Goal: Task Accomplishment & Management: Manage account settings

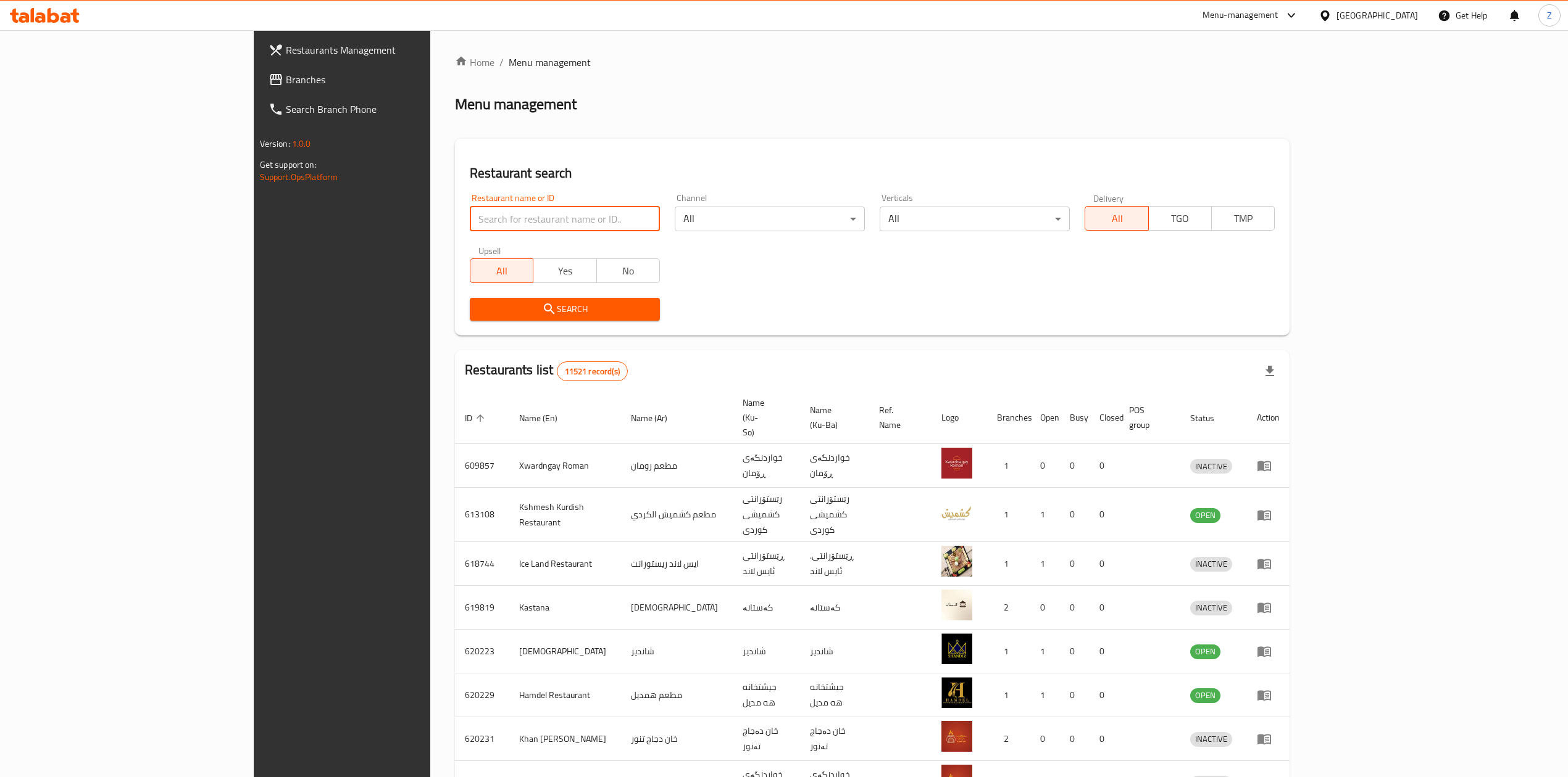
click at [470, 220] on input "search" at bounding box center [565, 219] width 190 height 24
paste input "Obaida"
type input "Obaida"
click button "Search" at bounding box center [565, 309] width 190 height 23
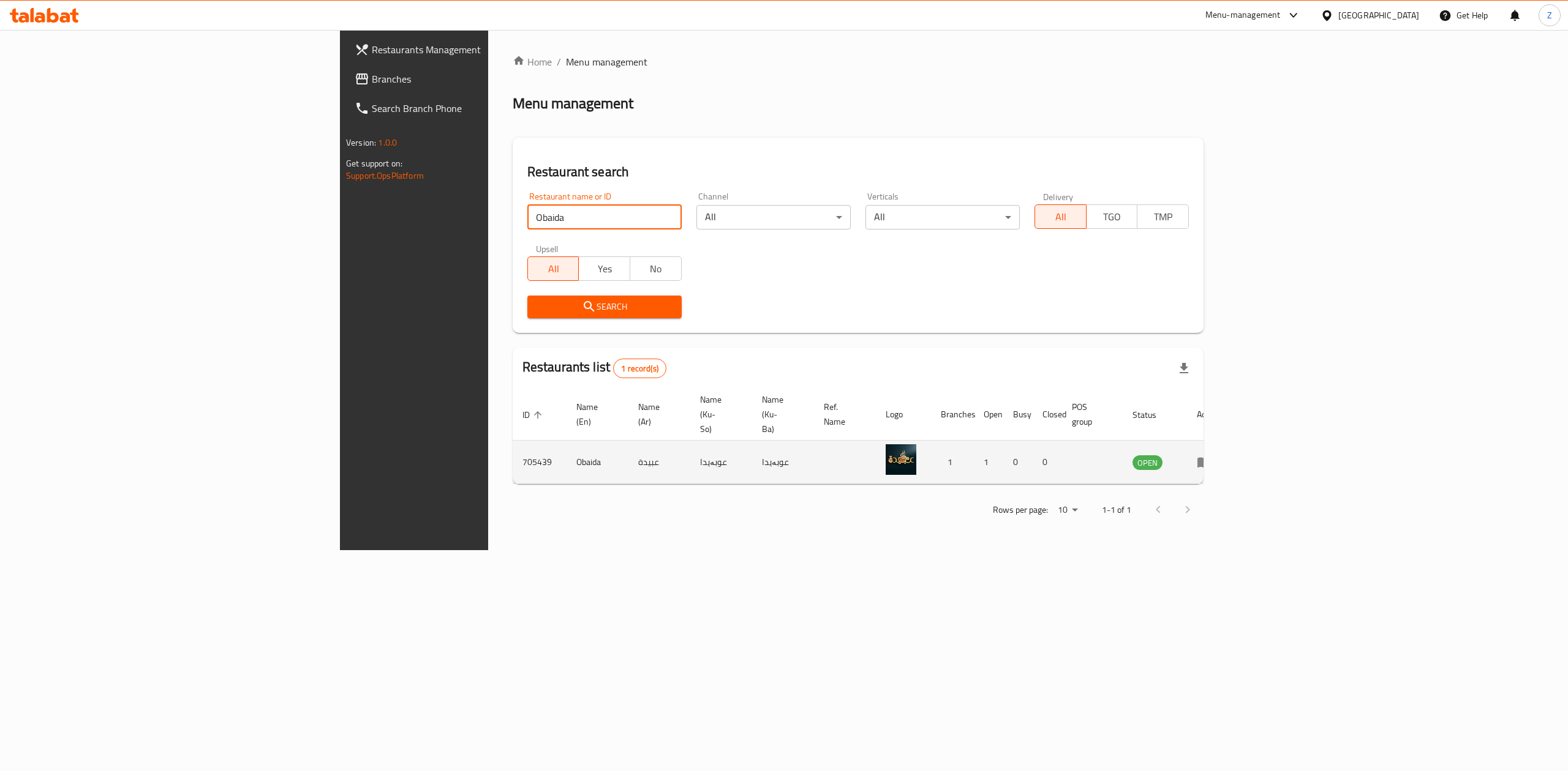
click at [1211, 458] on icon "enhanced table" at bounding box center [1204, 463] width 13 height 11
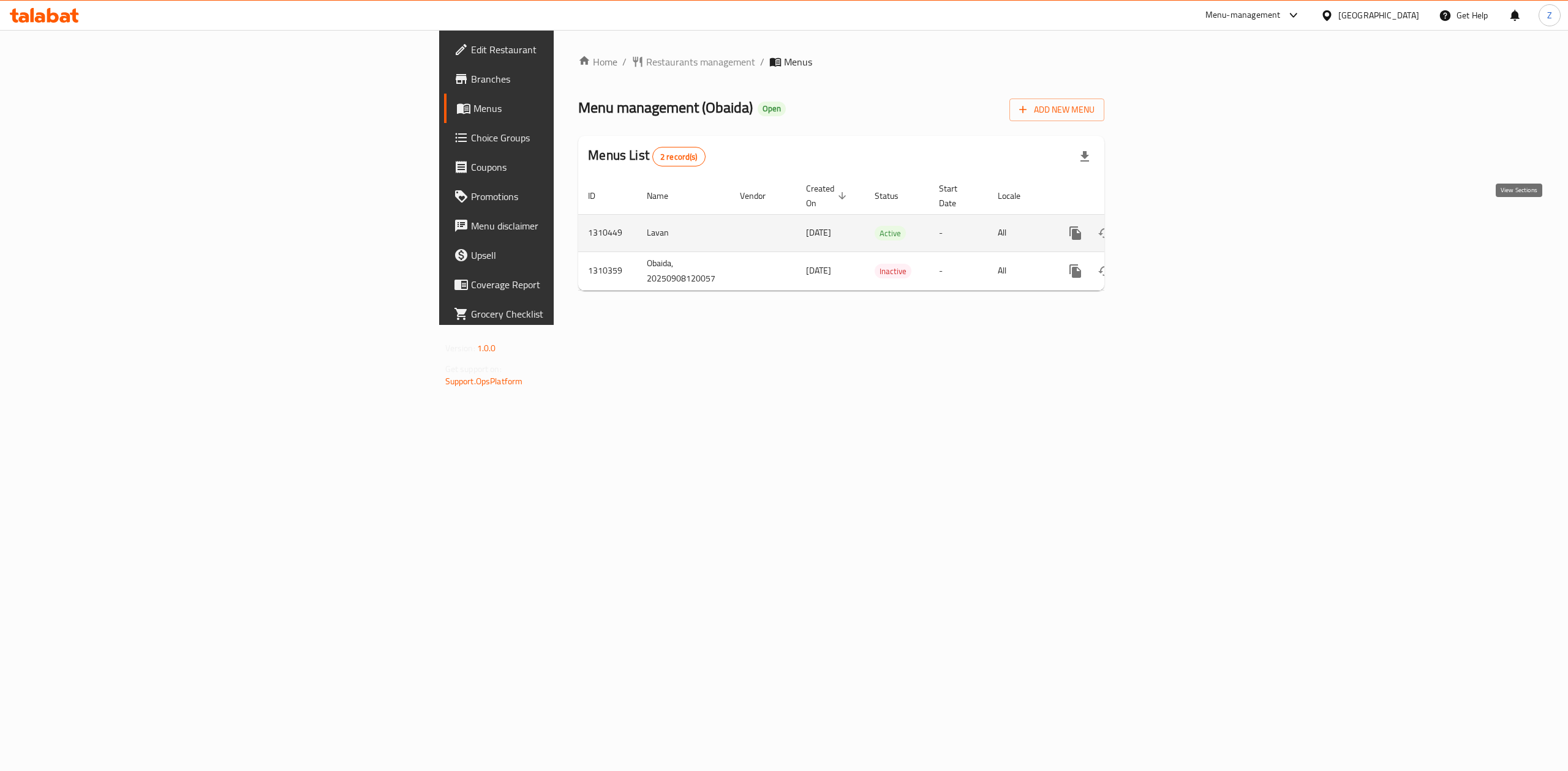
click at [1172, 226] on icon "enhanced table" at bounding box center [1163, 233] width 14 height 14
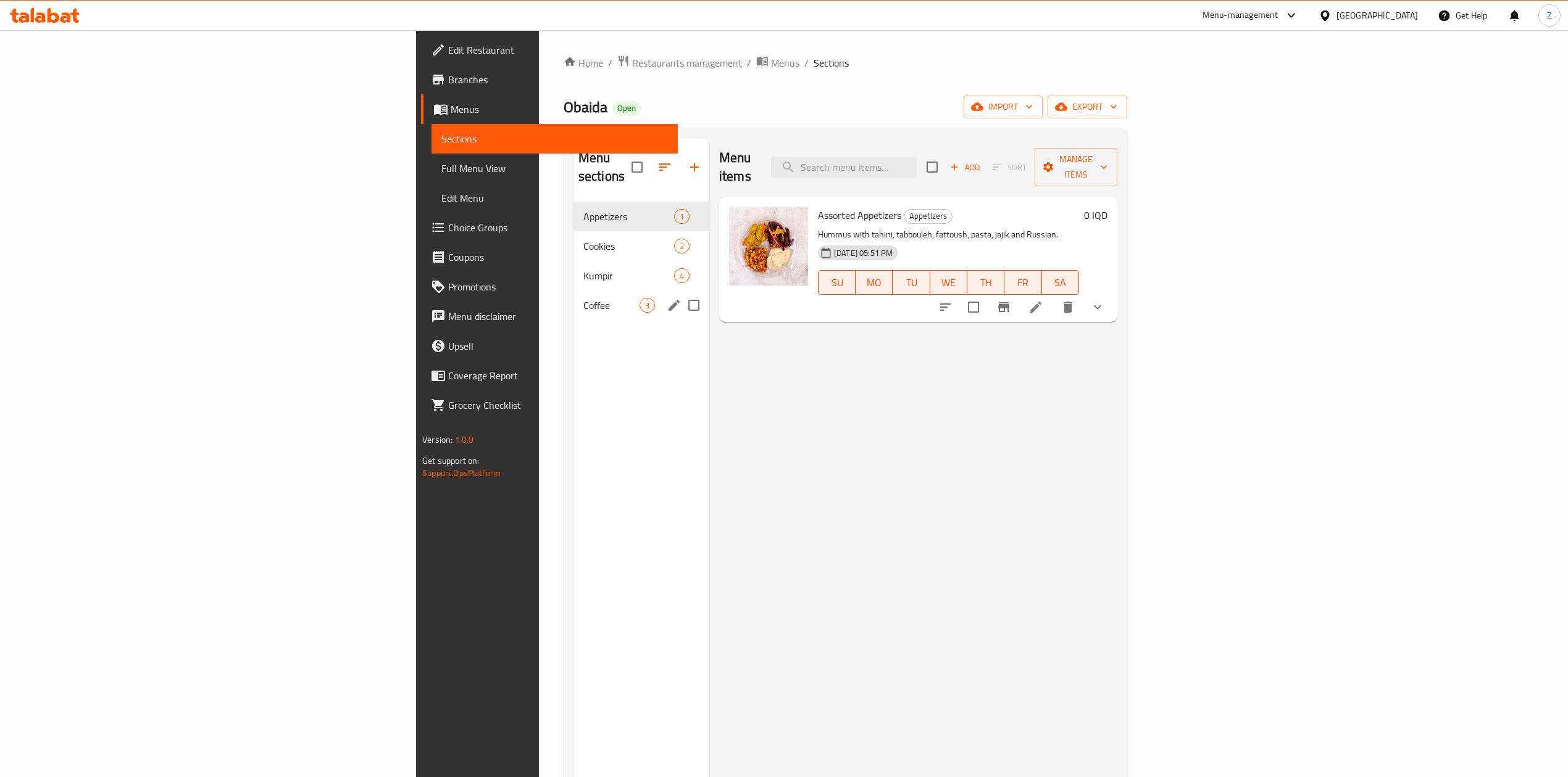
click at [573, 291] on div "Coffee 3" at bounding box center [641, 305] width 136 height 30
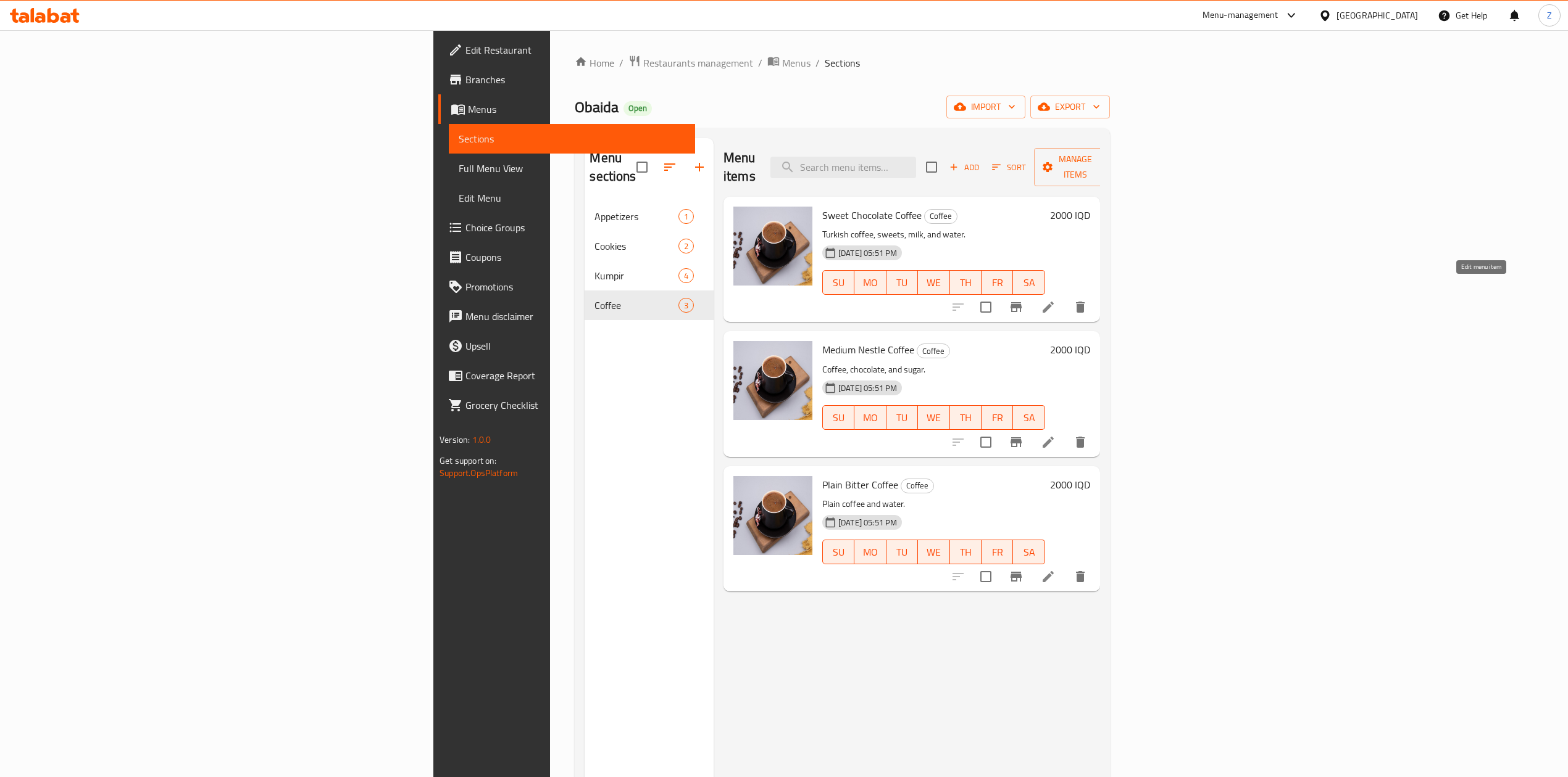
click at [1056, 300] on icon at bounding box center [1047, 307] width 14 height 14
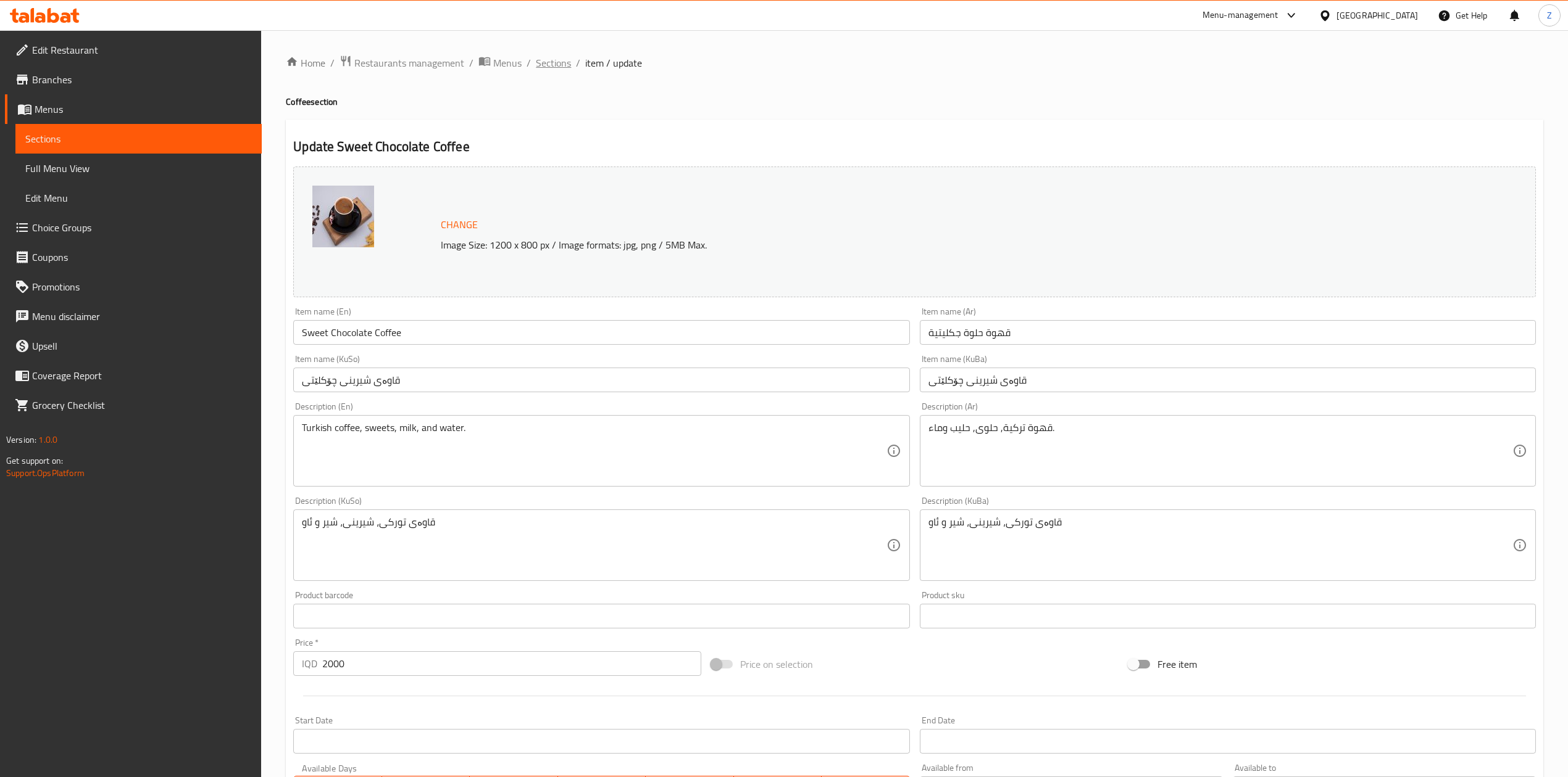
click at [553, 62] on span "Sections" at bounding box center [553, 62] width 35 height 14
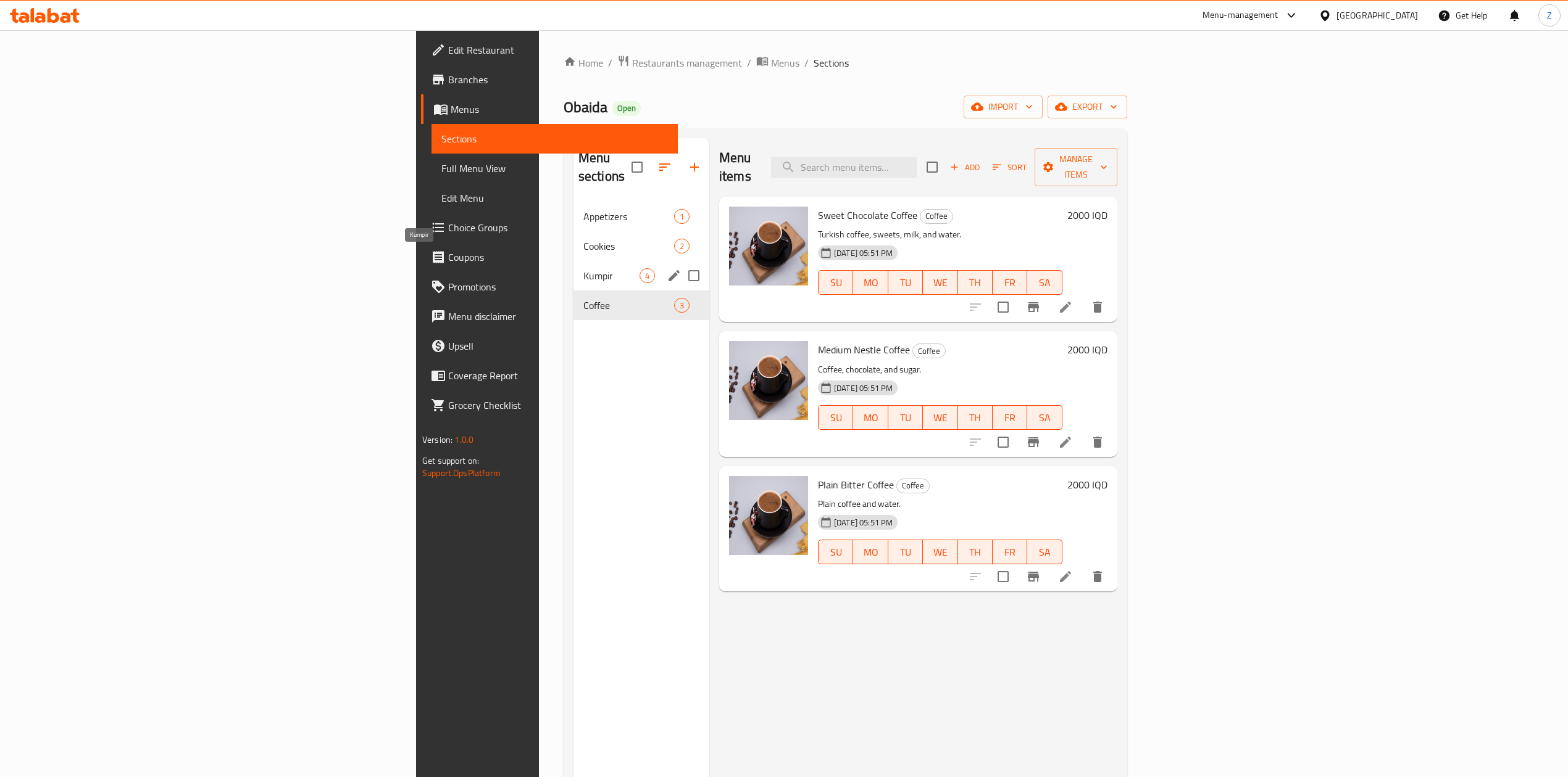
click at [583, 268] on span "Kumpir" at bounding box center [611, 276] width 56 height 14
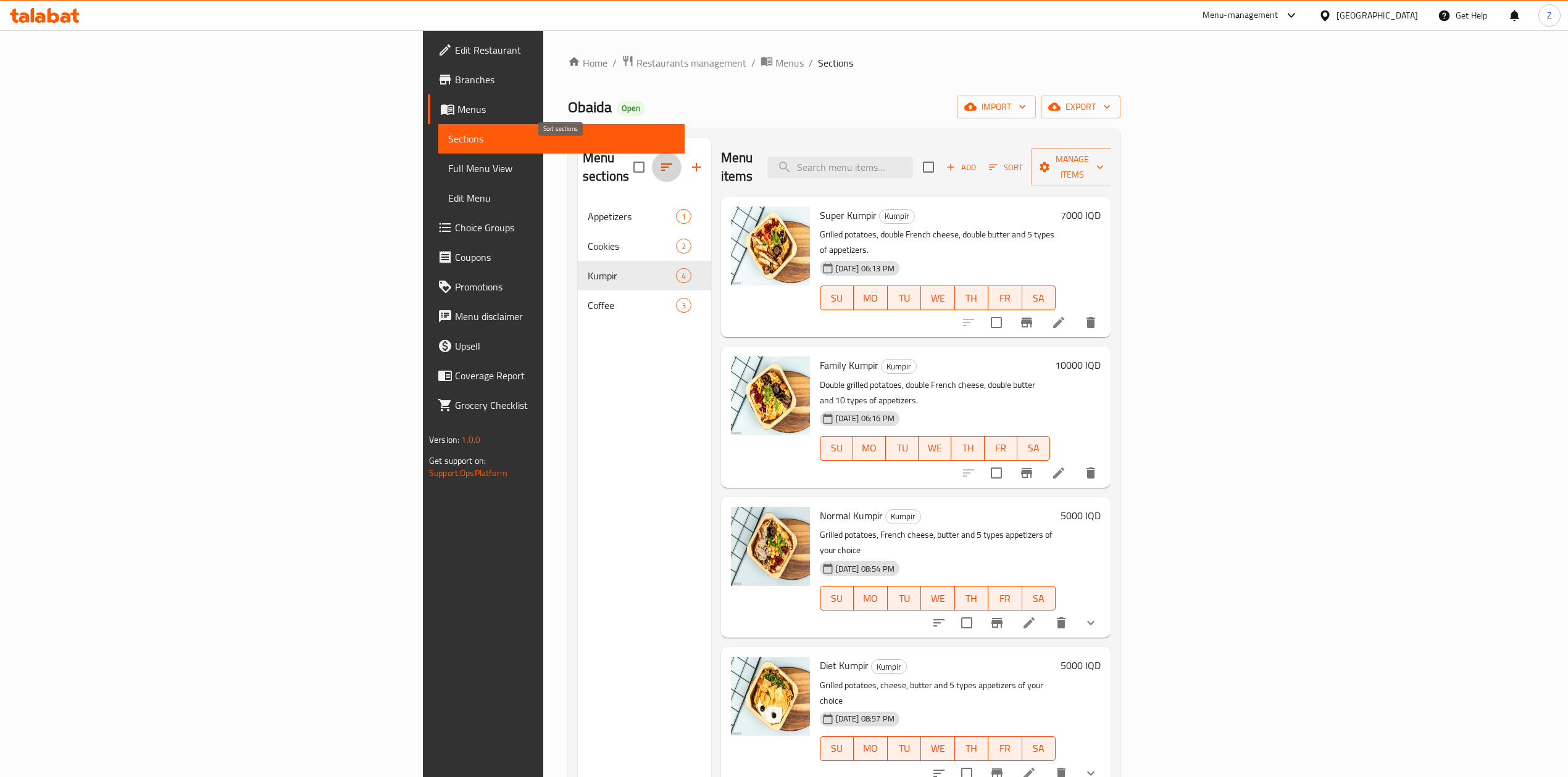
click at [659, 165] on icon "button" at bounding box center [666, 167] width 14 height 14
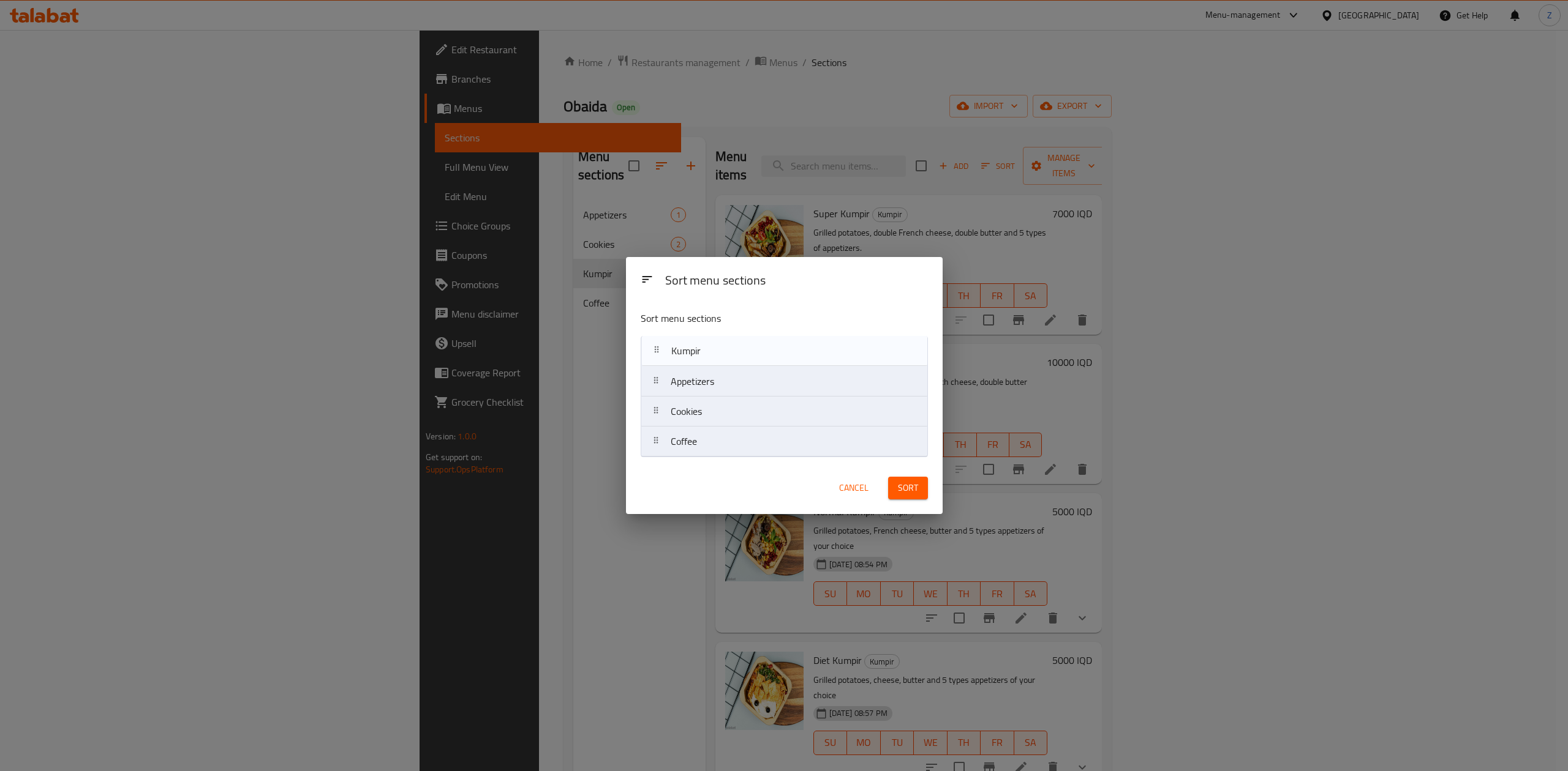
drag, startPoint x: 723, startPoint y: 389, endPoint x: 726, endPoint y: 356, distance: 33.1
click at [726, 356] on nav "Appetizers Cookies Kumpir Coffee" at bounding box center [784, 396] width 287 height 121
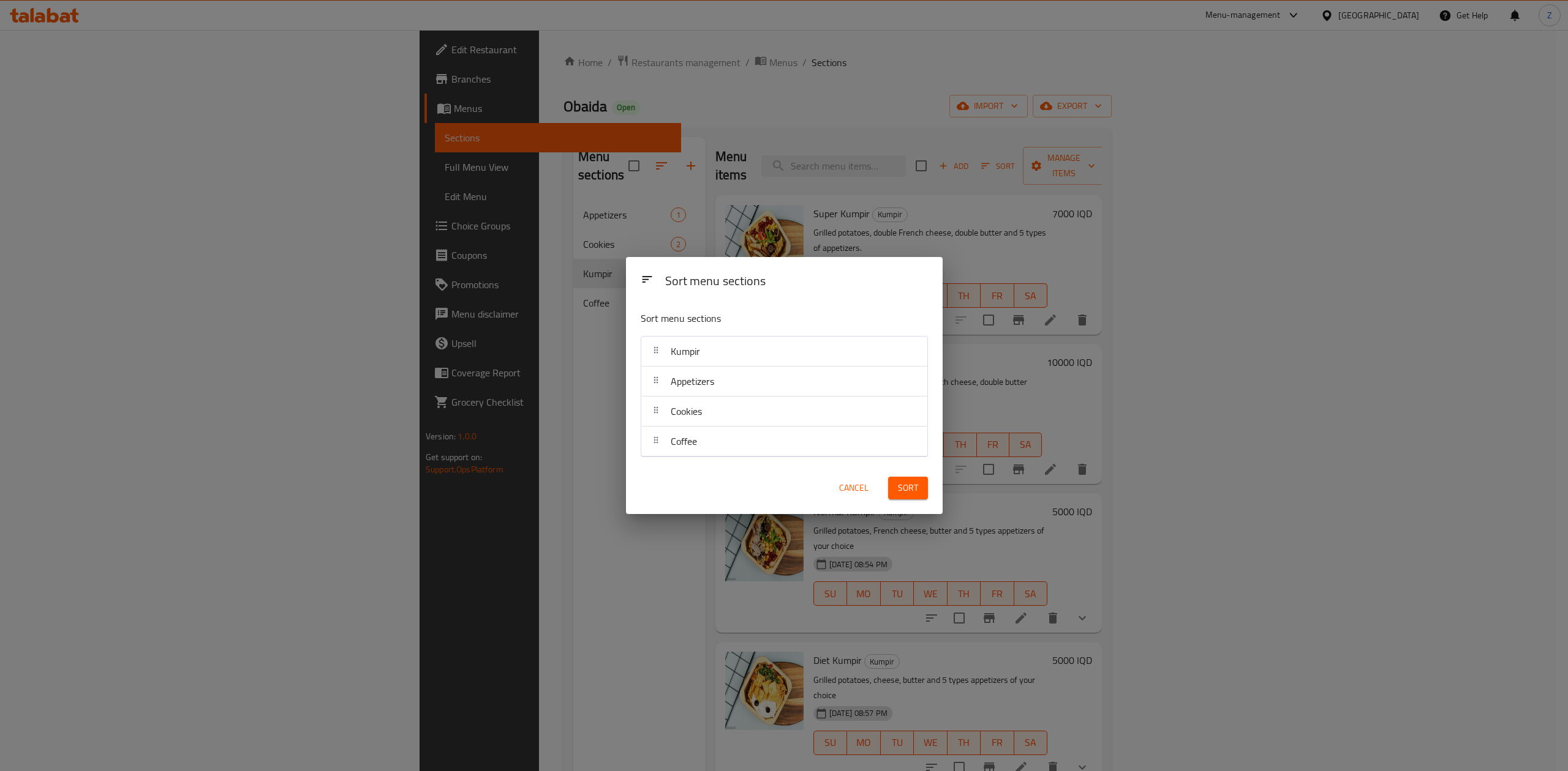
click at [902, 486] on span "Sort" at bounding box center [908, 488] width 21 height 15
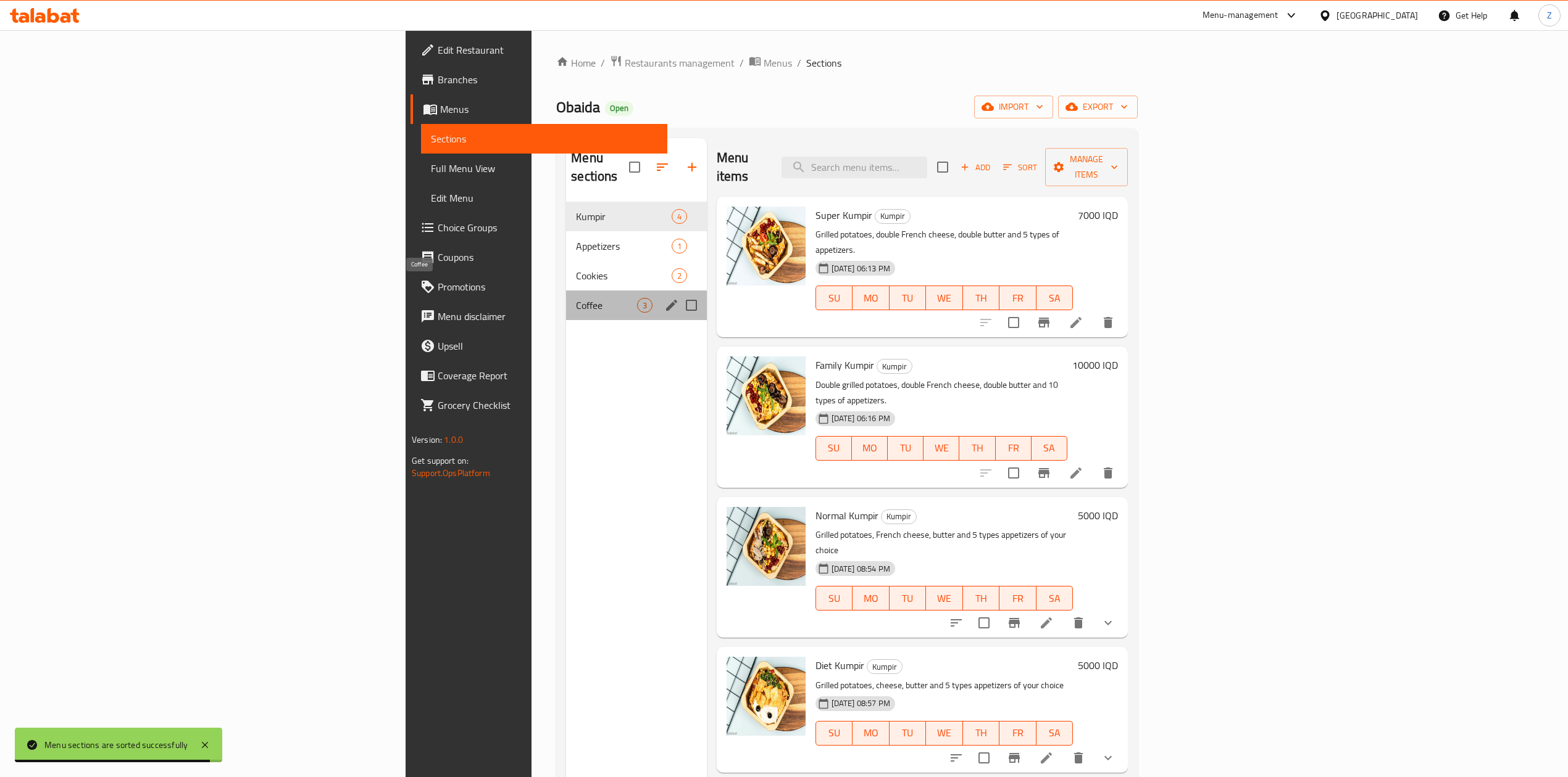
click at [576, 298] on span "Coffee" at bounding box center [606, 305] width 61 height 14
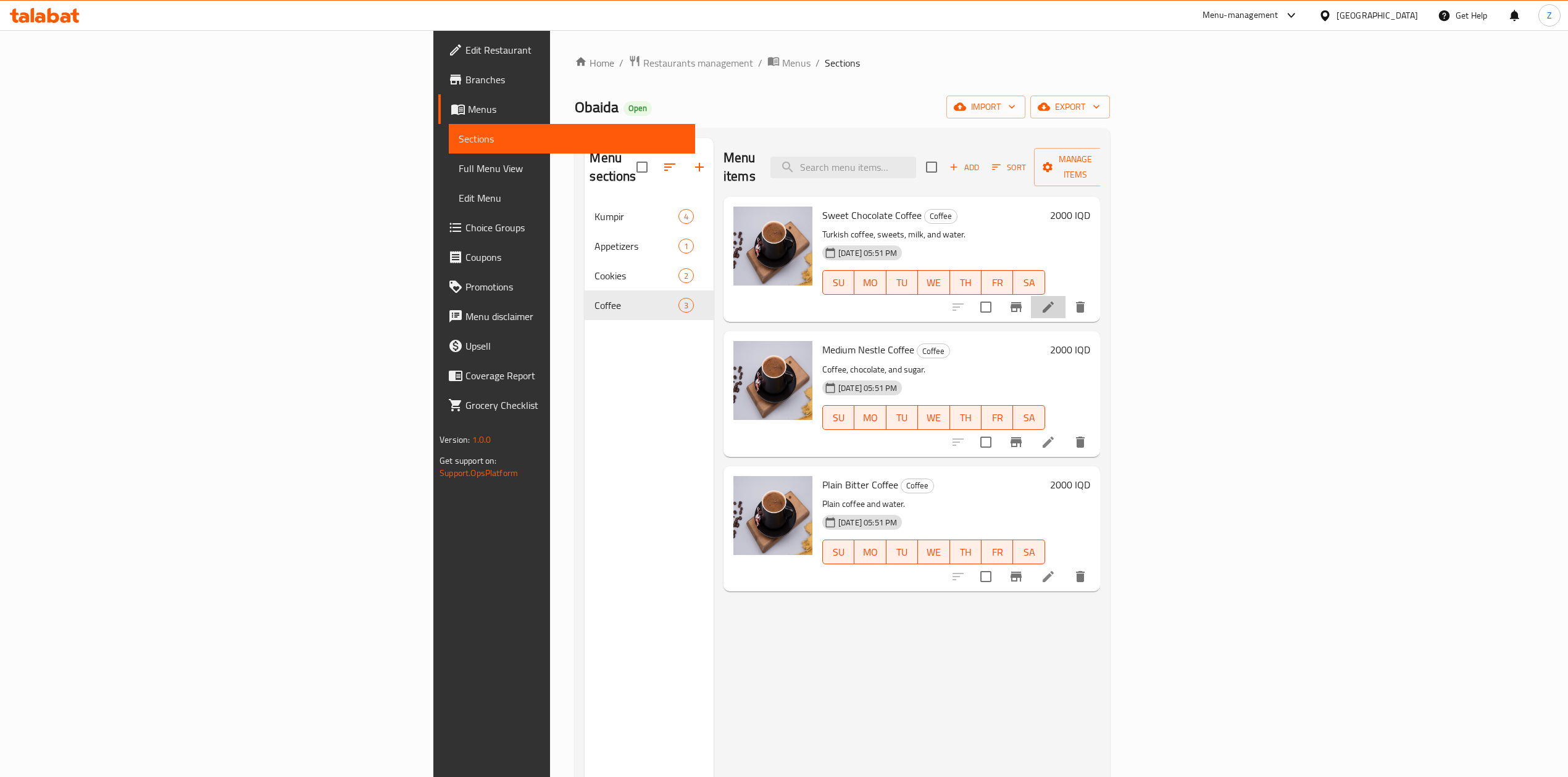
click at [1066, 296] on li at bounding box center [1047, 307] width 34 height 23
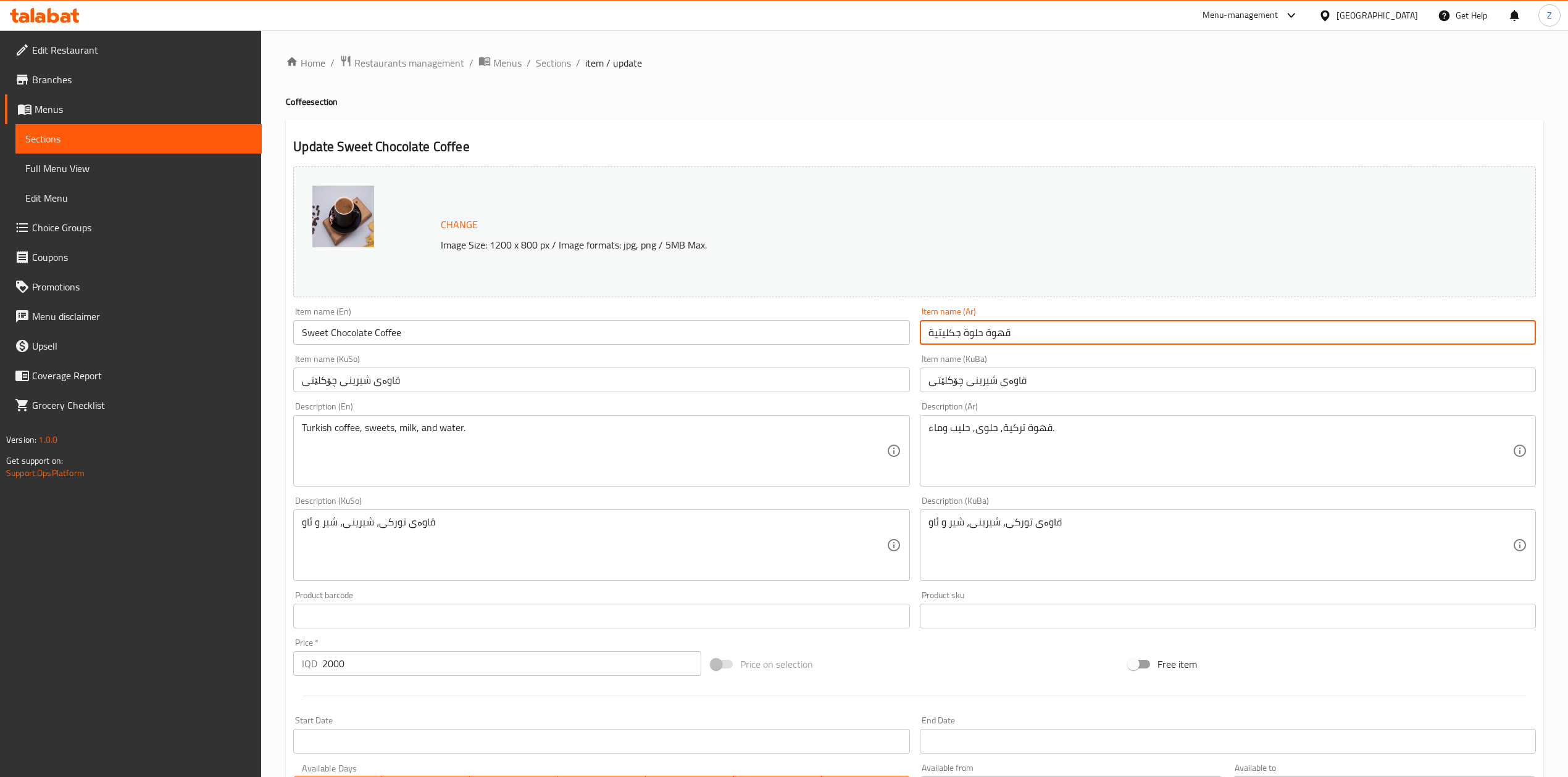
click at [1094, 331] on input "قهوة حلوة جكليتية" at bounding box center [1228, 332] width 616 height 24
click at [958, 333] on input "قهوة حلوة جكليتية 500 مل" at bounding box center [1228, 332] width 616 height 24
drag, startPoint x: 943, startPoint y: 334, endPoint x: 878, endPoint y: 330, distance: 65.1
click at [880, 330] on div "Change Image Size: 1200 x 800 px / Image formats: jpg, png / 5MB Max. Item name…" at bounding box center [915, 508] width 1253 height 692
click at [1059, 331] on input "قهوة حلوة جكليتية" at bounding box center [1228, 332] width 616 height 24
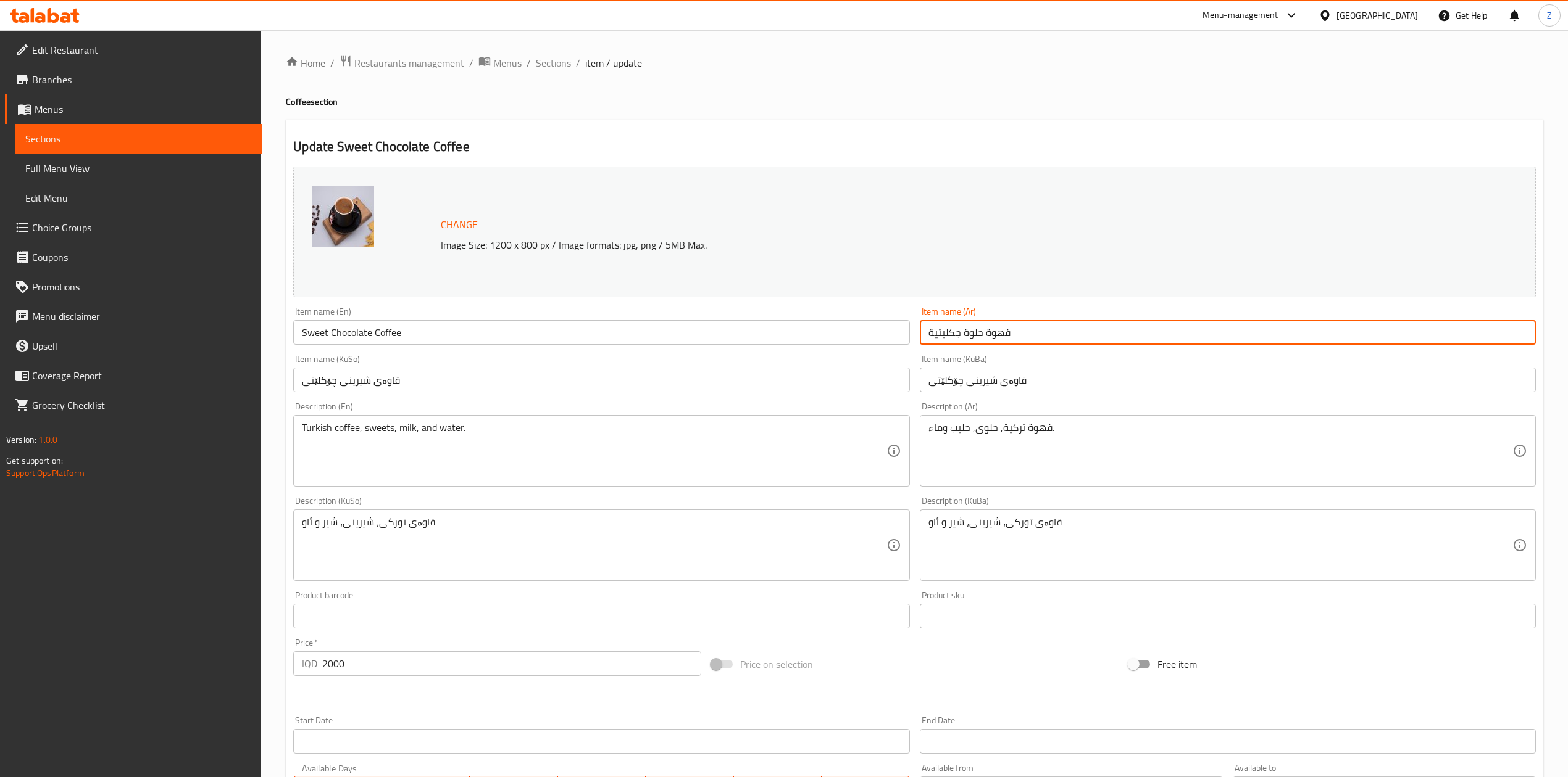
click at [924, 335] on input "قهوة حلوة جكليتية" at bounding box center [1228, 332] width 616 height 24
click at [1052, 333] on input "قهوة حلوة جكليتية" at bounding box center [1228, 332] width 616 height 24
drag, startPoint x: 1134, startPoint y: 332, endPoint x: 869, endPoint y: 337, distance: 265.0
click at [869, 337] on div "Change Image Size: 1200 x 800 px / Image formats: jpg, png / 5MB Max. Item name…" at bounding box center [915, 508] width 1253 height 692
type input "قهوة حلوة جكليتية بطل 500 مل"
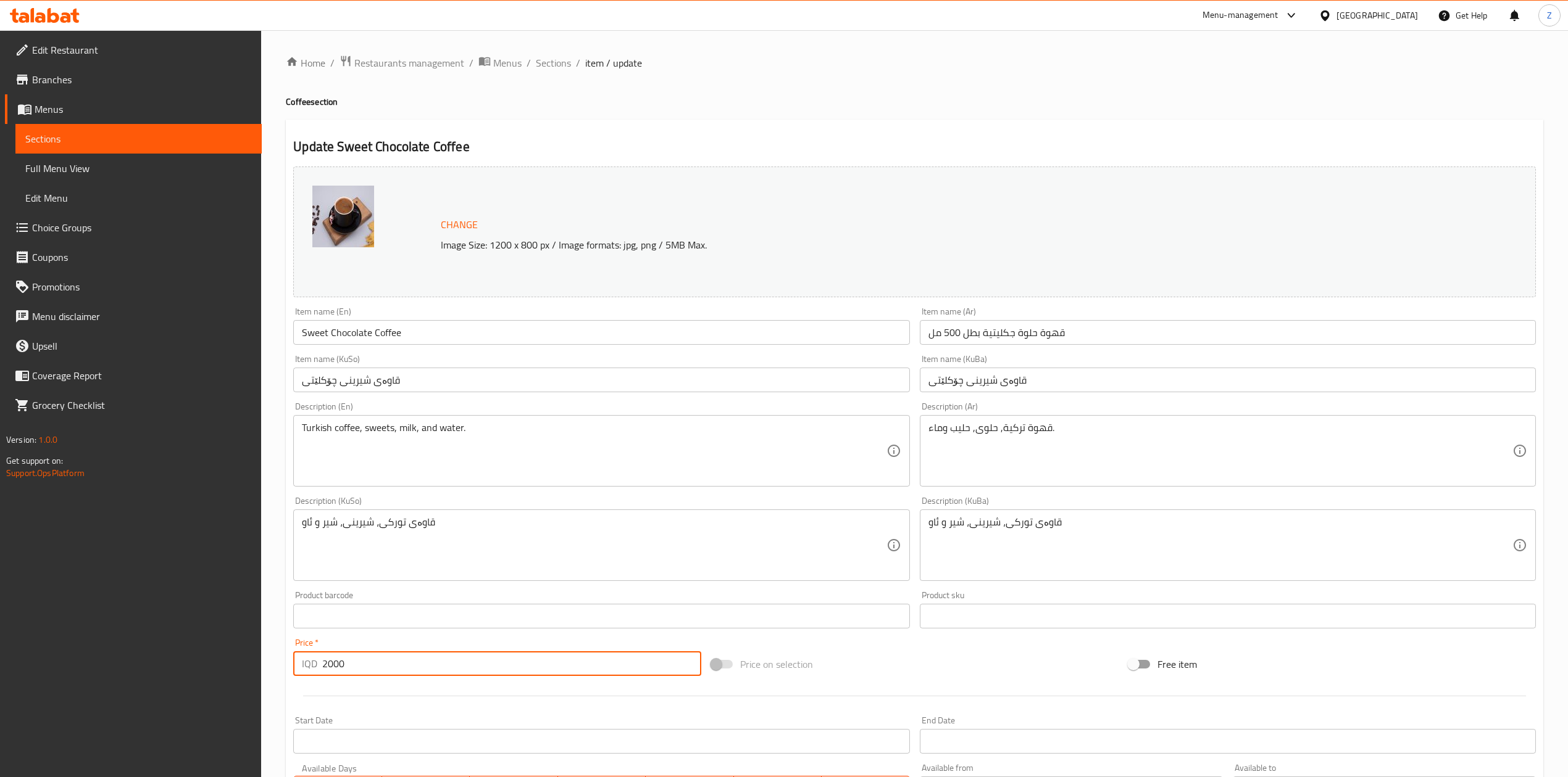
drag, startPoint x: 326, startPoint y: 667, endPoint x: 319, endPoint y: 664, distance: 7.6
click at [319, 664] on div "IQD 2000 Price *" at bounding box center [496, 663] width 408 height 24
click at [432, 668] on input "10000" at bounding box center [511, 663] width 379 height 24
type input "10000"
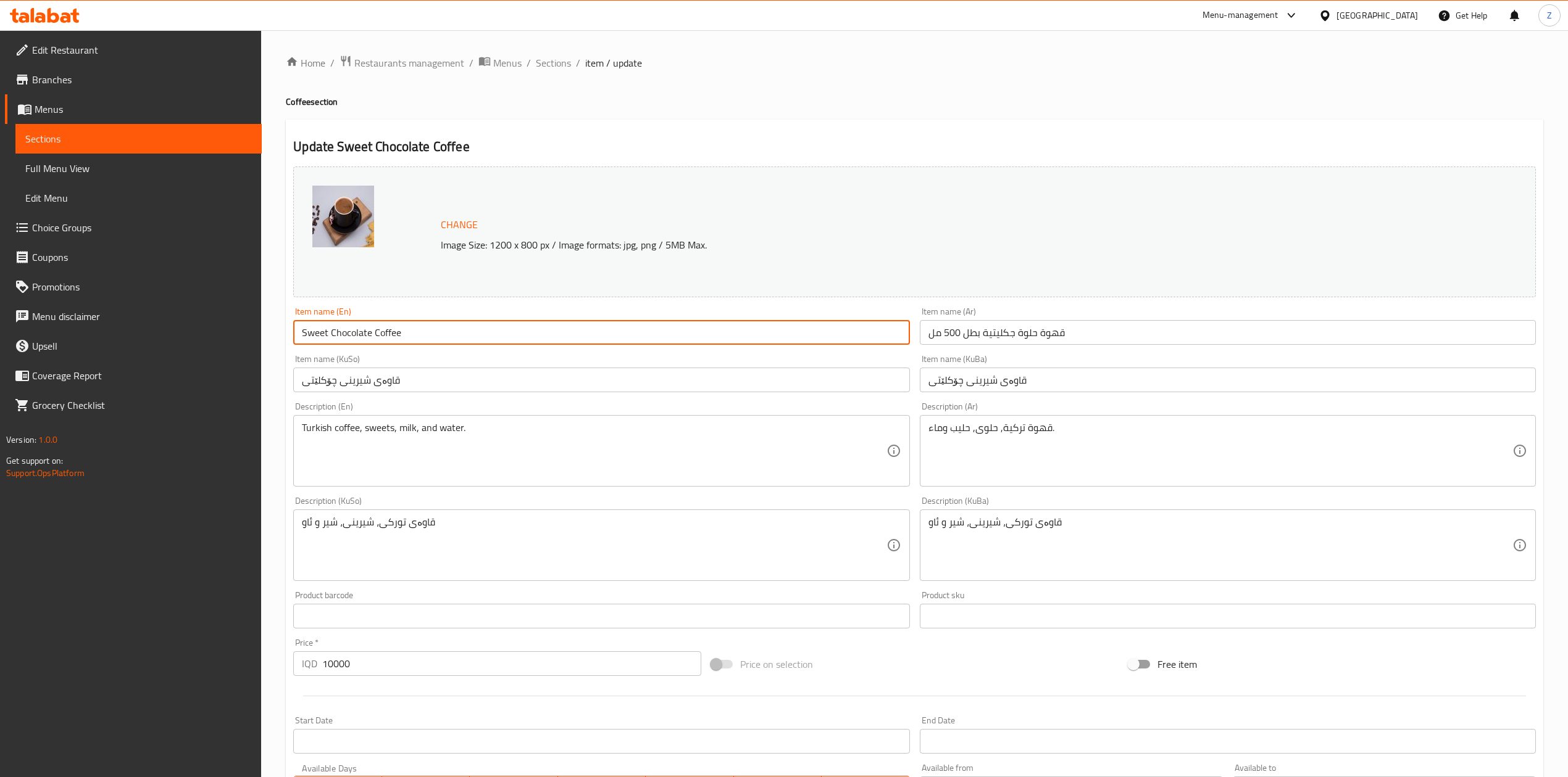
drag, startPoint x: 474, startPoint y: 339, endPoint x: 244, endPoint y: 327, distance: 230.3
click at [242, 331] on div "Edit Restaurant Branches Menus Sections Full Menu View Edit Menu Choice Groups …" at bounding box center [784, 530] width 1568 height 1001
paste input "500ml"
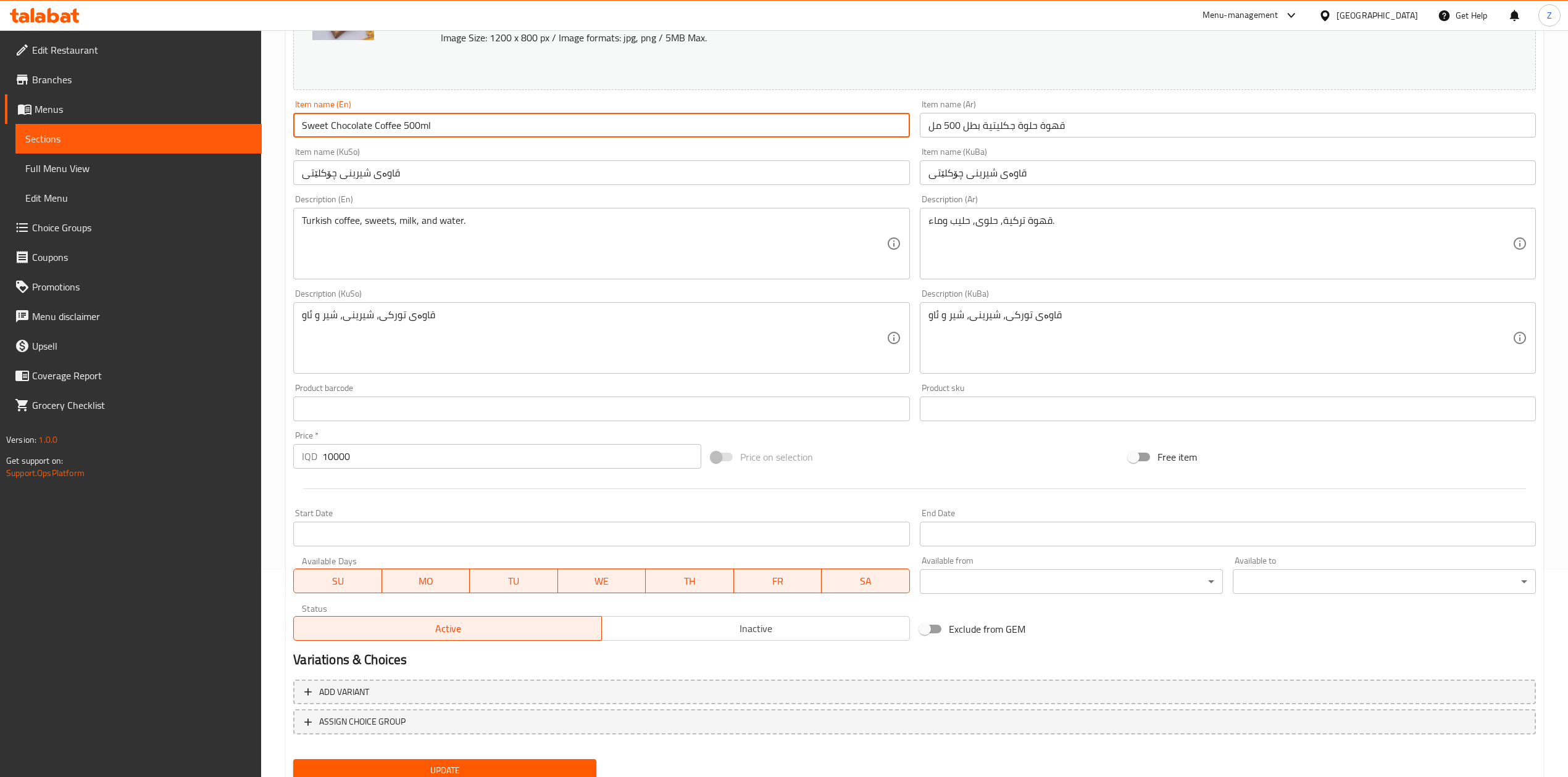
scroll to position [253, 0]
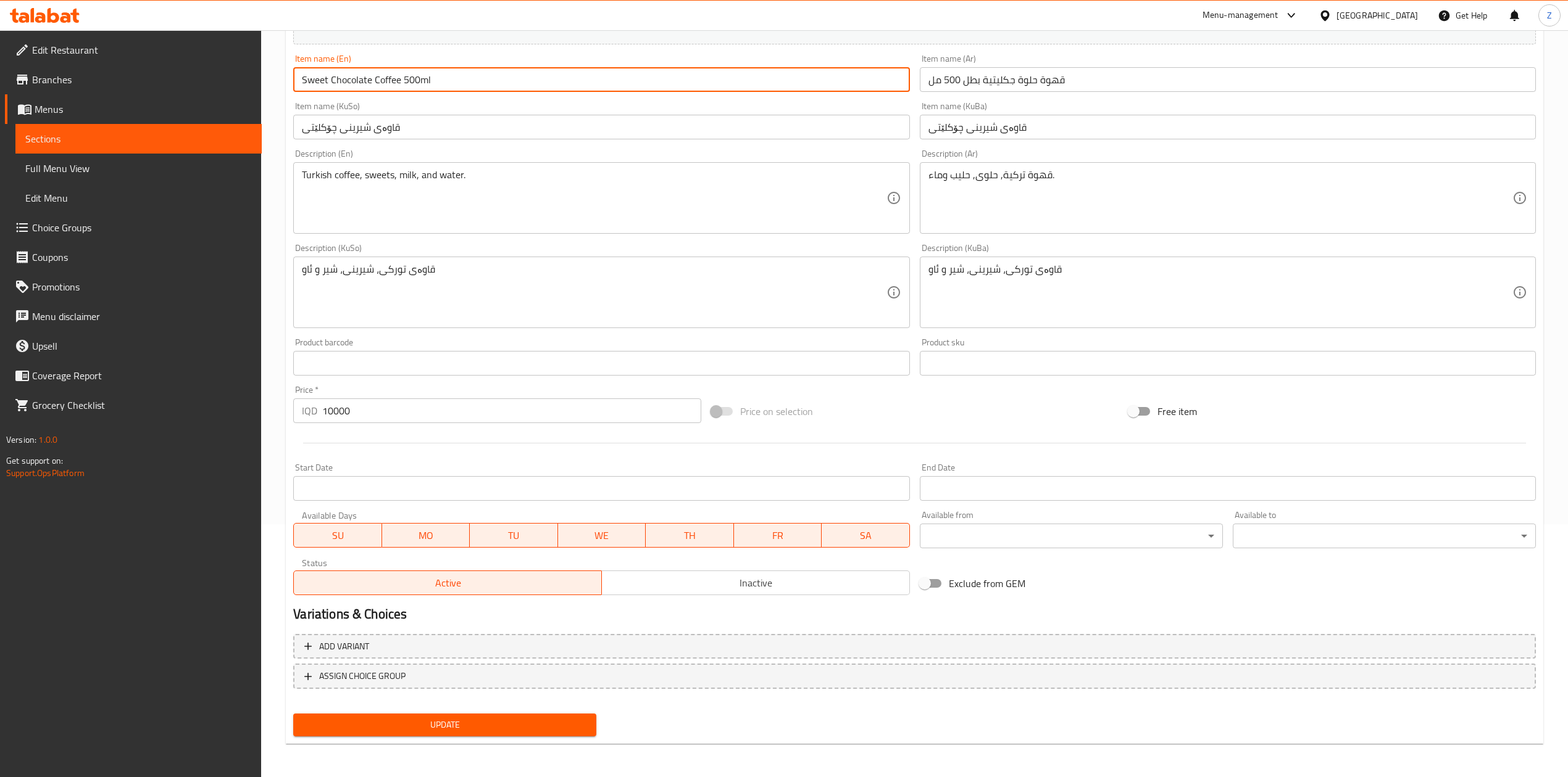
type input "Sweet Chocolate Coffee 500ml"
click at [416, 738] on div "Update" at bounding box center [445, 726] width 313 height 33
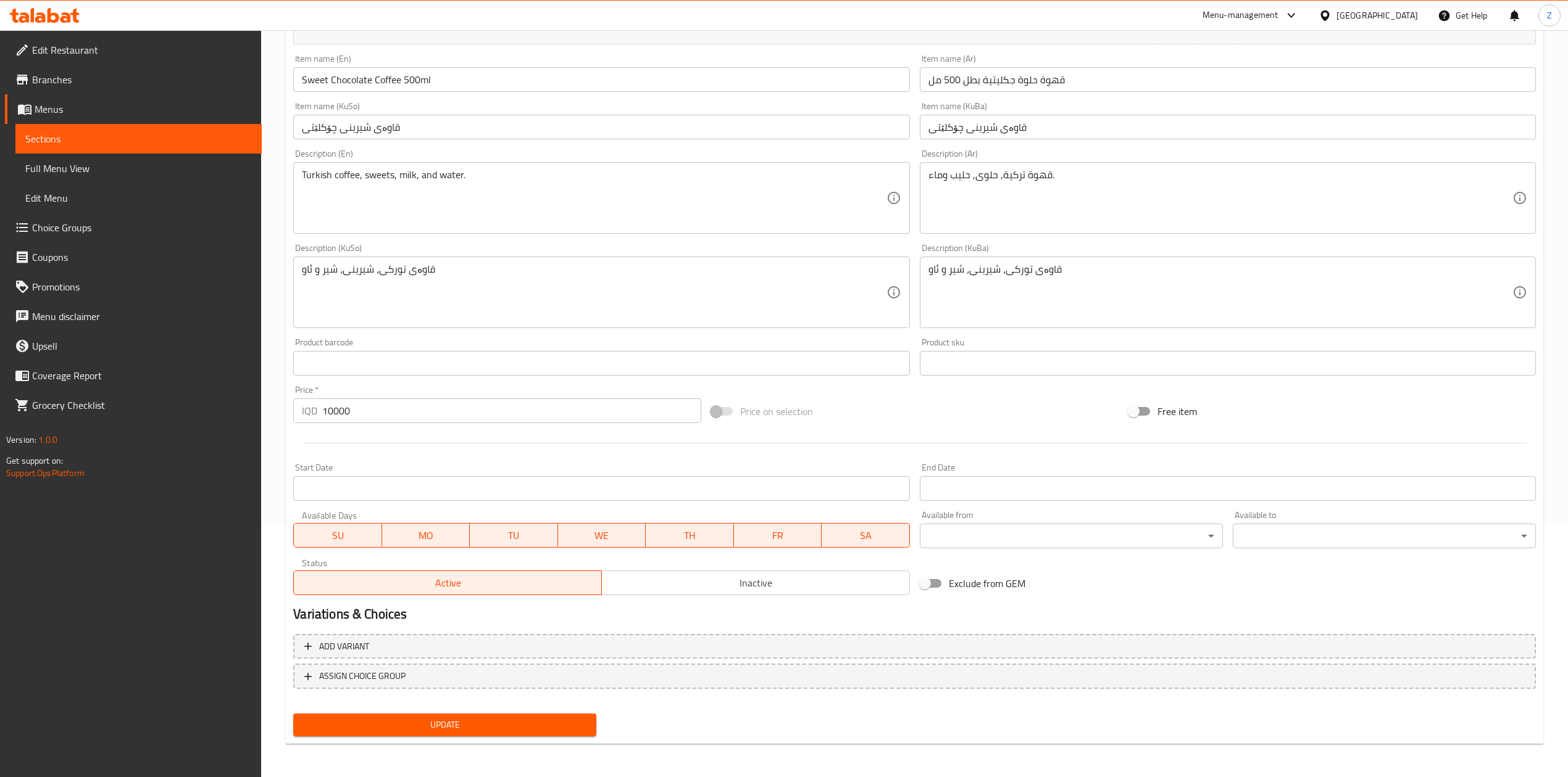
click at [416, 724] on span "Update" at bounding box center [444, 725] width 283 height 15
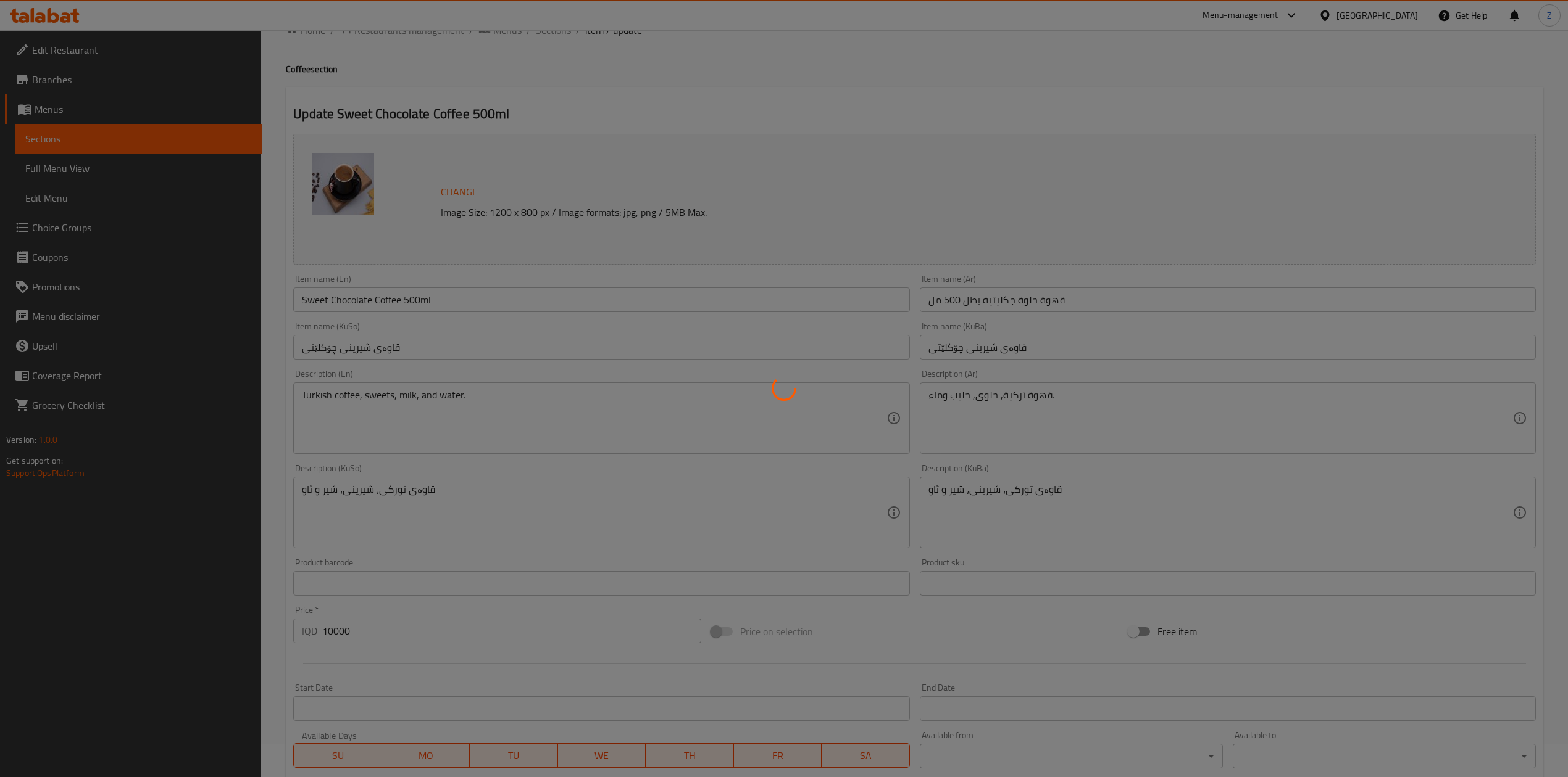
scroll to position [0, 0]
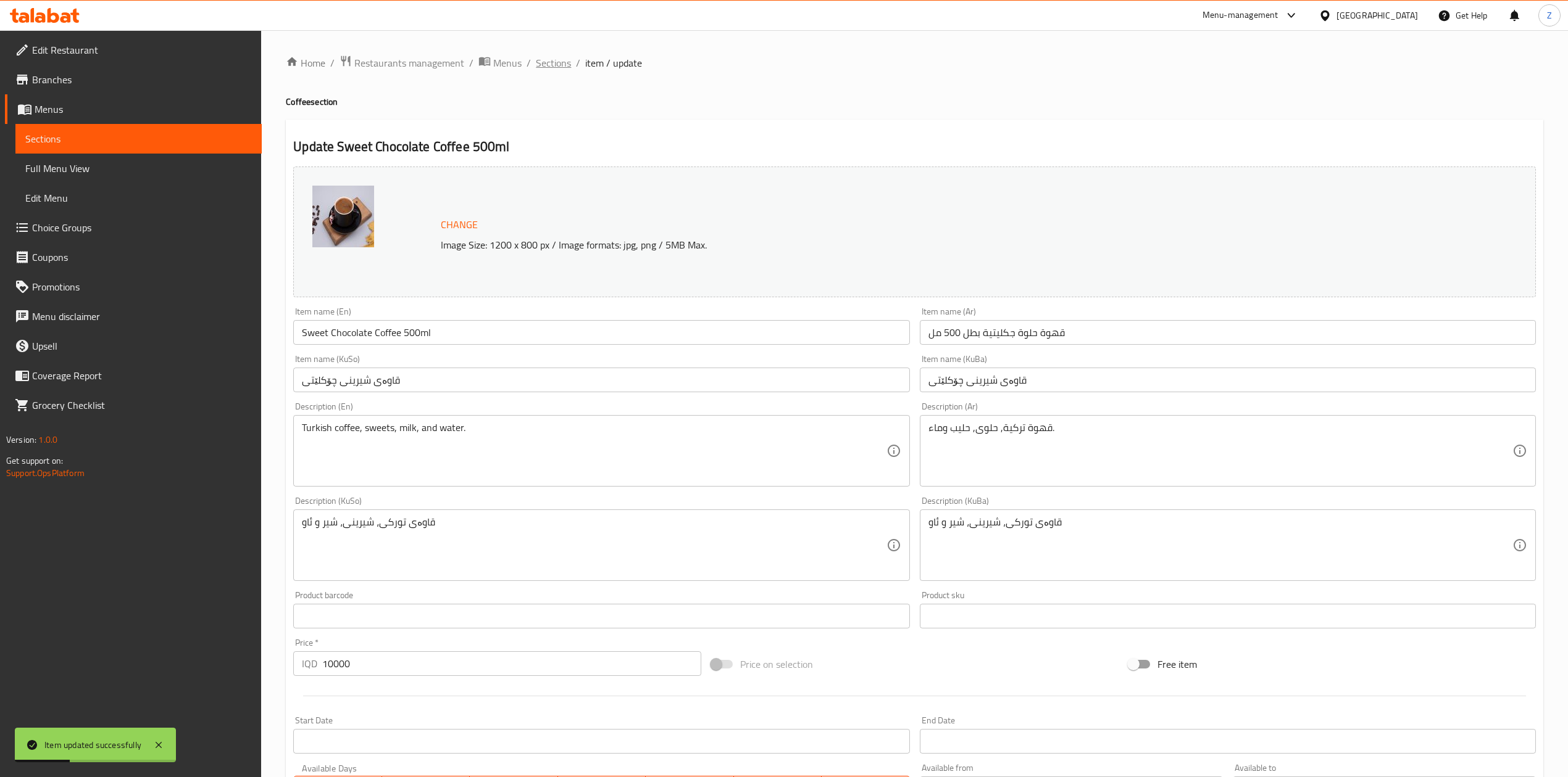
click at [534, 58] on ol "Home / Restaurants management / Menus / Sections / item / update" at bounding box center [914, 63] width 1257 height 16
click at [543, 63] on span "Sections" at bounding box center [553, 62] width 35 height 14
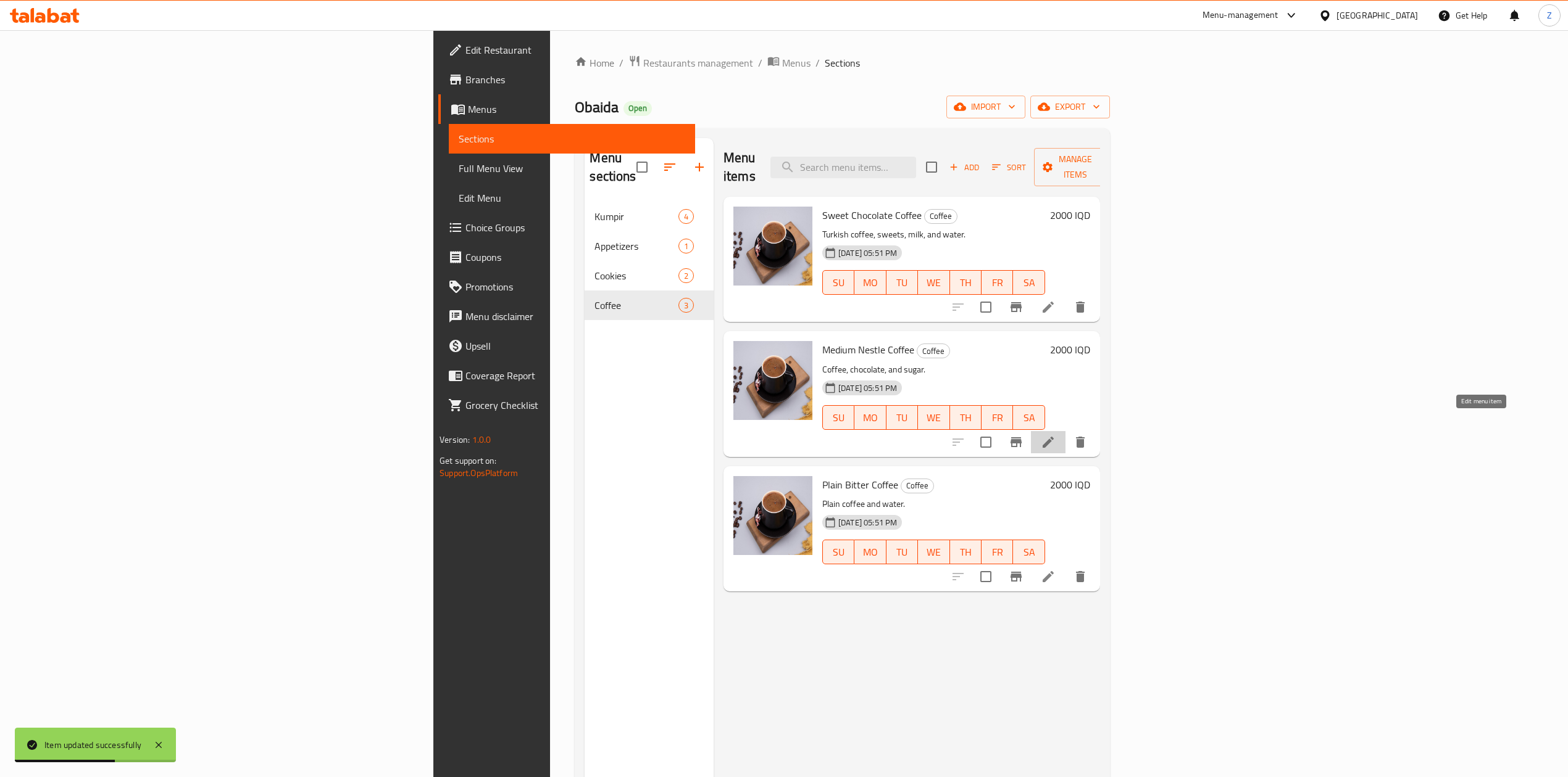
click at [1056, 435] on icon at bounding box center [1047, 442] width 14 height 14
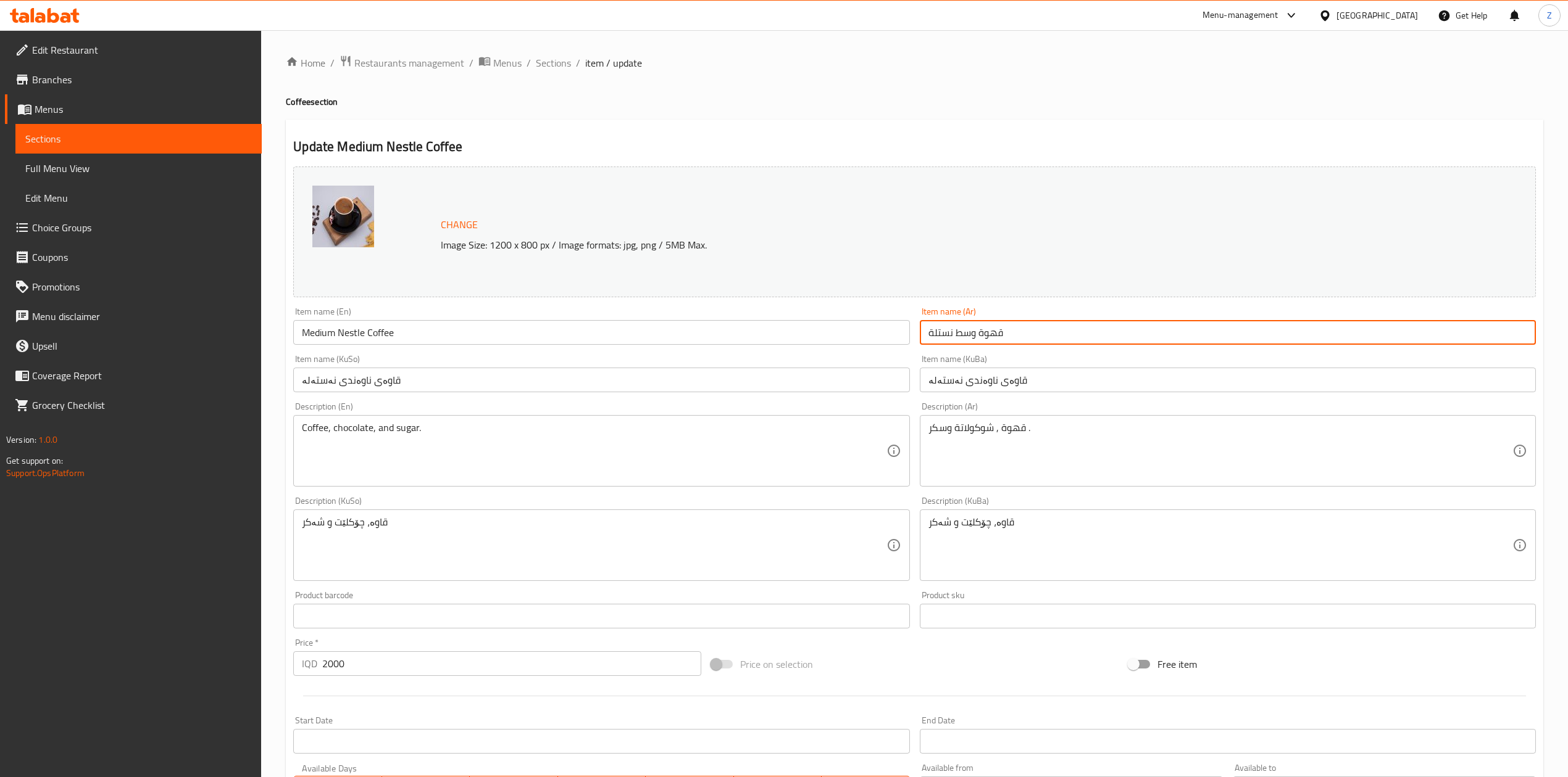
drag, startPoint x: 1063, startPoint y: 332, endPoint x: 889, endPoint y: 338, distance: 174.1
click at [889, 338] on div "Change Image Size: 1200 x 800 px / Image formats: jpg, png / 5MB Max. Item name…" at bounding box center [915, 508] width 1253 height 692
click at [1029, 342] on input "قهوة وسط نستلة" at bounding box center [1228, 332] width 616 height 24
click at [1023, 334] on input "قهوة وسط نستلة" at bounding box center [1228, 332] width 616 height 24
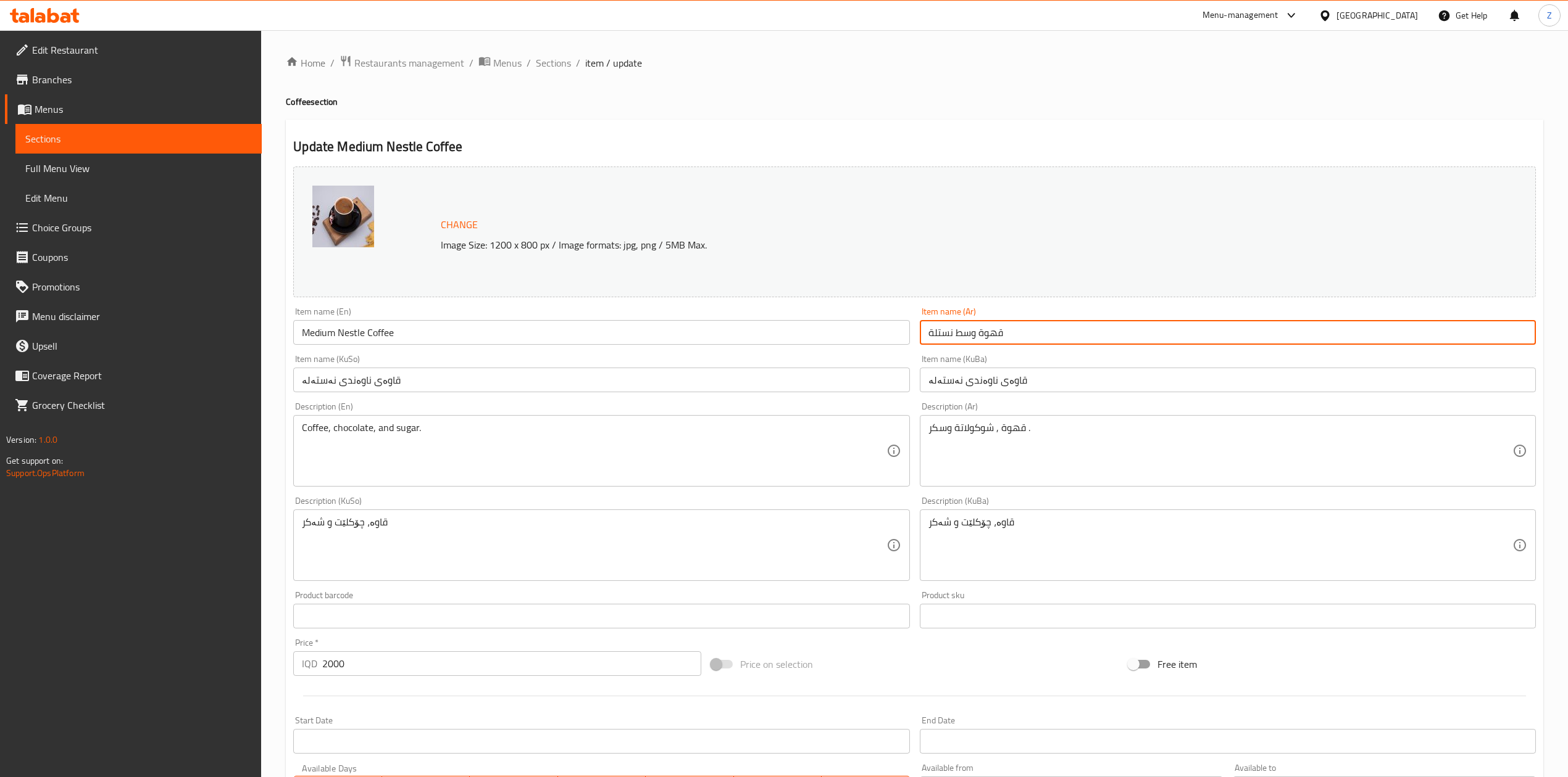
click at [1023, 334] on input "قهوة وسط نستلة" at bounding box center [1228, 332] width 616 height 24
paste input "بطل 500 مل"
type input "قهوة وسط نستلة بطل 500 مل"
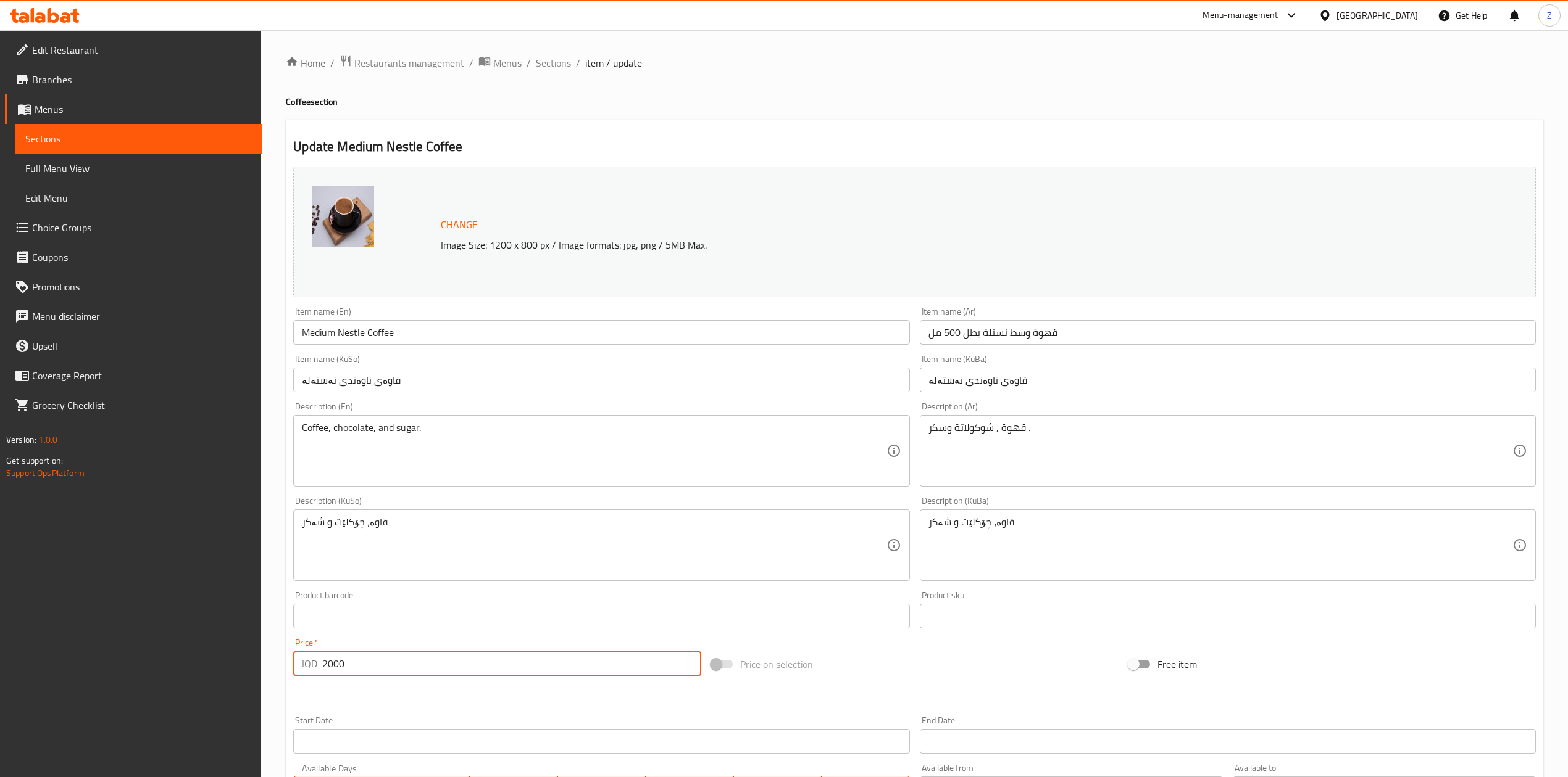
drag, startPoint x: 326, startPoint y: 669, endPoint x: 315, endPoint y: 668, distance: 11.0
click at [315, 668] on div "IQD 2000 Price *" at bounding box center [496, 663] width 408 height 24
type input "10000"
click at [536, 65] on span "Sections" at bounding box center [553, 62] width 35 height 14
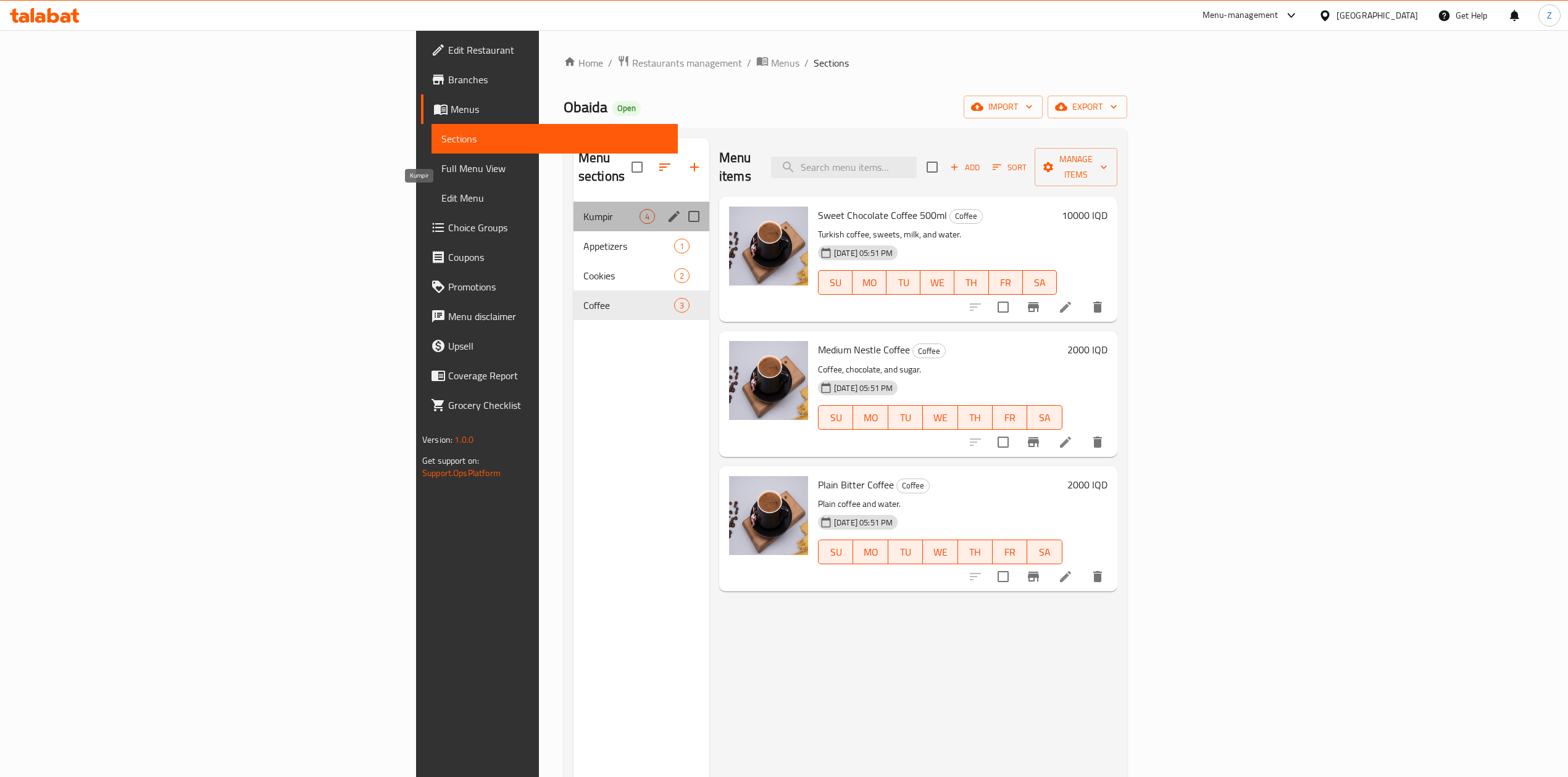
click at [583, 210] on span "Kumpir" at bounding box center [611, 217] width 56 height 14
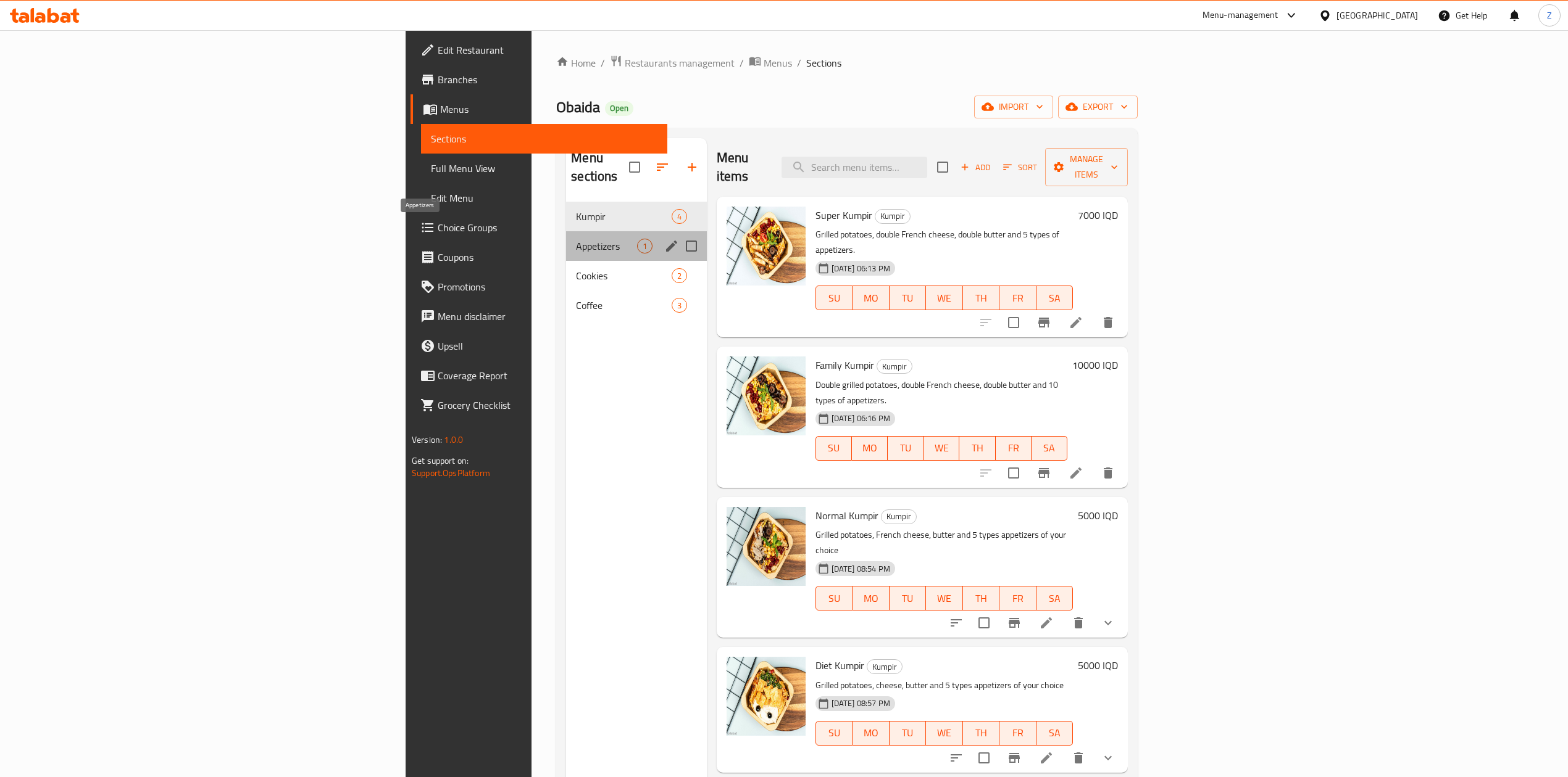
click at [576, 239] on span "Appetizers" at bounding box center [606, 246] width 61 height 14
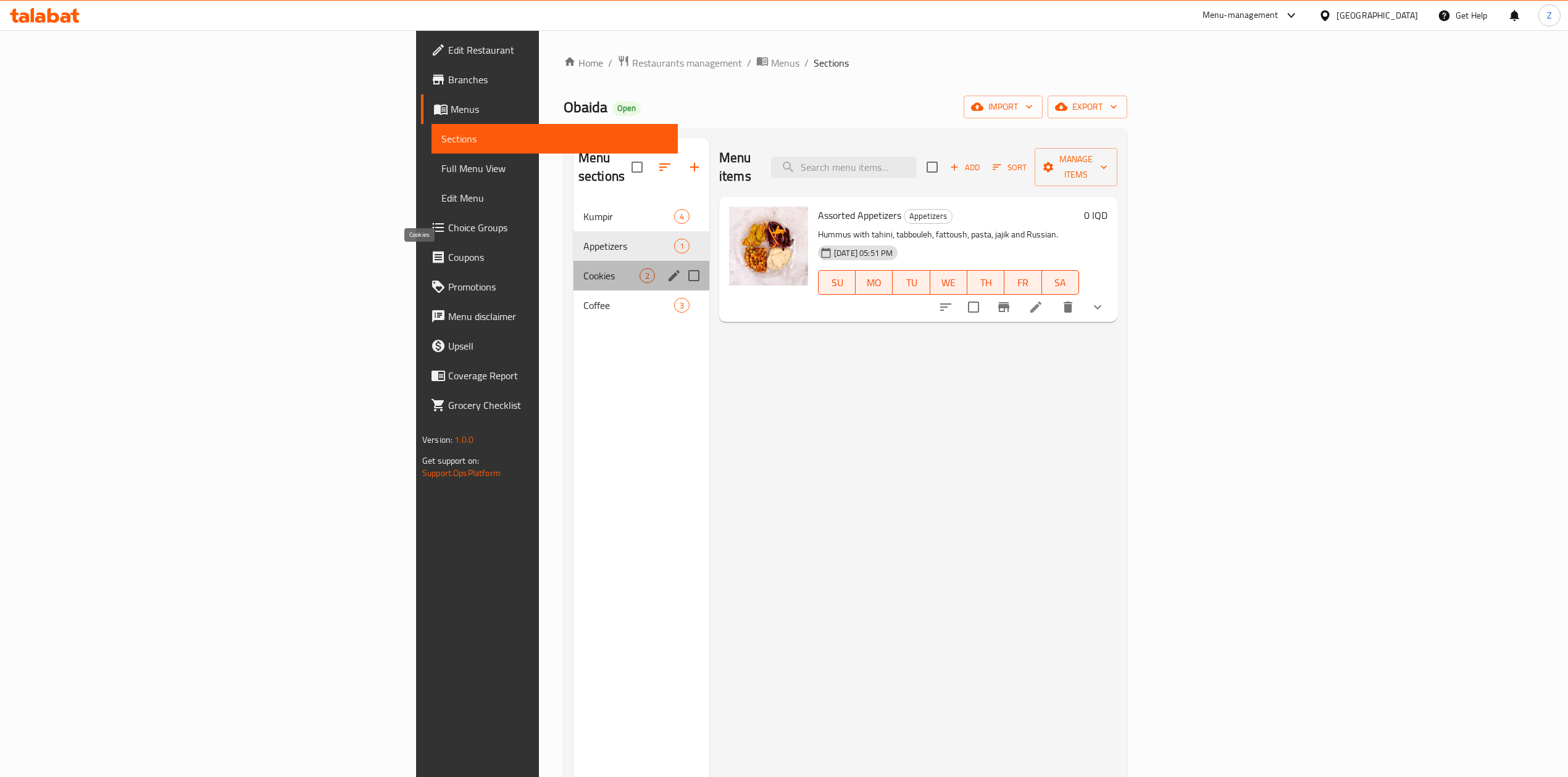
click at [583, 268] on span "Cookies" at bounding box center [611, 276] width 56 height 14
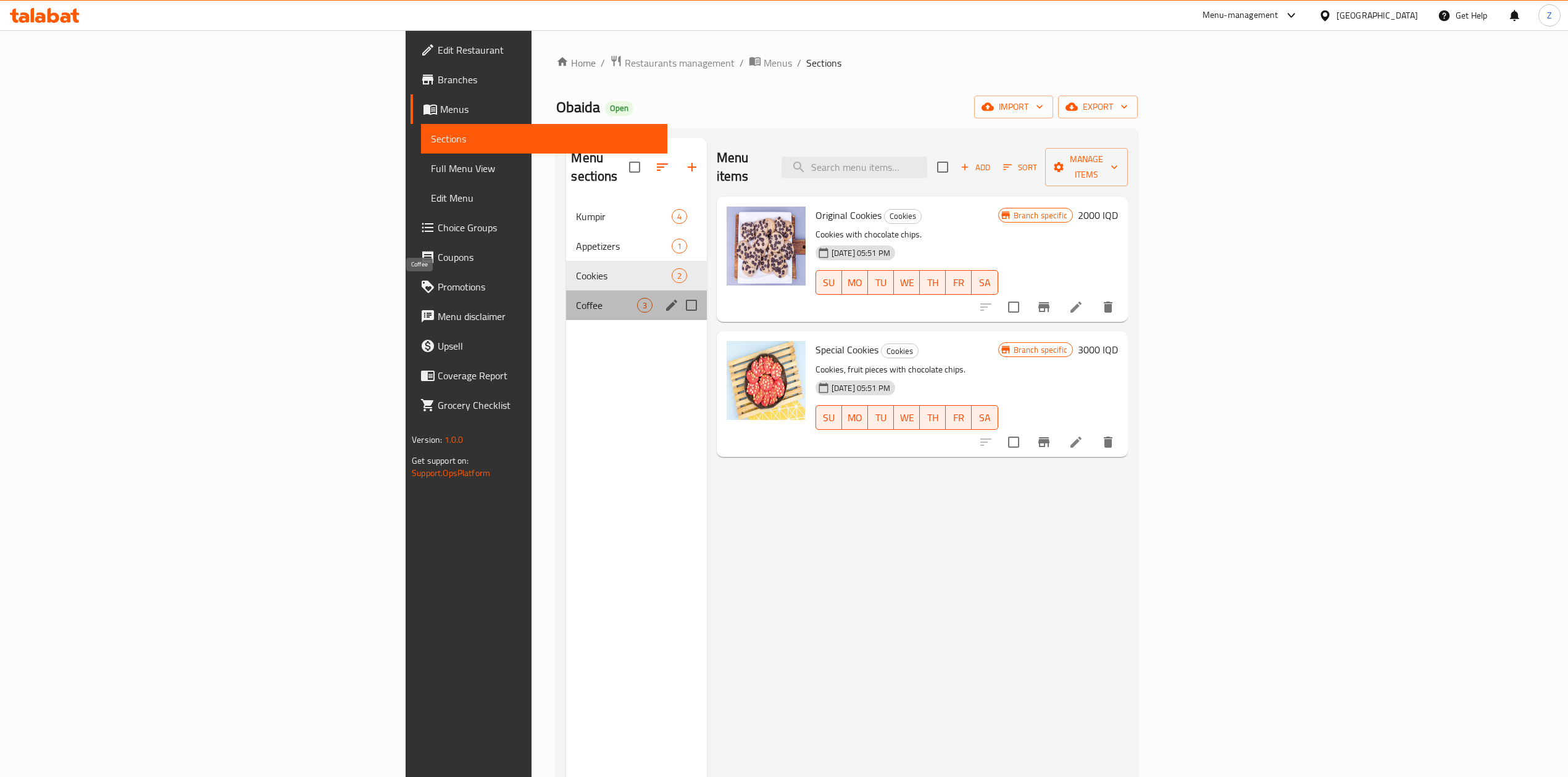
click at [576, 298] on span "Coffee" at bounding box center [606, 305] width 61 height 14
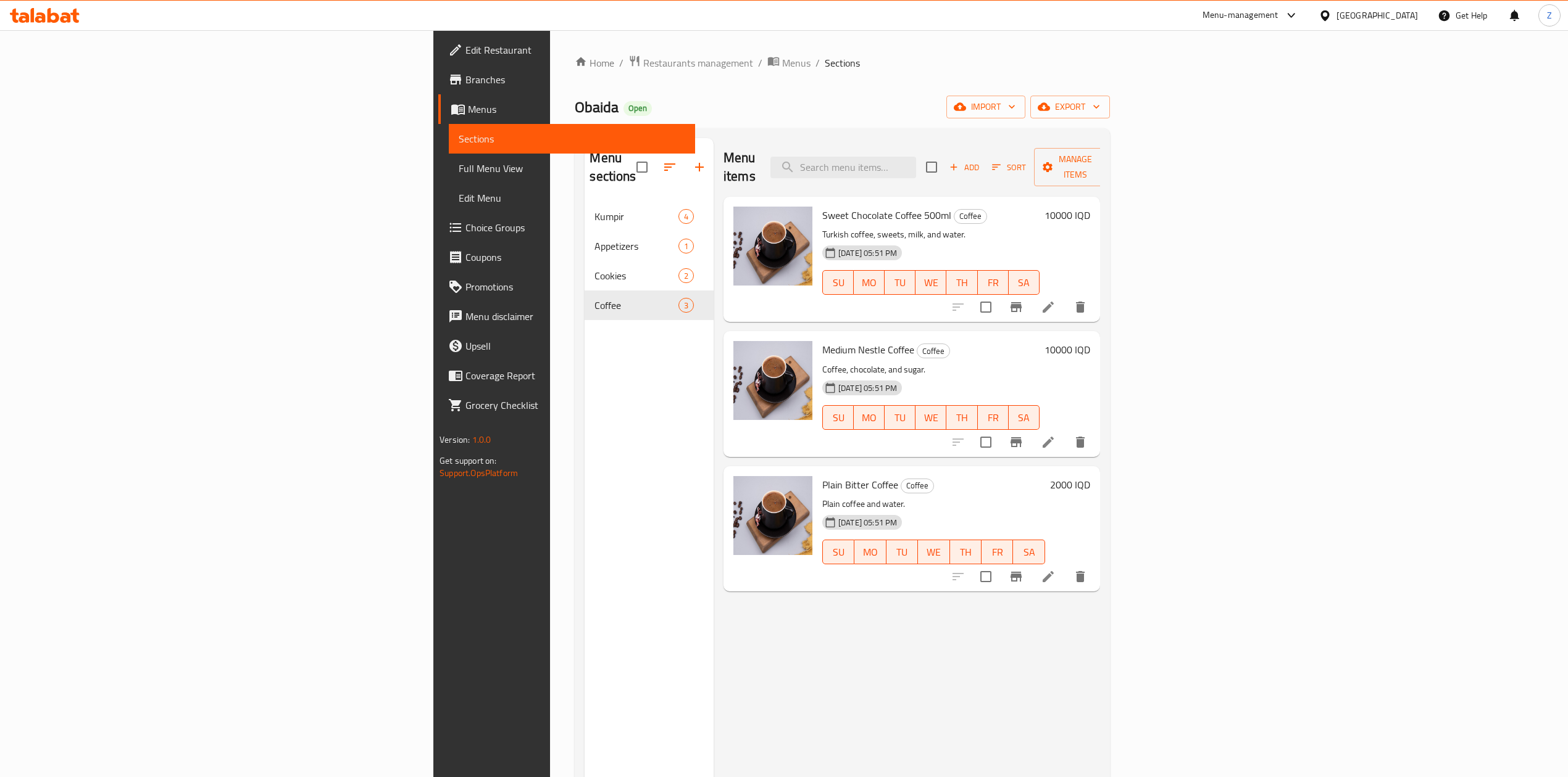
click at [585, 381] on div "Menu sections Kumpir 4 Appetizers 1 Cookies 2 Coffee 3" at bounding box center [649, 527] width 129 height 777
click at [1066, 431] on li at bounding box center [1047, 442] width 34 height 23
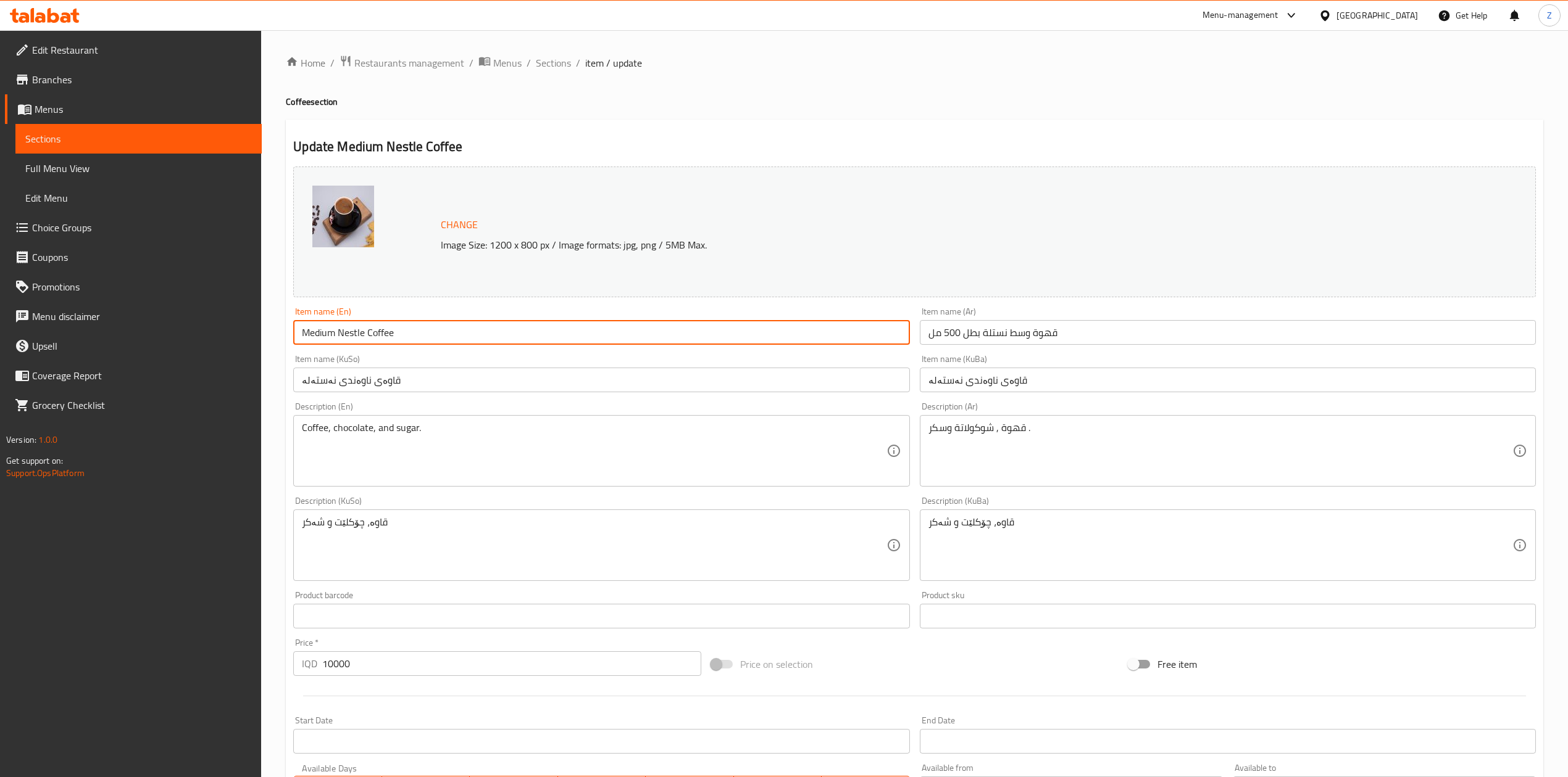
drag, startPoint x: 406, startPoint y: 339, endPoint x: 245, endPoint y: 338, distance: 161.0
click at [246, 339] on div "Edit Restaurant Branches Menus Sections Full Menu View Edit Menu Choice Groups …" at bounding box center [784, 530] width 1568 height 1001
paste input "Nestle Champion Medium Coffee 500ml"
click at [357, 334] on input "Nestle Champion Medium Coffee 500ml" at bounding box center [601, 332] width 616 height 24
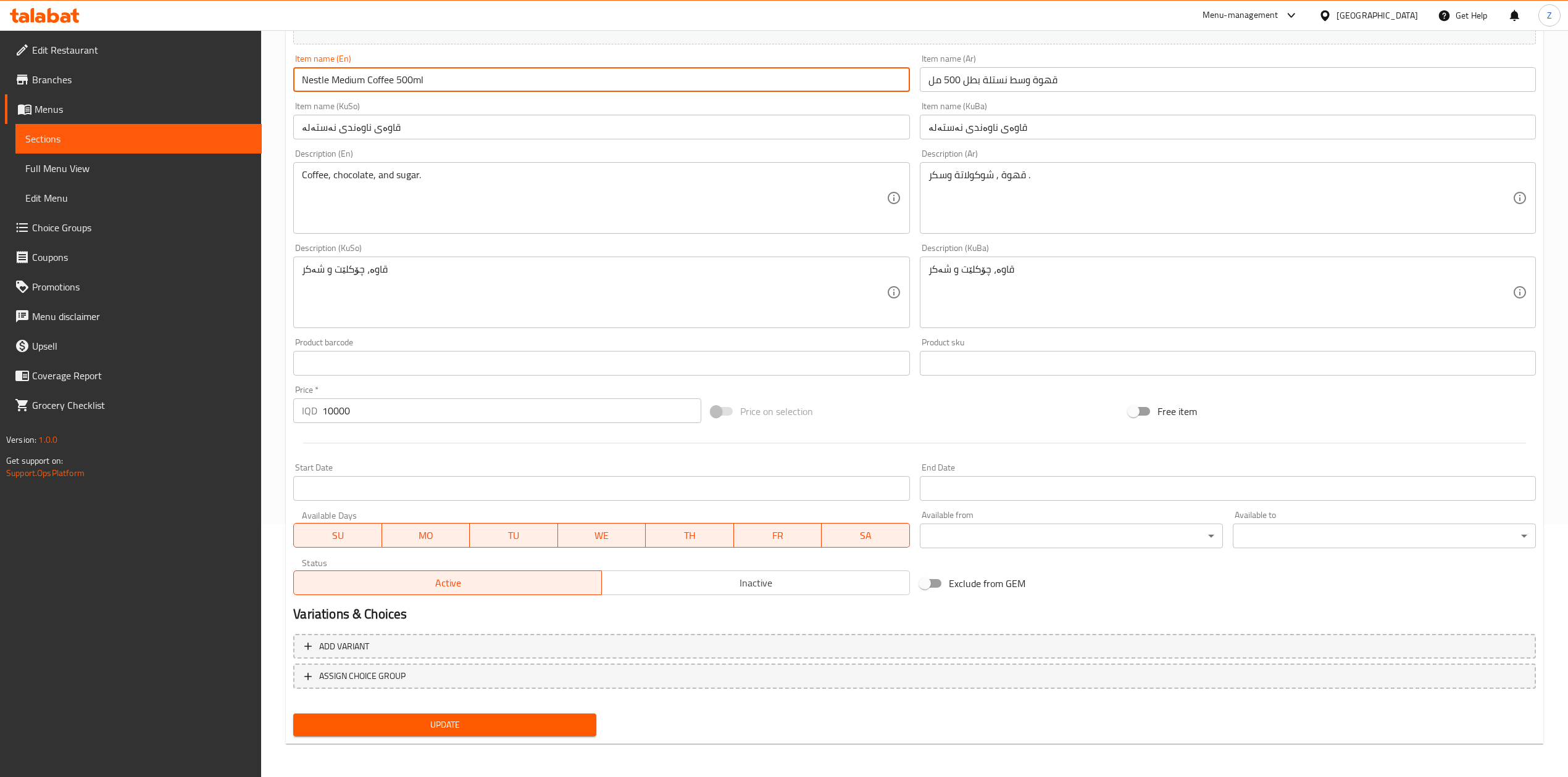
type input "Nestle Medium Coffee 500ml"
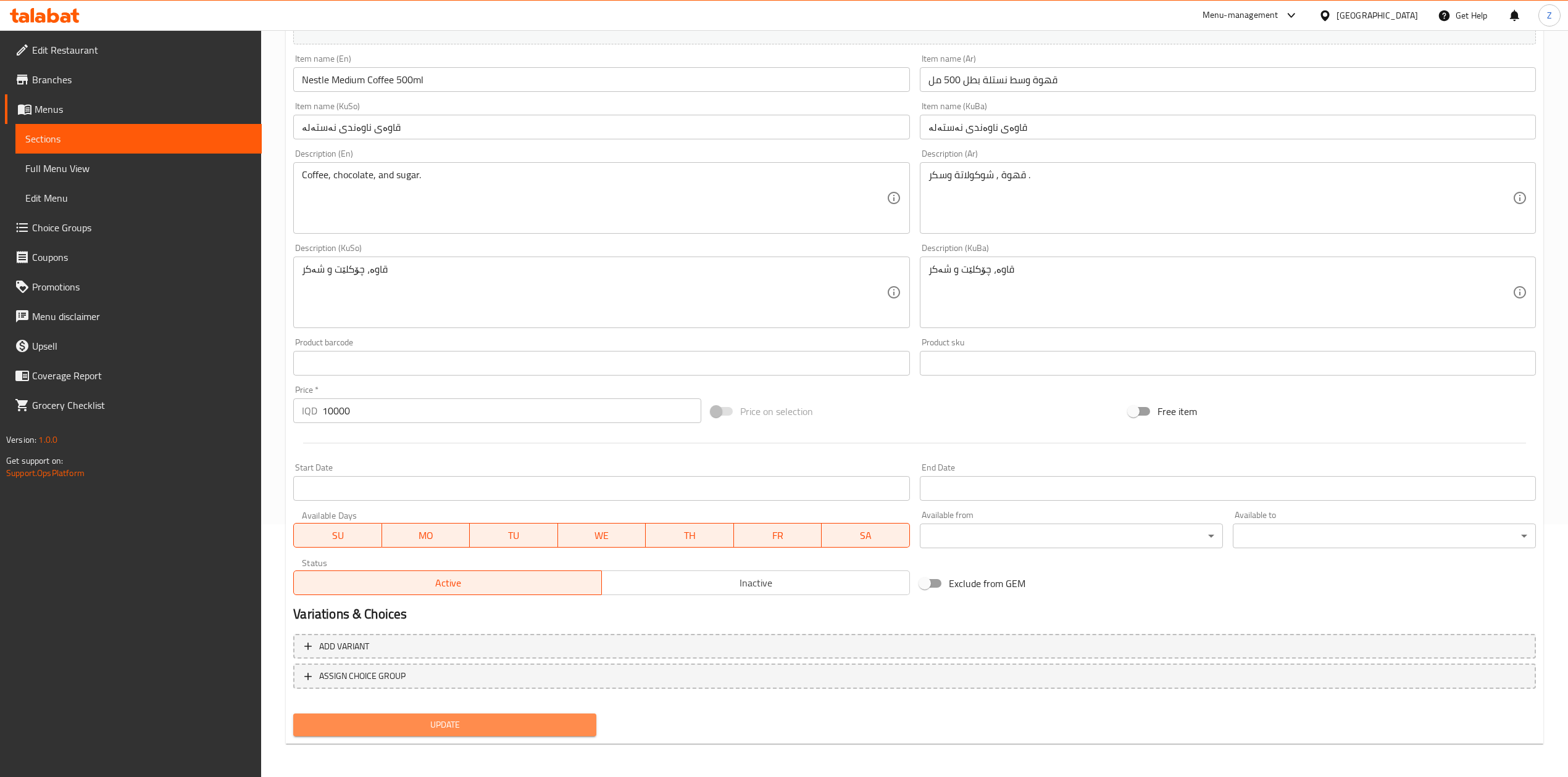
drag, startPoint x: 374, startPoint y: 716, endPoint x: 396, endPoint y: 623, distance: 95.6
click at [375, 716] on button "Update" at bounding box center [444, 725] width 303 height 23
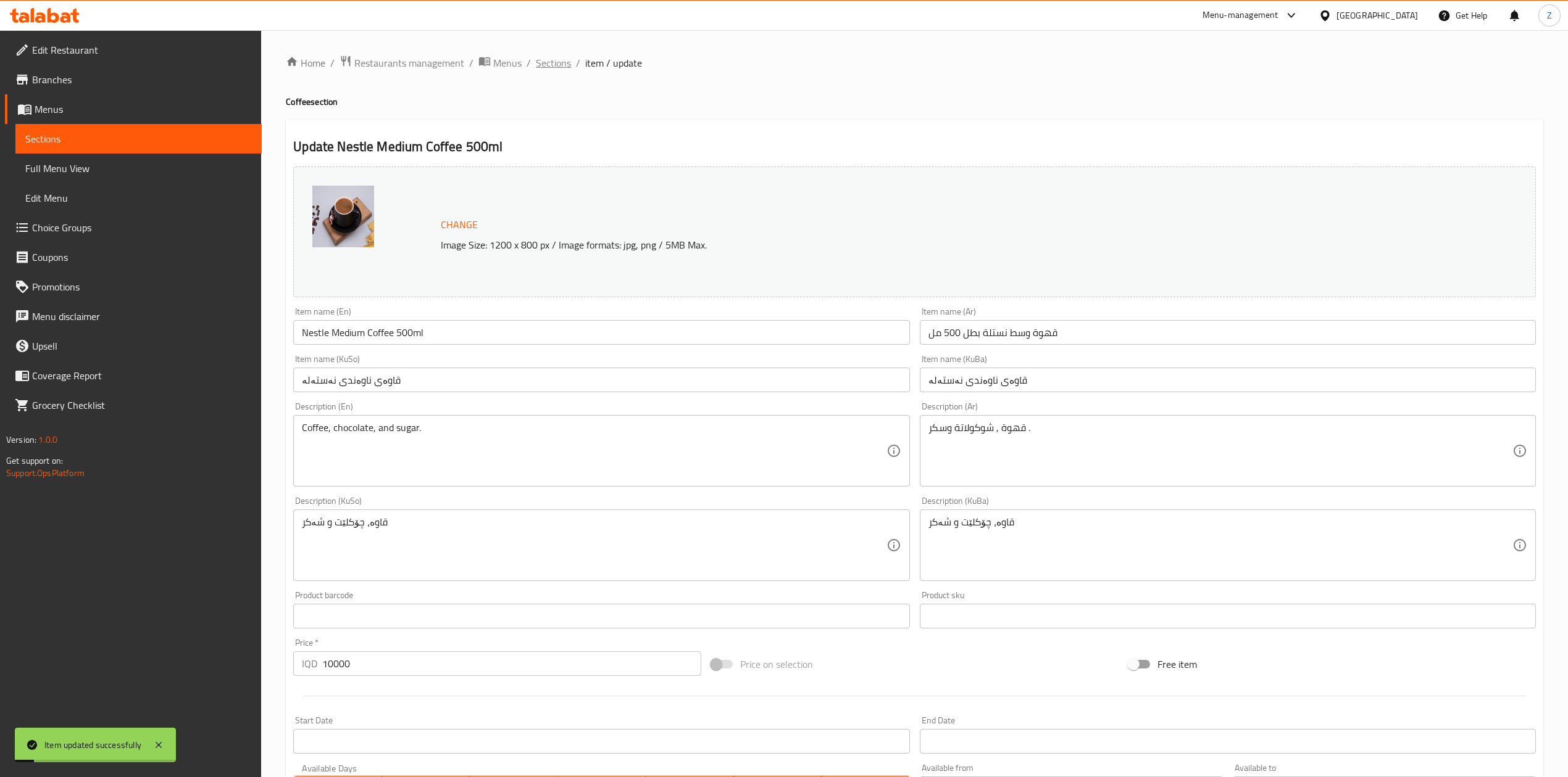
click at [552, 68] on span "Sections" at bounding box center [553, 62] width 35 height 14
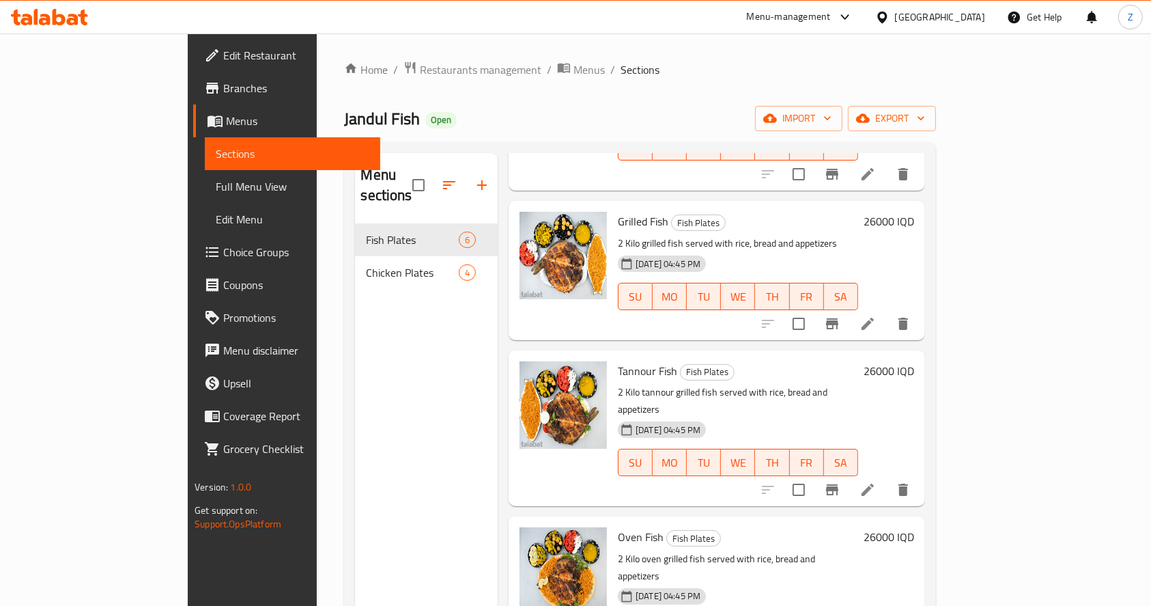
scroll to position [182, 0]
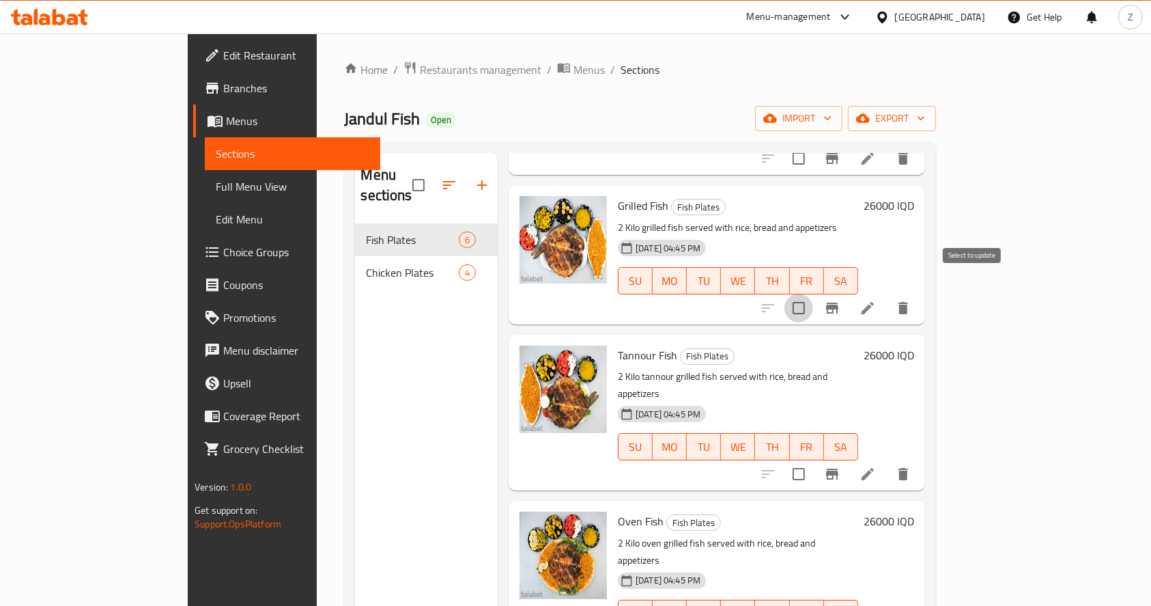
click at [813, 294] on input "checkbox" at bounding box center [799, 308] width 29 height 29
checkbox input "true"
click at [813, 460] on input "checkbox" at bounding box center [799, 474] width 29 height 29
checkbox input "true"
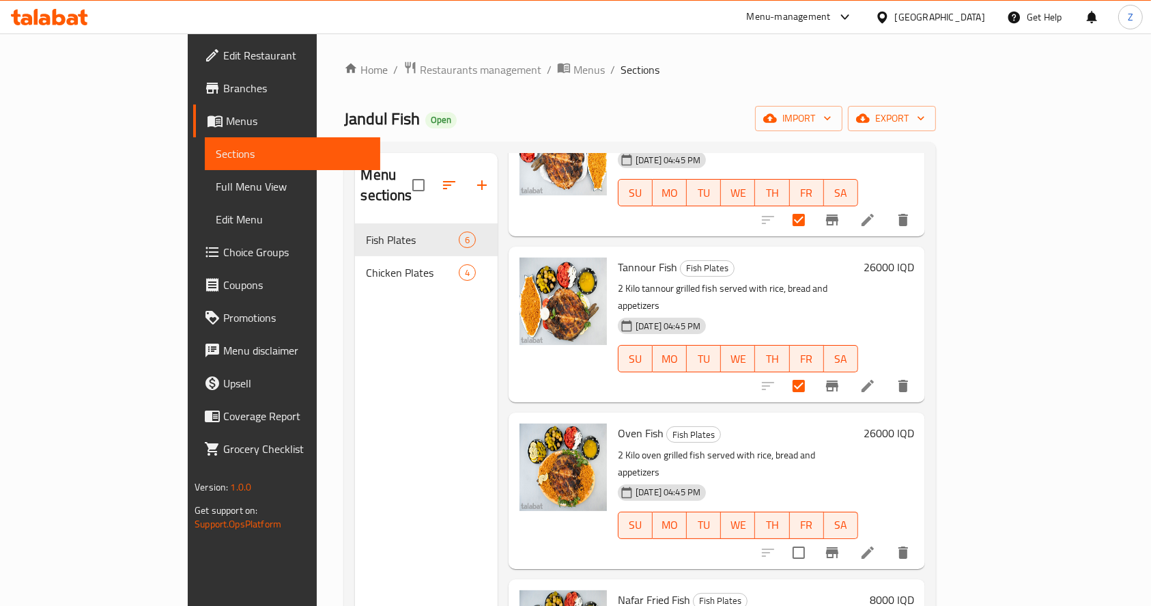
scroll to position [323, 0]
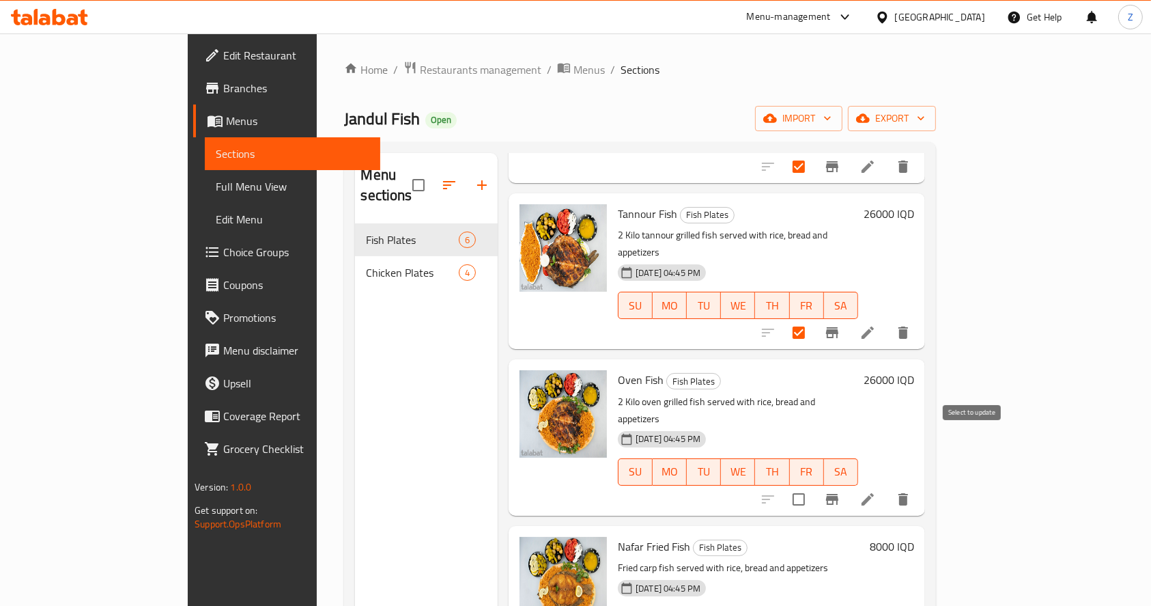
drag, startPoint x: 978, startPoint y: 440, endPoint x: 978, endPoint y: 427, distance: 13.0
click at [813, 485] on input "checkbox" at bounding box center [799, 499] width 29 height 29
checkbox input "true"
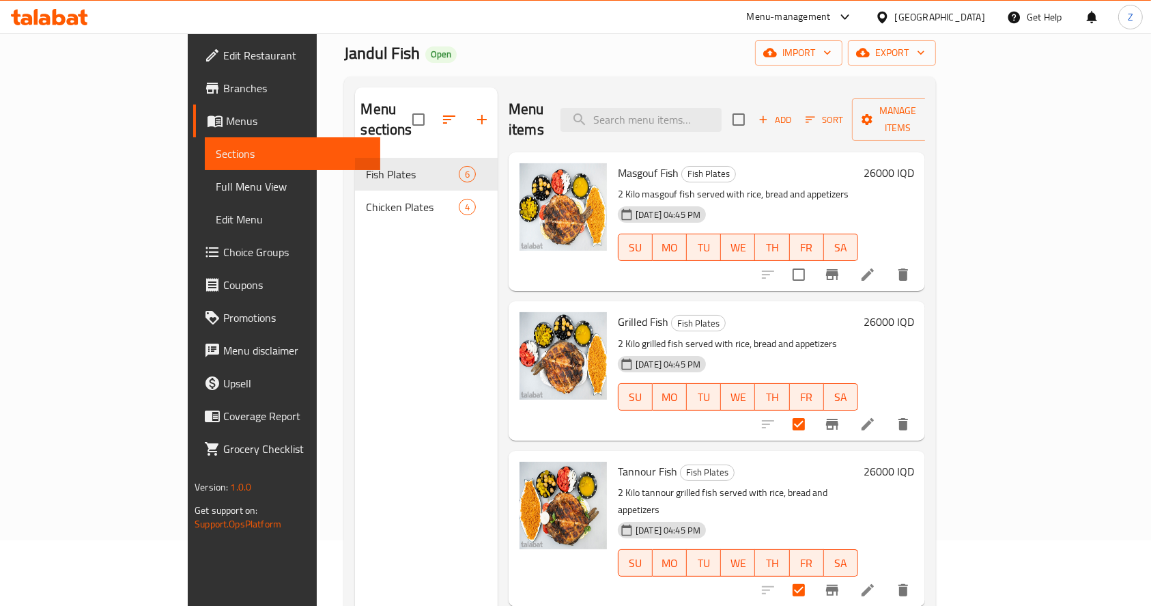
scroll to position [0, 0]
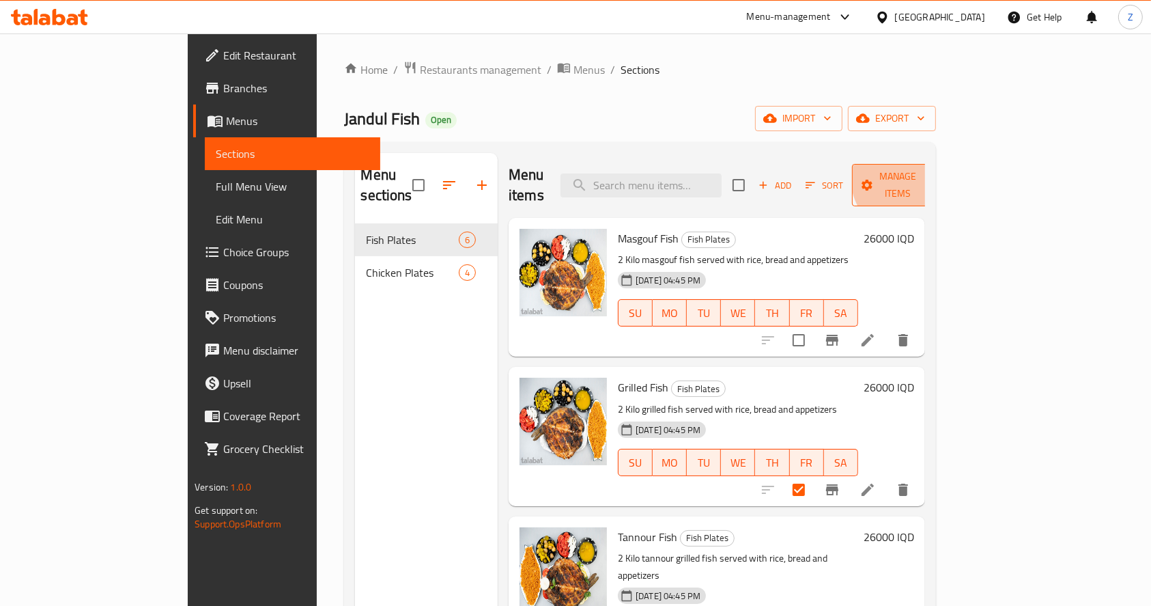
click at [933, 175] on span "Manage items" at bounding box center [898, 185] width 70 height 34
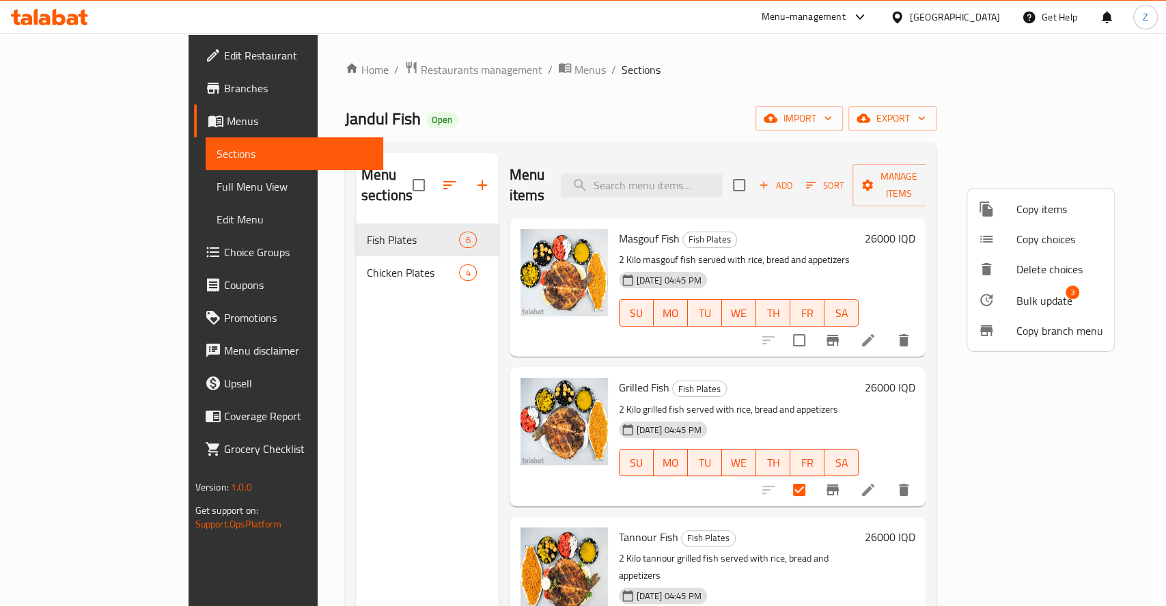
click at [1031, 303] on span "Bulk update" at bounding box center [1044, 300] width 56 height 16
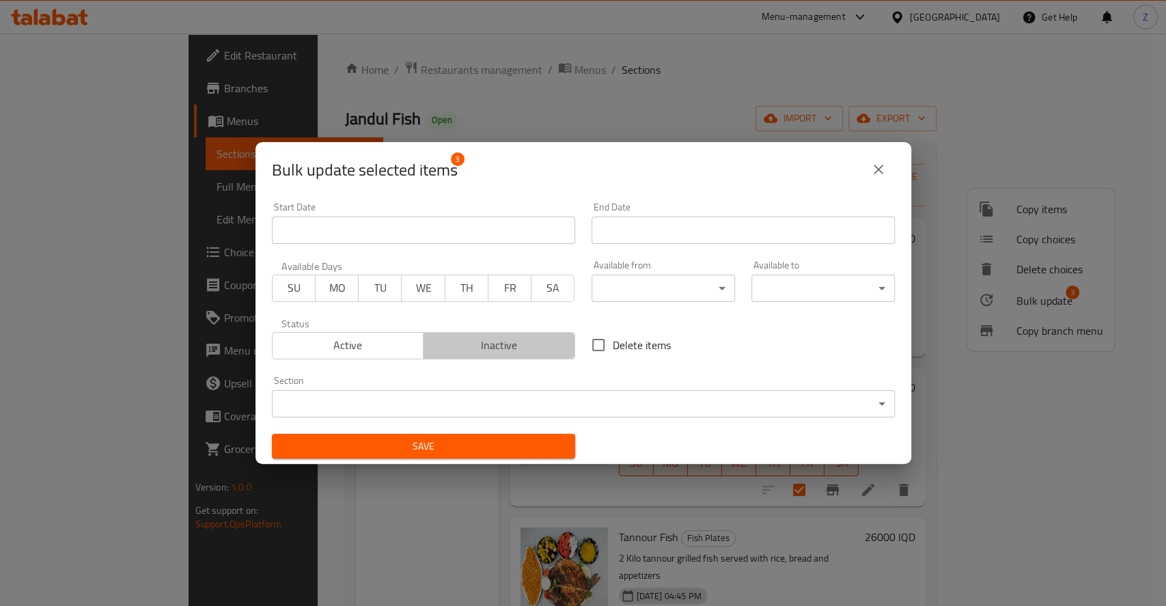
click at [511, 340] on span "Inactive" at bounding box center [499, 345] width 141 height 20
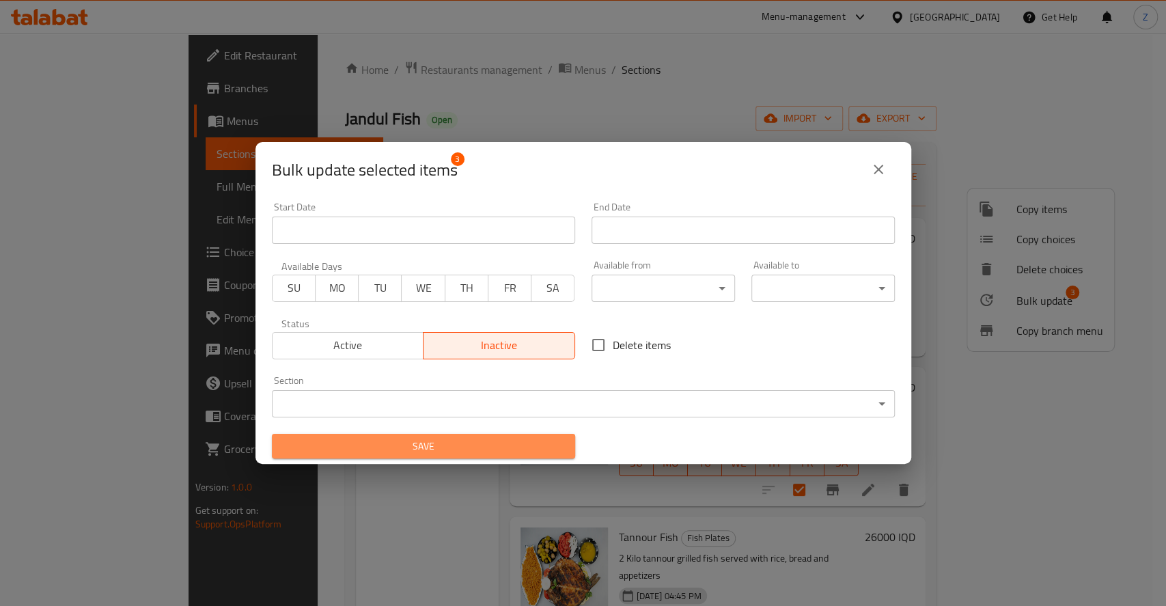
click at [522, 449] on span "Save" at bounding box center [423, 446] width 281 height 17
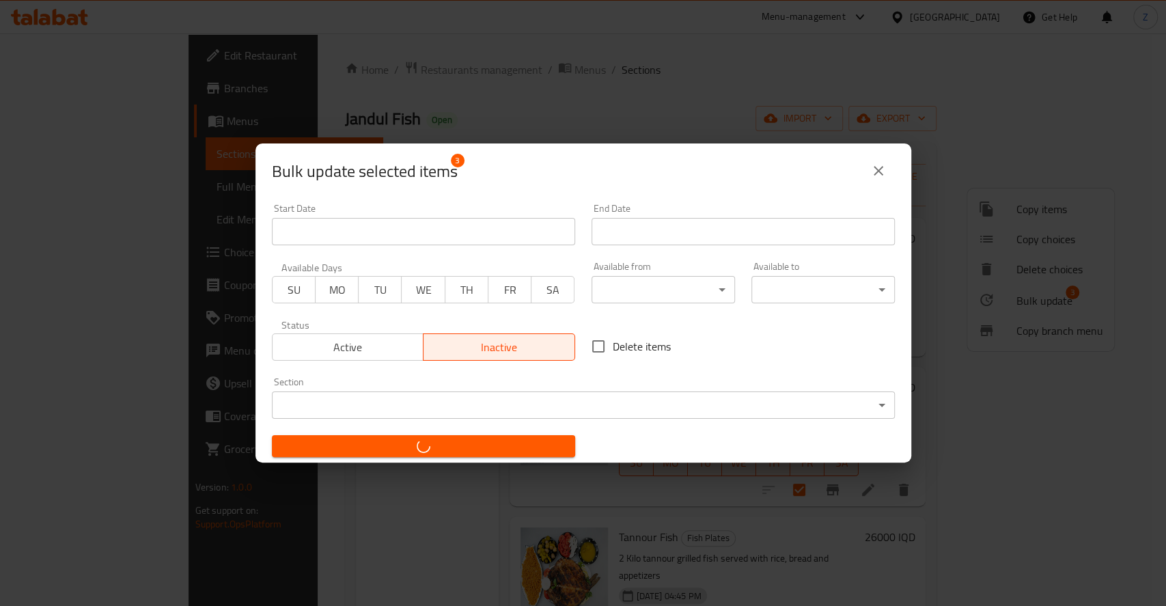
checkbox input "false"
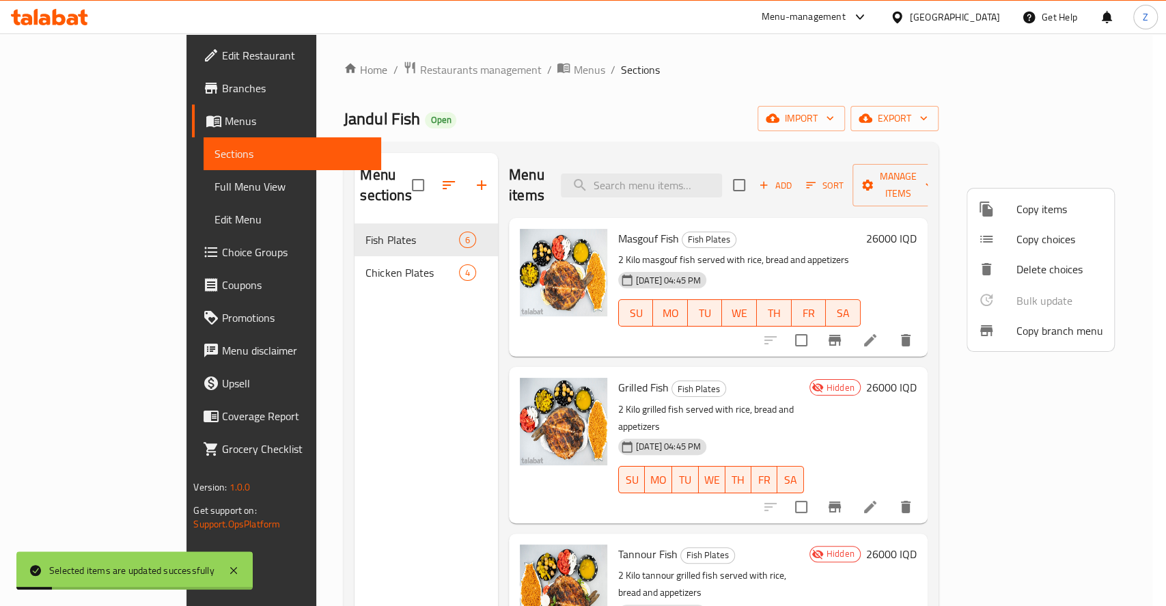
click at [1054, 366] on div at bounding box center [583, 303] width 1166 height 606
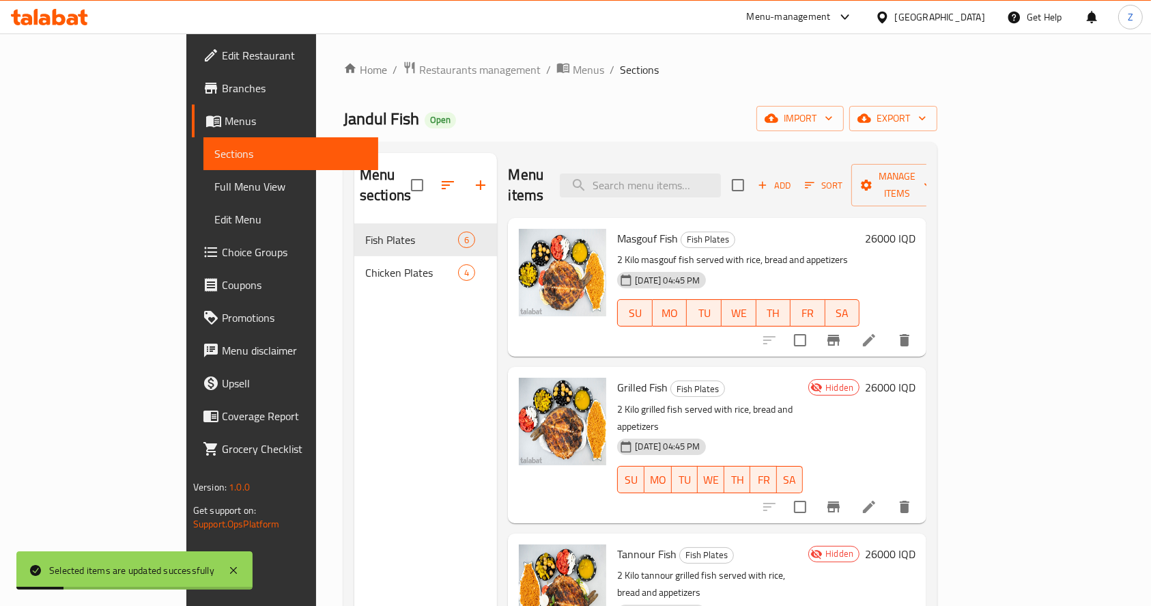
click at [916, 378] on h6 "26000 IQD" at bounding box center [890, 387] width 51 height 19
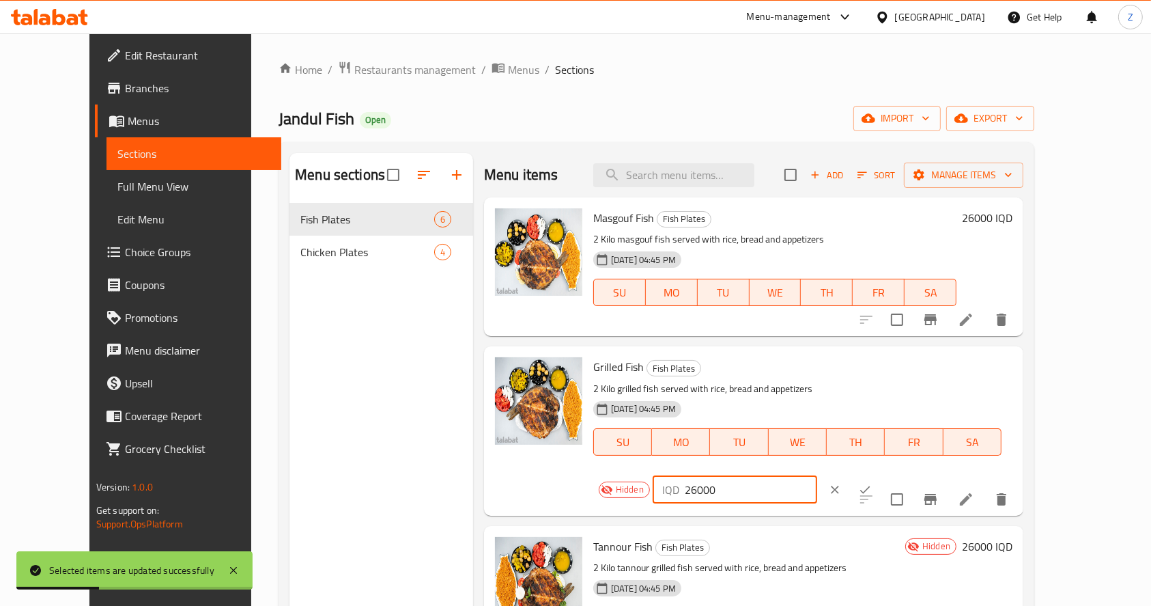
drag, startPoint x: 967, startPoint y: 374, endPoint x: 832, endPoint y: 376, distance: 134.5
click at [832, 475] on div "Hidden IQD 26000 ​" at bounding box center [746, 490] width 307 height 30
type input "0"
click at [872, 483] on icon "ok" at bounding box center [865, 490] width 14 height 14
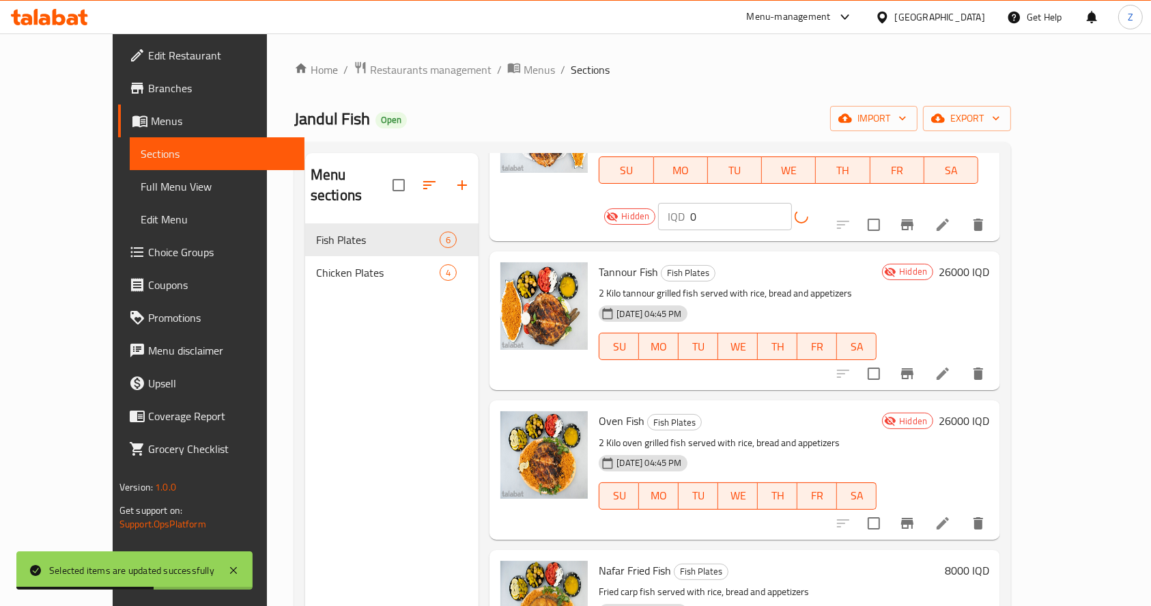
scroll to position [273, 0]
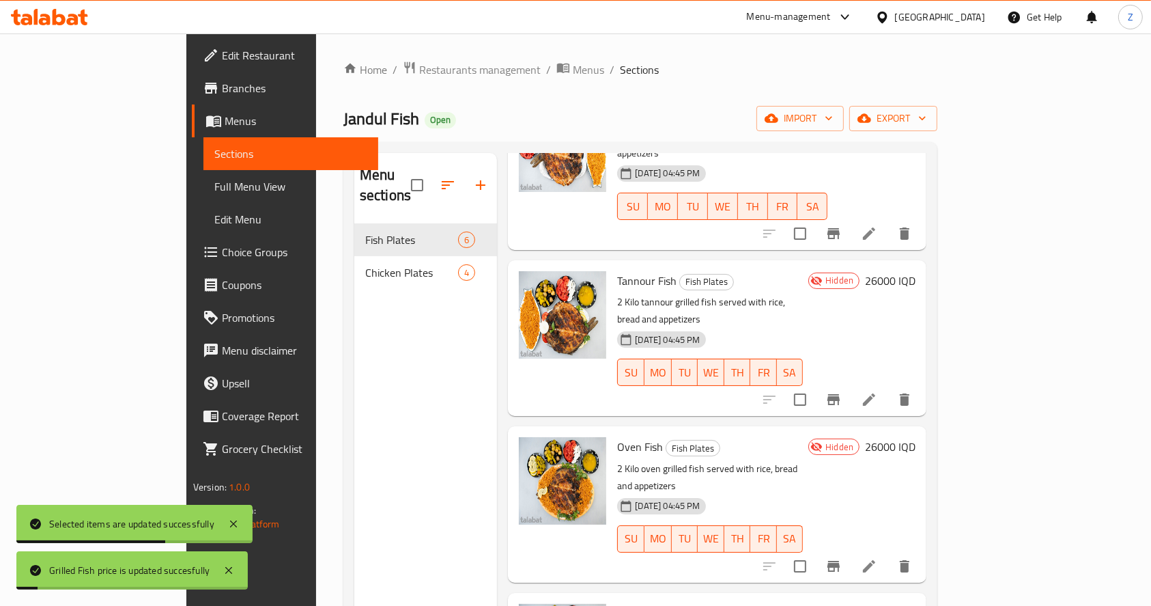
click at [921, 266] on div "Tannour Fish Fish Plates 2 Kilo tannour grilled fish served with rice, bread an…" at bounding box center [766, 338] width 309 height 145
click at [916, 271] on h6 "26000 IQD" at bounding box center [890, 280] width 51 height 19
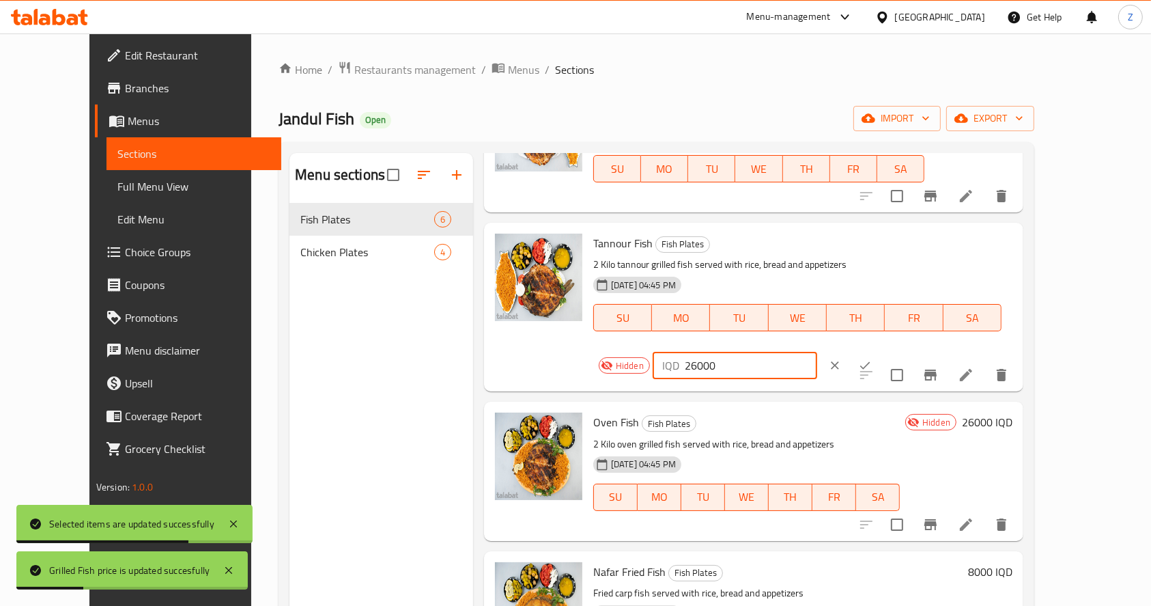
drag, startPoint x: 875, startPoint y: 250, endPoint x: 891, endPoint y: 250, distance: 15.7
click at [839, 350] on div "Hidden IQD 26000 ​" at bounding box center [746, 365] width 307 height 30
type input "0"
drag, startPoint x: 1053, startPoint y: 249, endPoint x: 1059, endPoint y: 258, distance: 11.4
click at [880, 350] on button "ok" at bounding box center [865, 365] width 30 height 30
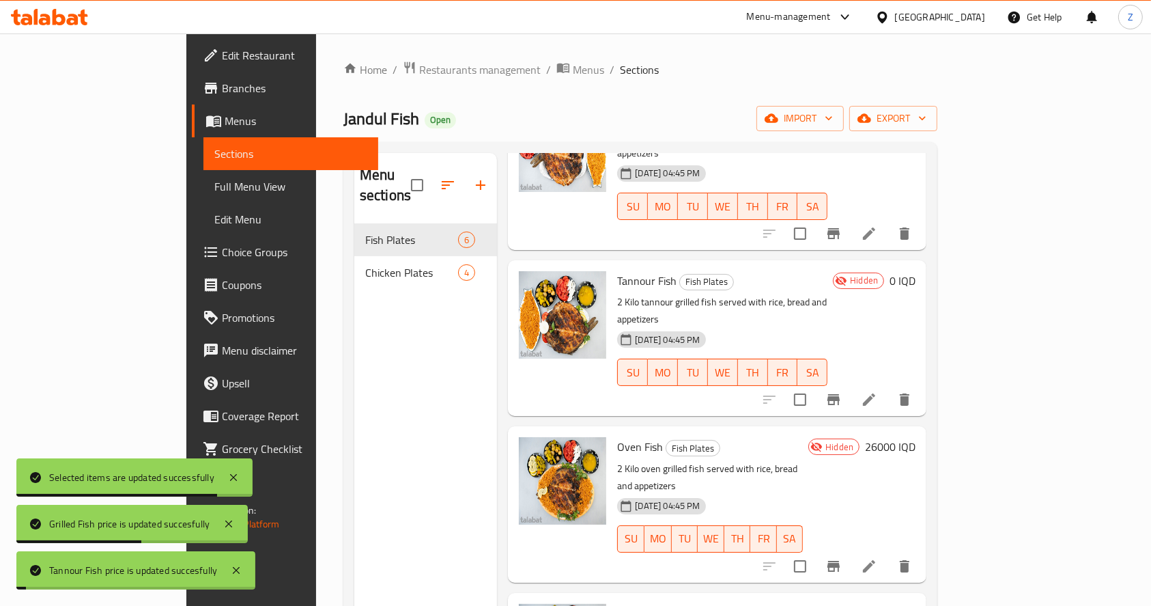
click at [916, 437] on h6 "26000 IQD" at bounding box center [890, 446] width 51 height 19
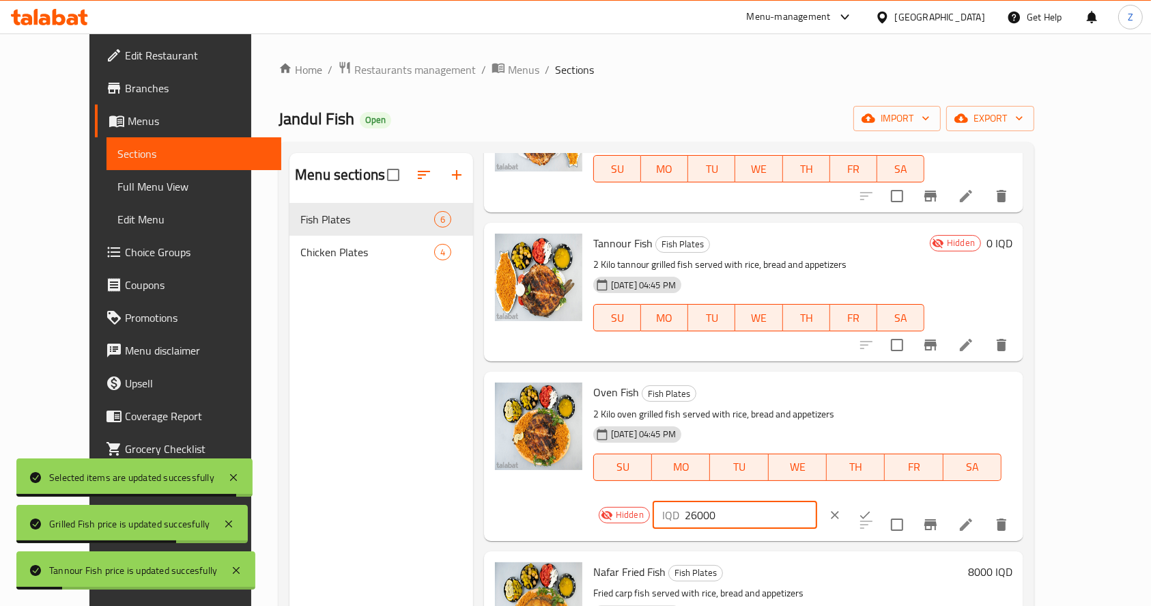
drag, startPoint x: 951, startPoint y: 394, endPoint x: 866, endPoint y: 400, distance: 84.9
click at [866, 500] on div "Hidden IQD 26000 ​" at bounding box center [746, 515] width 307 height 30
type input "0"
click at [880, 500] on button "ok" at bounding box center [865, 515] width 30 height 30
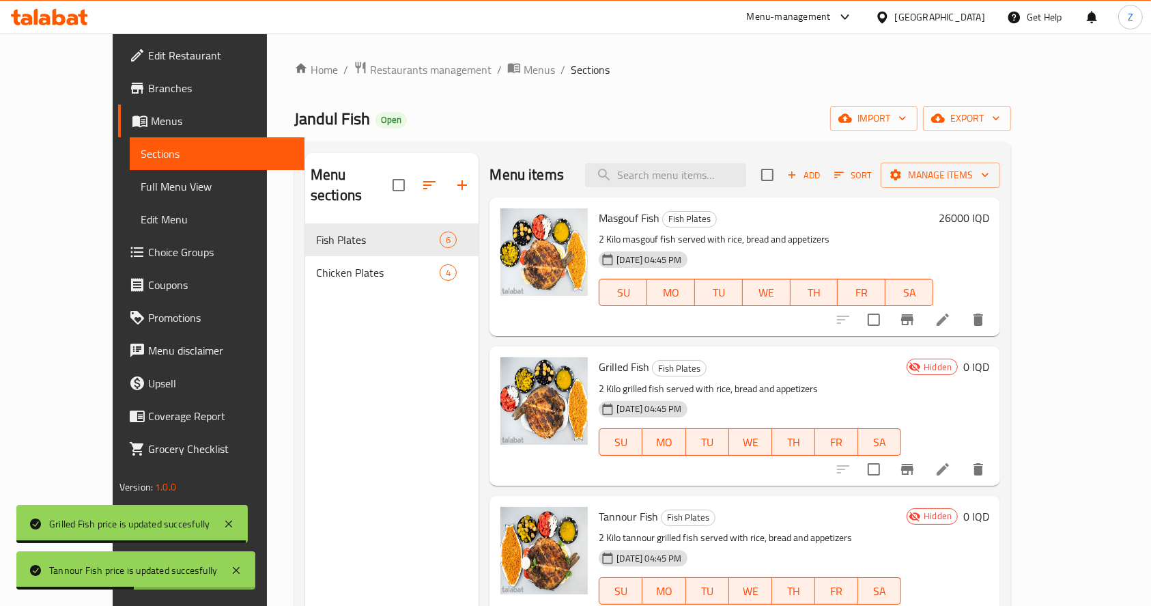
scroll to position [0, 0]
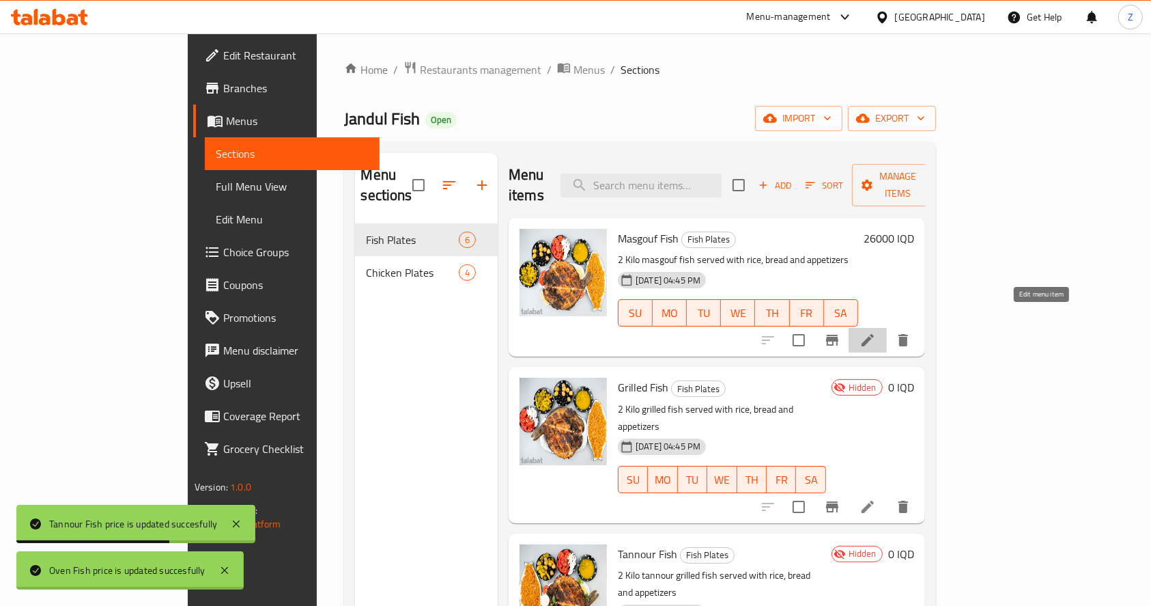
click at [874, 334] on icon at bounding box center [868, 340] width 12 height 12
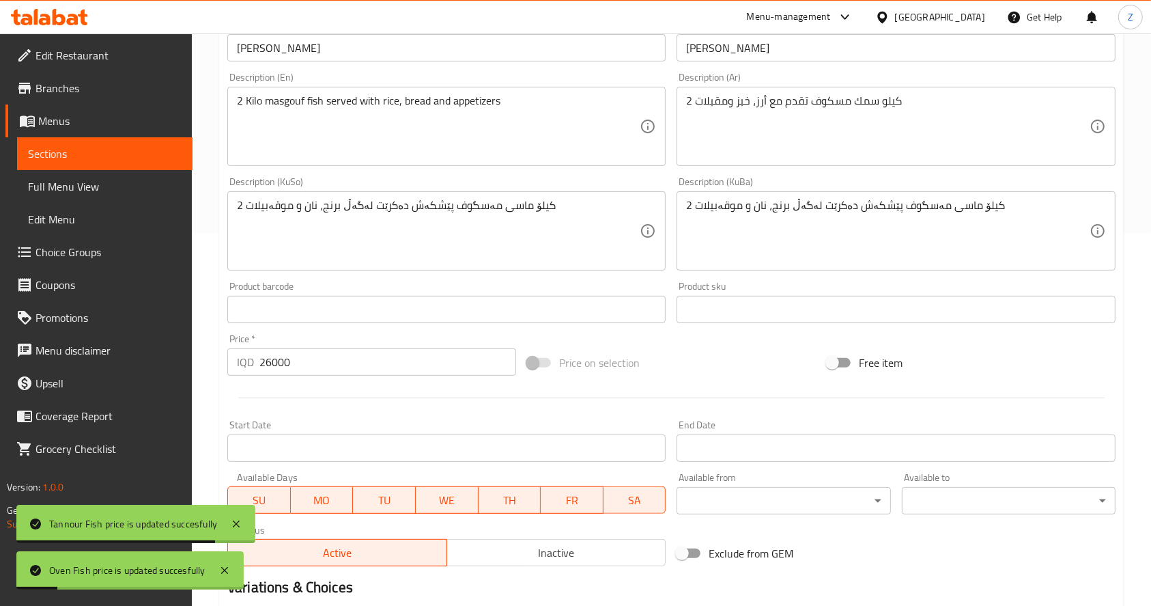
scroll to position [455, 0]
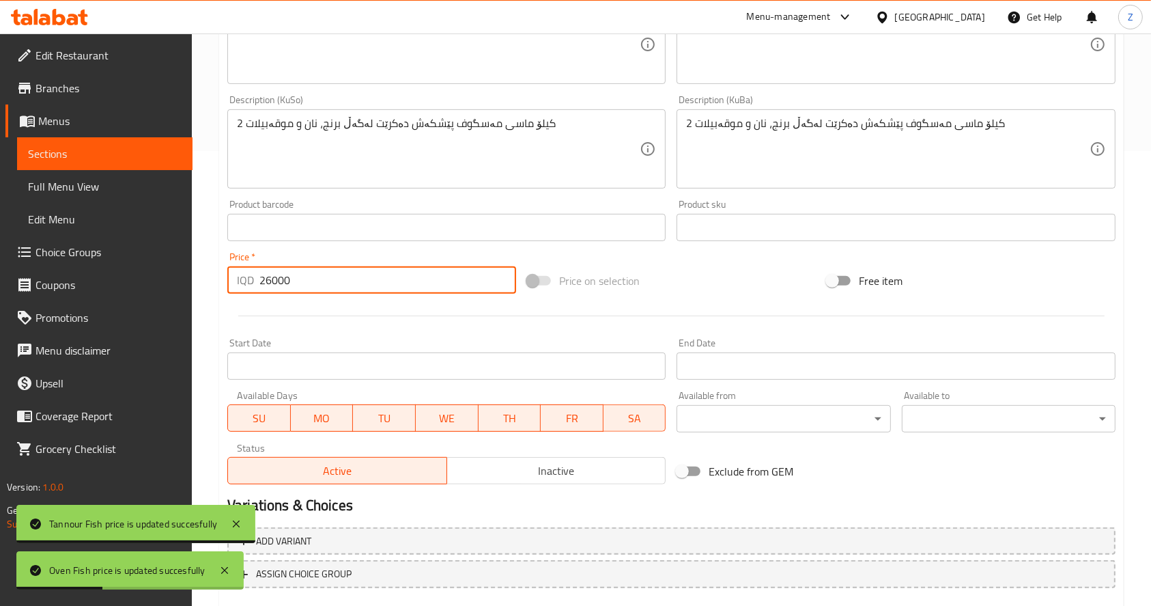
drag, startPoint x: 325, startPoint y: 284, endPoint x: 191, endPoint y: 282, distance: 134.5
click at [191, 282] on div "Edit Restaurant Branches Menus Sections Full Menu View Edit Menu Choice Groups …" at bounding box center [575, 133] width 1151 height 1108
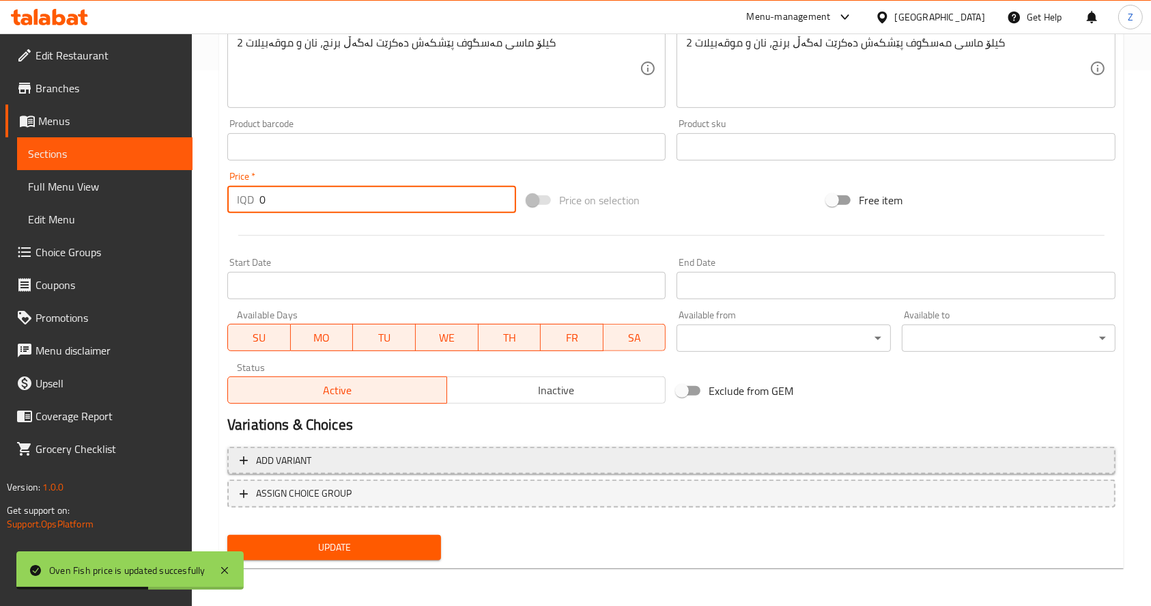
type input "0"
click at [393, 450] on div "Add variant ASSIGN CHOICE GROUP" at bounding box center [671, 485] width 899 height 89
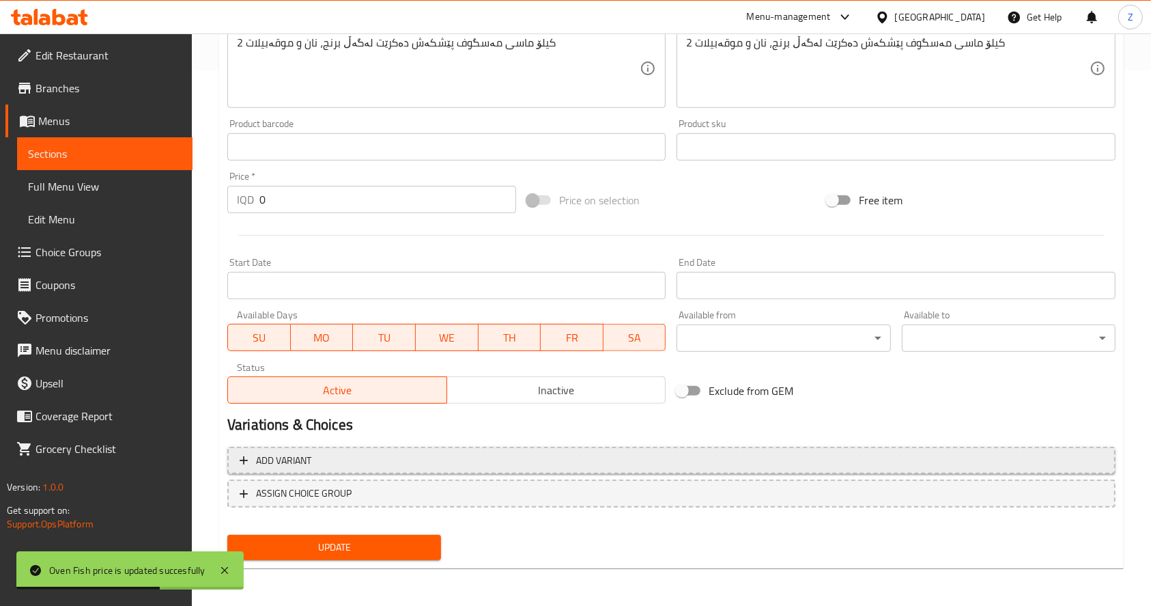
click at [393, 453] on span "Add variant" at bounding box center [672, 460] width 864 height 17
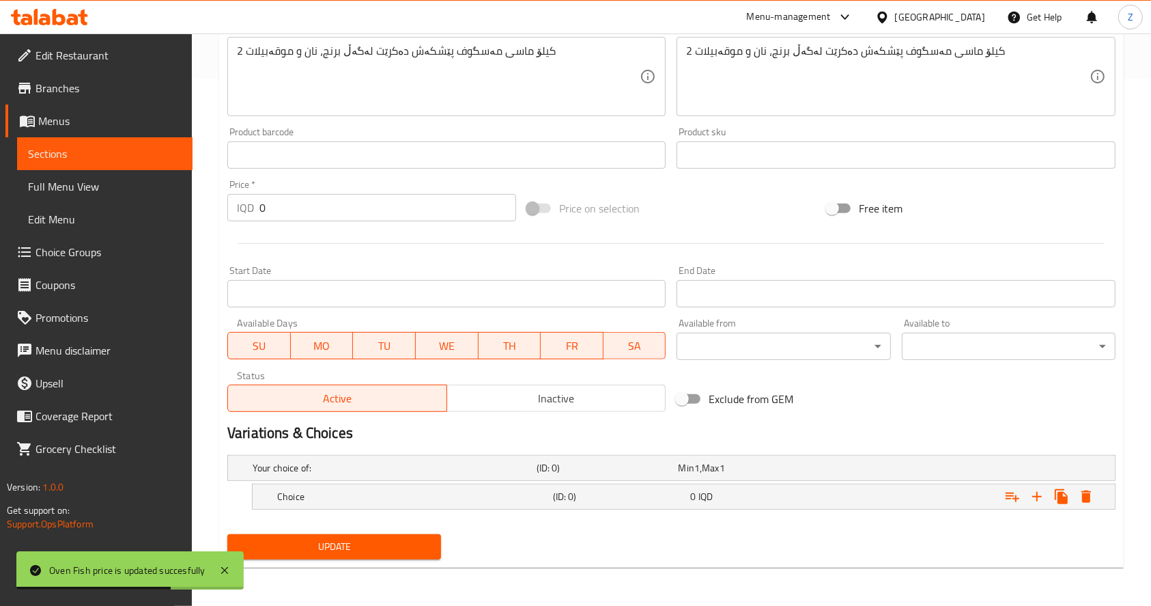
scroll to position [526, 0]
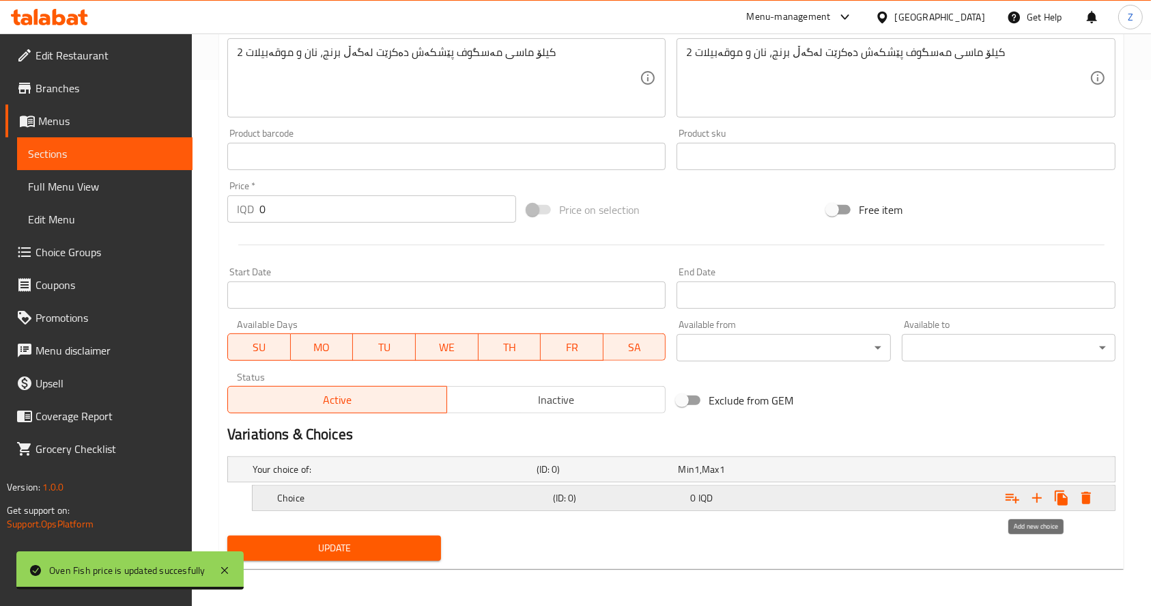
click at [1038, 499] on icon "Expand" at bounding box center [1038, 498] width 10 height 10
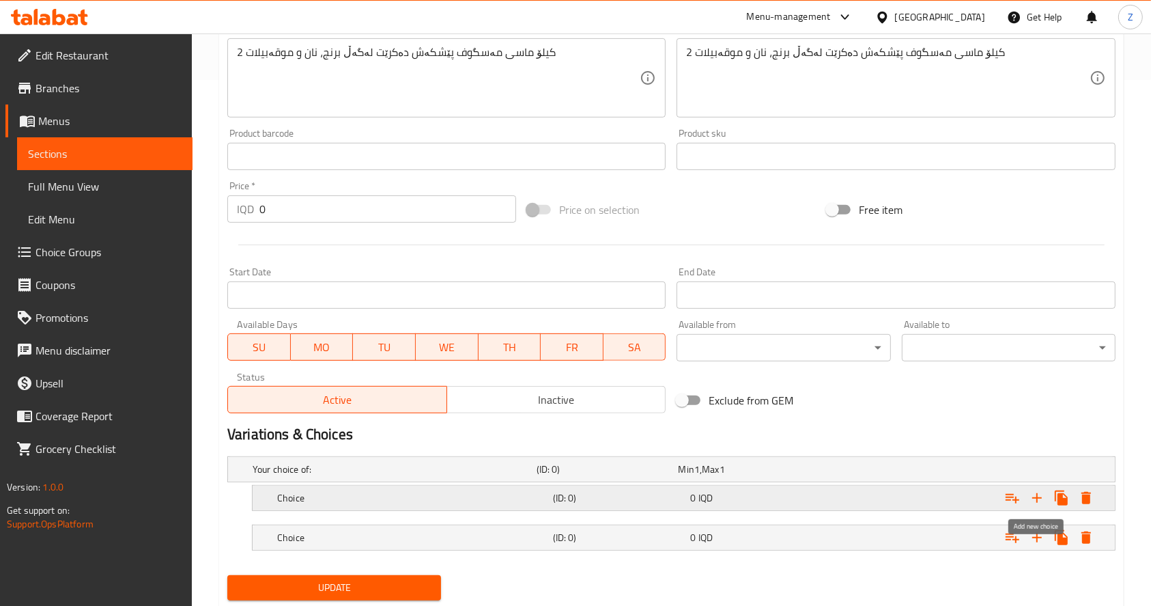
click at [1038, 499] on icon "Expand" at bounding box center [1038, 498] width 10 height 10
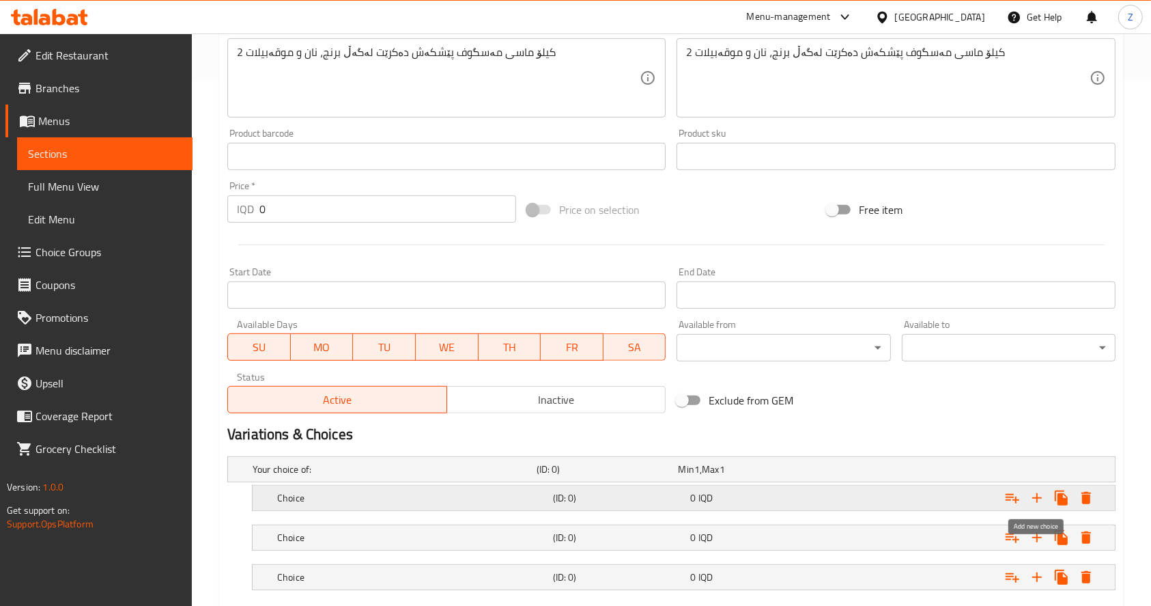
click at [1038, 499] on icon "Expand" at bounding box center [1038, 498] width 10 height 10
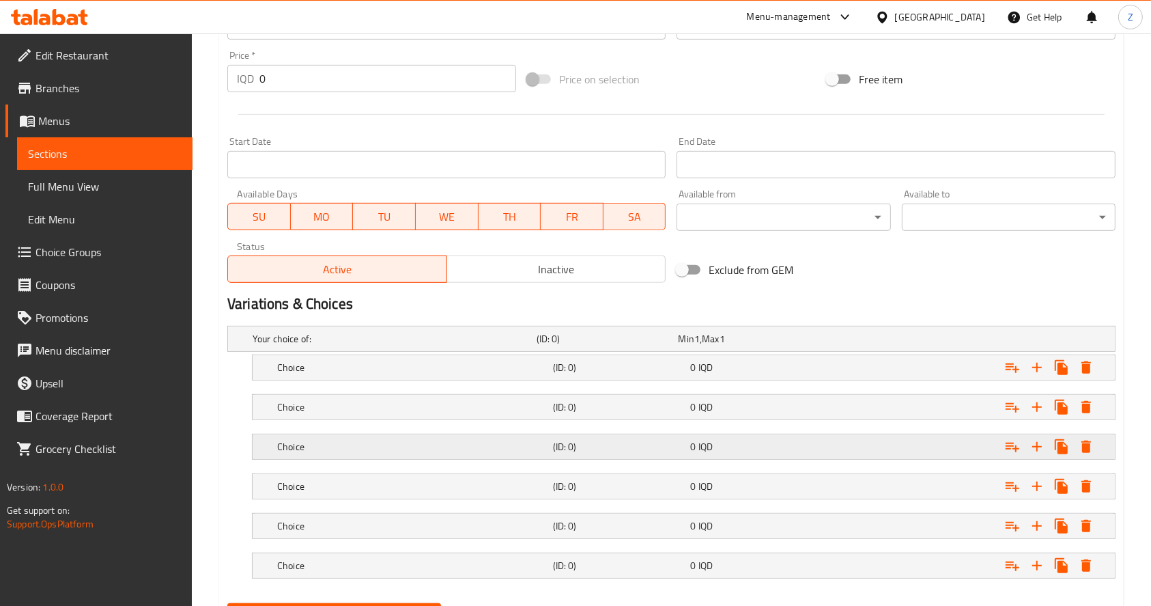
scroll to position [723, 0]
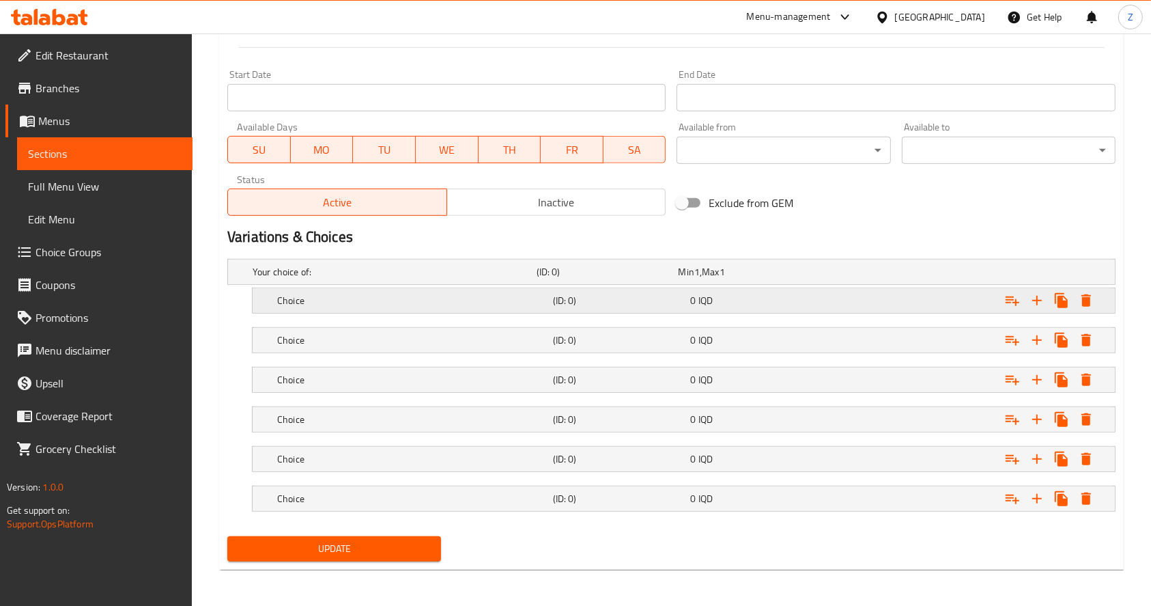
click at [745, 307] on div "0 IQD" at bounding box center [757, 300] width 138 height 19
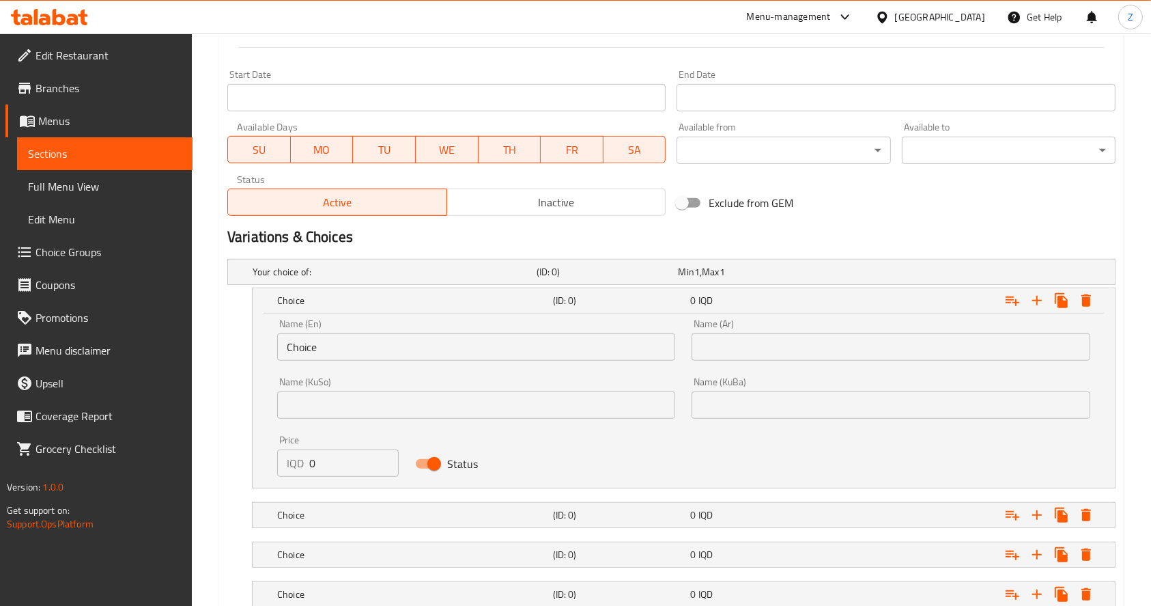
click at [721, 351] on input "text" at bounding box center [891, 346] width 398 height 27
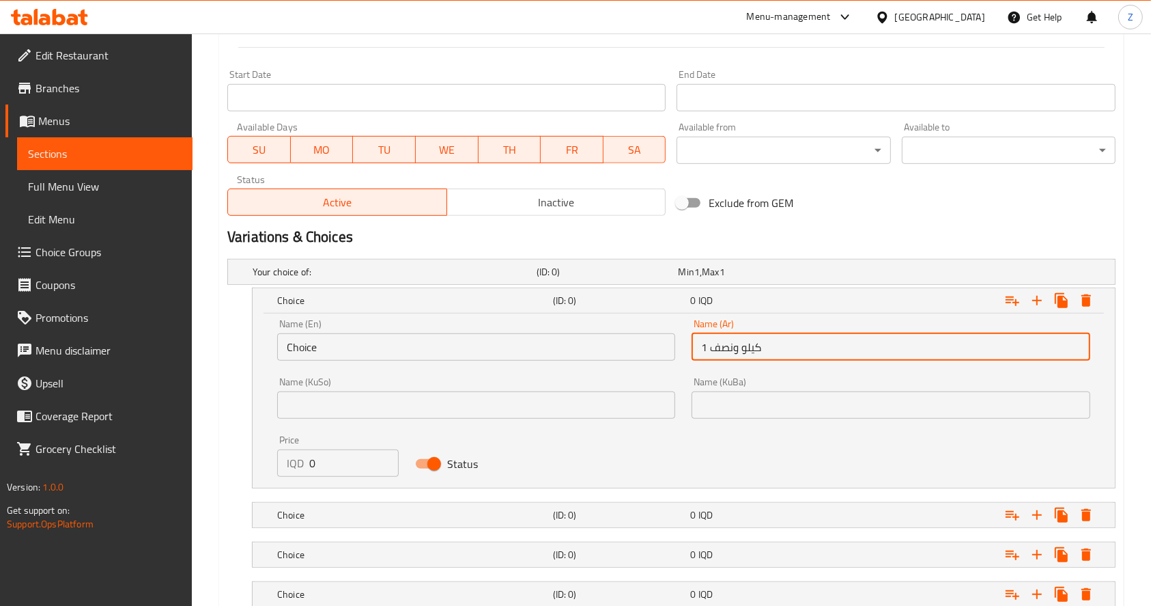
type input "1 كيلو ونصف"
click at [432, 341] on input "Choice" at bounding box center [476, 346] width 398 height 27
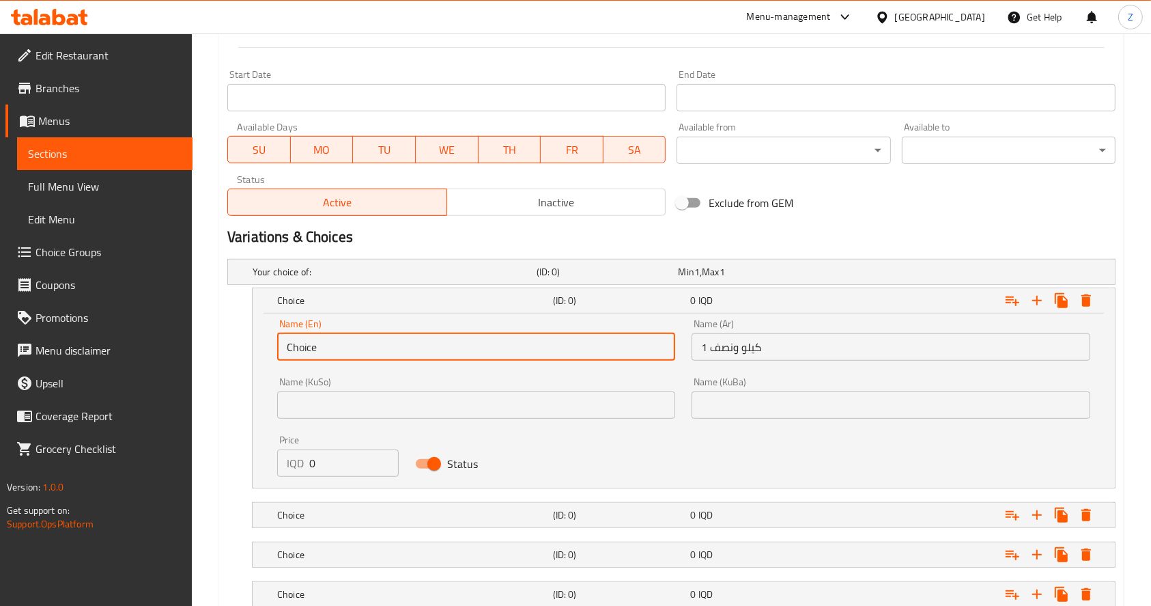
click at [432, 341] on input "Choice" at bounding box center [476, 346] width 398 height 27
click at [508, 270] on div "Your choice of: (ID: 0) Min 1 , Max 1 Name (En) Your choice of: Name (En) Name …" at bounding box center [671, 479] width 899 height 452
click at [397, 347] on input "Choice" at bounding box center [476, 346] width 398 height 27
click at [396, 347] on input "Choice" at bounding box center [476, 346] width 398 height 27
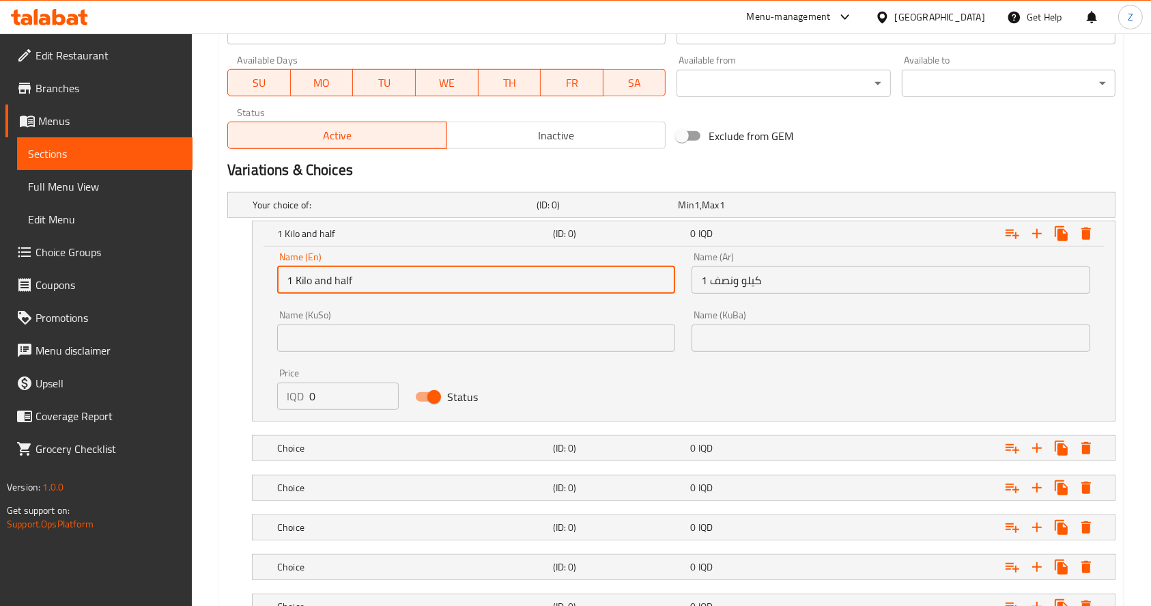
scroll to position [814, 0]
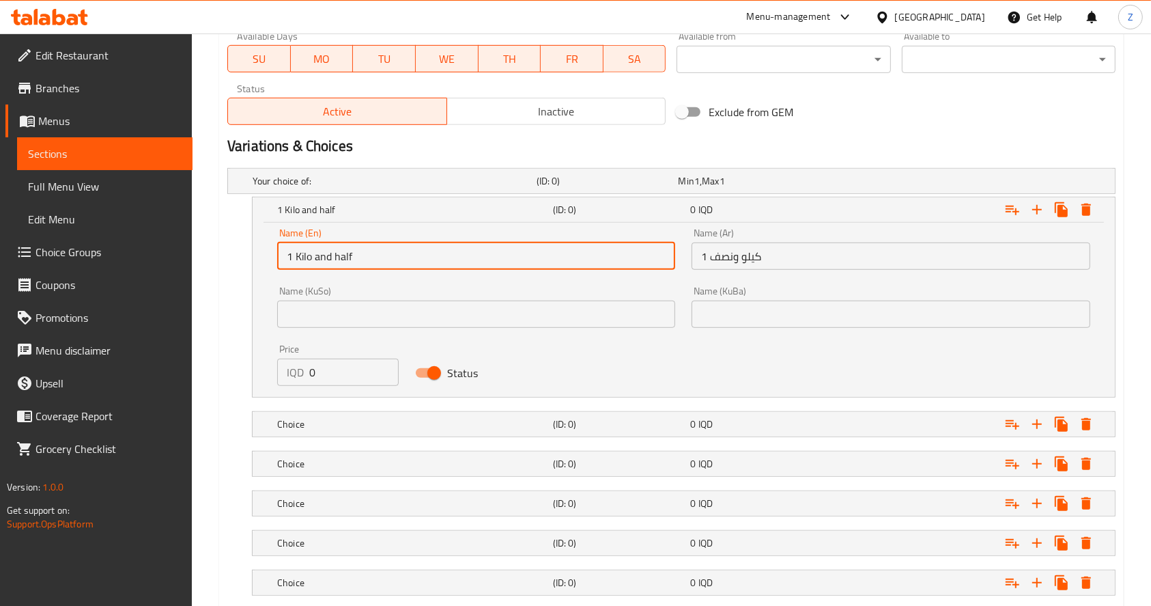
click at [326, 256] on input "1 Kilo and half" at bounding box center [476, 255] width 398 height 27
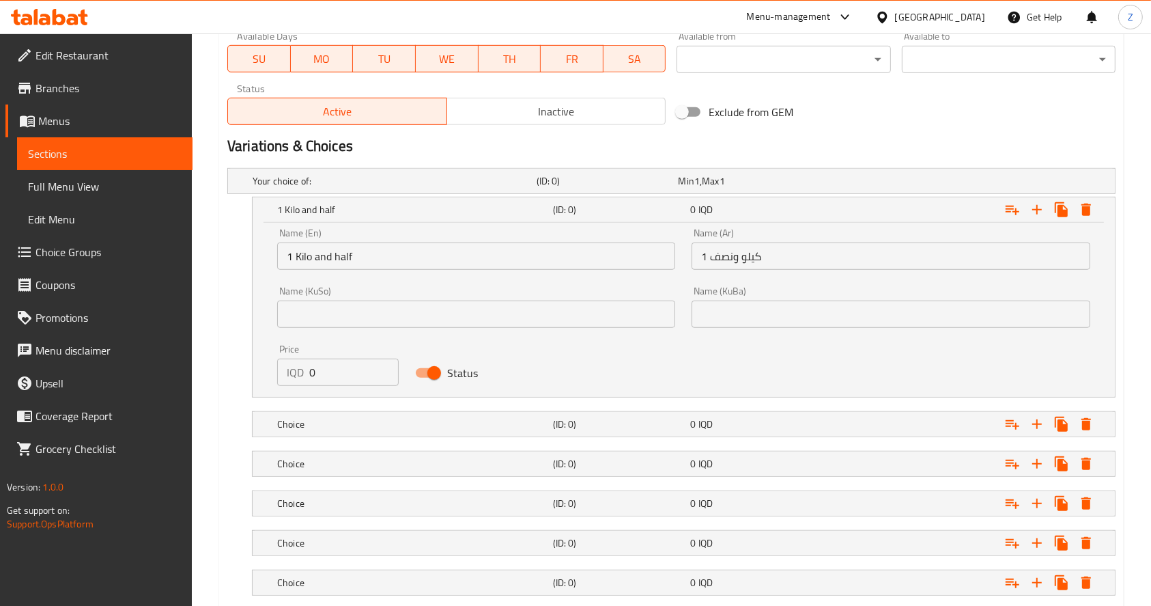
click at [434, 249] on input "1 Kilo and half" at bounding box center [476, 255] width 398 height 27
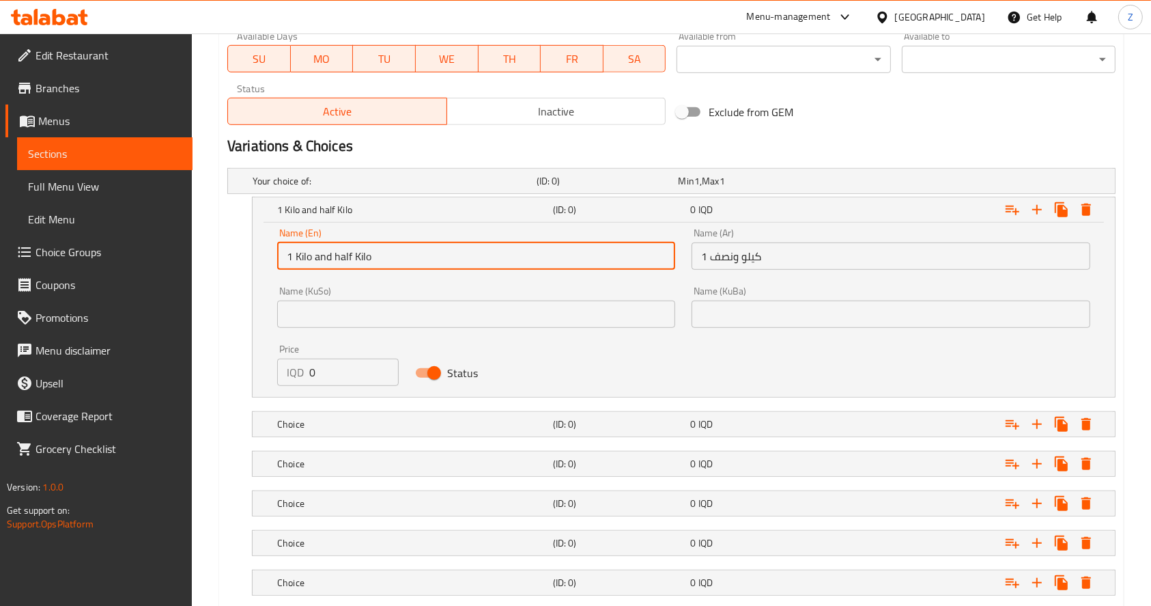
drag, startPoint x: 419, startPoint y: 260, endPoint x: 283, endPoint y: 260, distance: 135.9
click at [283, 260] on input "1 Kilo and half Kilo" at bounding box center [476, 255] width 398 height 27
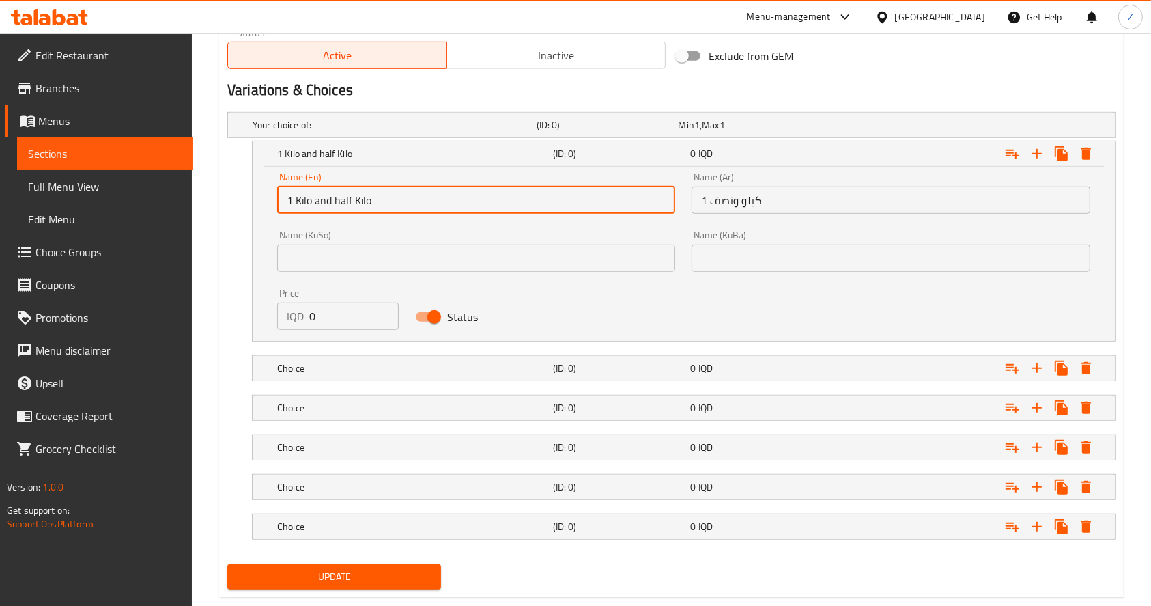
scroll to position [898, 0]
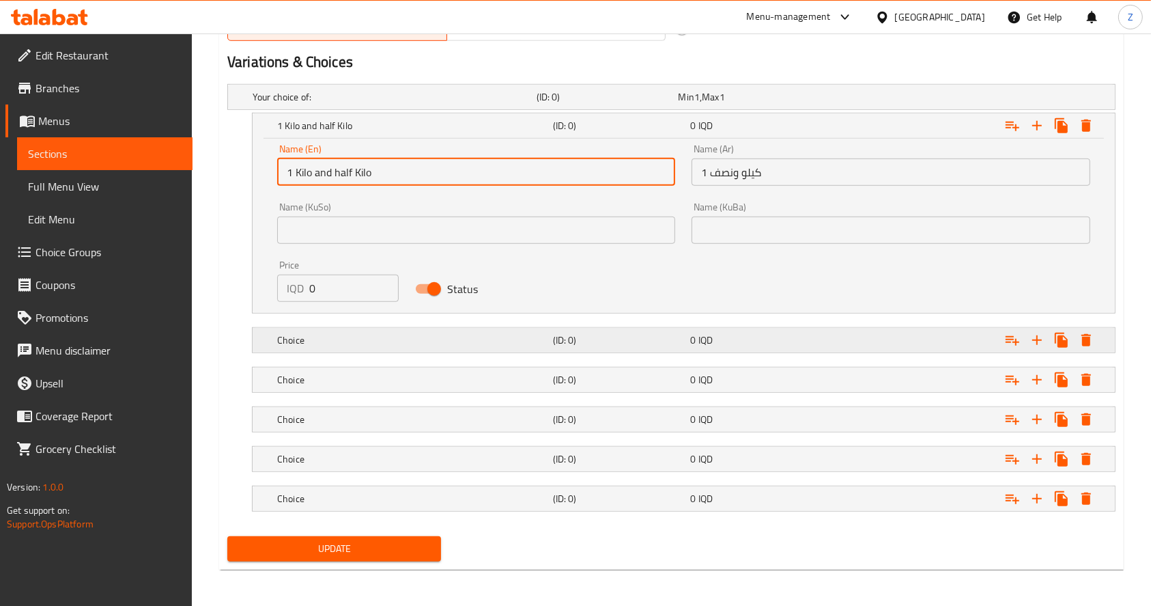
type input "1 Kilo and half Kilo"
click at [763, 334] on div "0 IQD" at bounding box center [756, 340] width 132 height 14
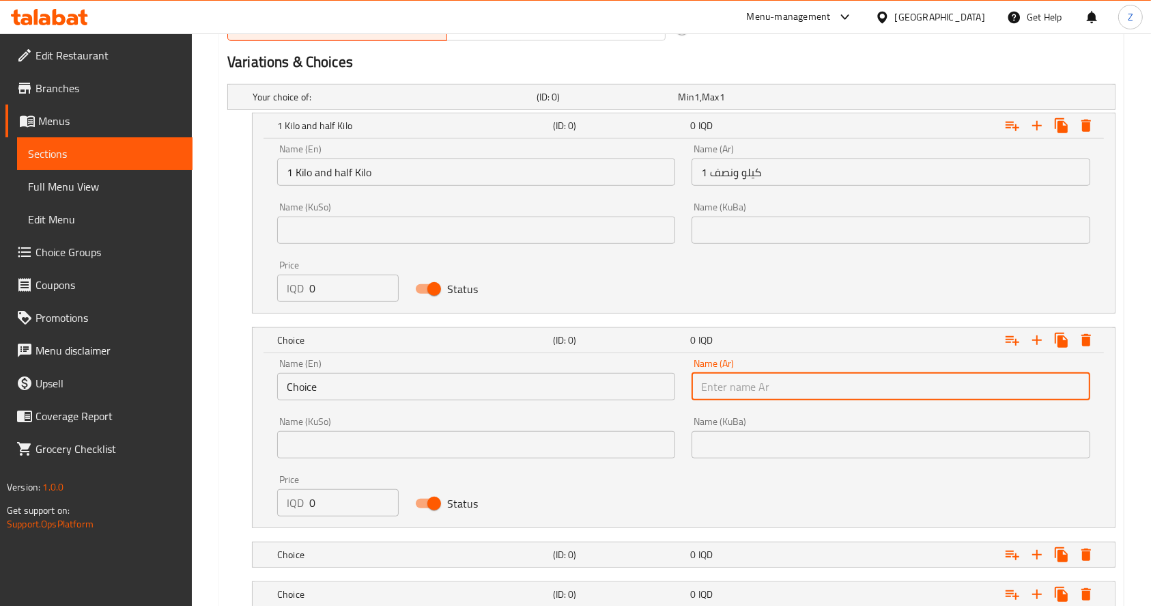
click at [776, 387] on input "text" at bounding box center [891, 386] width 398 height 27
drag, startPoint x: 731, startPoint y: 384, endPoint x: 710, endPoint y: 388, distance: 20.8
click at [710, 388] on input "2 كيلو وربع" at bounding box center [891, 386] width 398 height 27
type input "2 كيلو"
click at [533, 396] on input "Choice" at bounding box center [476, 386] width 398 height 27
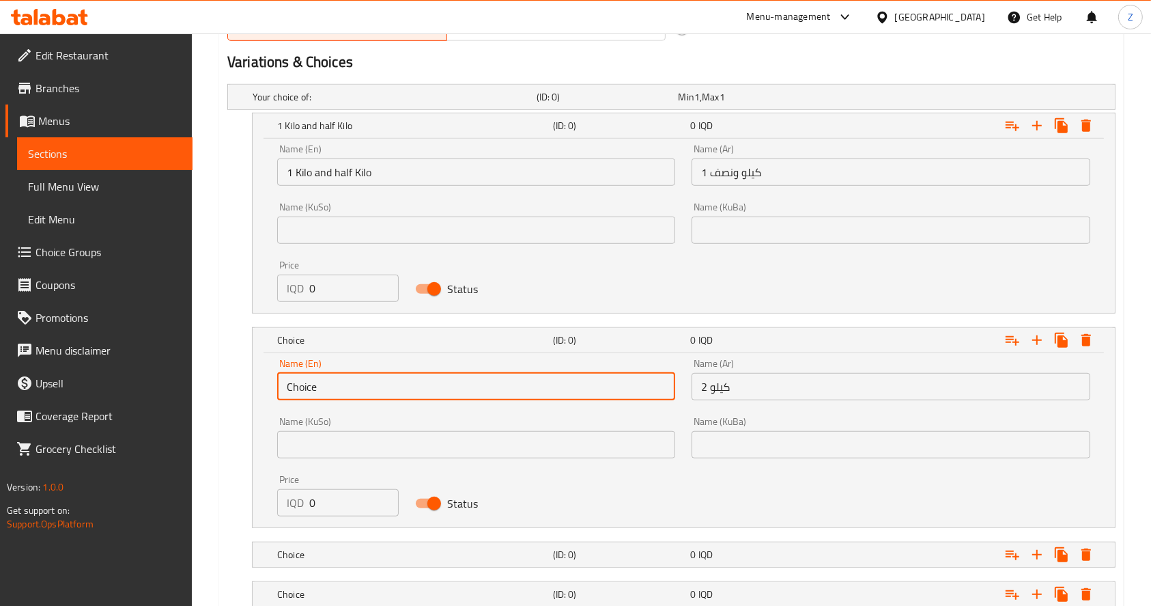
click at [533, 396] on input "Choice" at bounding box center [476, 386] width 398 height 27
click at [533, 396] on input "text" at bounding box center [476, 386] width 398 height 27
drag, startPoint x: 296, startPoint y: 384, endPoint x: 332, endPoint y: 391, distance: 36.8
click at [332, 391] on input "2 and 1\4 kilo" at bounding box center [476, 386] width 398 height 27
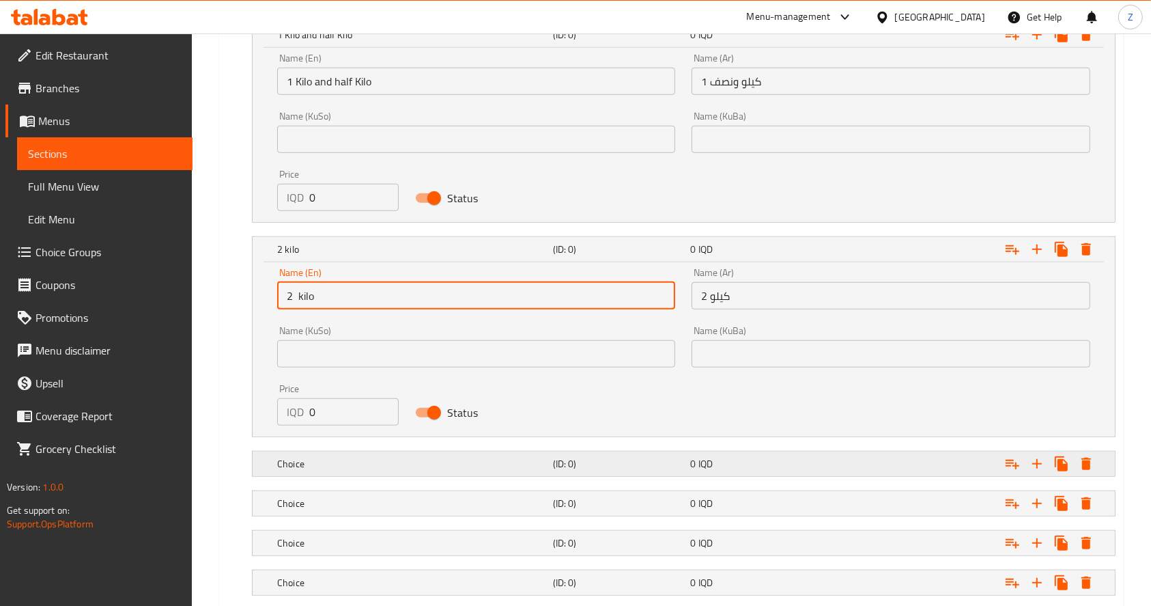
type input "2 kilo"
click at [717, 449] on div "Choice (ID: 0) 0 IQD" at bounding box center [688, 464] width 827 height 30
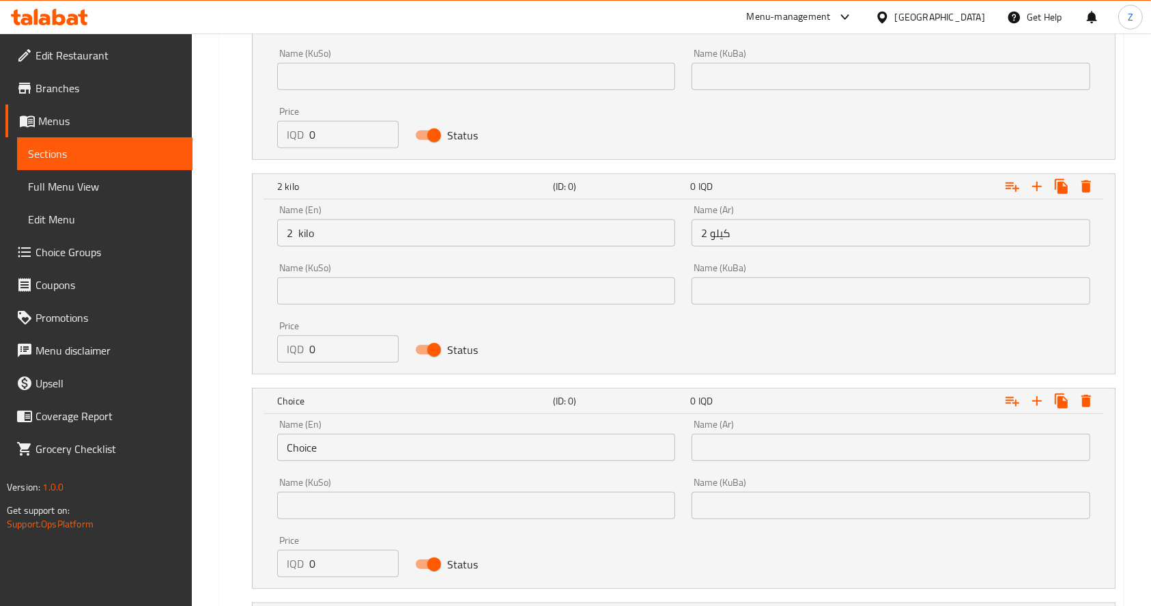
scroll to position [1171, 0]
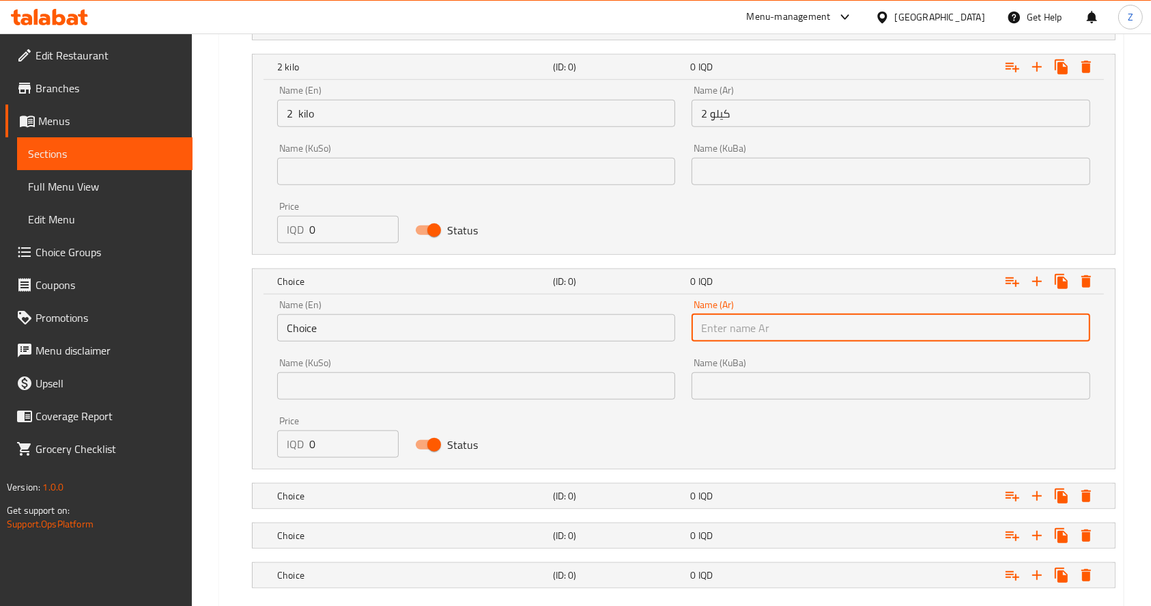
click at [718, 331] on input "text" at bounding box center [891, 327] width 398 height 27
type input "2 كيلو ونصف"
click at [490, 325] on input "Choice" at bounding box center [476, 327] width 398 height 27
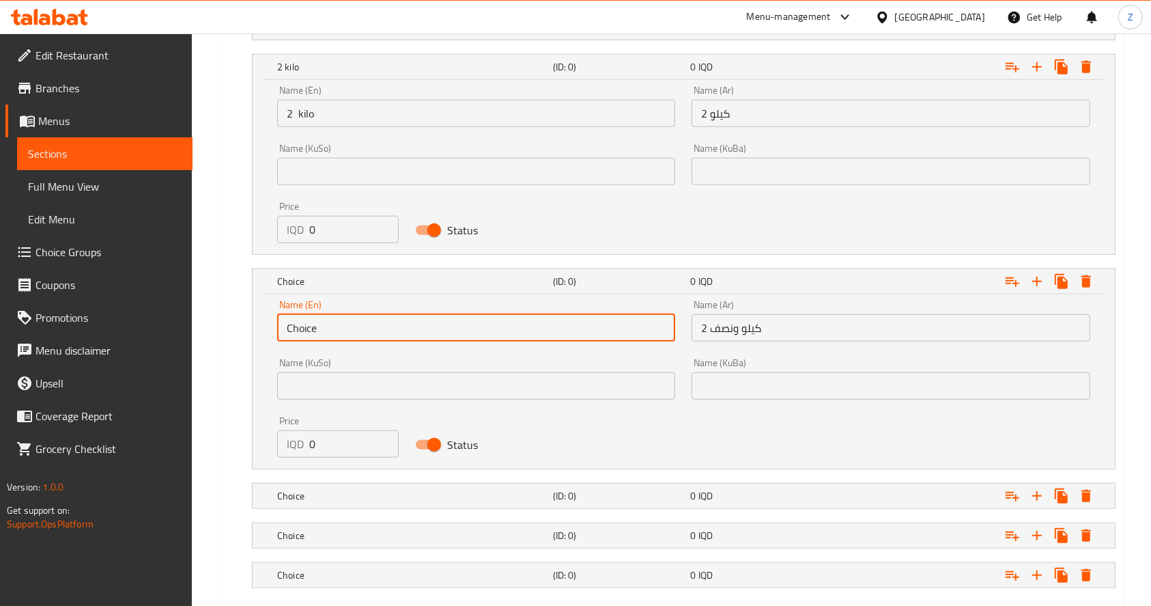
click at [490, 325] on input "Choice" at bounding box center [476, 327] width 398 height 27
type input "2 and 1\2 kilo"
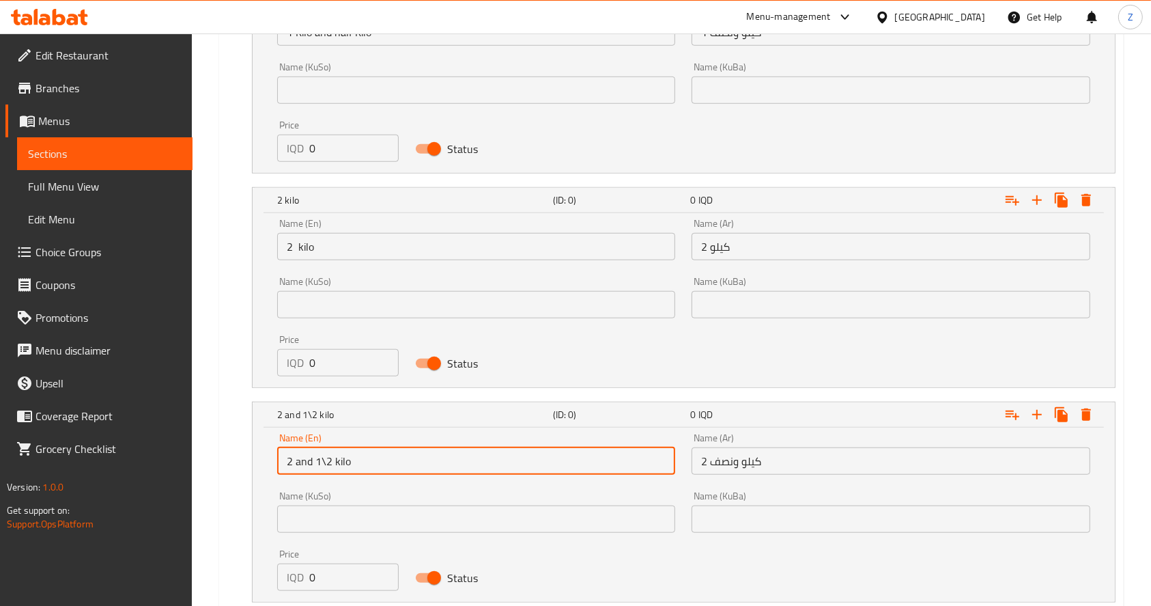
scroll to position [975, 0]
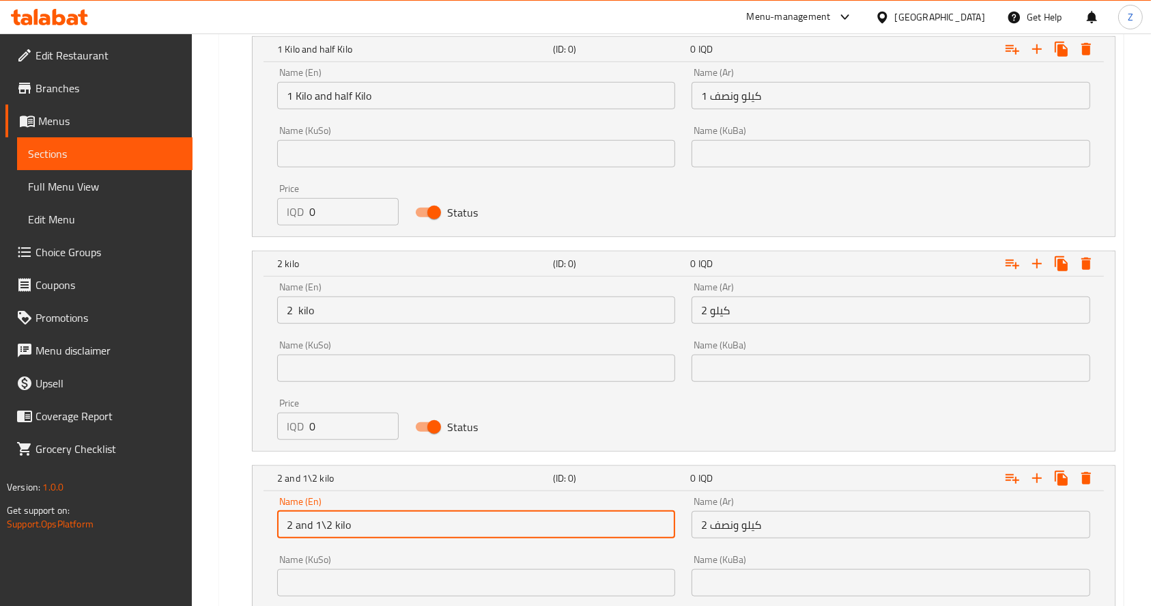
drag, startPoint x: 358, startPoint y: 523, endPoint x: 253, endPoint y: 525, distance: 104.5
click at [255, 524] on div "Name (En) 2 and 1\2 kilo Name (En) Name (Ar) 2 كيلو ونصف Name (Ar) Name (KuSo) …" at bounding box center [684, 578] width 863 height 174
click at [312, 87] on input "1 Kilo and half Kilo" at bounding box center [476, 95] width 398 height 27
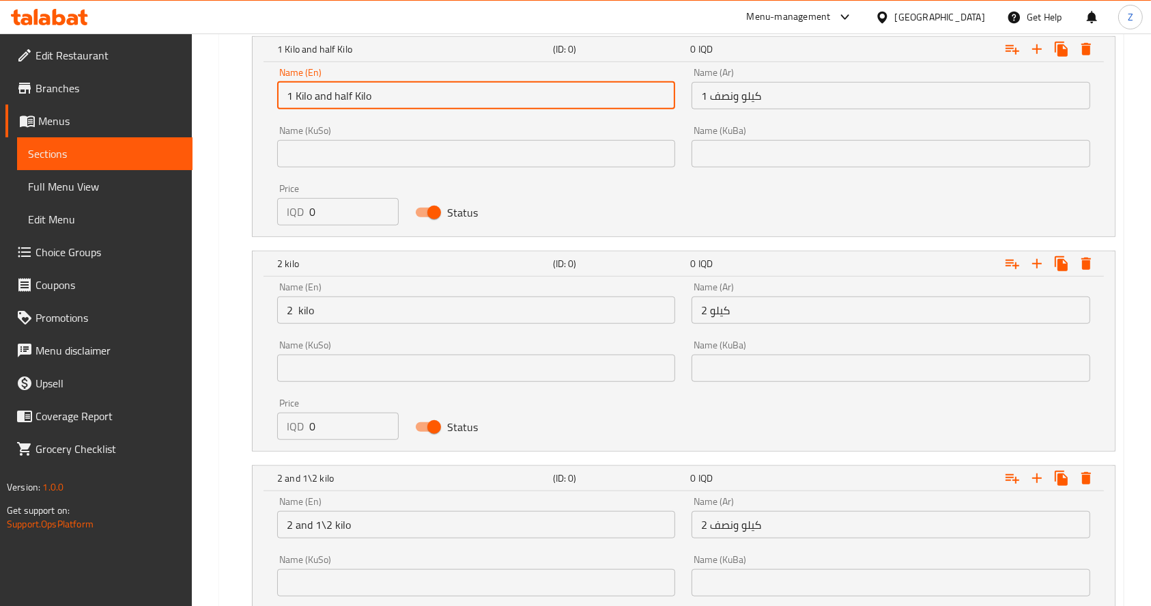
drag, startPoint x: 295, startPoint y: 93, endPoint x: 453, endPoint y: 92, distance: 157.8
click at [452, 92] on input "1 Kilo and half Kilo" at bounding box center [476, 95] width 398 height 27
paste input "2 and 1\2 k"
drag, startPoint x: 300, startPoint y: 93, endPoint x: 330, endPoint y: 130, distance: 48.1
click at [295, 94] on input "1 2 and 1\2 kilo" at bounding box center [476, 95] width 398 height 27
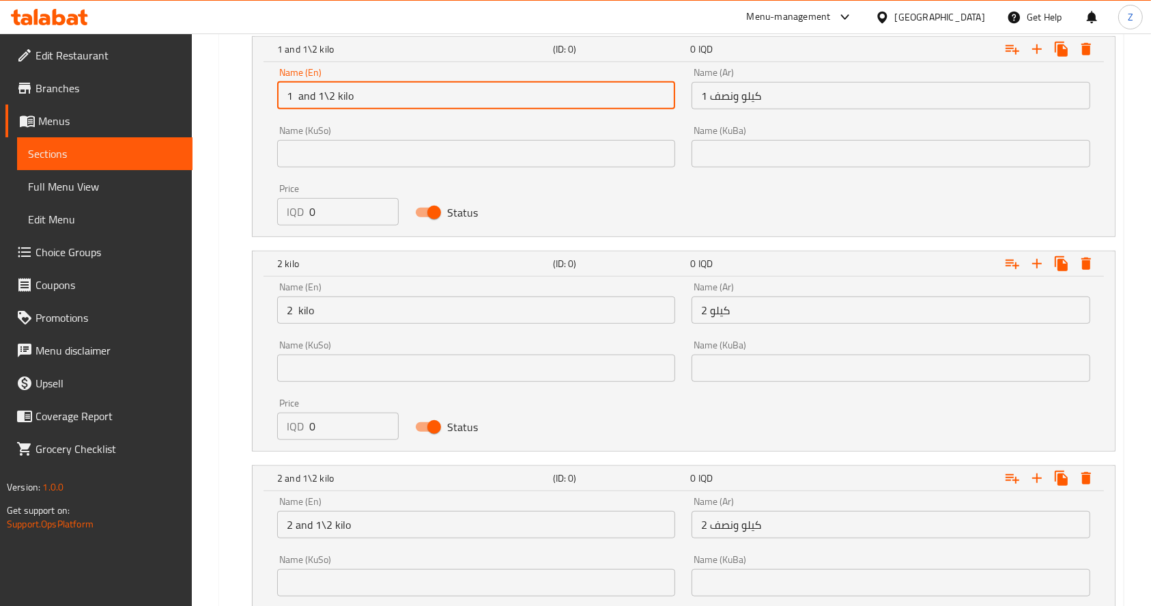
drag, startPoint x: 369, startPoint y: 107, endPoint x: 381, endPoint y: 107, distance: 11.6
click at [374, 107] on input "1 and 1\2 kilo" at bounding box center [476, 95] width 398 height 27
type input "1 and 1\2 kilo"
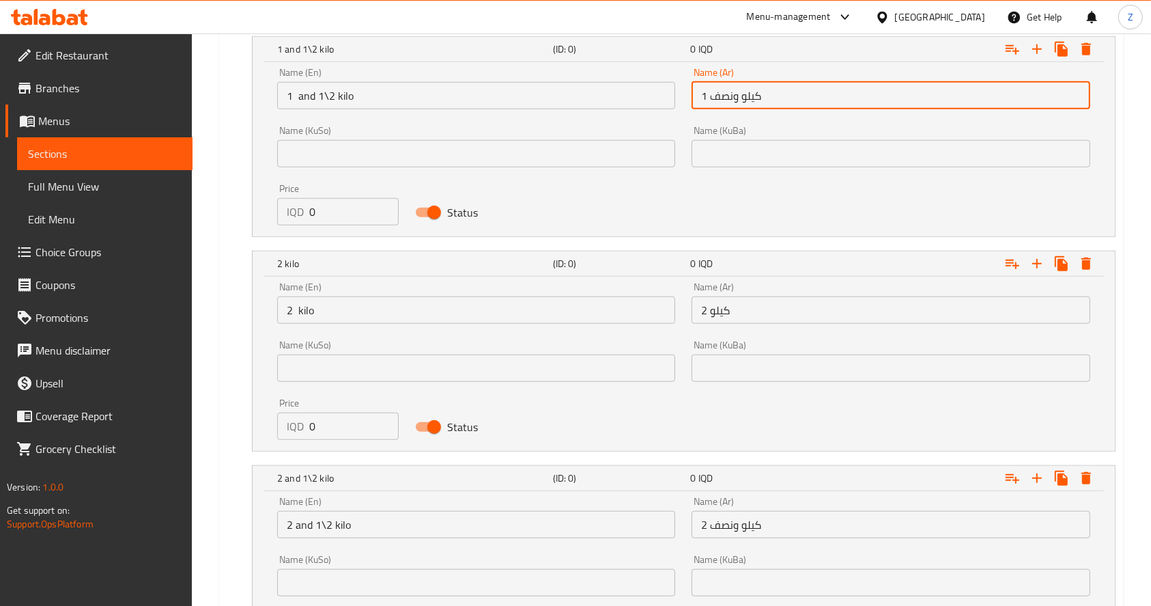
click at [795, 92] on input "1 كيلو ونصف" at bounding box center [891, 95] width 398 height 27
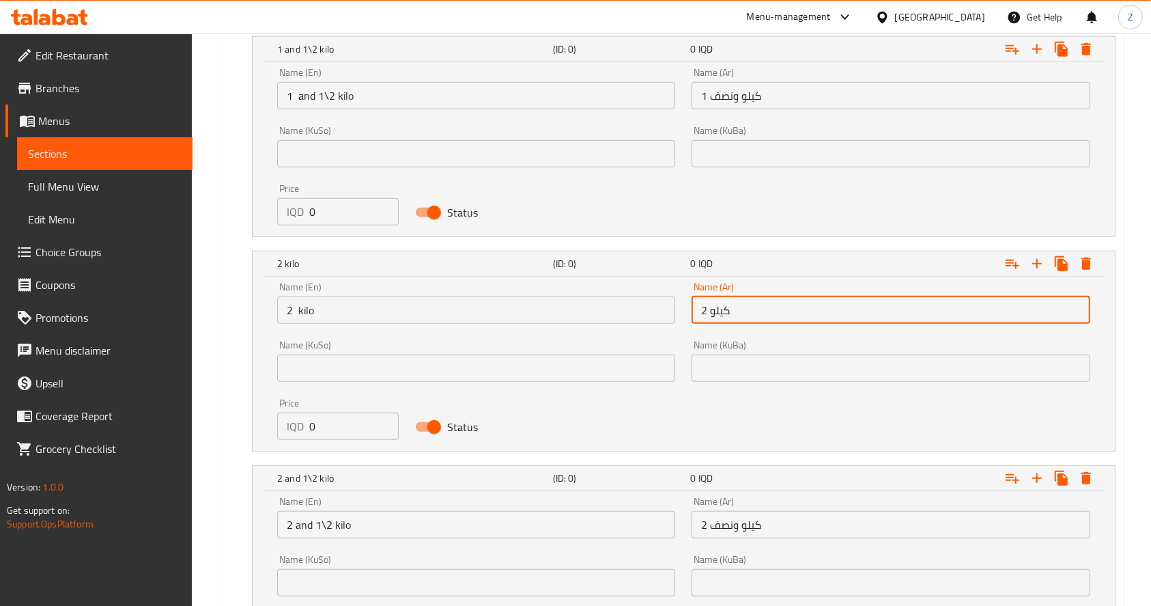
drag, startPoint x: 742, startPoint y: 309, endPoint x: 629, endPoint y: 315, distance: 112.8
click at [742, 309] on input "2 كيلو" at bounding box center [891, 309] width 398 height 27
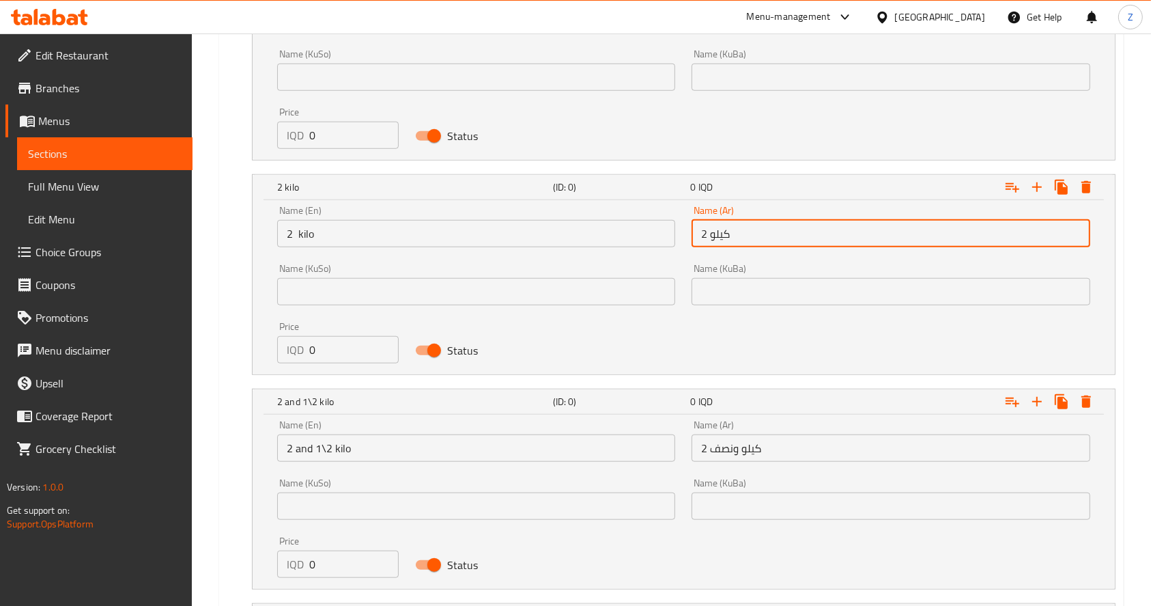
scroll to position [1157, 0]
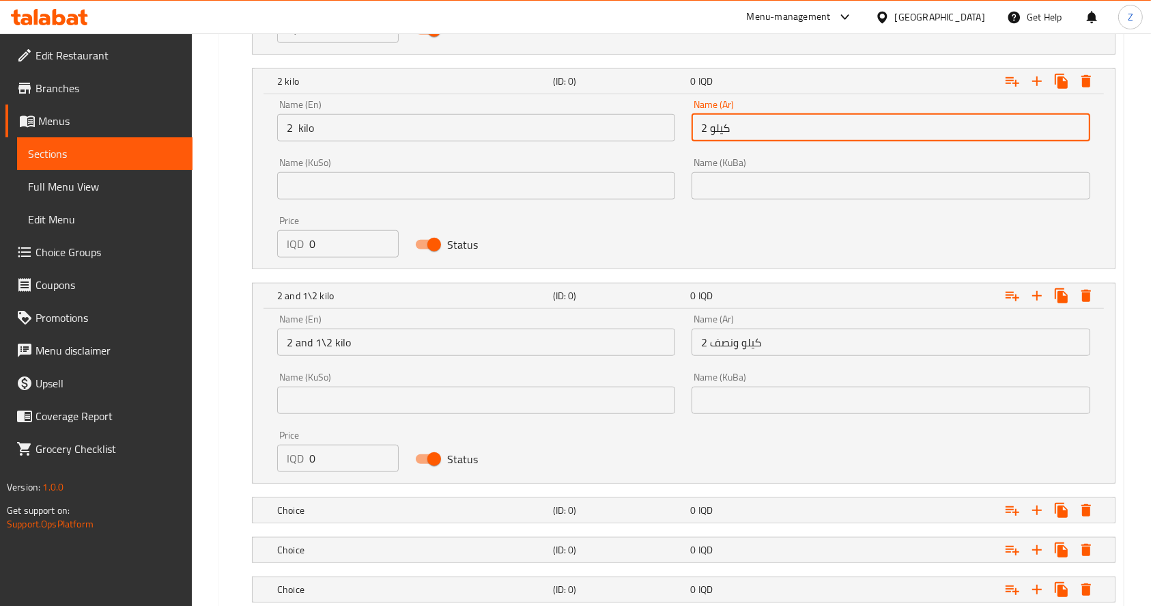
drag, startPoint x: 316, startPoint y: 351, endPoint x: 358, endPoint y: 352, distance: 41.7
click at [317, 351] on input "2 and 1\2 kilo" at bounding box center [476, 341] width 398 height 27
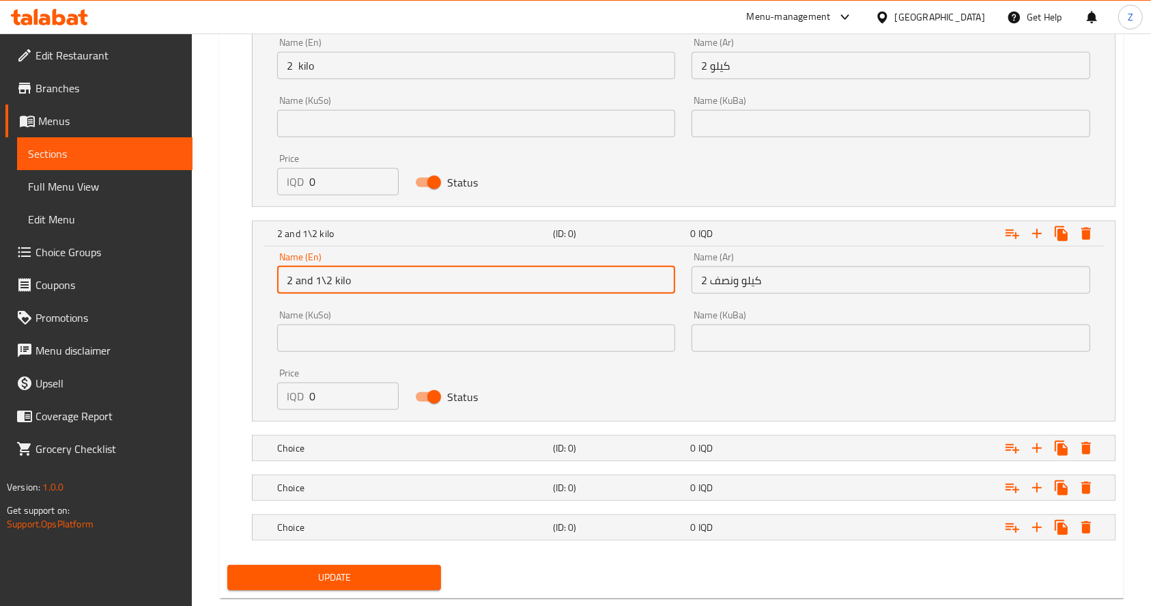
scroll to position [1248, 0]
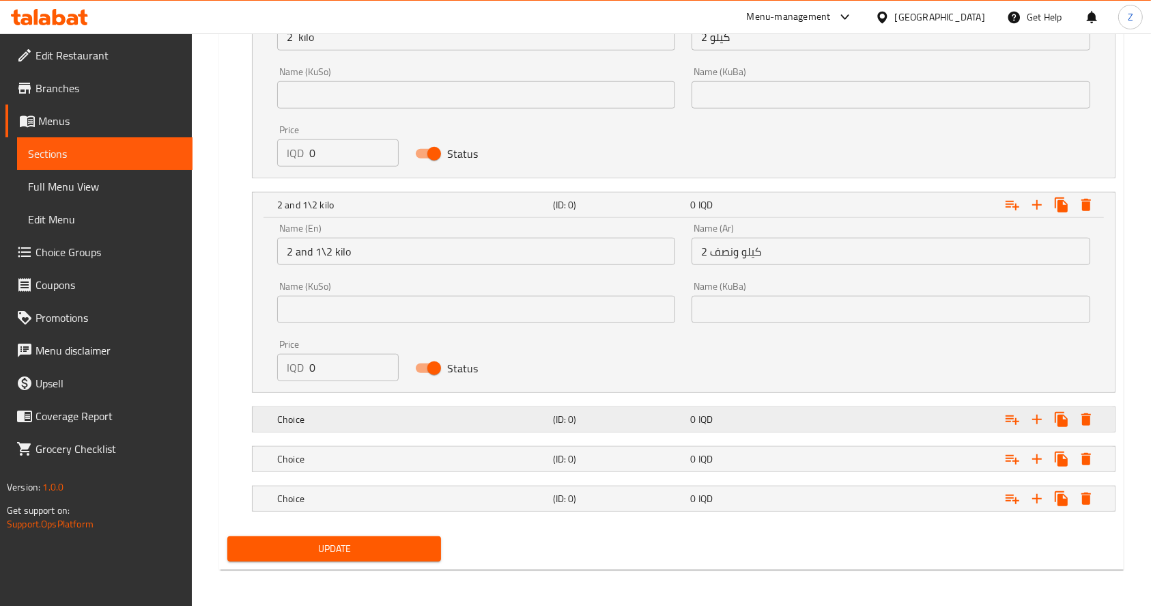
click at [746, 412] on div "0 IQD" at bounding box center [756, 419] width 132 height 14
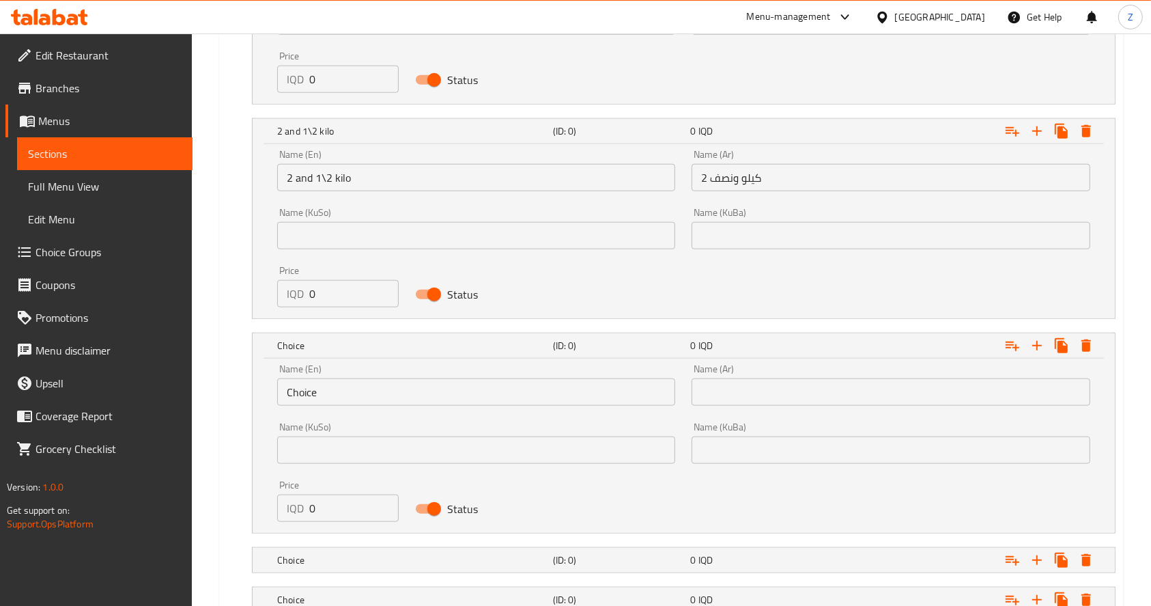
scroll to position [1422, 0]
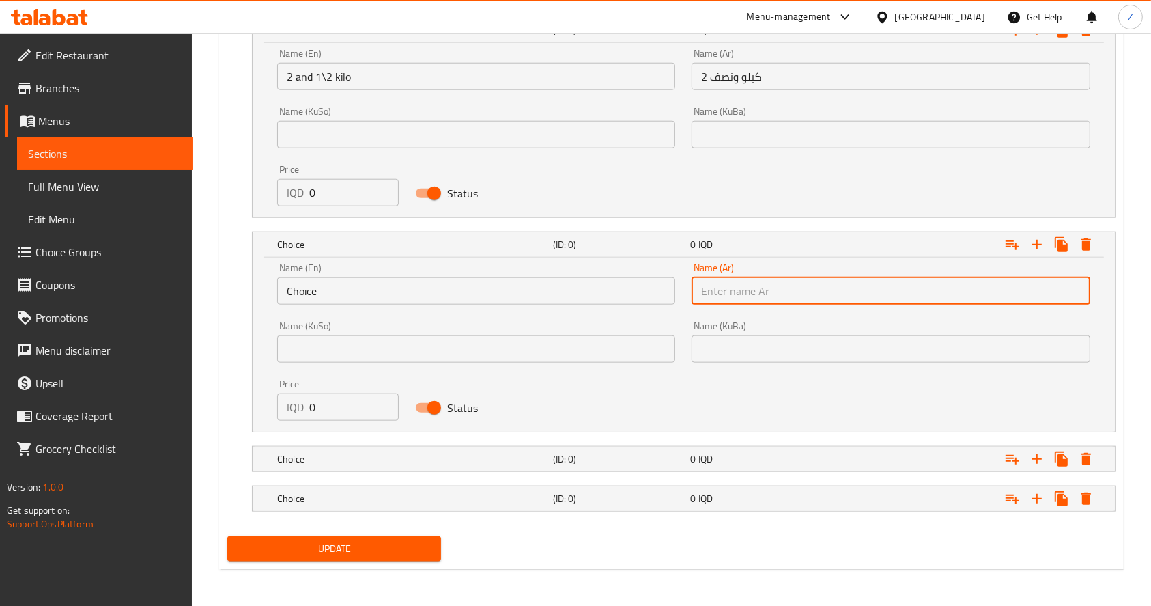
click at [740, 298] on input "text" at bounding box center [891, 290] width 398 height 27
type input "3 كيلو"
click at [483, 288] on input "Choice" at bounding box center [476, 290] width 398 height 27
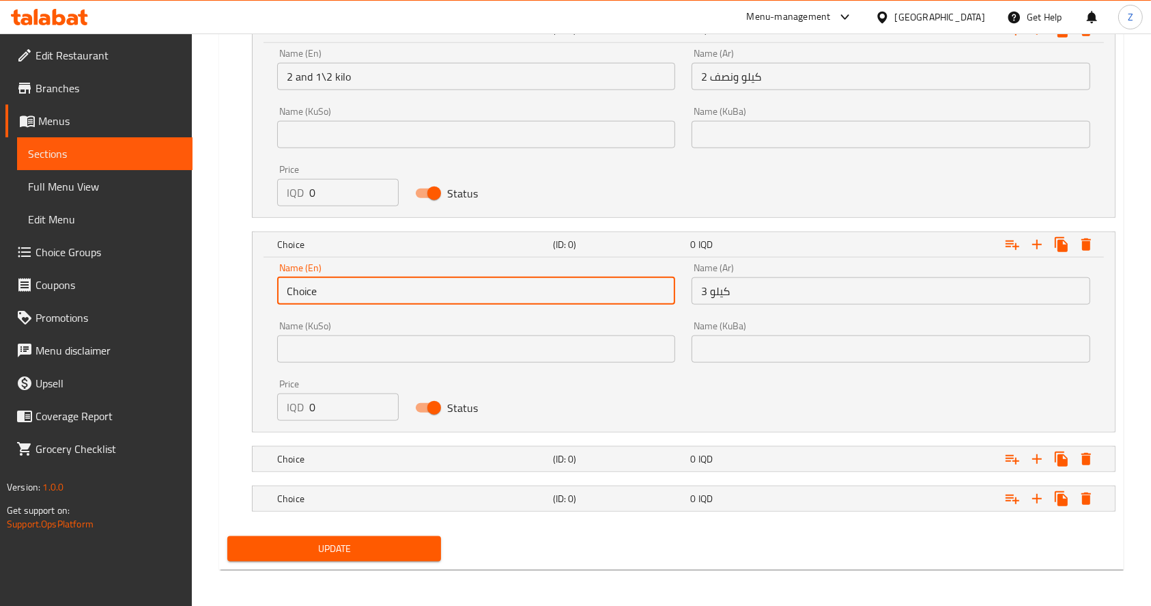
click at [483, 289] on input "Choice" at bounding box center [476, 290] width 398 height 27
click at [475, 292] on input "Choice3" at bounding box center [476, 290] width 398 height 27
type input "3 kilo"
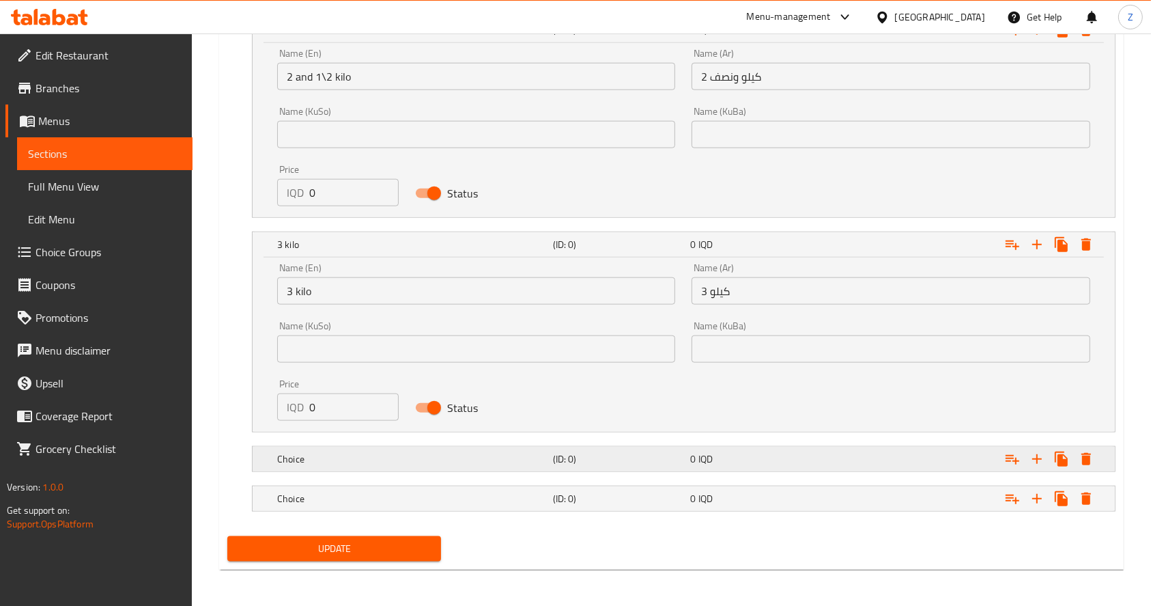
click at [418, 445] on div "Choice (ID: 0) 0 IQD" at bounding box center [688, 459] width 827 height 30
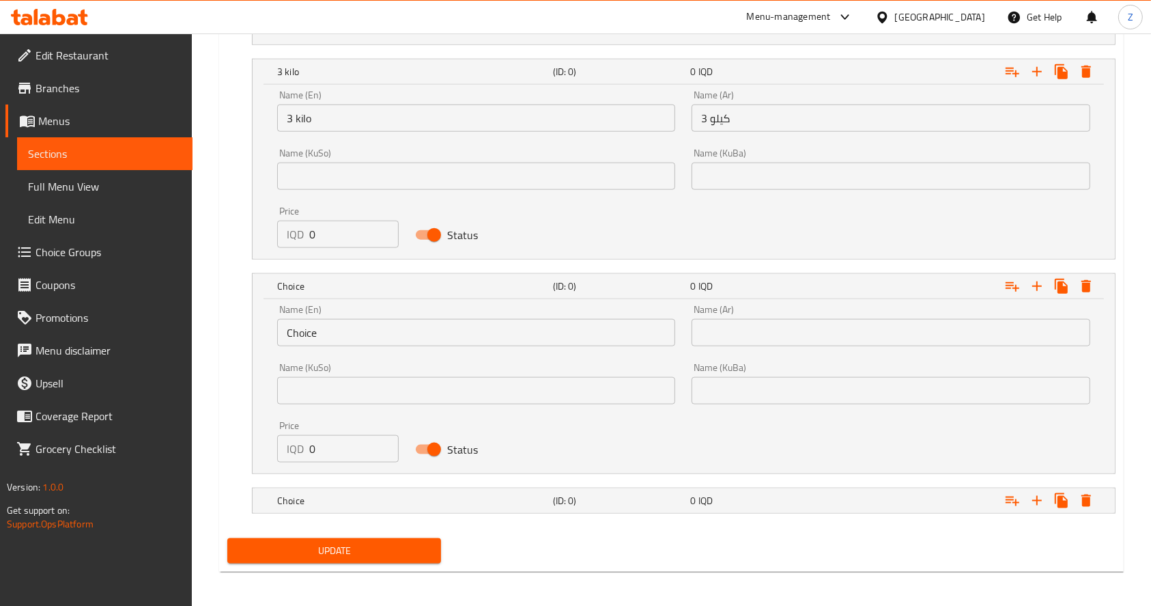
scroll to position [1596, 0]
click at [745, 333] on input "text" at bounding box center [891, 331] width 398 height 27
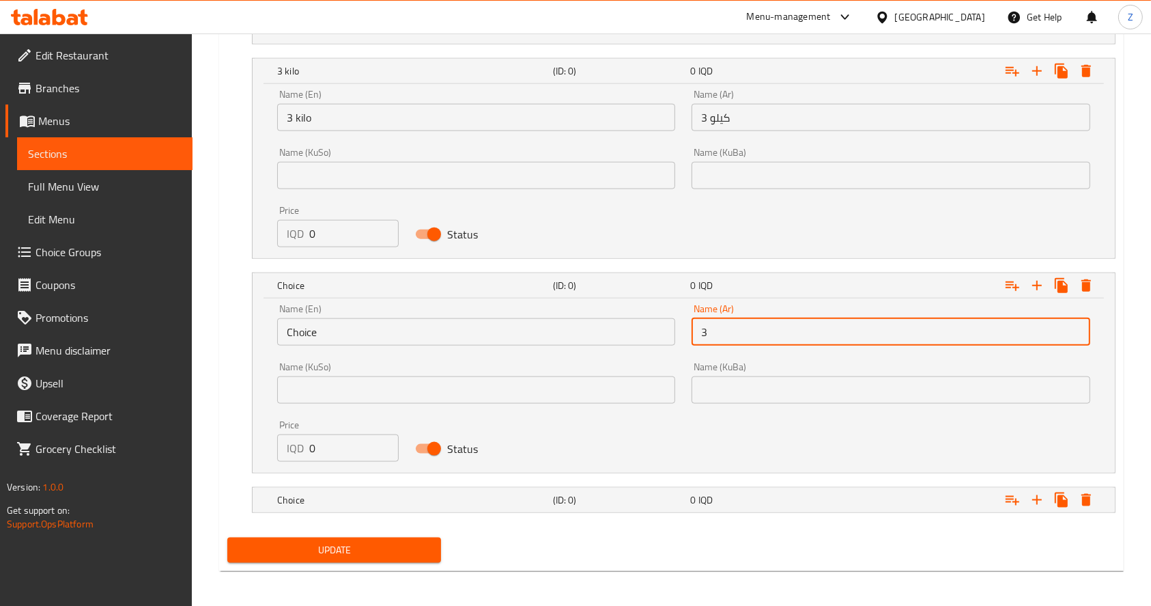
click at [745, 333] on input "3" at bounding box center [891, 331] width 398 height 27
click at [742, 333] on input "3" at bounding box center [891, 331] width 398 height 27
click at [718, 332] on input "33" at bounding box center [891, 331] width 398 height 27
click at [736, 325] on input "33" at bounding box center [891, 331] width 398 height 27
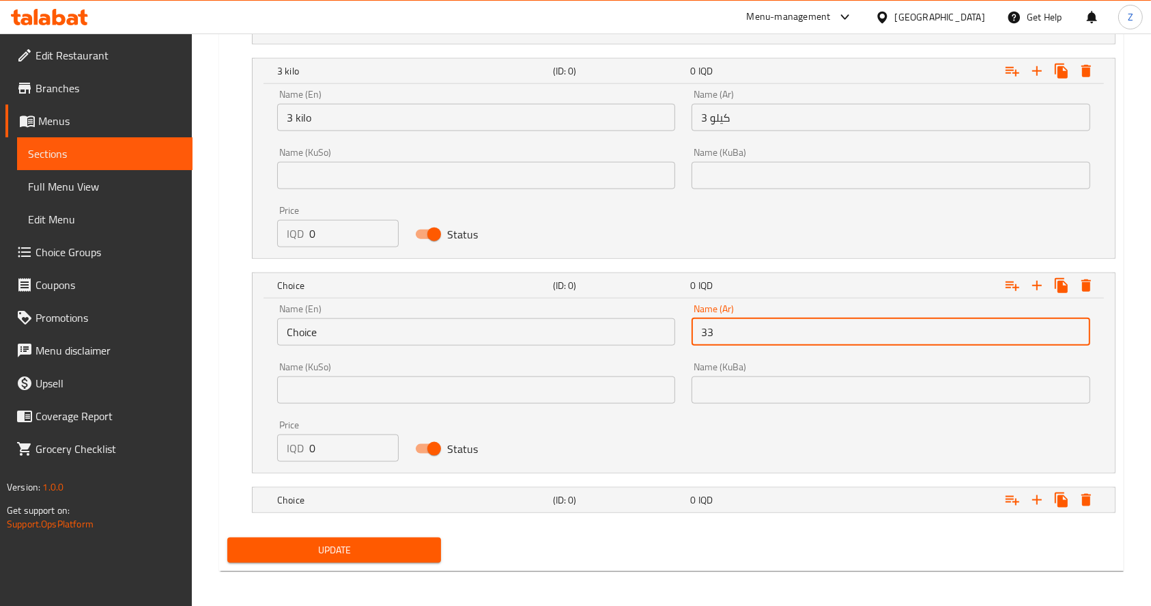
drag, startPoint x: 694, startPoint y: 337, endPoint x: 648, endPoint y: 340, distance: 45.8
click at [647, 343] on div "Name (En) Choice Name (En) Name (Ar) 33 Name (Ar) Name (KuSo) Name (KuSo) Name …" at bounding box center [684, 383] width 830 height 174
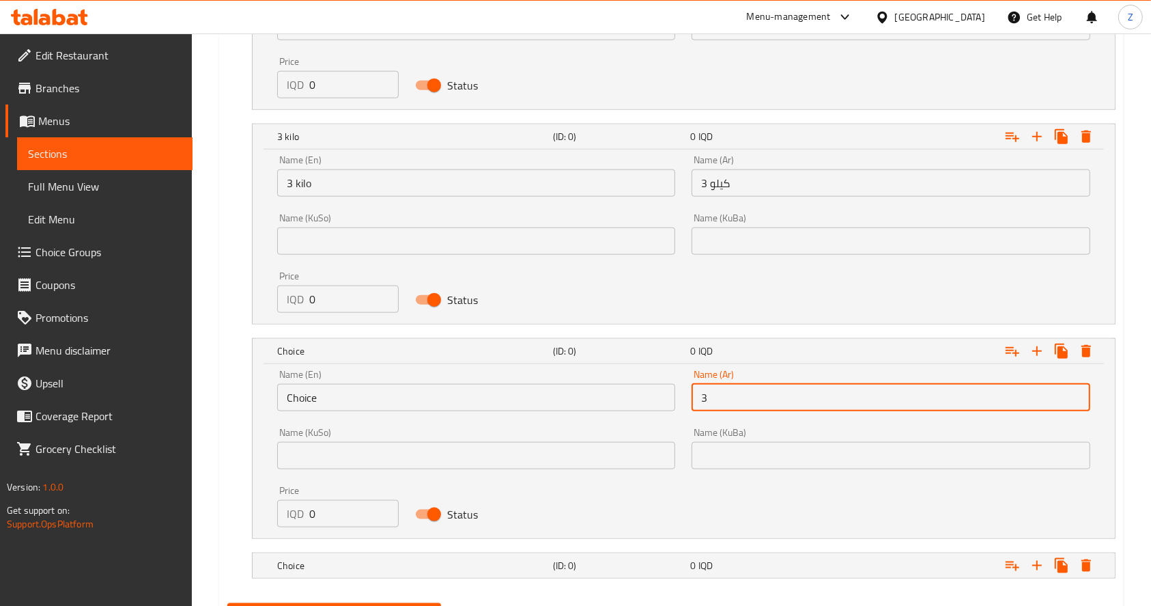
scroll to position [1414, 0]
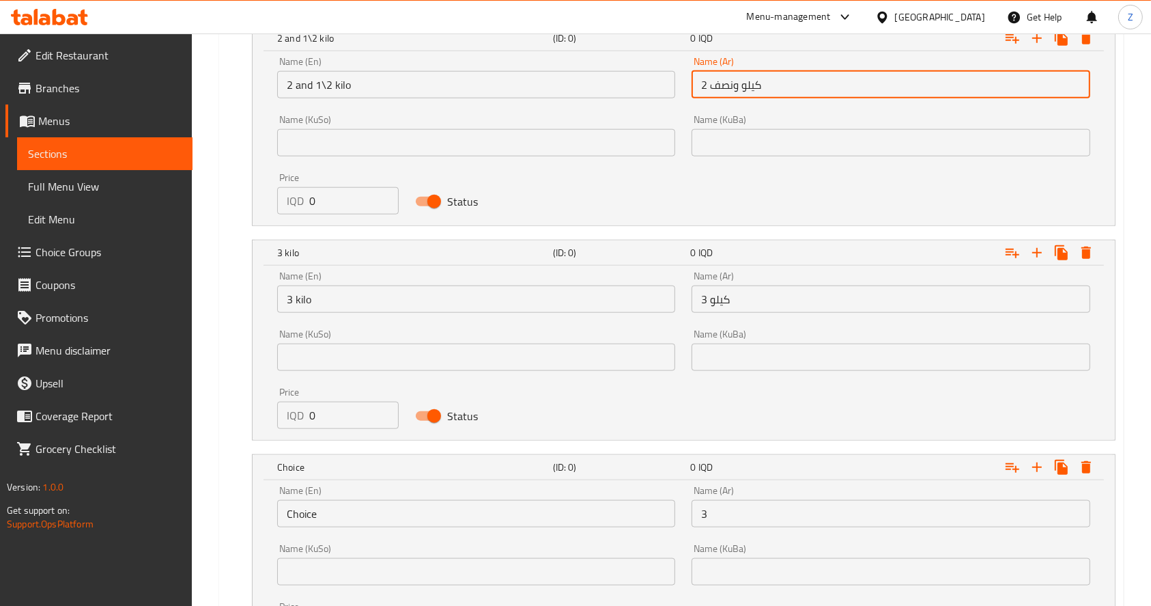
drag, startPoint x: 799, startPoint y: 83, endPoint x: 679, endPoint y: 90, distance: 120.4
click at [679, 90] on div "Name (En) 2 and 1\2 kilo Name (En) Name (Ar) 2 كيلو ونصف Name (Ar) Name (KuSo) …" at bounding box center [684, 135] width 830 height 174
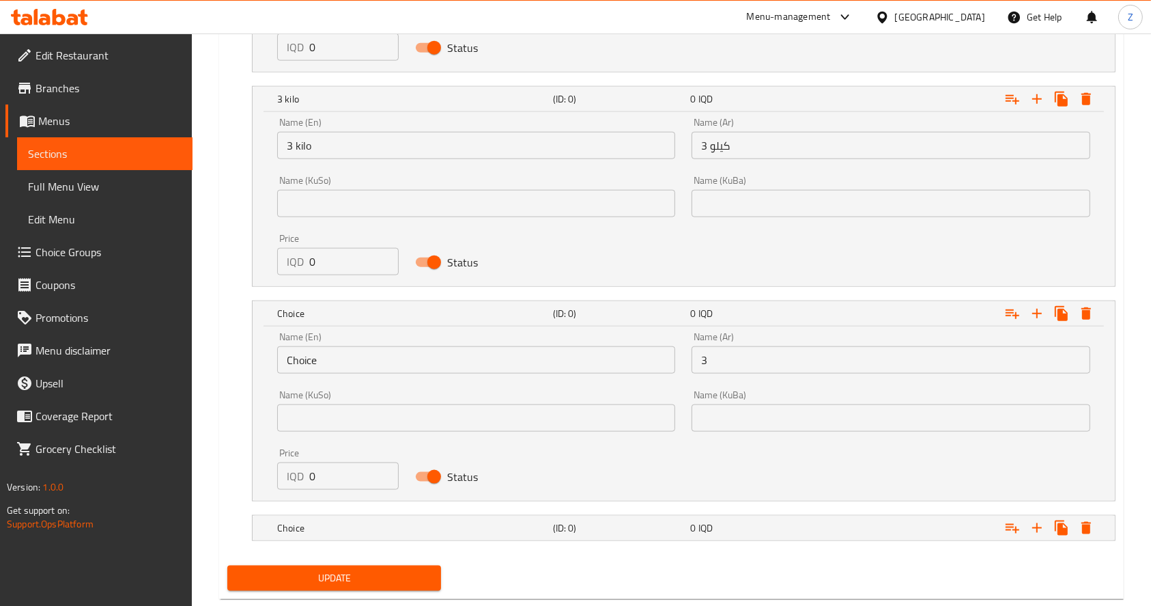
scroll to position [1596, 0]
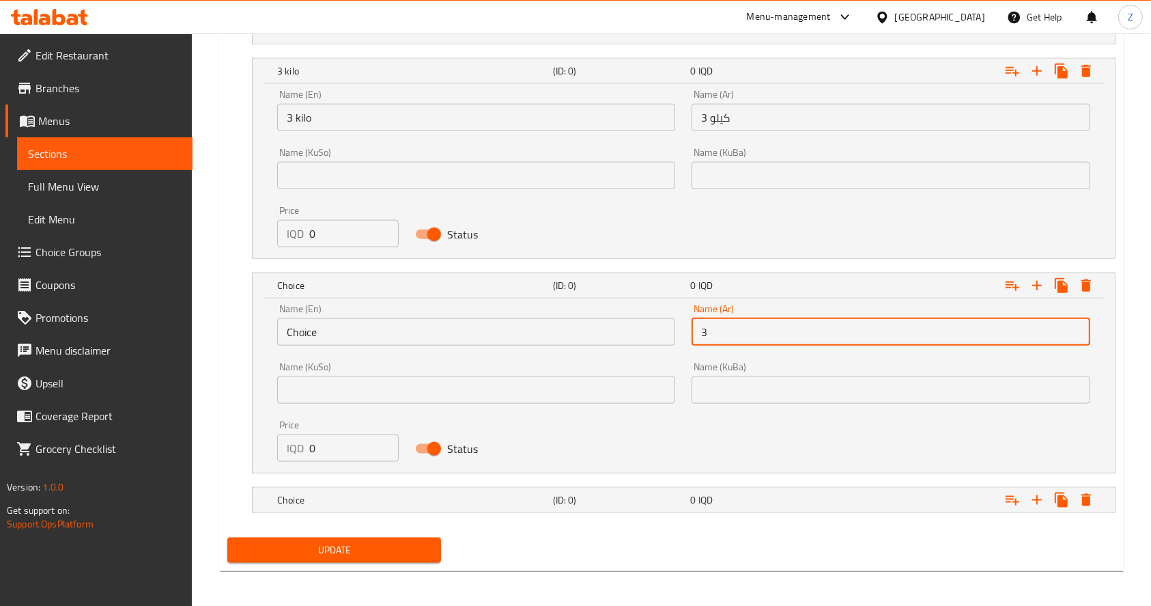
drag, startPoint x: 722, startPoint y: 333, endPoint x: 645, endPoint y: 333, distance: 77.2
click at [645, 333] on div "Name (En) Choice Name (En) Name (Ar) 3 Name (Ar) Name (KuSo) Name (KuSo) Name (…" at bounding box center [684, 383] width 830 height 174
paste input "2 كيلو ونصف"
drag, startPoint x: 709, startPoint y: 329, endPoint x: 699, endPoint y: 328, distance: 10.3
click at [699, 328] on input "2 كيلو ونصف" at bounding box center [891, 331] width 398 height 27
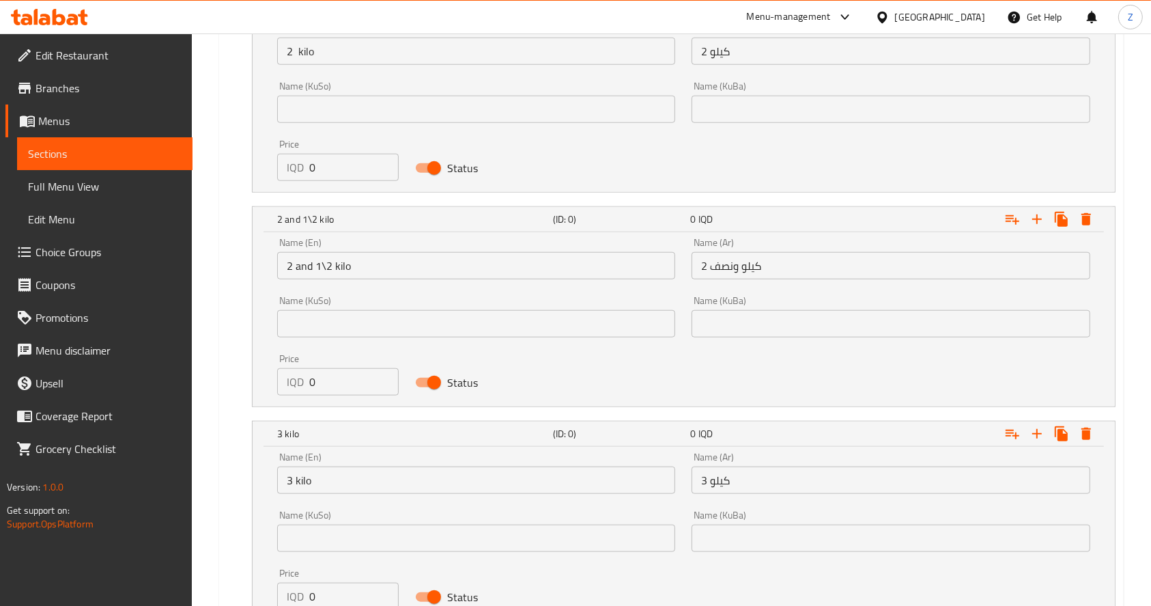
scroll to position [1232, 0]
type input "3 كيلو ونصف"
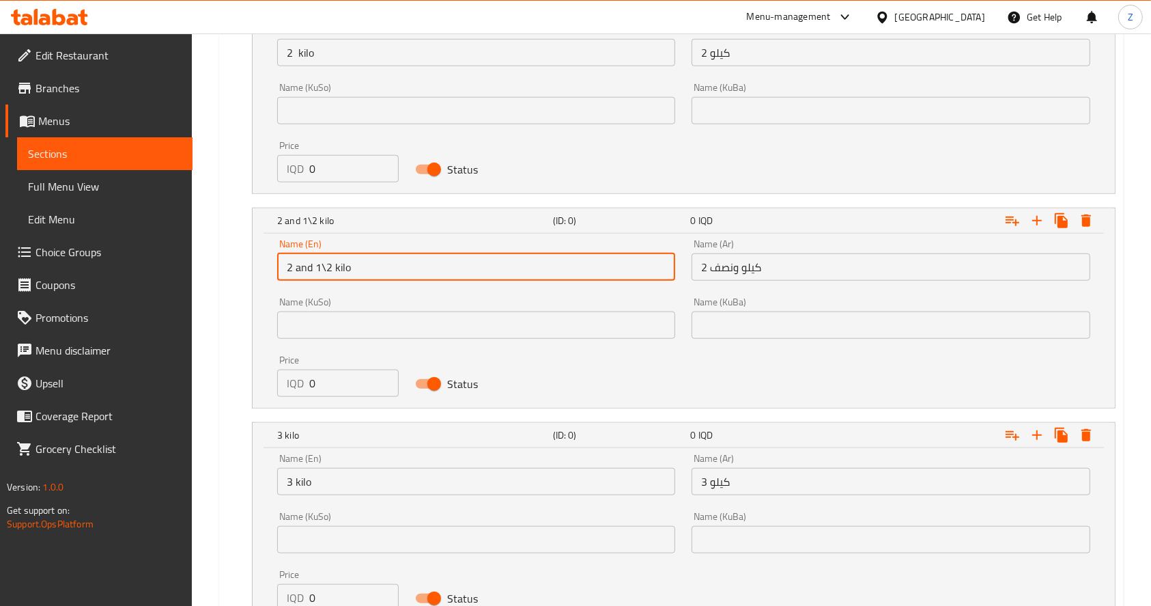
drag, startPoint x: 276, startPoint y: 264, endPoint x: 250, endPoint y: 268, distance: 26.2
click at [250, 268] on div "2 and 1\2 kilo (ID: 0) 0 IQD Name (En) 2 and 1\2 kilo Name (En) Name (Ar) 2 كيل…" at bounding box center [671, 308] width 888 height 201
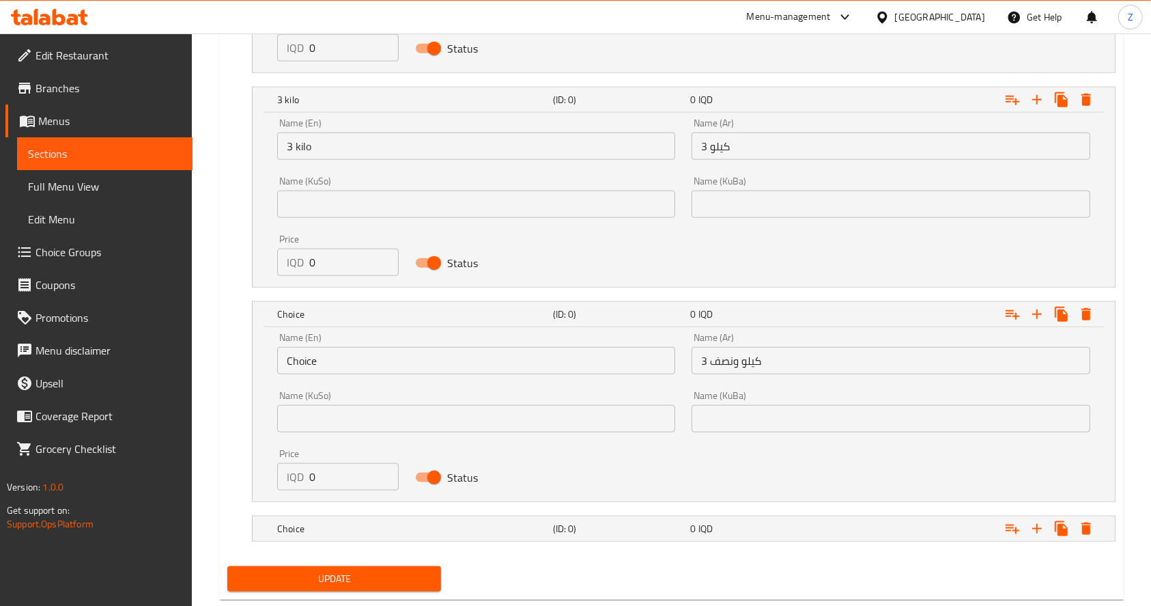
scroll to position [1596, 0]
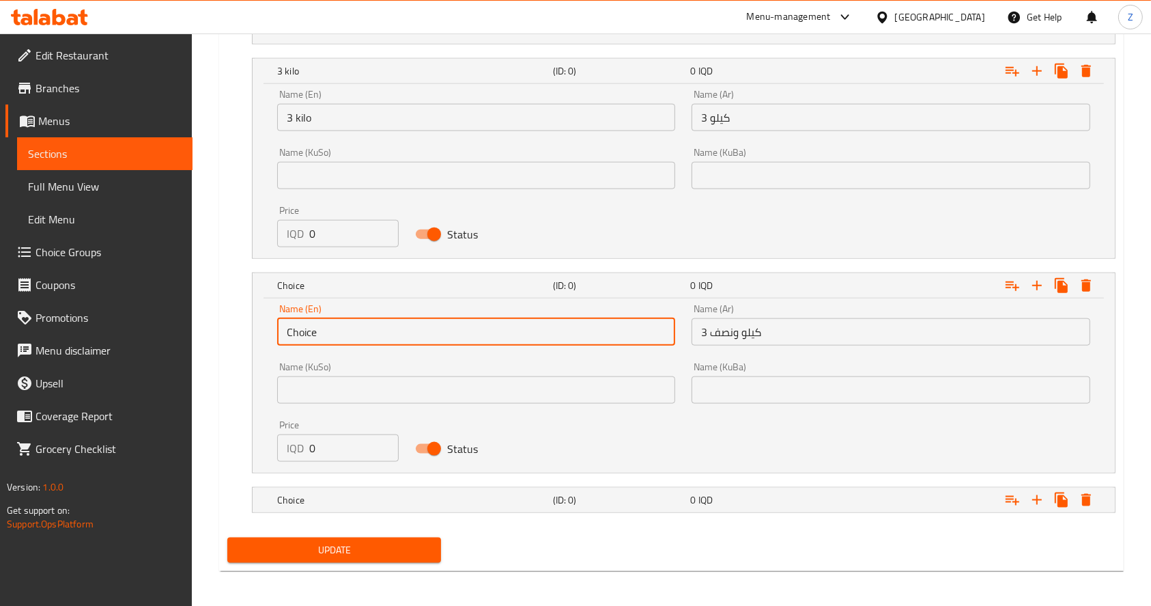
drag, startPoint x: 264, startPoint y: 328, endPoint x: 210, endPoint y: 329, distance: 54.0
paste input "2 and 1\2 kilo"
drag, startPoint x: 293, startPoint y: 328, endPoint x: 282, endPoint y: 328, distance: 10.9
click at [282, 328] on input "2 and 1\2 kilo" at bounding box center [476, 331] width 398 height 27
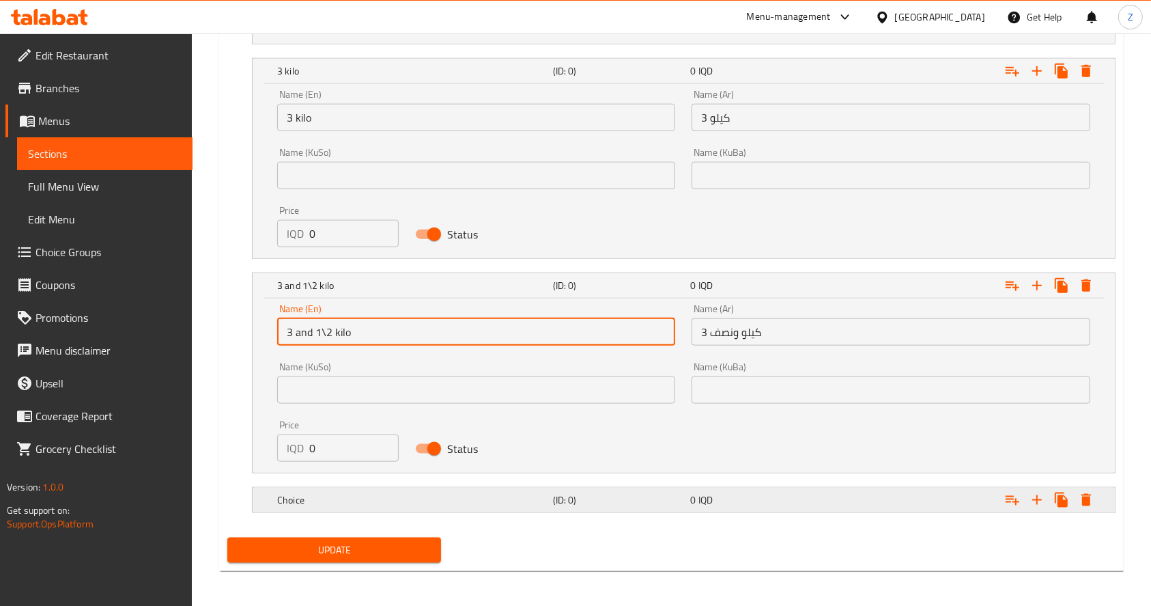
type input "3 and 1\2 kilo"
drag, startPoint x: 740, startPoint y: 510, endPoint x: 737, endPoint y: 499, distance: 11.4
click at [738, 507] on div "Choice (ID: 0) 0 IQD" at bounding box center [688, 500] width 827 height 30
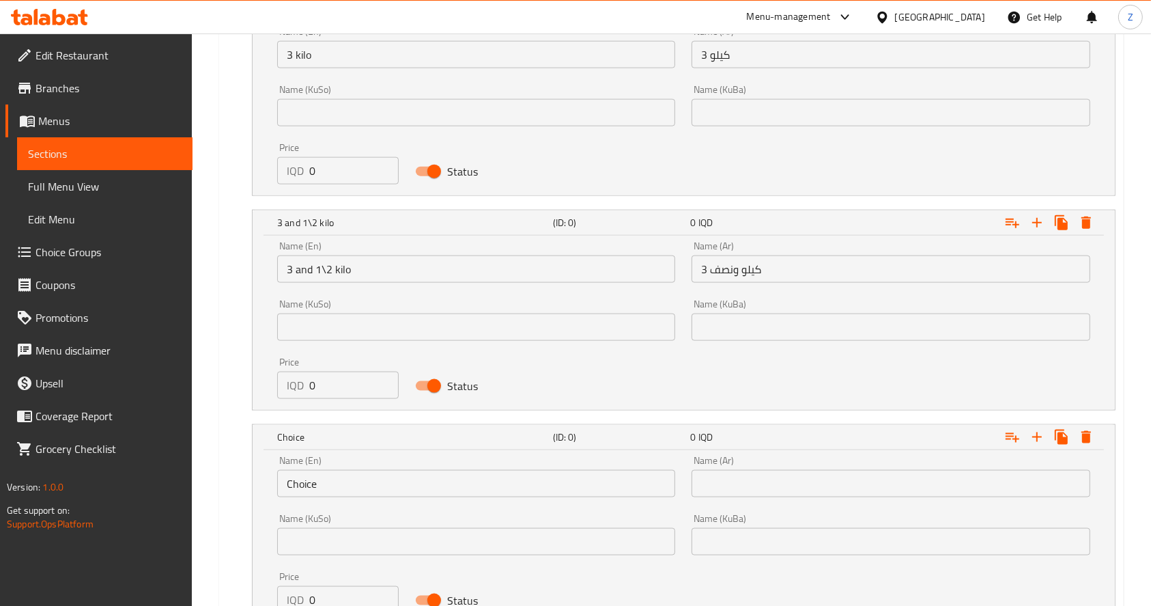
scroll to position [1772, 0]
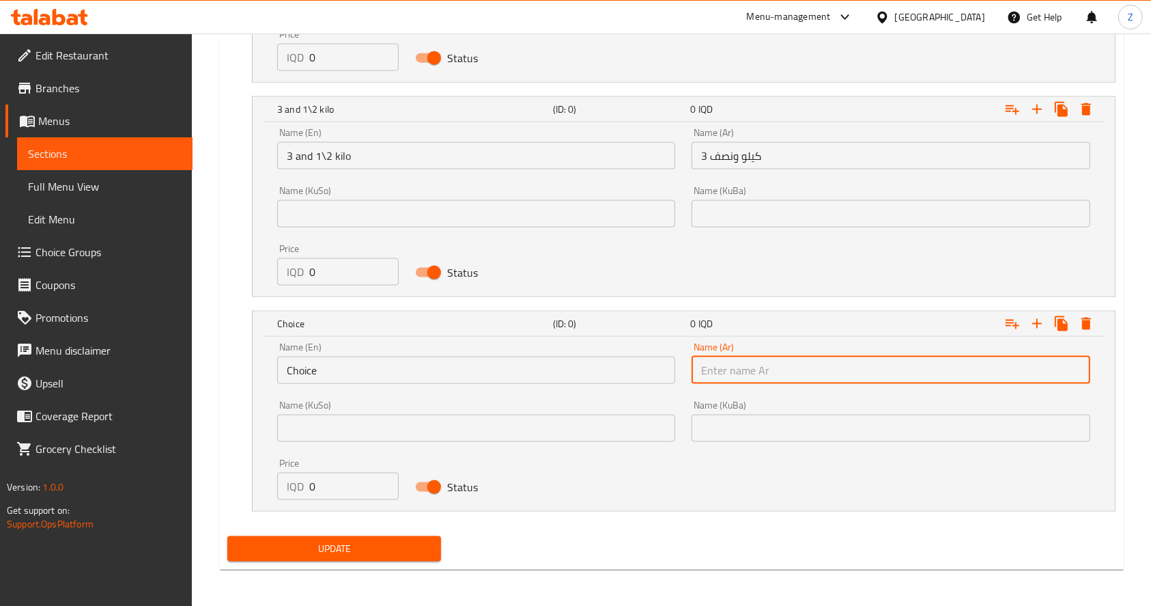
click at [733, 370] on input "text" at bounding box center [891, 369] width 398 height 27
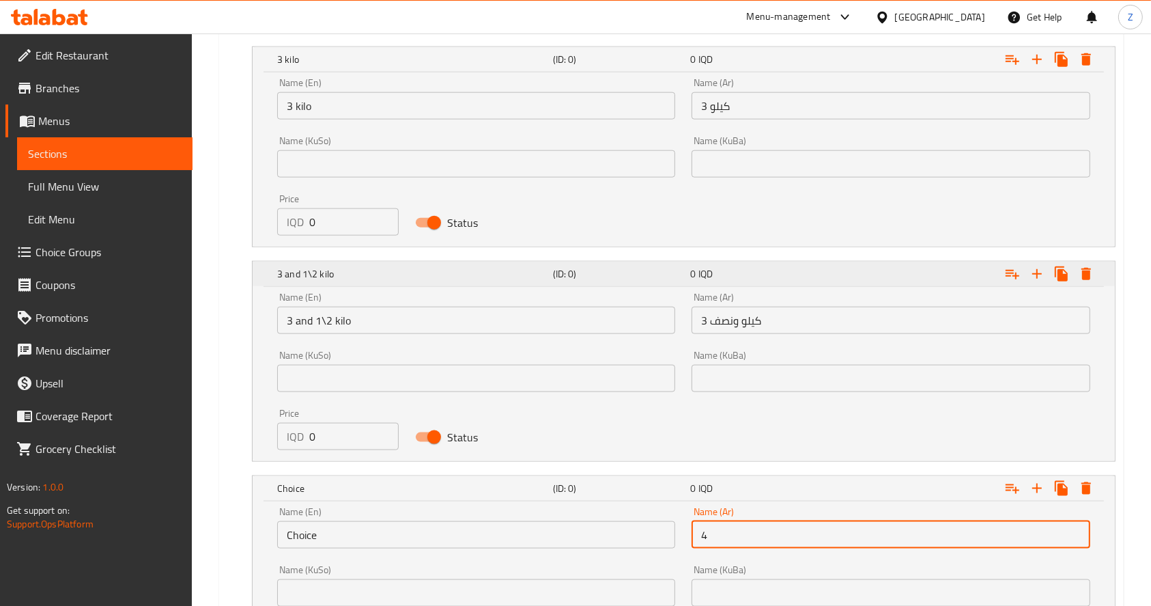
scroll to position [1590, 0]
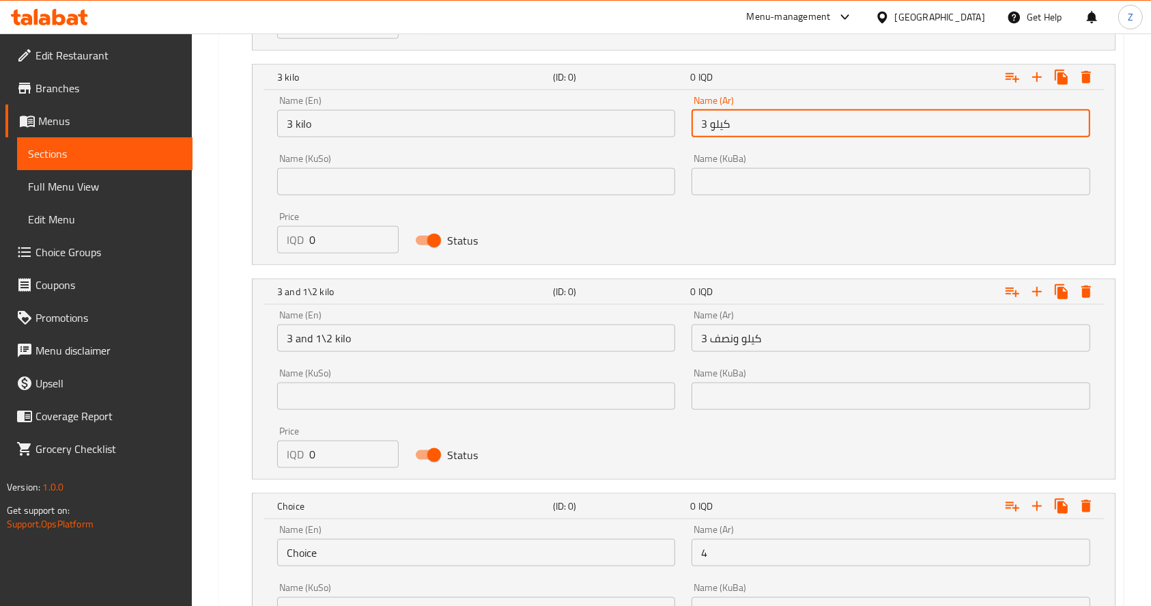
drag, startPoint x: 770, startPoint y: 124, endPoint x: 679, endPoint y: 134, distance: 90.7
click at [680, 134] on div "Name (En) 3 kilo Name (En) Name (Ar) 3 كيلو Name (Ar) Name (KuSo) Name (KuSo) N…" at bounding box center [684, 174] width 830 height 174
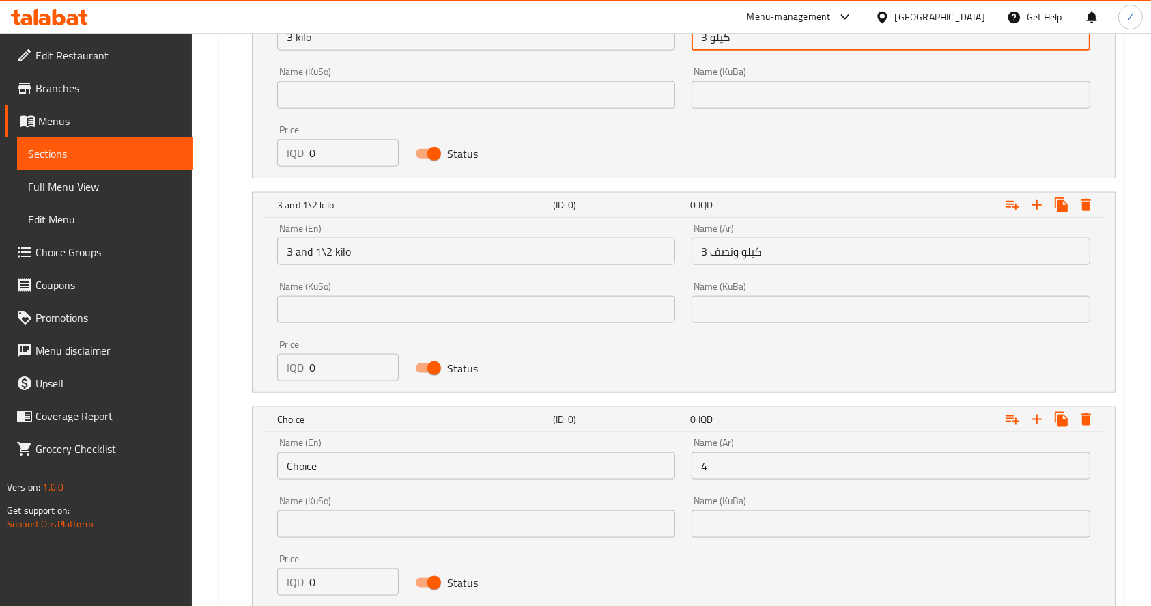
scroll to position [1772, 0]
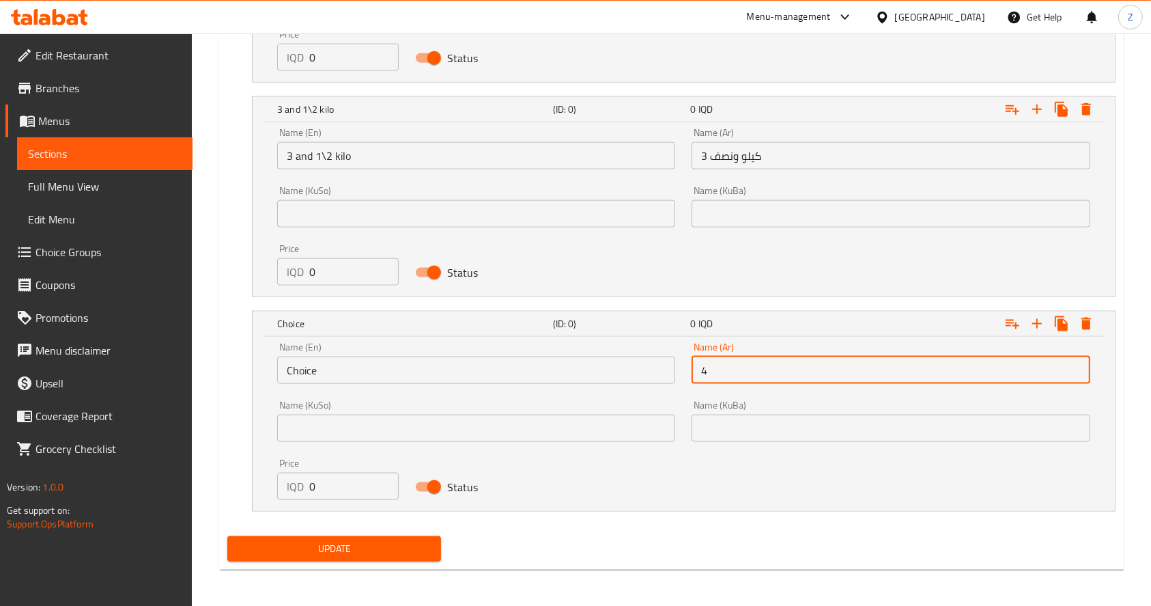
drag, startPoint x: 753, startPoint y: 367, endPoint x: 634, endPoint y: 380, distance: 118.9
click at [635, 380] on div "Name (En) Choice Name (En) Name (Ar) 4 Name (Ar) Name (KuSo) Name (KuSo) Name (…" at bounding box center [684, 421] width 830 height 174
paste input "3 كيلو"
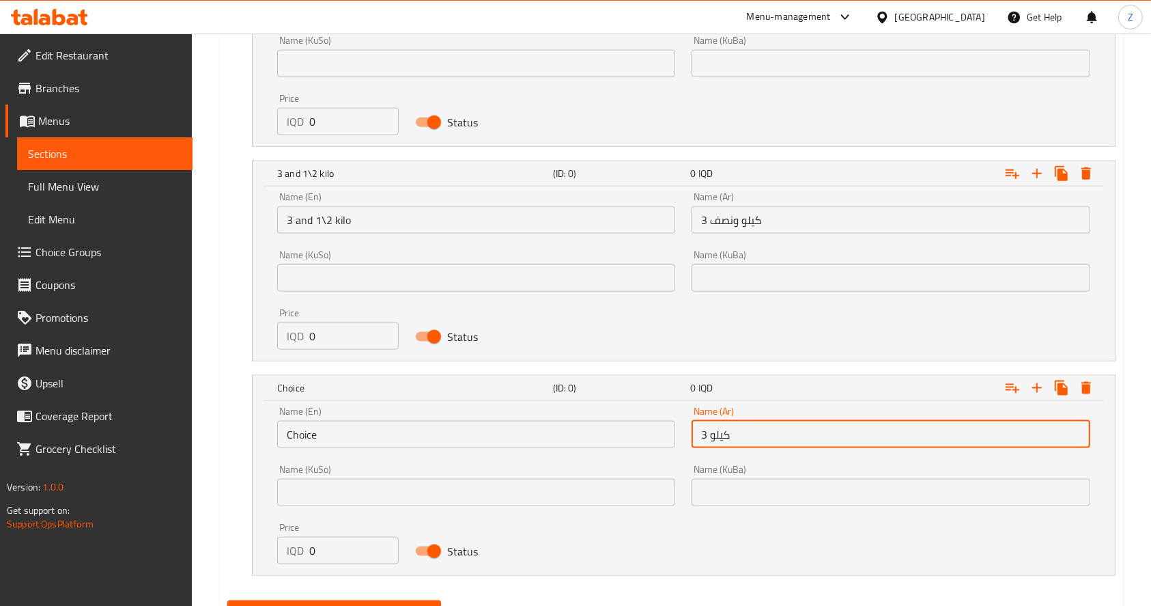
scroll to position [1590, 0]
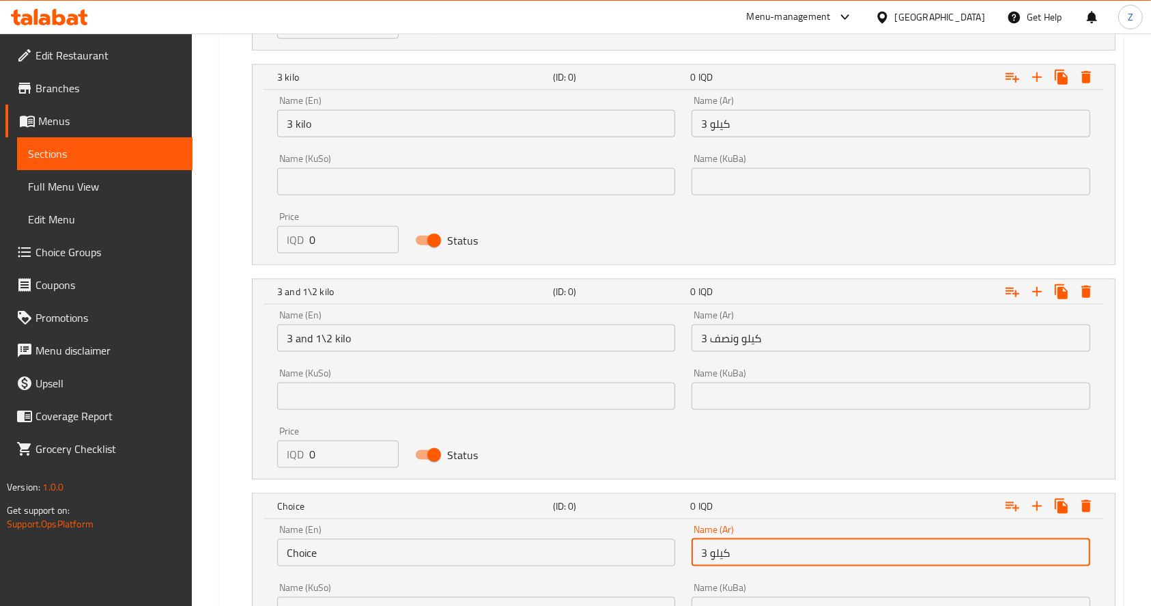
type input "3 كيلو"
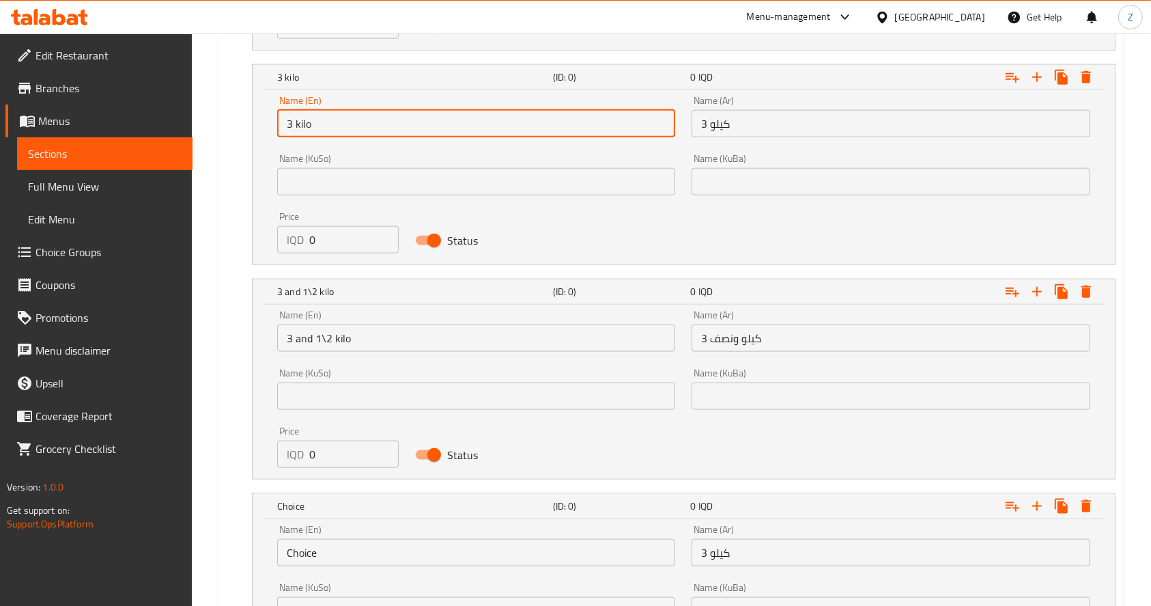
drag, startPoint x: 374, startPoint y: 122, endPoint x: 249, endPoint y: 124, distance: 125.0
click at [249, 124] on div "3 kilo (ID: 0) 0 IQD Name (En) 3 kilo Name (En) Name (Ar) 3 كيلو Name (Ar) Name…" at bounding box center [671, 164] width 888 height 201
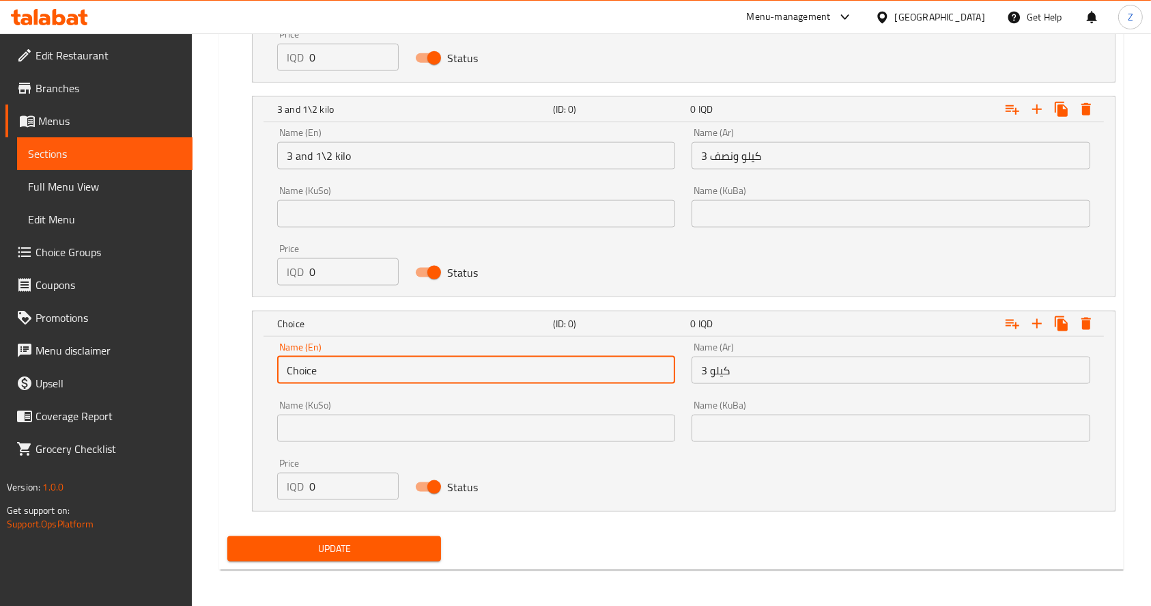
drag, startPoint x: 305, startPoint y: 371, endPoint x: 203, endPoint y: 380, distance: 102.8
paste input "3 kilo"
click at [288, 366] on input "3 kilo" at bounding box center [476, 369] width 398 height 27
type input "4 kilo"
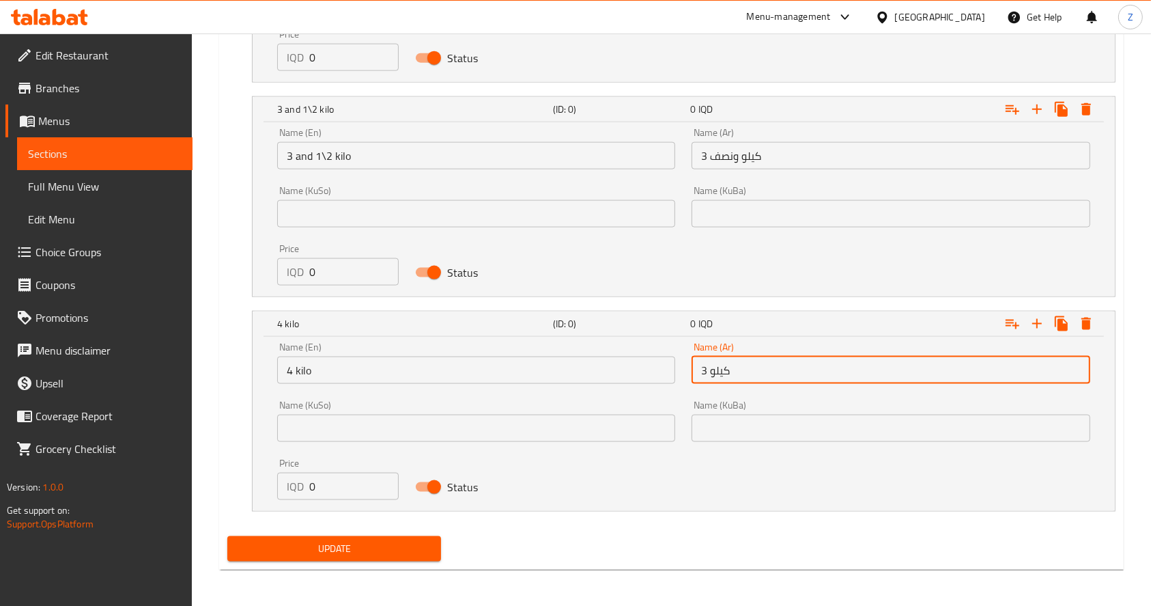
drag, startPoint x: 709, startPoint y: 369, endPoint x: 694, endPoint y: 380, distance: 19.0
click at [700, 370] on input "3 كيلو" at bounding box center [891, 369] width 398 height 27
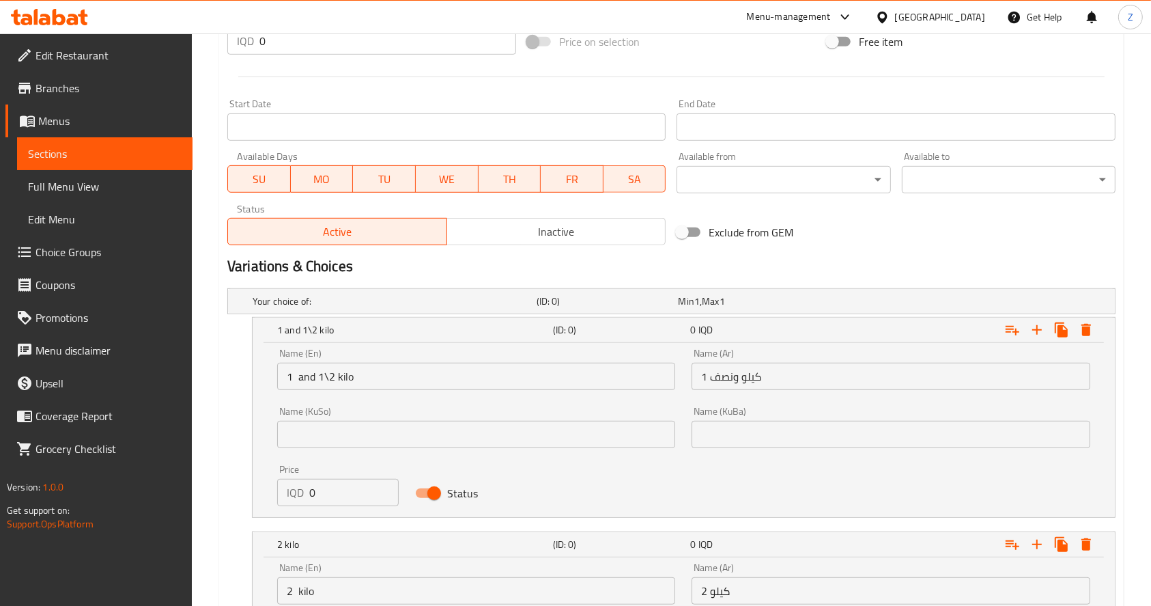
scroll to position [679, 0]
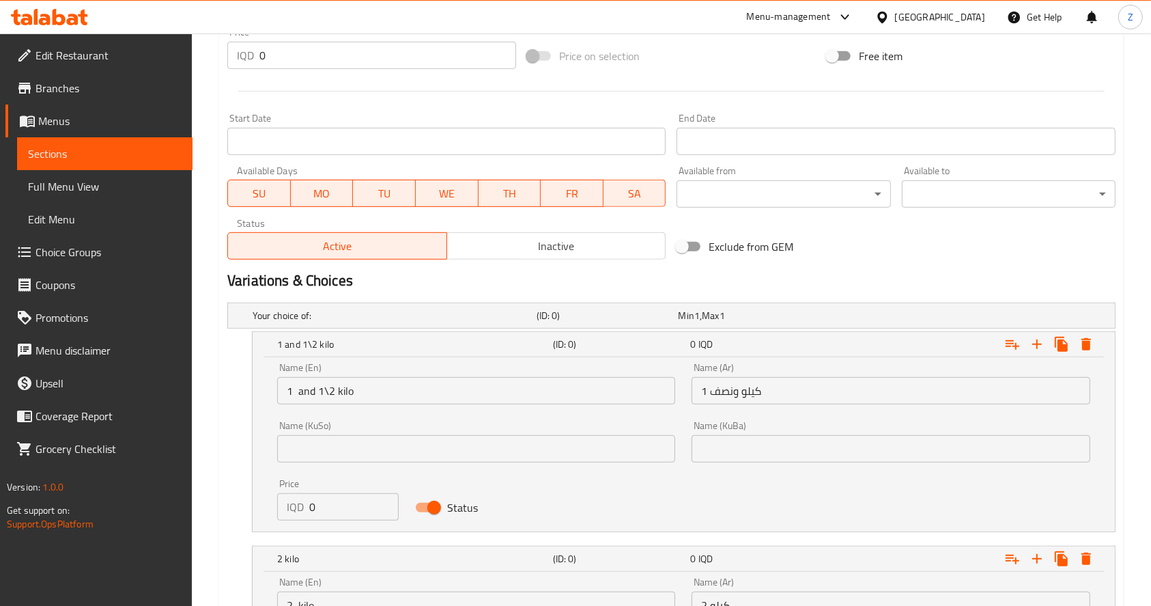
type input "4 كيلو"
drag, startPoint x: 314, startPoint y: 505, endPoint x: 301, endPoint y: 505, distance: 13.0
click at [301, 505] on div "IQD 0 Price" at bounding box center [338, 506] width 122 height 27
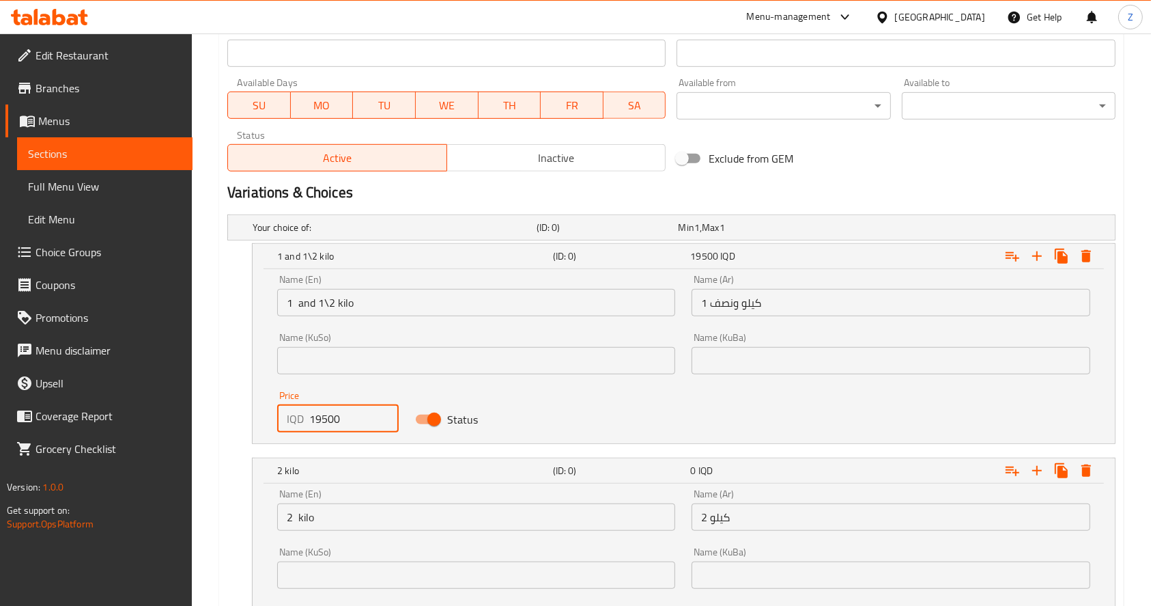
scroll to position [862, 0]
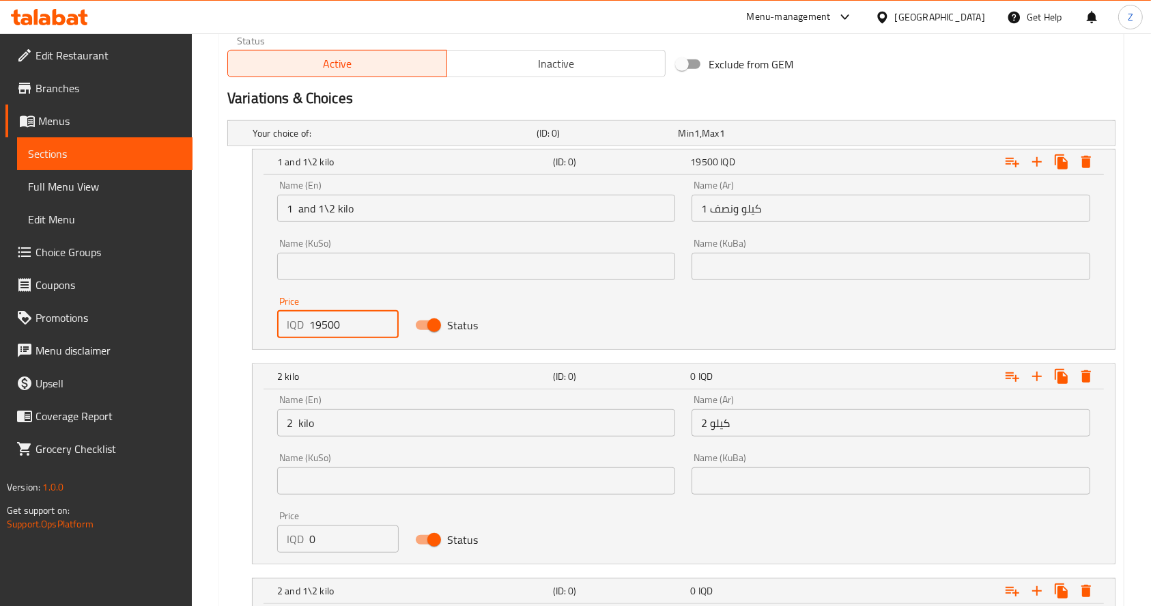
type input "19500"
drag, startPoint x: 294, startPoint y: 536, endPoint x: 279, endPoint y: 533, distance: 15.9
click at [279, 533] on div "IQD 0 Price" at bounding box center [338, 538] width 122 height 27
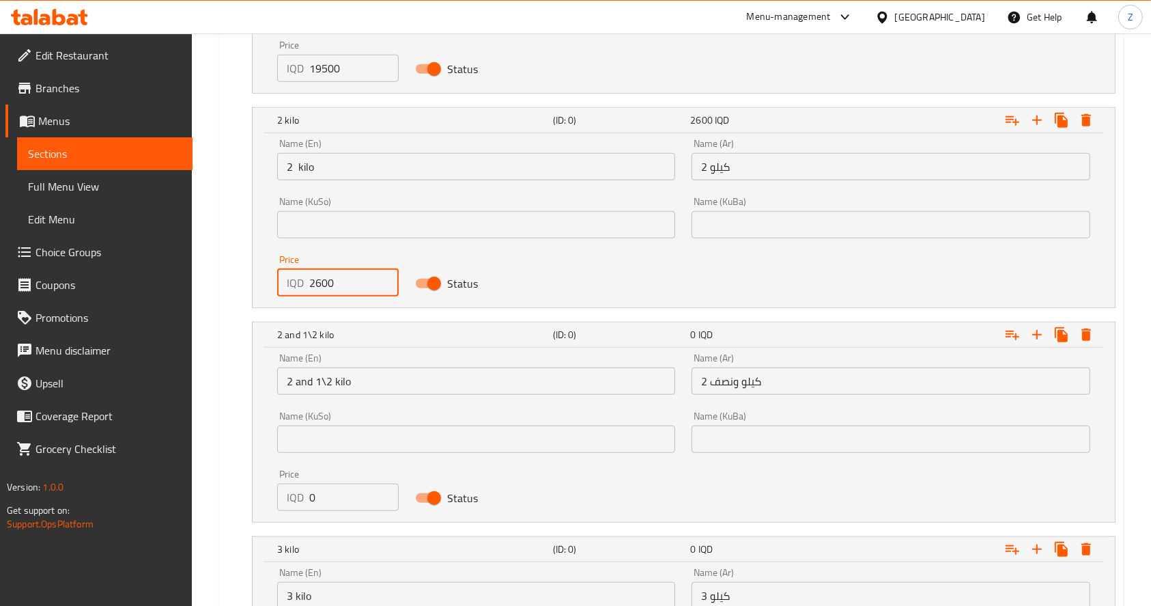
scroll to position [1135, 0]
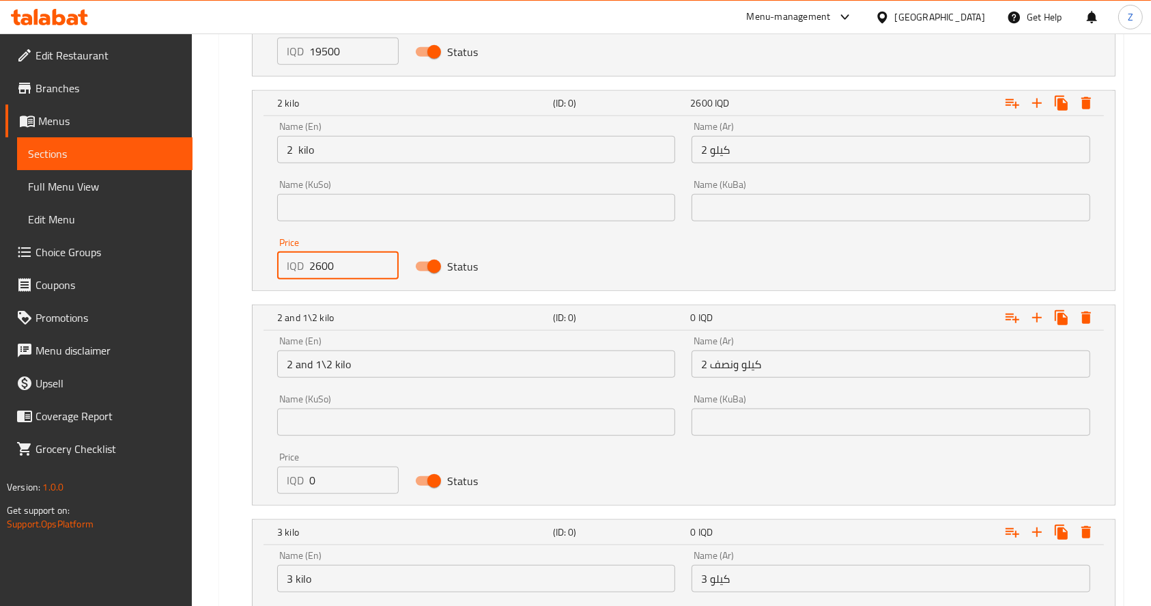
type input "2600"
drag, startPoint x: 324, startPoint y: 479, endPoint x: 284, endPoint y: 479, distance: 39.6
click at [284, 479] on div "IQD 0 Price" at bounding box center [338, 479] width 122 height 27
click at [322, 480] on input "3200" at bounding box center [353, 479] width 89 height 27
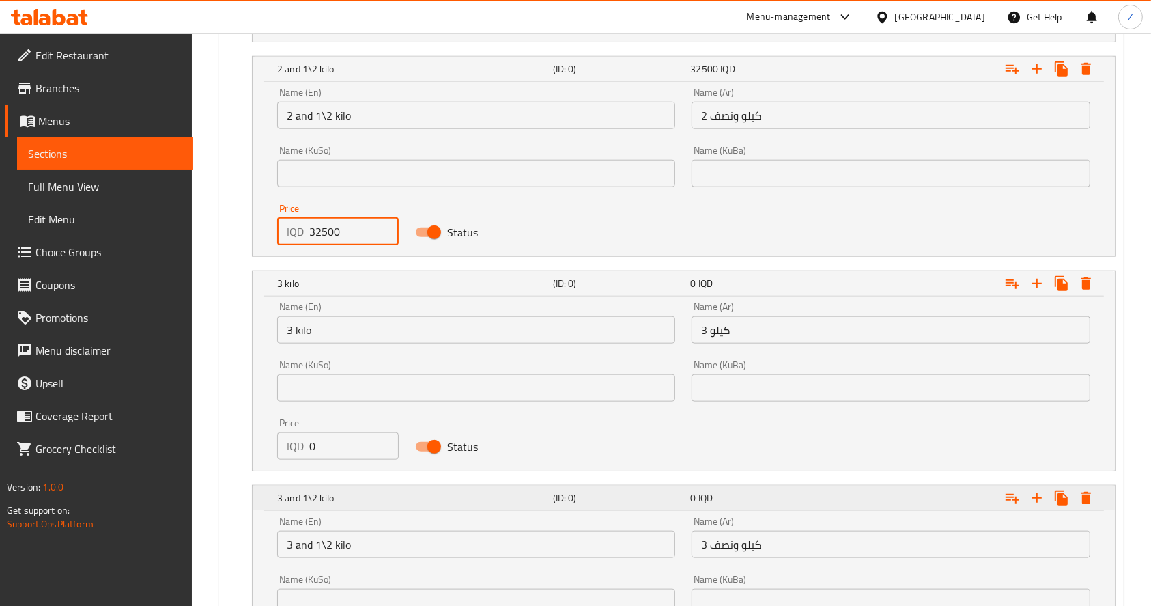
scroll to position [1408, 0]
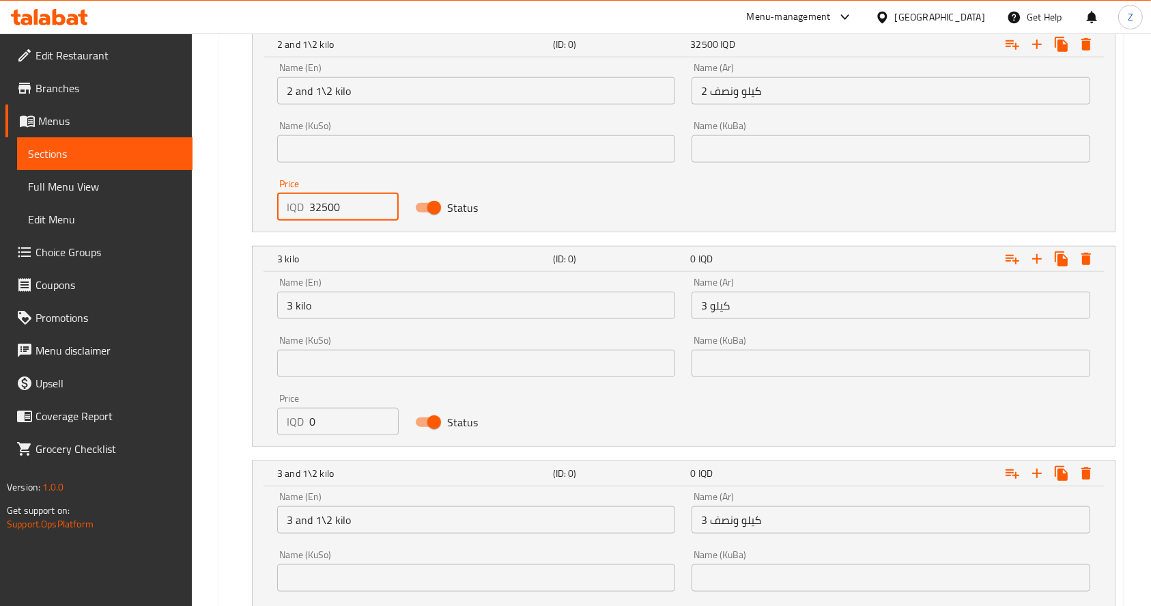
type input "32500"
drag, startPoint x: 328, startPoint y: 425, endPoint x: 257, endPoint y: 428, distance: 71.1
click at [257, 428] on div "Name (En) 3 kilo Name (En) Name (Ar) 3 كيلو Name (Ar) Name (KuSo) Name (KuSo) N…" at bounding box center [684, 359] width 863 height 174
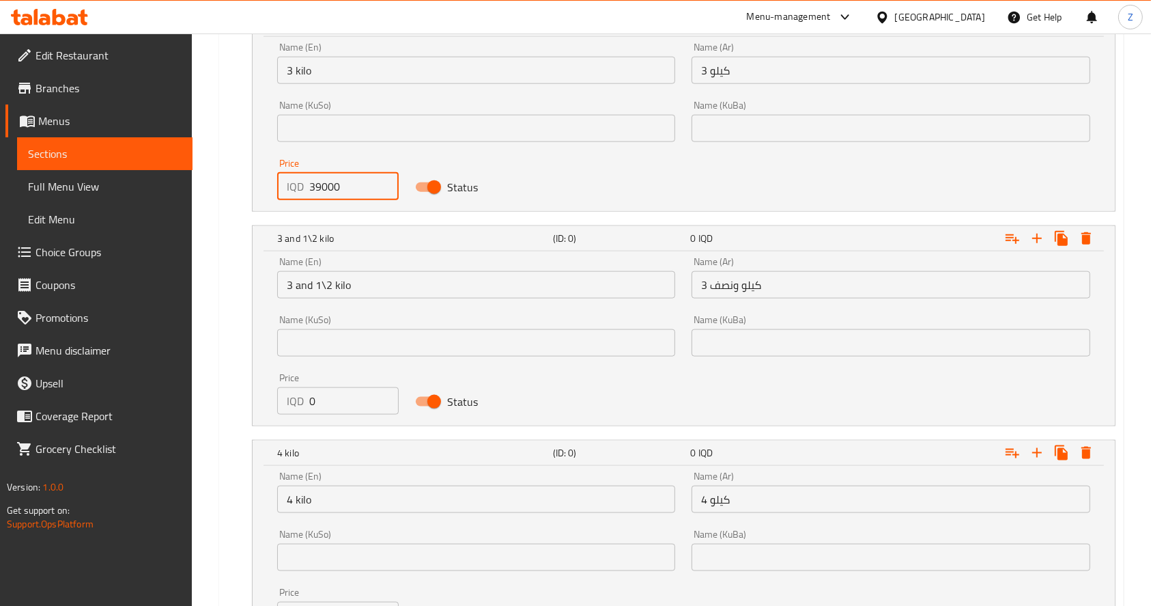
scroll to position [1681, 0]
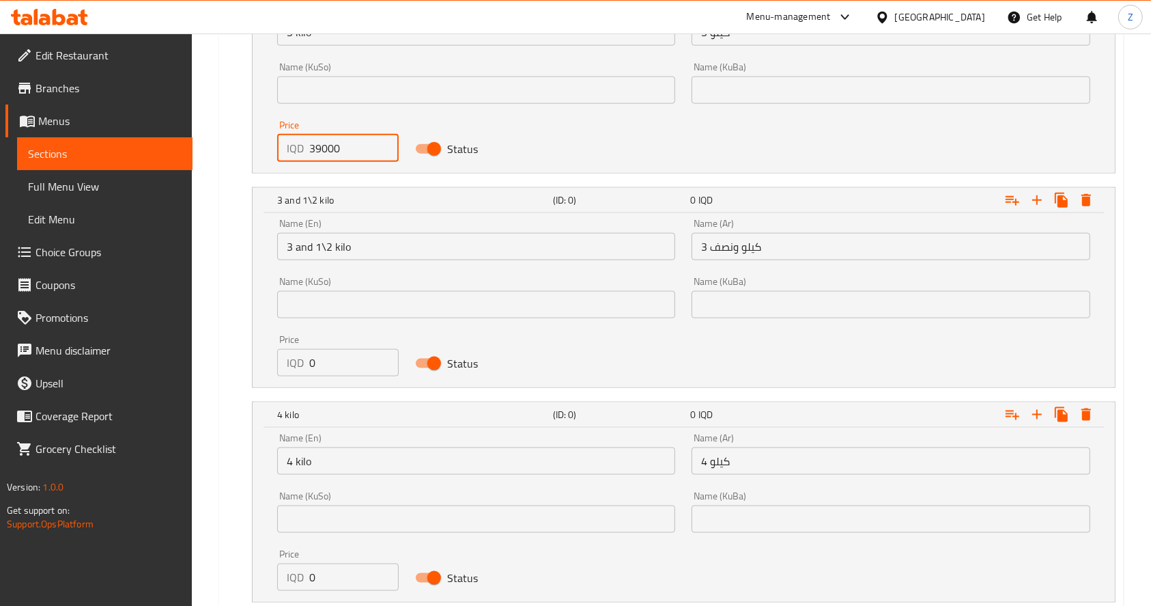
type input "39000"
drag, startPoint x: 329, startPoint y: 364, endPoint x: 292, endPoint y: 369, distance: 37.2
click at [292, 369] on div "IQD 0 Price" at bounding box center [338, 362] width 122 height 27
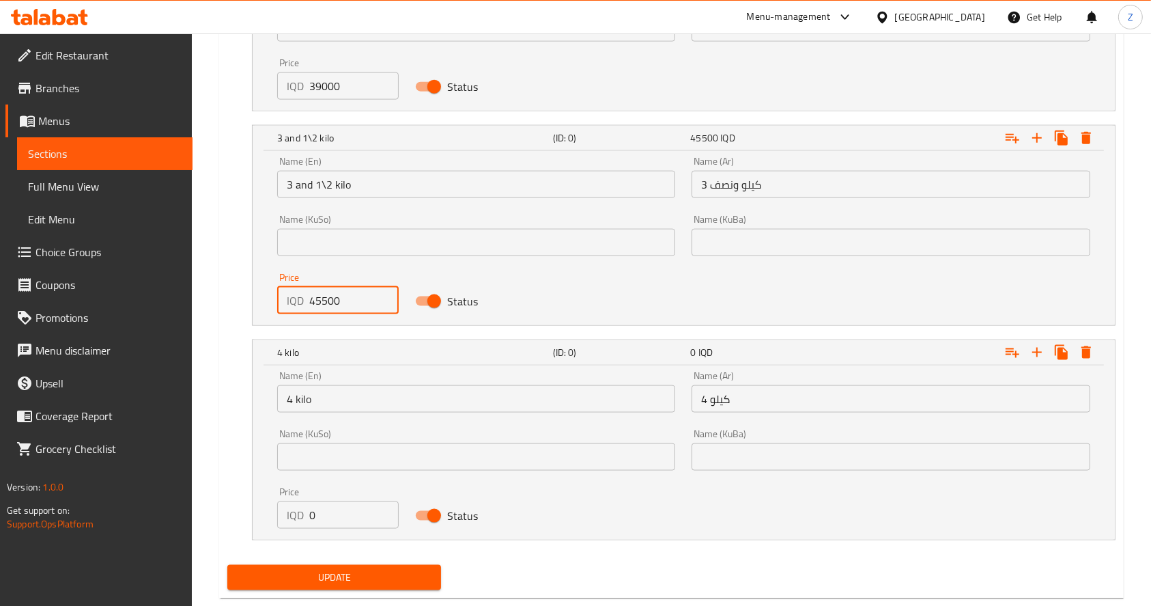
scroll to position [1772, 0]
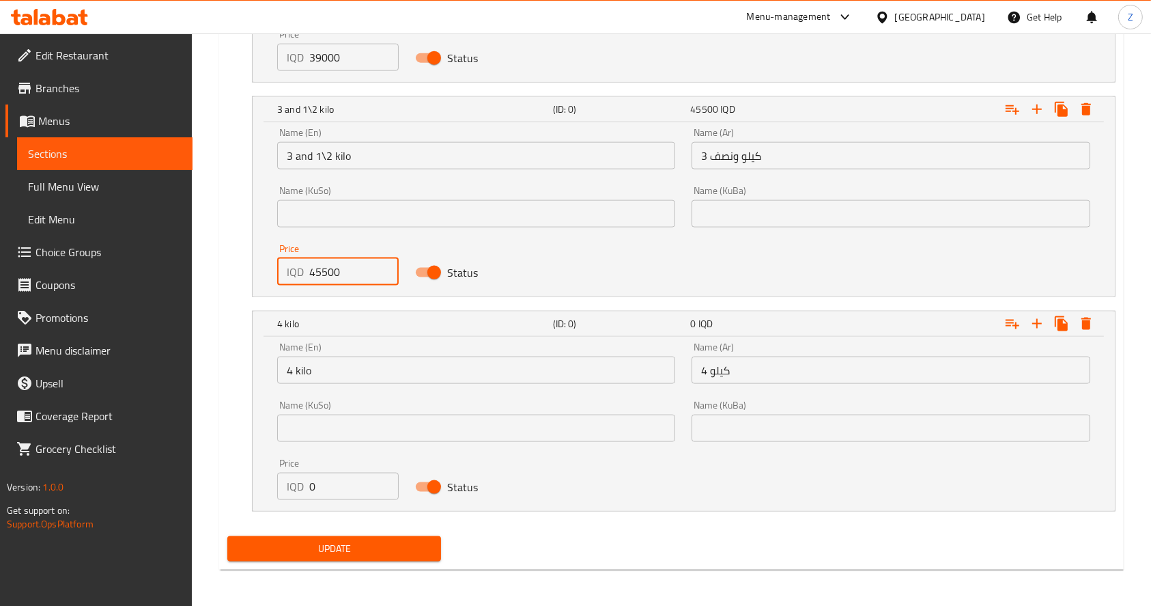
type input "45500"
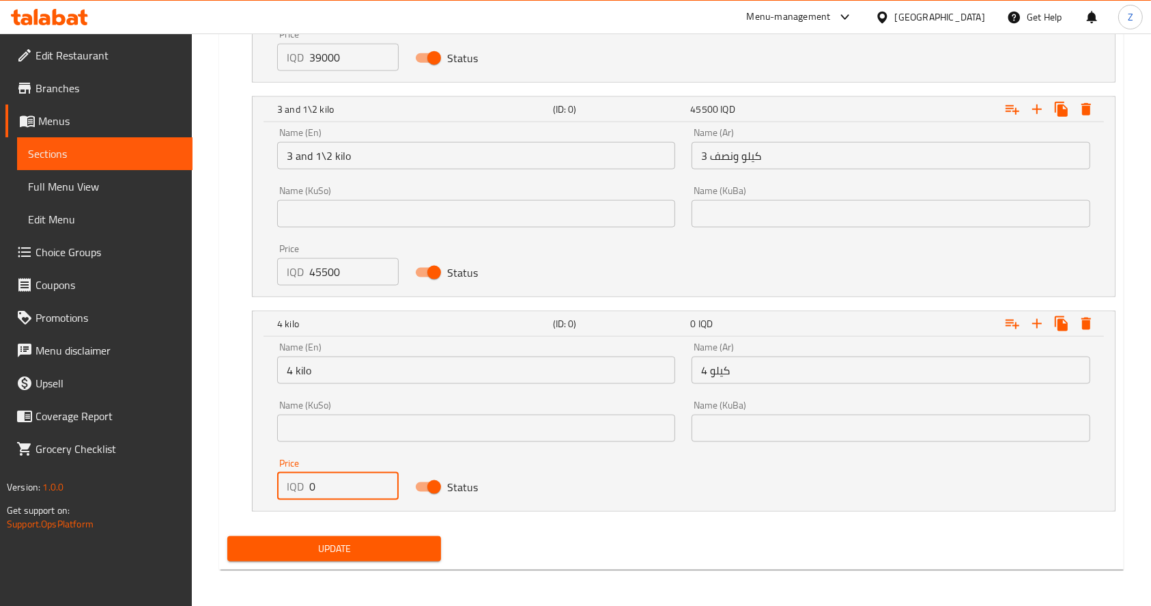
drag, startPoint x: 303, startPoint y: 479, endPoint x: 245, endPoint y: 483, distance: 58.2
click at [246, 483] on div "4 kilo (ID: 0) 0 IQD Name (En) 4 kilo Name (En) Name (Ar) 4 كيلو Name (Ar) Name…" at bounding box center [671, 411] width 888 height 201
type input "52000"
click at [527, 533] on div "Update" at bounding box center [671, 549] width 899 height 36
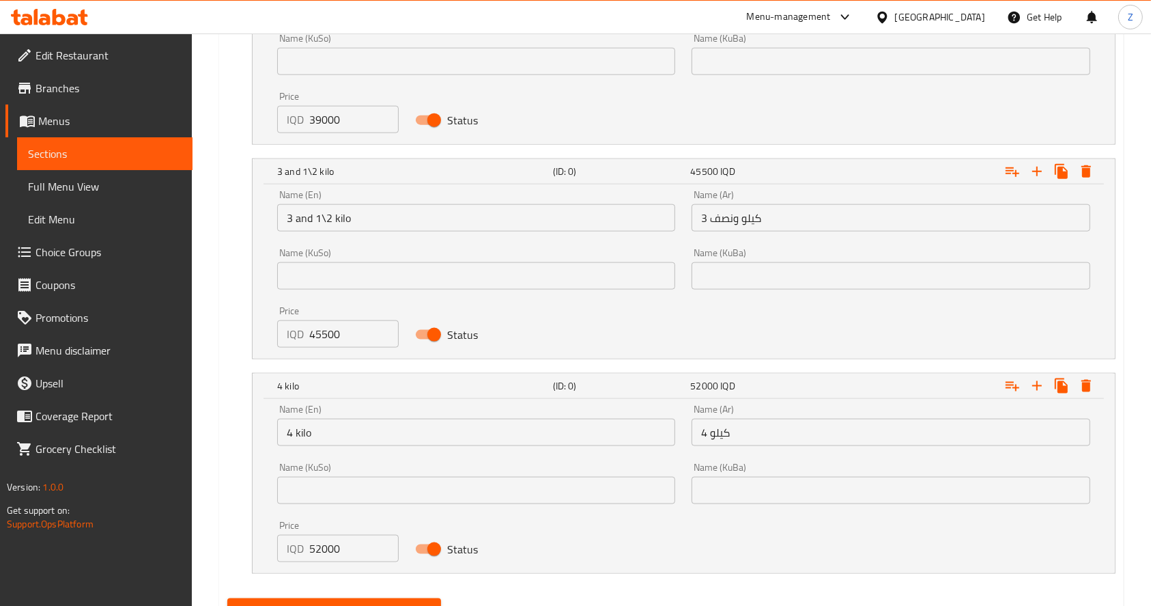
scroll to position [1681, 0]
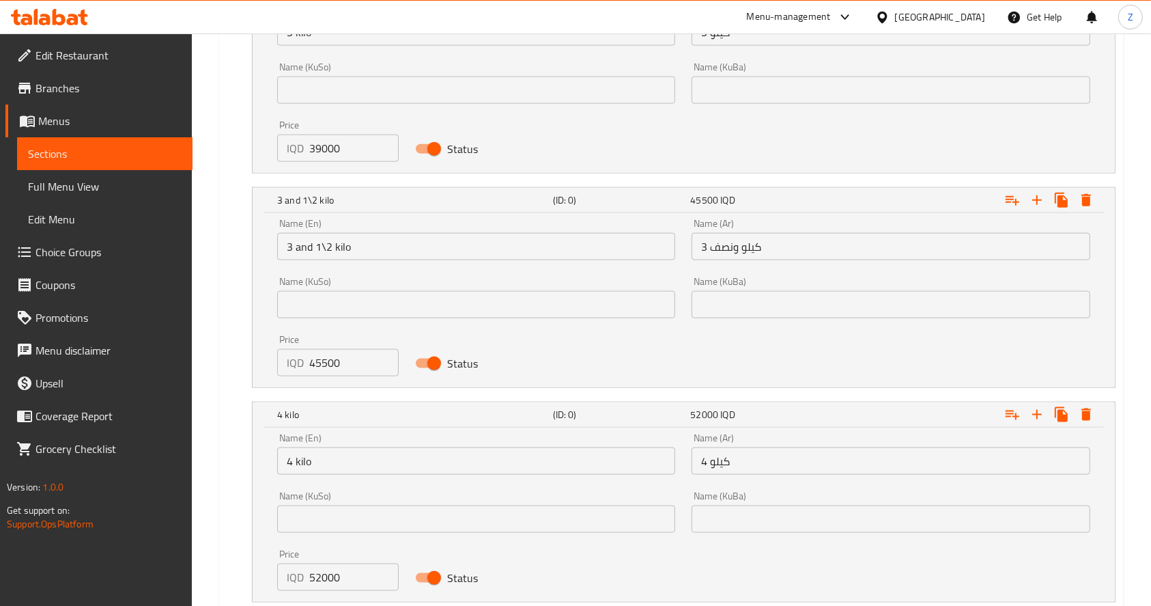
click at [313, 359] on input "45500" at bounding box center [353, 362] width 89 height 27
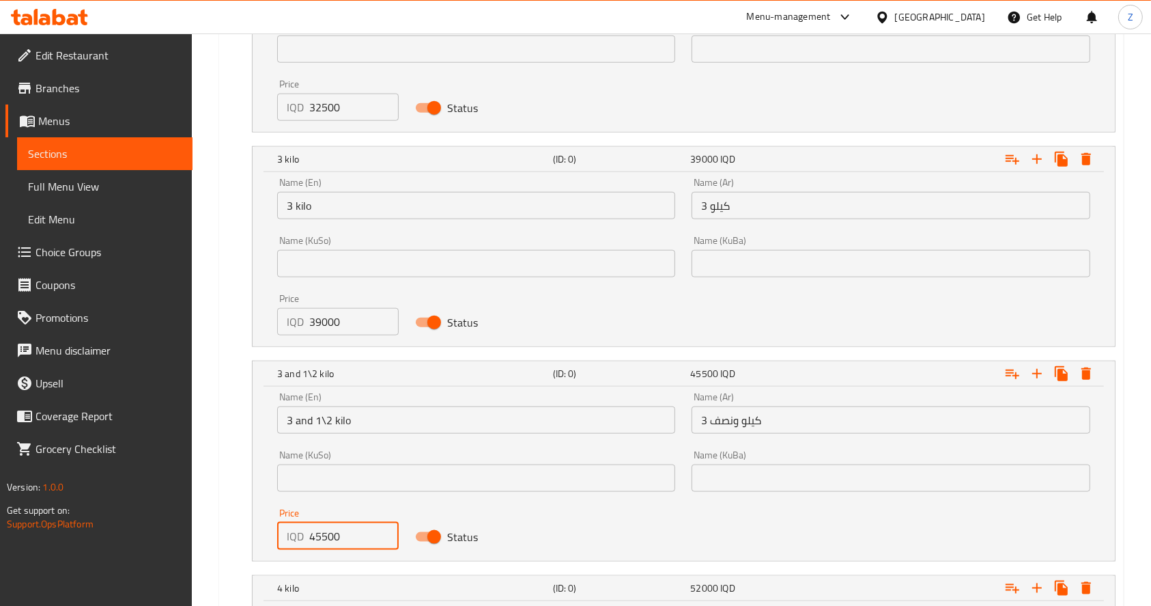
scroll to position [1408, 0]
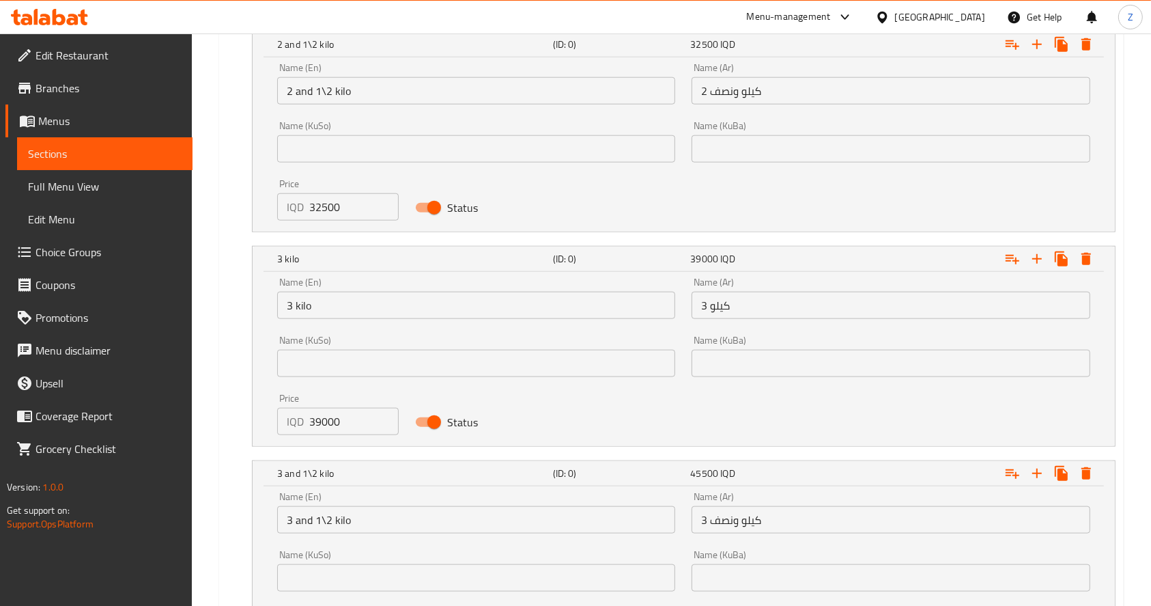
click at [322, 422] on input "39000" at bounding box center [353, 421] width 89 height 27
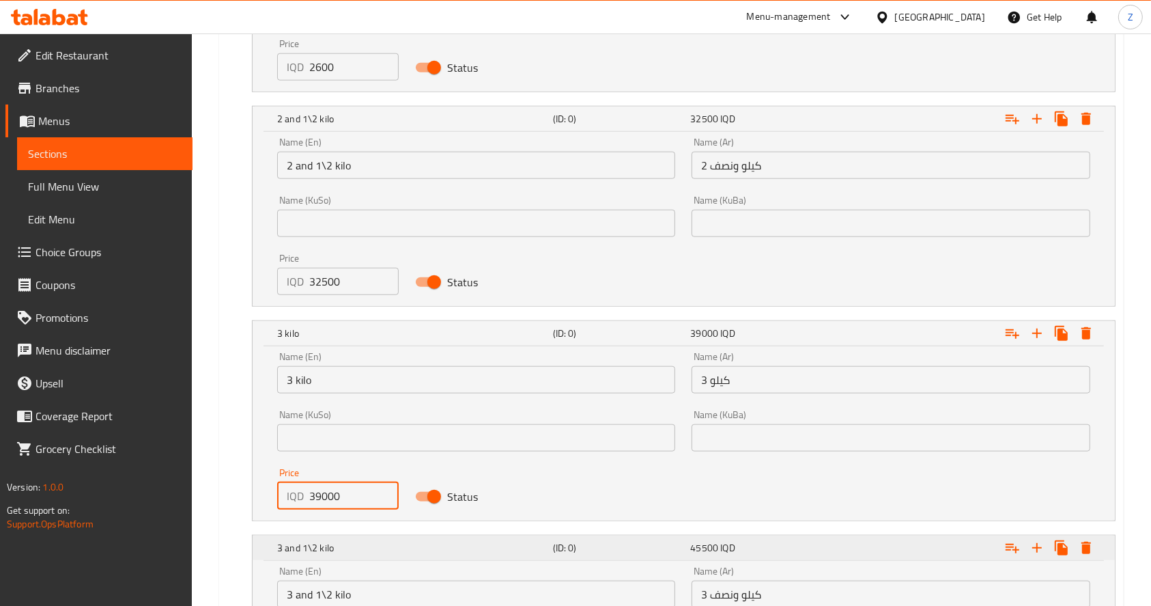
scroll to position [1317, 0]
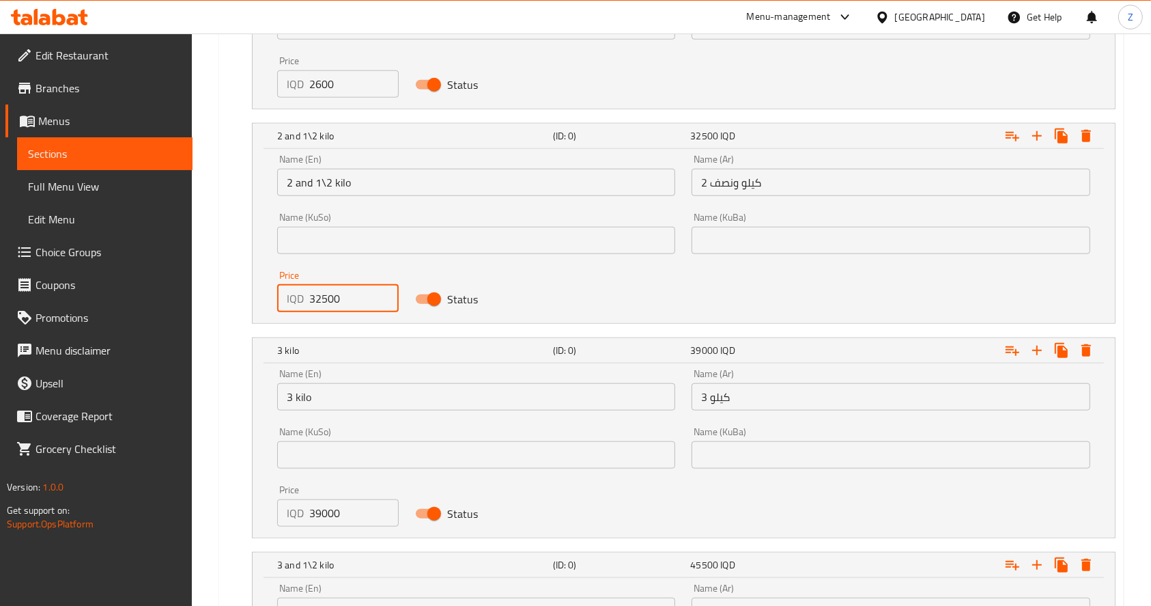
click at [320, 302] on input "32500" at bounding box center [353, 298] width 89 height 27
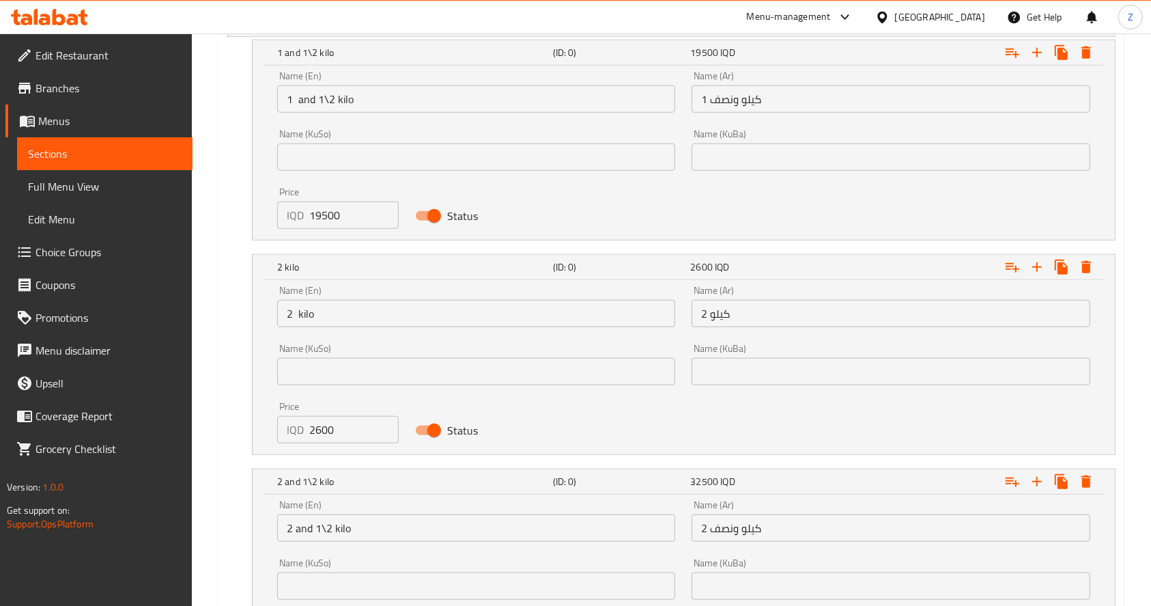
scroll to position [953, 0]
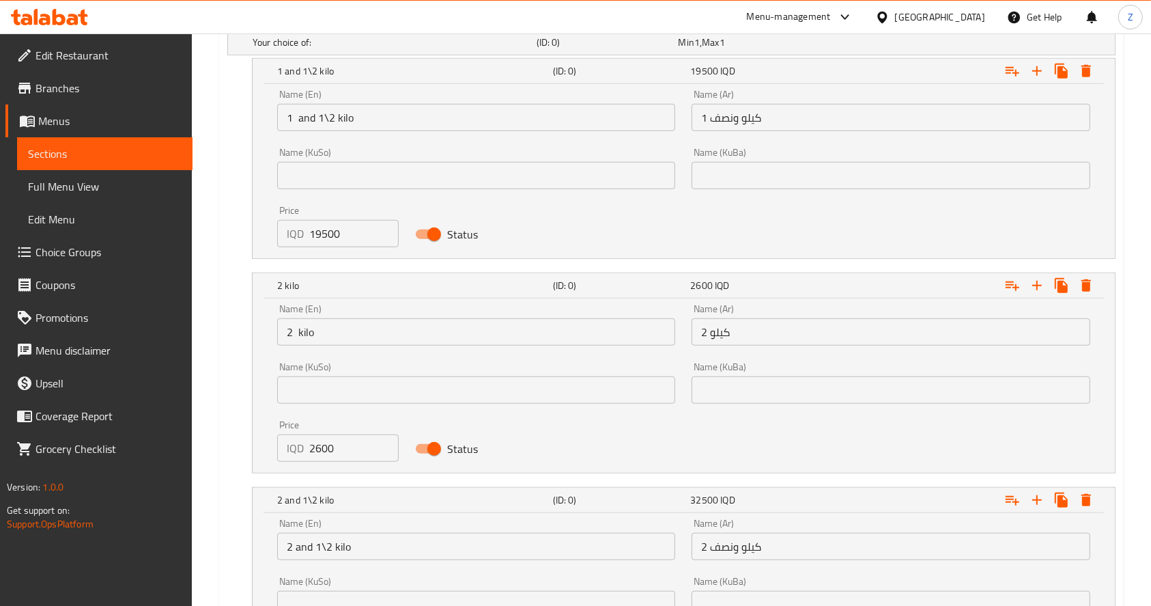
click at [320, 451] on input "2600" at bounding box center [353, 447] width 89 height 27
click at [335, 443] on input "2600" at bounding box center [353, 447] width 89 height 27
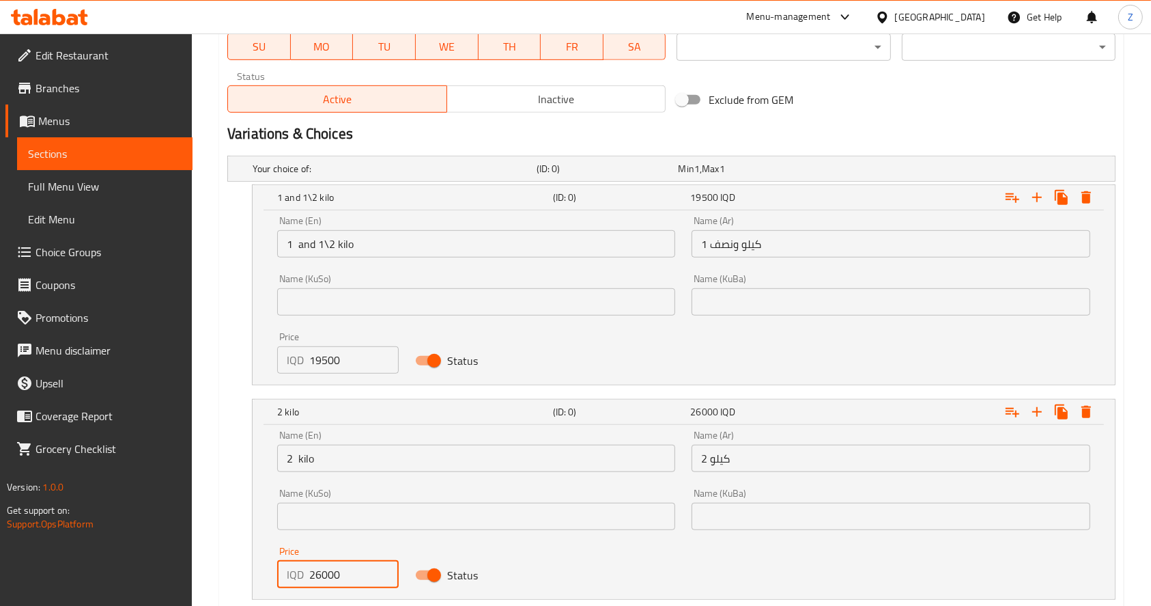
scroll to position [770, 0]
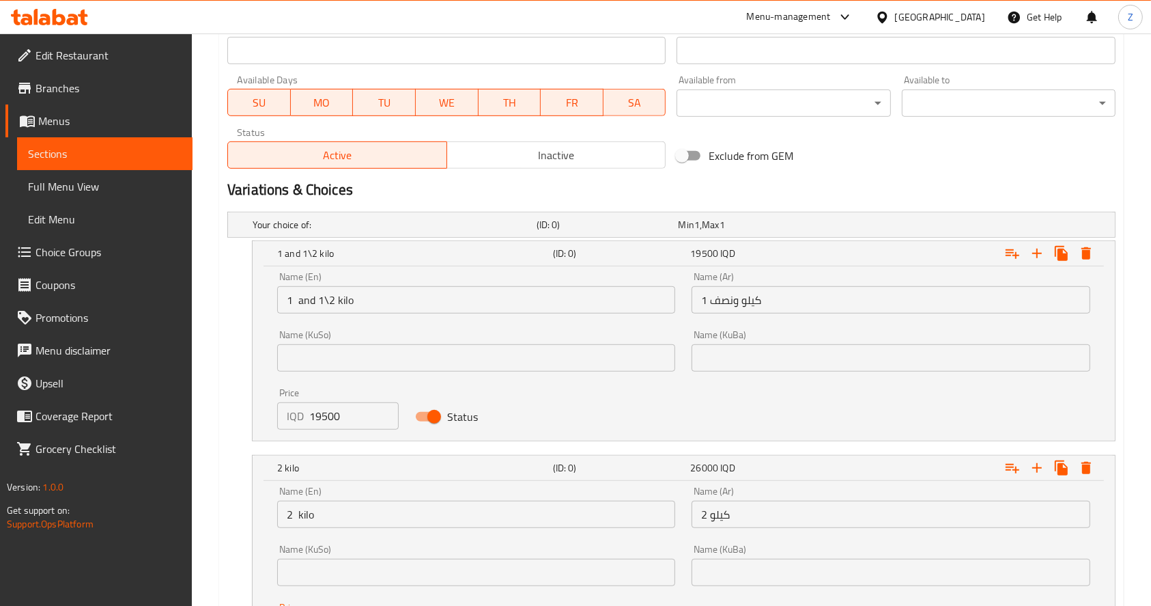
type input "26000"
drag, startPoint x: 322, startPoint y: 419, endPoint x: 365, endPoint y: 519, distance: 109.2
click at [322, 419] on input "19500" at bounding box center [353, 415] width 89 height 27
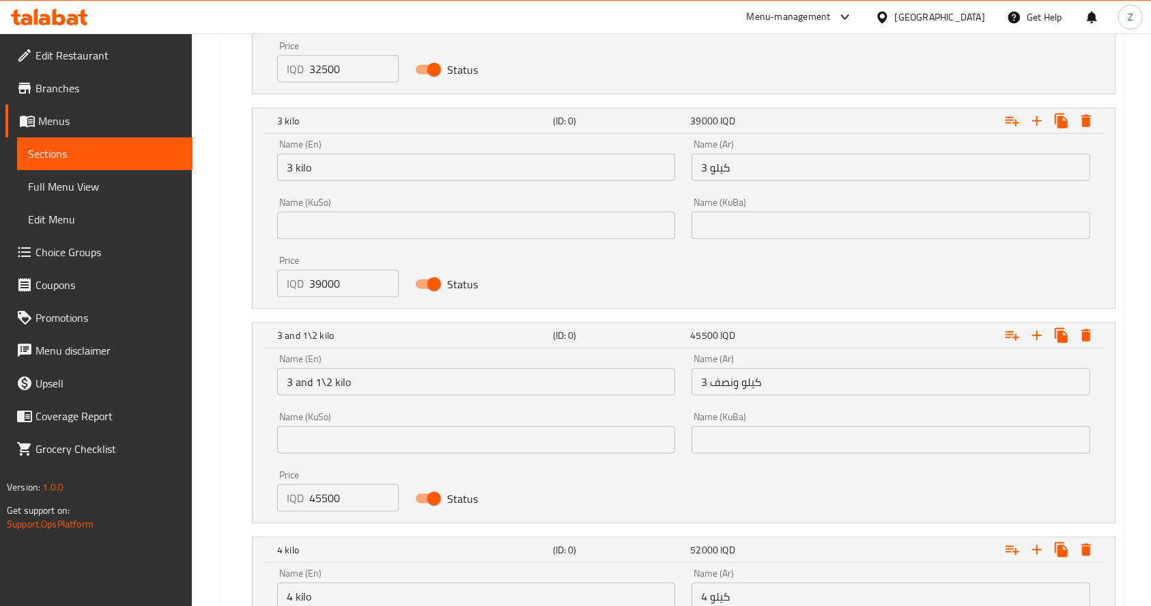
scroll to position [1772, 0]
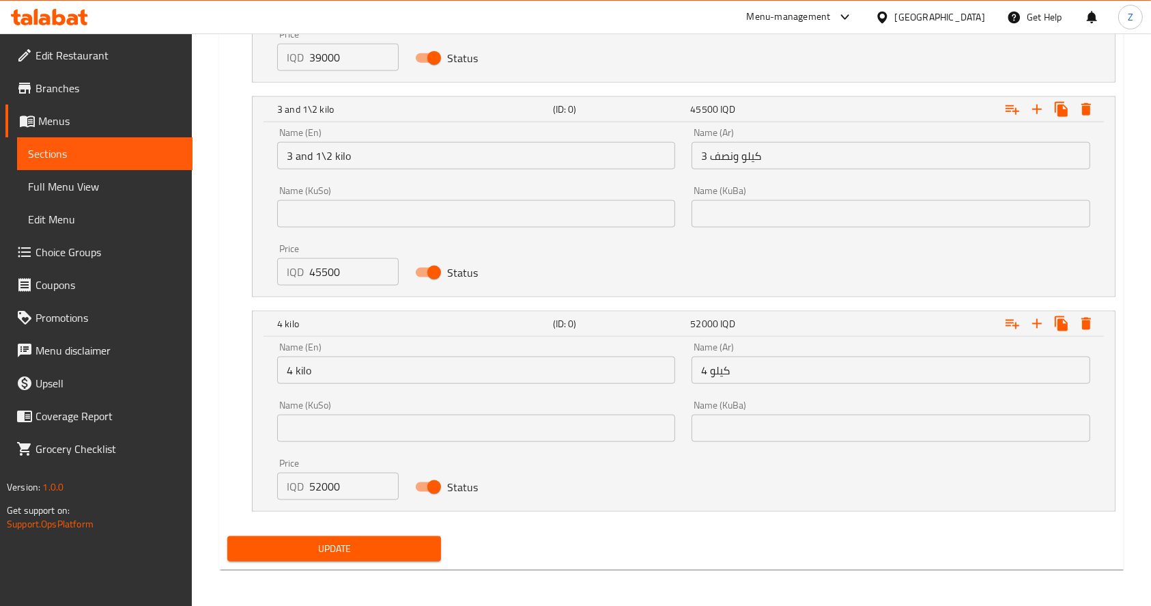
click at [365, 562] on div "Update" at bounding box center [334, 549] width 225 height 36
click at [368, 546] on span "Update" at bounding box center [334, 548] width 192 height 17
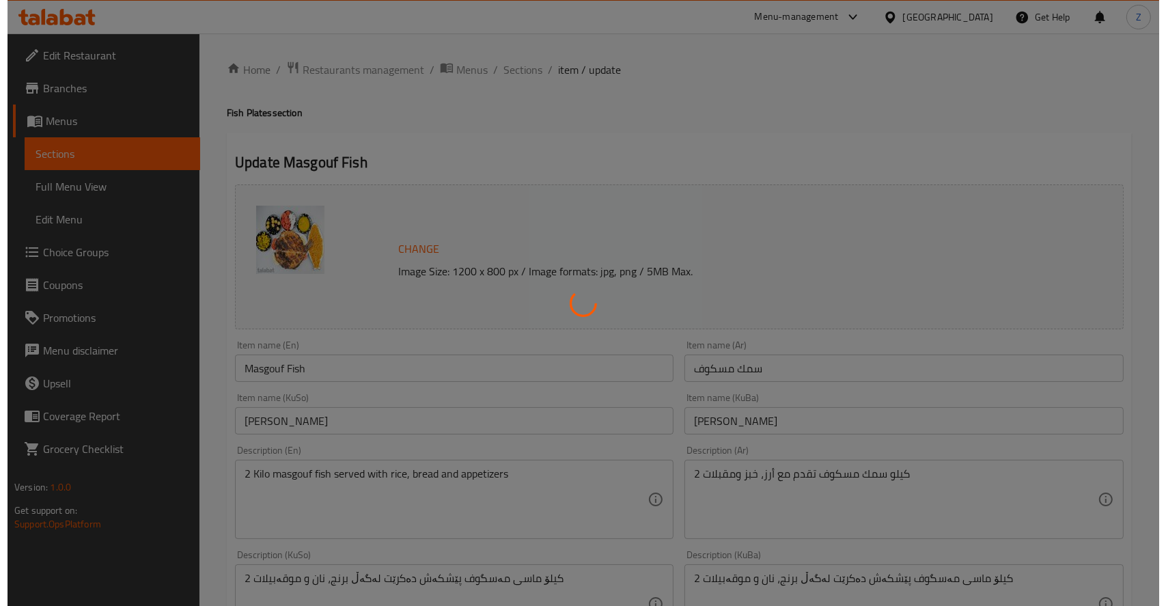
scroll to position [0, 0]
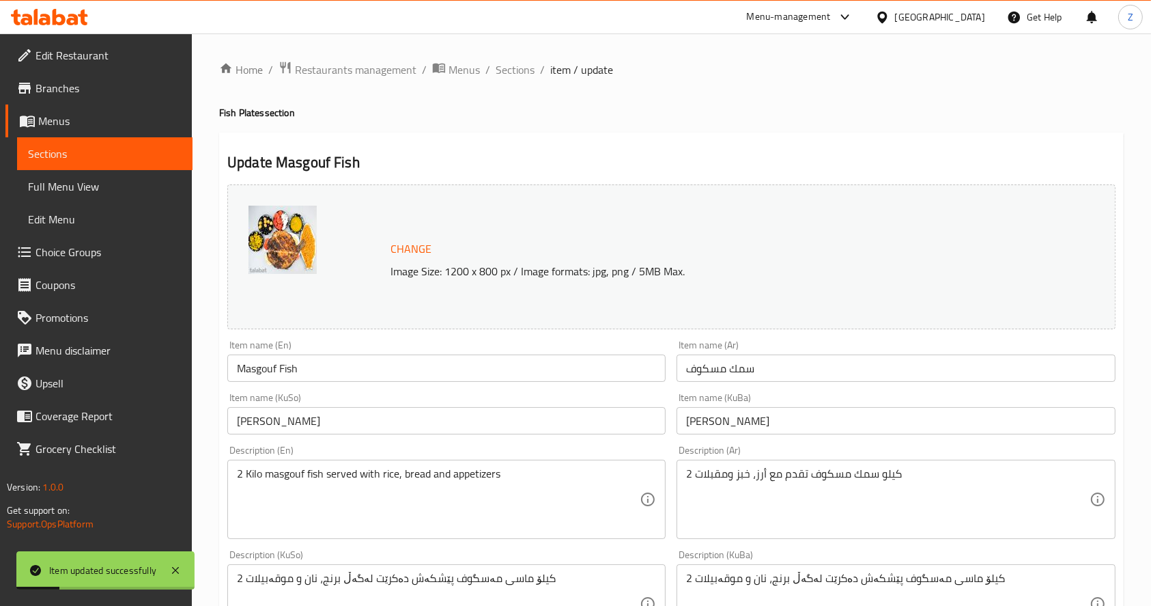
click at [535, 72] on ol "Home / Restaurants management / Menus / Sections / item / update" at bounding box center [671, 70] width 905 height 18
click at [522, 74] on span "Sections" at bounding box center [515, 69] width 39 height 16
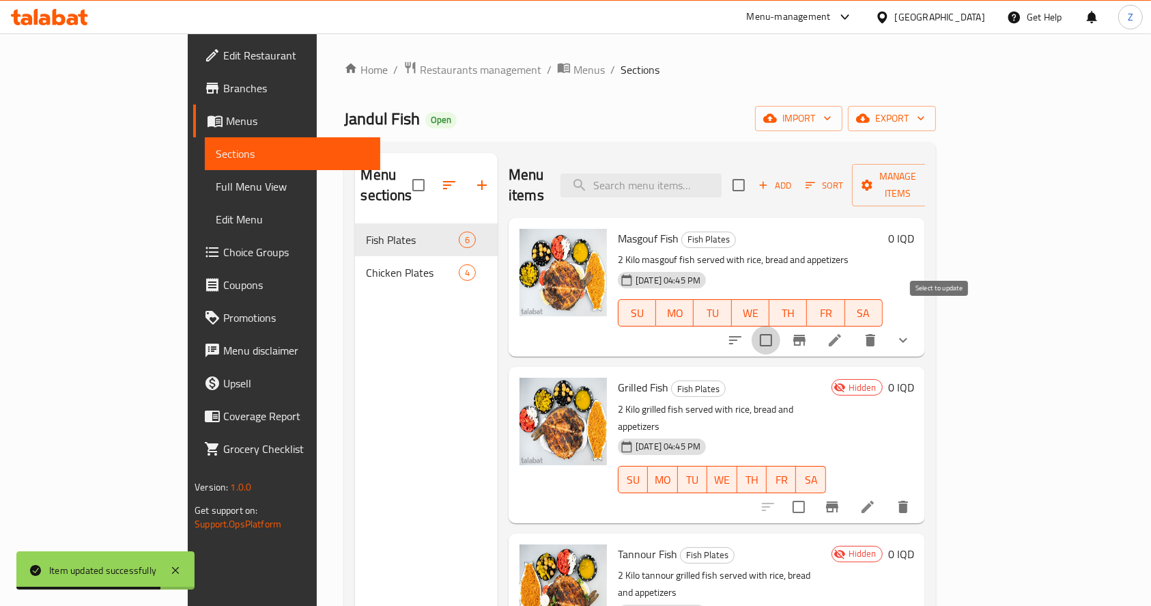
click at [781, 326] on input "checkbox" at bounding box center [766, 340] width 29 height 29
checkbox input "true"
click at [933, 178] on span "Manage items" at bounding box center [898, 185] width 70 height 34
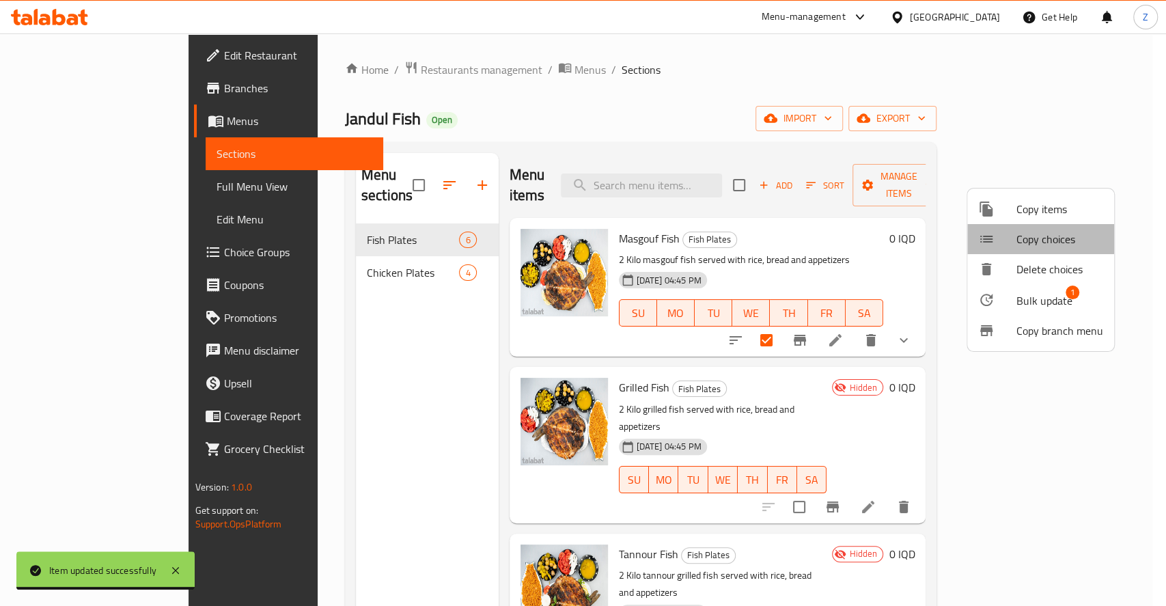
click at [1028, 227] on li "Copy choices" at bounding box center [1040, 239] width 147 height 30
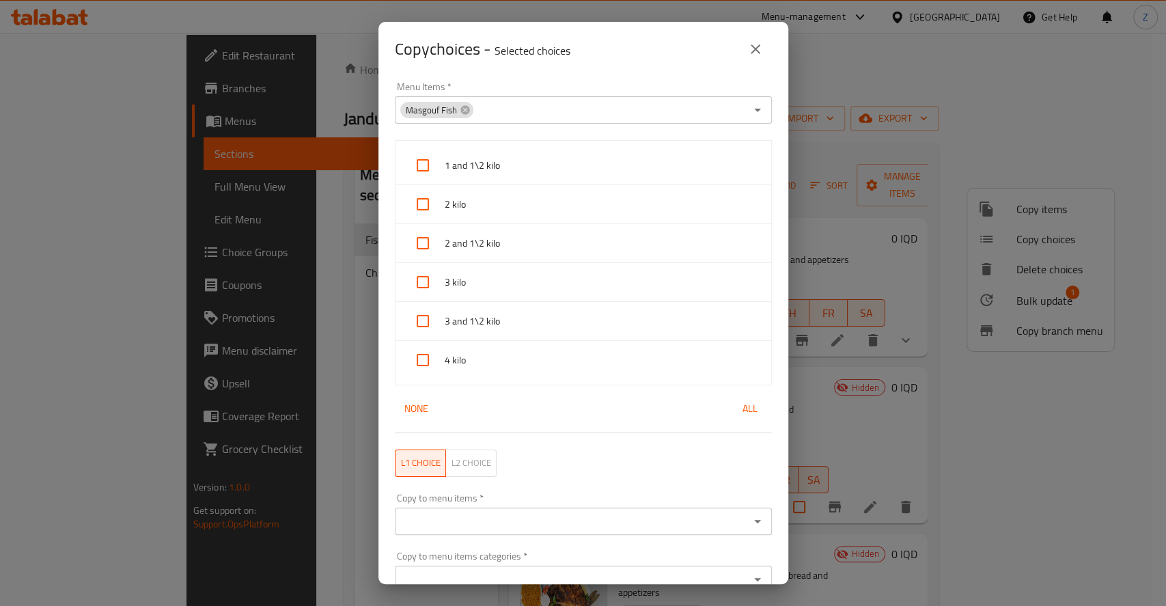
click at [488, 169] on span "1 and 1\2 kilo" at bounding box center [603, 165] width 316 height 17
checkbox input "true"
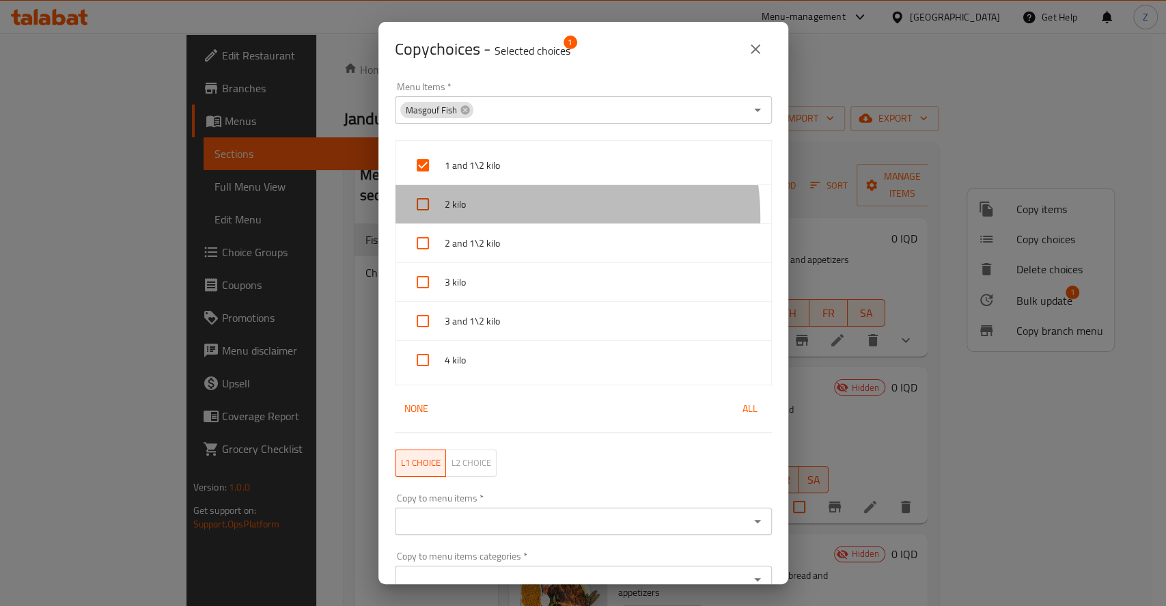
click at [524, 216] on div "2 kilo" at bounding box center [583, 204] width 376 height 39
checkbox input "true"
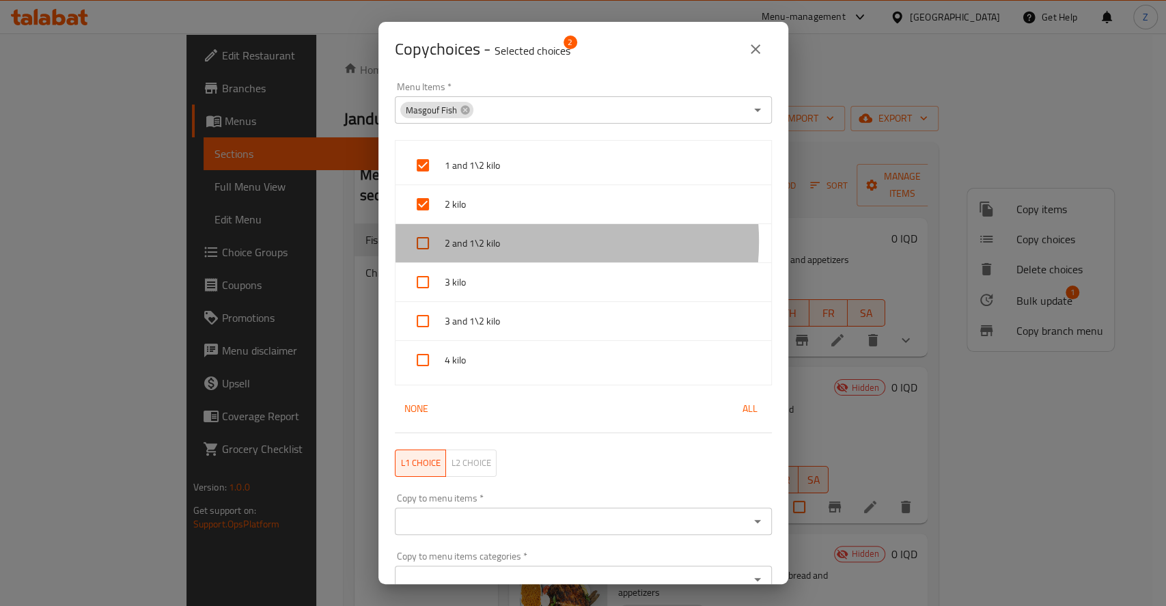
click at [524, 241] on span "2 and 1\2 kilo" at bounding box center [603, 243] width 316 height 17
checkbox input "true"
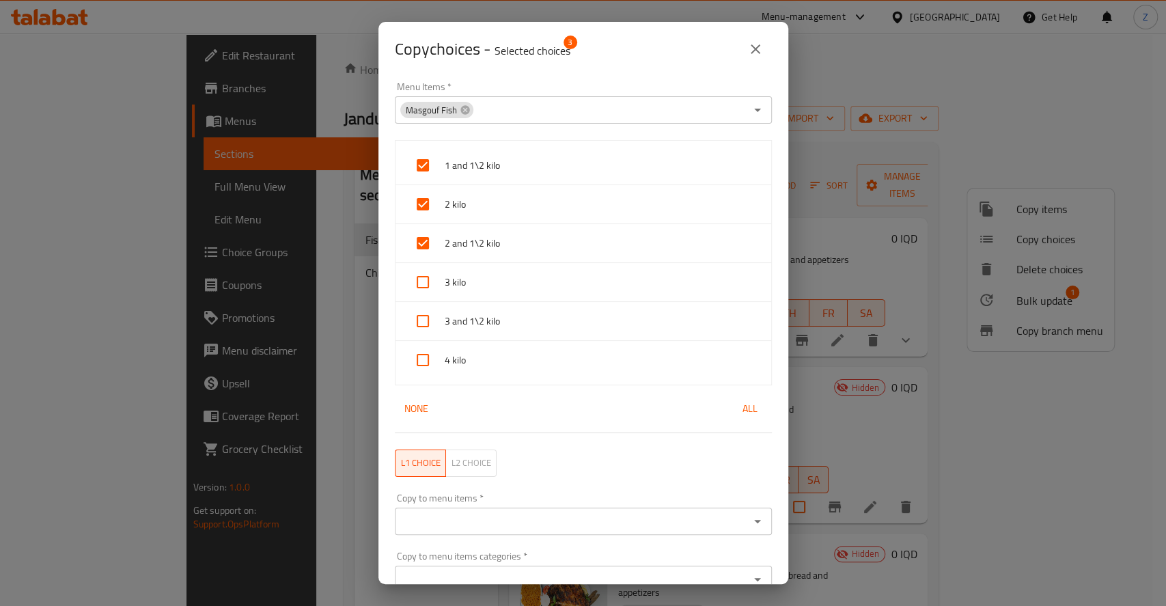
click at [528, 280] on span "3 kilo" at bounding box center [603, 282] width 316 height 17
checkbox input "true"
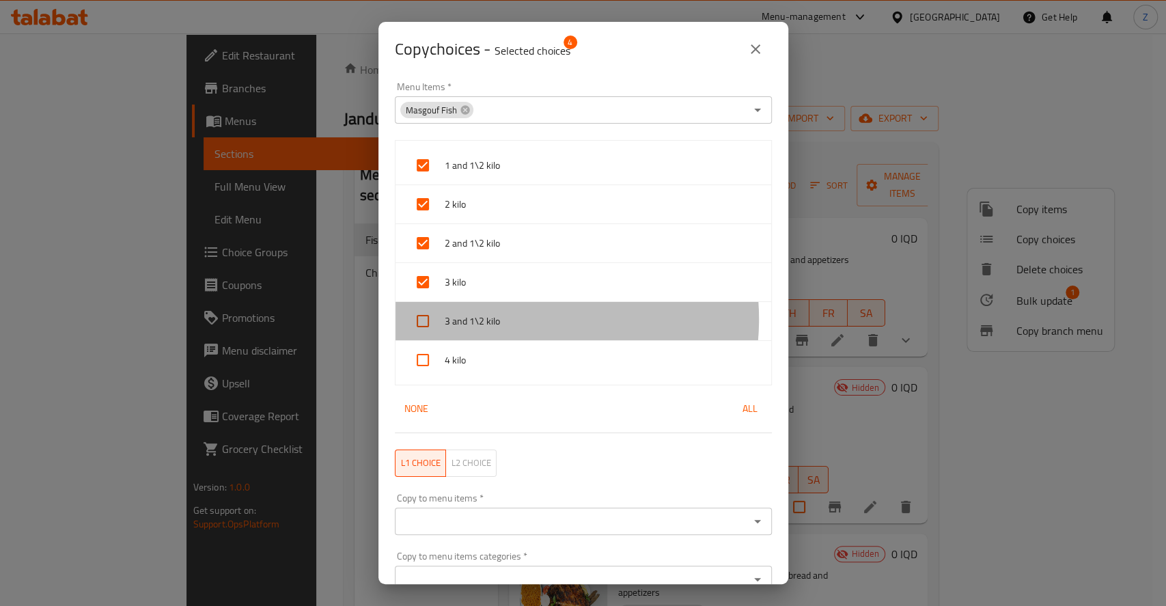
click at [527, 318] on span "3 and 1\2 kilo" at bounding box center [603, 321] width 316 height 17
checkbox input "true"
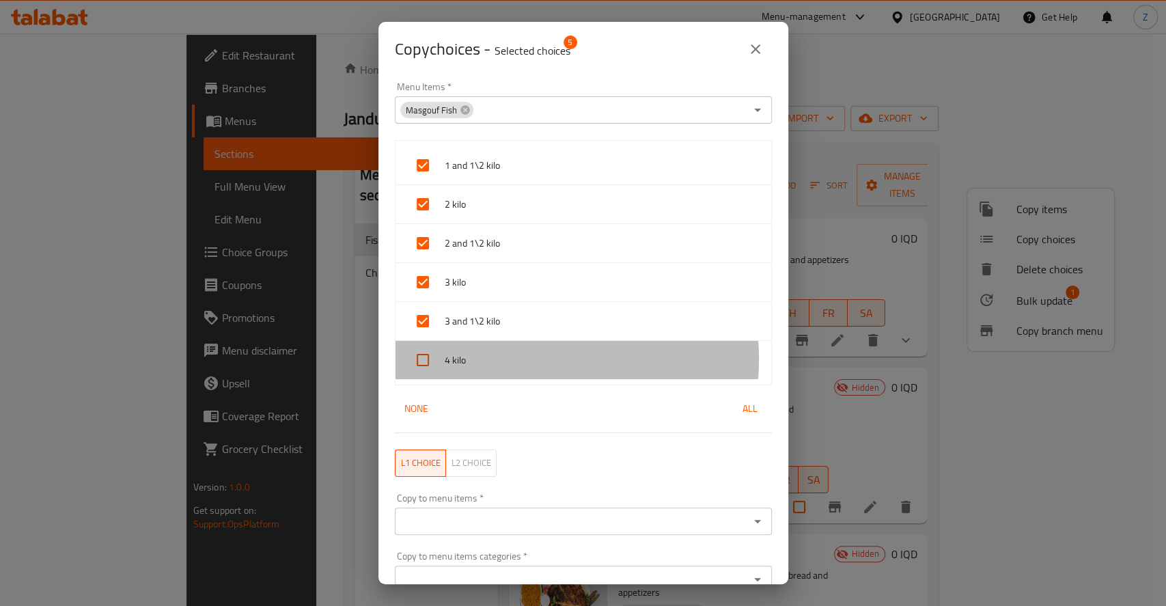
click at [527, 359] on span "4 kilo" at bounding box center [603, 360] width 316 height 17
checkbox input "true"
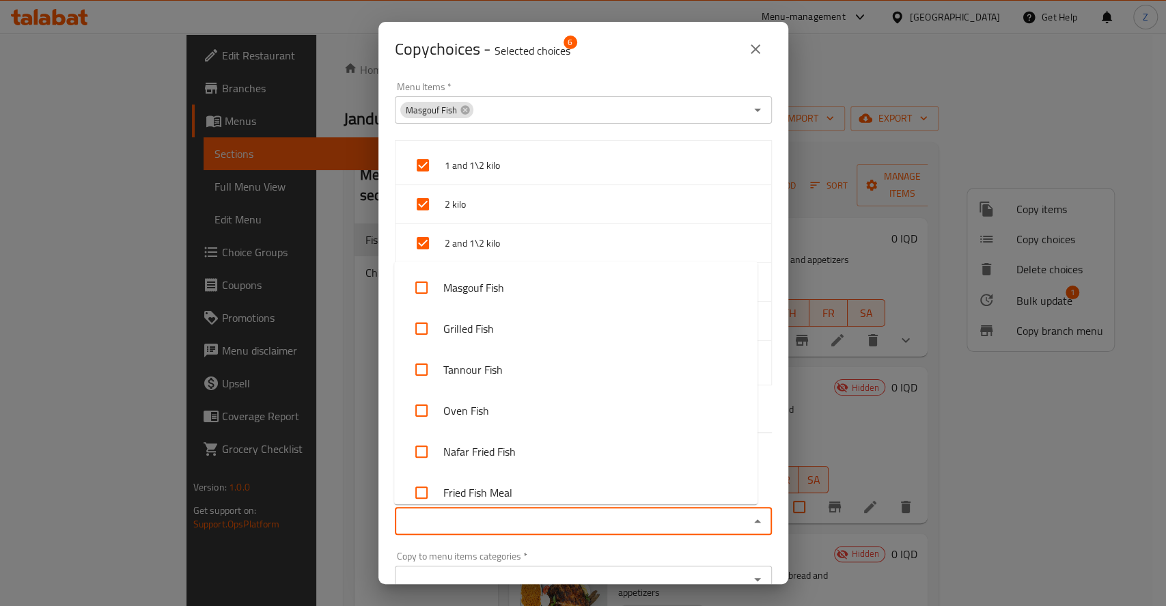
click at [509, 518] on input "Copy to menu items   *" at bounding box center [572, 520] width 346 height 19
click at [505, 327] on li "Grilled Fish" at bounding box center [575, 328] width 363 height 41
checkbox input "true"
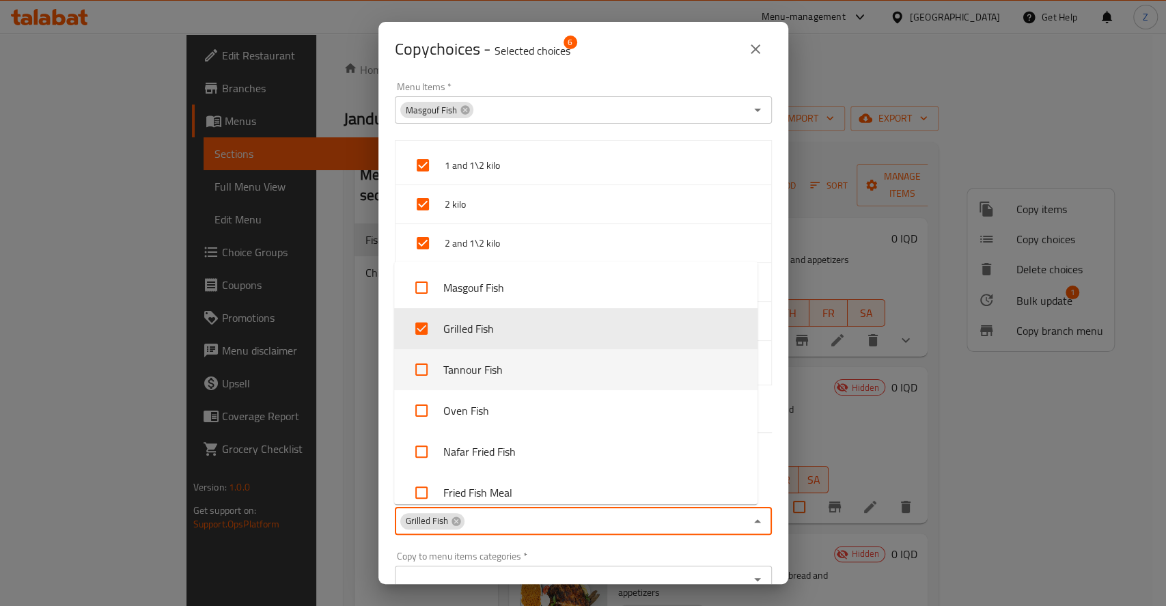
click at [505, 370] on li "Tannour Fish" at bounding box center [575, 369] width 363 height 41
checkbox input "true"
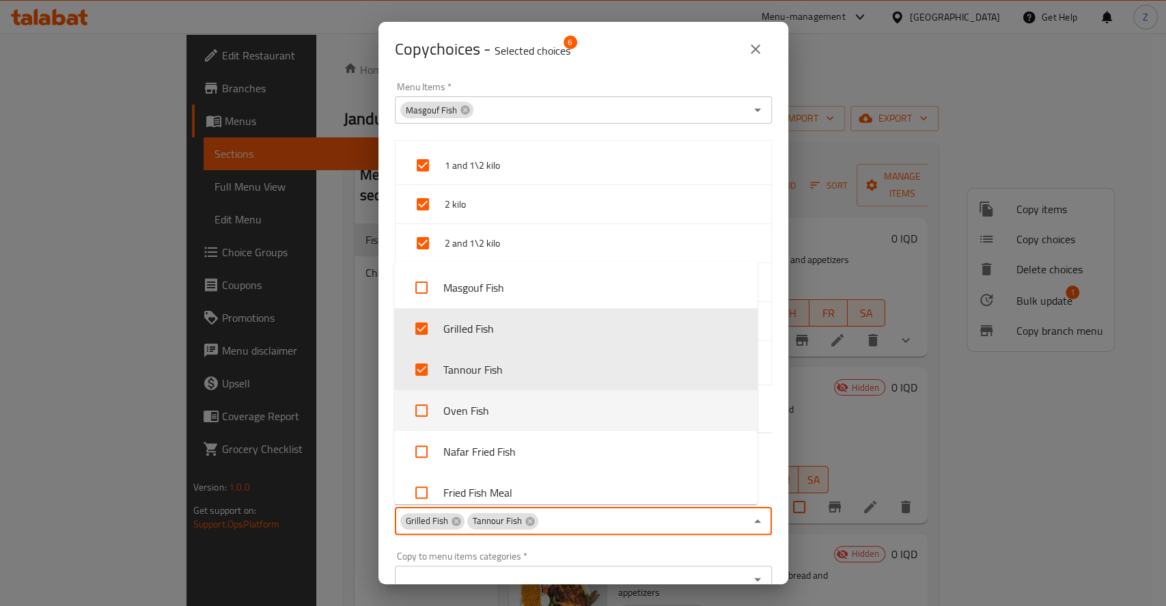
click at [524, 422] on li "Oven Fish" at bounding box center [575, 410] width 363 height 41
checkbox input "true"
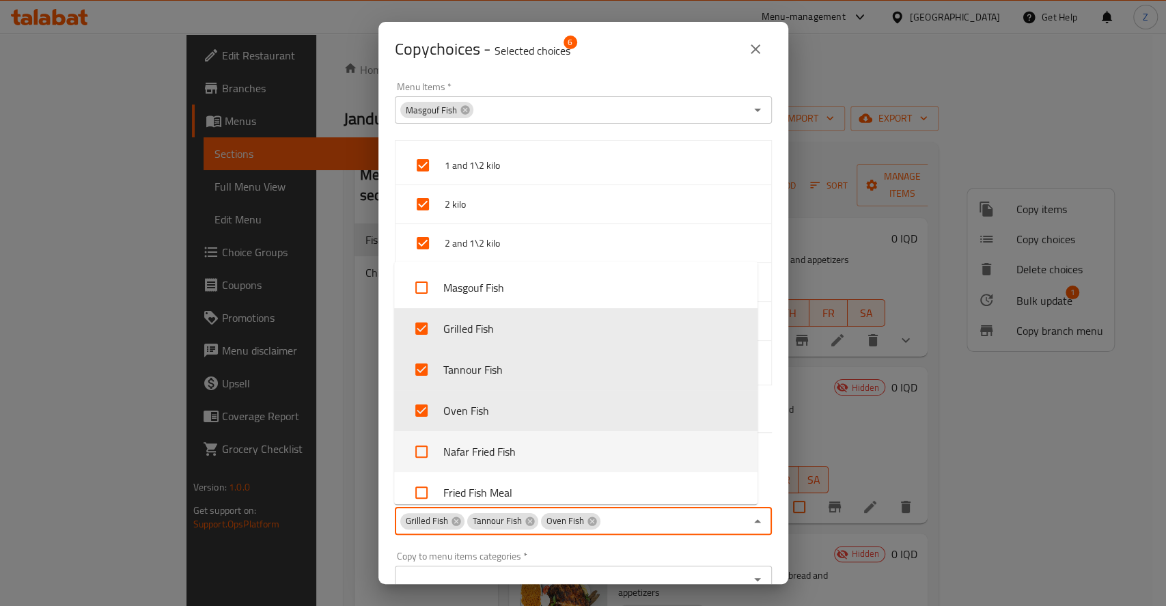
click at [512, 459] on li "Nafar Fried Fish" at bounding box center [575, 451] width 363 height 41
checkbox input "true"
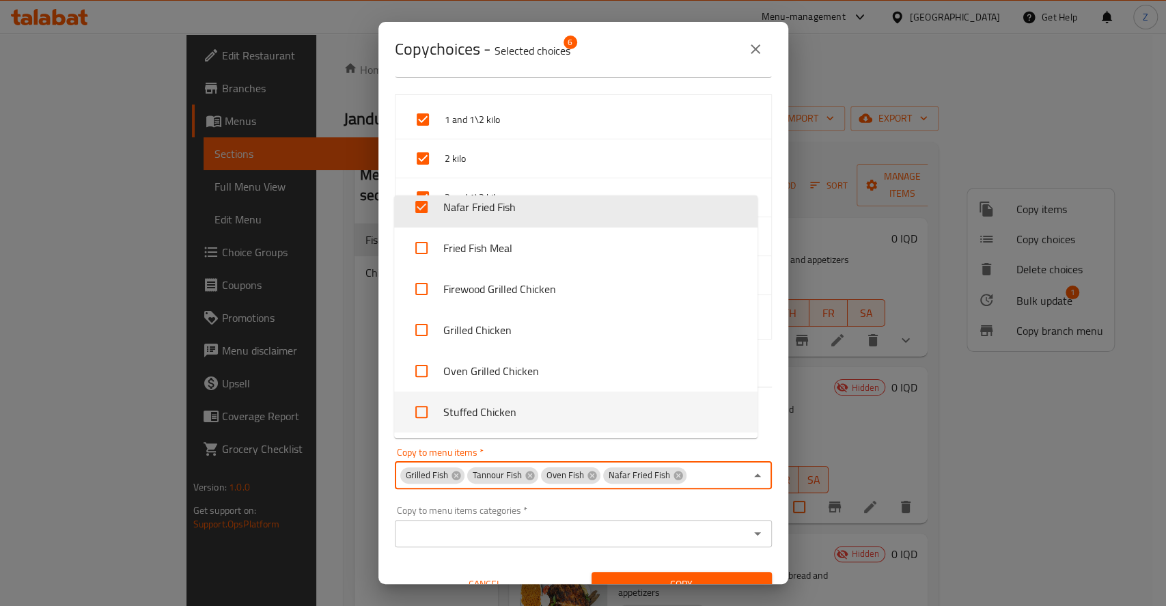
scroll to position [66, 0]
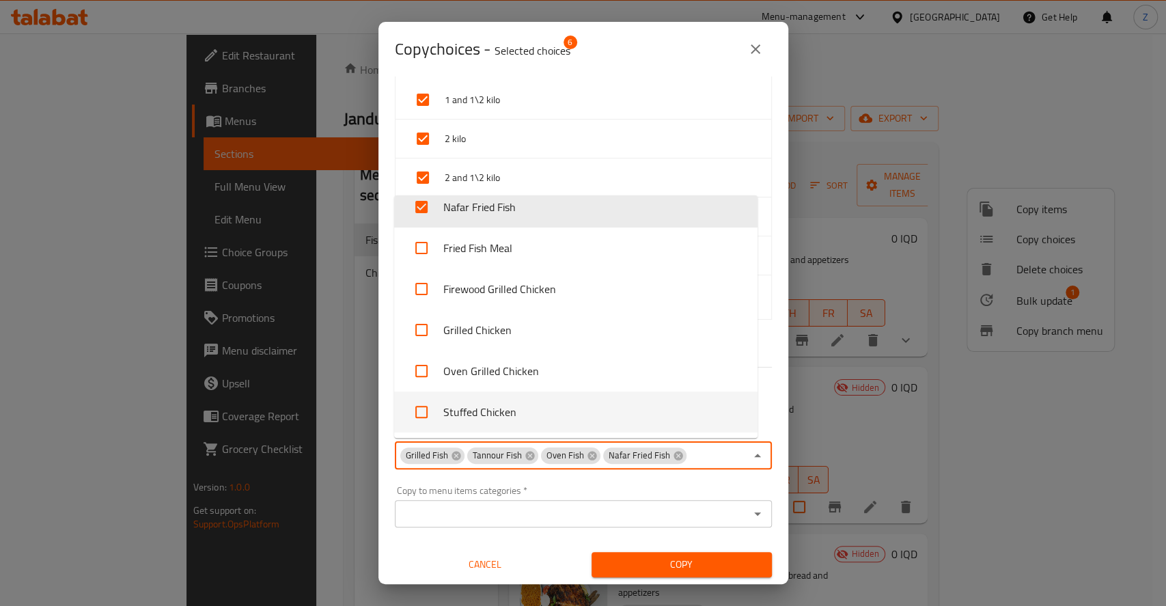
click at [630, 558] on span "Copy" at bounding box center [681, 564] width 158 height 17
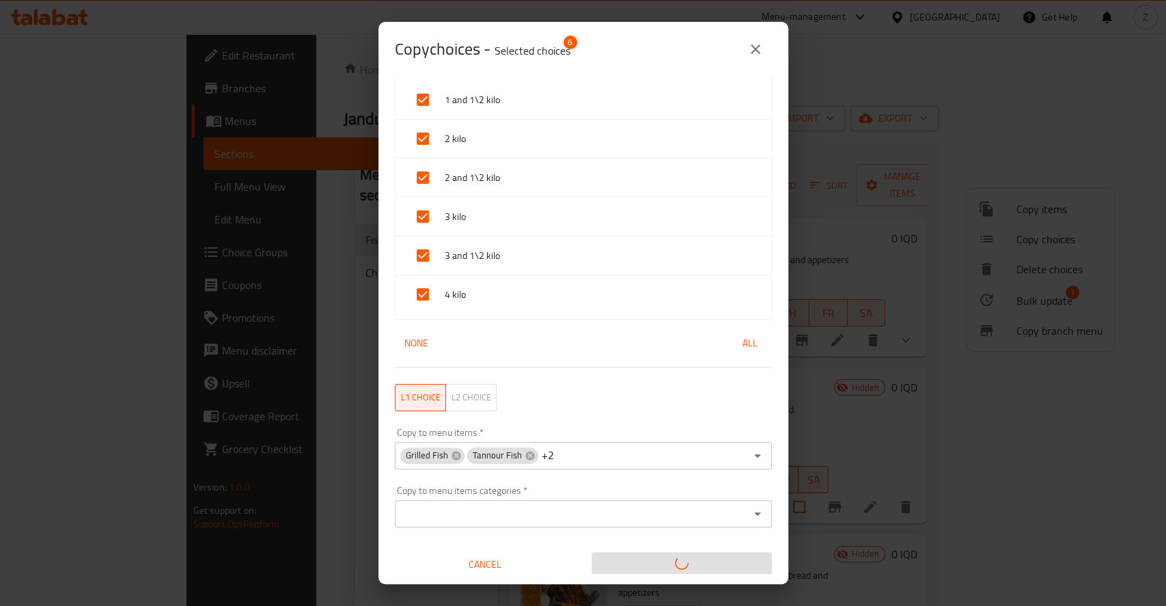
click at [636, 471] on div "Copy to menu items   * Grilled Fish Tannour Fish +2 Copy to menu items *" at bounding box center [583, 448] width 393 height 58
click at [653, 456] on div "Grilled Fish Tannour Fish +2 Copy to menu items *" at bounding box center [583, 455] width 377 height 27
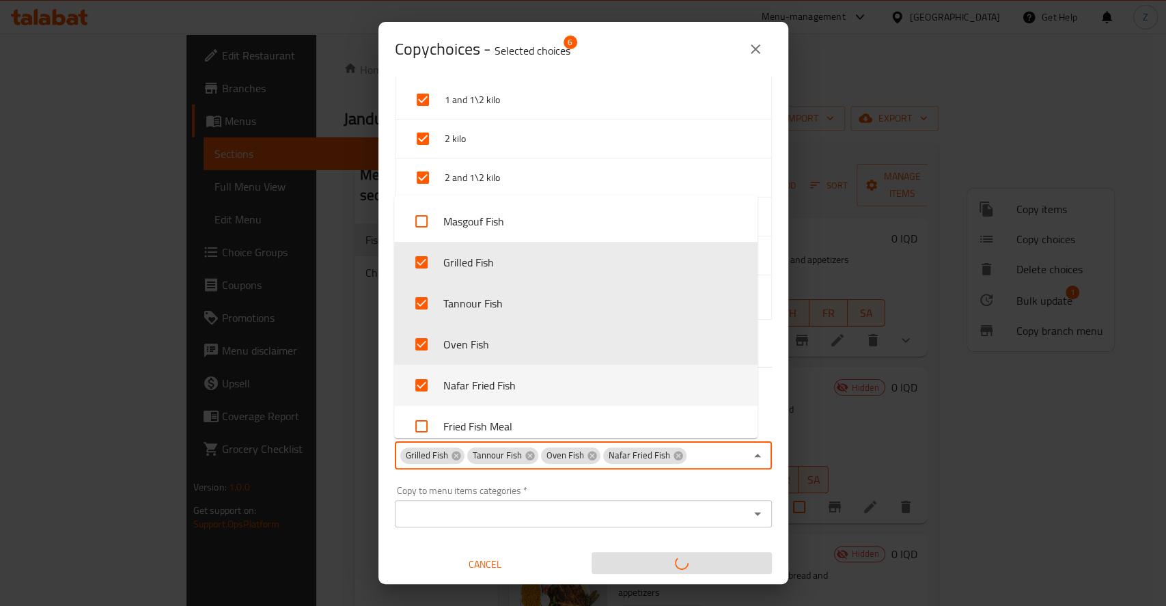
click at [513, 391] on li "Nafar Fried Fish" at bounding box center [575, 385] width 363 height 41
checkbox input "false"
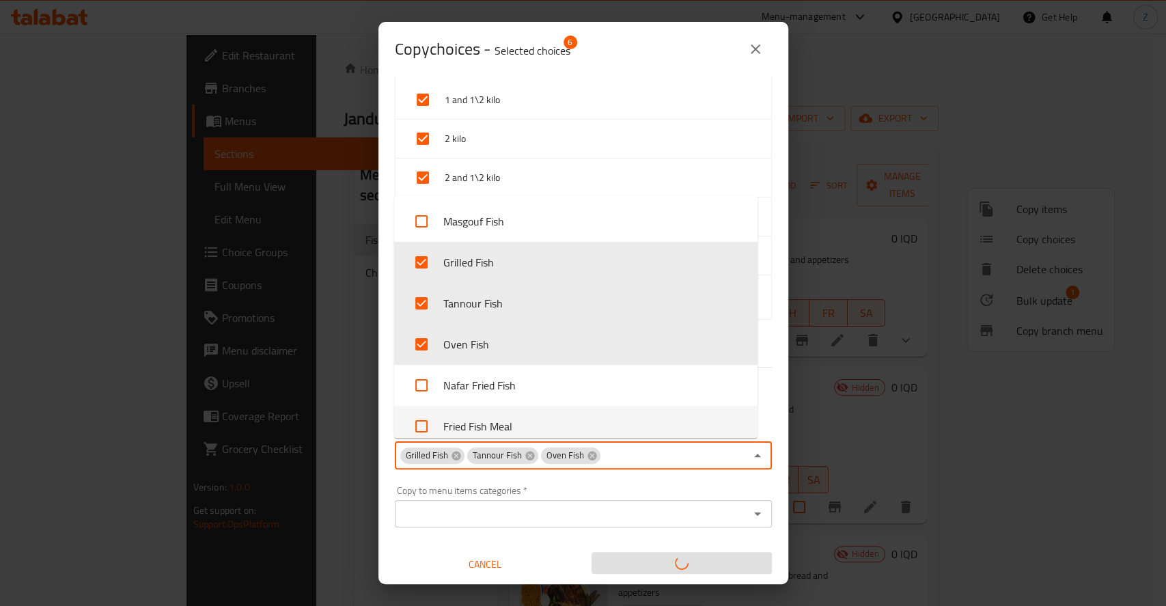
click at [749, 462] on icon "Close" at bounding box center [757, 455] width 16 height 16
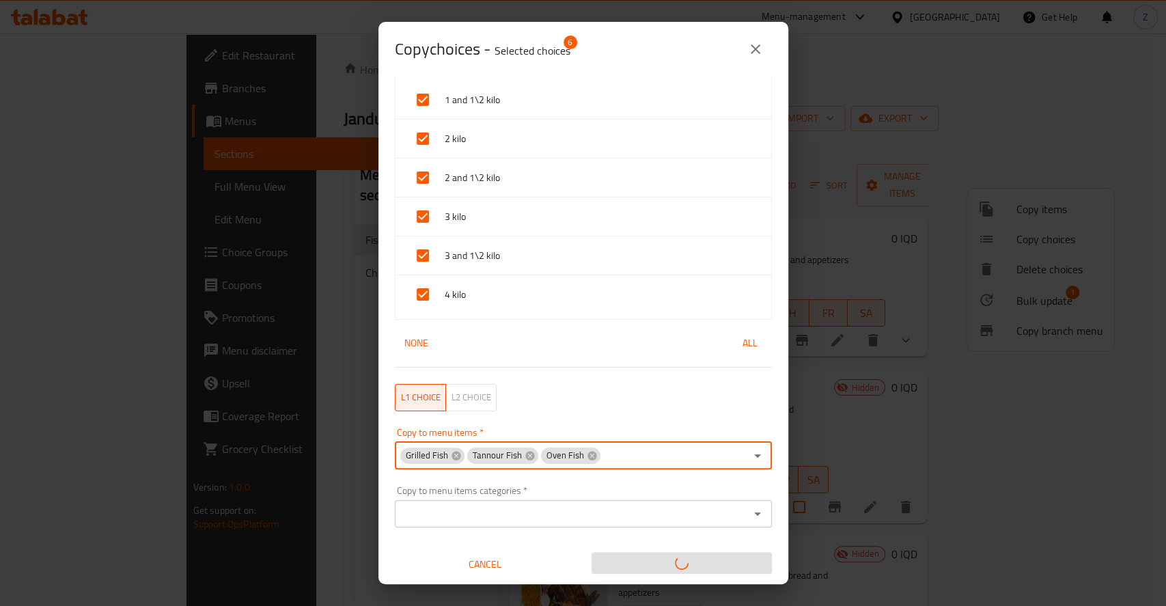
click at [462, 453] on div "Grilled Fish" at bounding box center [432, 455] width 64 height 16
click at [452, 455] on icon at bounding box center [455, 455] width 9 height 9
click at [452, 455] on span "Tannour Fish" at bounding box center [430, 455] width 60 height 13
click at [458, 455] on icon at bounding box center [463, 455] width 11 height 11
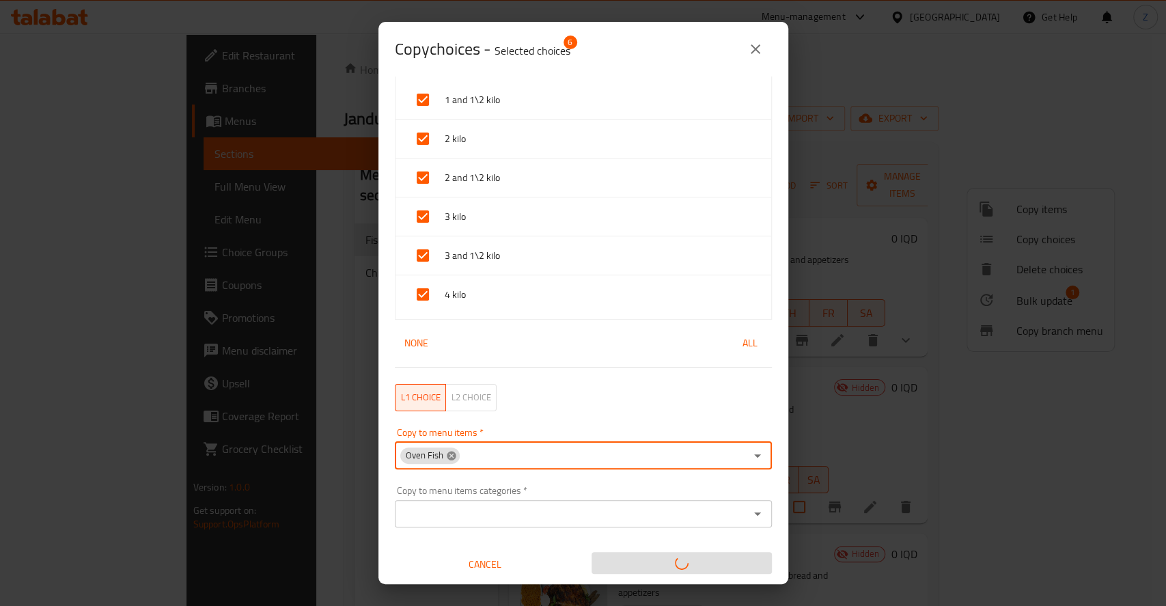
click at [456, 455] on div "Oven Fish" at bounding box center [429, 455] width 59 height 16
click at [453, 453] on icon at bounding box center [451, 455] width 11 height 11
click at [451, 453] on input "Copy to menu items   *" at bounding box center [572, 455] width 346 height 19
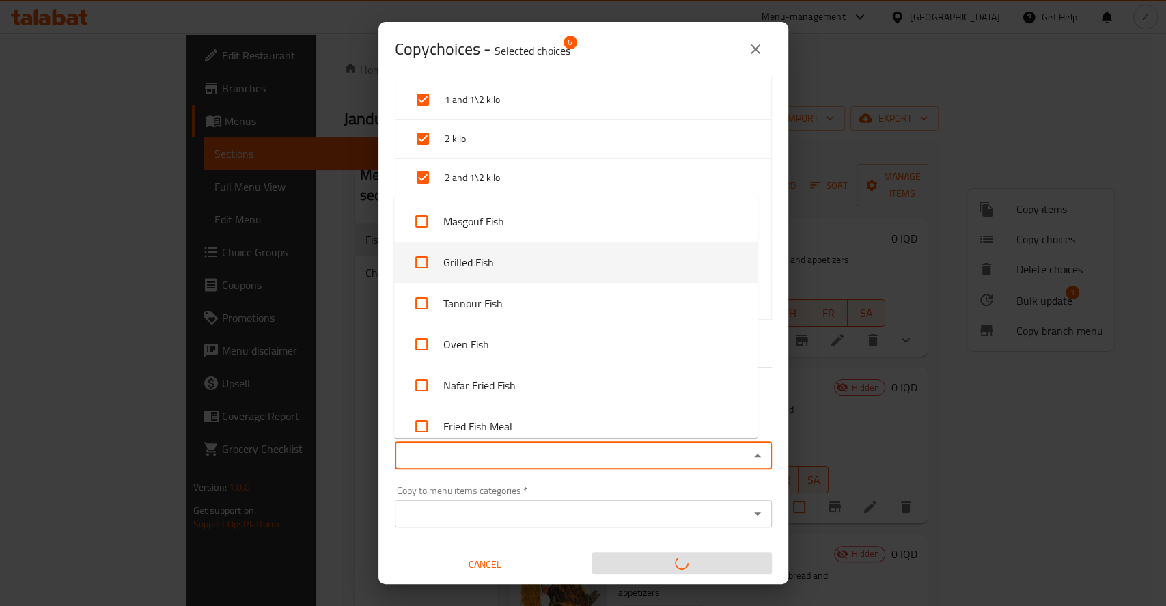
click at [499, 272] on li "Grilled Fish" at bounding box center [575, 262] width 363 height 41
checkbox input "true"
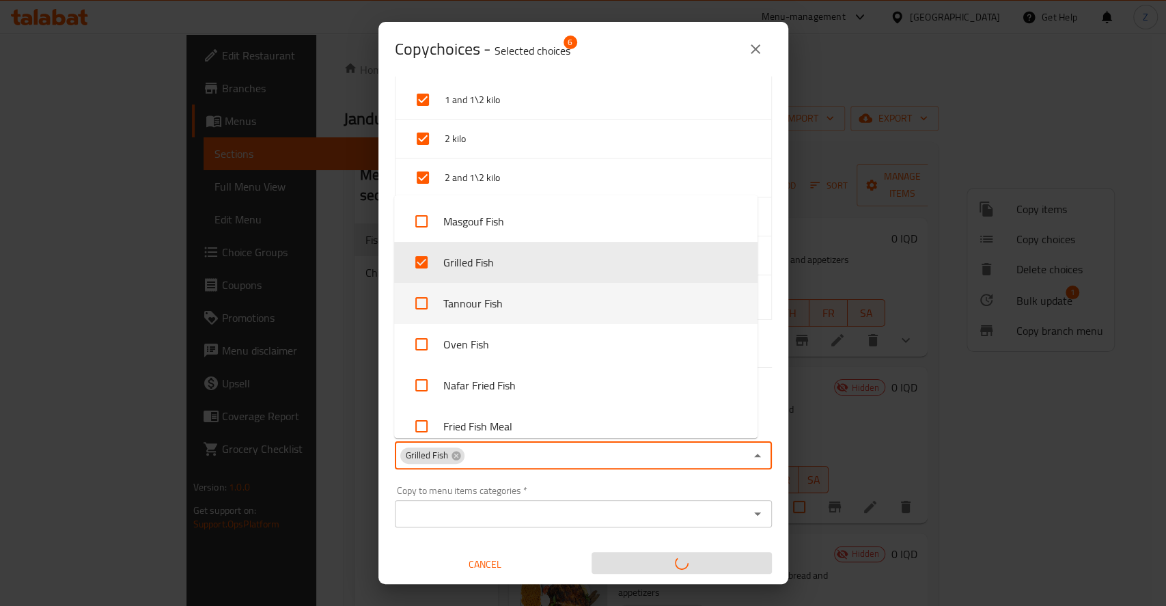
click at [505, 306] on li "Tannour Fish" at bounding box center [575, 303] width 363 height 41
checkbox input "true"
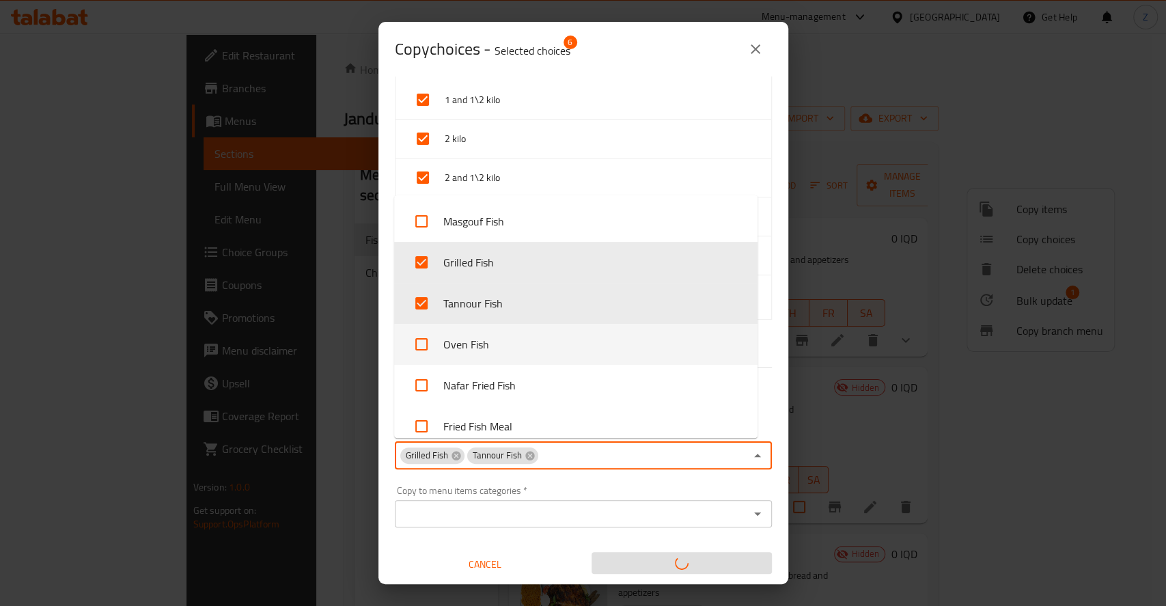
click at [496, 339] on li "Oven Fish" at bounding box center [575, 344] width 363 height 41
checkbox input "true"
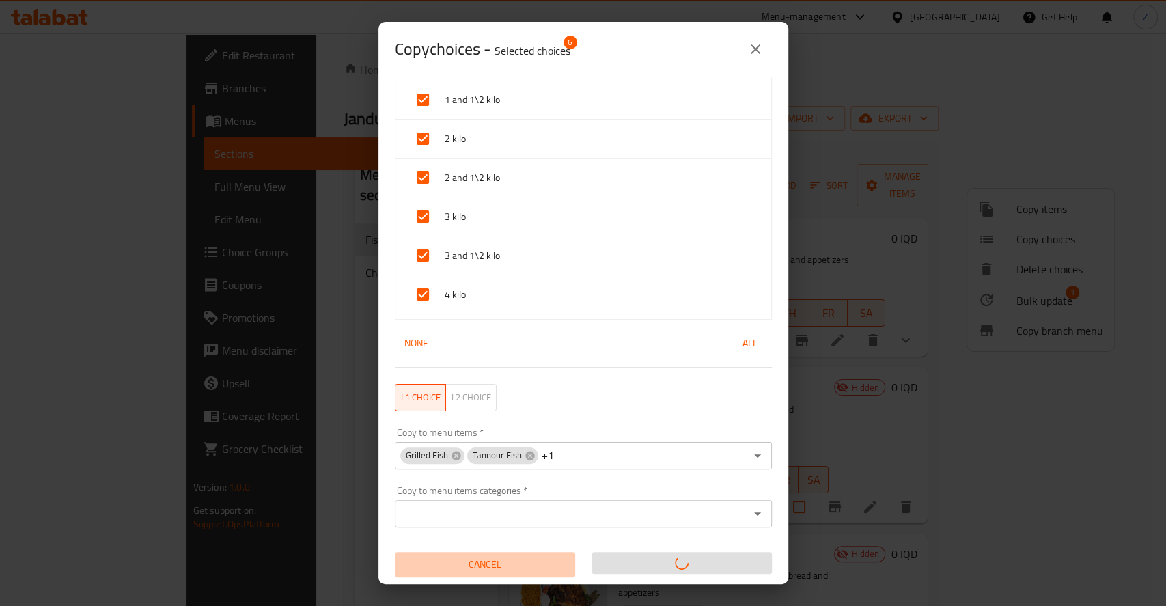
click at [523, 557] on span "Cancel" at bounding box center [484, 564] width 169 height 17
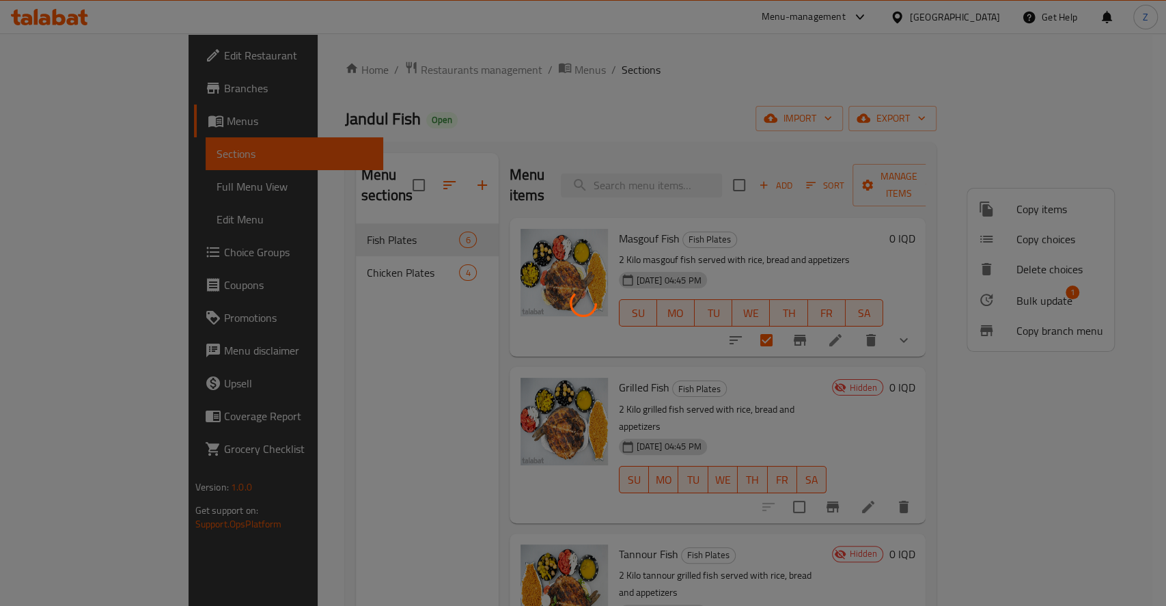
click at [721, 329] on div at bounding box center [583, 303] width 1166 height 606
click at [768, 223] on div at bounding box center [583, 303] width 1166 height 606
drag, startPoint x: 917, startPoint y: 271, endPoint x: 908, endPoint y: 272, distance: 9.7
click at [914, 272] on div at bounding box center [583, 303] width 1166 height 606
drag, startPoint x: 907, startPoint y: 272, endPoint x: 779, endPoint y: 247, distance: 130.2
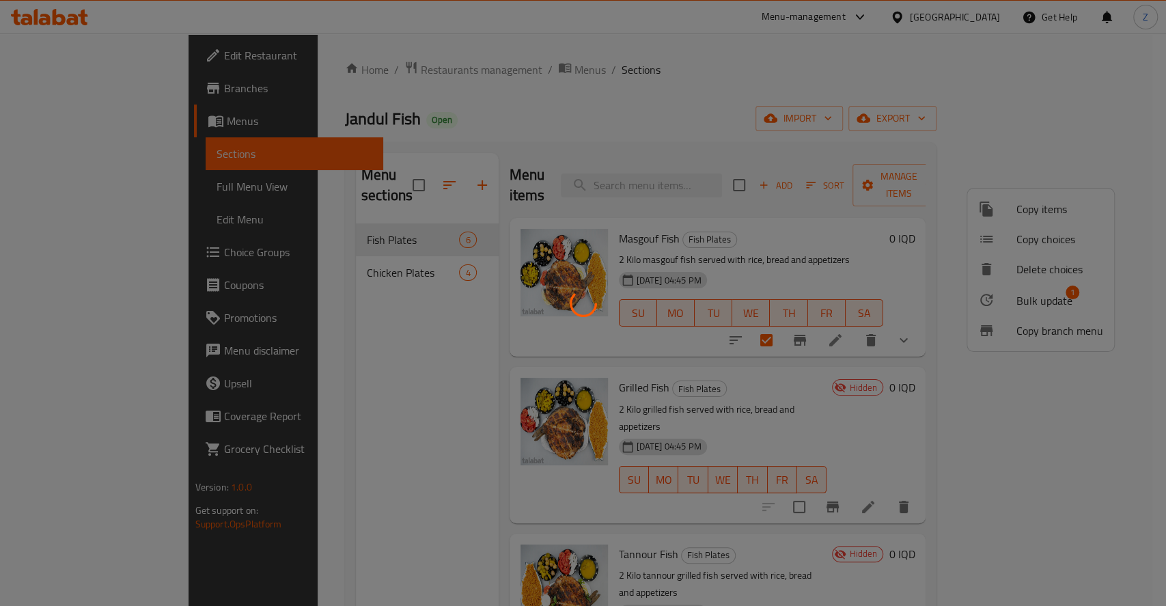
click at [907, 272] on div at bounding box center [583, 303] width 1166 height 606
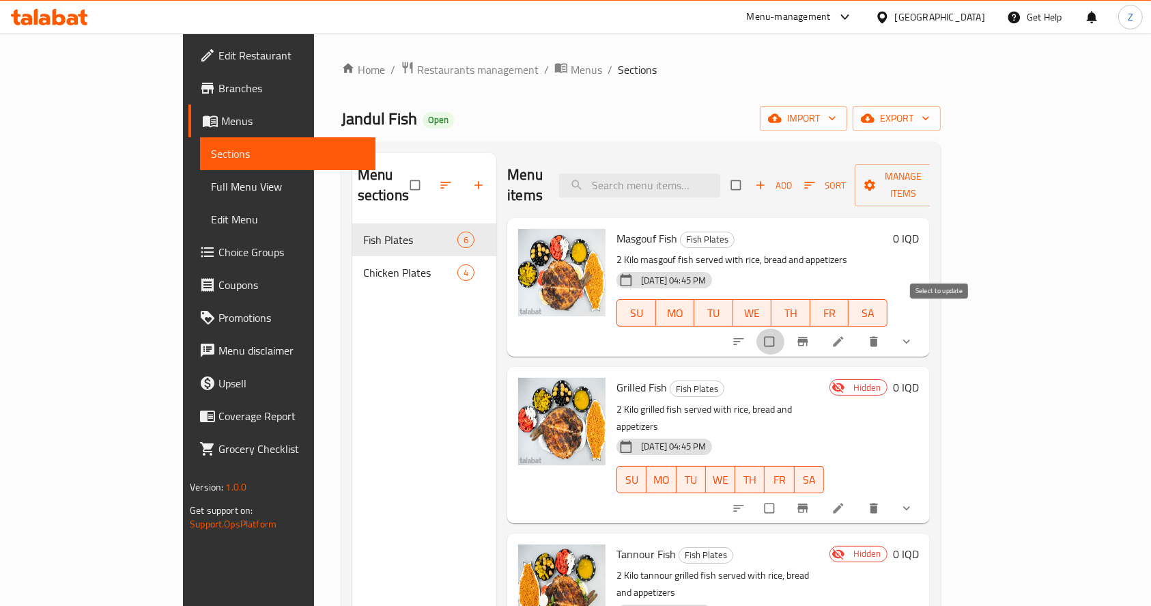
click at [785, 328] on input "checkbox" at bounding box center [771, 341] width 29 height 26
checkbox input "true"
click at [941, 172] on span "Manage items" at bounding box center [903, 185] width 75 height 34
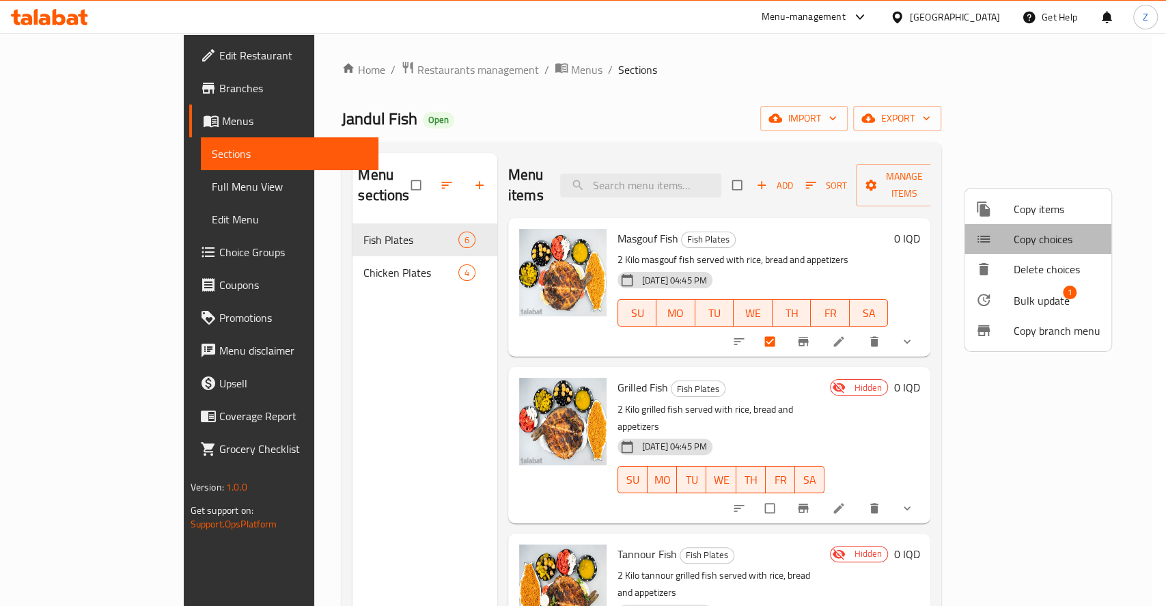
click at [1040, 240] on span "Copy choices" at bounding box center [1056, 239] width 87 height 16
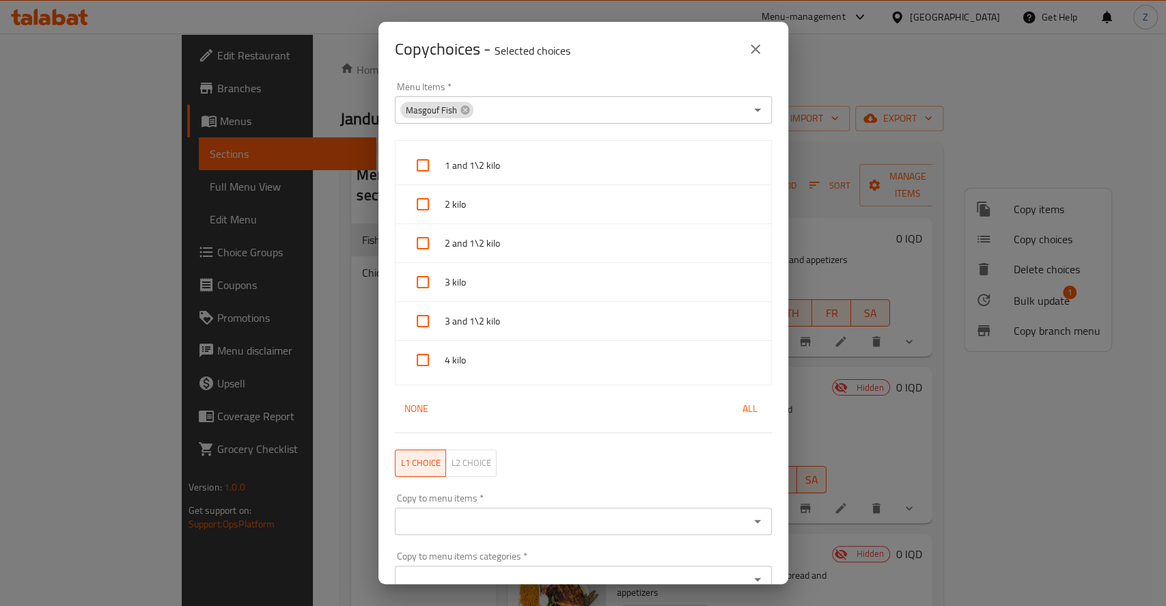
drag, startPoint x: 487, startPoint y: 179, endPoint x: 487, endPoint y: 190, distance: 10.9
click at [487, 176] on div "1 and 1\2 kilo" at bounding box center [583, 165] width 376 height 39
checkbox input "true"
click at [490, 201] on span "2 kilo" at bounding box center [603, 204] width 316 height 17
checkbox input "true"
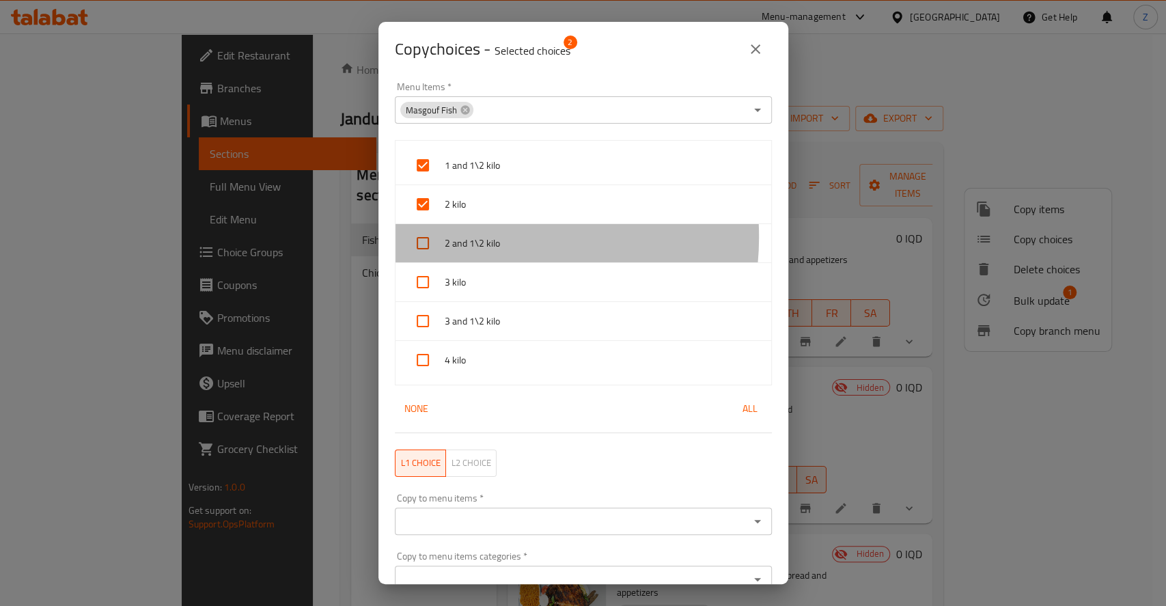
click at [492, 237] on span "2 and 1\2 kilo" at bounding box center [603, 243] width 316 height 17
checkbox input "true"
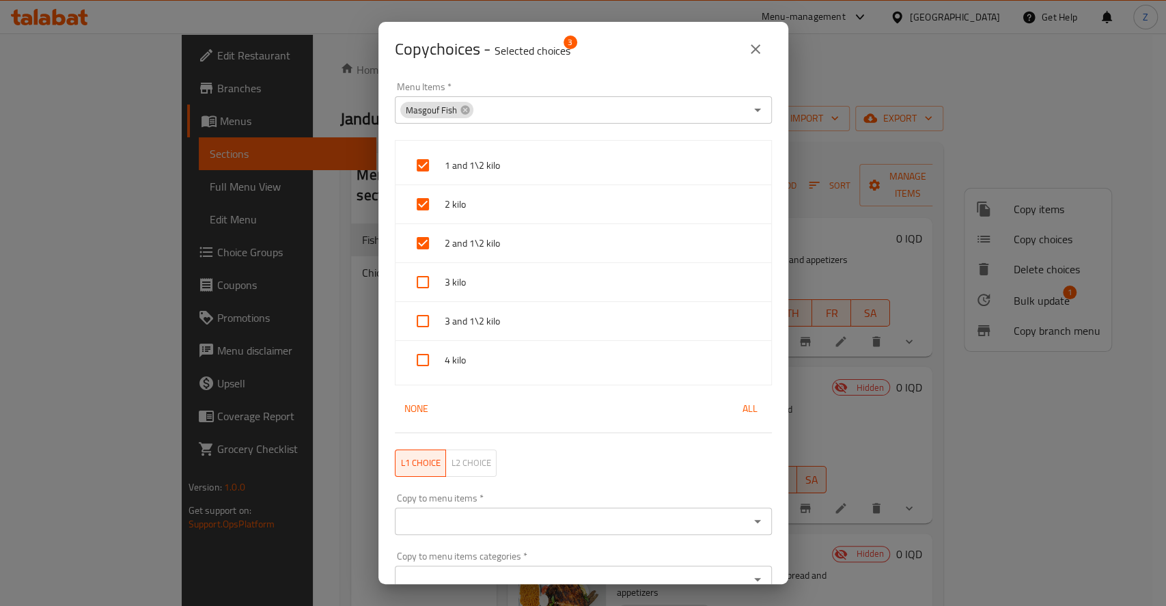
click at [492, 268] on div "3 kilo" at bounding box center [583, 282] width 376 height 39
checkbox input "true"
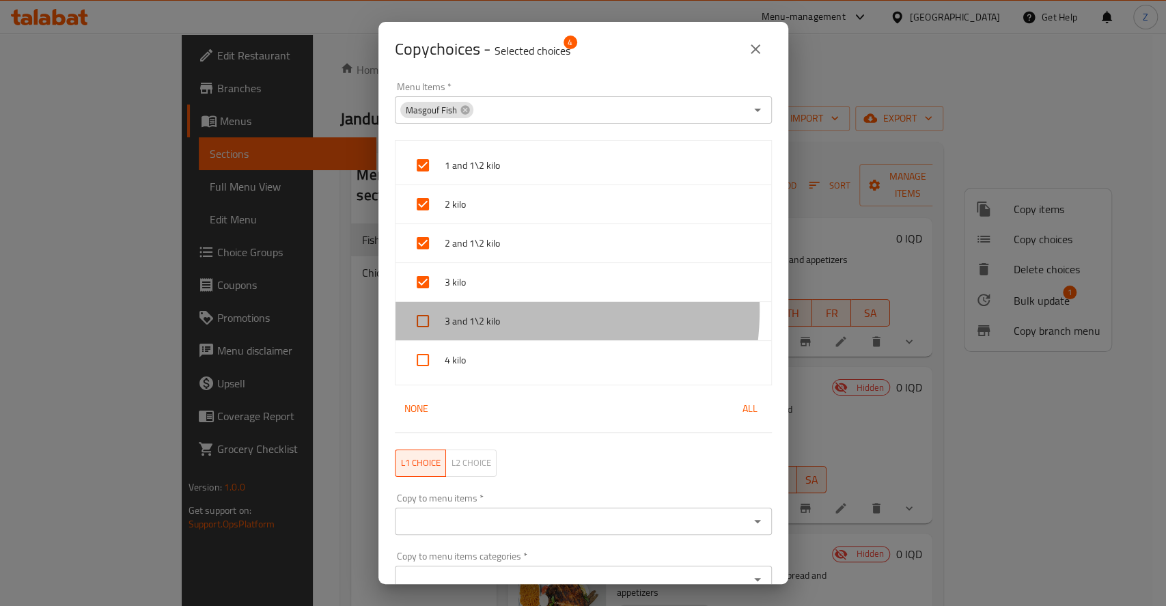
click at [492, 309] on div "3 and 1\2 kilo" at bounding box center [583, 321] width 376 height 39
checkbox input "true"
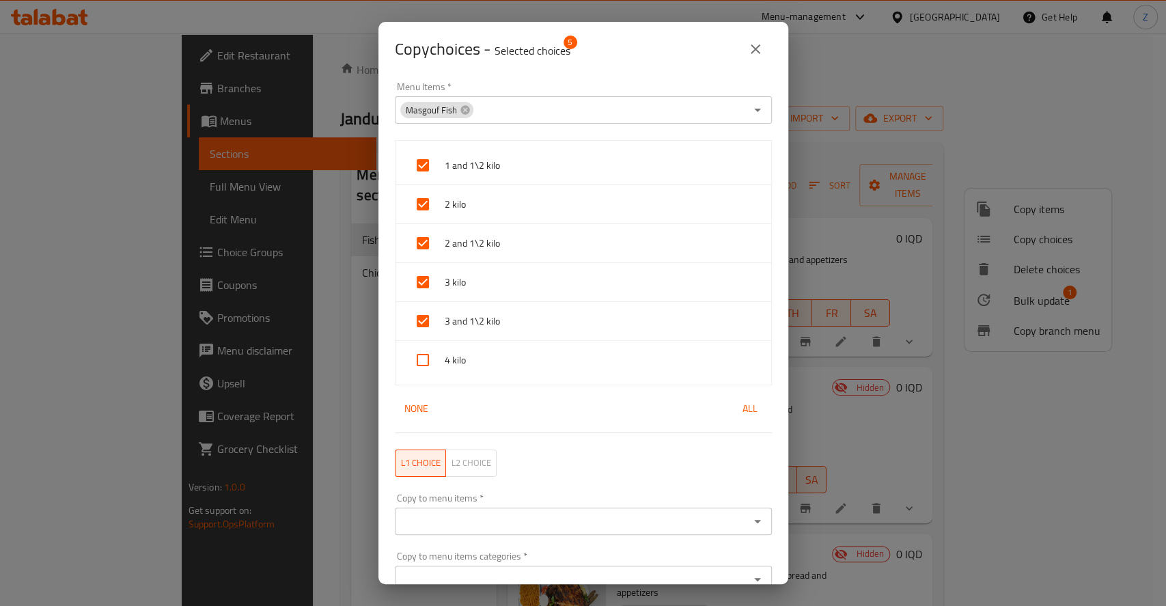
click at [492, 360] on span "4 kilo" at bounding box center [603, 360] width 316 height 17
checkbox input "true"
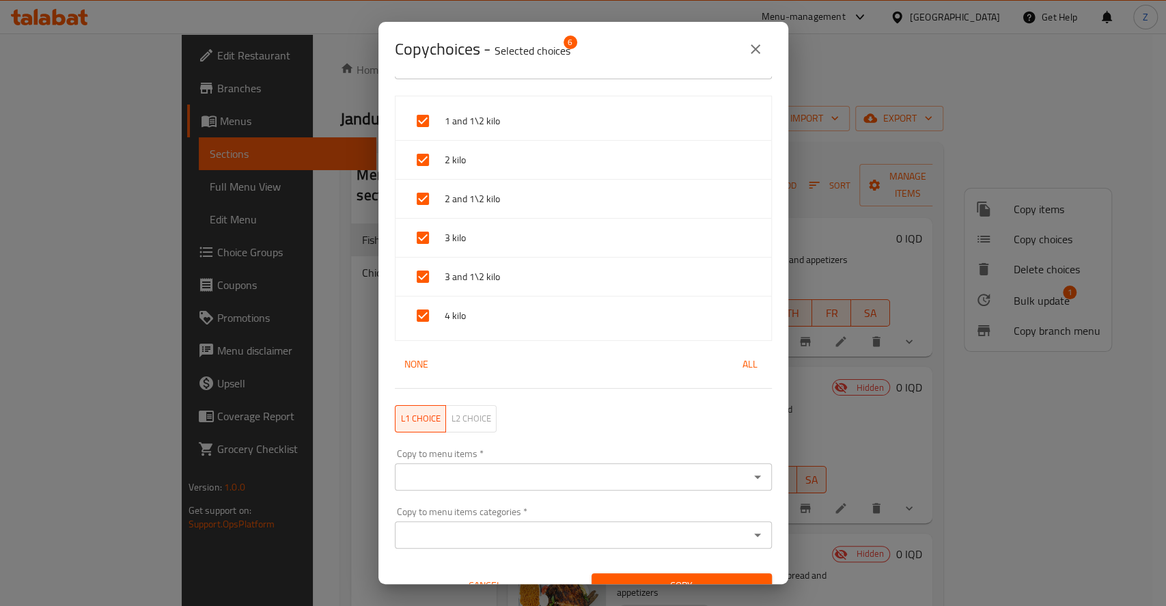
scroll to position [66, 0]
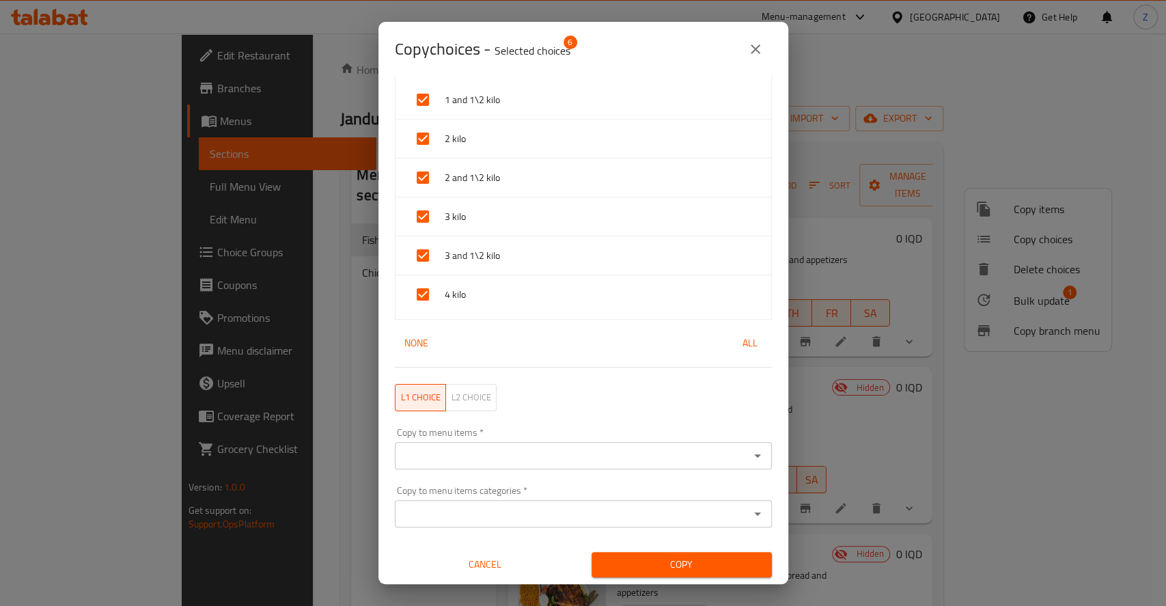
click at [574, 451] on input "Copy to menu items   *" at bounding box center [572, 455] width 346 height 19
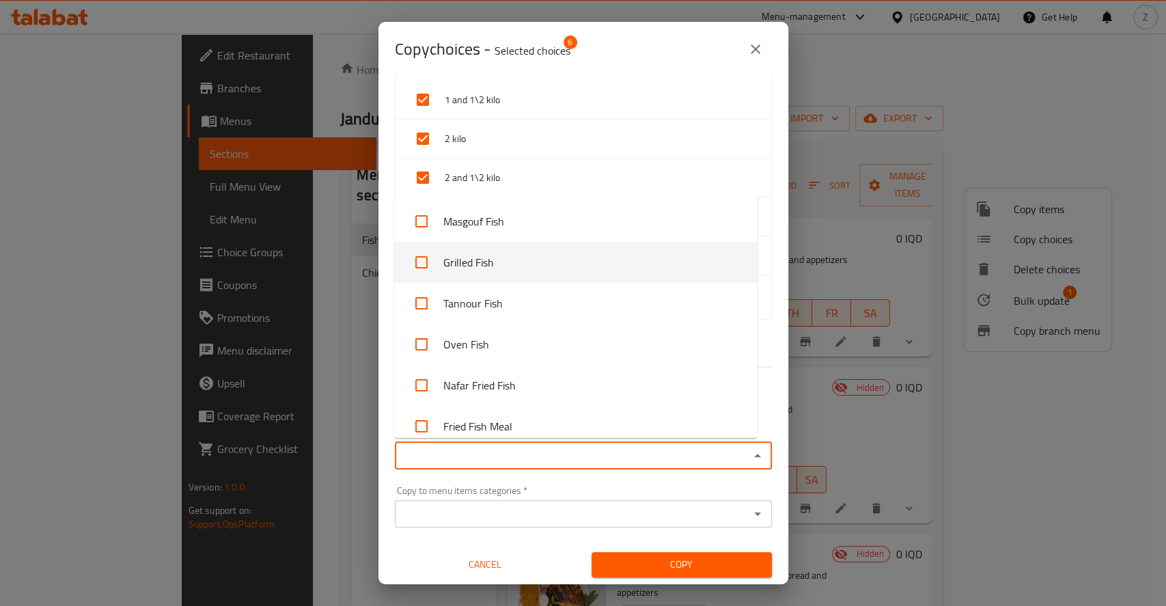
click at [503, 260] on li "Grilled Fish" at bounding box center [575, 262] width 363 height 41
checkbox input "true"
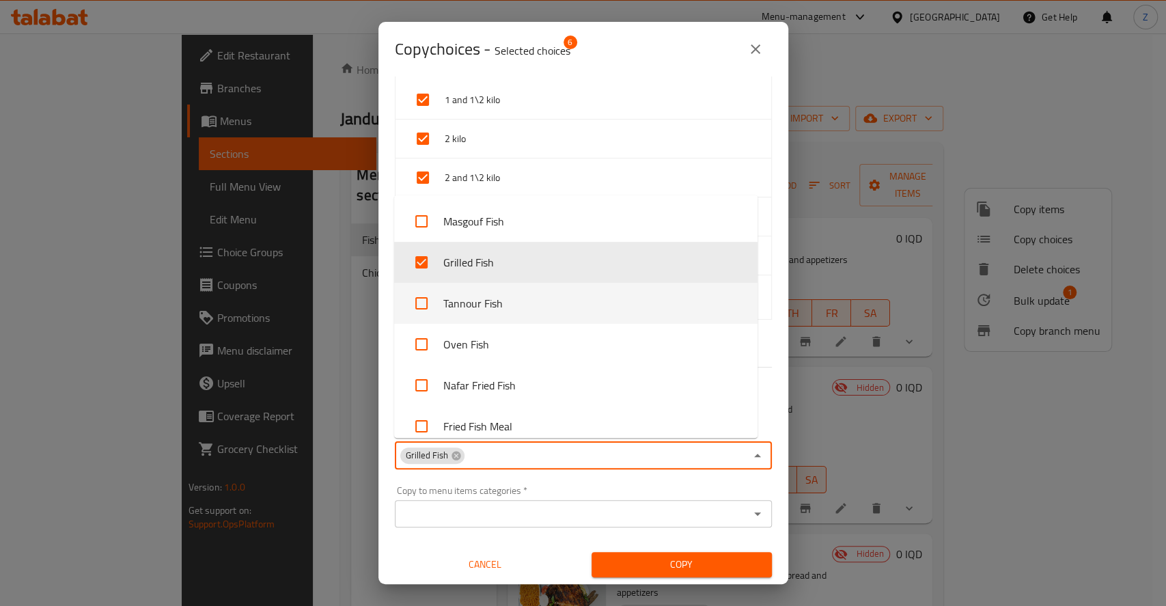
click at [507, 299] on li "Tannour Fish" at bounding box center [575, 303] width 363 height 41
checkbox input "true"
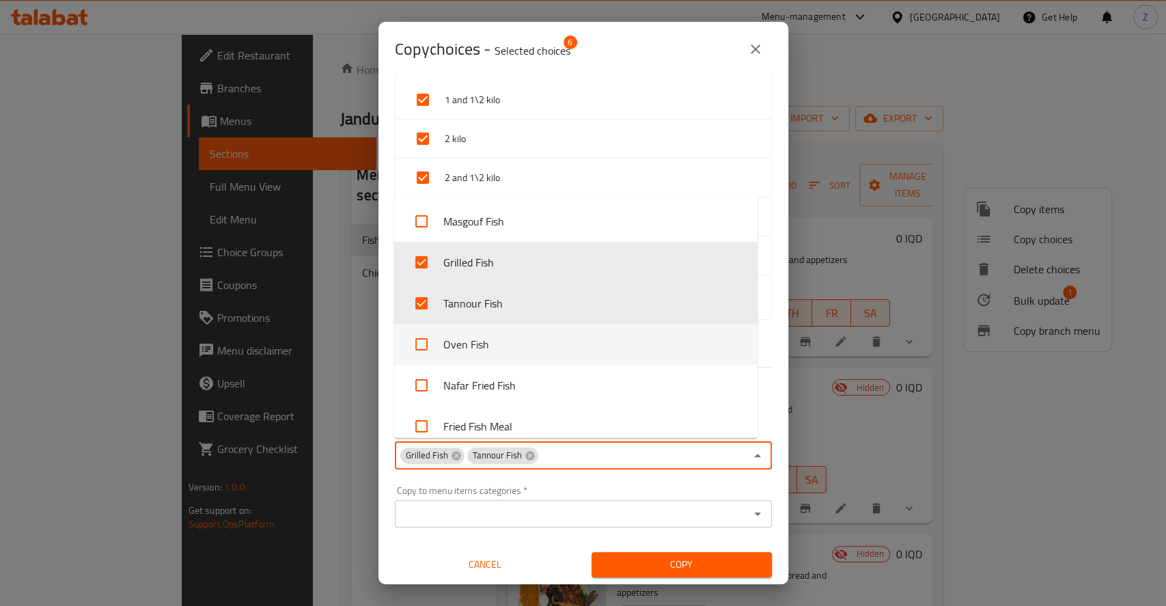
click at [505, 347] on li "Oven Fish" at bounding box center [575, 344] width 363 height 41
checkbox input "true"
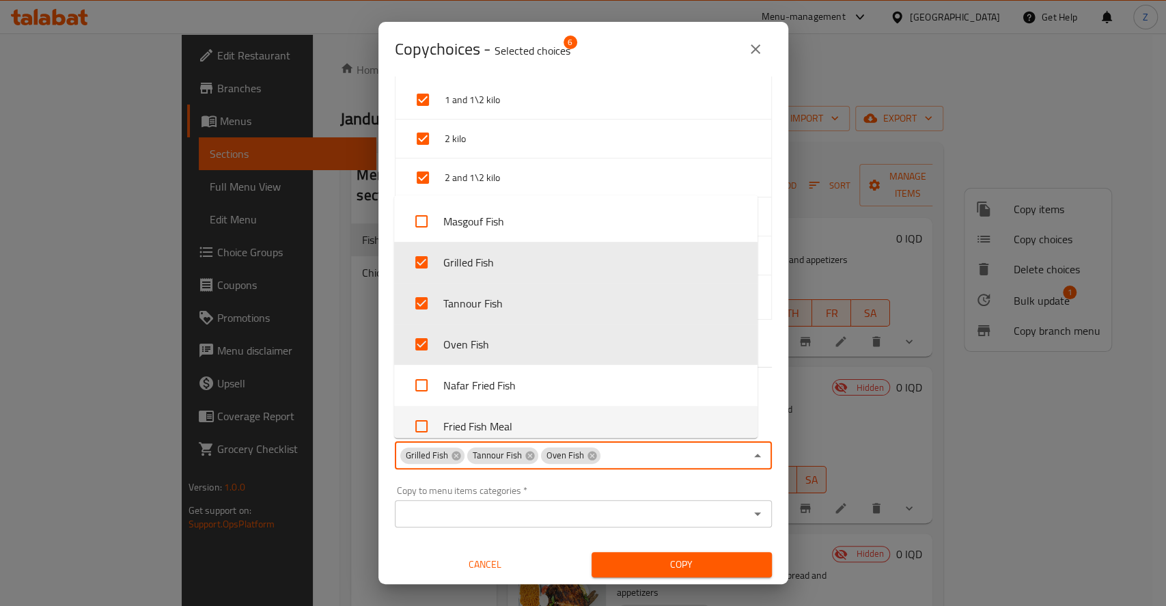
click at [655, 566] on span "Copy" at bounding box center [681, 564] width 158 height 17
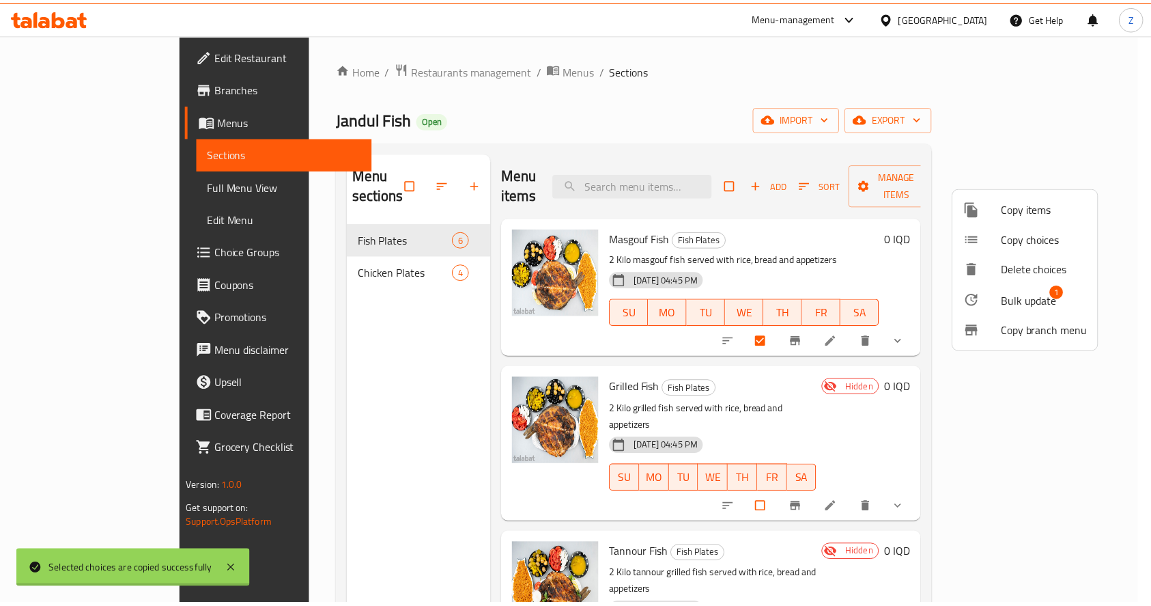
scroll to position [2, 0]
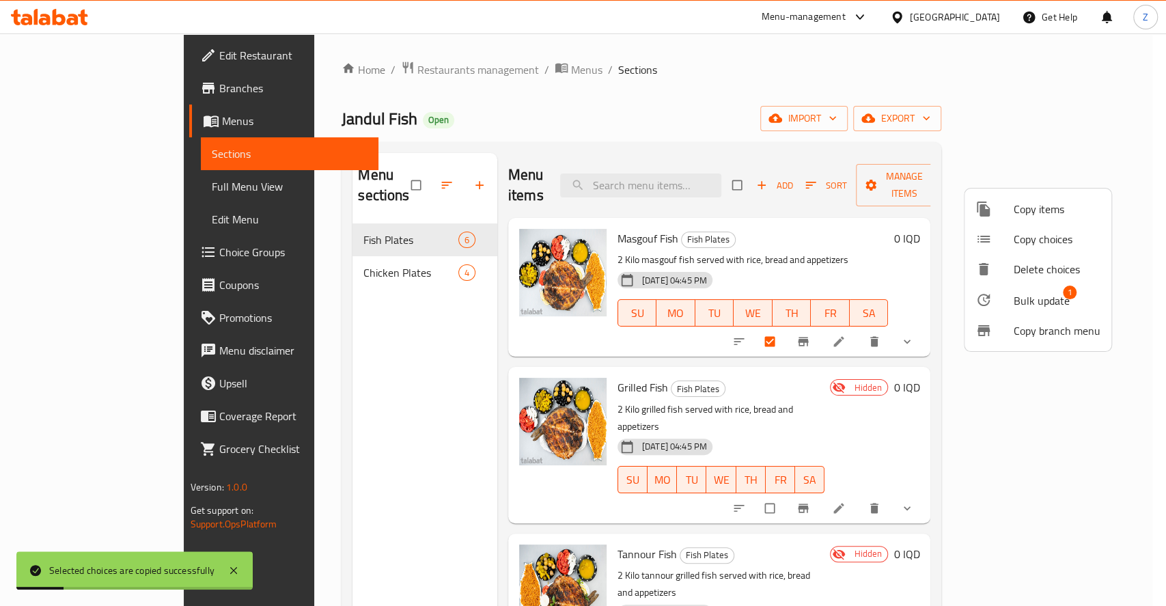
drag, startPoint x: 1142, startPoint y: 397, endPoint x: 1115, endPoint y: 395, distance: 26.7
click at [1142, 397] on div at bounding box center [583, 303] width 1166 height 606
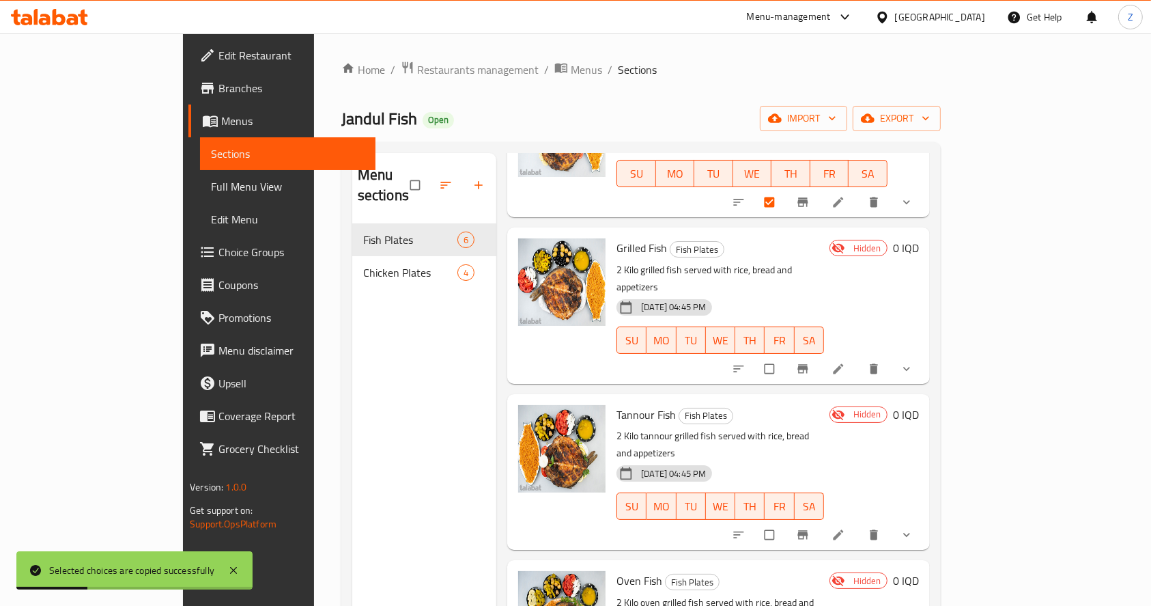
scroll to position [182, 0]
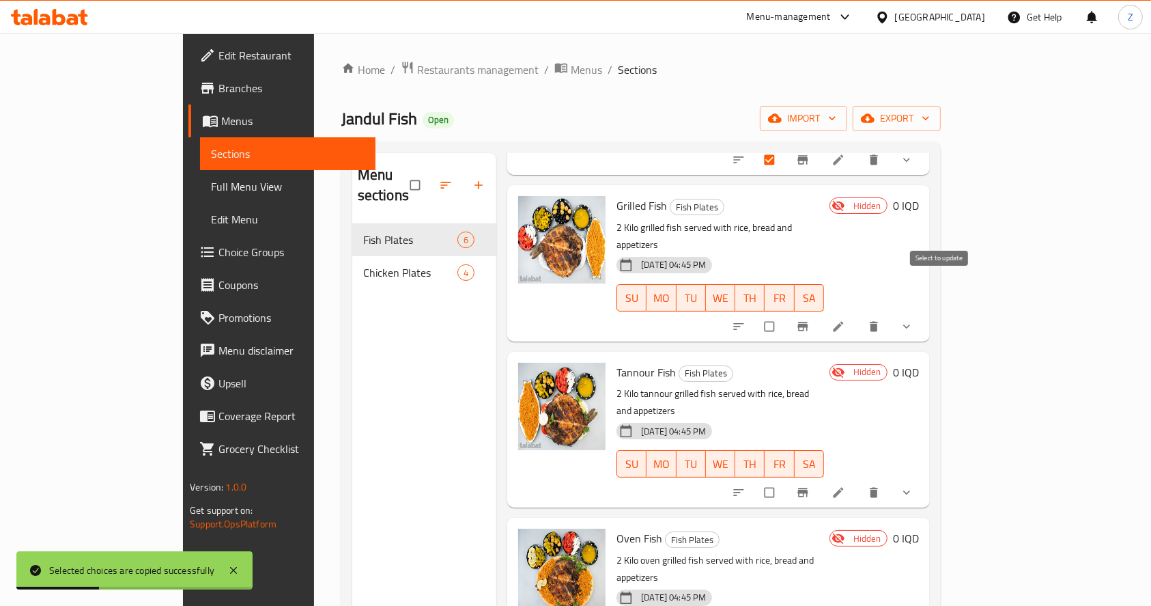
click at [785, 313] on input "checkbox" at bounding box center [771, 326] width 29 height 26
checkbox input "true"
click at [785, 479] on input "checkbox" at bounding box center [771, 492] width 29 height 26
checkbox input "true"
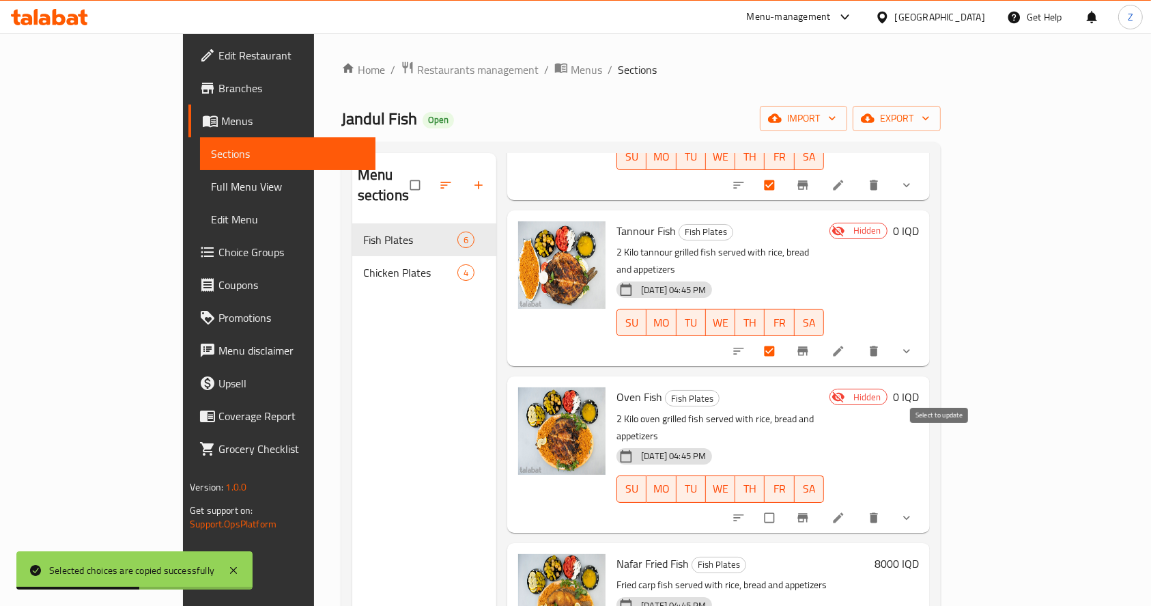
drag, startPoint x: 942, startPoint y: 447, endPoint x: 929, endPoint y: 380, distance: 69.0
click at [785, 505] on input "checkbox" at bounding box center [771, 518] width 29 height 26
checkbox input "true"
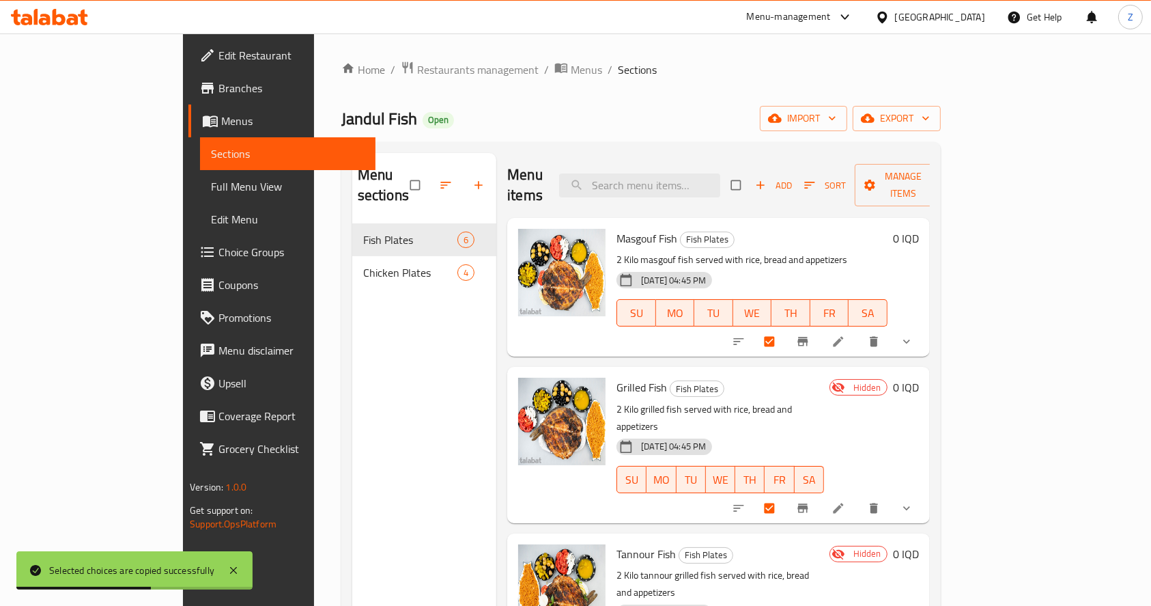
scroll to position [0, 0]
click at [952, 184] on button "Manage items" at bounding box center [903, 185] width 97 height 42
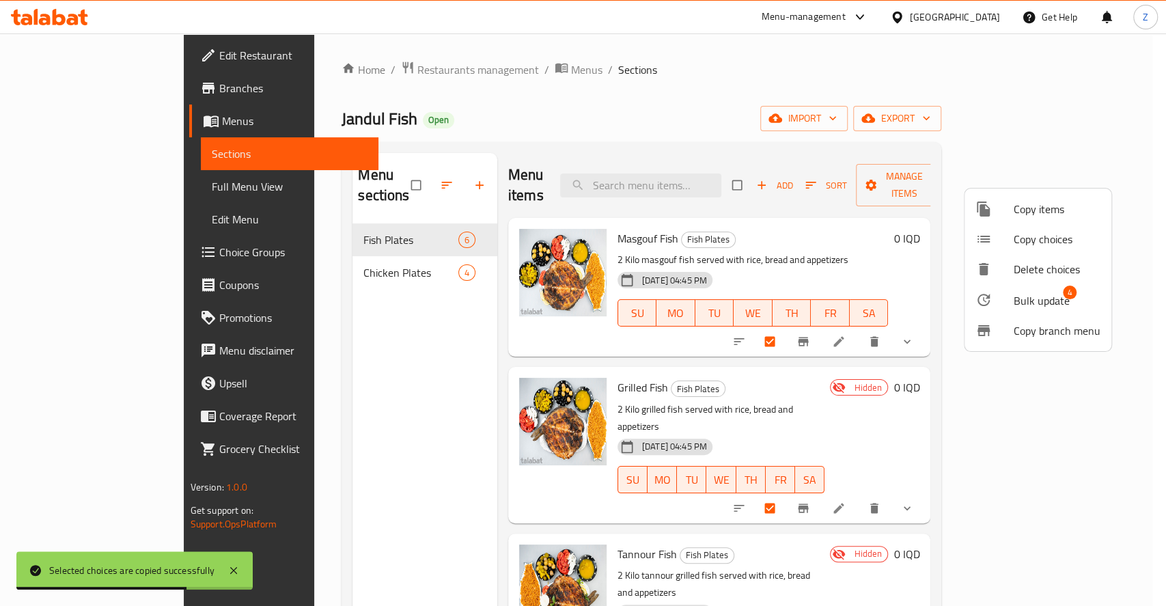
click at [1028, 292] on span "Bulk update" at bounding box center [1041, 300] width 56 height 16
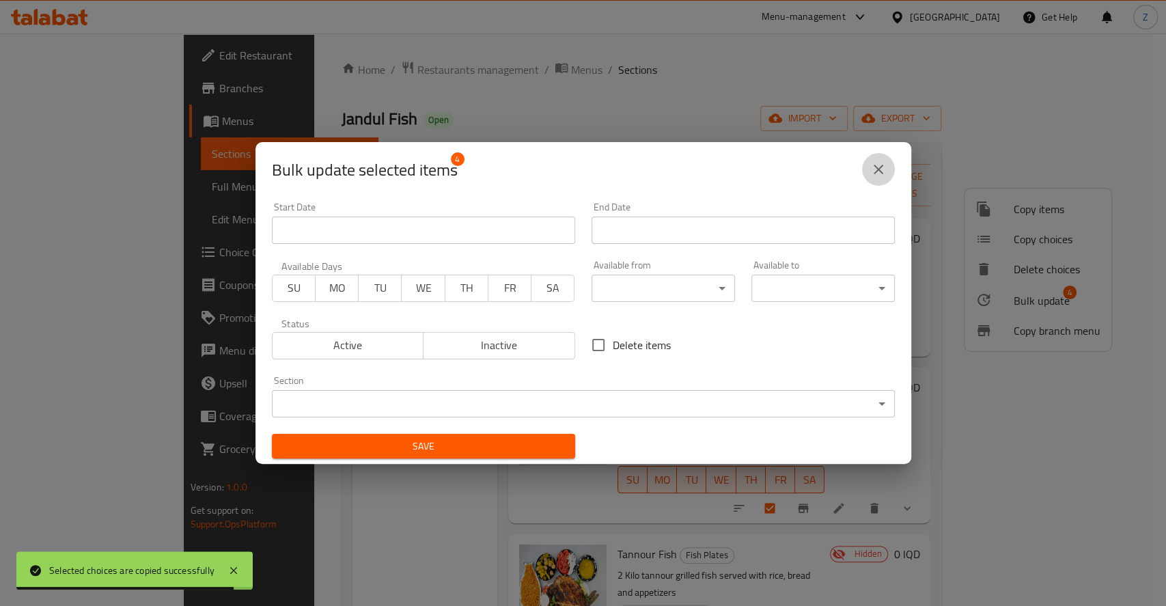
drag, startPoint x: 869, startPoint y: 175, endPoint x: 912, endPoint y: 240, distance: 78.0
click at [871, 174] on icon "close" at bounding box center [878, 169] width 16 height 16
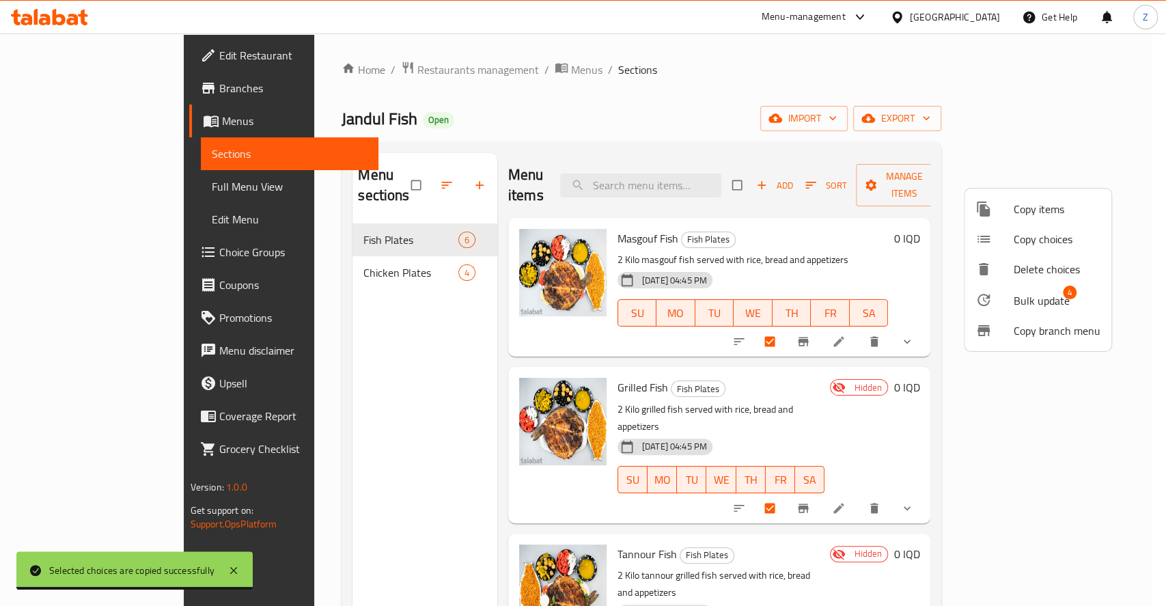
click at [936, 324] on div at bounding box center [583, 303] width 1166 height 606
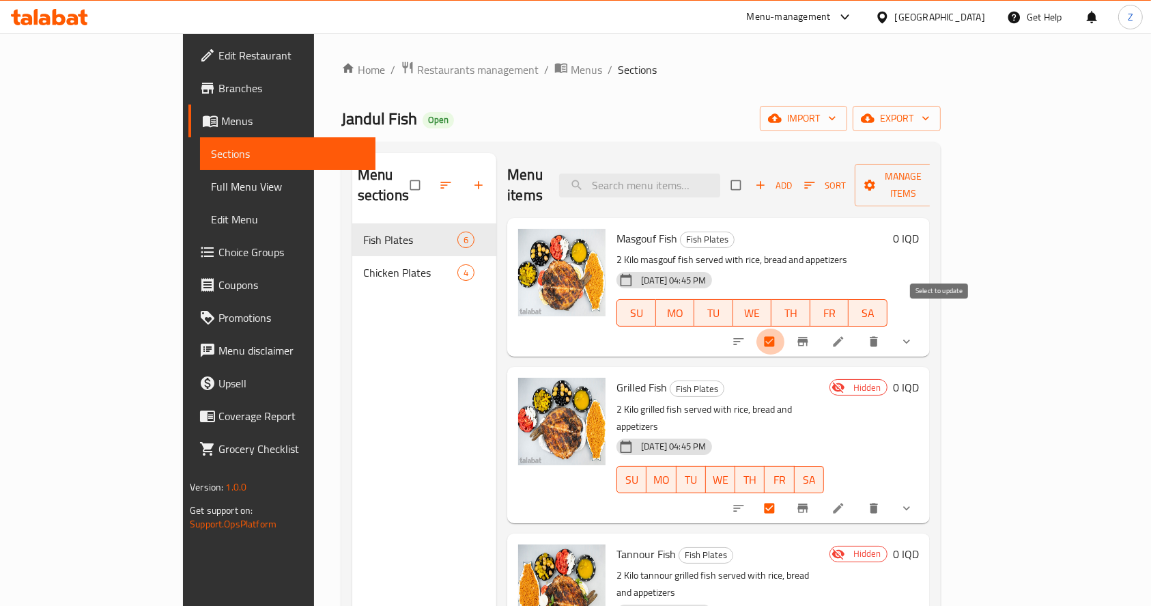
click at [785, 328] on input "checkbox" at bounding box center [771, 341] width 29 height 26
checkbox input "false"
click at [941, 168] on span "Manage items" at bounding box center [903, 185] width 75 height 34
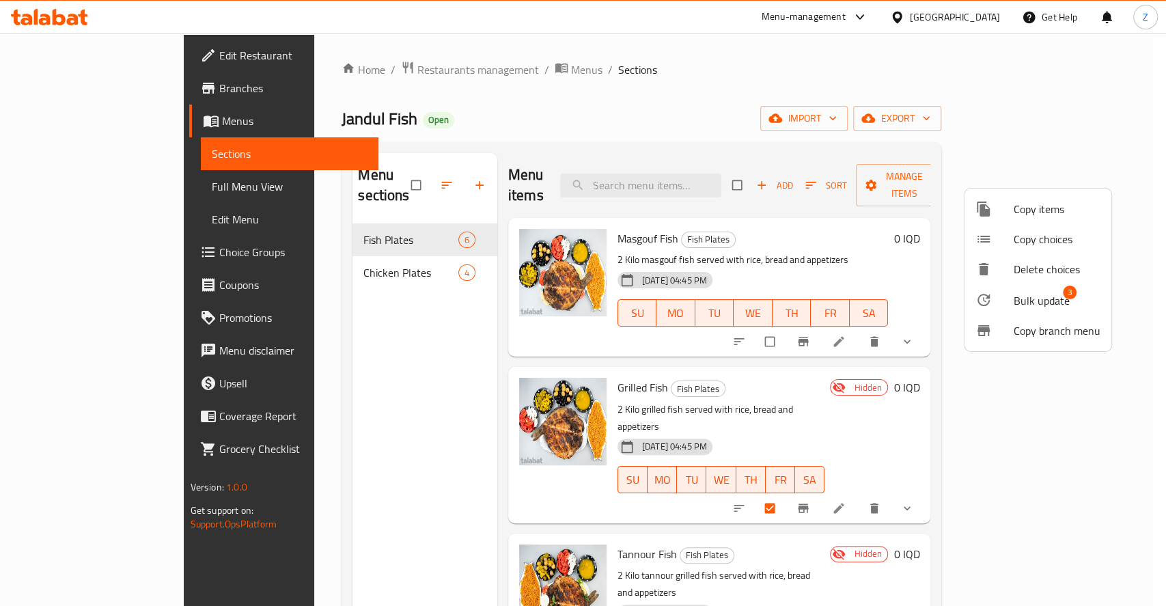
click at [1034, 292] on span "Bulk update" at bounding box center [1041, 300] width 56 height 16
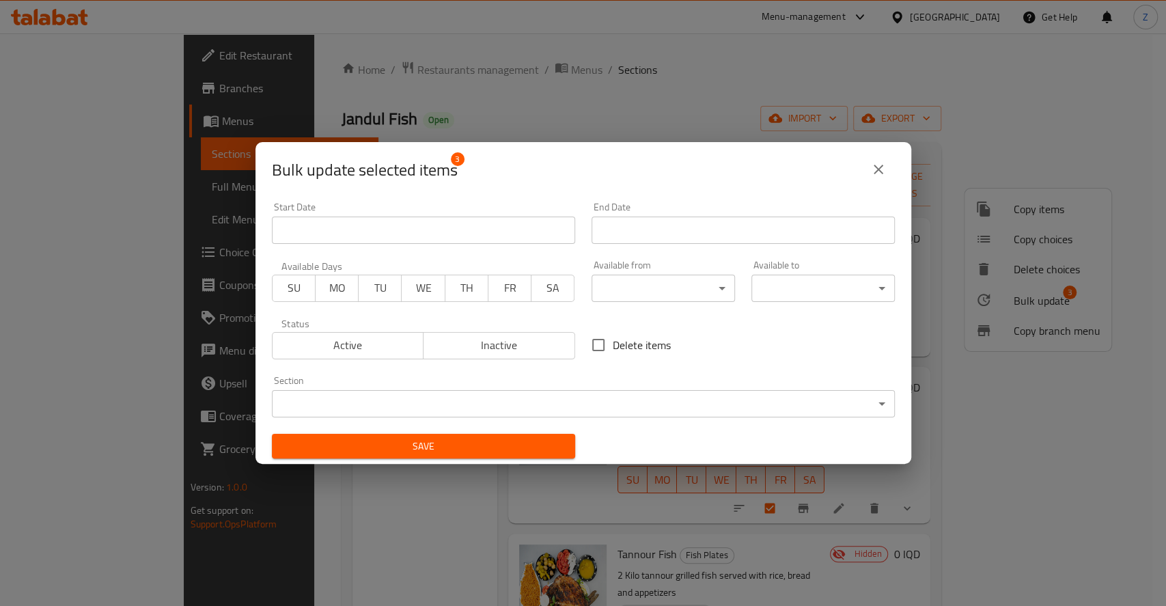
click at [491, 335] on span "Inactive" at bounding box center [499, 345] width 141 height 20
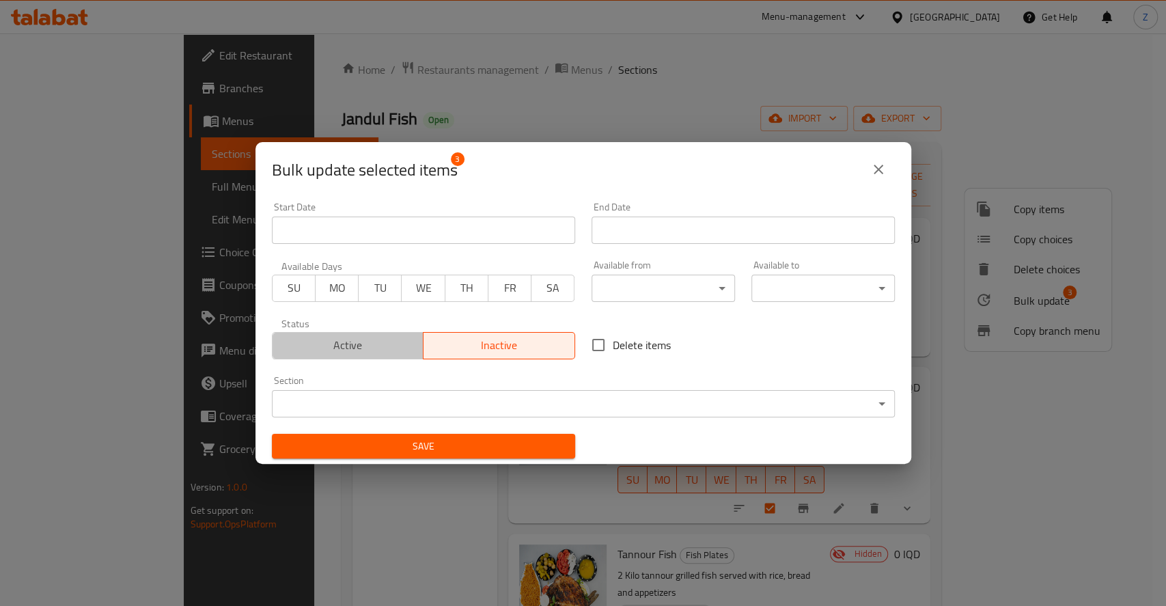
click at [389, 347] on span "Active" at bounding box center [348, 345] width 141 height 20
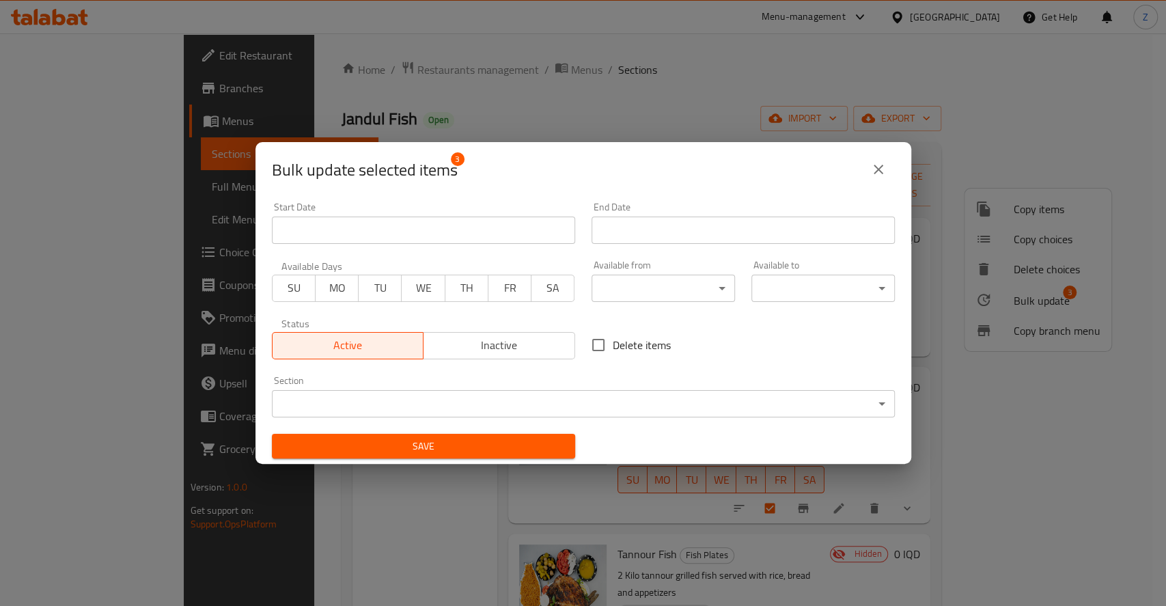
click at [443, 441] on span "Save" at bounding box center [423, 446] width 281 height 17
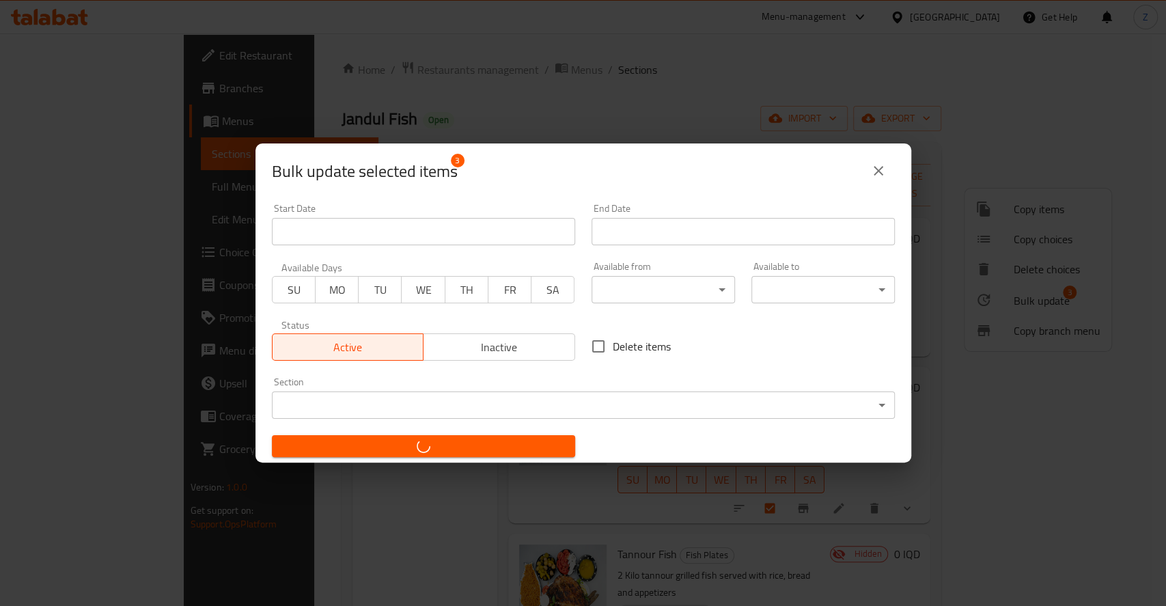
checkbox input "false"
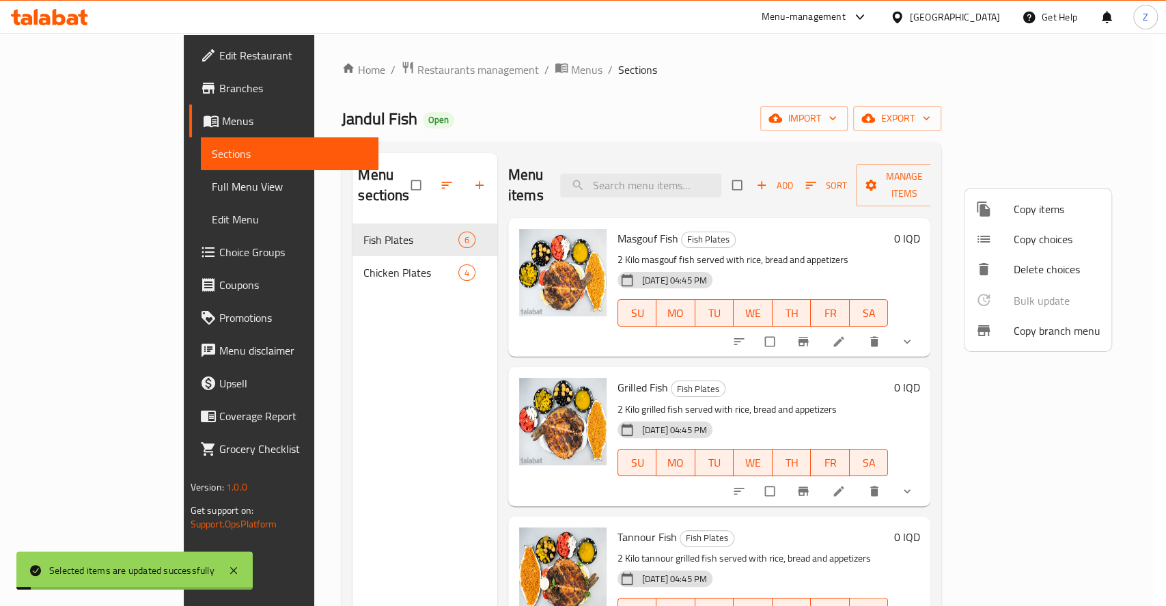
click at [1141, 347] on div at bounding box center [583, 303] width 1166 height 606
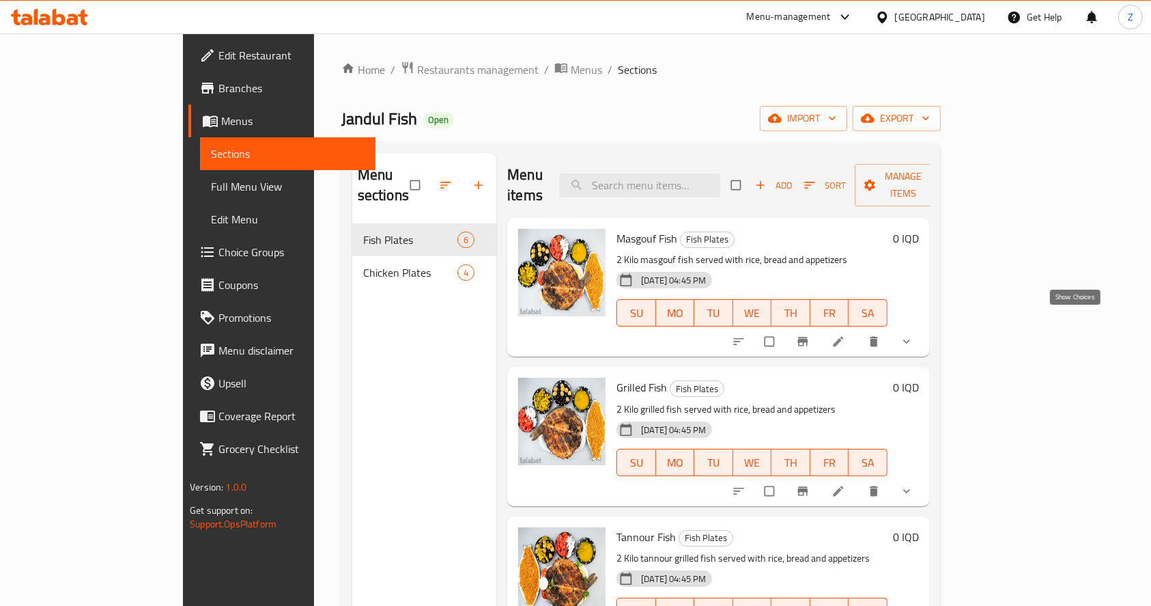
click at [910, 339] on icon "show more" at bounding box center [906, 341] width 7 height 4
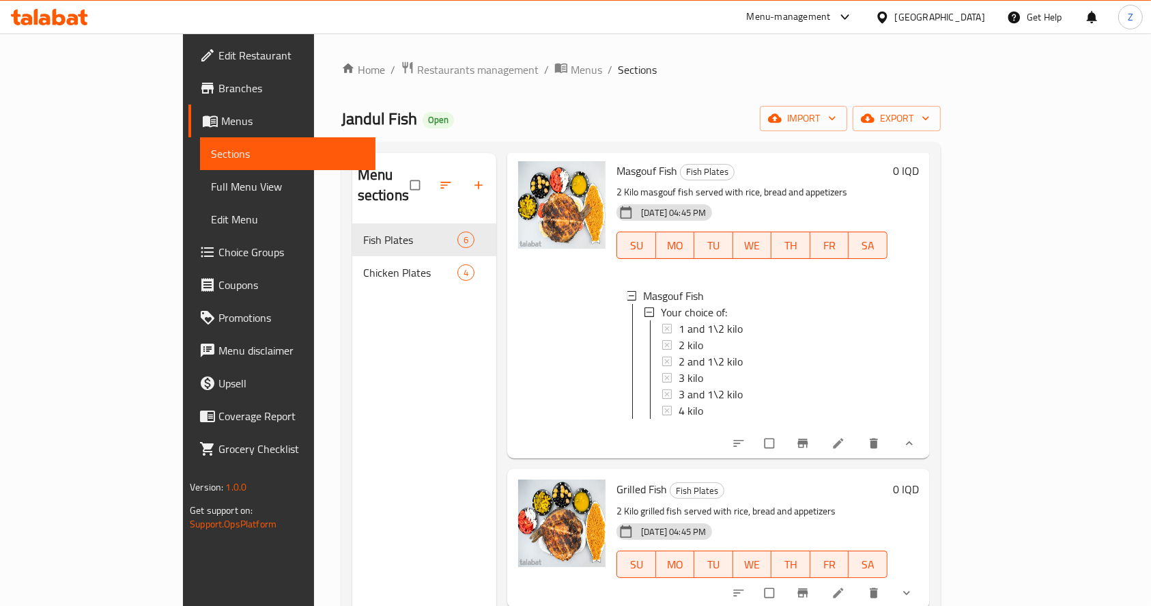
scroll to position [273, 0]
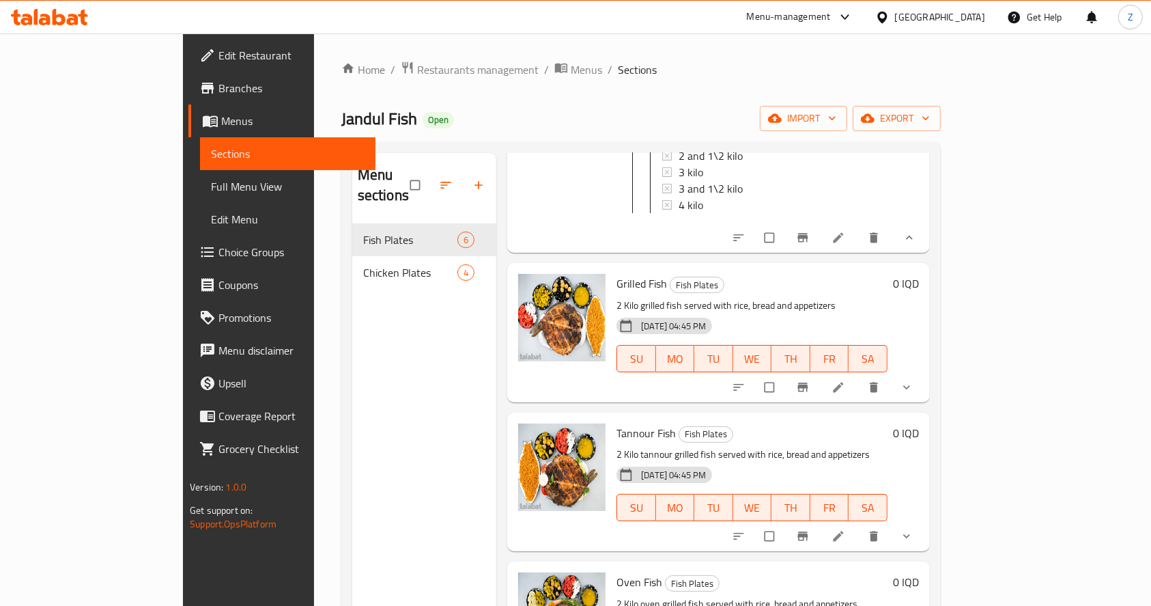
click at [925, 381] on button "show more" at bounding box center [908, 387] width 33 height 30
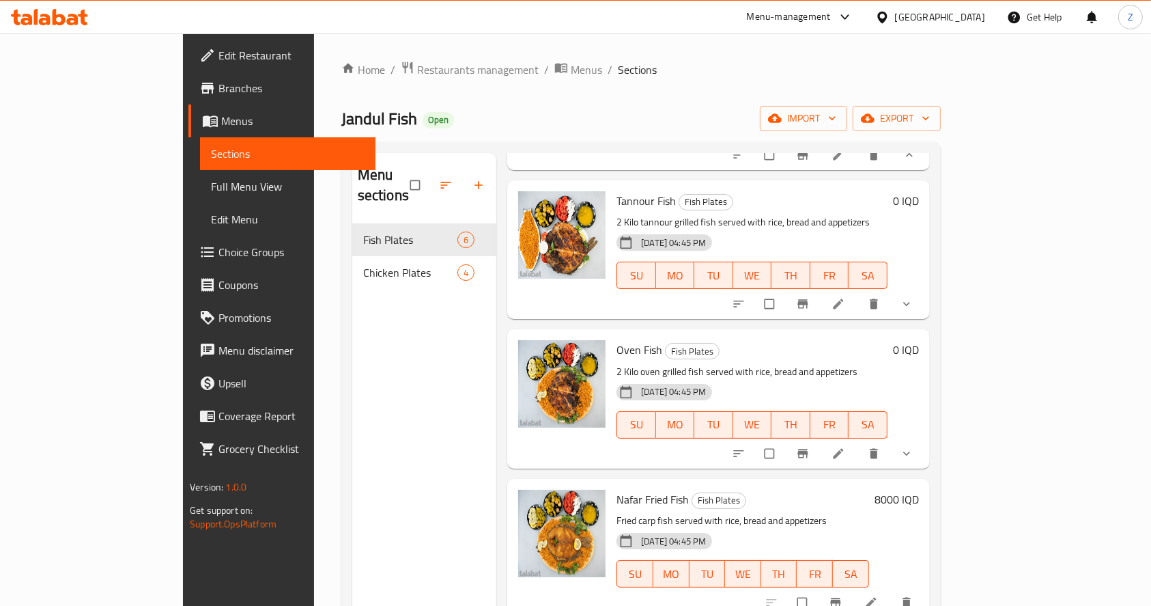
scroll to position [804, 0]
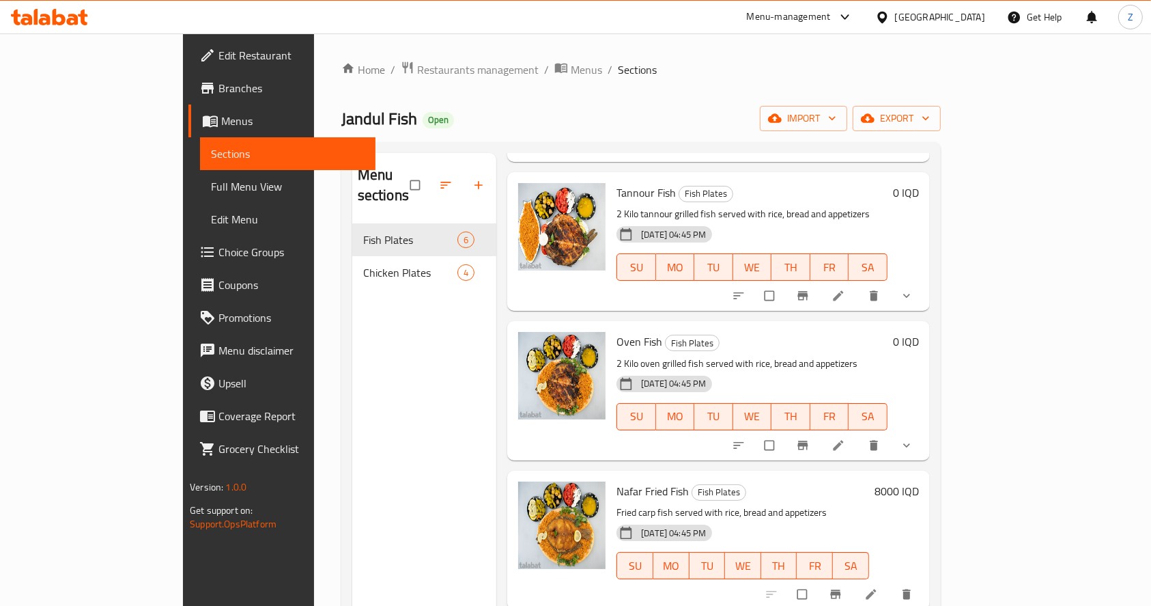
click at [914, 294] on icon "show more" at bounding box center [907, 296] width 14 height 14
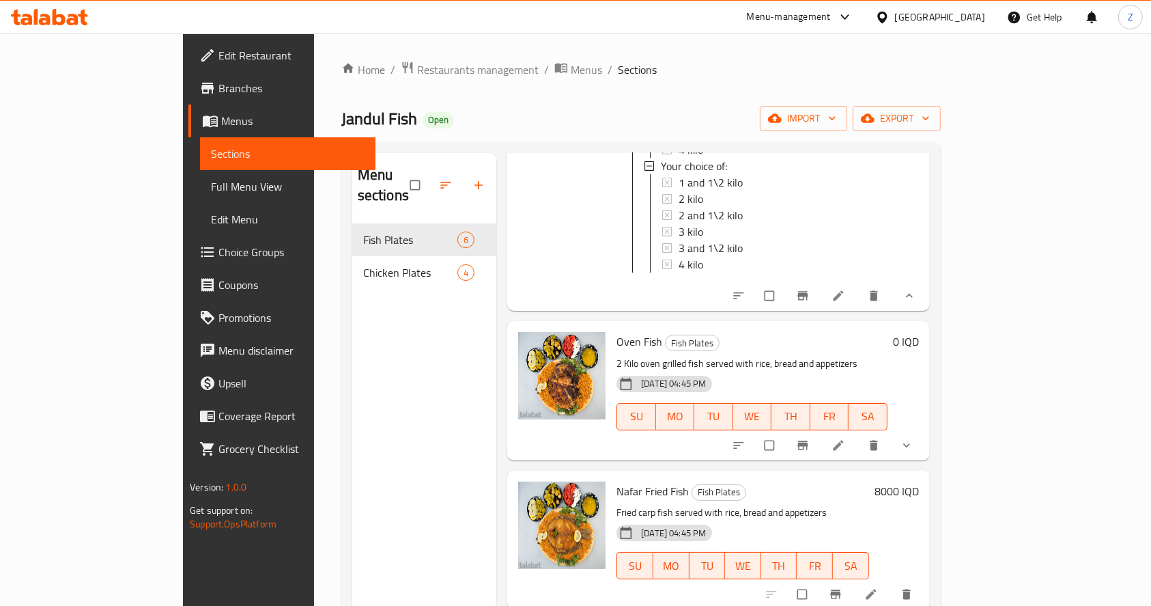
click at [914, 444] on icon "show more" at bounding box center [907, 445] width 14 height 14
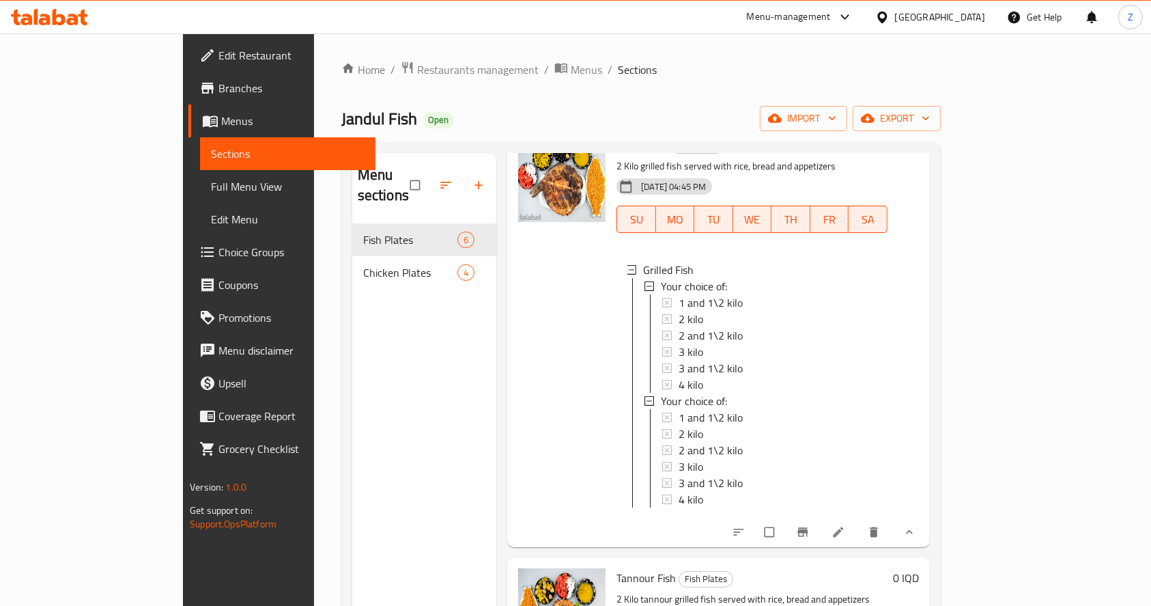
scroll to position [455, 0]
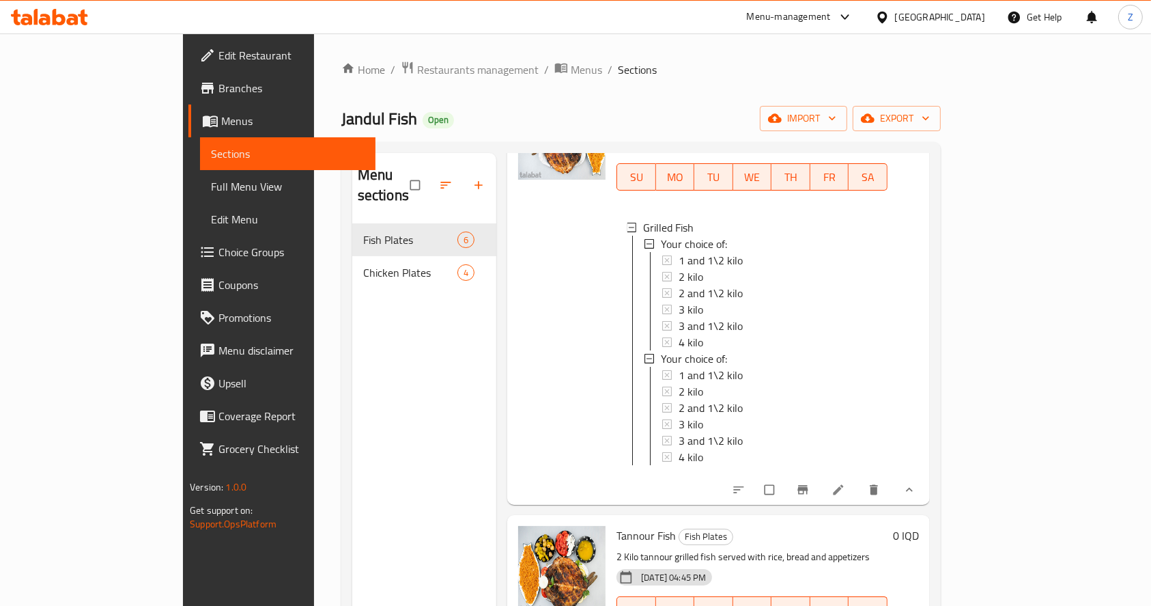
click at [845, 491] on icon at bounding box center [839, 490] width 14 height 14
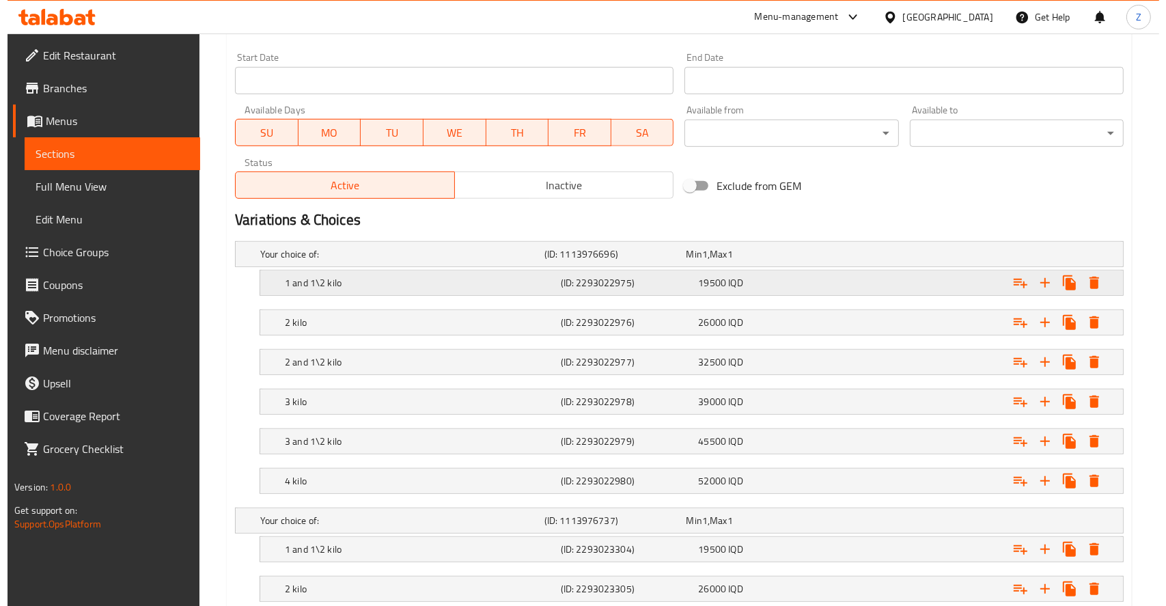
scroll to position [979, 0]
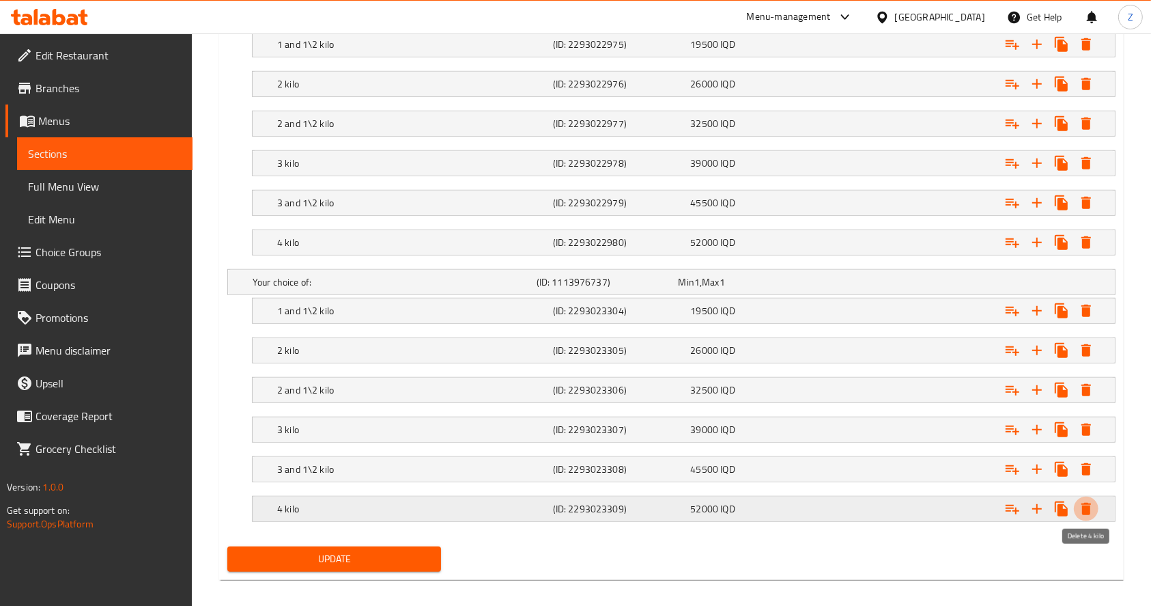
click at [1082, 505] on icon "Expand" at bounding box center [1086, 509] width 16 height 16
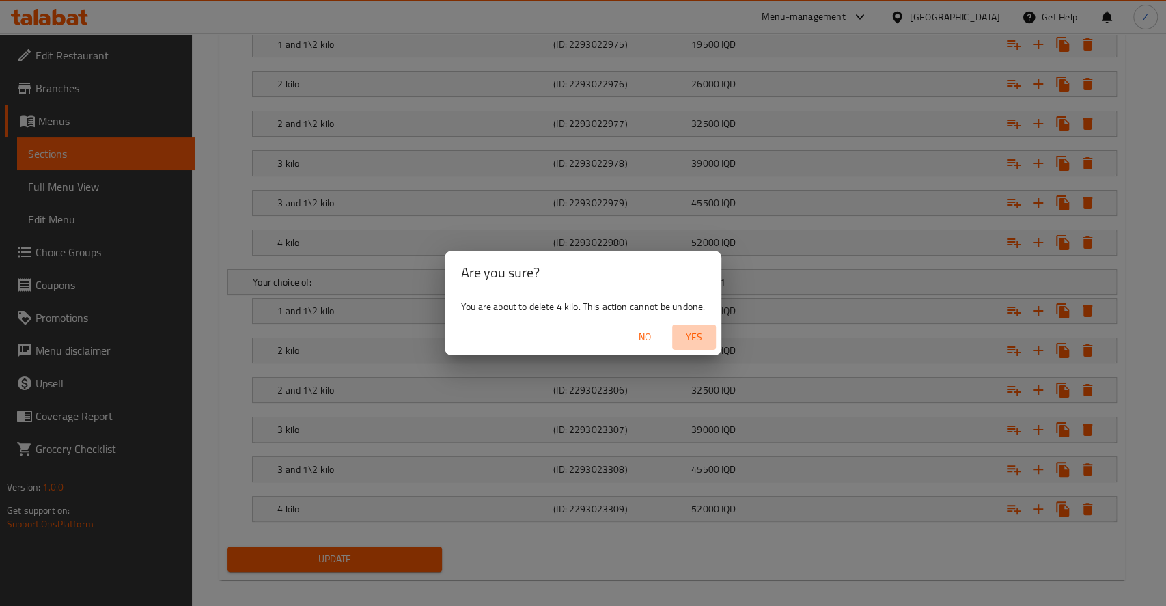
click at [701, 328] on span "Yes" at bounding box center [693, 336] width 33 height 17
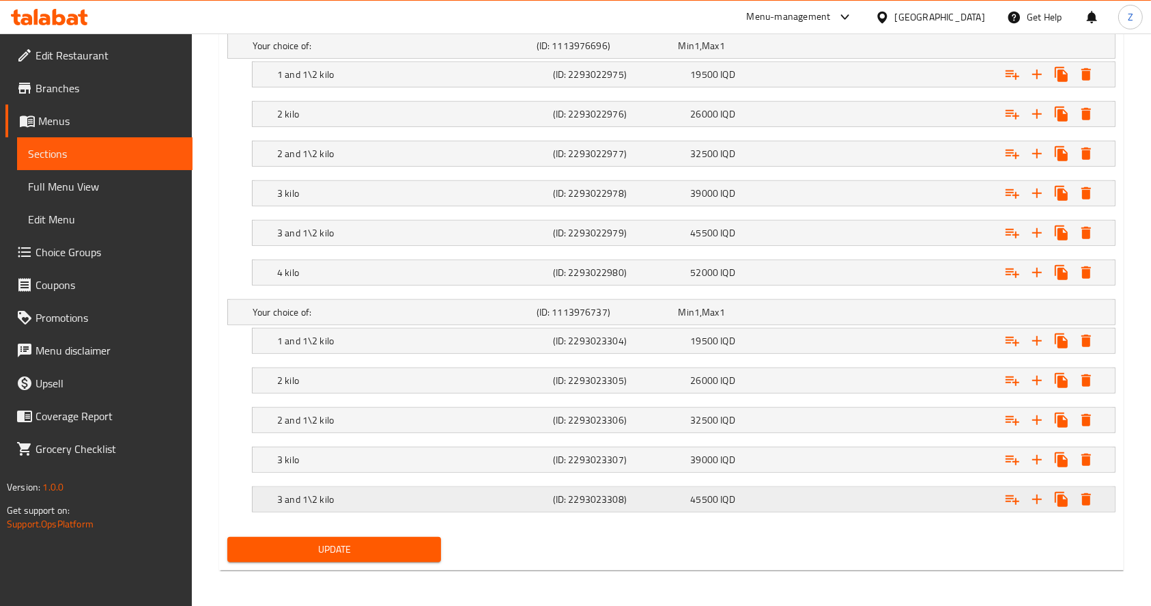
click at [1091, 494] on icon "Expand" at bounding box center [1086, 499] width 16 height 16
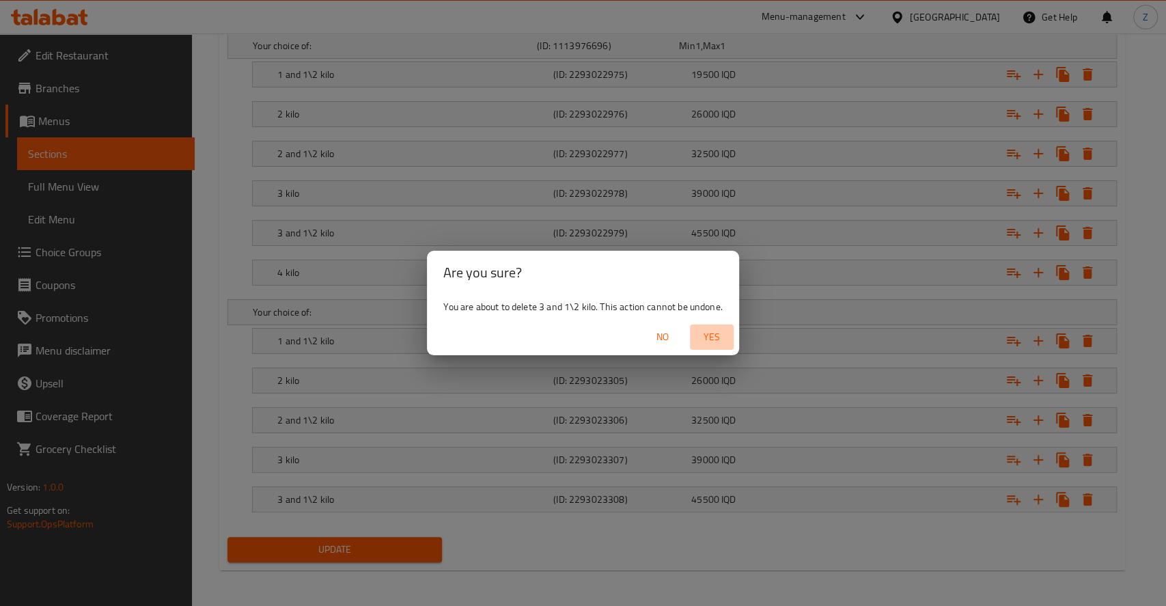
click at [728, 338] on span "Yes" at bounding box center [711, 336] width 33 height 17
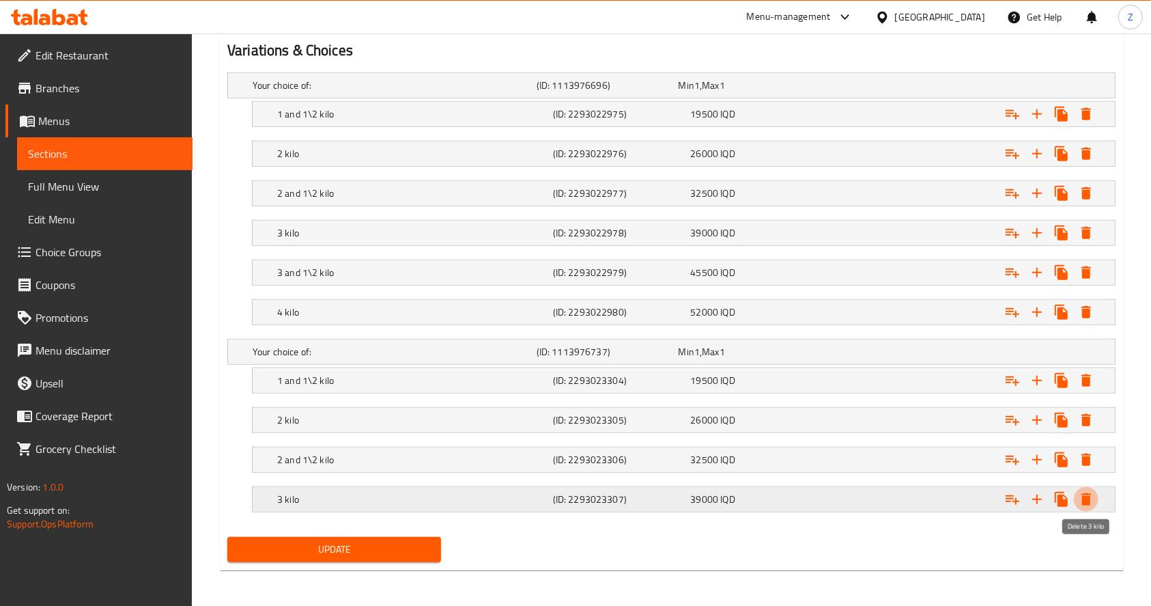
click at [1092, 494] on icon "Expand" at bounding box center [1086, 499] width 16 height 16
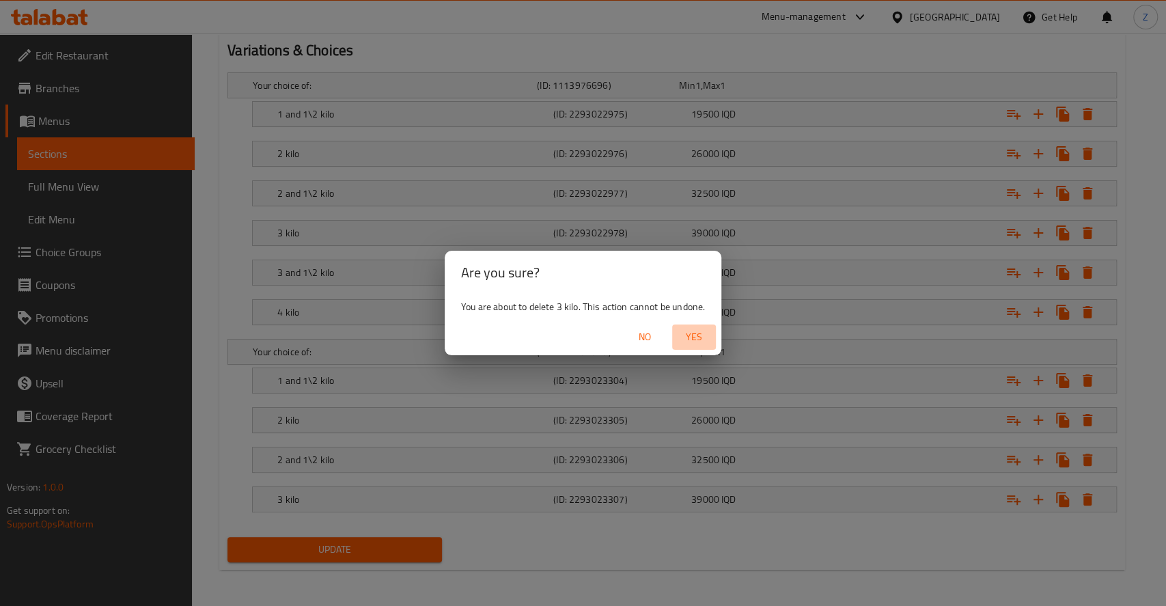
click at [701, 333] on span "Yes" at bounding box center [693, 336] width 33 height 17
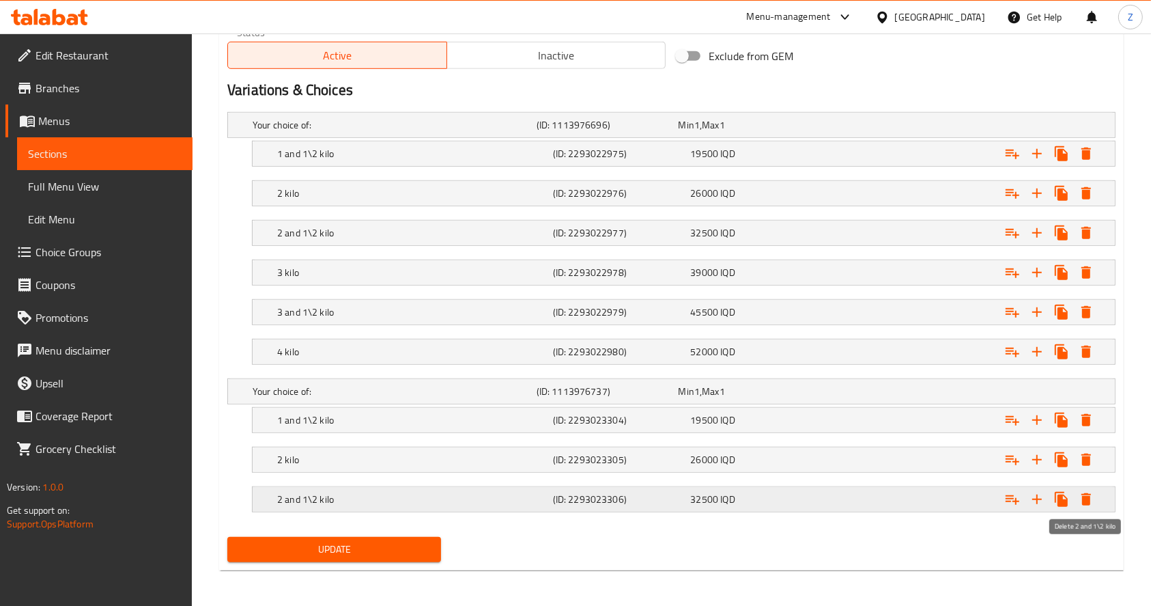
click at [1090, 494] on icon "Expand" at bounding box center [1087, 499] width 10 height 12
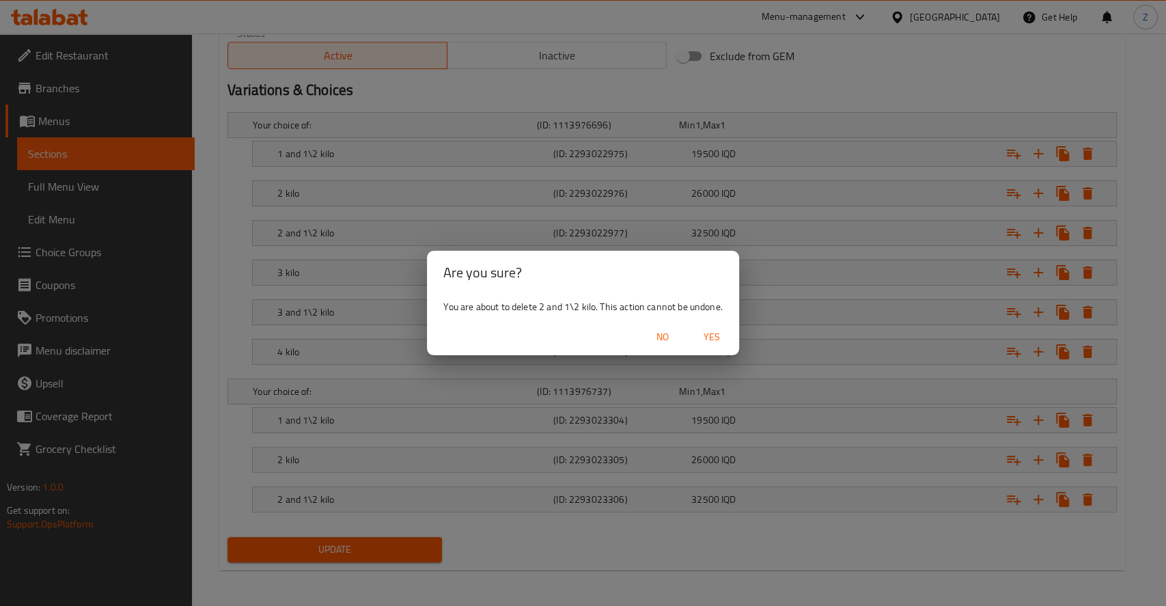
drag, startPoint x: 712, startPoint y: 337, endPoint x: 1164, endPoint y: 511, distance: 485.3
click at [712, 337] on span "Yes" at bounding box center [711, 336] width 33 height 17
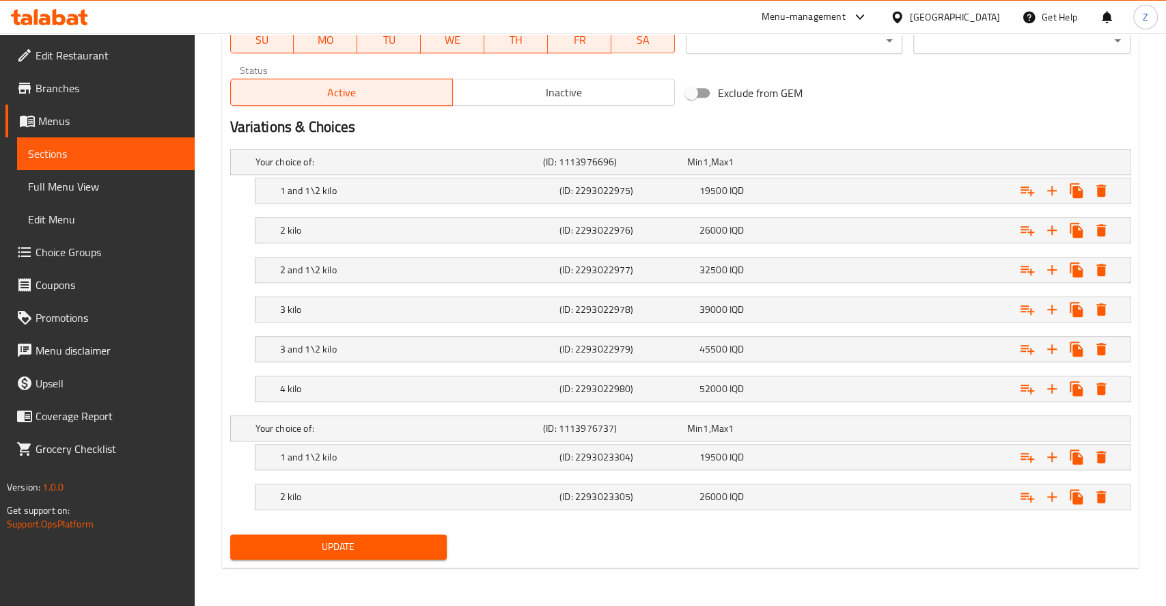
scroll to position [830, 0]
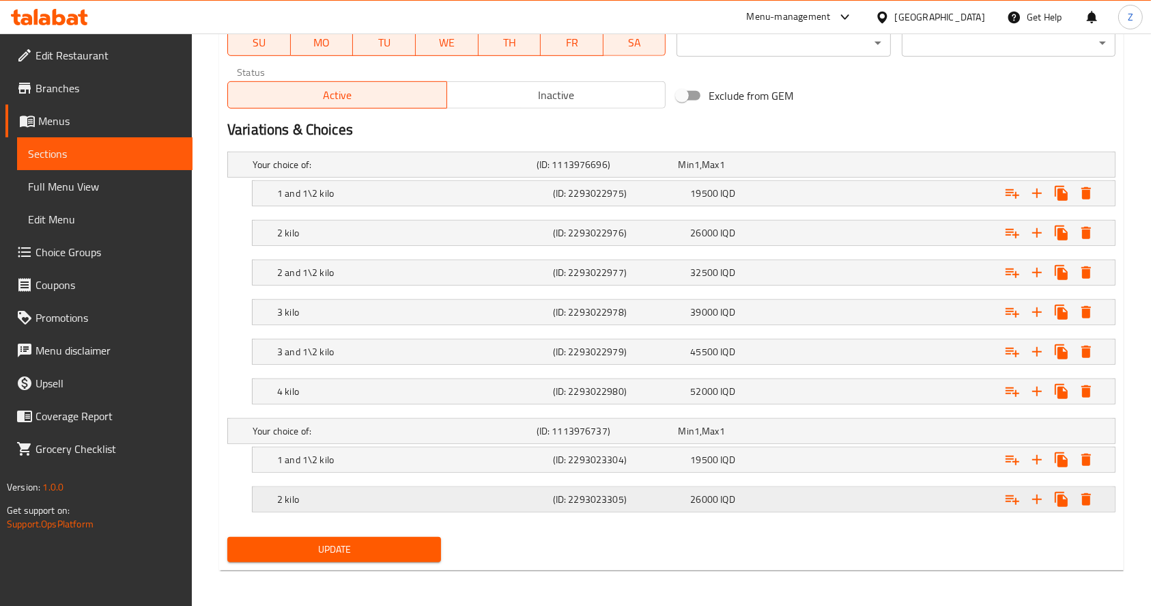
click at [1093, 501] on icon "Expand" at bounding box center [1086, 499] width 16 height 16
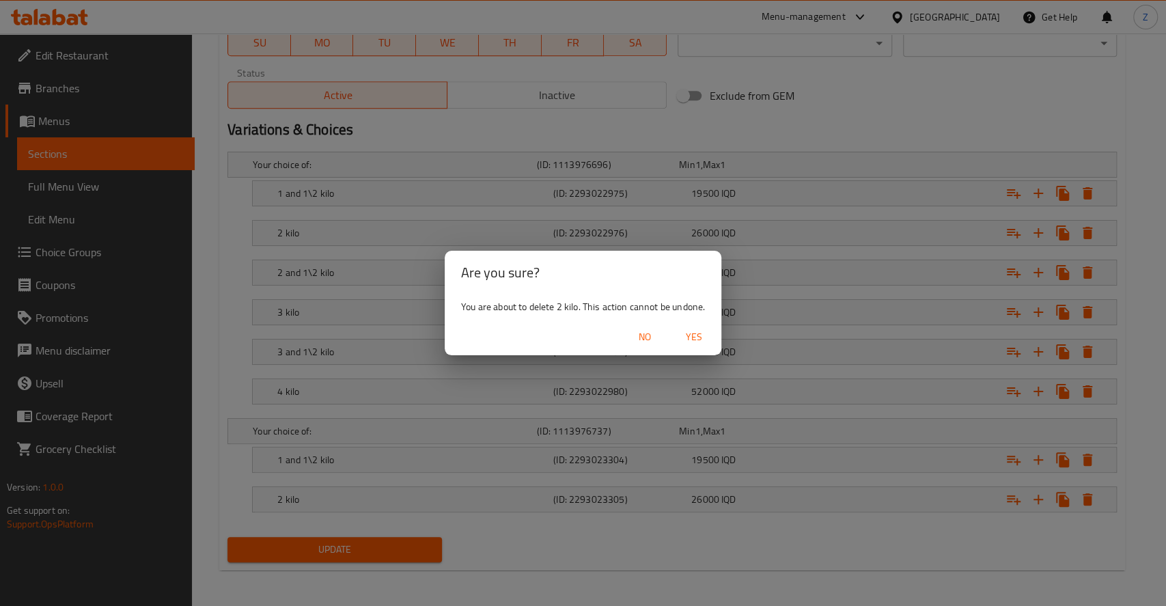
drag, startPoint x: 702, startPoint y: 336, endPoint x: 712, endPoint y: 334, distance: 10.4
click at [703, 335] on span "Yes" at bounding box center [693, 336] width 33 height 17
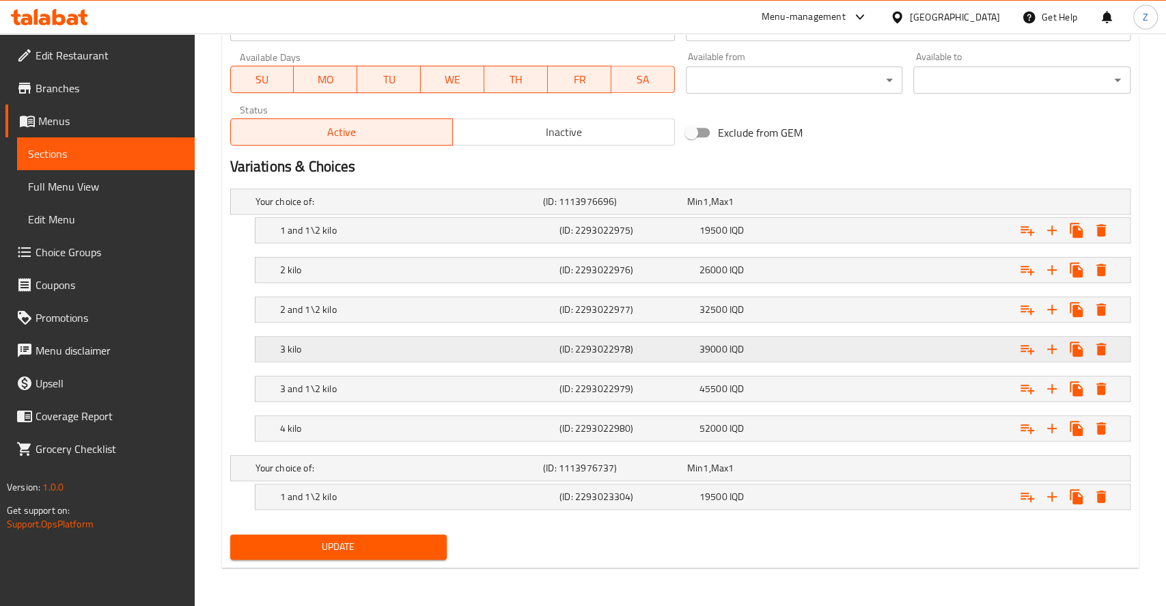
scroll to position [791, 0]
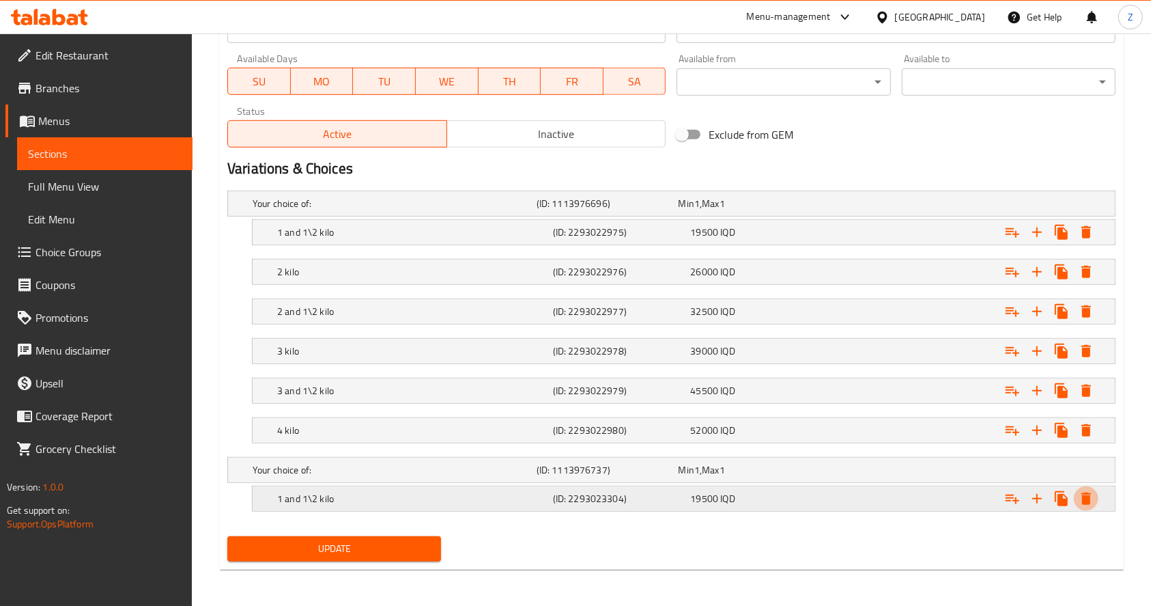
click at [1086, 505] on button "Expand" at bounding box center [1086, 498] width 25 height 25
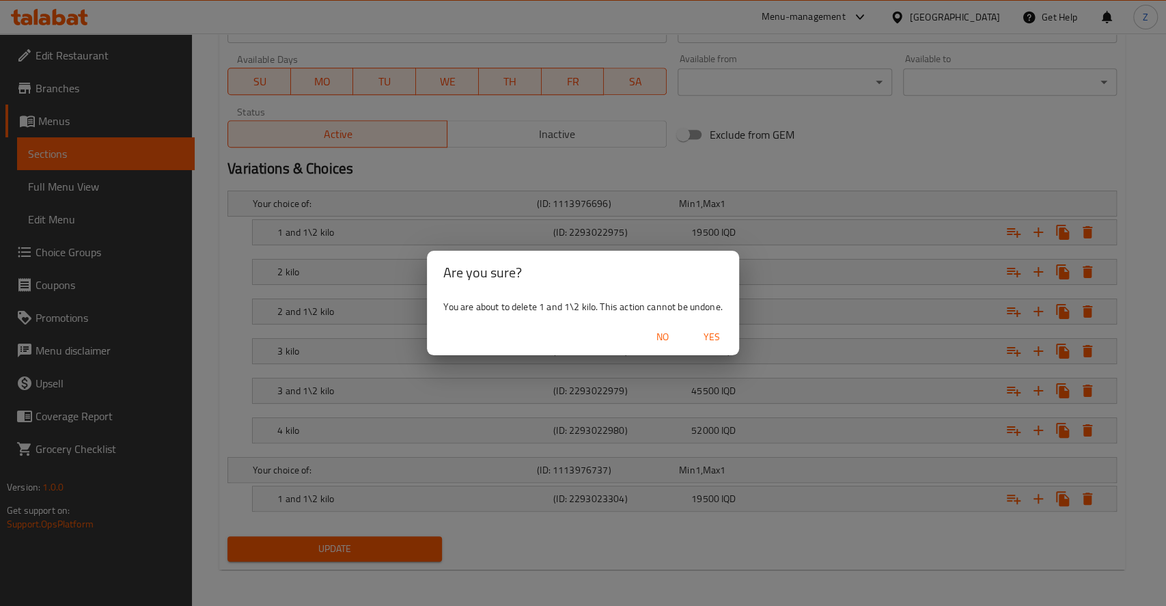
click at [705, 339] on span "Yes" at bounding box center [711, 336] width 33 height 17
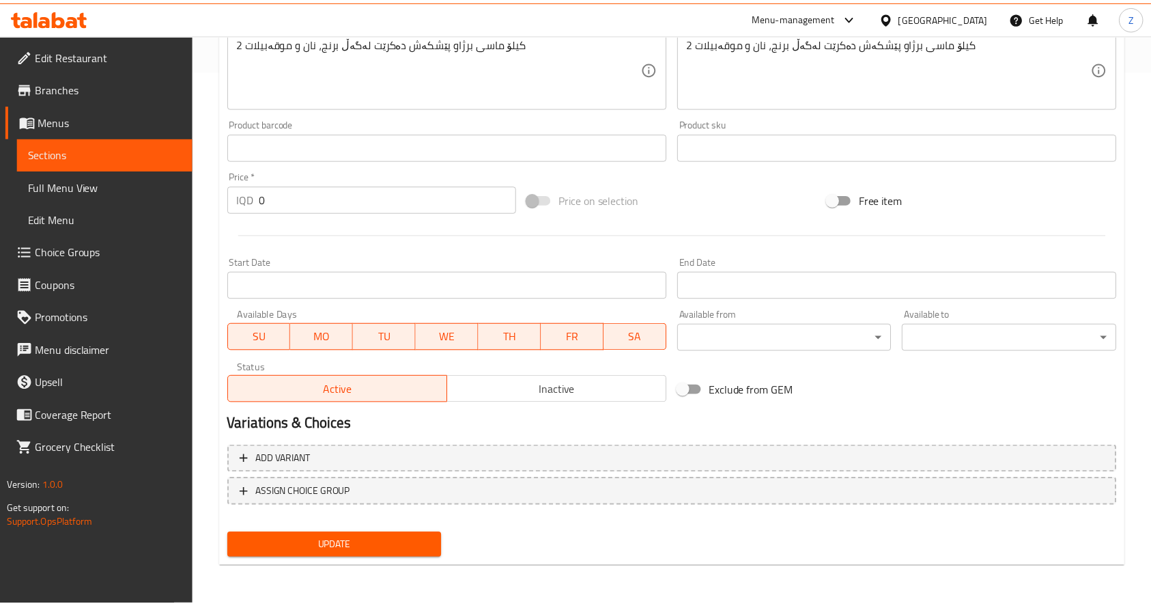
scroll to position [522, 0]
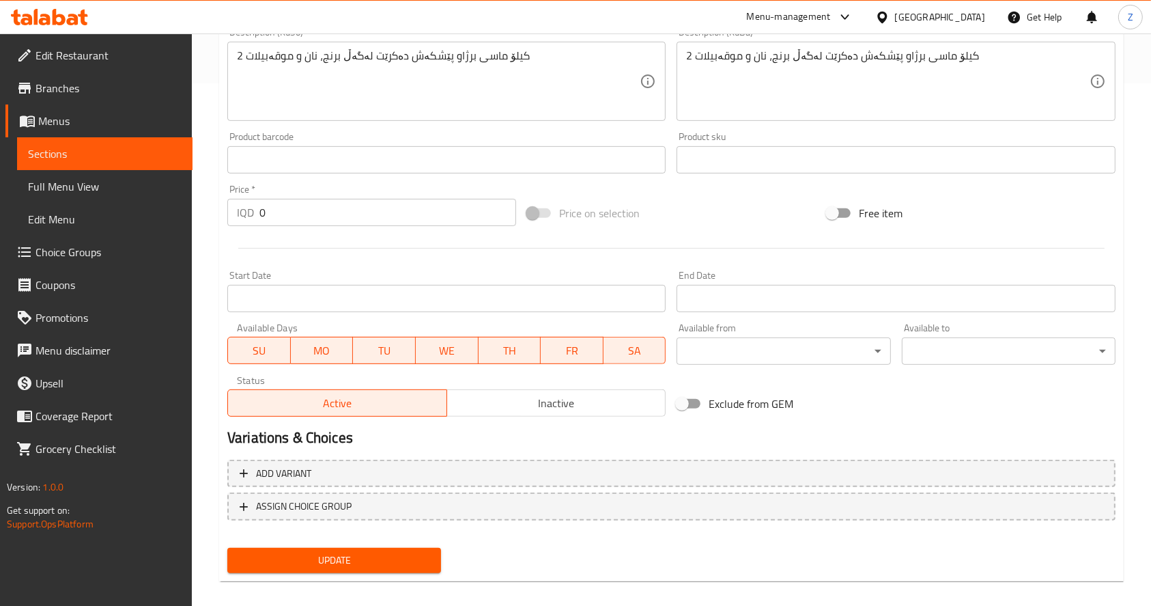
click at [510, 552] on div "Update" at bounding box center [671, 560] width 899 height 36
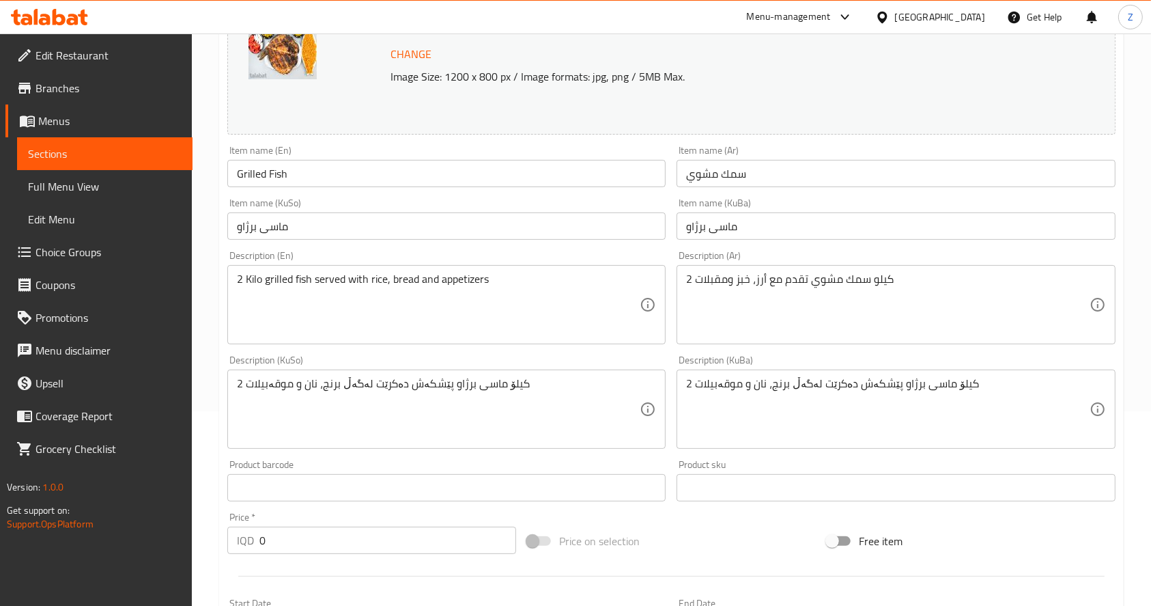
scroll to position [0, 0]
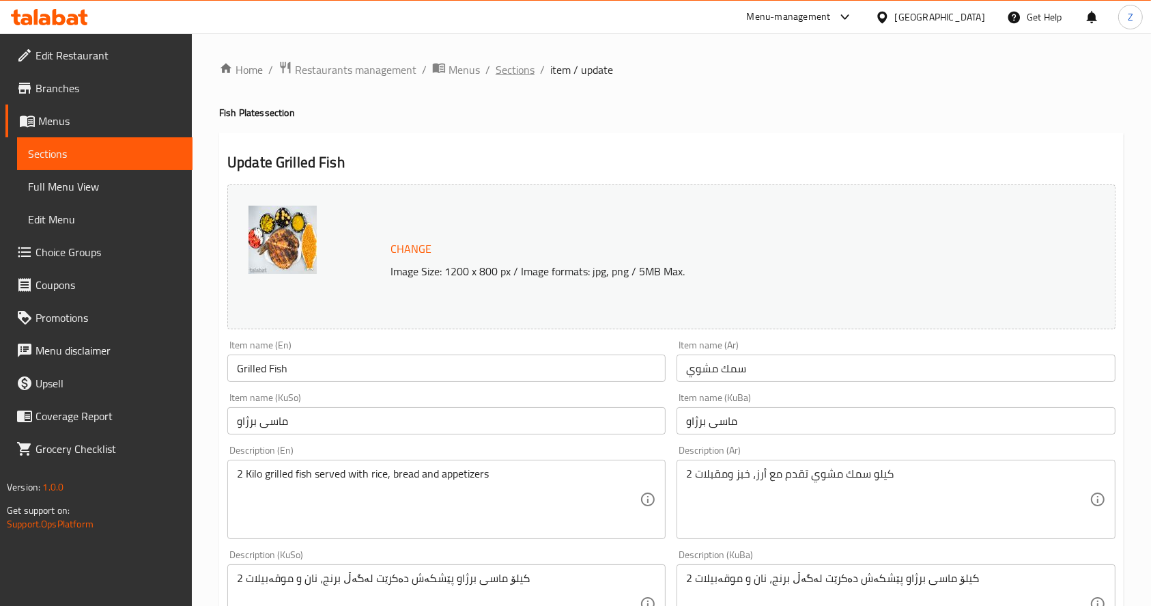
click at [514, 77] on span "Sections" at bounding box center [515, 69] width 39 height 16
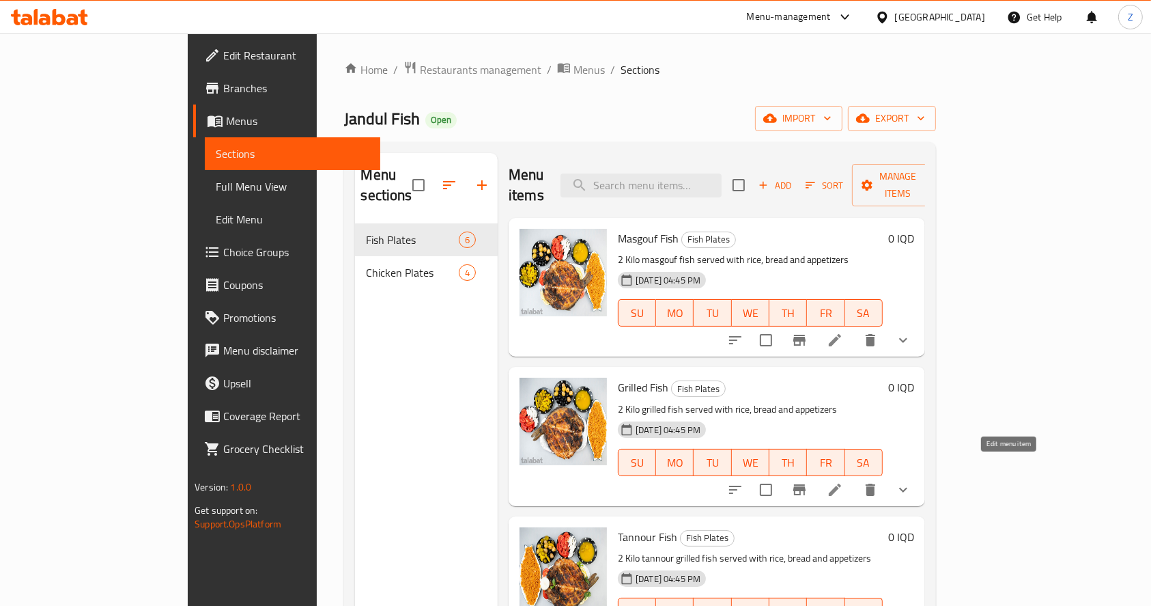
click at [841, 483] on icon at bounding box center [835, 489] width 12 height 12
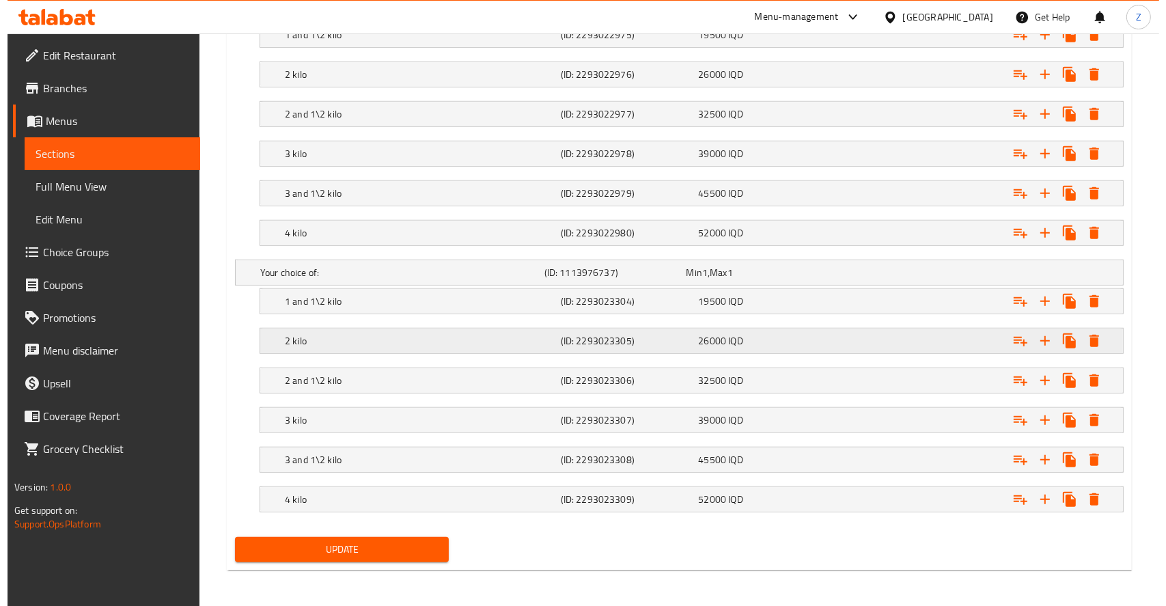
scroll to position [807, 0]
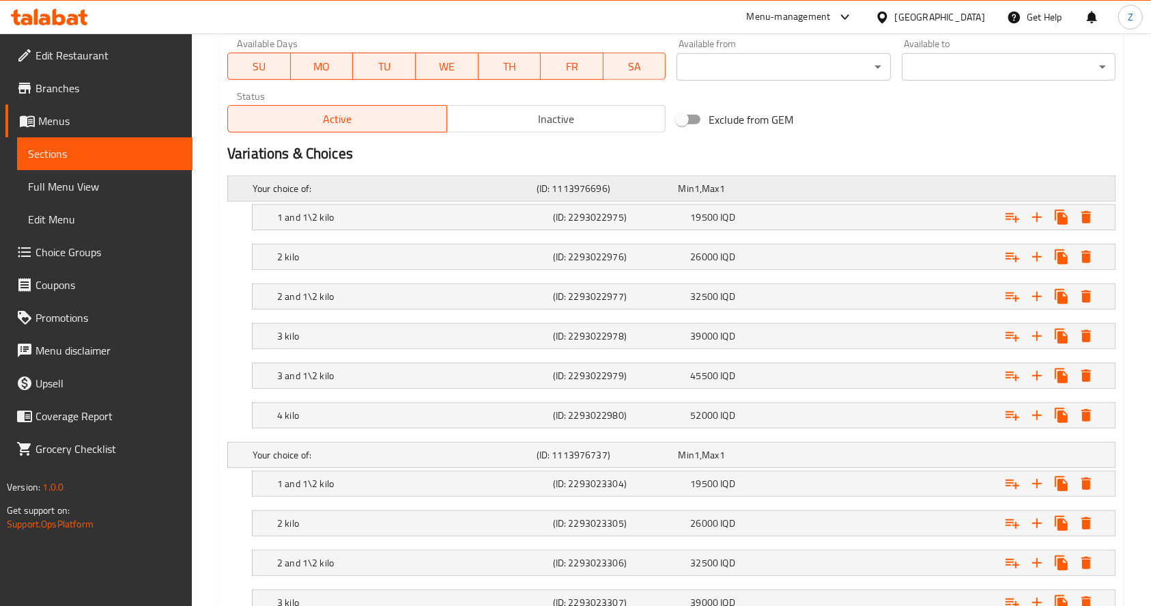
click at [420, 197] on div "Your choice of:" at bounding box center [392, 188] width 284 height 19
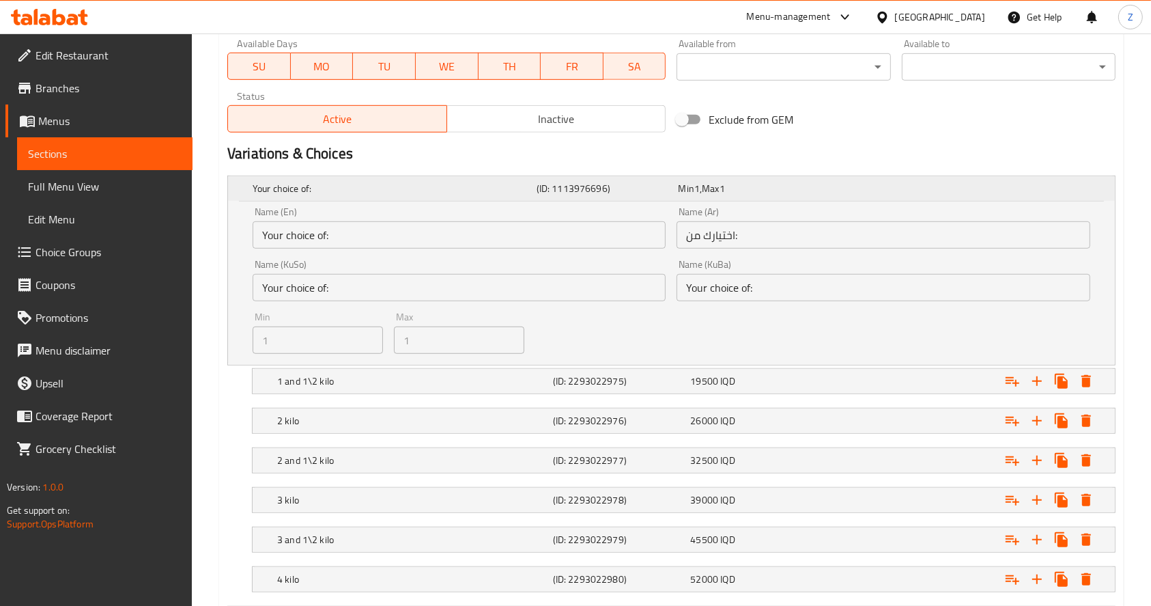
click at [420, 194] on h5 "Your choice of:" at bounding box center [392, 189] width 279 height 14
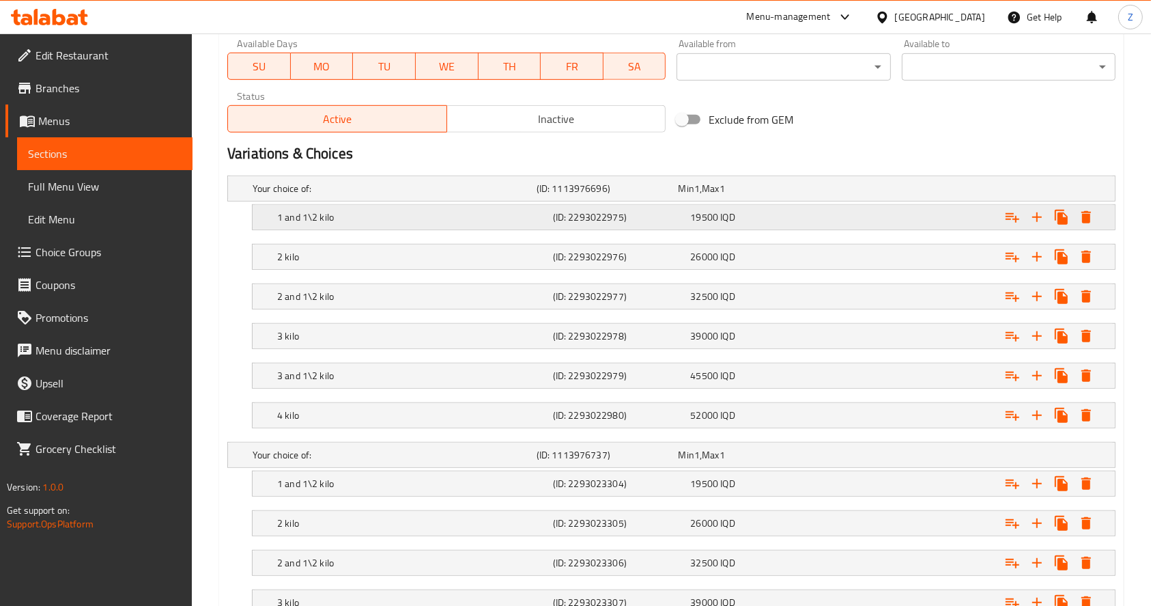
click at [418, 220] on h5 "1 and 1\2 kilo" at bounding box center [412, 217] width 270 height 14
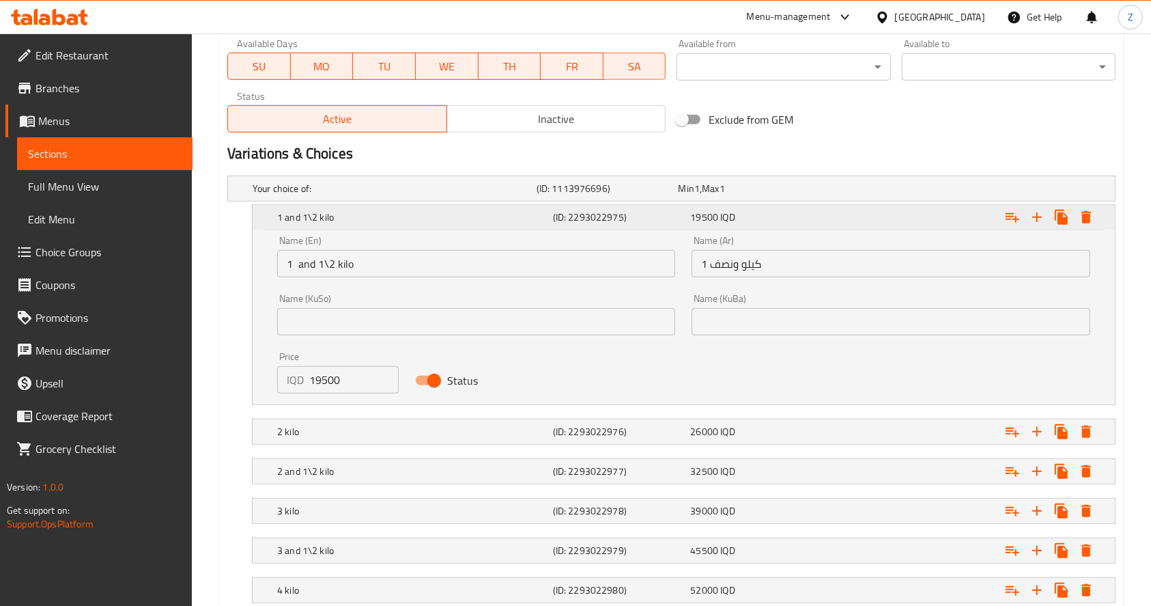
click at [418, 220] on h5 "1 and 1\2 kilo" at bounding box center [412, 217] width 270 height 14
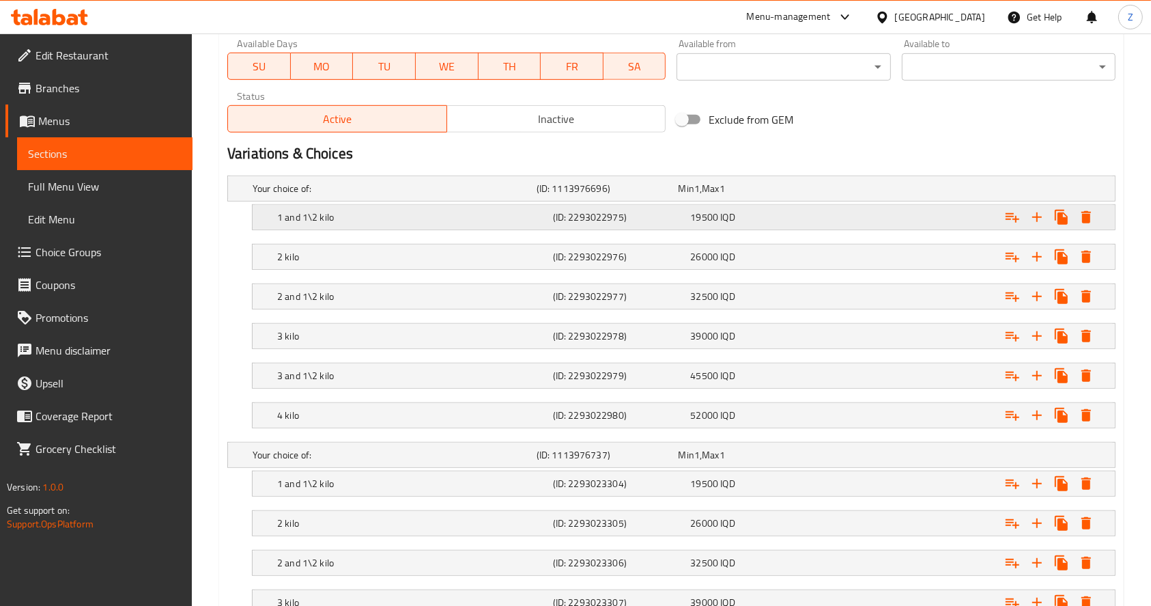
click at [418, 220] on h5 "1 and 1\2 kilo" at bounding box center [412, 217] width 270 height 14
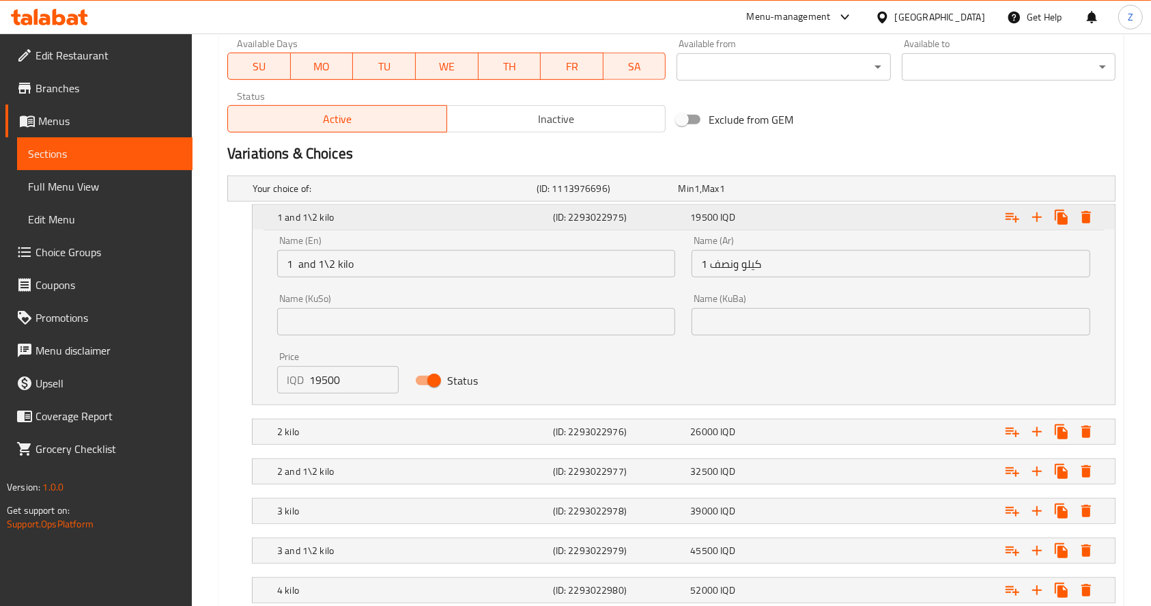
click at [418, 220] on h5 "1 and 1\2 kilo" at bounding box center [412, 217] width 270 height 14
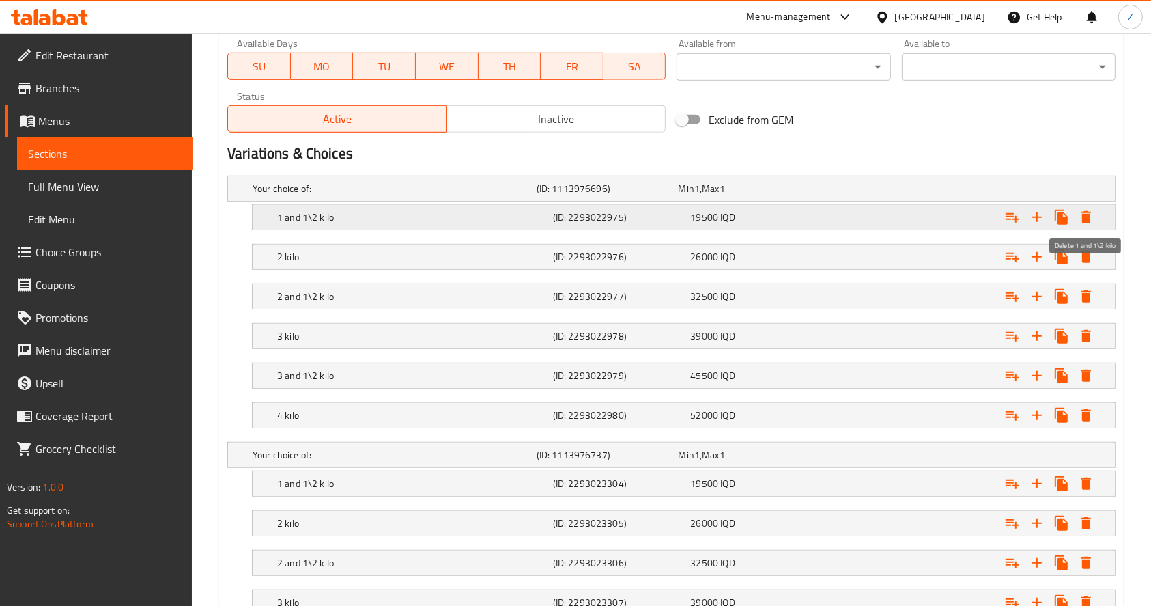
click at [1086, 218] on icon "Expand" at bounding box center [1087, 217] width 10 height 12
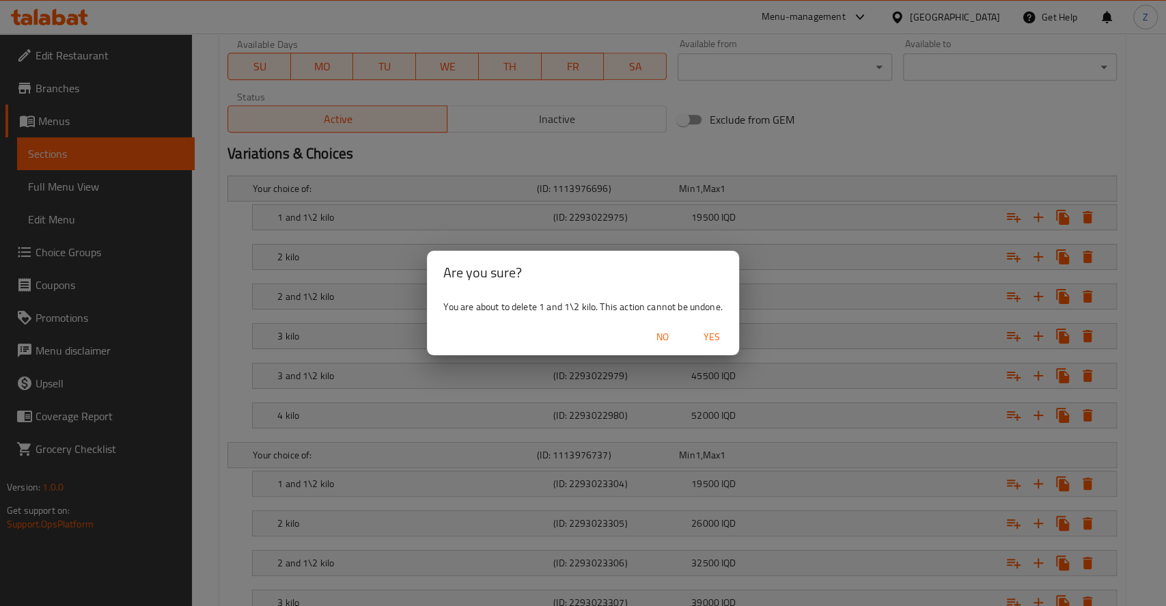
click at [699, 334] on span "Yes" at bounding box center [711, 336] width 33 height 17
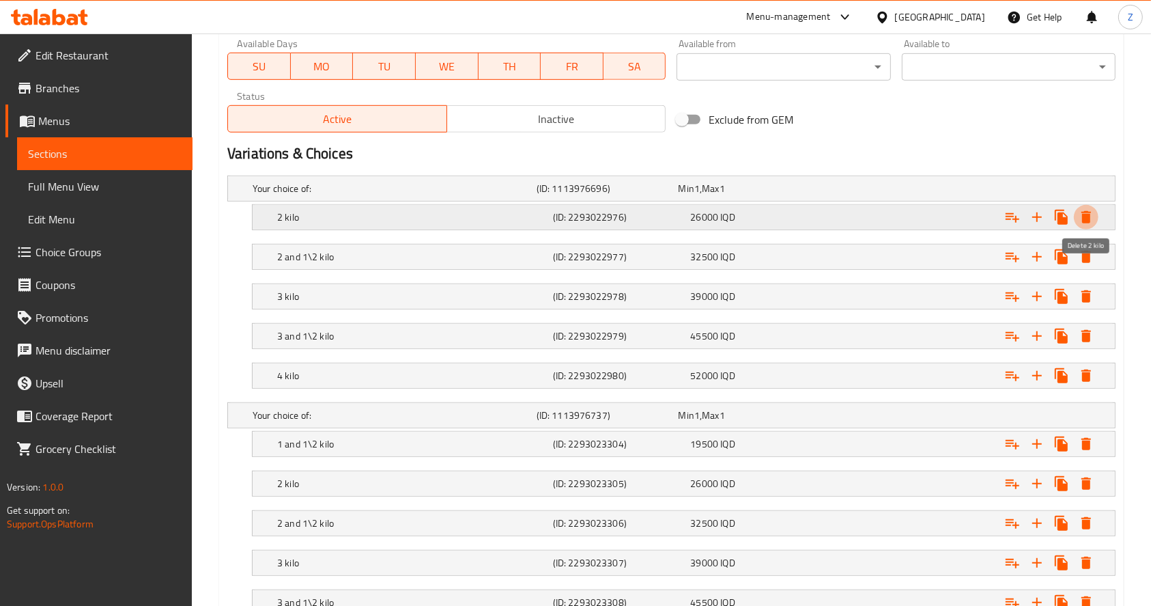
click at [1080, 213] on icon "Expand" at bounding box center [1086, 217] width 16 height 16
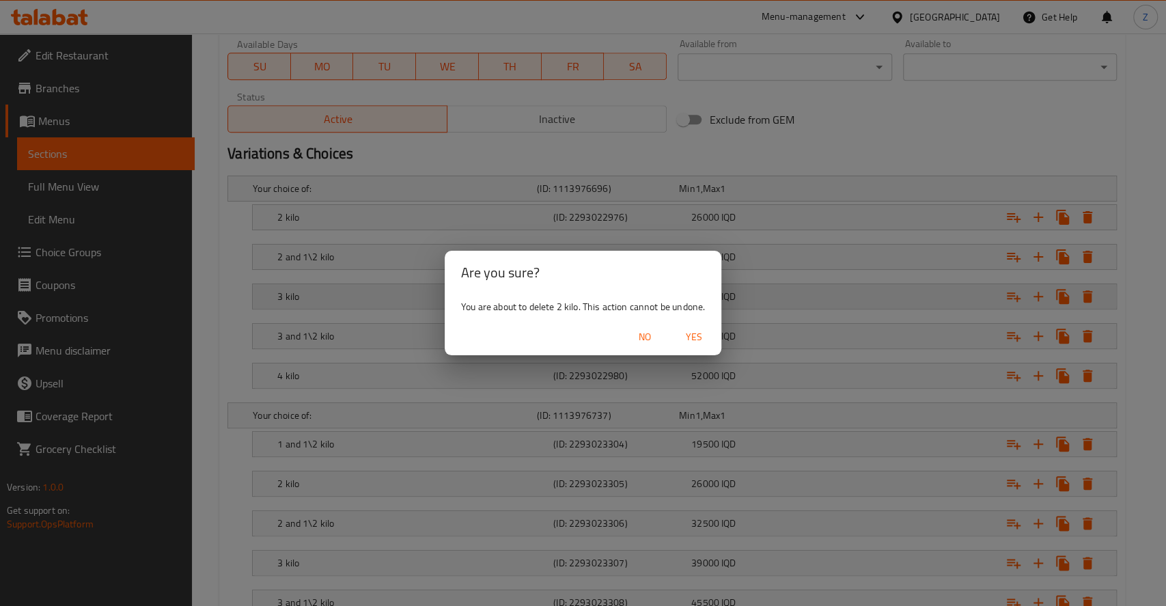
click at [705, 331] on span "Yes" at bounding box center [693, 336] width 33 height 17
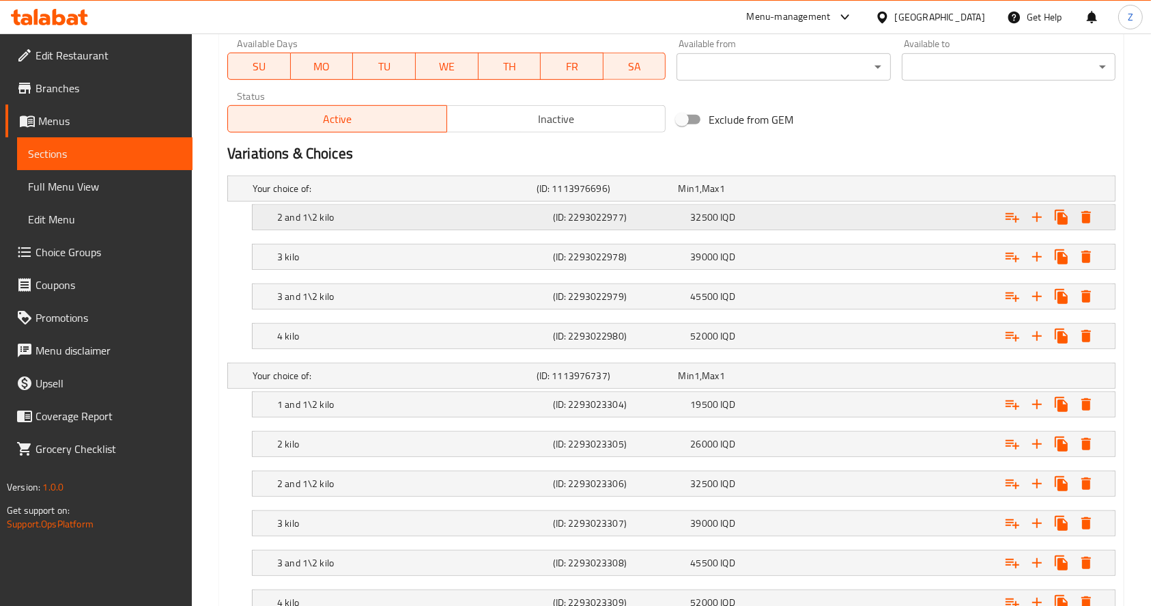
click at [1093, 226] on div "Expand" at bounding box center [1049, 217] width 98 height 25
click at [1095, 210] on button "Expand" at bounding box center [1086, 217] width 25 height 25
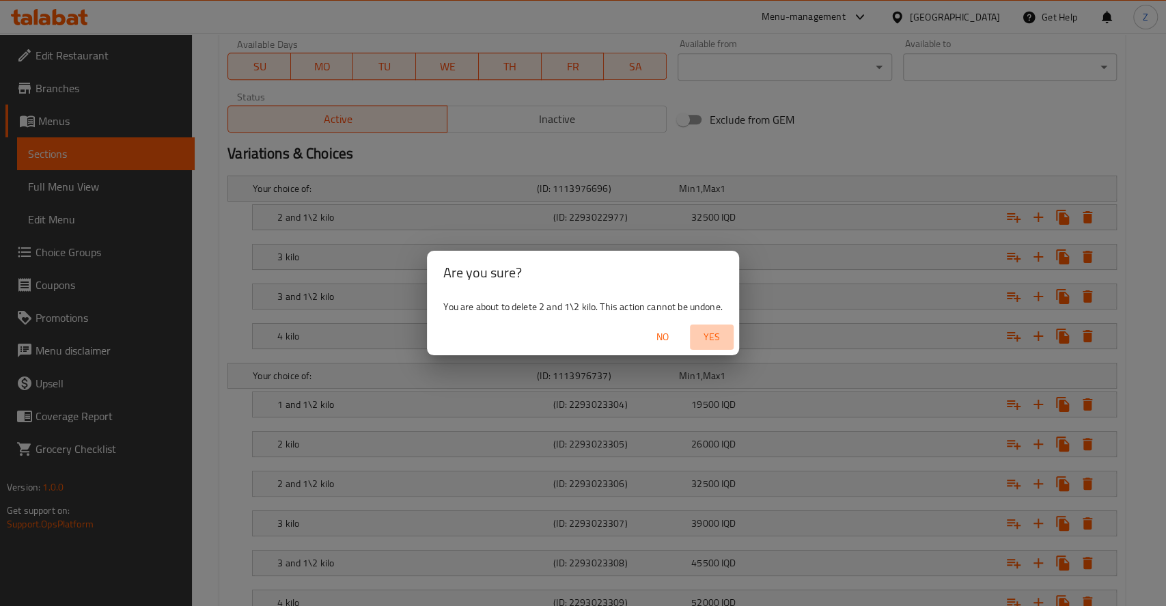
drag, startPoint x: 718, startPoint y: 324, endPoint x: 719, endPoint y: 331, distance: 7.0
click at [717, 324] on button "Yes" at bounding box center [712, 336] width 44 height 25
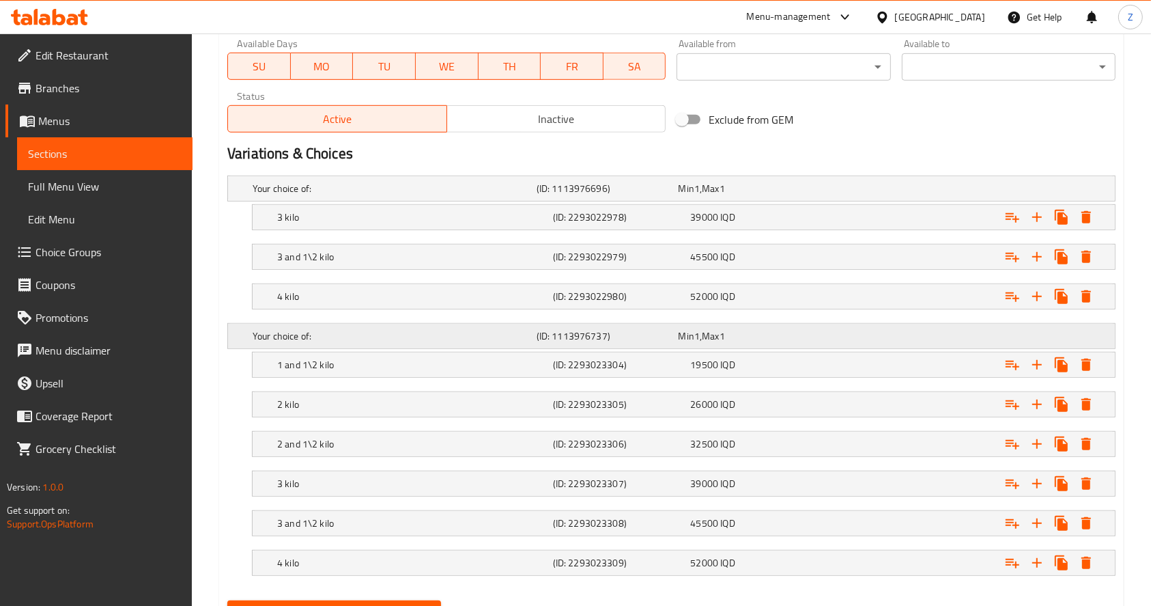
click at [713, 340] on span "Max" at bounding box center [710, 336] width 17 height 18
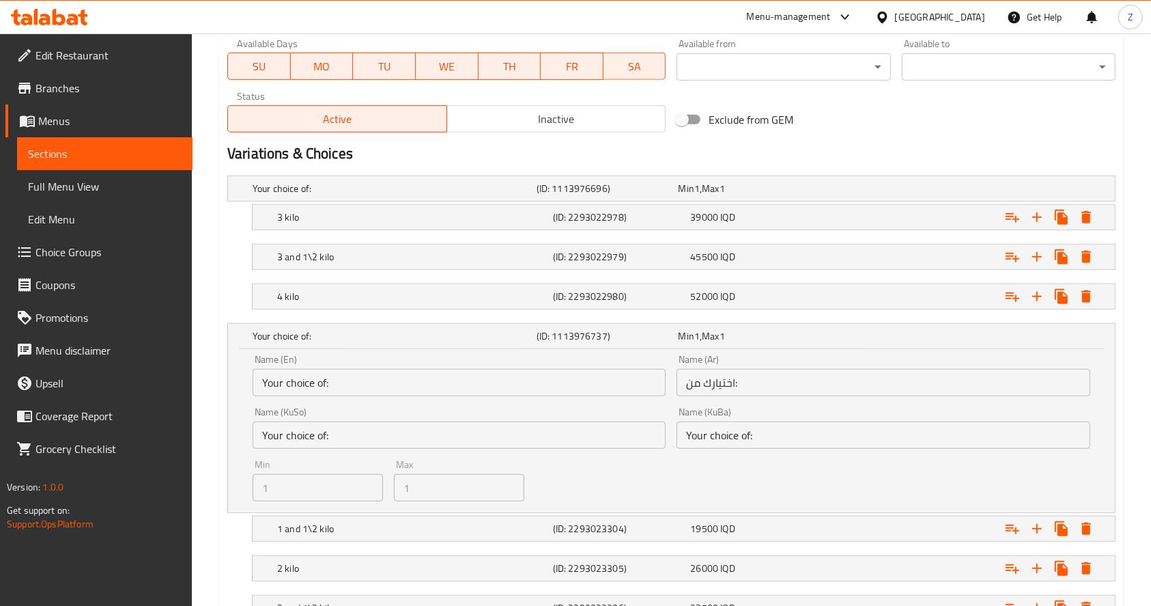
click at [852, 314] on nav at bounding box center [671, 317] width 888 height 11
click at [858, 301] on div "Expand" at bounding box center [964, 296] width 276 height 30
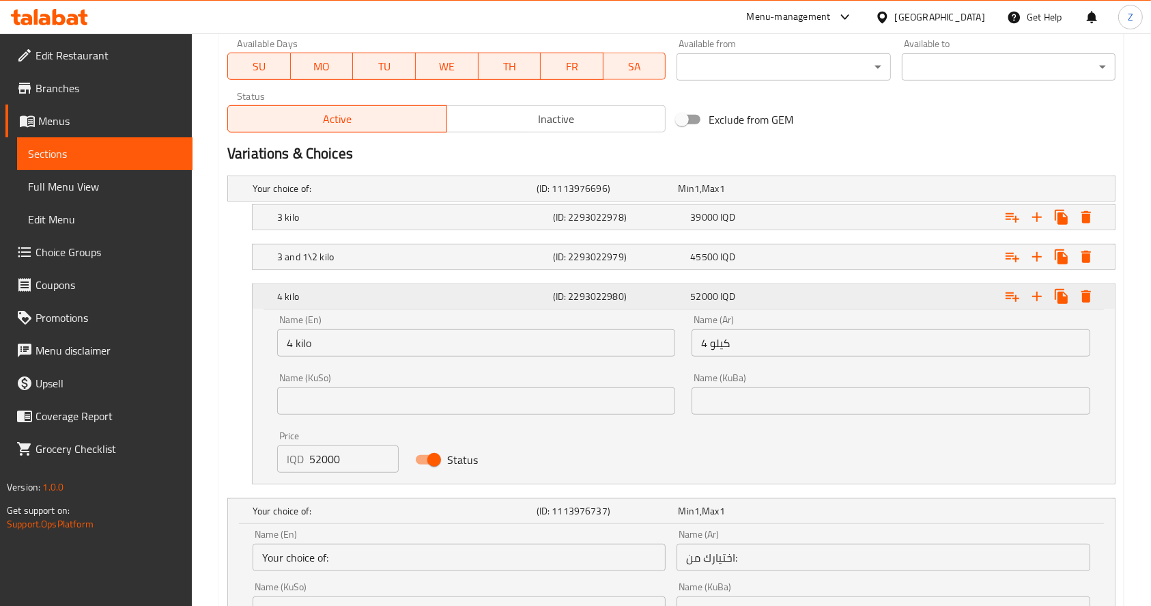
click at [866, 294] on div "Expand" at bounding box center [964, 296] width 276 height 30
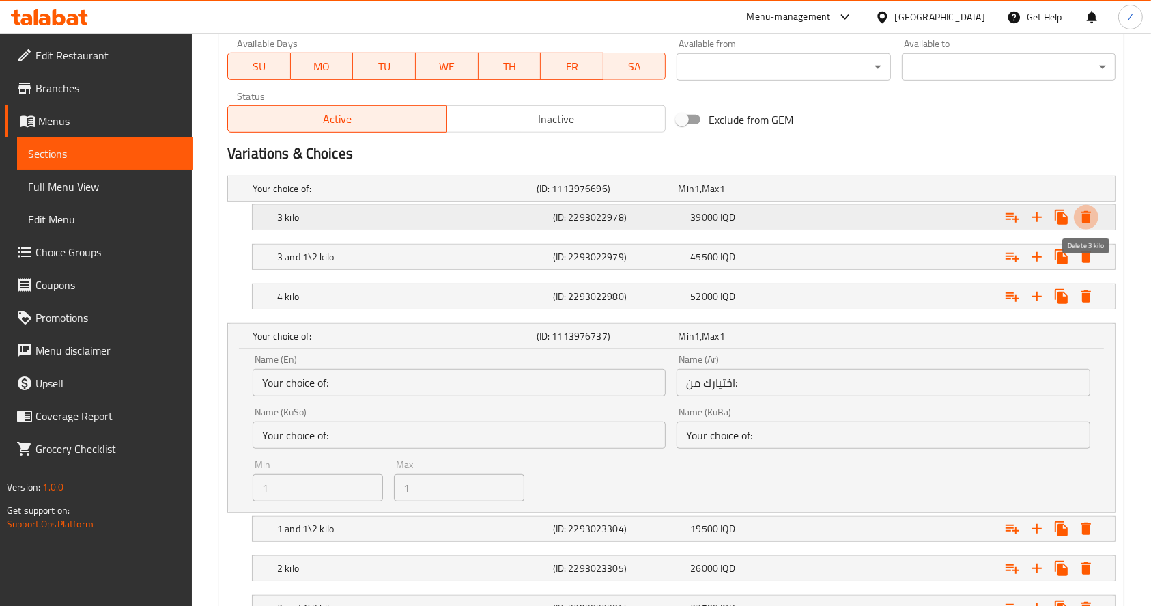
click at [1087, 220] on icon "Expand" at bounding box center [1087, 217] width 10 height 12
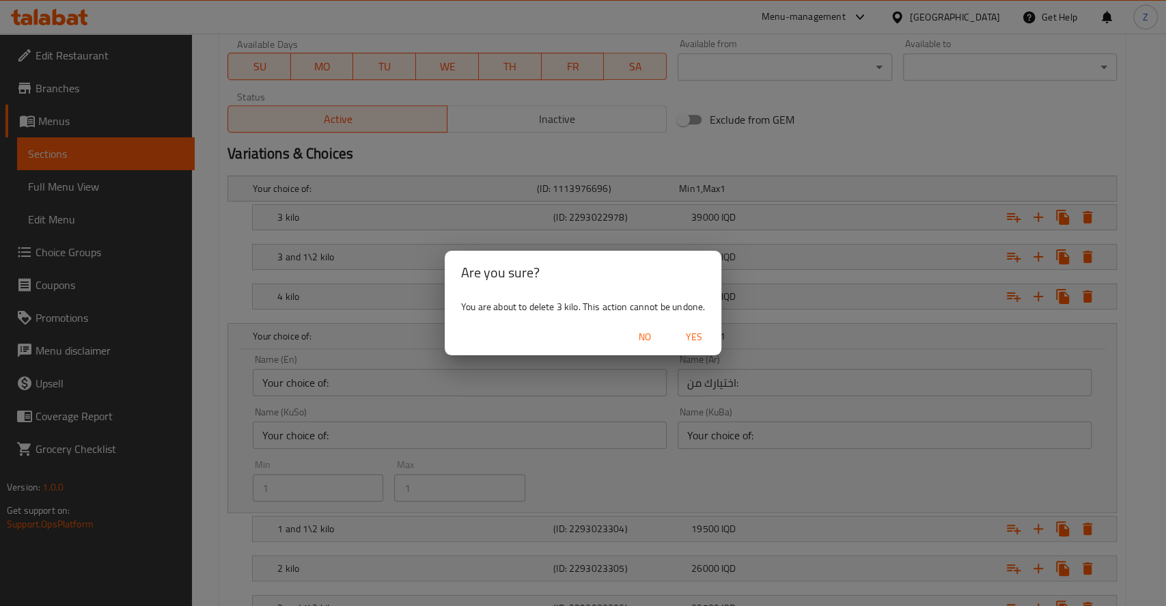
click at [697, 335] on span "Yes" at bounding box center [693, 336] width 33 height 17
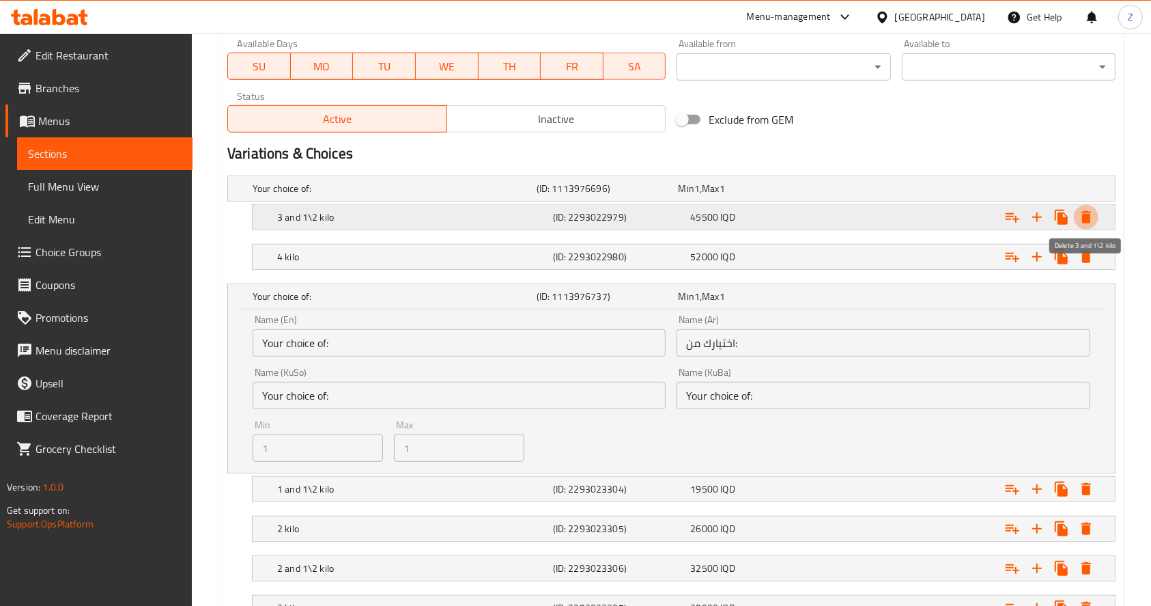
click at [1080, 218] on icon "Expand" at bounding box center [1086, 217] width 16 height 16
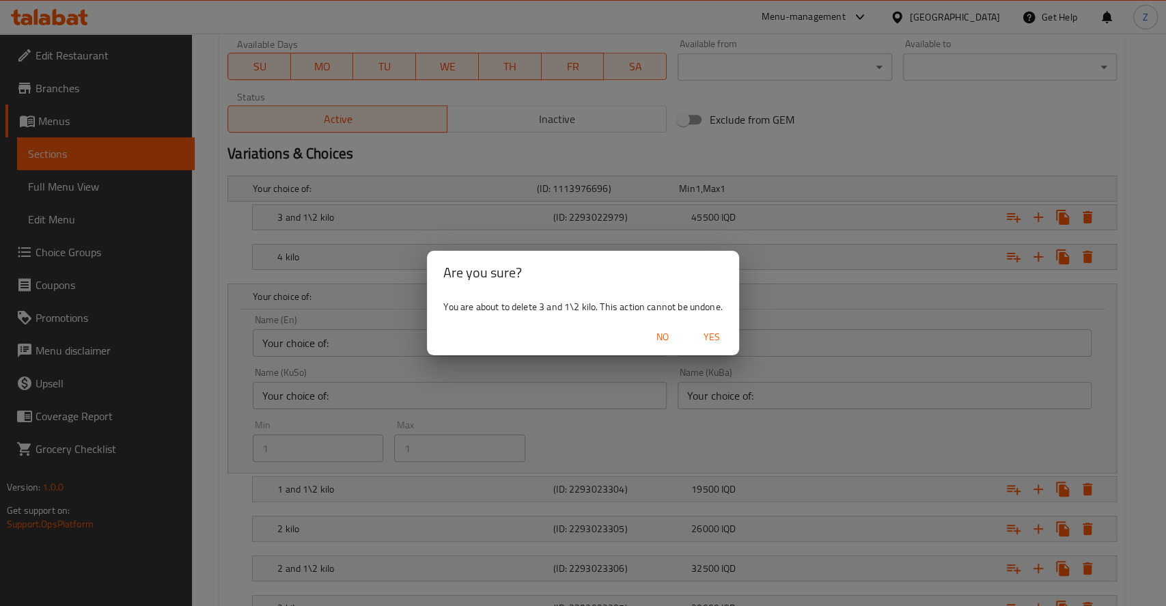
click at [716, 331] on span "Yes" at bounding box center [711, 336] width 33 height 17
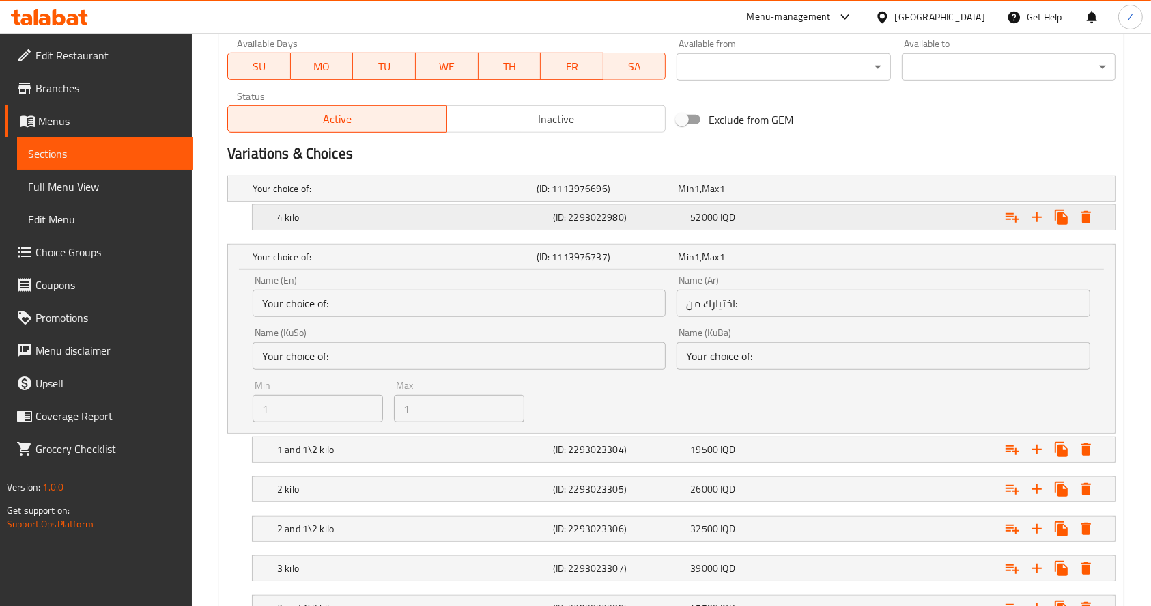
click at [1087, 220] on icon "Expand" at bounding box center [1087, 217] width 10 height 12
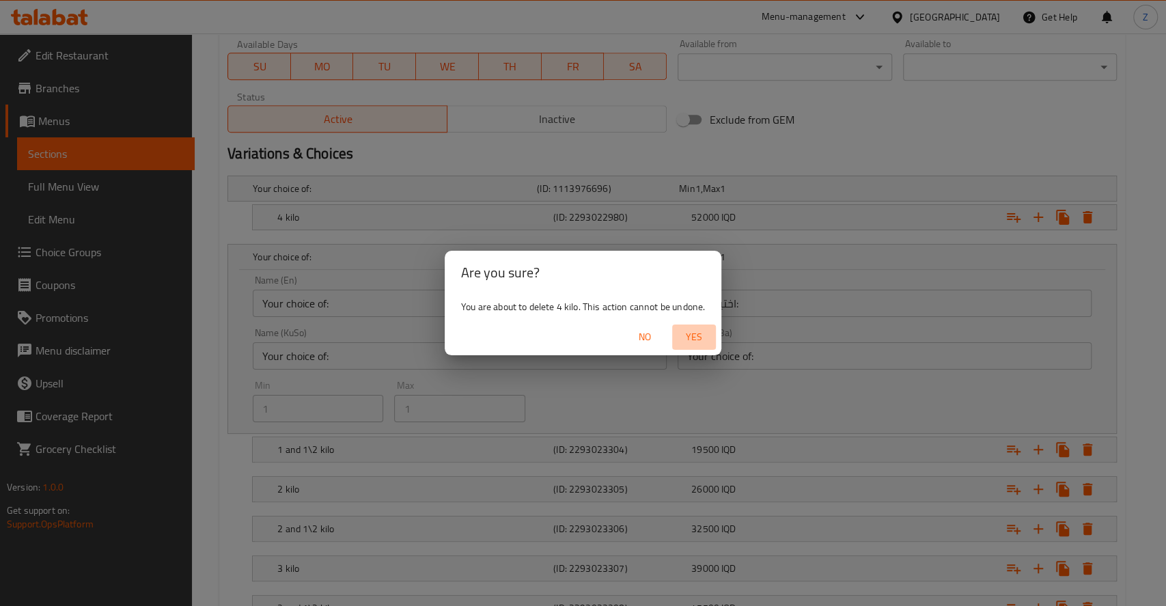
drag, startPoint x: 700, startPoint y: 335, endPoint x: 787, endPoint y: 325, distance: 87.3
click at [699, 335] on span "Yes" at bounding box center [693, 336] width 33 height 17
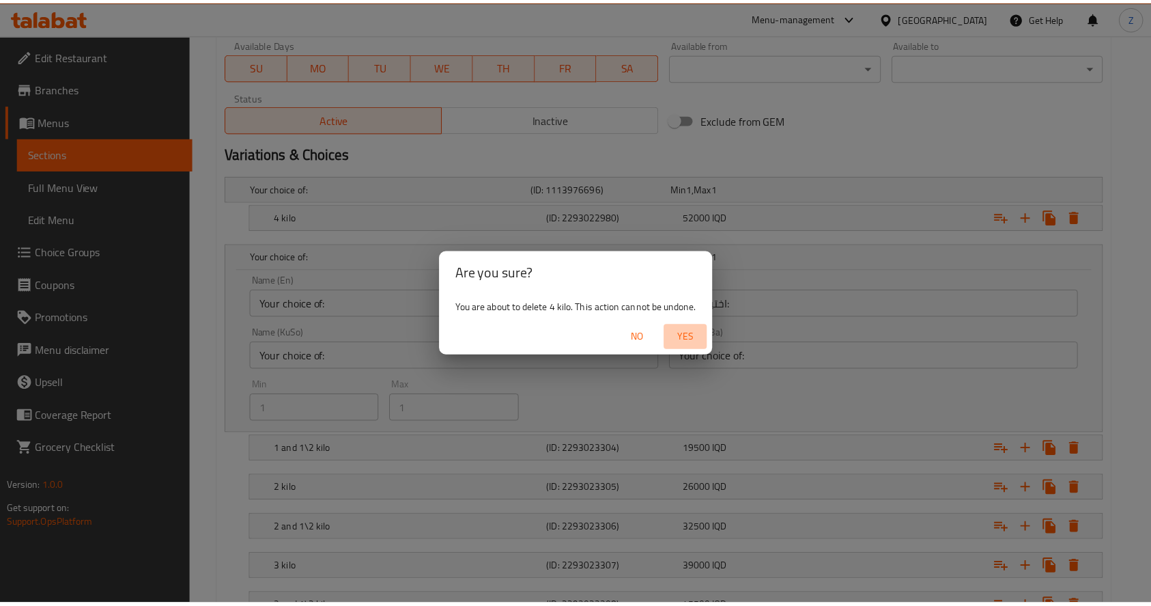
scroll to position [535, 0]
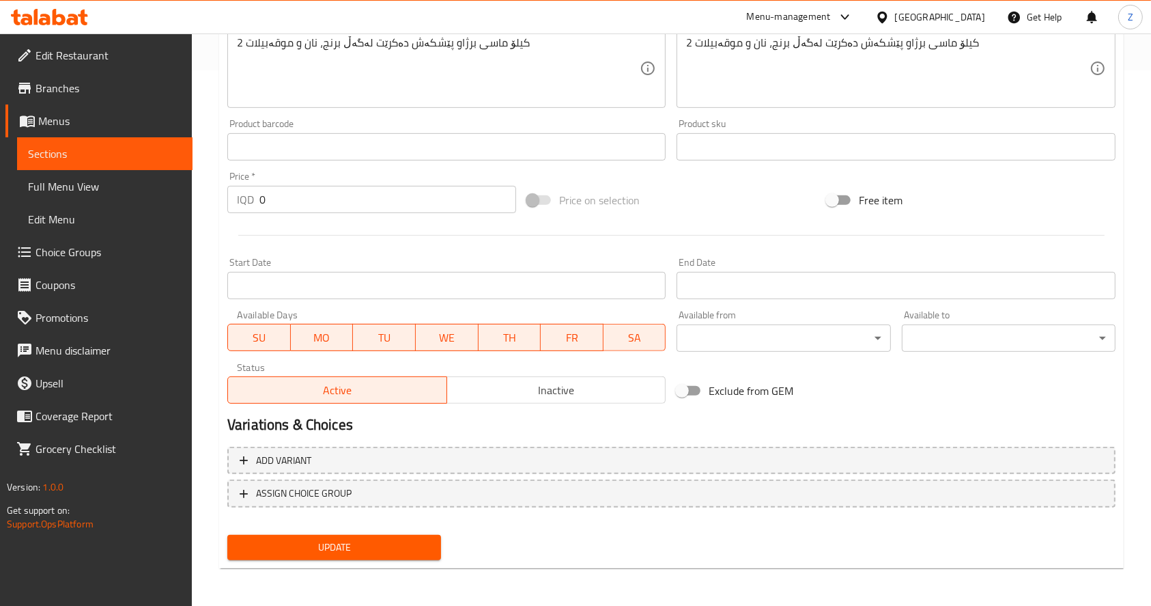
click at [867, 567] on div "Home / Restaurants management / Menus / Sections / item / update Fish Plates se…" at bounding box center [671, 52] width 905 height 1054
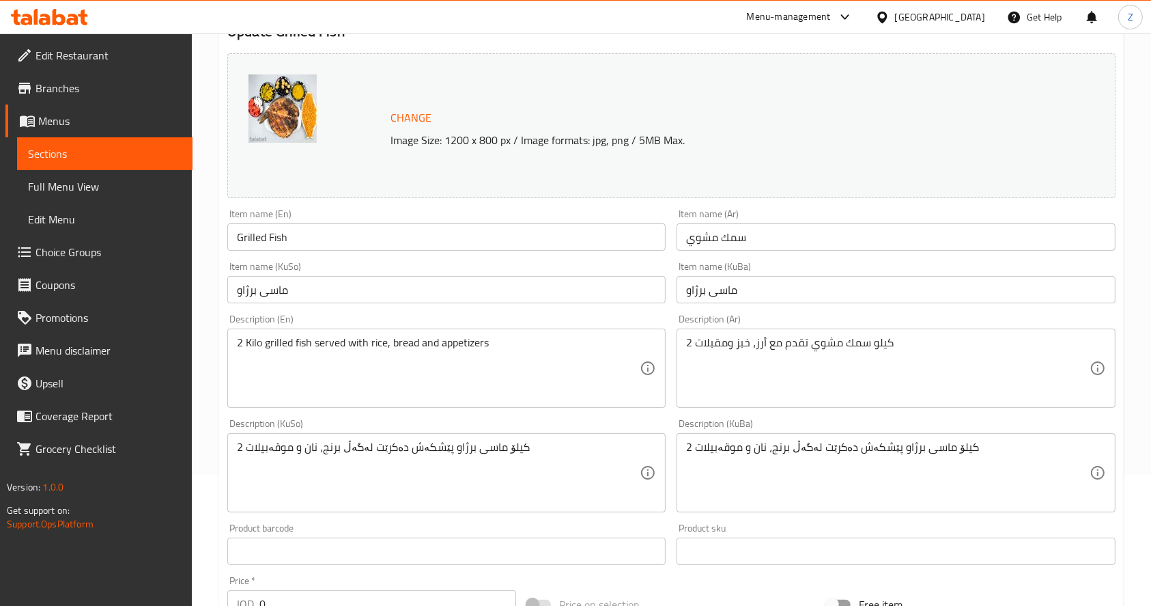
scroll to position [0, 0]
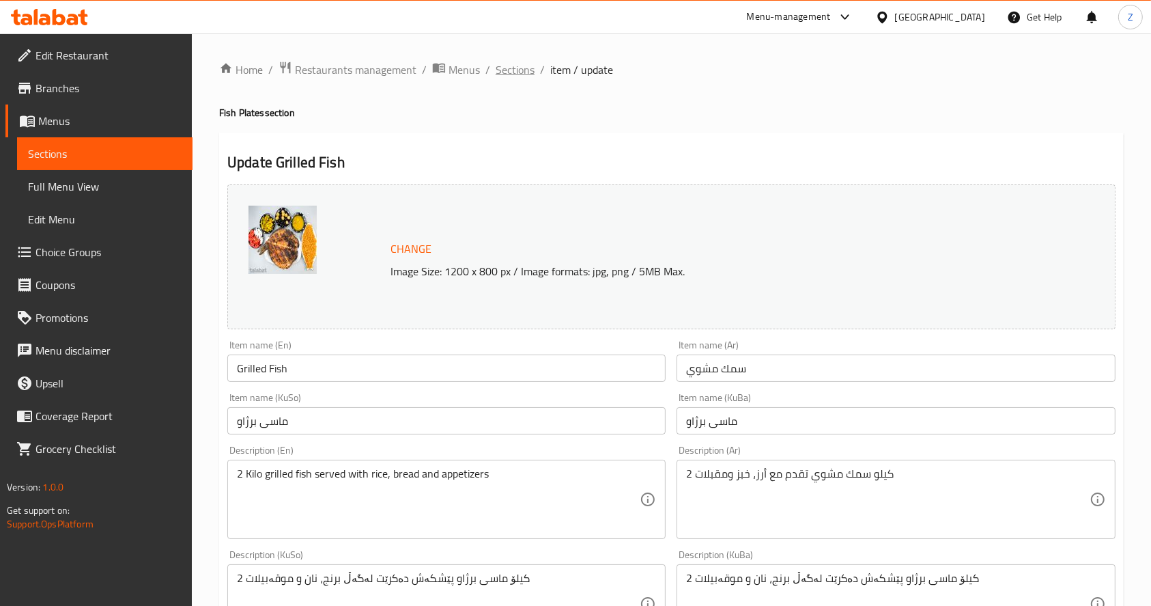
click at [511, 72] on span "Sections" at bounding box center [515, 69] width 39 height 16
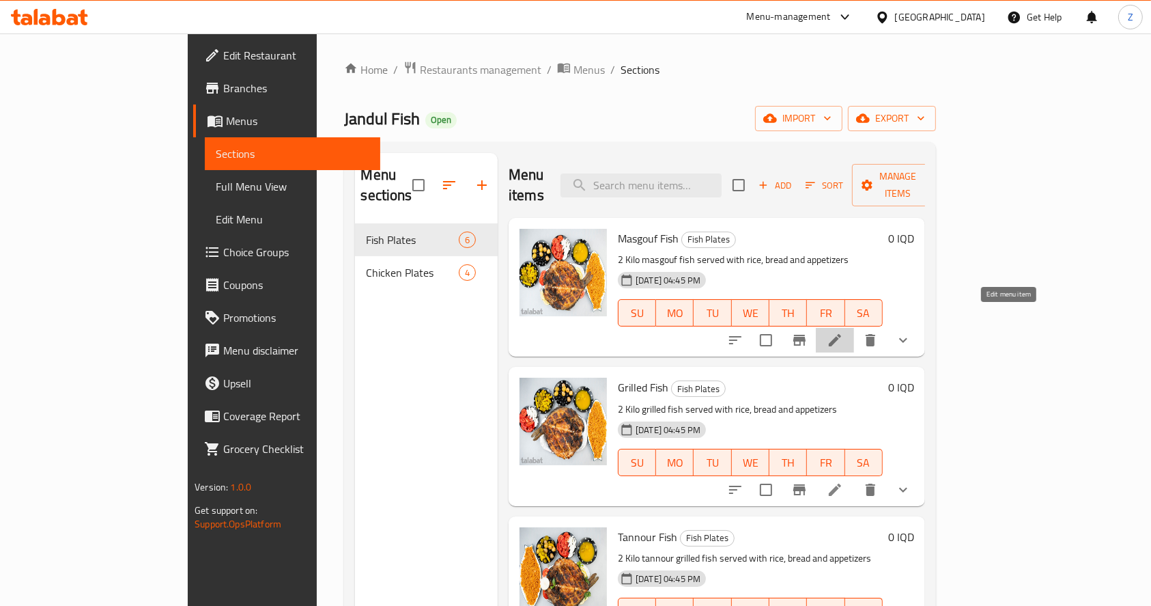
click at [843, 332] on icon at bounding box center [835, 340] width 16 height 16
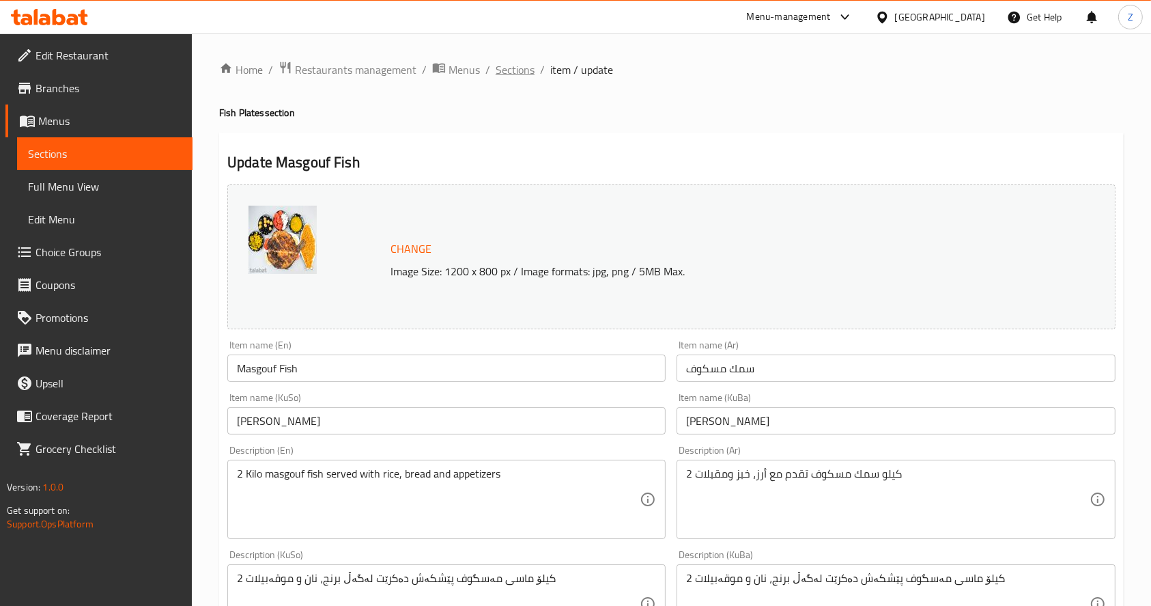
click at [496, 68] on span "Sections" at bounding box center [515, 69] width 39 height 16
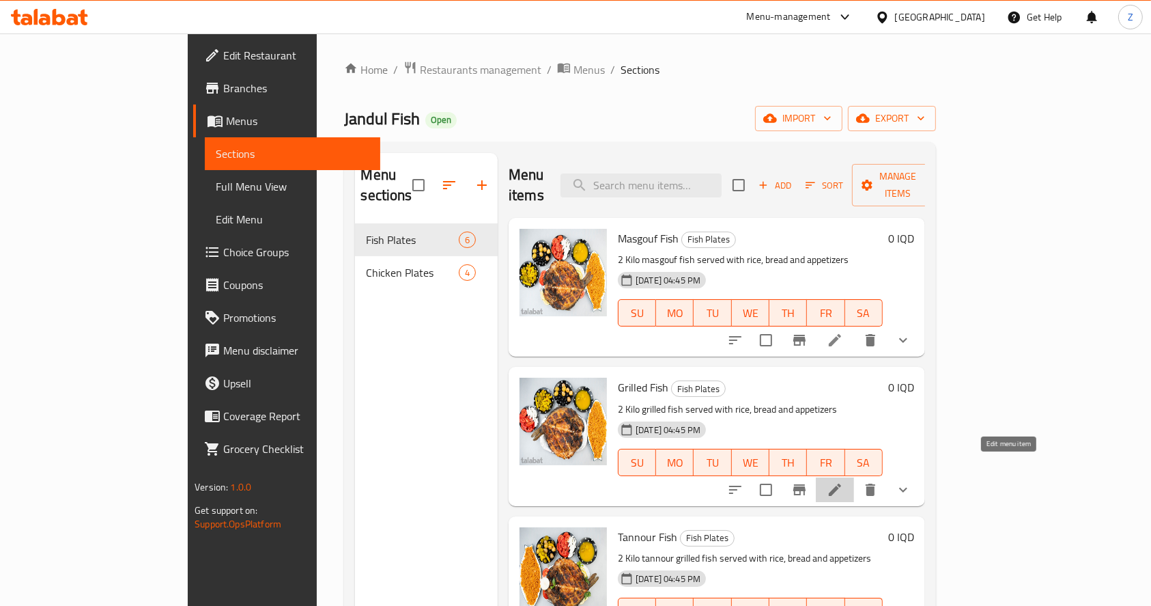
click at [841, 483] on icon at bounding box center [835, 489] width 12 height 12
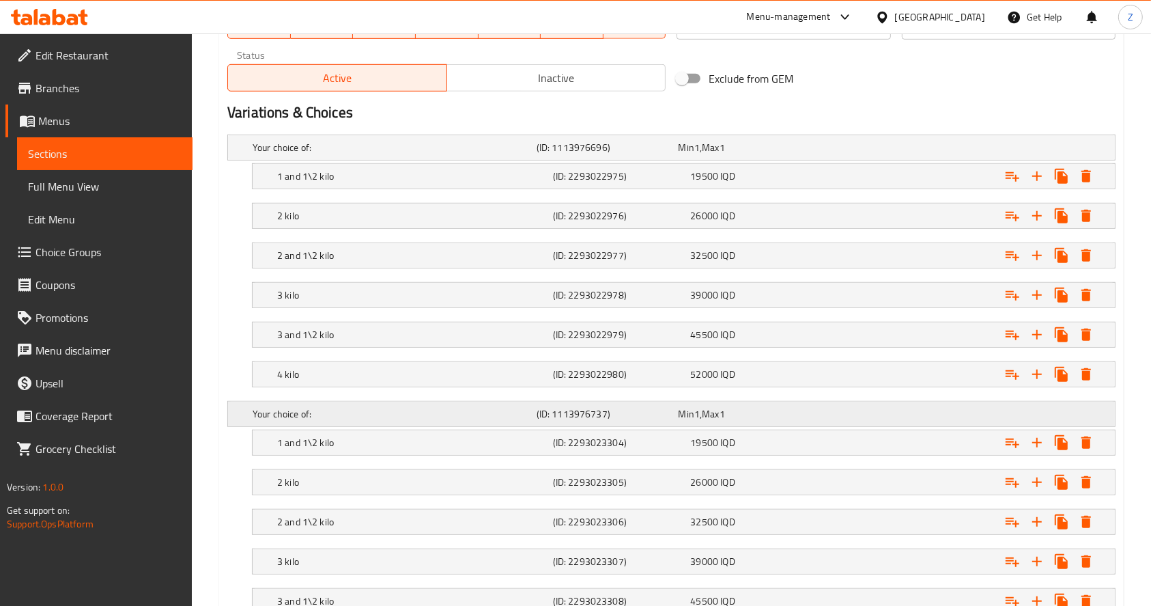
scroll to position [989, 0]
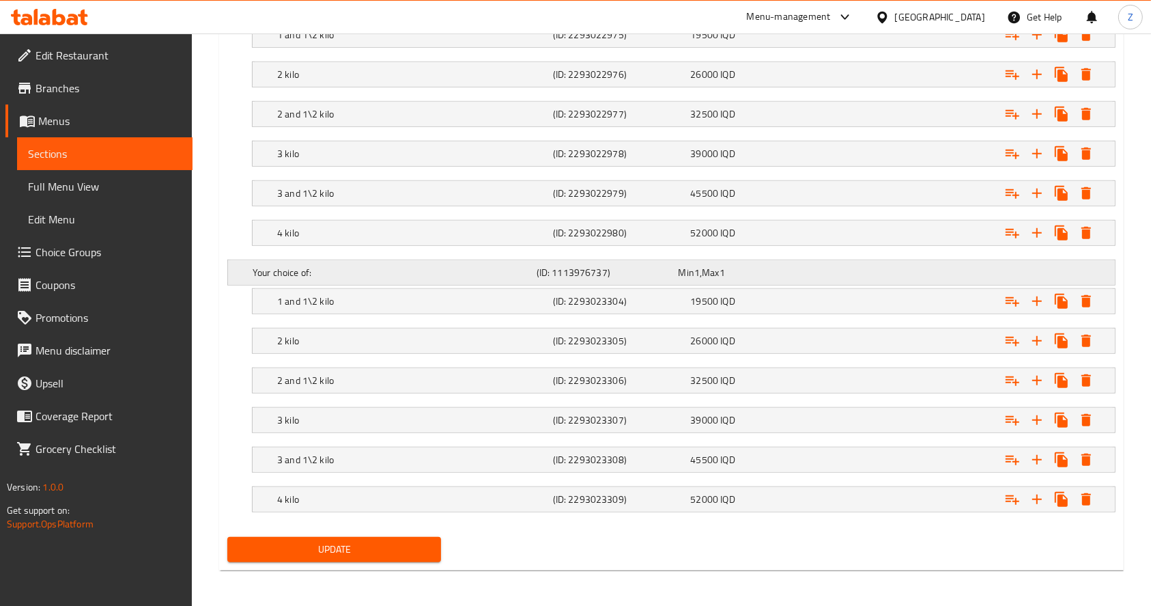
drag, startPoint x: 821, startPoint y: 280, endPoint x: 814, endPoint y: 281, distance: 7.0
click at [819, 280] on div "Your choice of: (ID: 1113976737) Min 1 , Max 1" at bounding box center [676, 272] width 852 height 30
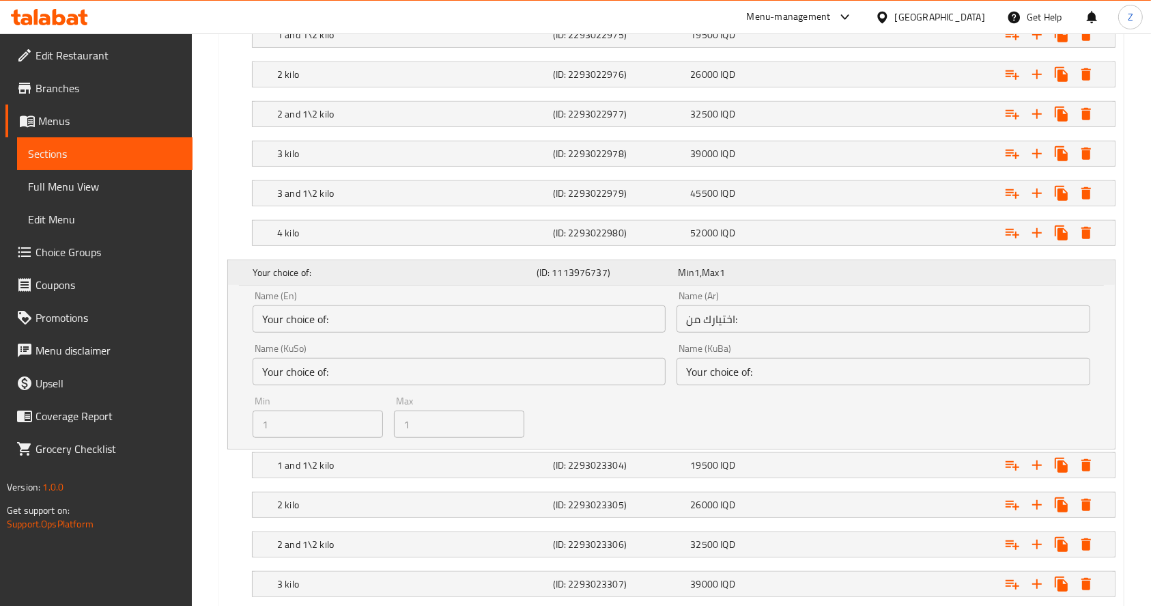
click at [730, 275] on div "Min 1 , Max 1" at bounding box center [746, 273] width 137 height 14
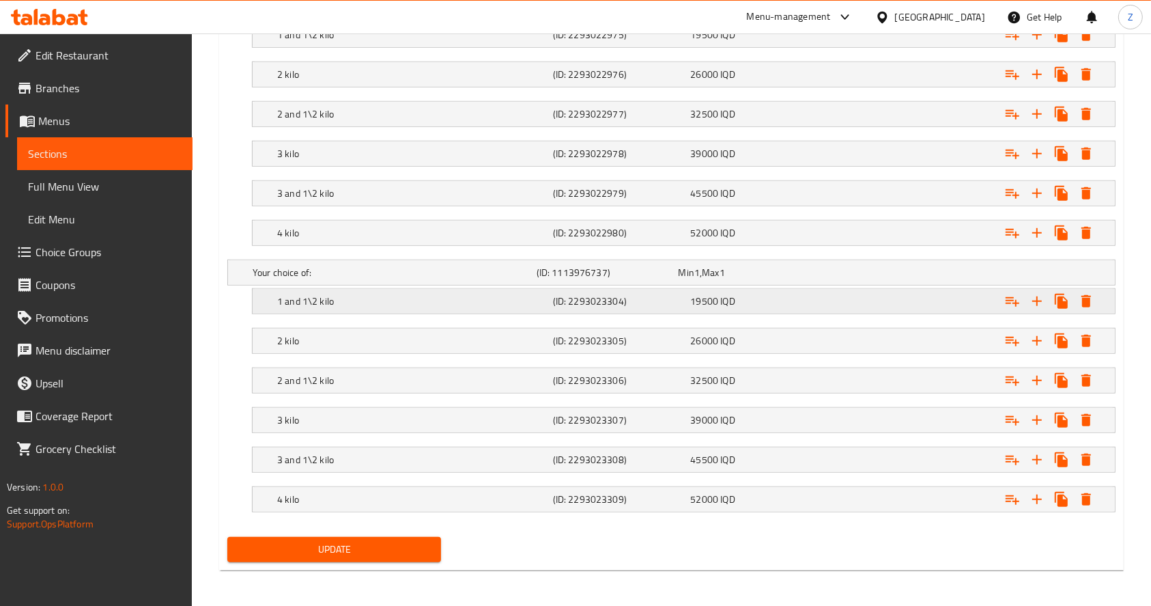
click at [783, 309] on div "19500 IQD" at bounding box center [757, 301] width 138 height 19
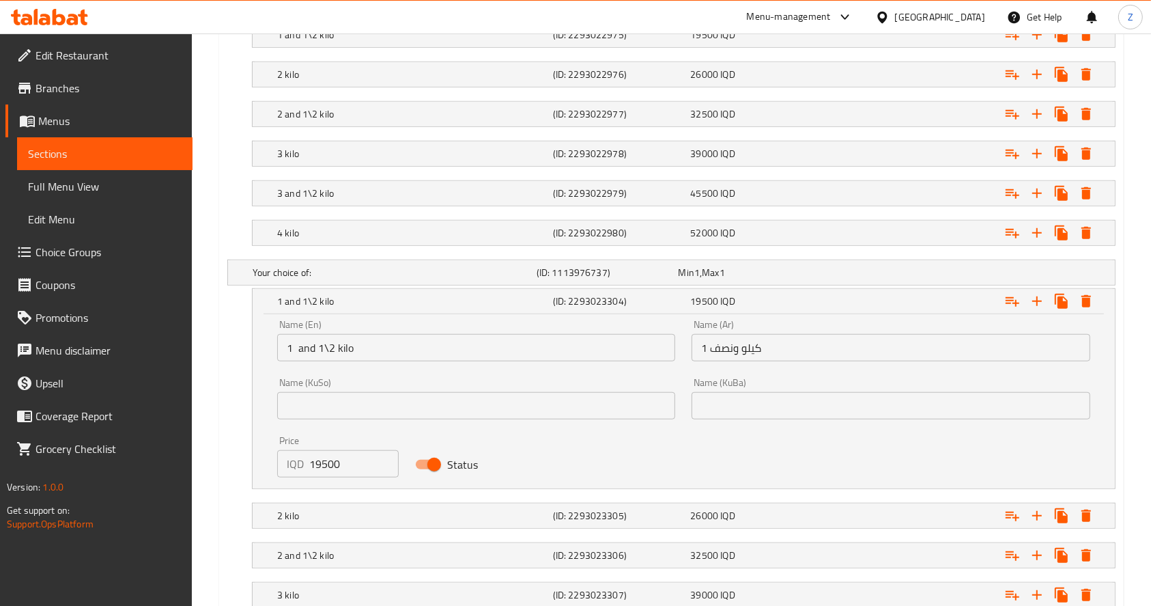
click at [437, 468] on input "Status" at bounding box center [434, 464] width 78 height 26
checkbox input "false"
click at [518, 502] on div "2 kilo (ID: 2293023305) 26000 IQD" at bounding box center [688, 516] width 827 height 30
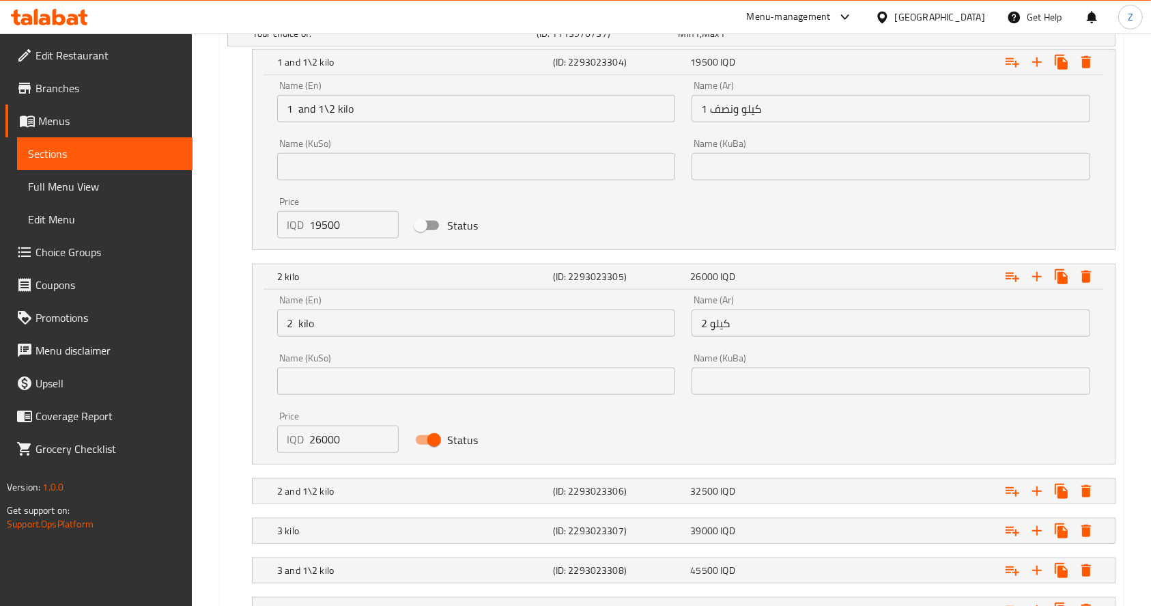
scroll to position [1262, 0]
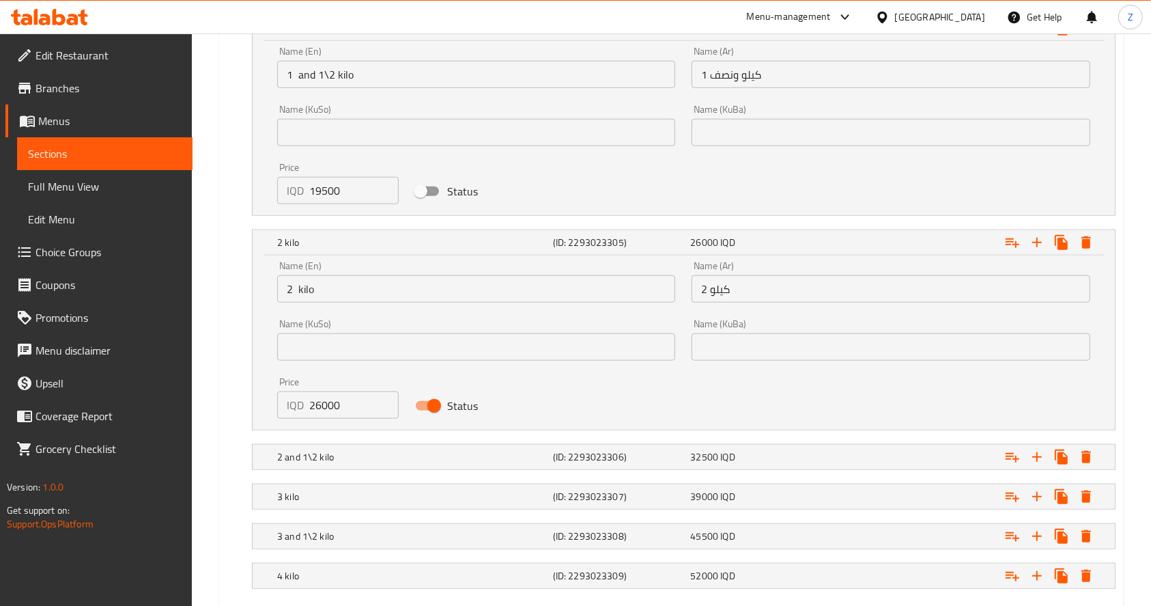
click at [419, 408] on input "Status" at bounding box center [434, 406] width 78 height 26
checkbox input "false"
click at [437, 447] on div "2 and 1\2 kilo" at bounding box center [413, 456] width 276 height 19
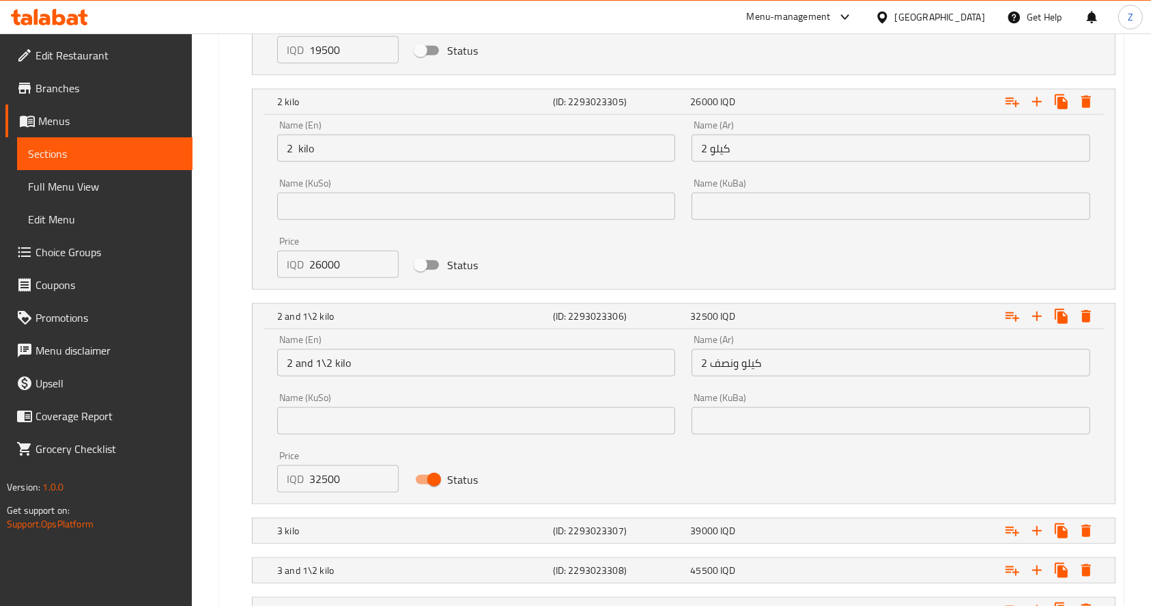
scroll to position [1508, 0]
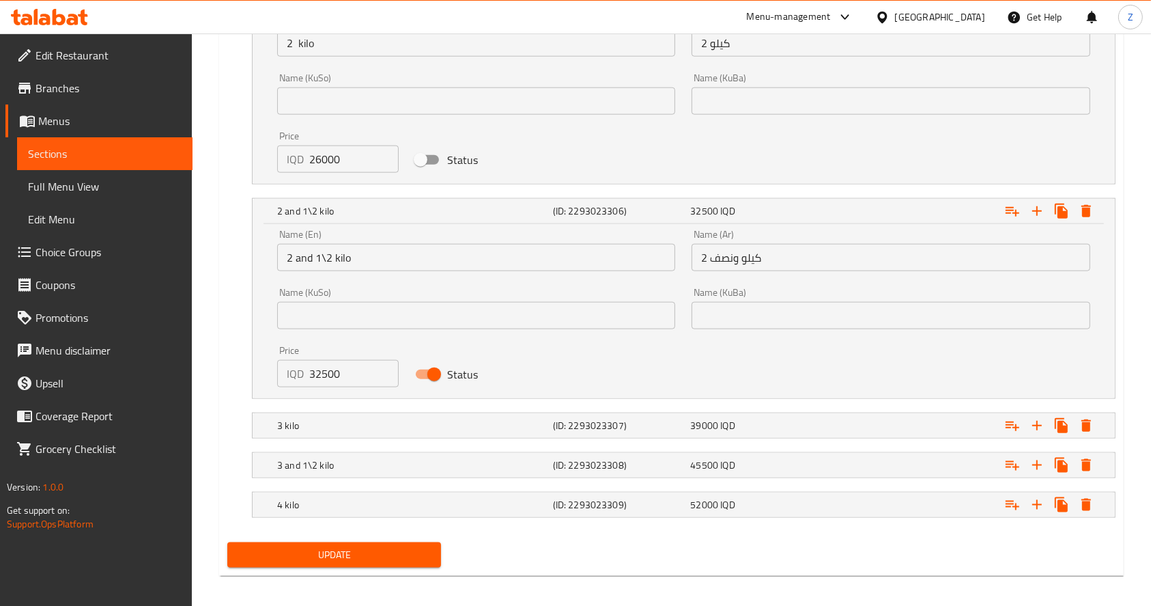
click at [424, 383] on input "Status" at bounding box center [434, 374] width 78 height 26
checkbox input "false"
click at [439, 424] on h5 "3 kilo" at bounding box center [412, 426] width 270 height 14
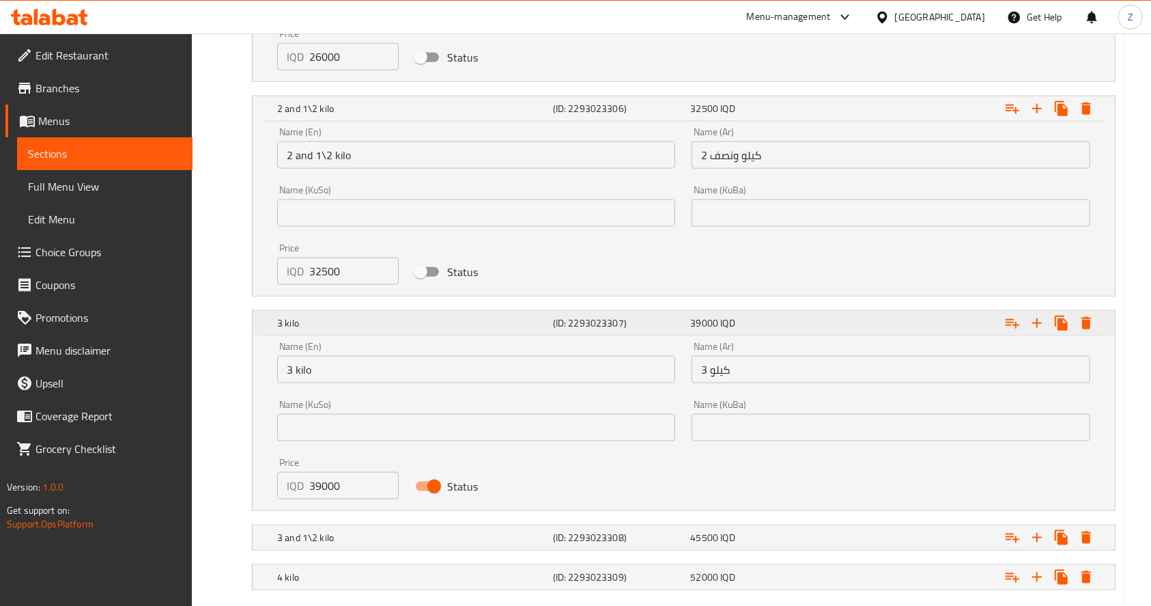
scroll to position [1688, 0]
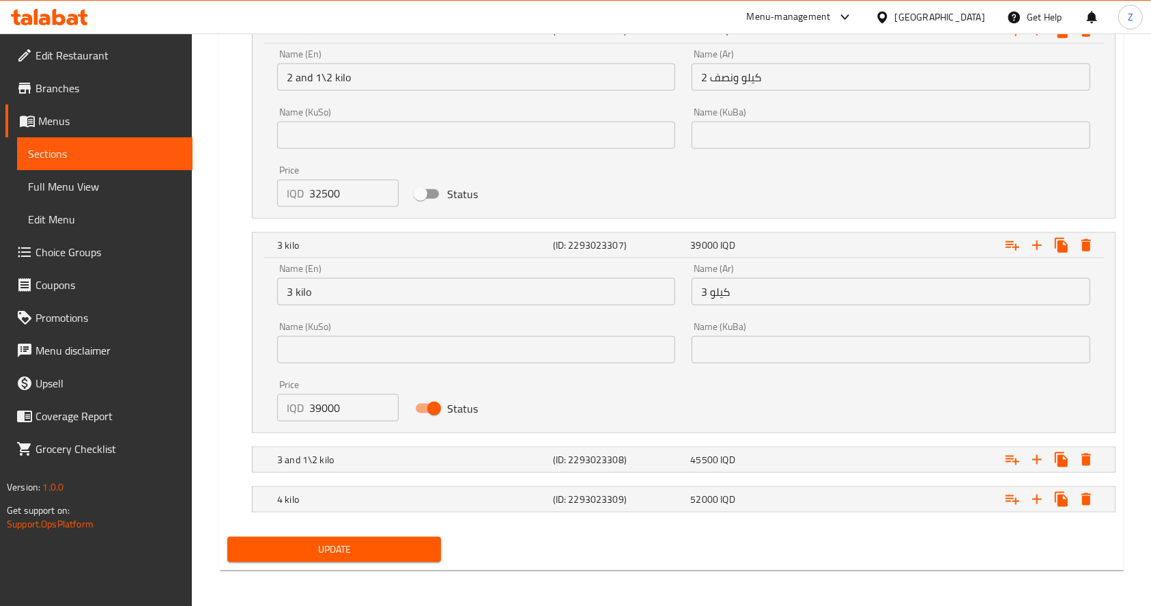
click at [421, 418] on input "Status" at bounding box center [434, 408] width 78 height 26
checkbox input "false"
drag, startPoint x: 447, startPoint y: 445, endPoint x: 460, endPoint y: 450, distance: 13.2
click at [446, 450] on div "3 and 1\2 kilo (ID: 2293023308) 45500 IQD" at bounding box center [688, 460] width 827 height 30
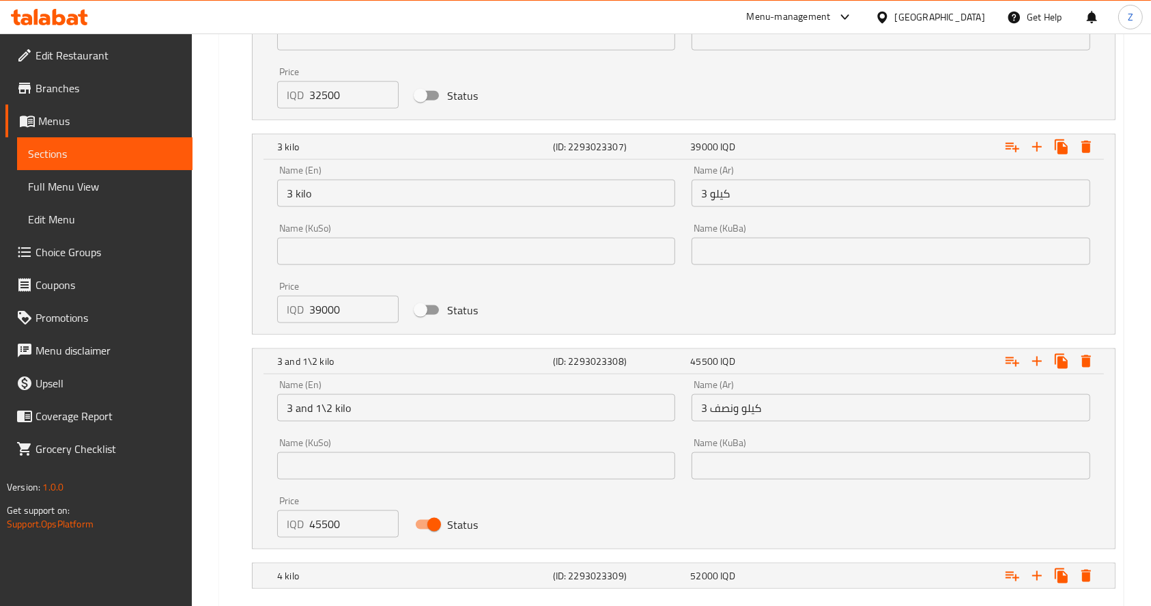
scroll to position [1863, 0]
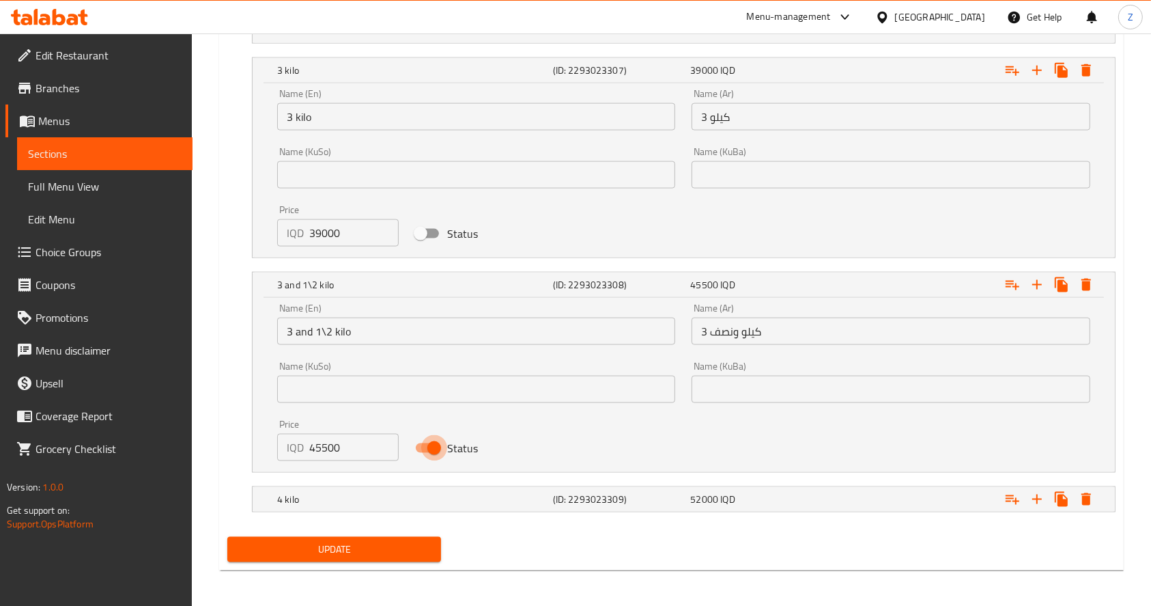
drag, startPoint x: 421, startPoint y: 453, endPoint x: 460, endPoint y: 465, distance: 41.5
click at [421, 453] on input "Status" at bounding box center [434, 448] width 78 height 26
checkbox input "false"
click at [459, 507] on div "4 kilo (ID: 2293023309) 52000 IQD" at bounding box center [688, 499] width 827 height 30
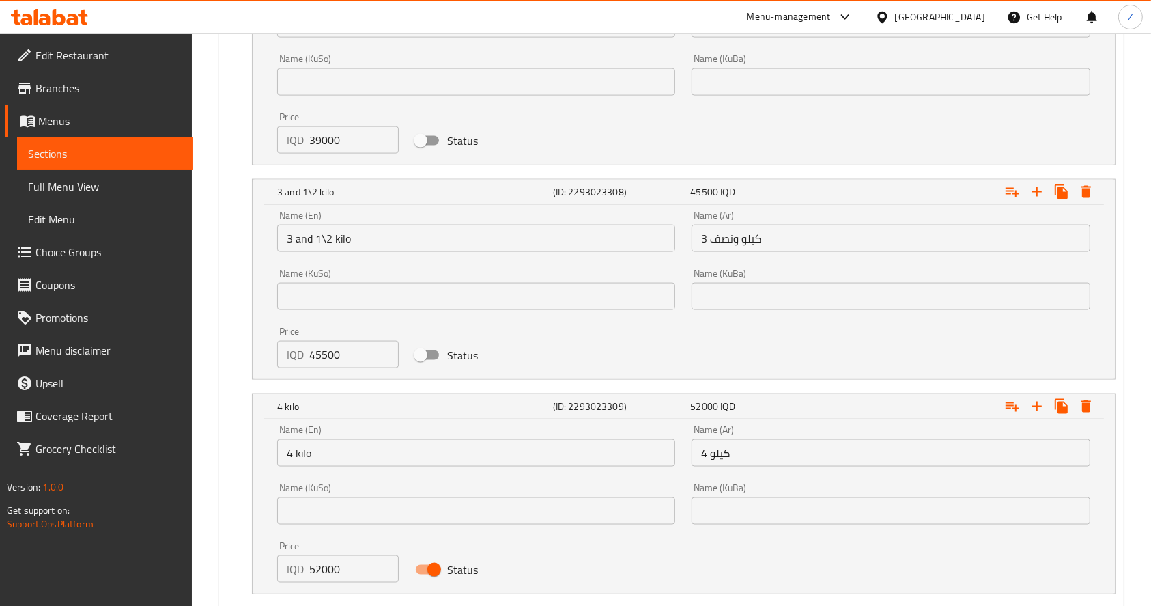
scroll to position [2038, 0]
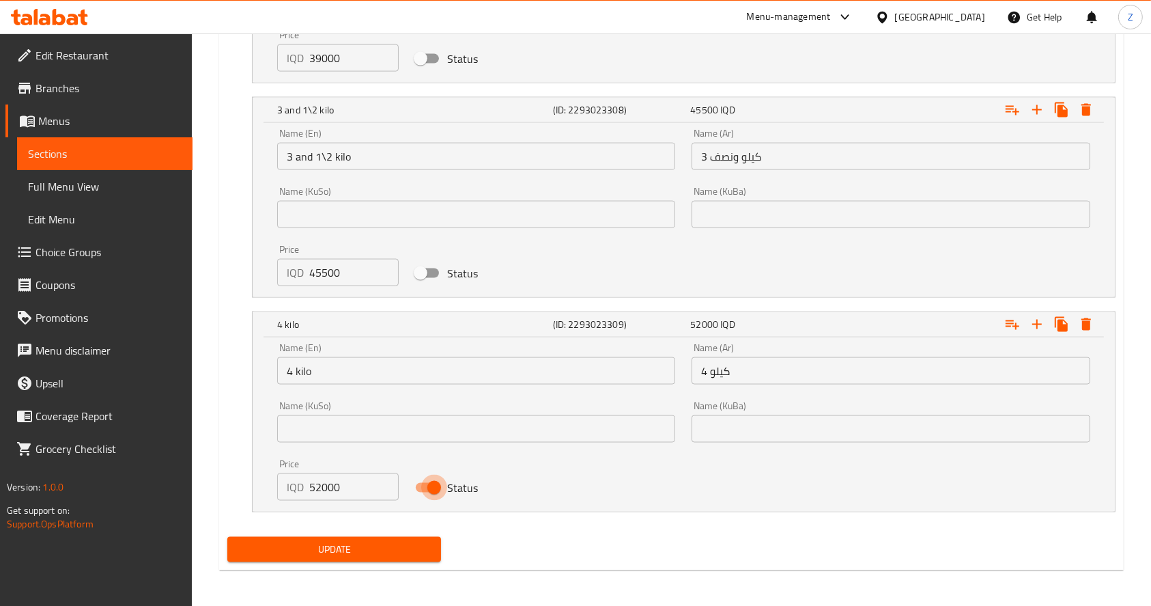
click at [424, 492] on input "Status" at bounding box center [434, 488] width 78 height 26
checkbox input "false"
drag, startPoint x: 416, startPoint y: 544, endPoint x: 430, endPoint y: 545, distance: 13.7
click at [416, 545] on span "Update" at bounding box center [334, 549] width 192 height 17
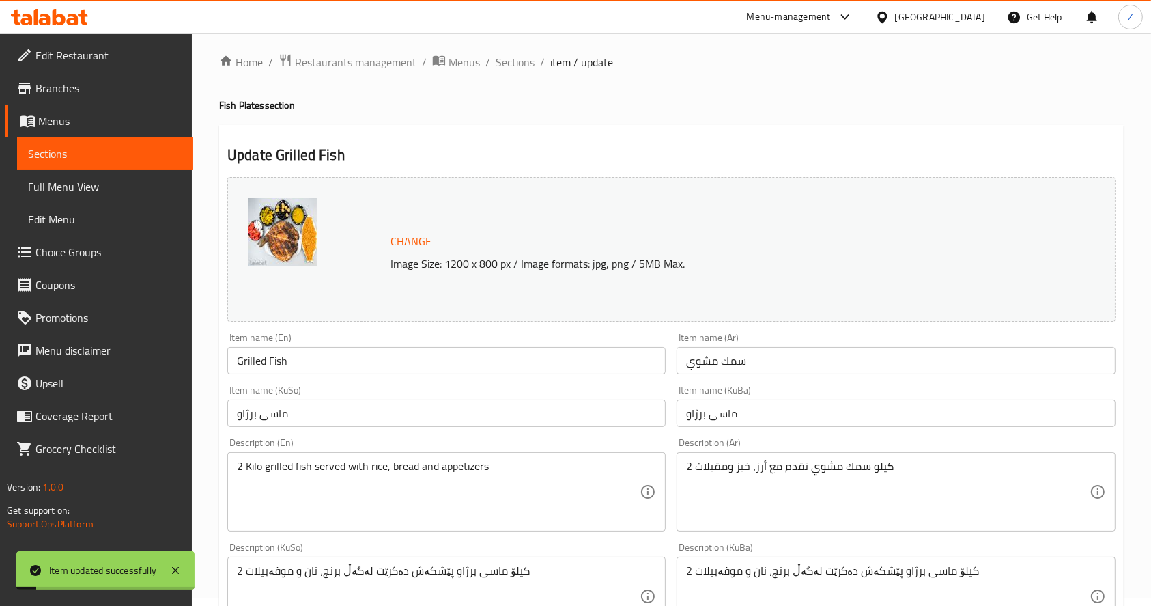
scroll to position [0, 0]
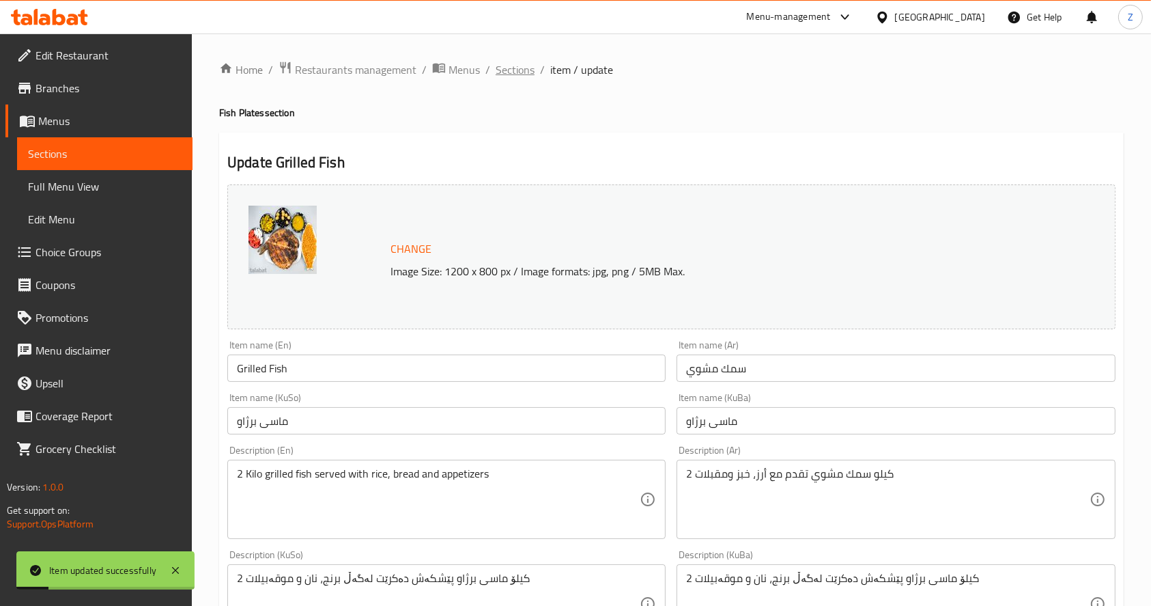
click at [523, 72] on span "Sections" at bounding box center [515, 69] width 39 height 16
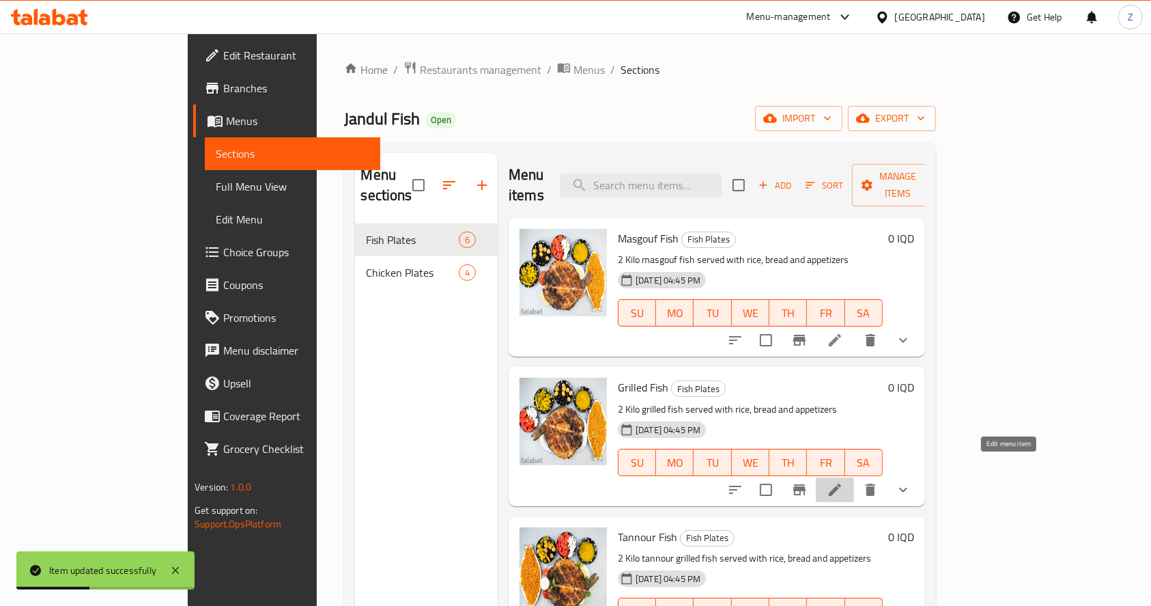
click at [843, 481] on icon at bounding box center [835, 489] width 16 height 16
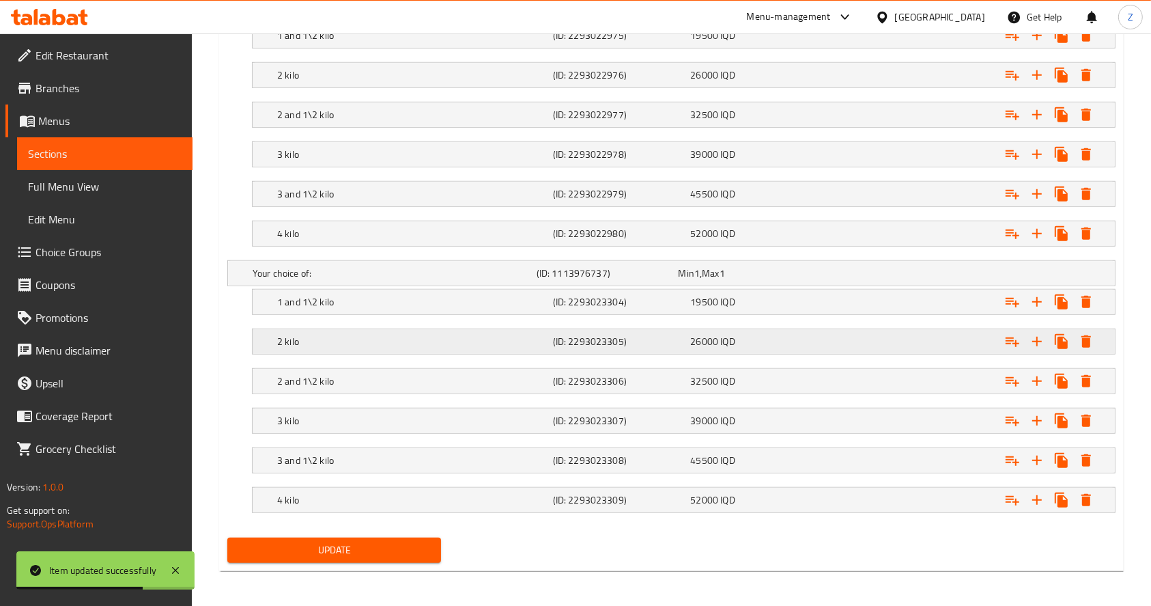
scroll to position [989, 0]
click at [507, 308] on div "1 and 1\2 kilo" at bounding box center [413, 301] width 276 height 19
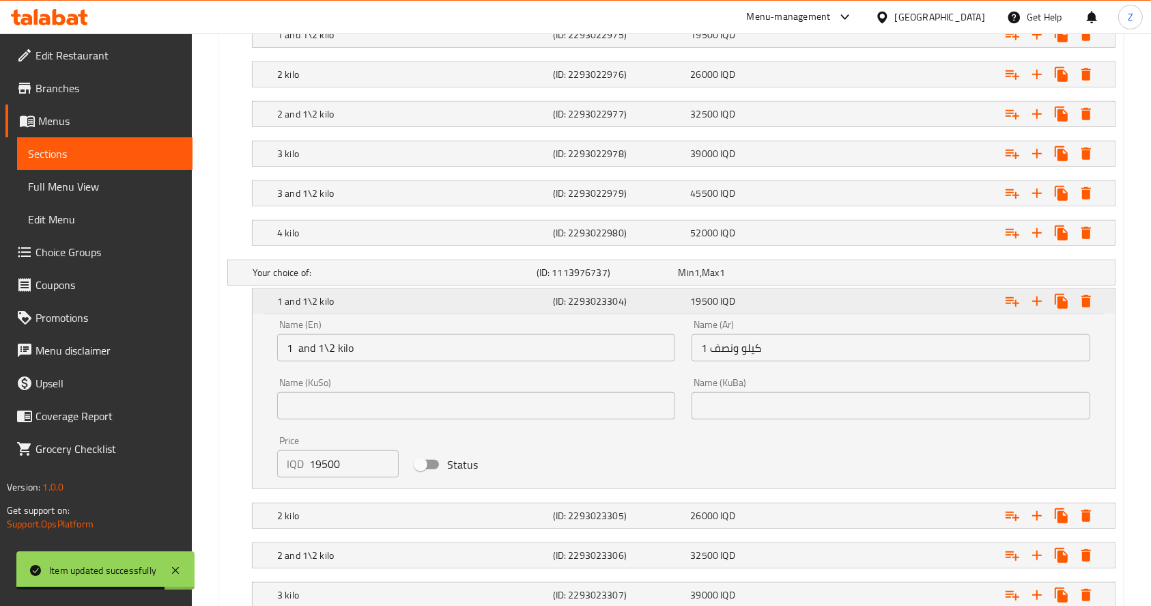
click at [507, 308] on div "1 and 1\2 kilo" at bounding box center [413, 301] width 276 height 19
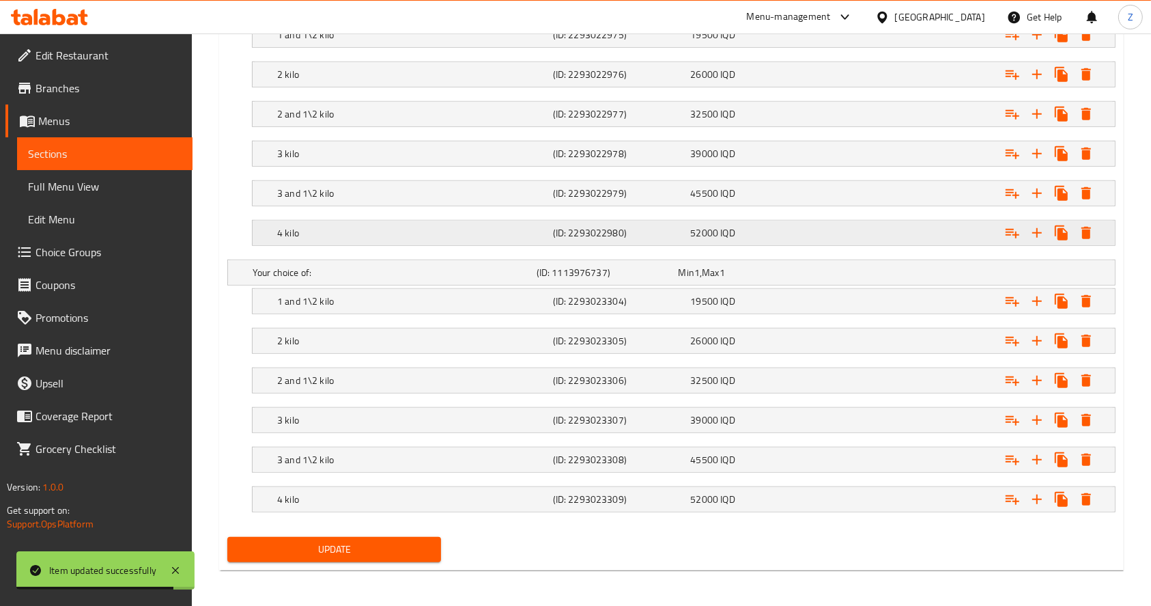
click at [484, 231] on h5 "4 kilo" at bounding box center [412, 233] width 270 height 14
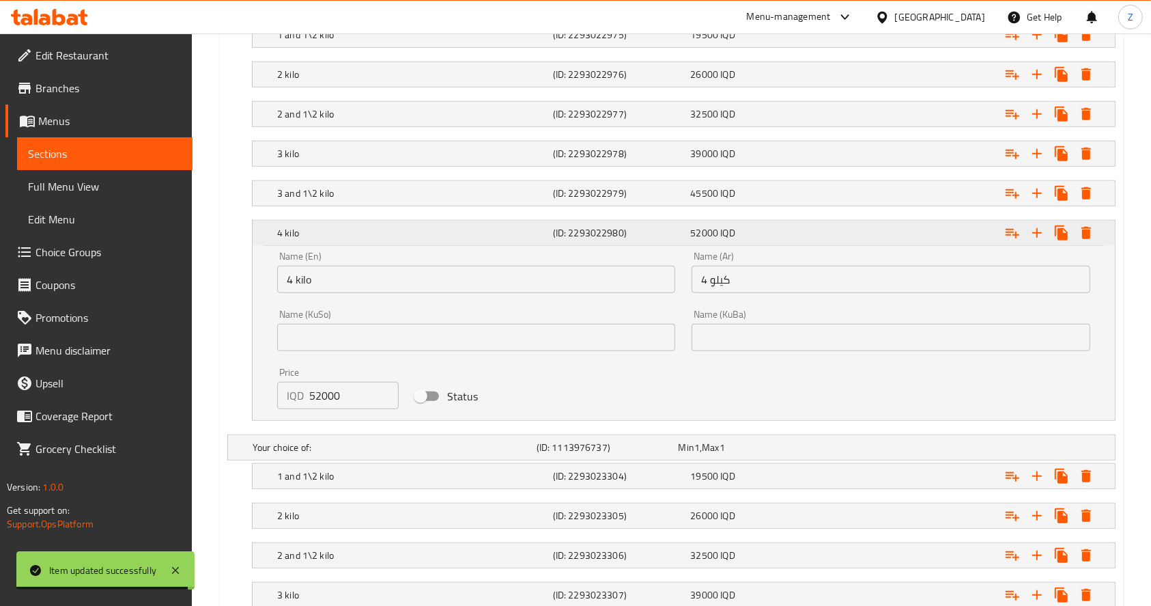
click at [484, 231] on h5 "4 kilo" at bounding box center [412, 233] width 270 height 14
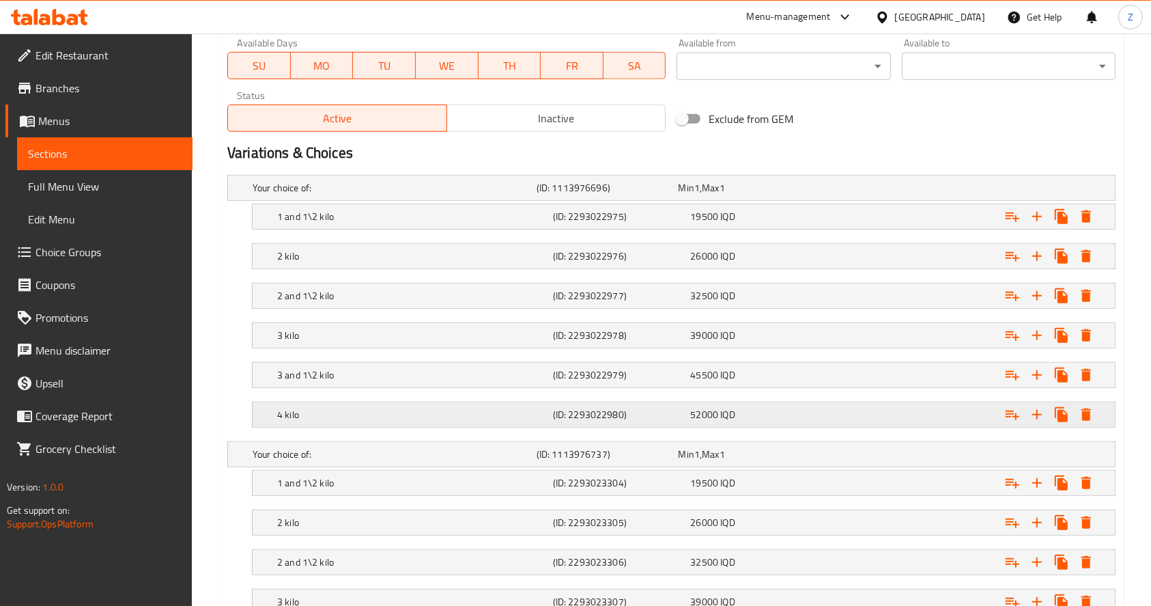
scroll to position [807, 0]
click at [423, 213] on h5 "1 and 1\2 kilo" at bounding box center [412, 217] width 270 height 14
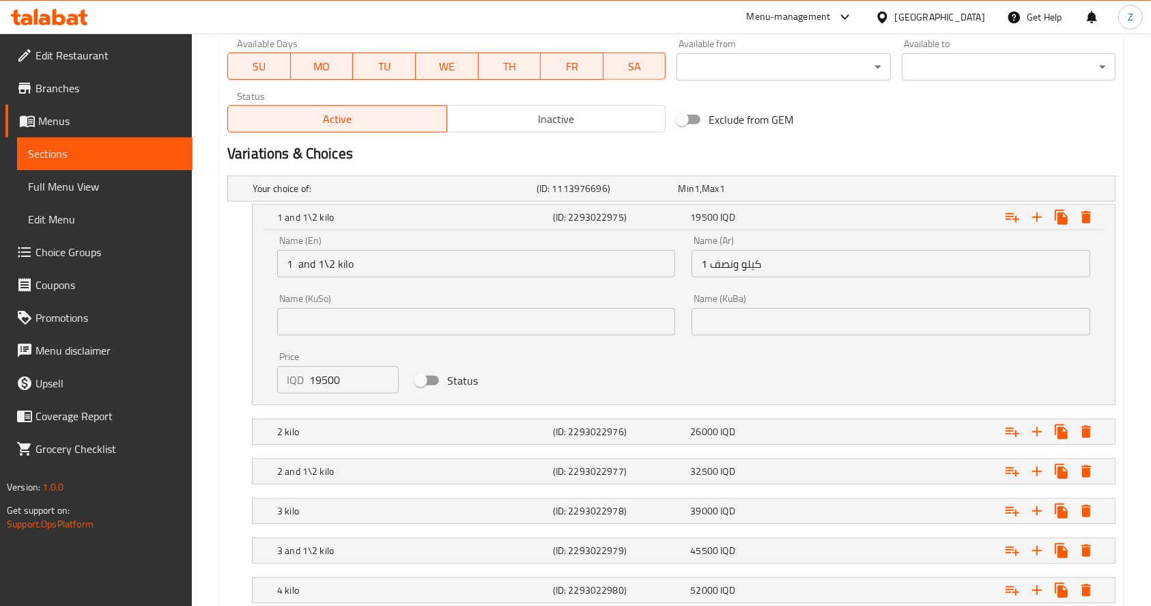
click at [424, 383] on input "Status" at bounding box center [421, 380] width 78 height 26
checkbox input "true"
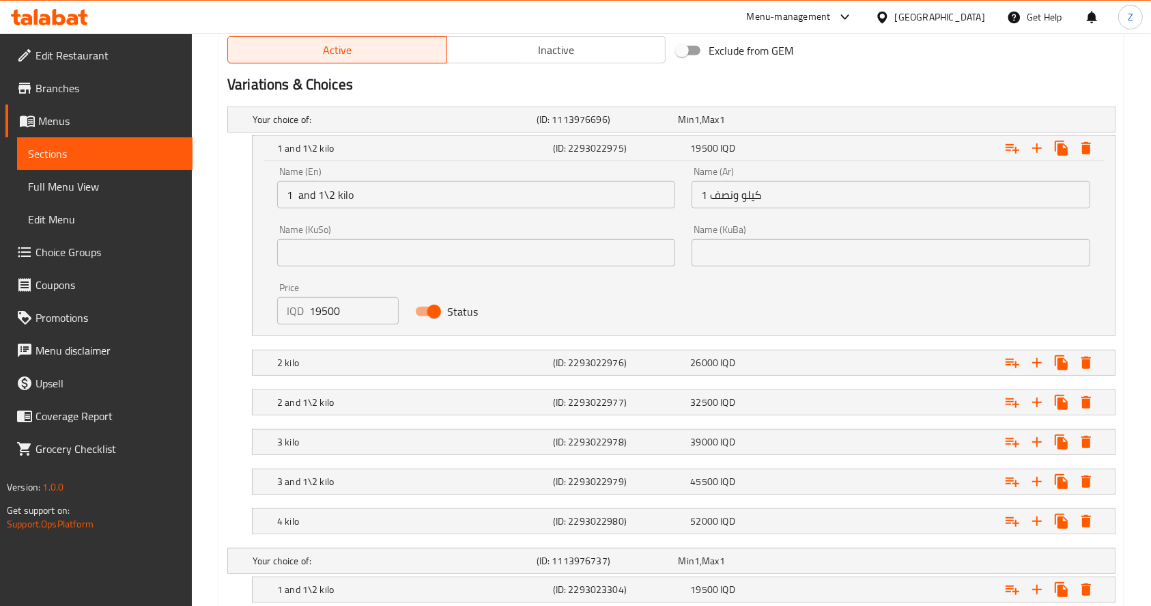
scroll to position [989, 0]
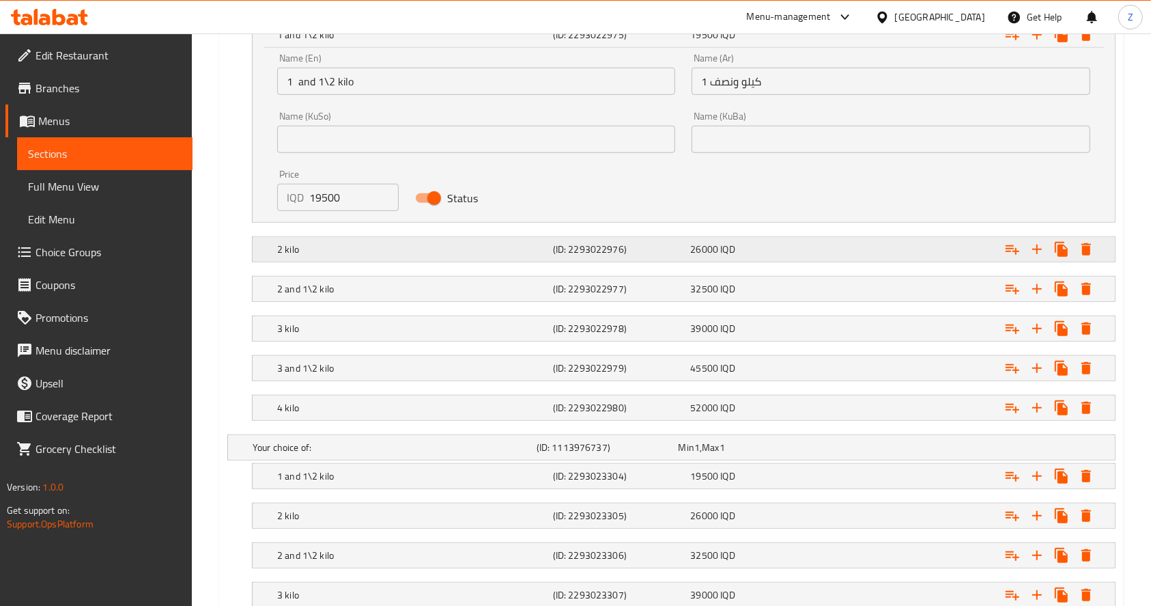
click at [464, 250] on h5 "2 kilo" at bounding box center [412, 249] width 270 height 14
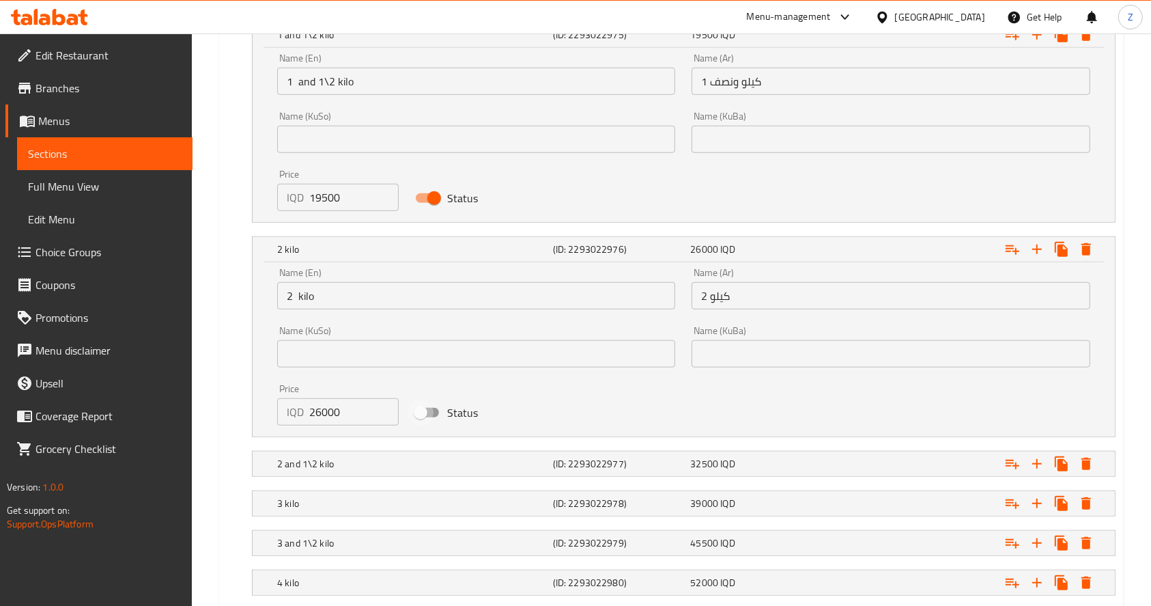
drag, startPoint x: 433, startPoint y: 408, endPoint x: 456, endPoint y: 349, distance: 63.8
click at [433, 407] on input "Status" at bounding box center [421, 412] width 78 height 26
checkbox input "true"
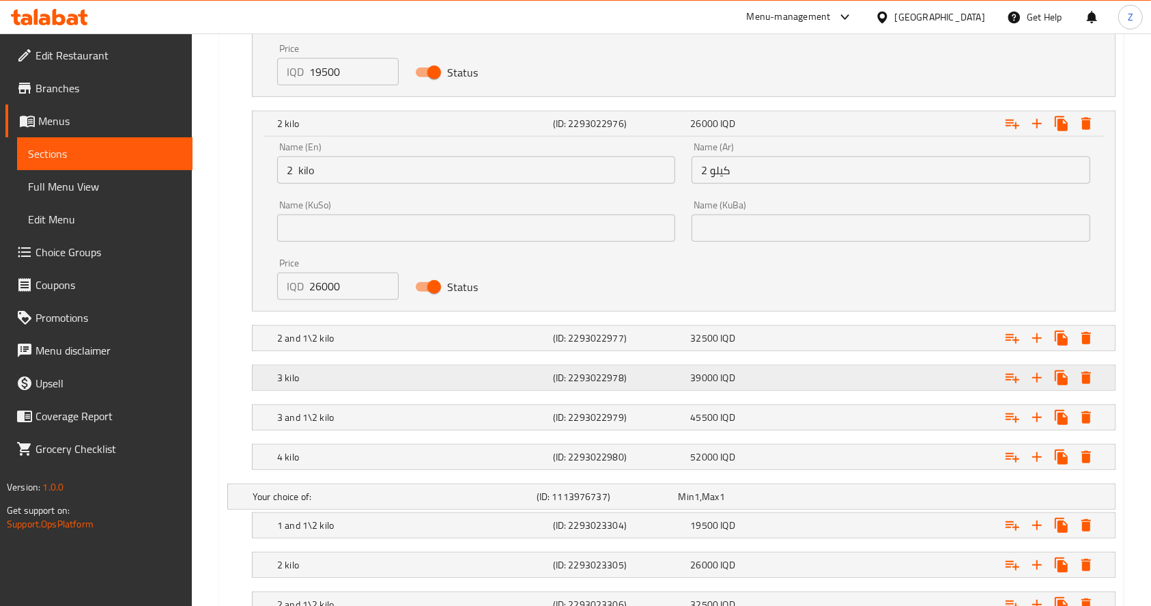
scroll to position [1170, 0]
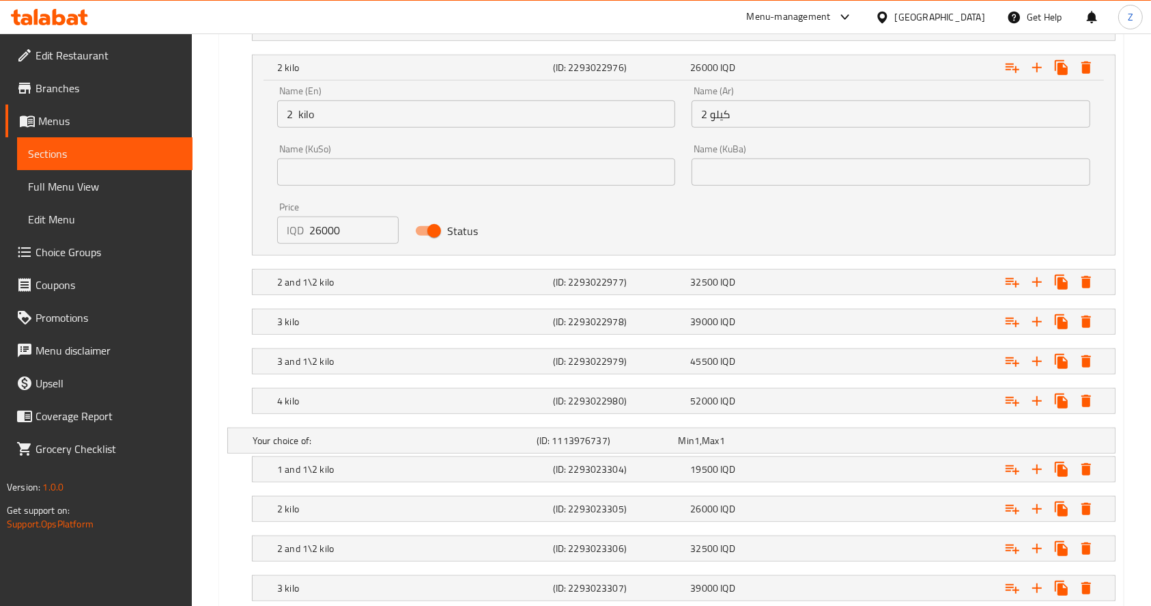
click at [472, 302] on nav at bounding box center [671, 303] width 888 height 11
click at [473, 286] on h5 "2 and 1\2 kilo" at bounding box center [412, 282] width 270 height 14
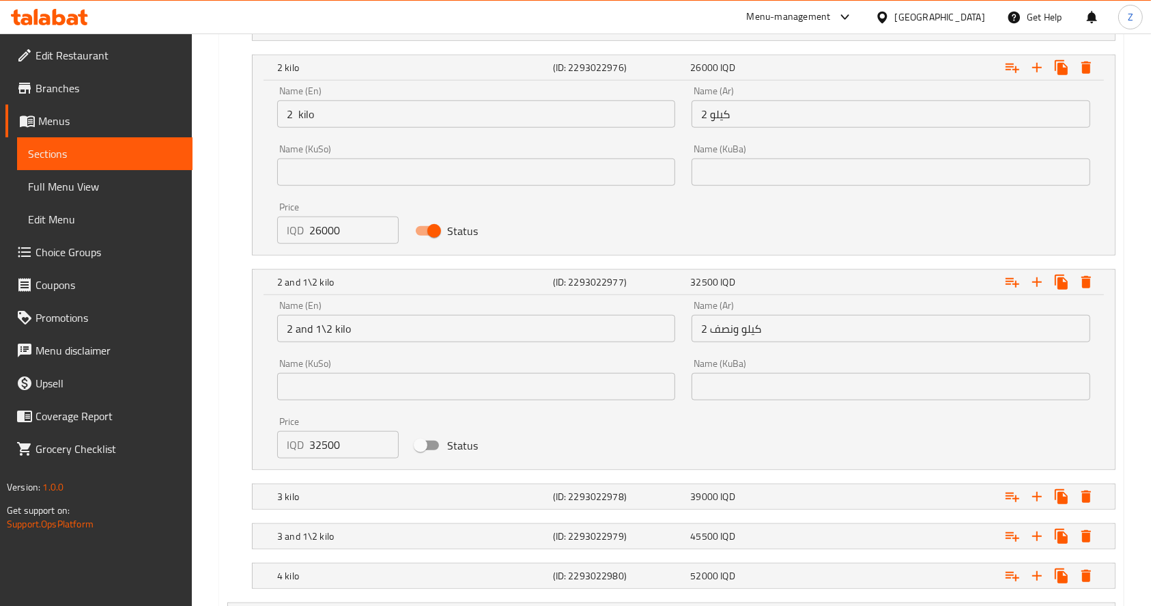
drag, startPoint x: 431, startPoint y: 446, endPoint x: 453, endPoint y: 385, distance: 64.8
click at [431, 445] on input "Status" at bounding box center [421, 445] width 78 height 26
checkbox input "true"
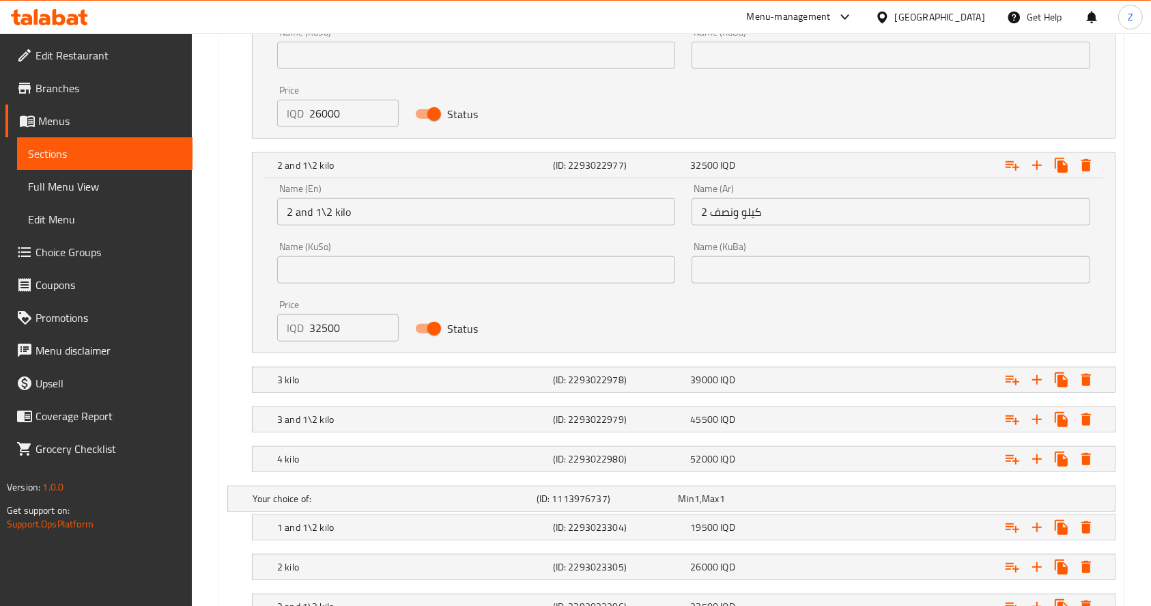
scroll to position [1353, 0]
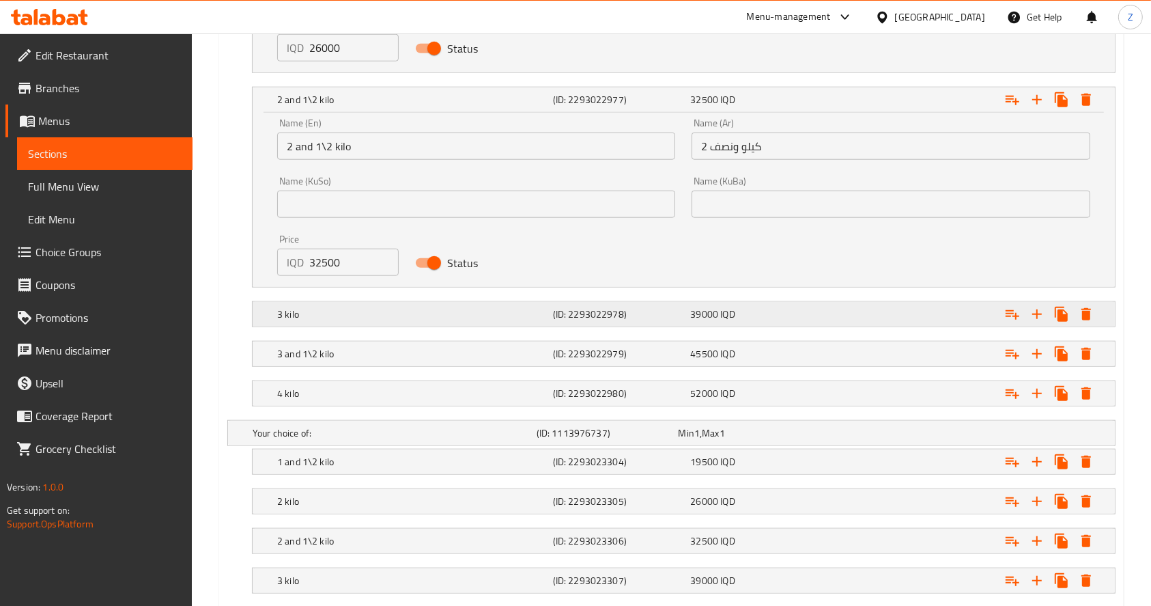
click at [459, 322] on div "3 kilo (ID: 2293022978) 39000 IQD" at bounding box center [688, 314] width 827 height 30
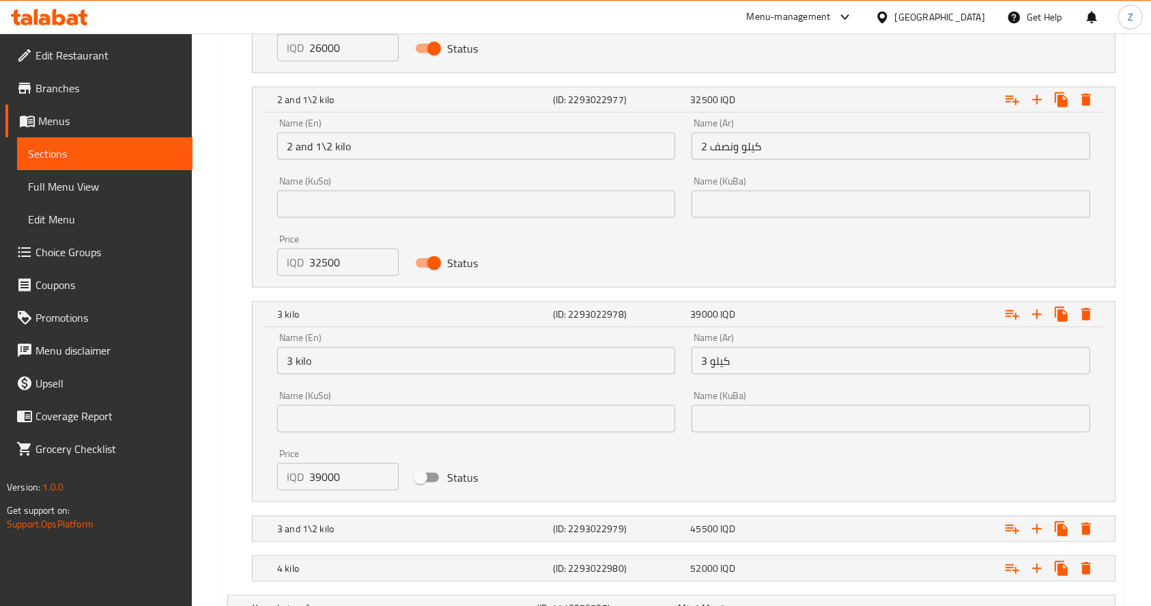
click at [428, 480] on input "Status" at bounding box center [421, 477] width 78 height 26
checkbox input "true"
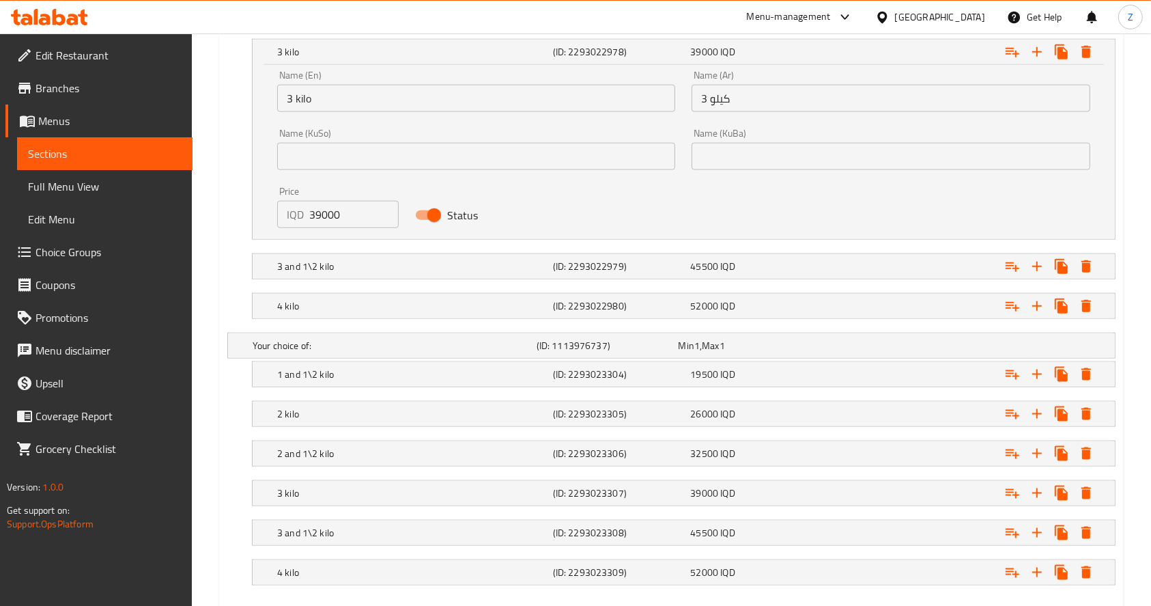
scroll to position [1626, 0]
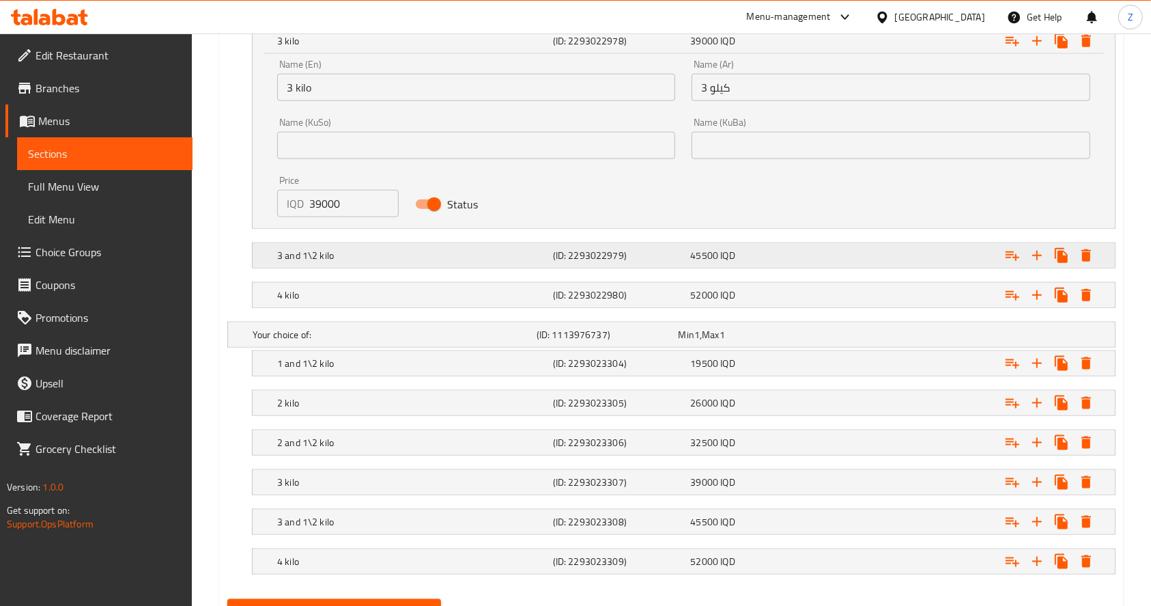
click at [465, 255] on h5 "3 and 1\2 kilo" at bounding box center [412, 256] width 270 height 14
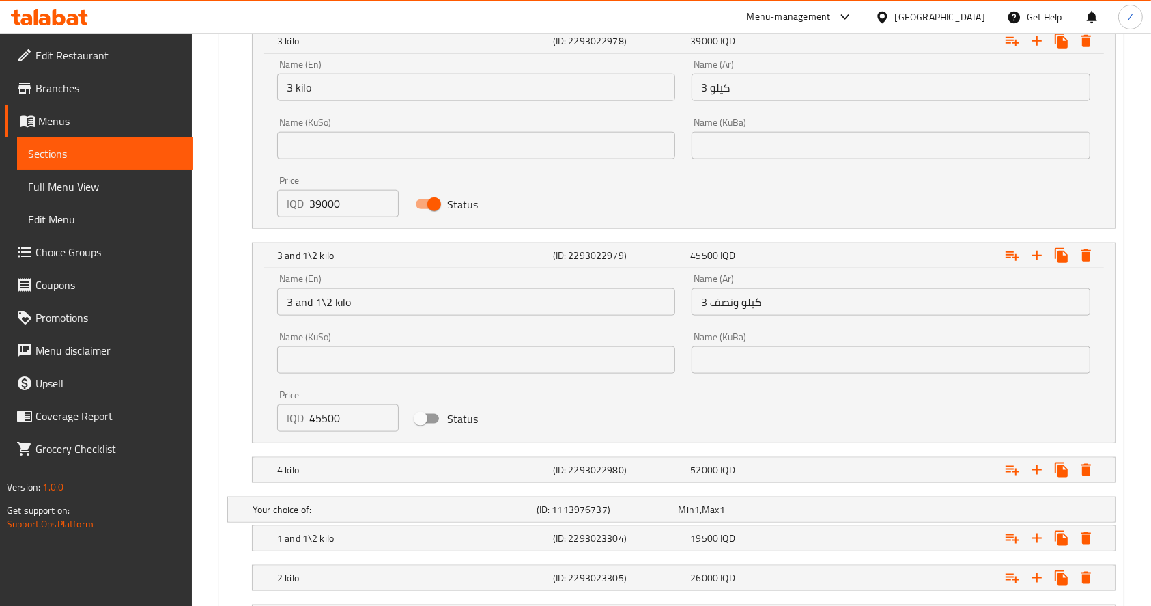
click at [435, 413] on input "Status" at bounding box center [421, 419] width 78 height 26
checkbox input "true"
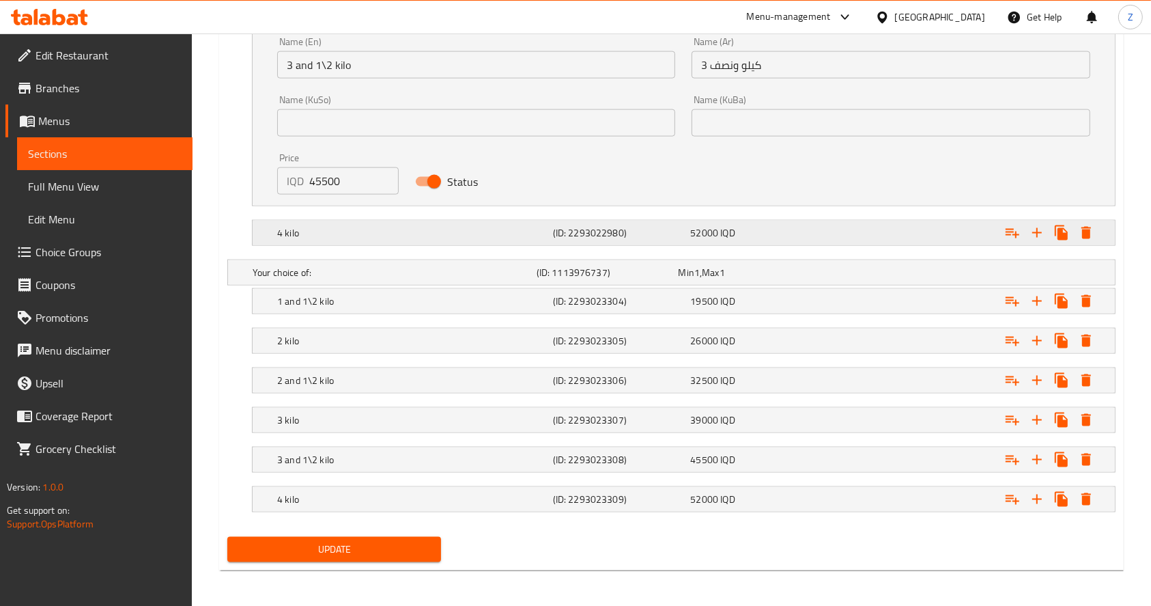
click at [481, 223] on div "4 kilo" at bounding box center [413, 232] width 276 height 19
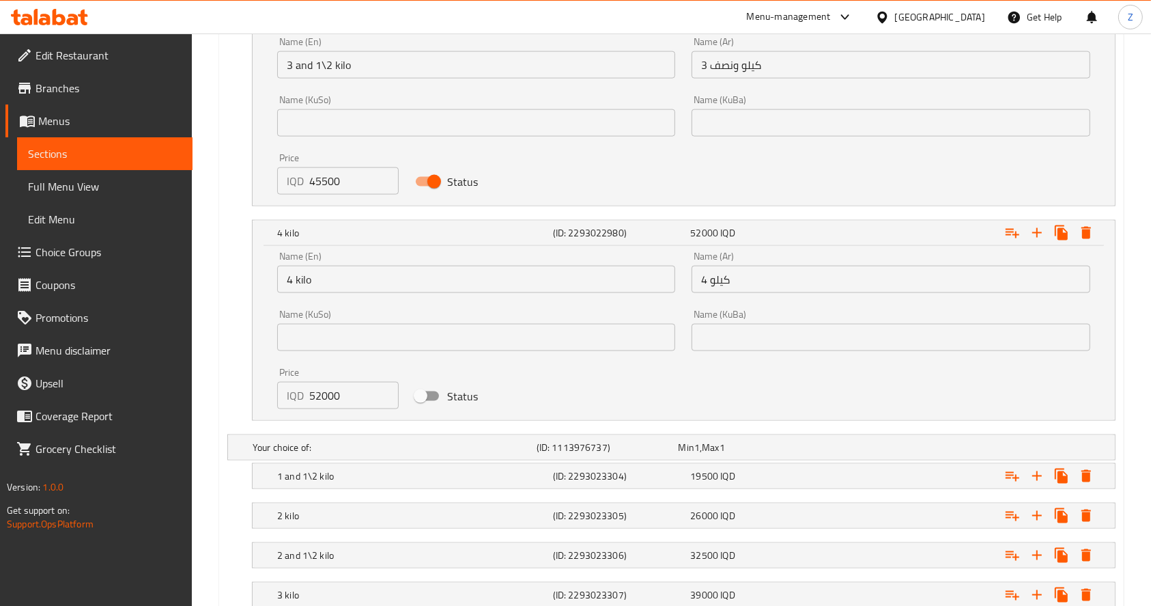
click at [436, 399] on input "Status" at bounding box center [421, 396] width 78 height 26
checkbox input "true"
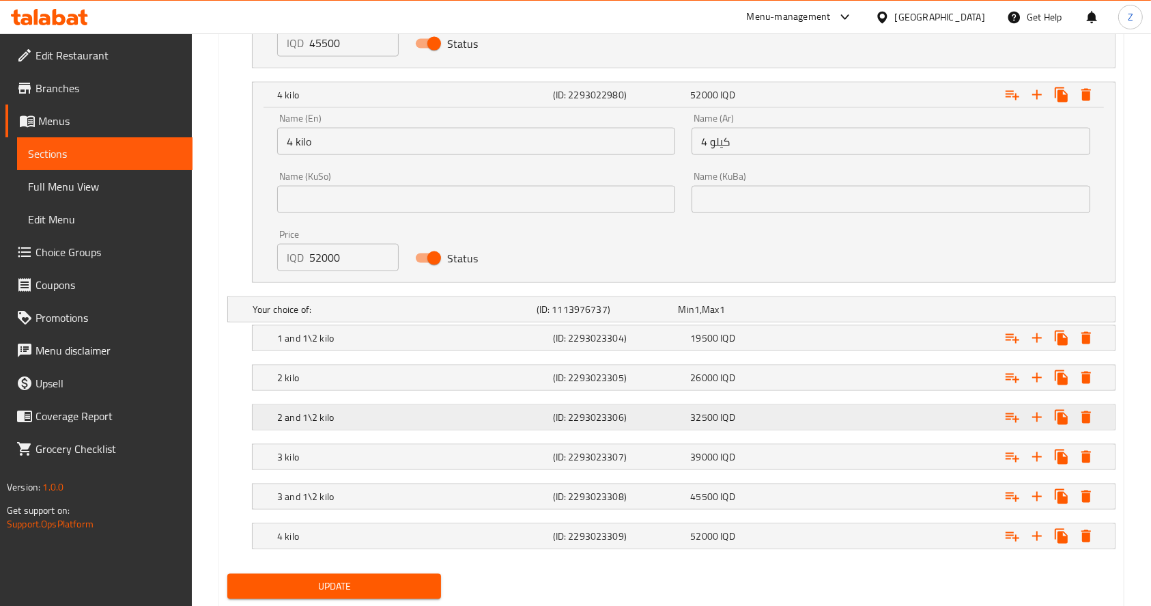
scroll to position [2038, 0]
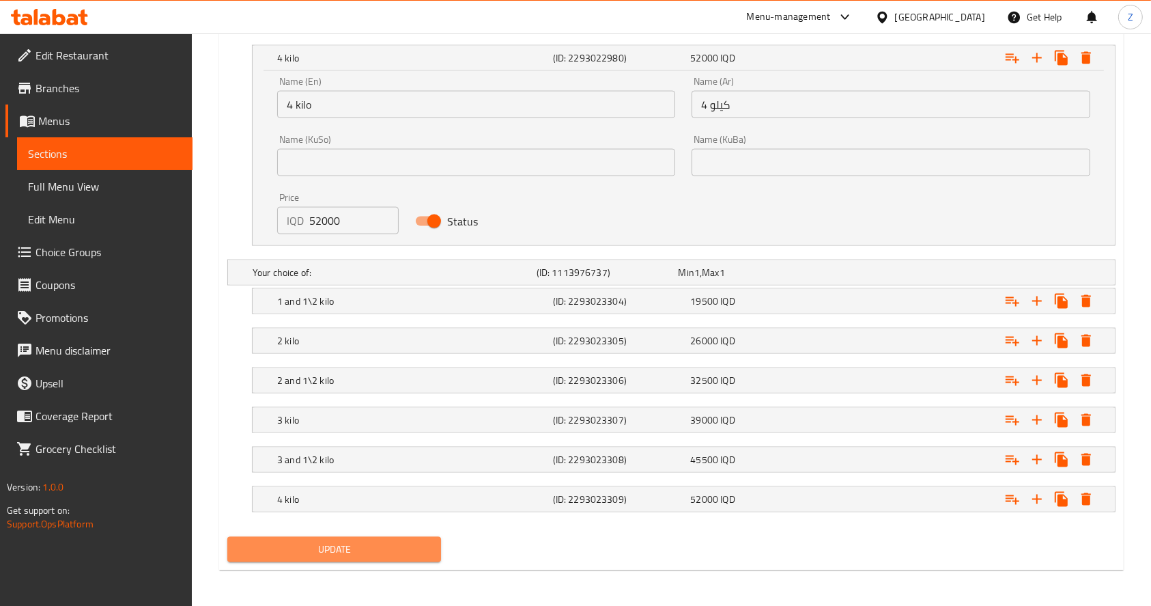
click at [395, 537] on button "Update" at bounding box center [334, 549] width 214 height 25
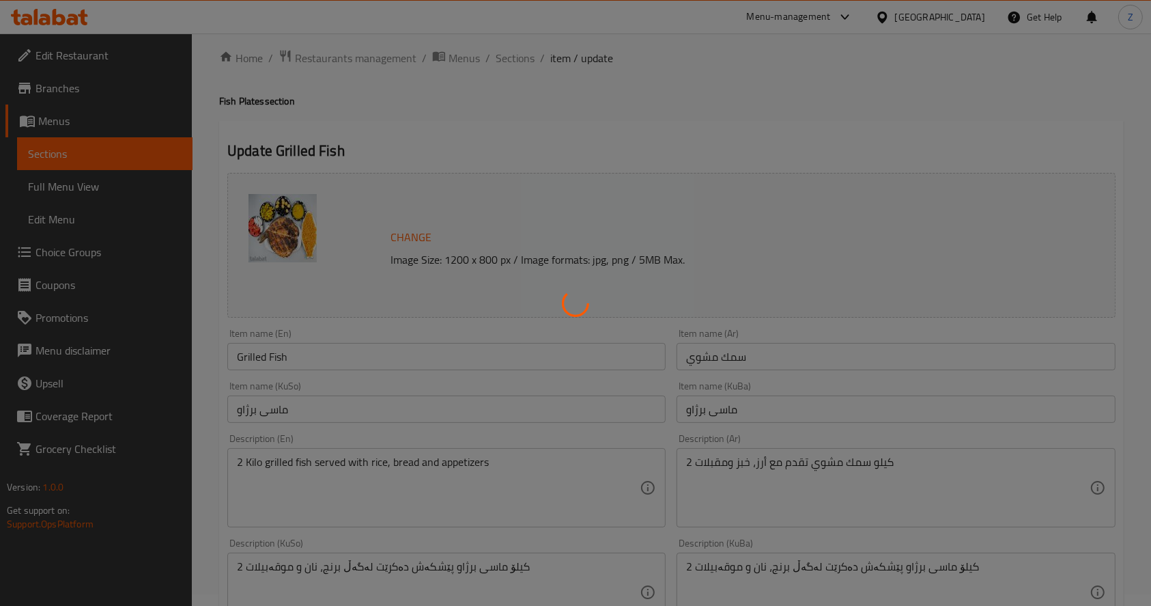
scroll to position [0, 0]
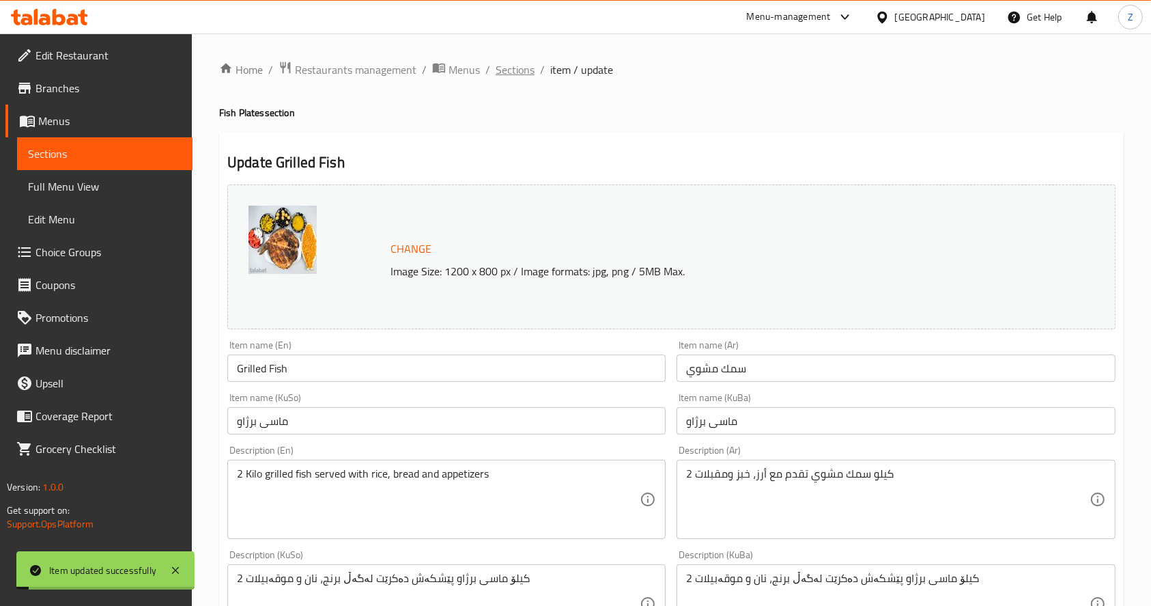
click at [514, 68] on span "Sections" at bounding box center [515, 69] width 39 height 16
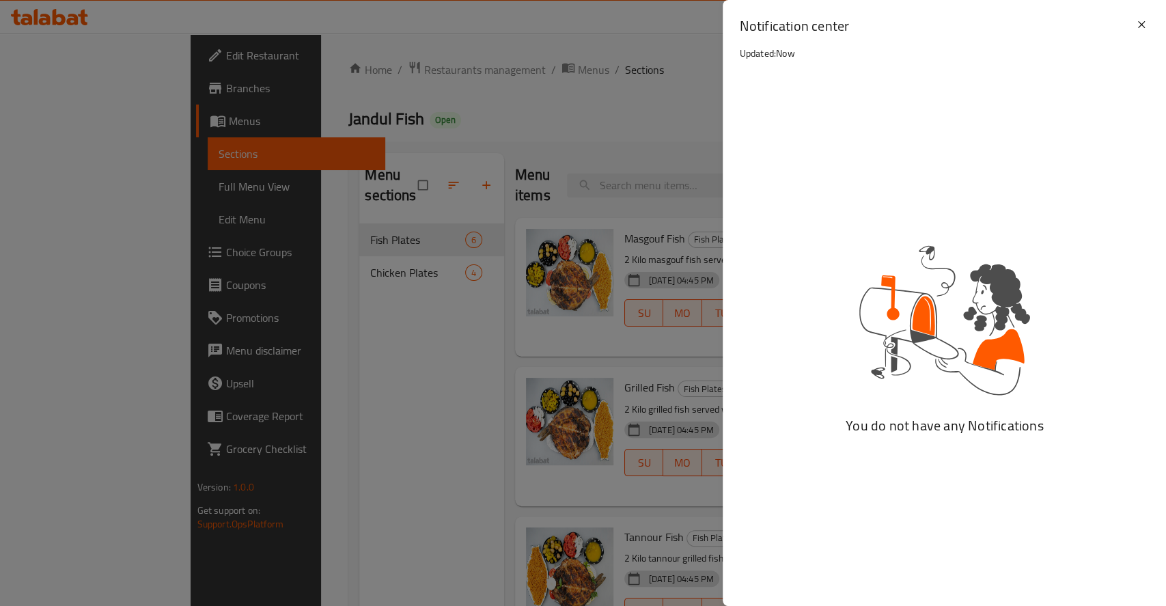
click at [1132, 27] on h2 "Notification center" at bounding box center [936, 25] width 394 height 19
click at [1139, 30] on icon at bounding box center [1141, 24] width 16 height 16
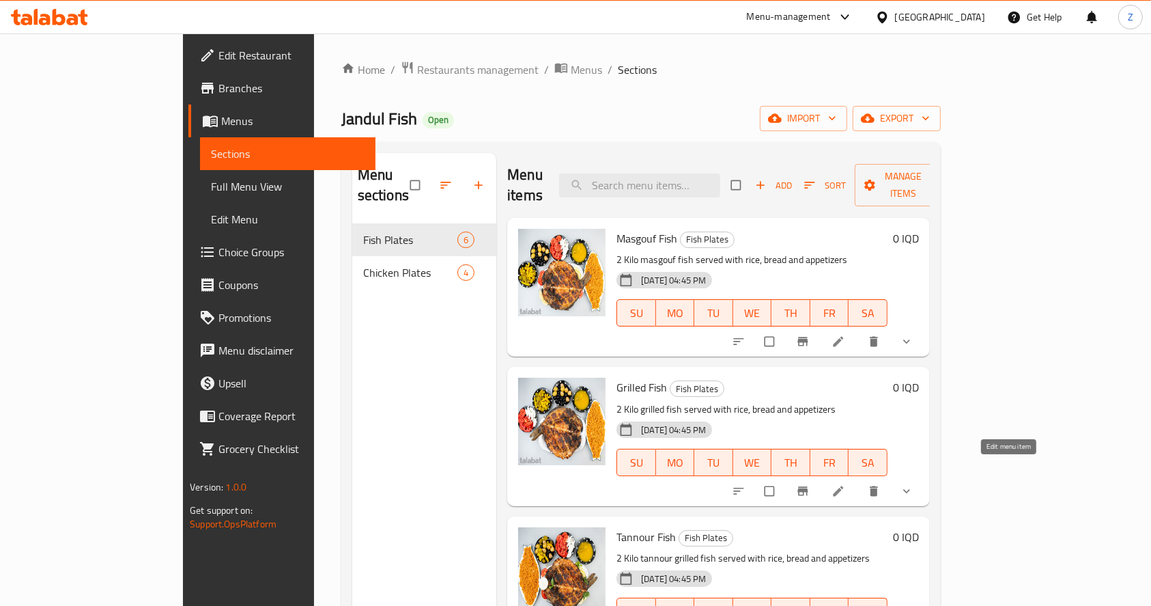
click at [848, 484] on link at bounding box center [840, 491] width 16 height 14
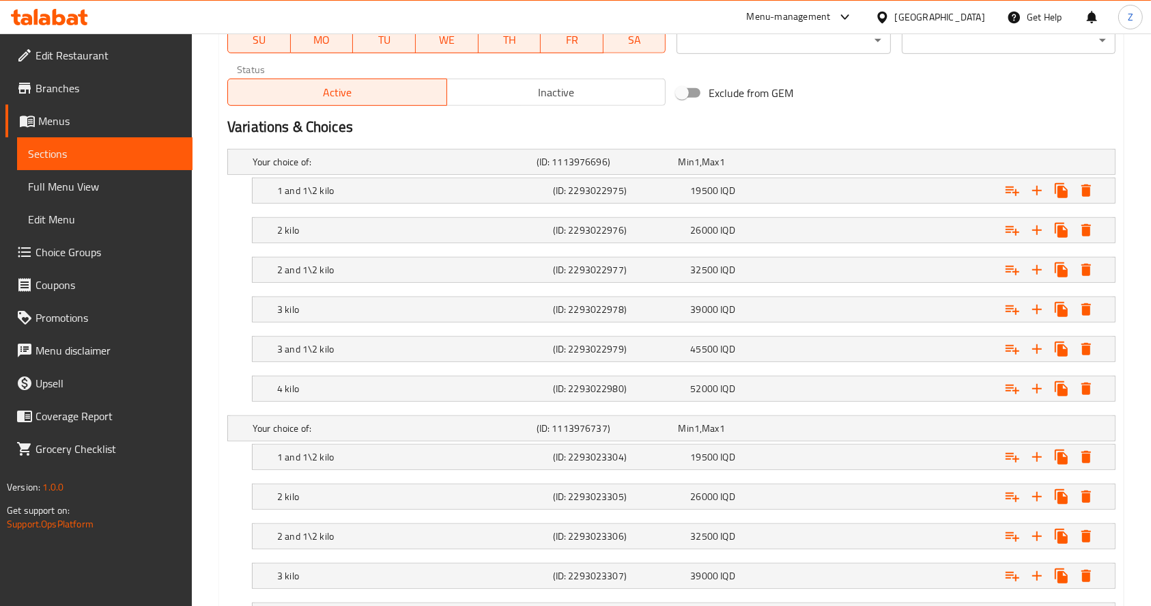
scroll to position [989, 0]
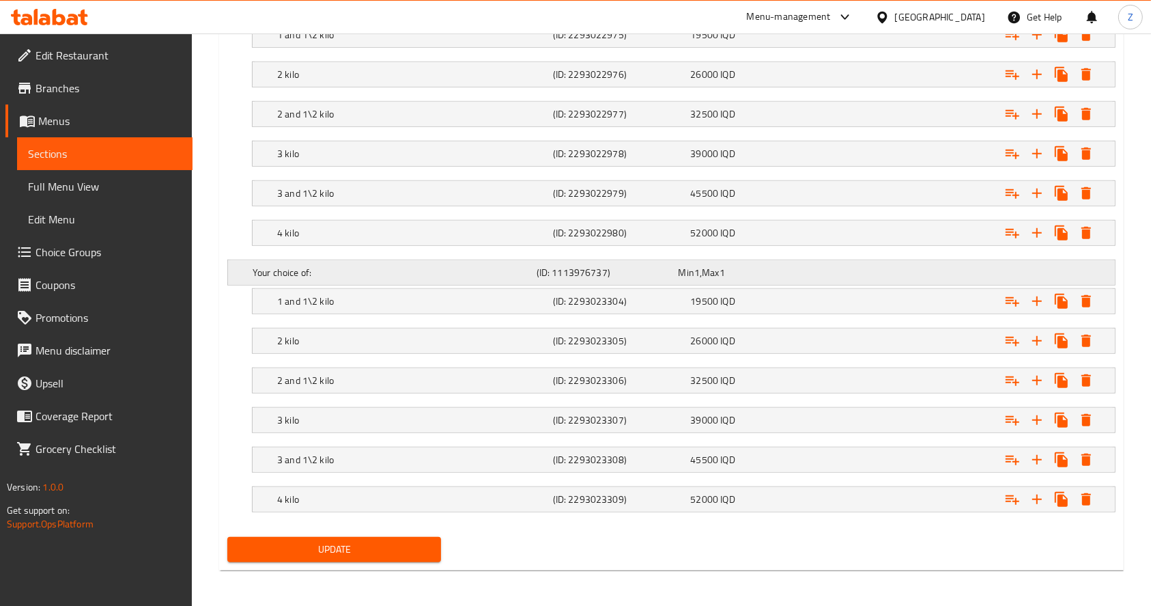
click at [458, 270] on h5 "Your choice of:" at bounding box center [392, 273] width 279 height 14
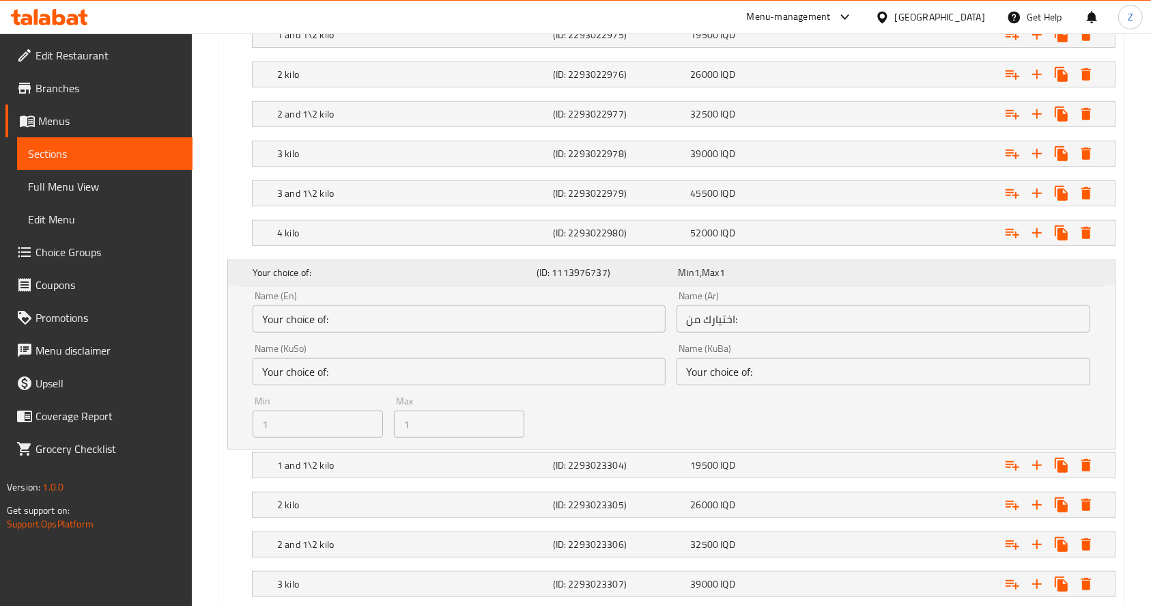
click at [458, 270] on h5 "Your choice of:" at bounding box center [392, 273] width 279 height 14
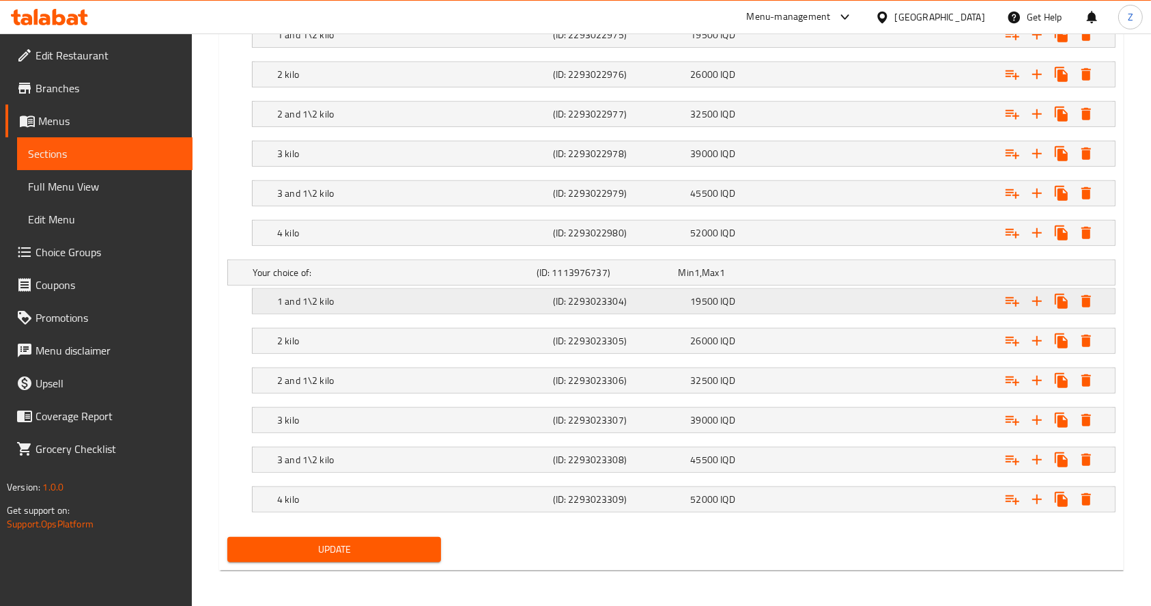
click at [651, 292] on div "(ID: 2293023304)" at bounding box center [619, 301] width 138 height 19
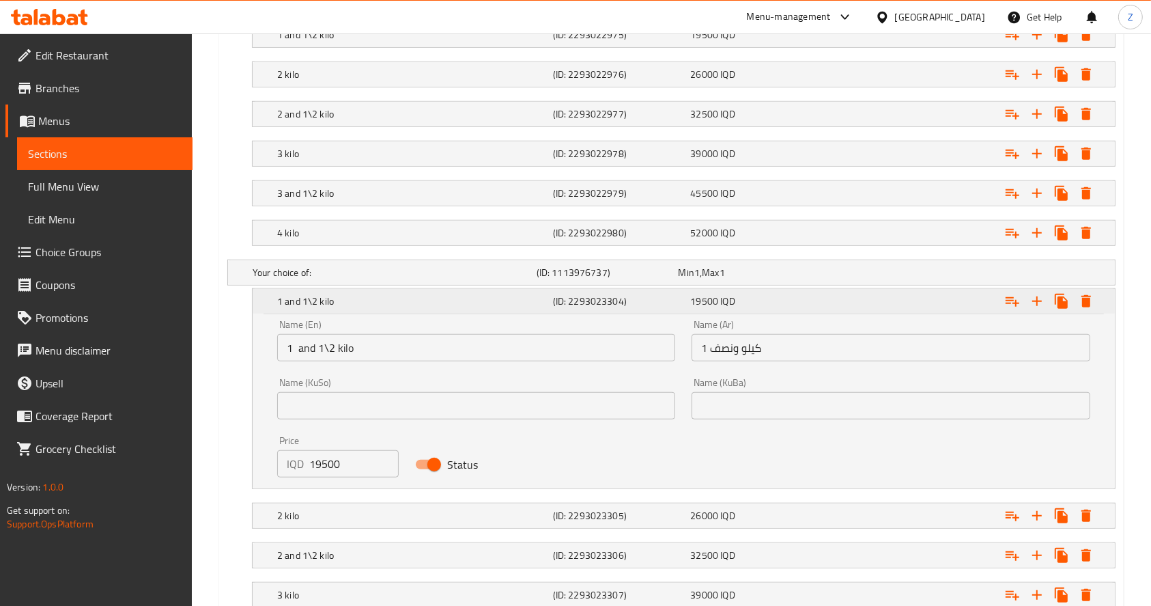
click at [651, 292] on div "(ID: 2293023304)" at bounding box center [619, 301] width 138 height 19
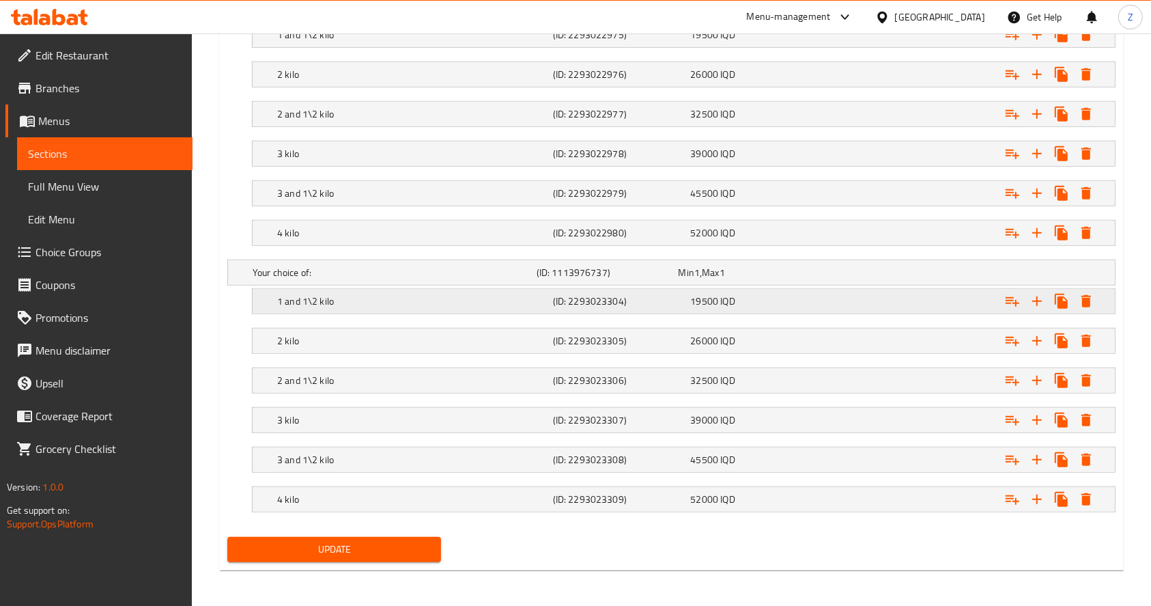
click at [651, 292] on div "(ID: 2293023304)" at bounding box center [619, 301] width 138 height 19
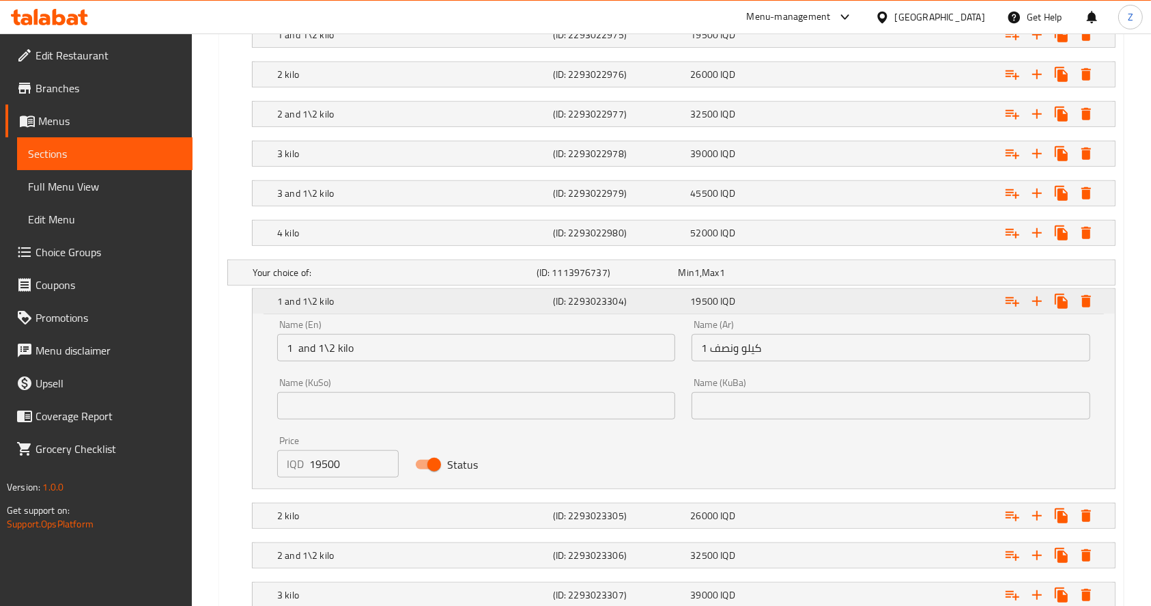
click at [651, 292] on div "(ID: 2293023304)" at bounding box center [619, 301] width 138 height 19
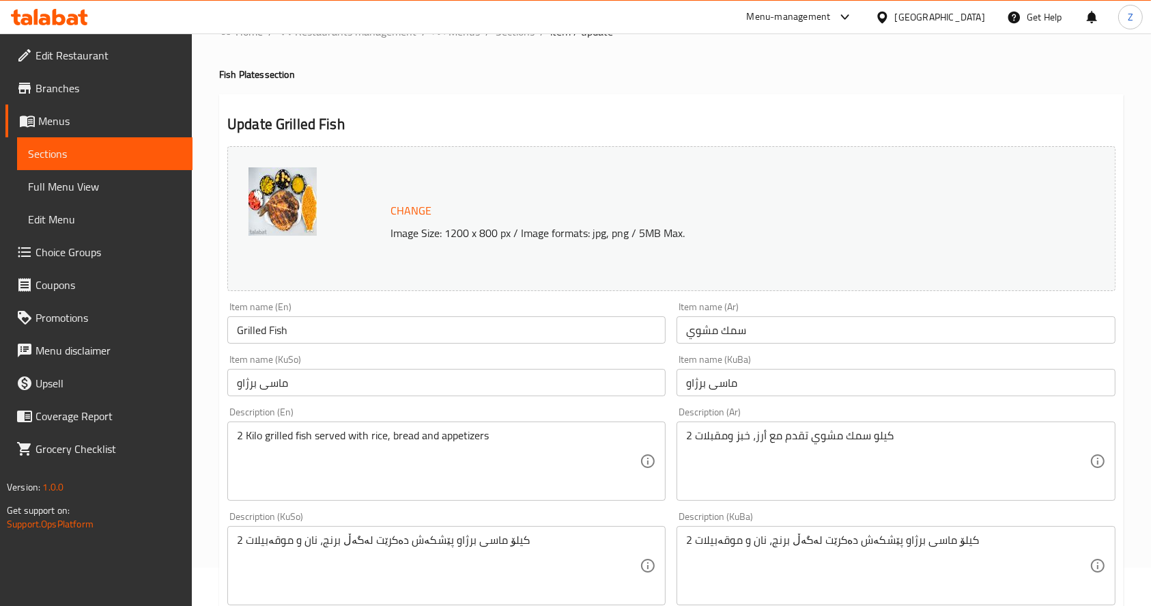
scroll to position [0, 0]
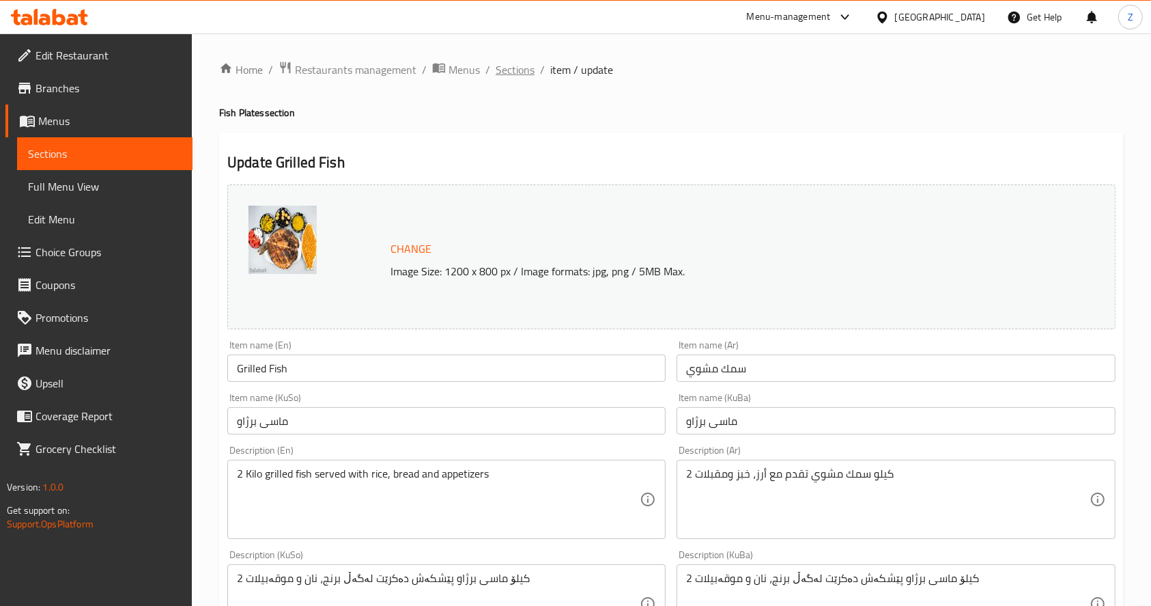
click at [507, 72] on span "Sections" at bounding box center [515, 69] width 39 height 16
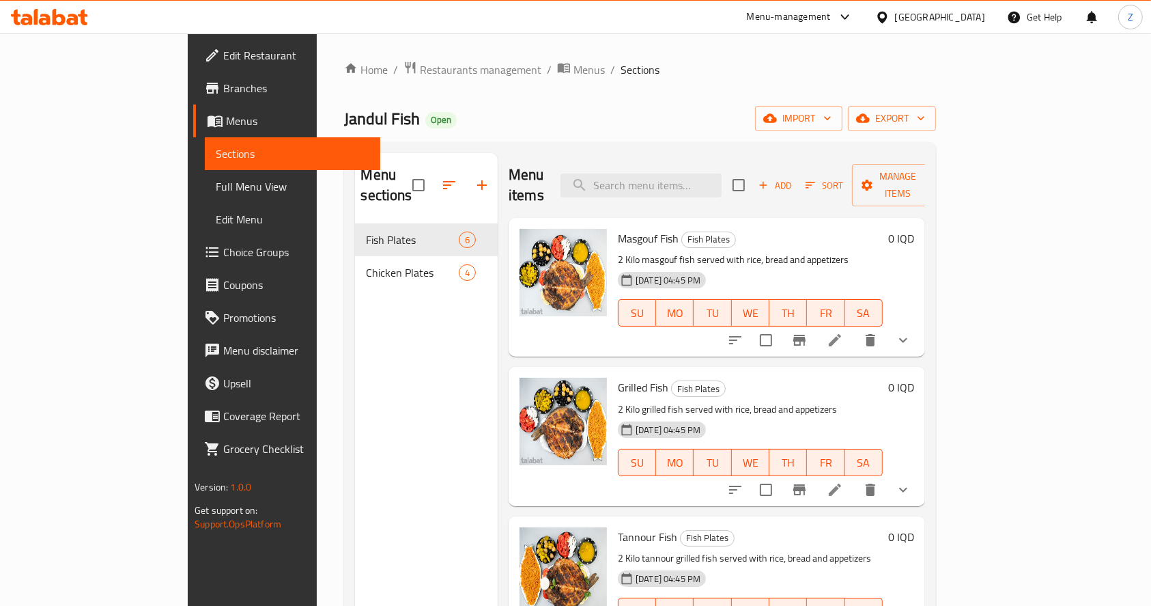
click at [355, 303] on div "Menu sections Fish Plates 6 Chicken Plates 4" at bounding box center [426, 456] width 143 height 606
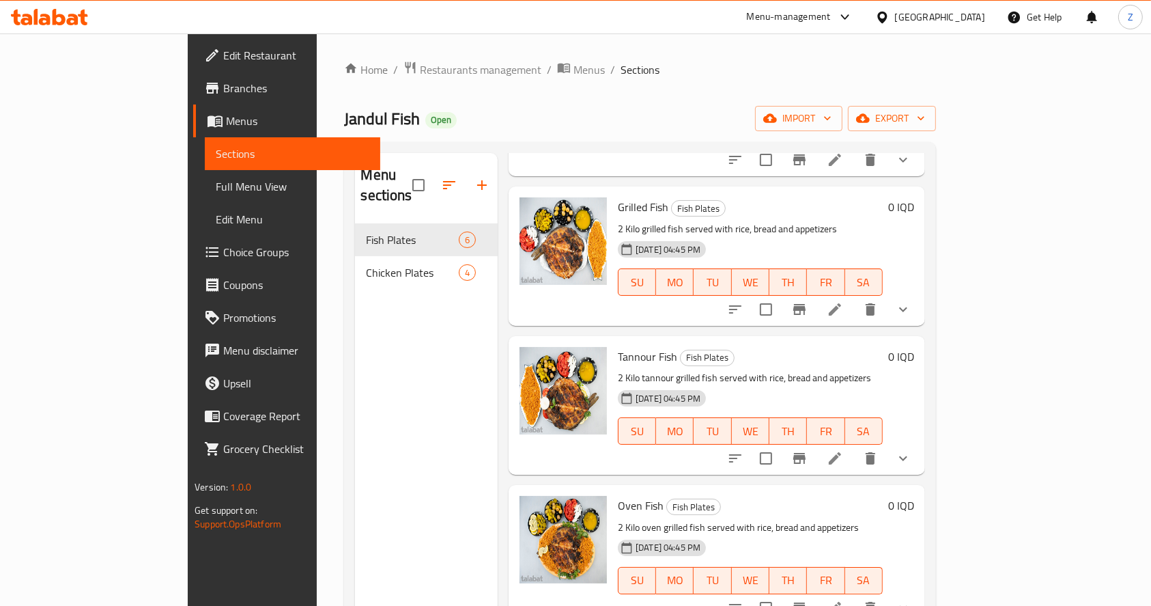
scroll to position [182, 0]
click at [843, 300] on icon at bounding box center [835, 308] width 16 height 16
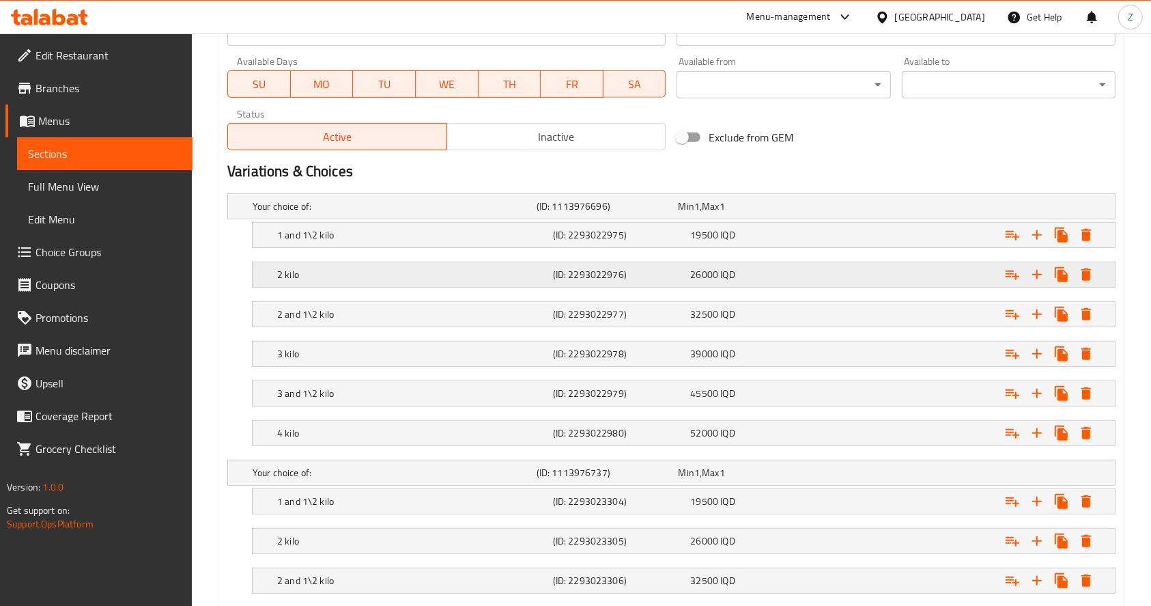
scroll to position [910, 0]
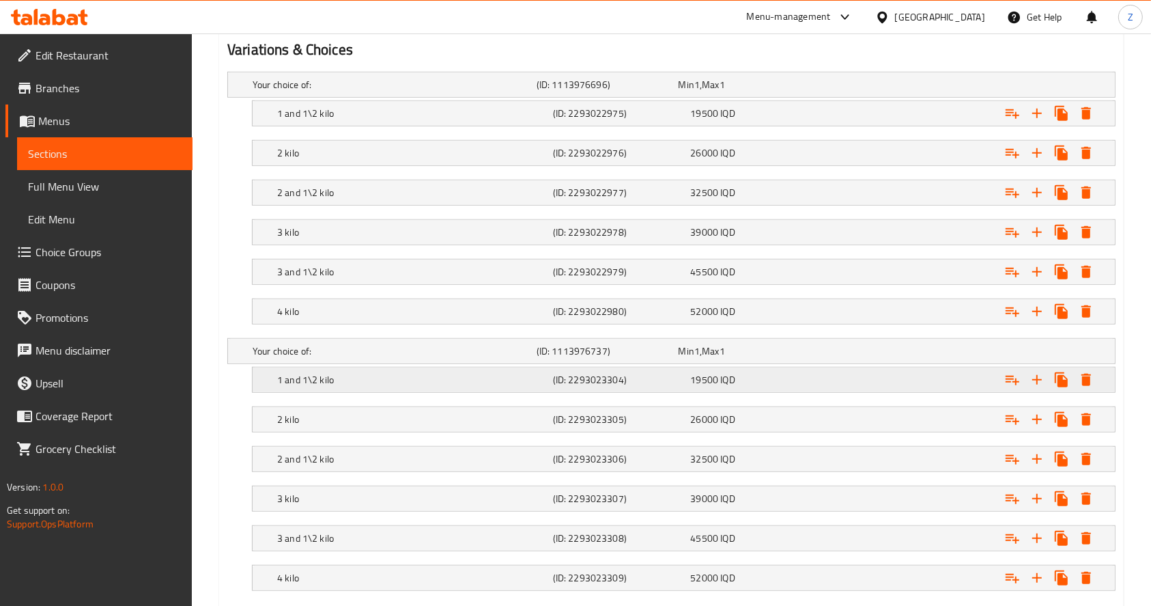
click at [448, 389] on div "1 and 1\2 kilo (ID: 2293023304) 19500 IQD" at bounding box center [688, 380] width 827 height 30
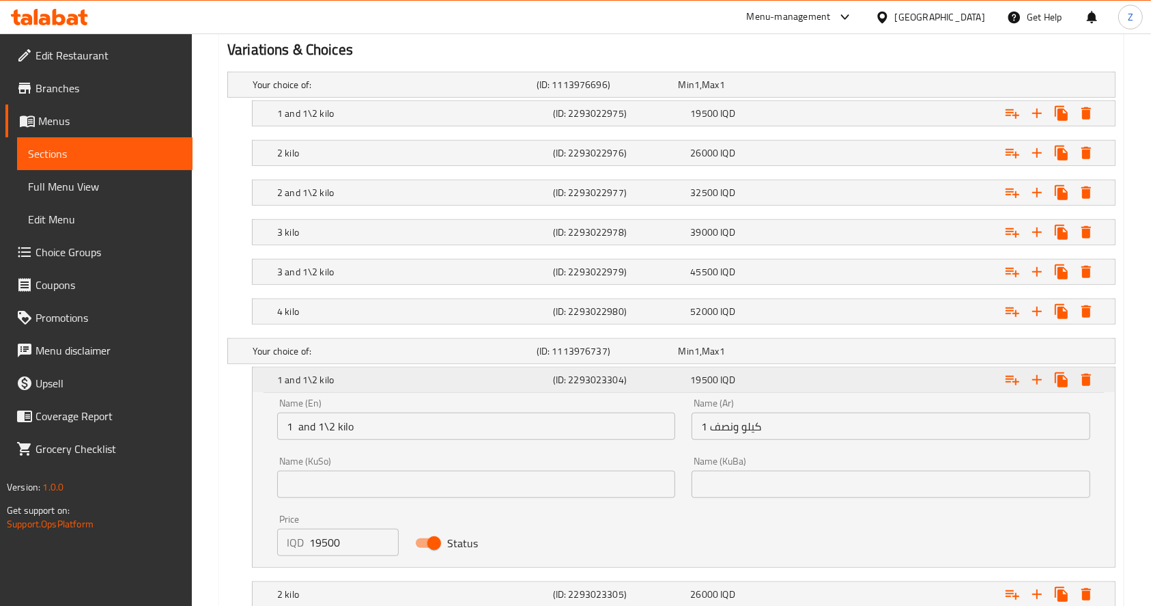
click at [434, 389] on div "1 and 1\2 kilo (ID: 2293023304) 19500 IQD" at bounding box center [688, 380] width 827 height 30
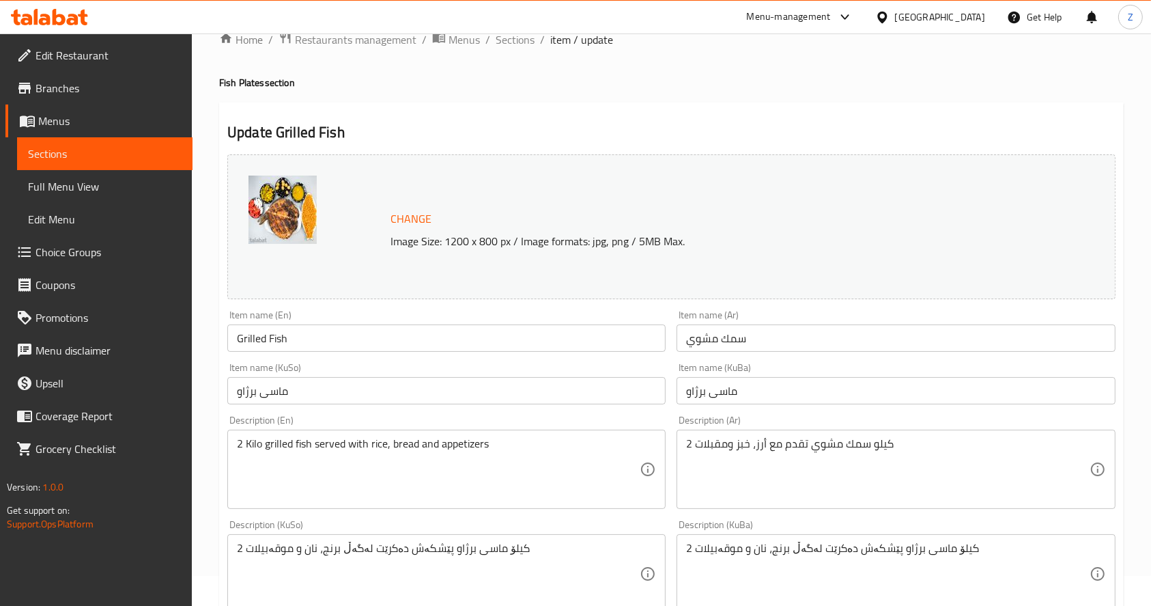
scroll to position [0, 0]
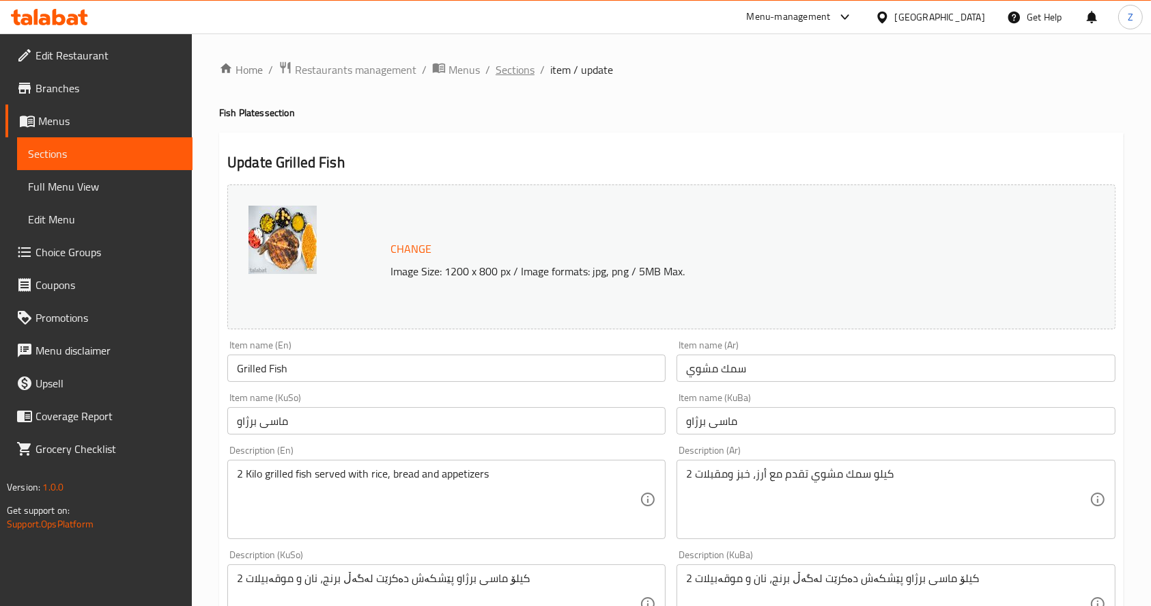
drag, startPoint x: 525, startPoint y: 70, endPoint x: 535, endPoint y: 94, distance: 25.1
click at [524, 70] on span "Sections" at bounding box center [515, 69] width 39 height 16
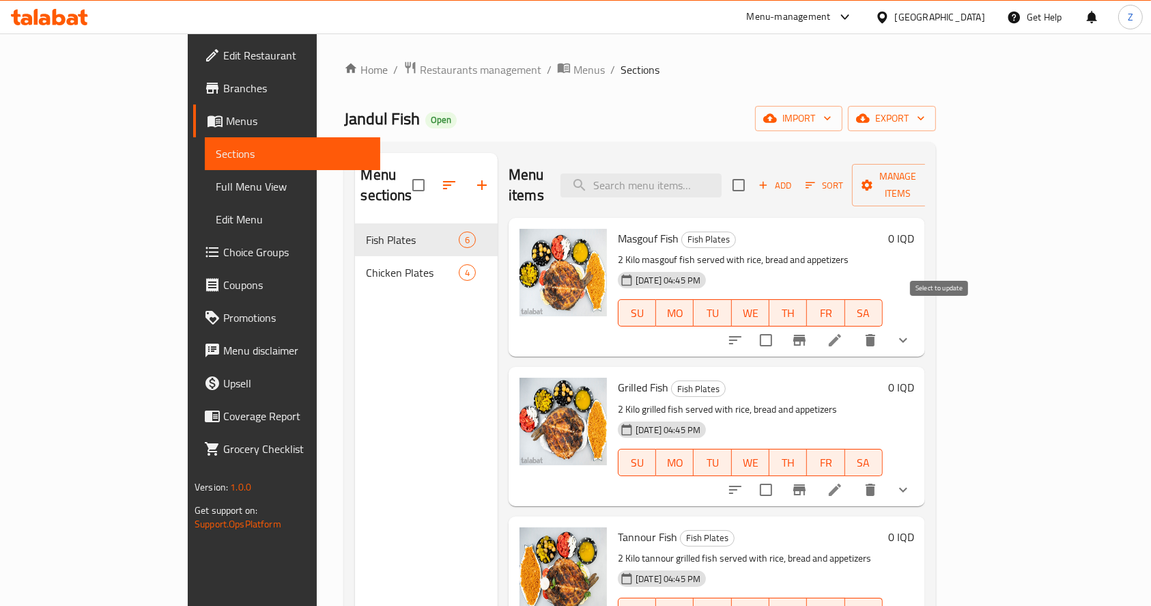
click at [781, 326] on input "checkbox" at bounding box center [766, 340] width 29 height 29
checkbox input "true"
click at [781, 475] on input "checkbox" at bounding box center [766, 489] width 29 height 29
checkbox input "true"
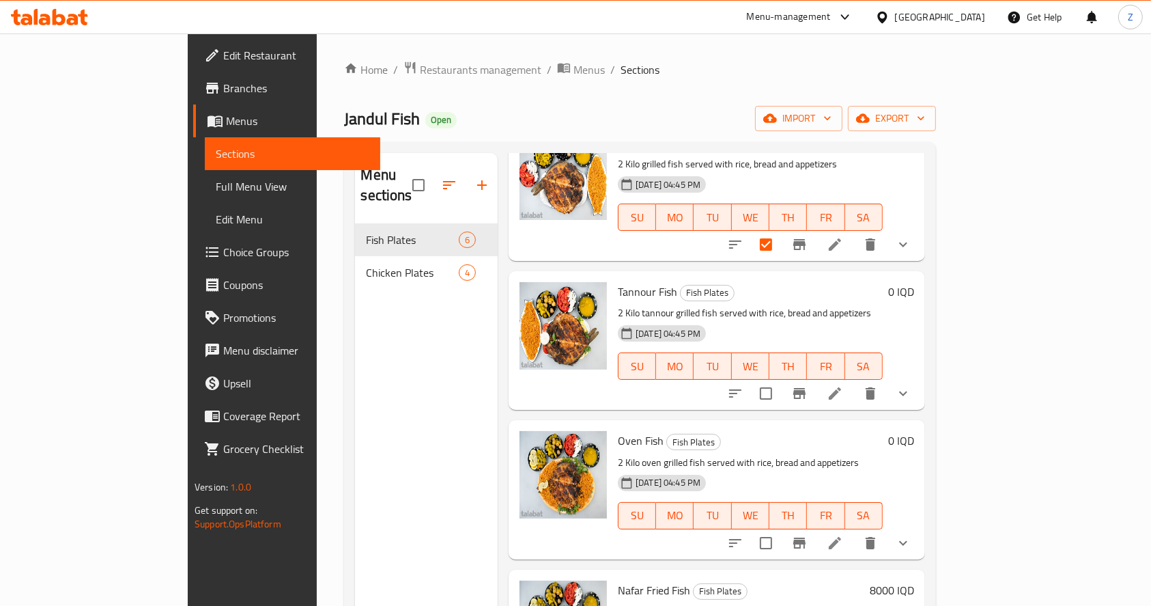
scroll to position [323, 0]
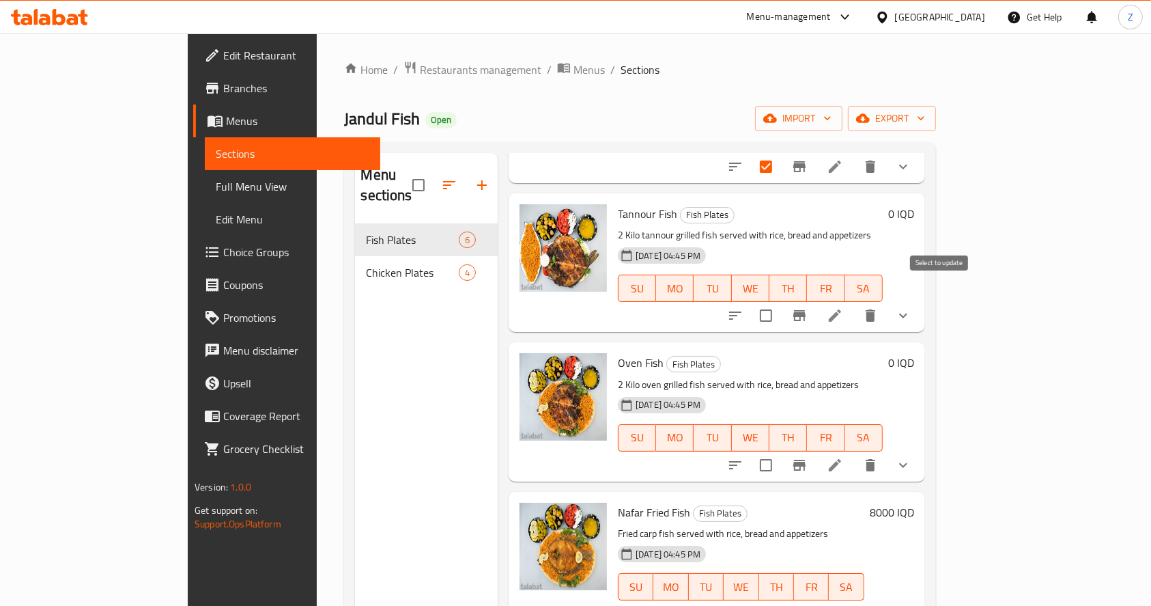
click at [781, 301] on input "checkbox" at bounding box center [766, 315] width 29 height 29
checkbox input "true"
click at [781, 451] on input "checkbox" at bounding box center [766, 465] width 29 height 29
checkbox input "true"
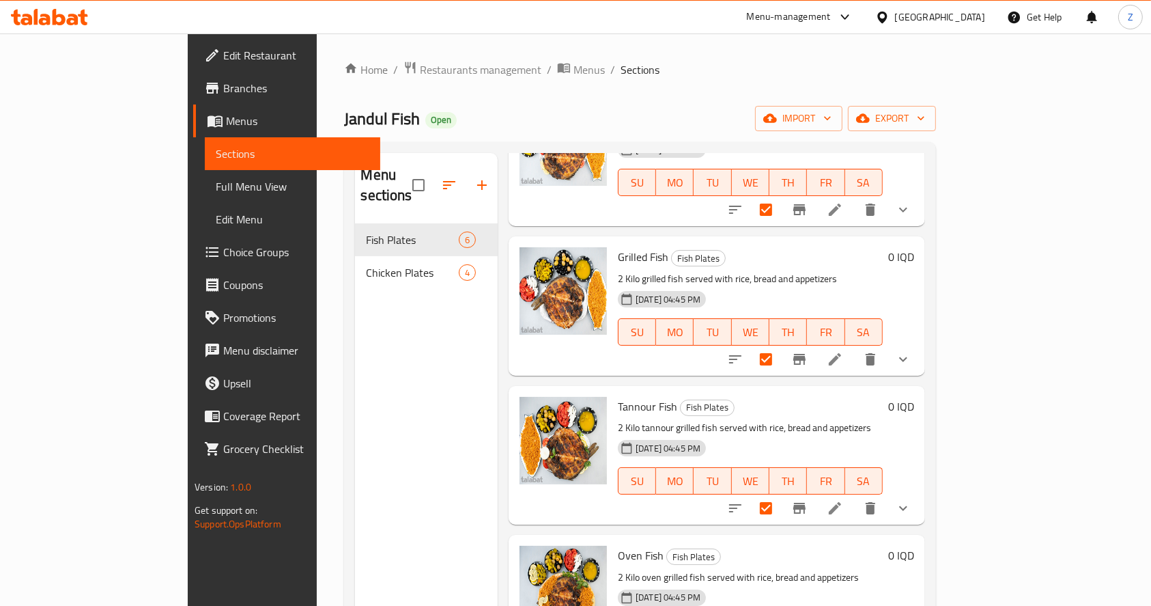
scroll to position [0, 0]
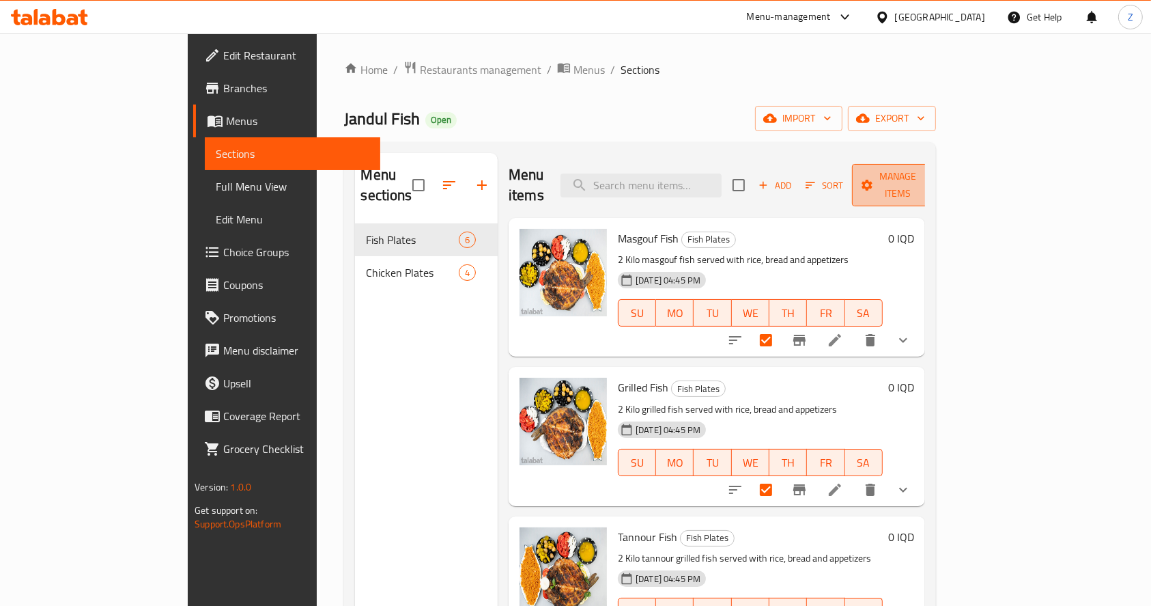
click at [933, 178] on span "Manage items" at bounding box center [898, 185] width 70 height 34
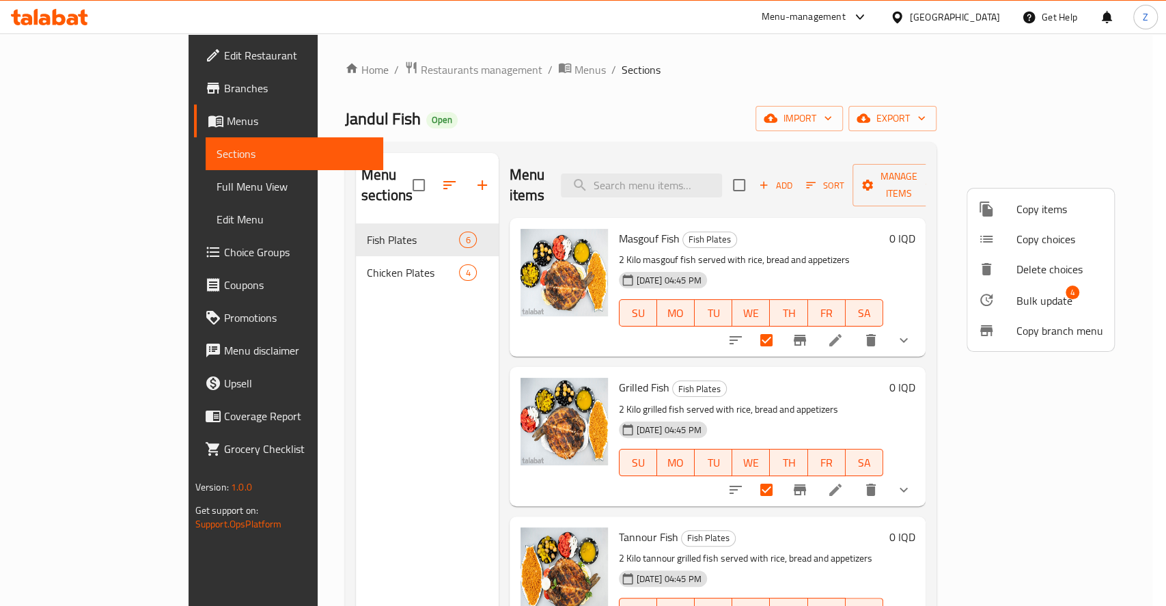
click at [1003, 299] on div at bounding box center [997, 300] width 38 height 16
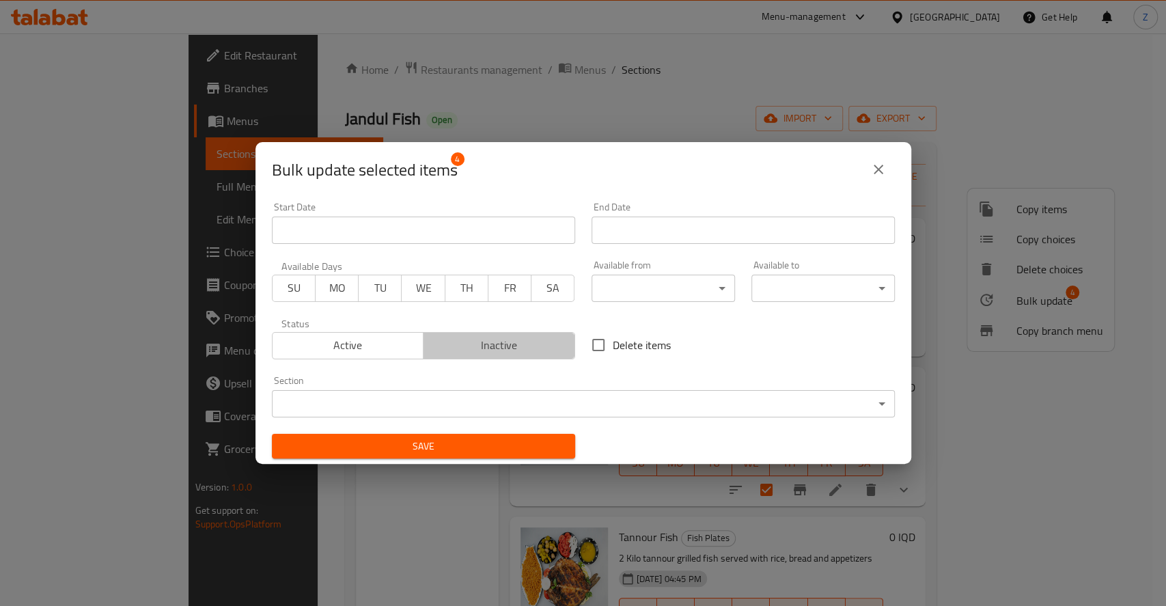
click at [526, 341] on span "Inactive" at bounding box center [499, 345] width 141 height 20
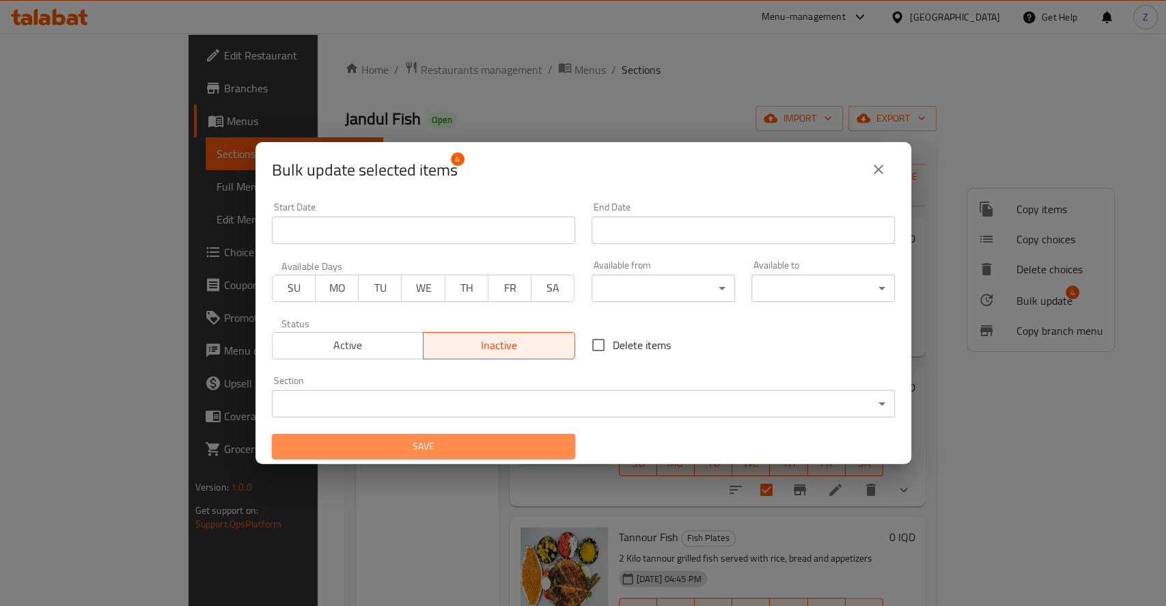
click at [491, 449] on span "Save" at bounding box center [423, 446] width 281 height 17
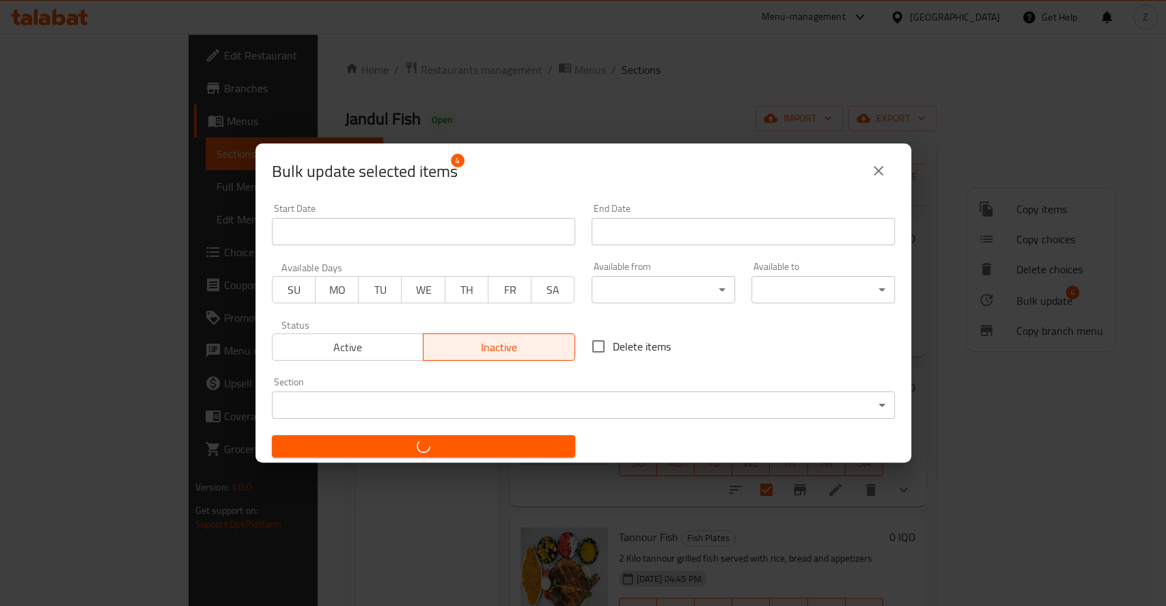
checkbox input "false"
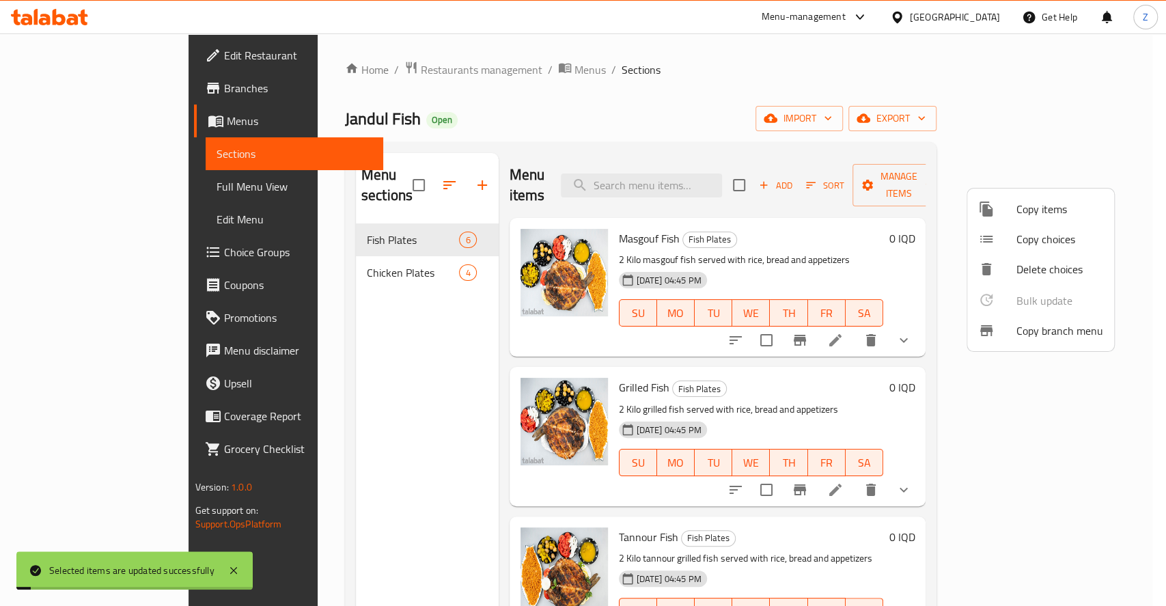
click at [916, 383] on div at bounding box center [583, 303] width 1166 height 606
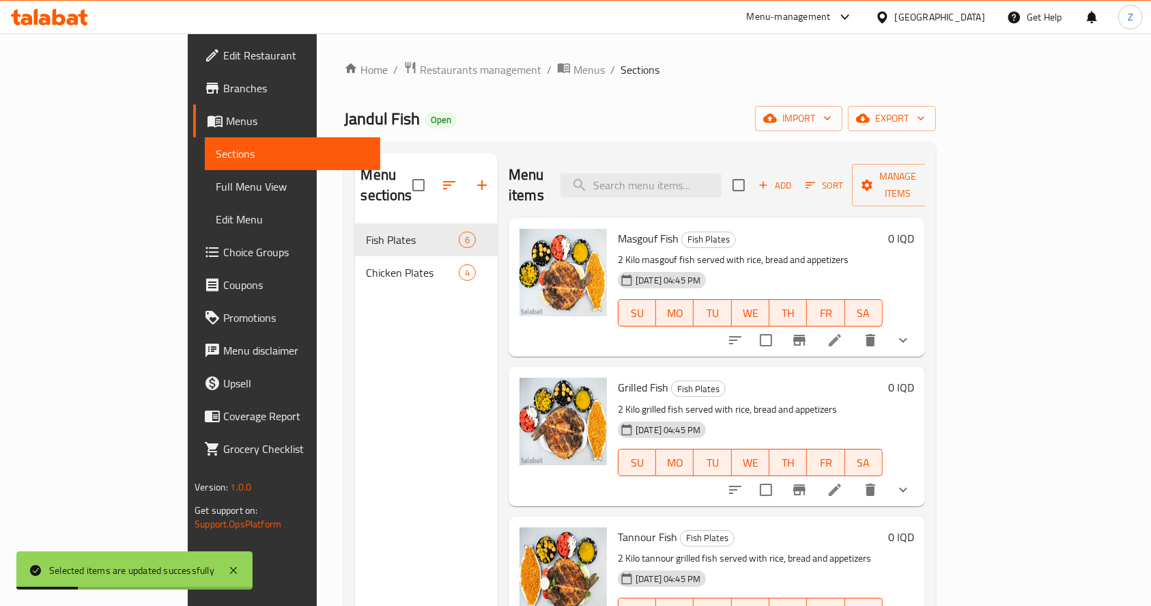
click at [854, 328] on li at bounding box center [835, 340] width 38 height 25
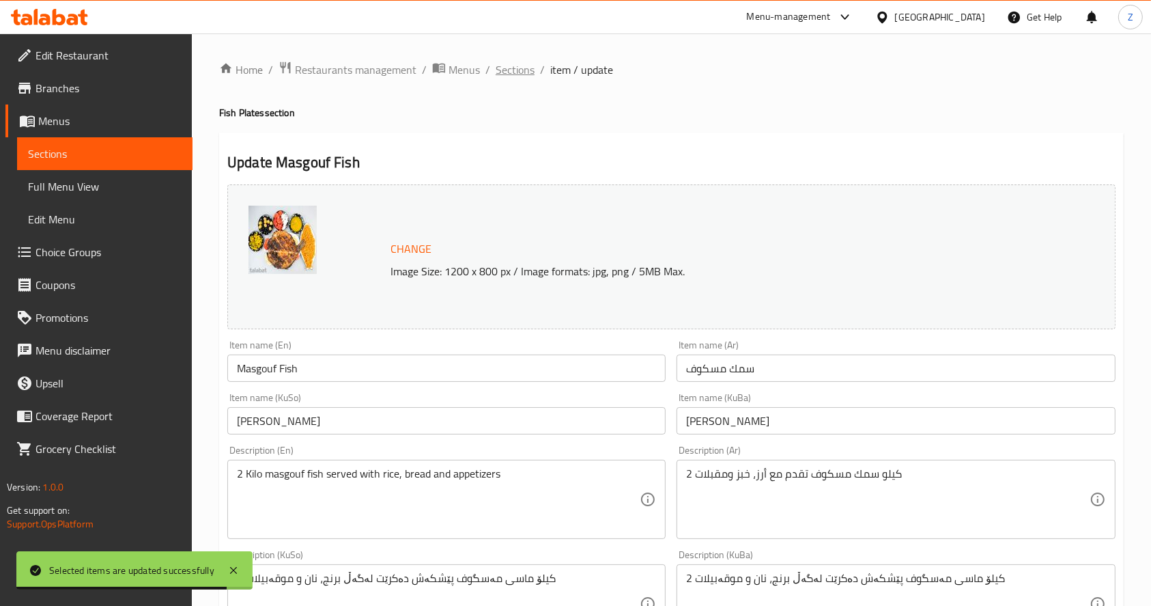
click at [531, 71] on span "Sections" at bounding box center [515, 69] width 39 height 16
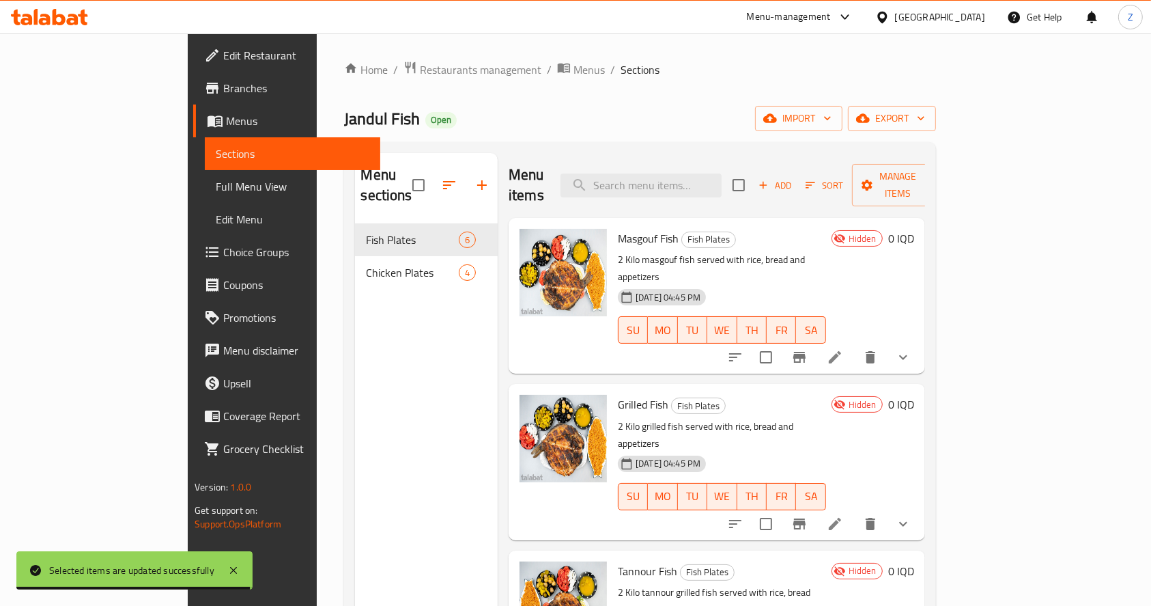
scroll to position [91, 0]
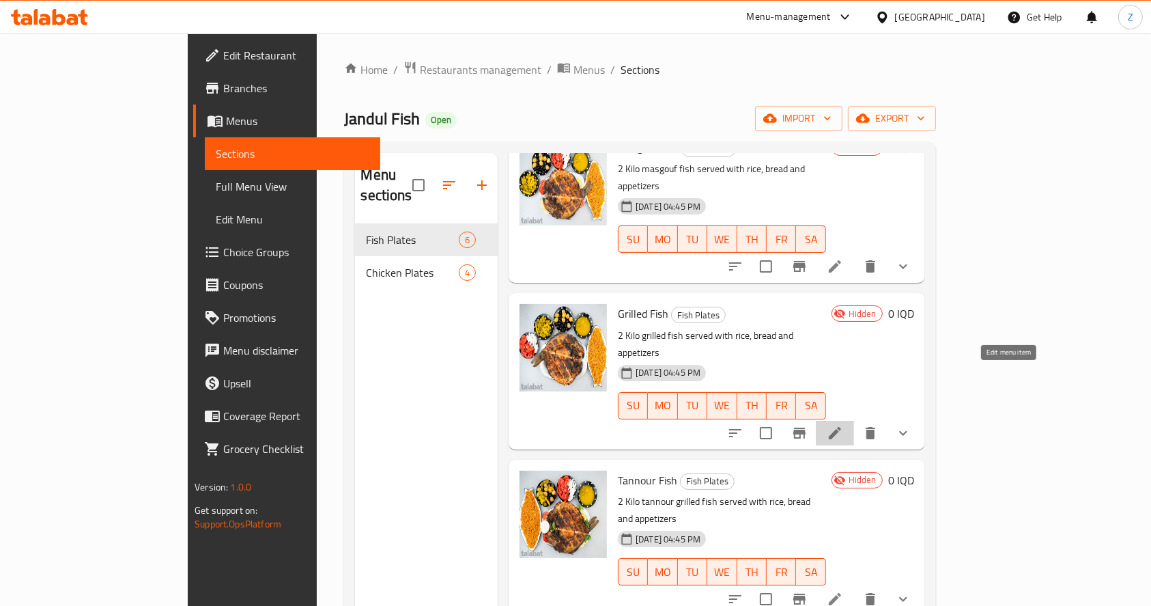
click at [841, 427] on icon at bounding box center [835, 433] width 12 height 12
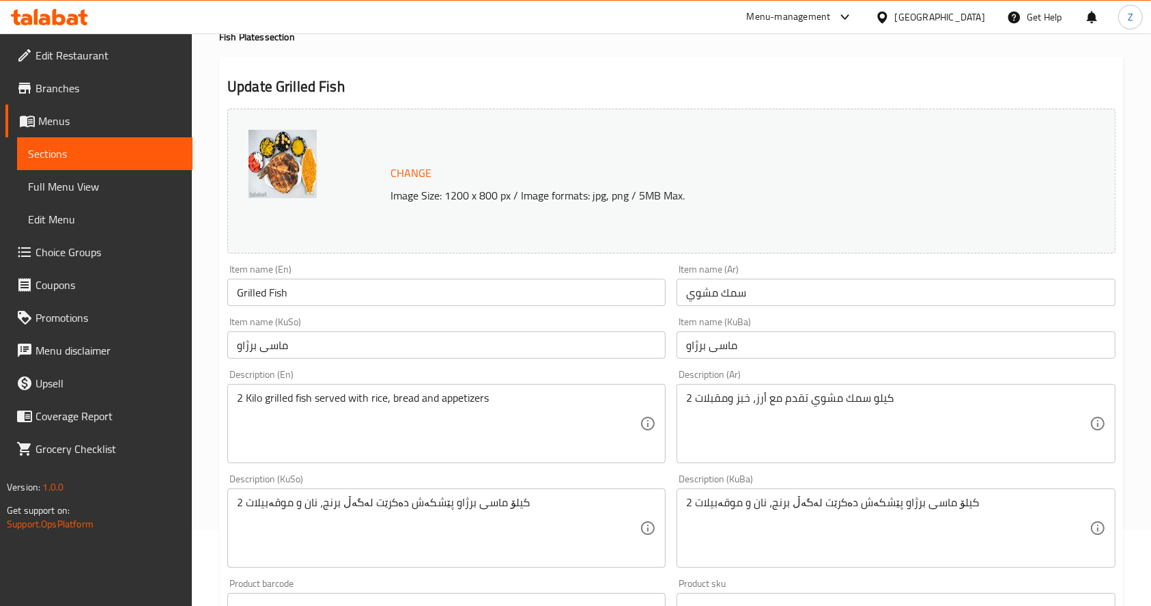
scroll to position [182, 0]
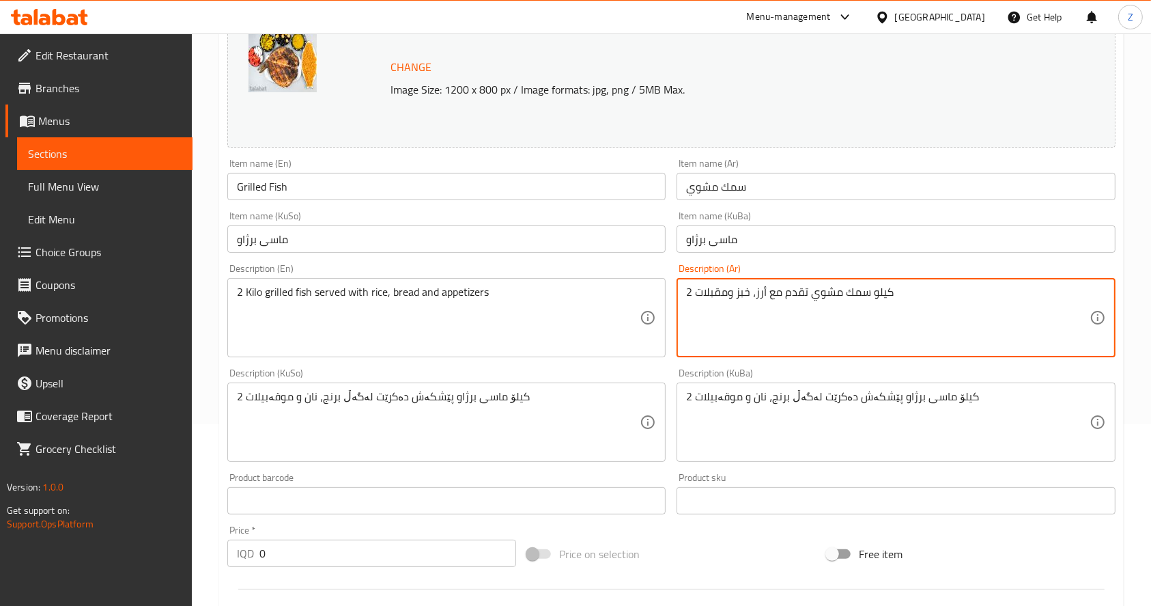
drag, startPoint x: 691, startPoint y: 292, endPoint x: 678, endPoint y: 290, distance: 13.1
click at [873, 295] on textarea "كيلو سمك مشوي تقدم مع أرز، خبز ومقبلات" at bounding box center [887, 317] width 403 height 65
type textarea "سمك مشوي تقدم مع أرز، خبز ومقبلات"
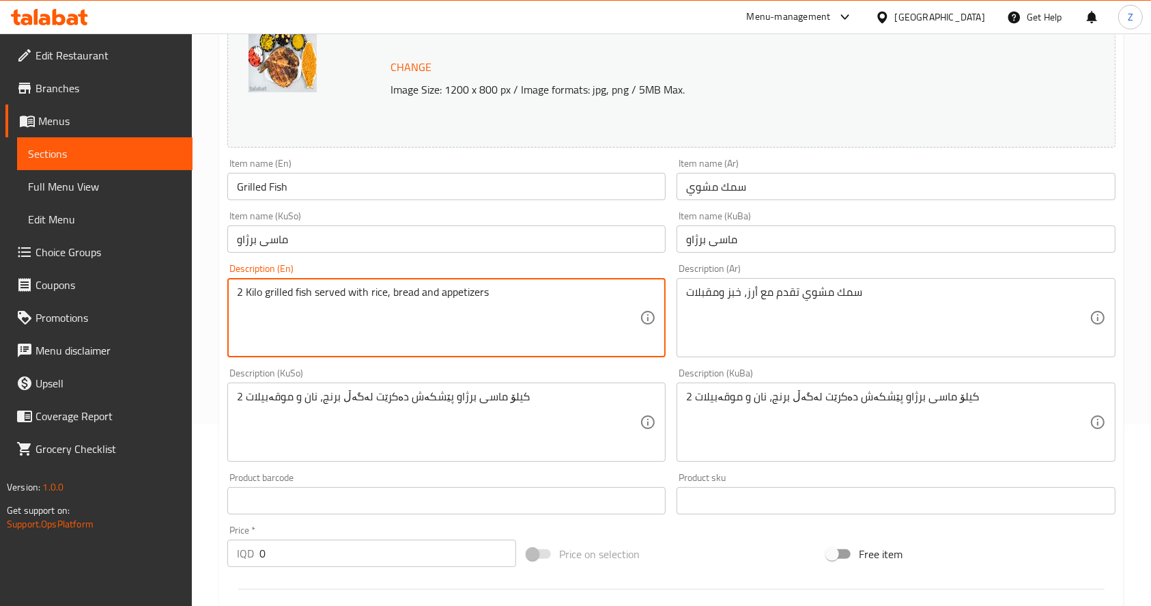
drag, startPoint x: 262, startPoint y: 293, endPoint x: 244, endPoint y: 307, distance: 22.8
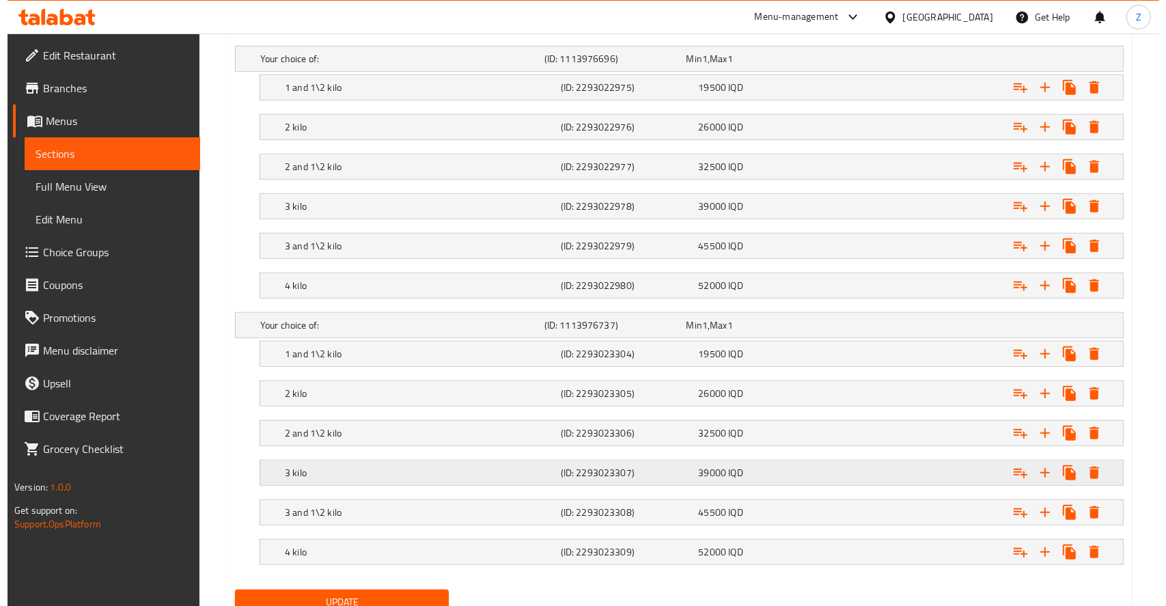
scroll to position [989, 0]
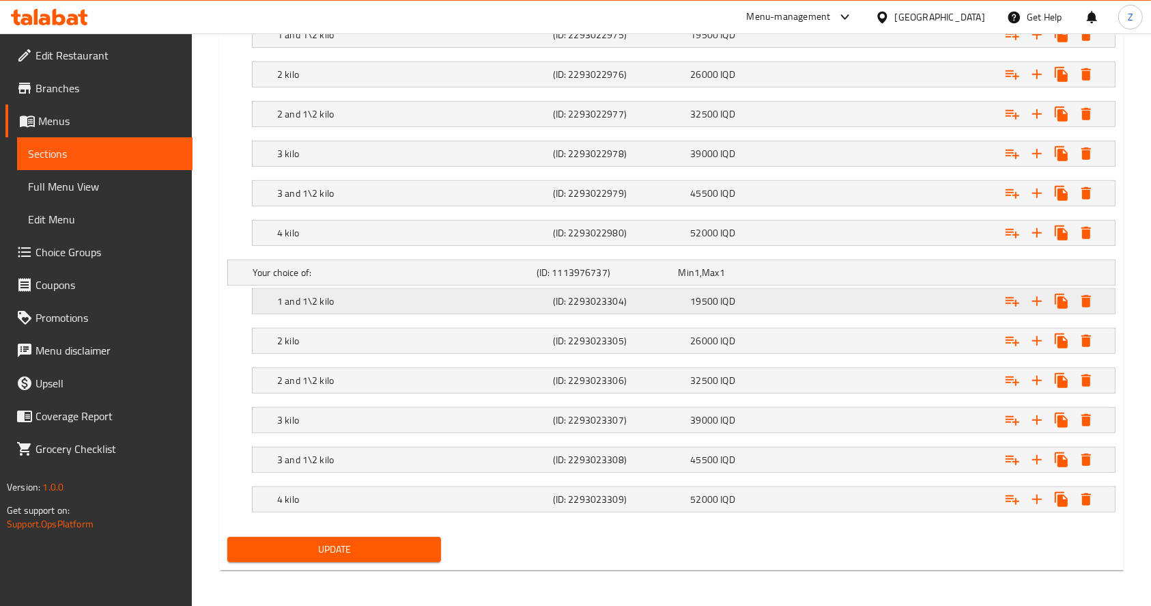
type textarea "grilled fish served with rice, bread and appetizers"
click at [578, 294] on h5 "(ID: 2293023304)" at bounding box center [619, 301] width 132 height 14
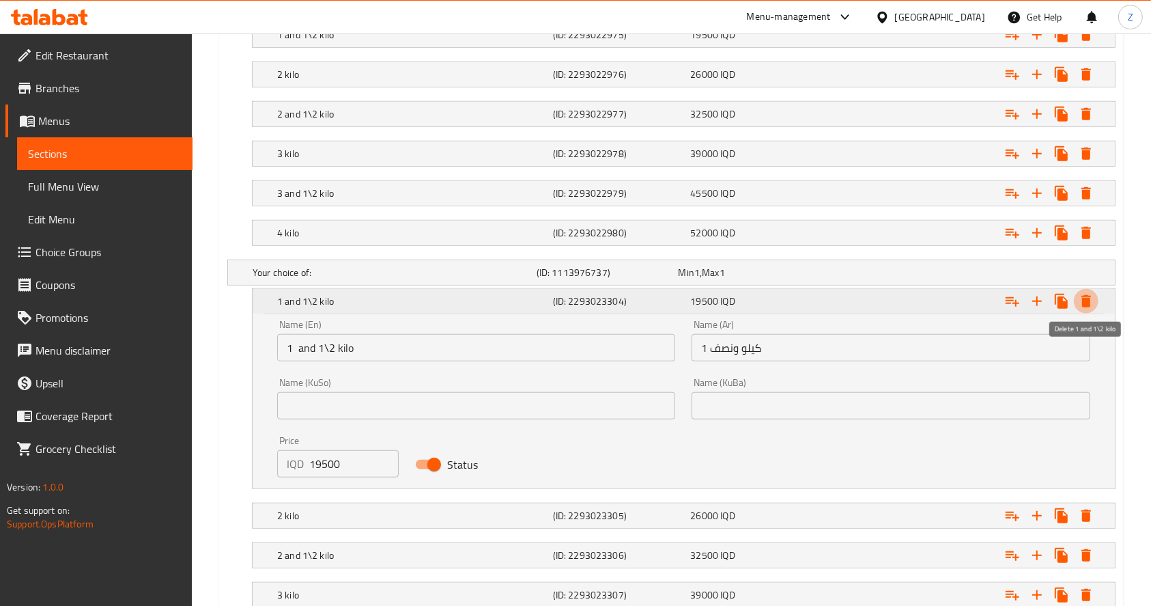
click at [1082, 301] on icon "Expand" at bounding box center [1086, 301] width 16 height 16
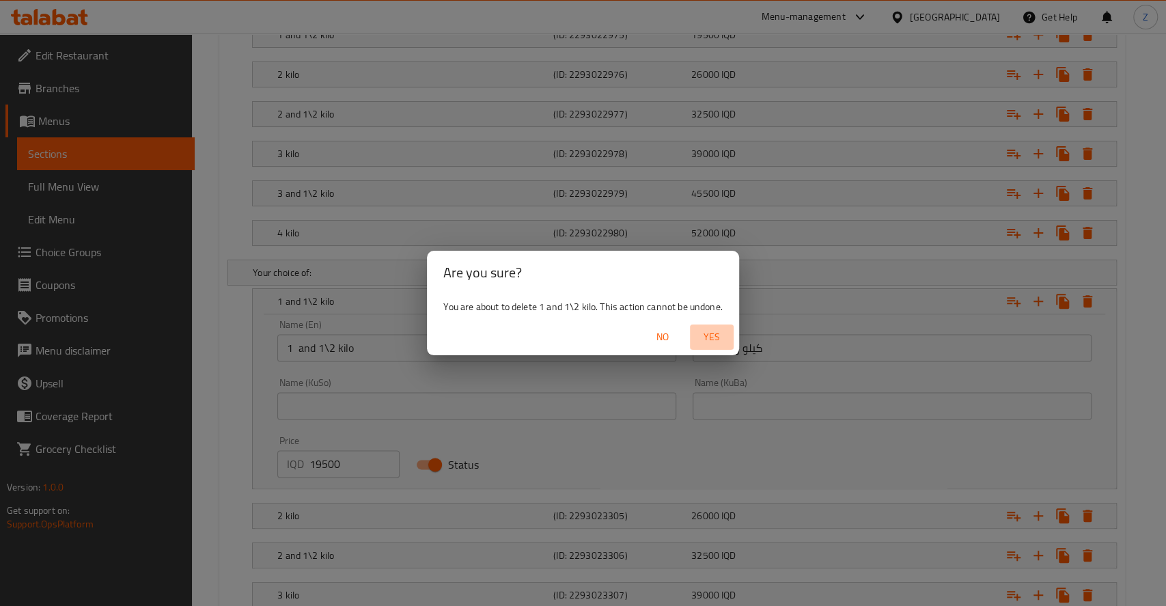
click at [712, 336] on span "Yes" at bounding box center [711, 336] width 33 height 17
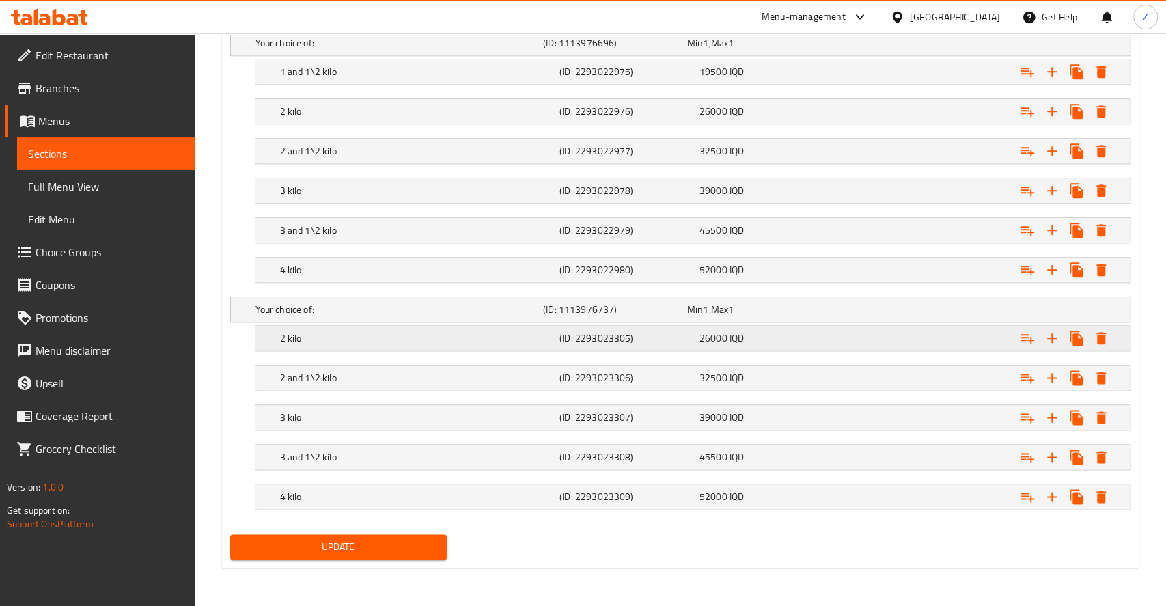
scroll to position [949, 0]
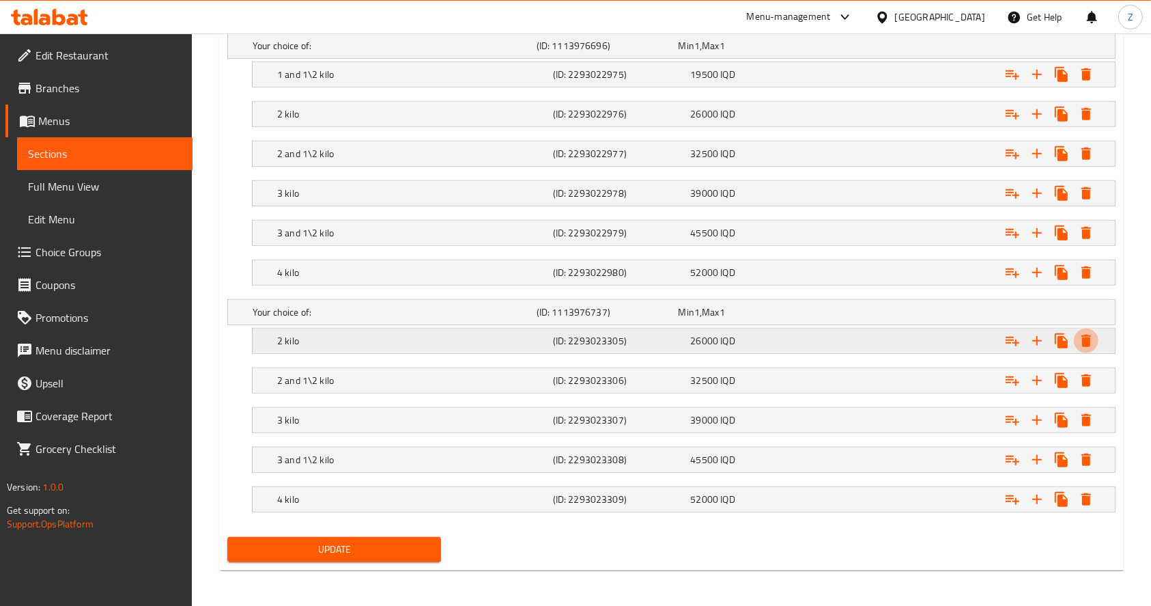
click at [1092, 340] on icon "Expand" at bounding box center [1086, 341] width 16 height 16
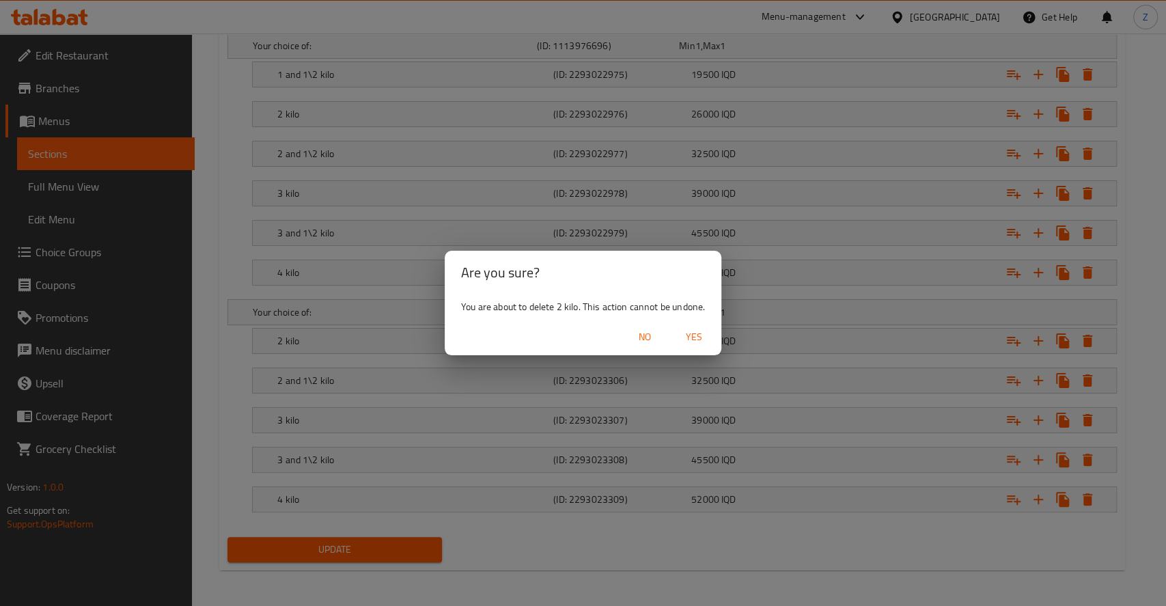
click at [688, 337] on span "Yes" at bounding box center [693, 336] width 33 height 17
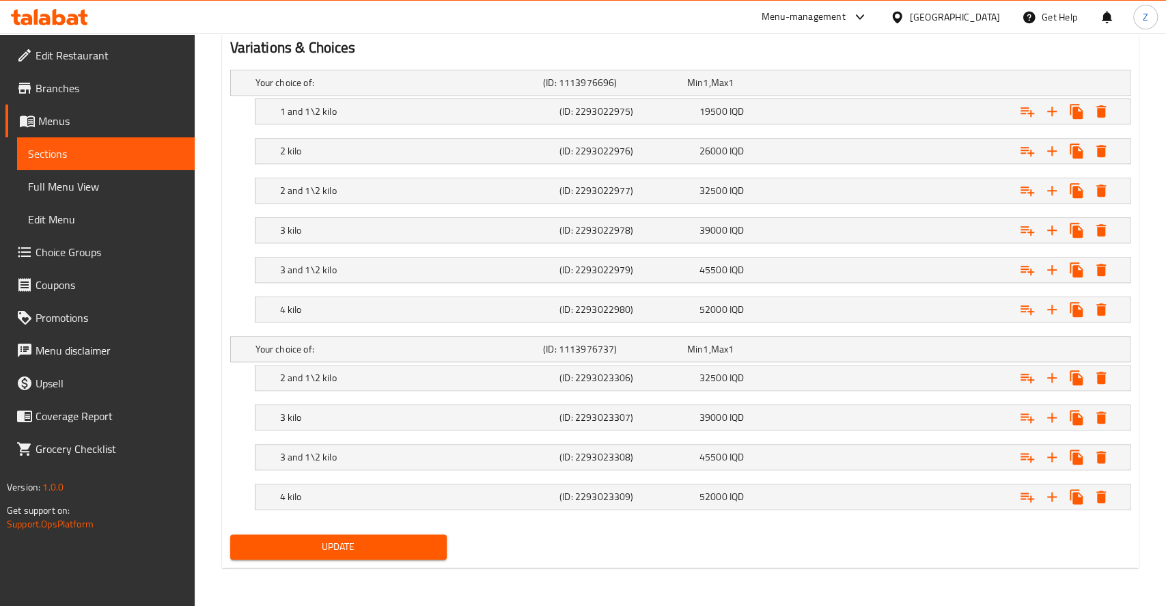
scroll to position [910, 0]
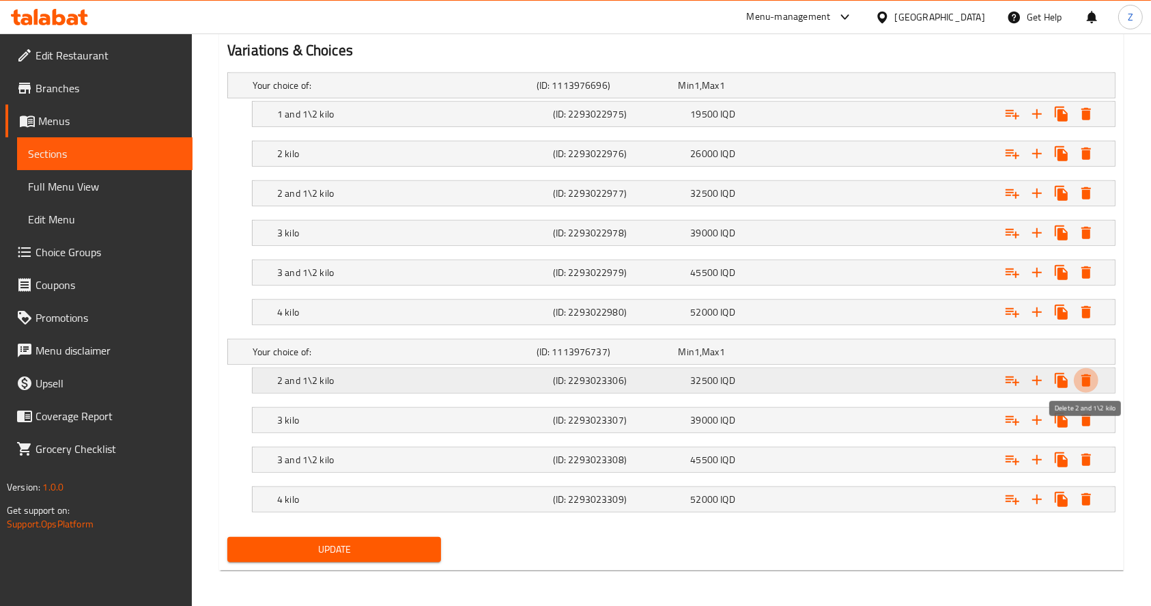
click at [1089, 374] on icon "Expand" at bounding box center [1086, 380] width 16 height 16
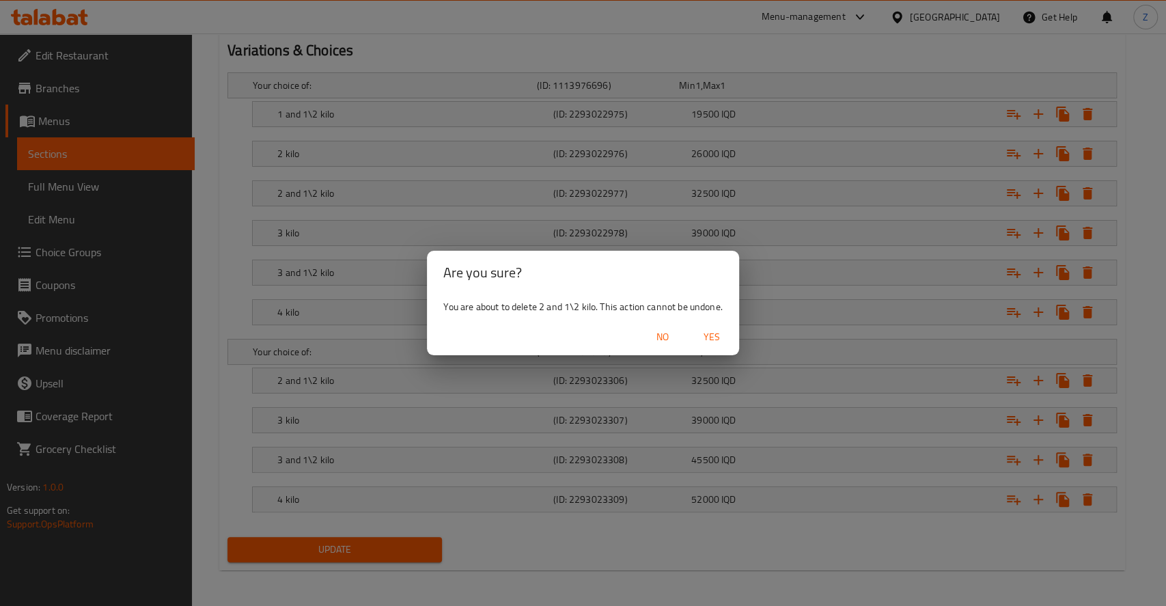
click at [704, 336] on span "Yes" at bounding box center [711, 336] width 33 height 17
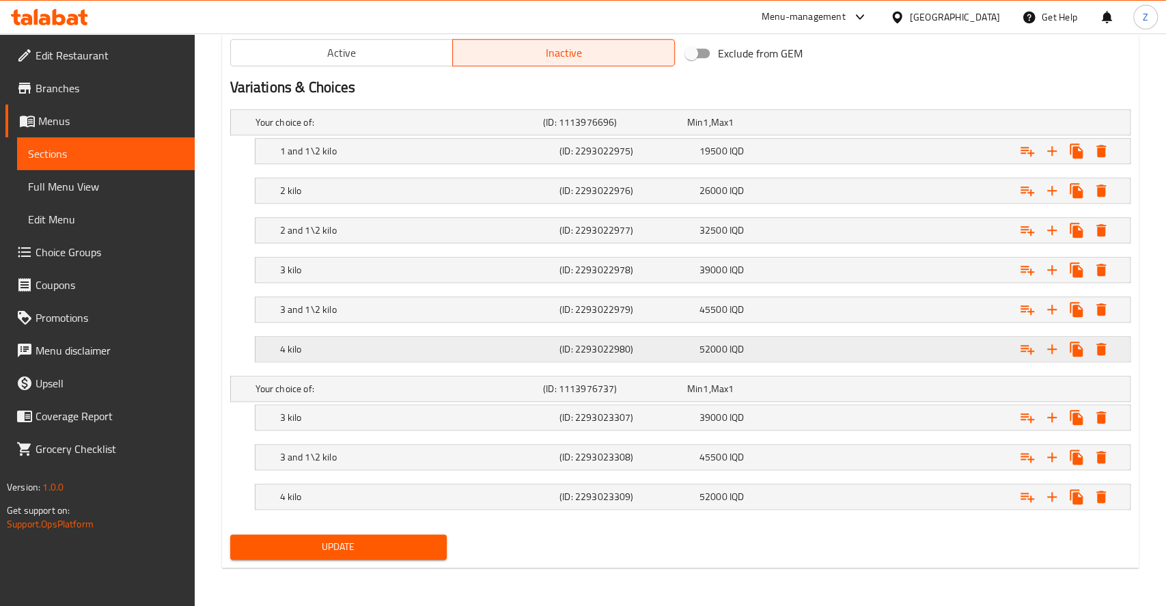
scroll to position [870, 0]
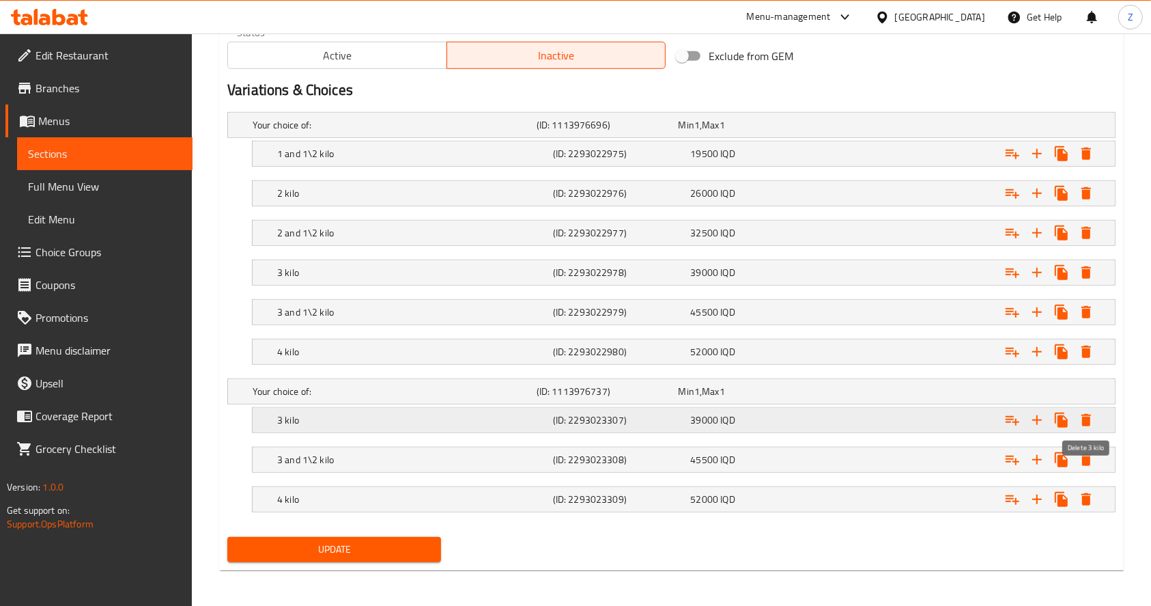
click at [1087, 421] on icon "Expand" at bounding box center [1087, 420] width 10 height 12
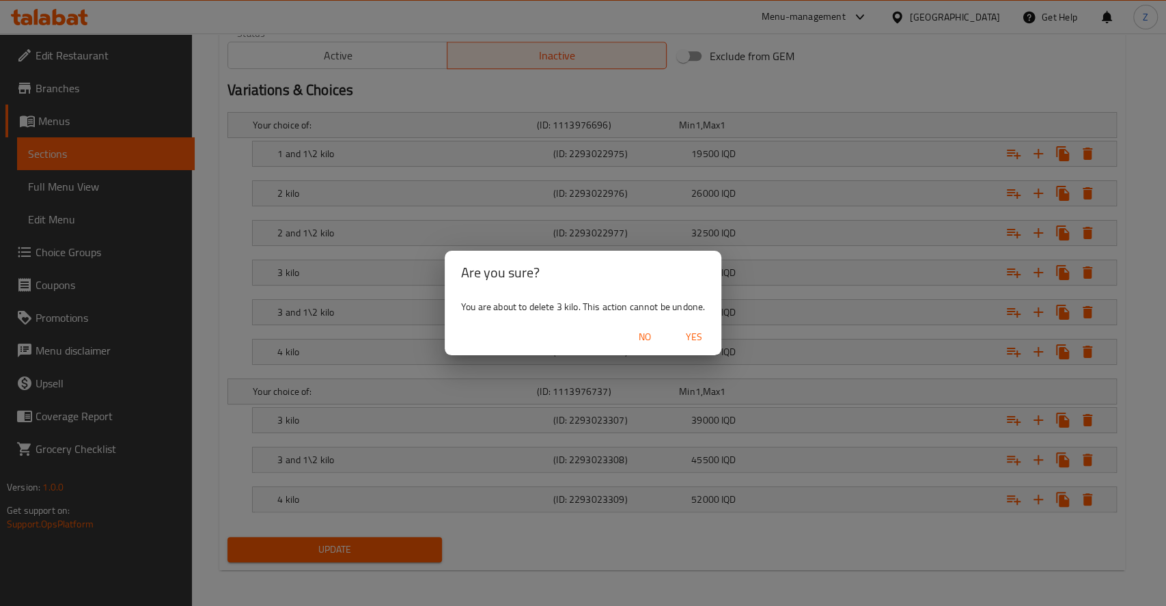
click at [687, 334] on span "Yes" at bounding box center [693, 336] width 33 height 17
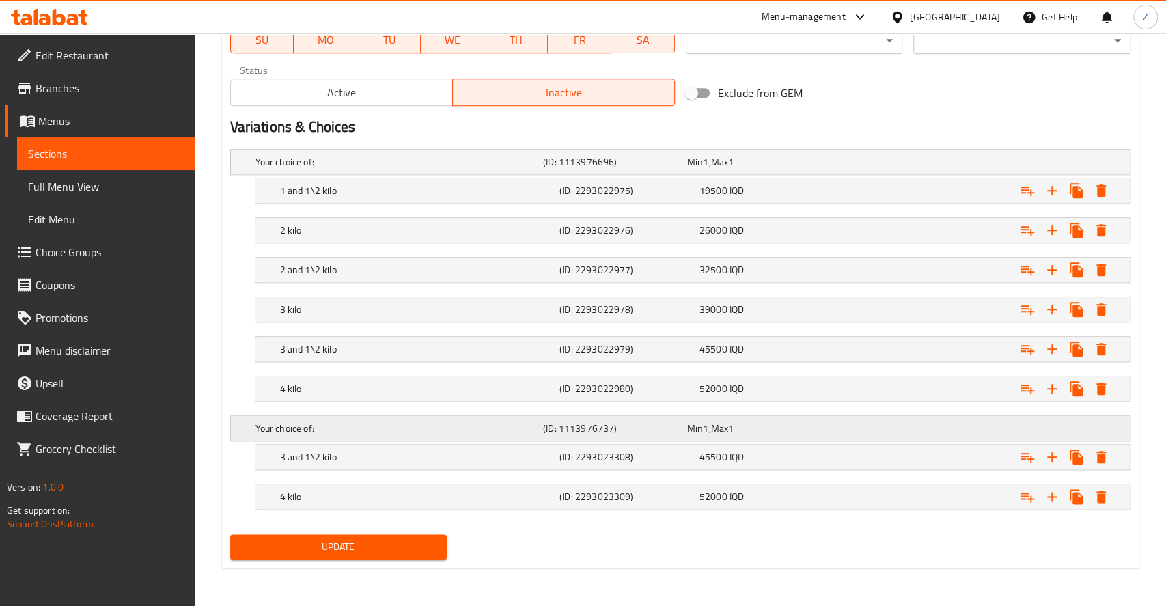
scroll to position [830, 0]
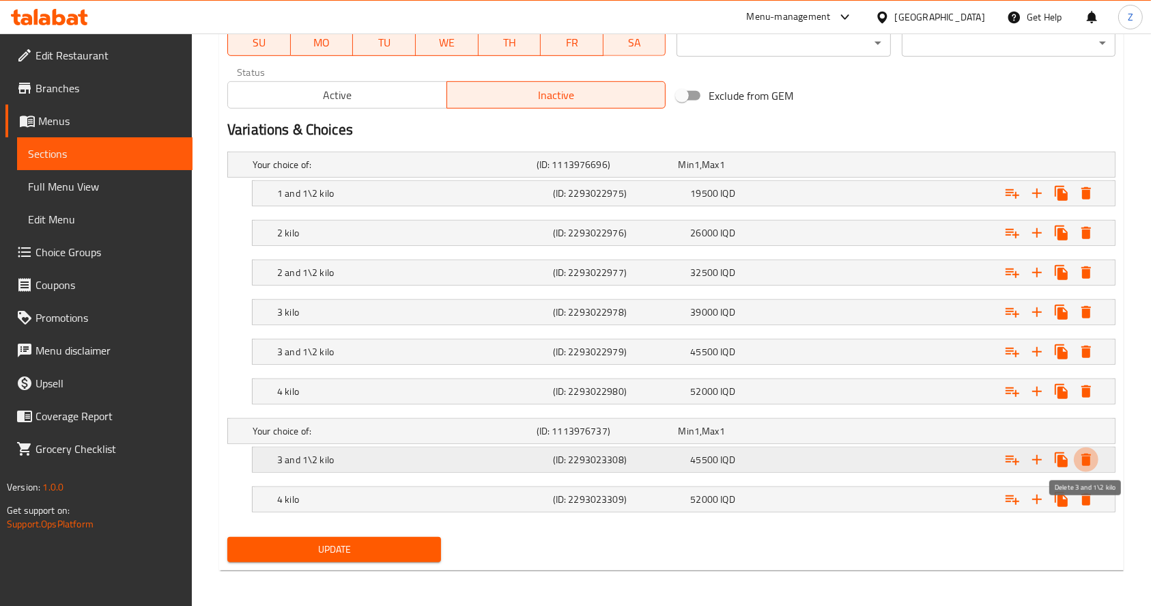
click at [1080, 460] on icon "Expand" at bounding box center [1086, 459] width 16 height 16
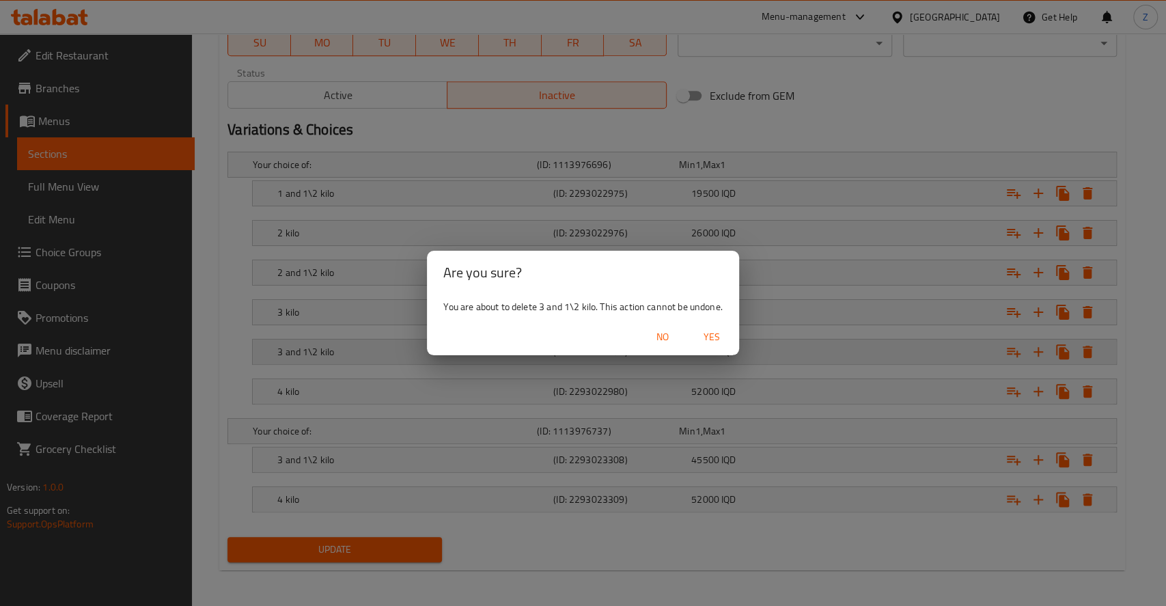
drag, startPoint x: 707, startPoint y: 336, endPoint x: 718, endPoint y: 377, distance: 42.4
click at [708, 336] on span "Yes" at bounding box center [711, 336] width 33 height 17
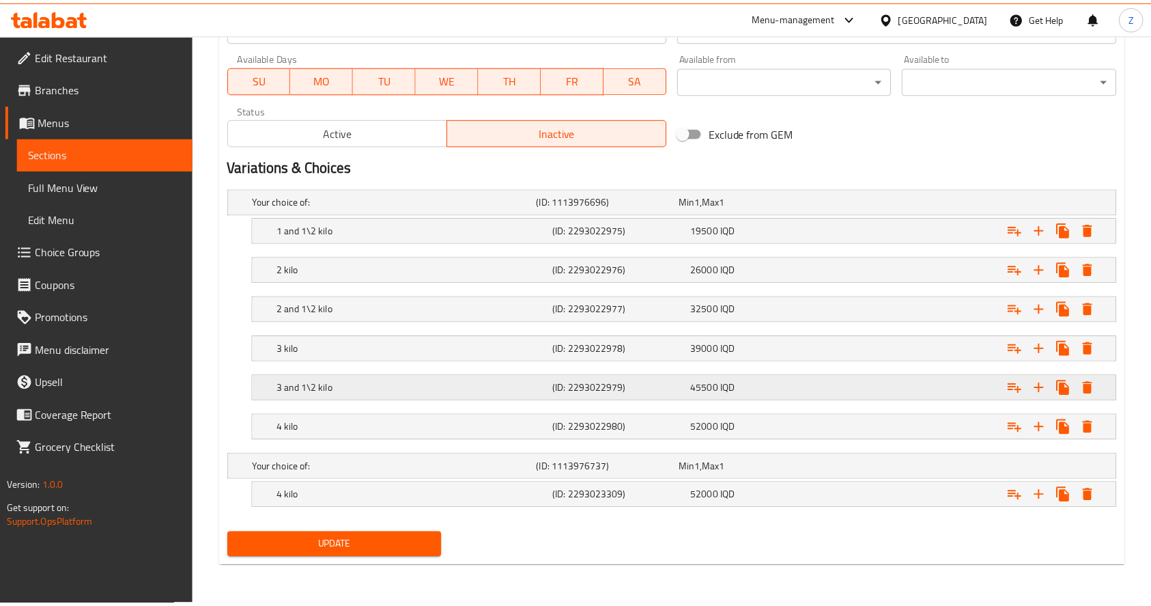
scroll to position [791, 0]
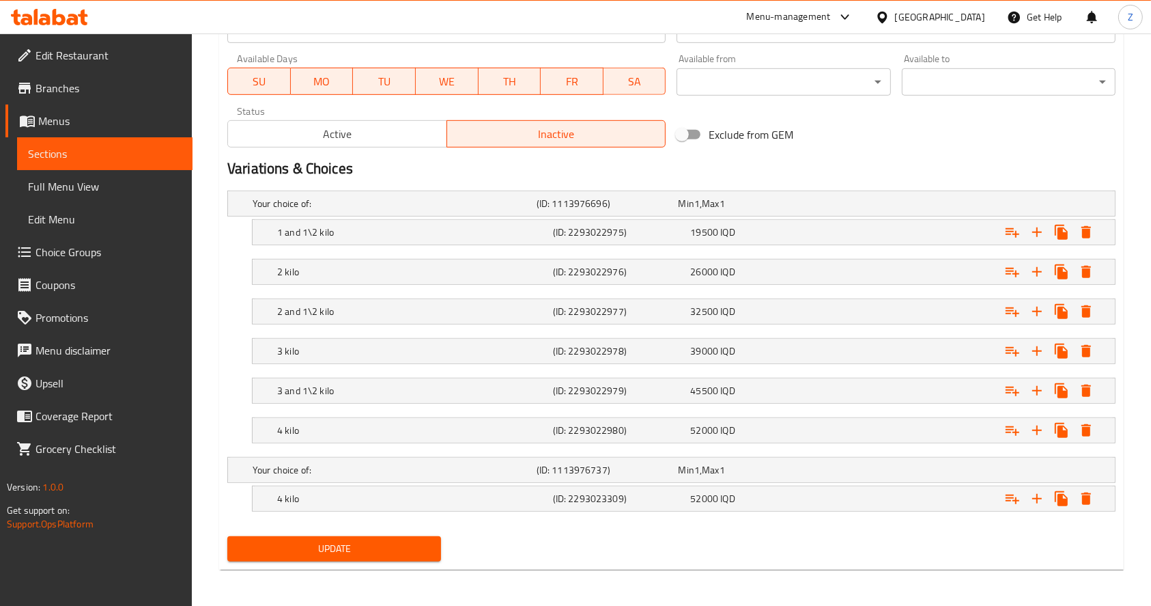
click at [729, 531] on div "Update" at bounding box center [671, 549] width 899 height 36
click at [370, 550] on span "Update" at bounding box center [334, 548] width 192 height 17
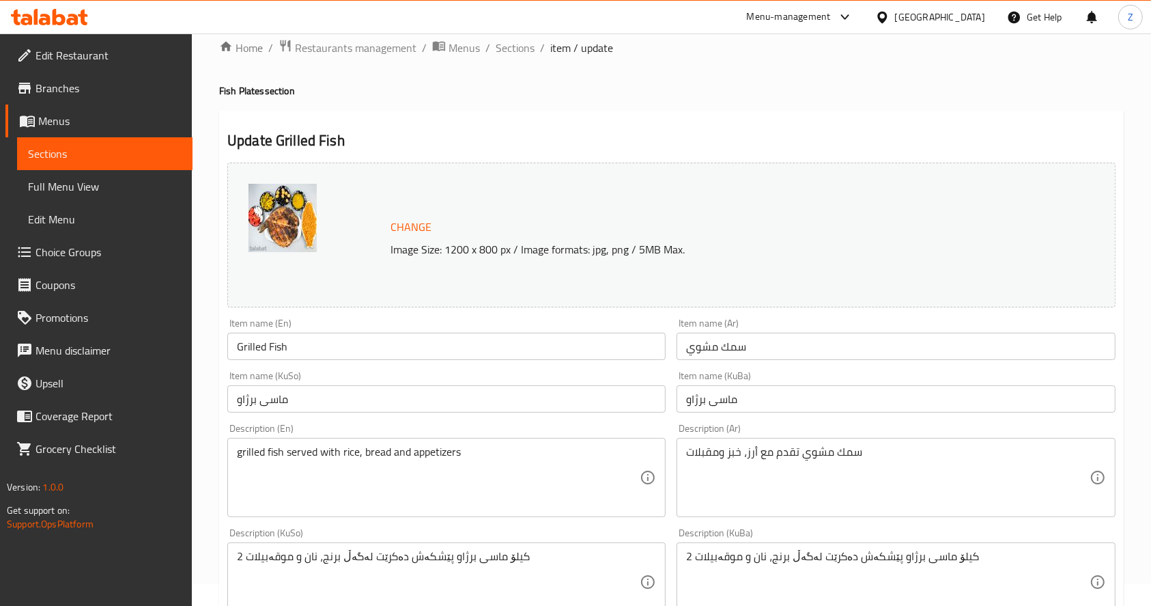
scroll to position [0, 0]
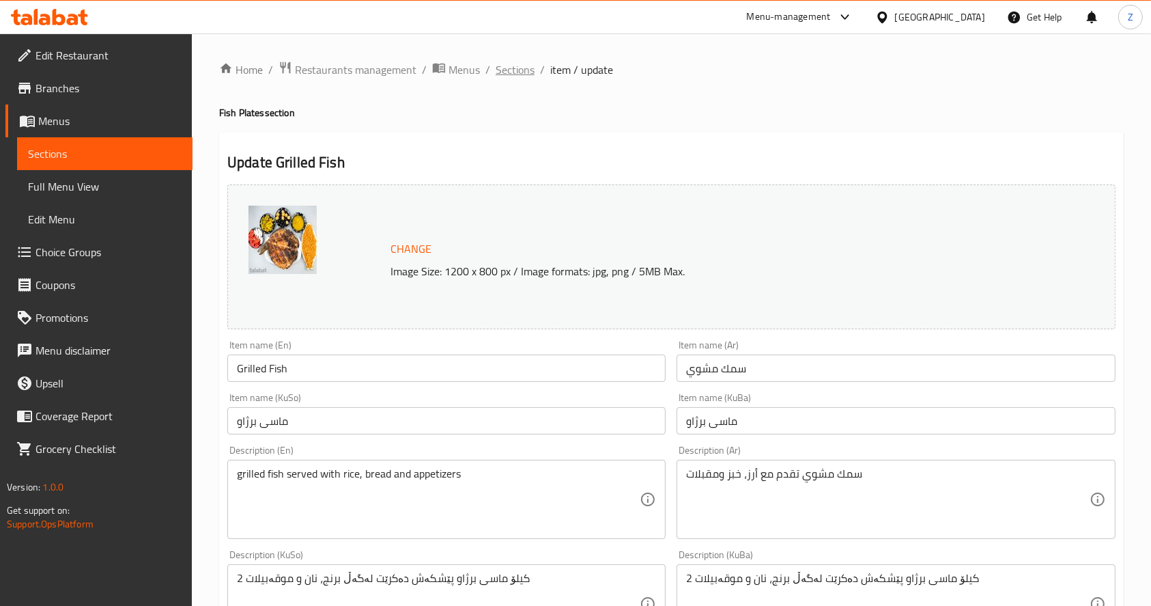
click at [510, 68] on span "Sections" at bounding box center [515, 69] width 39 height 16
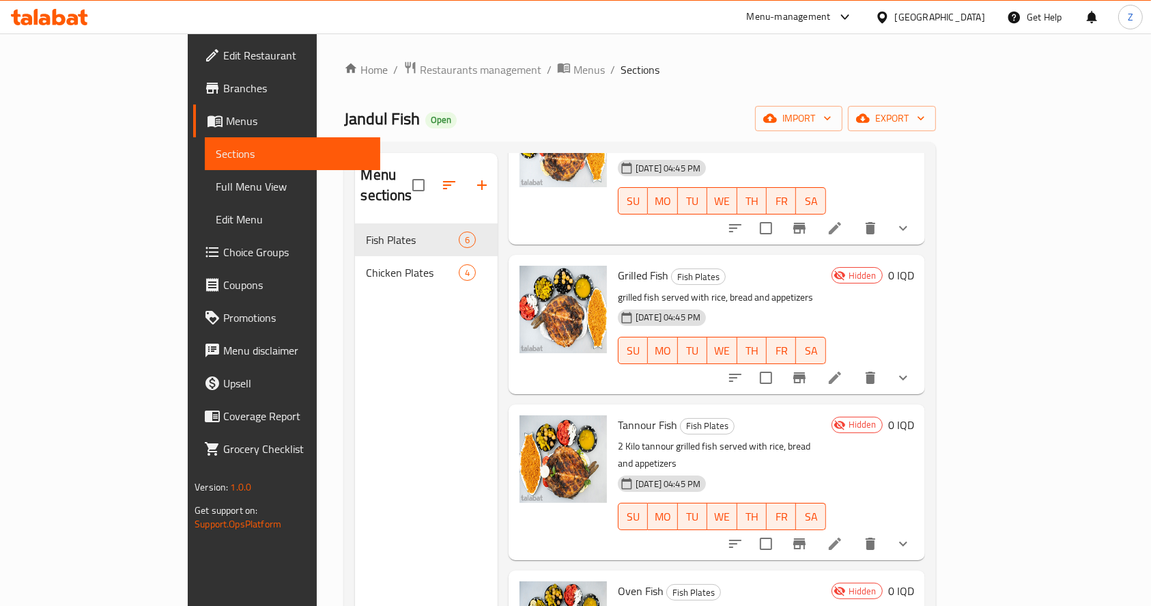
scroll to position [182, 0]
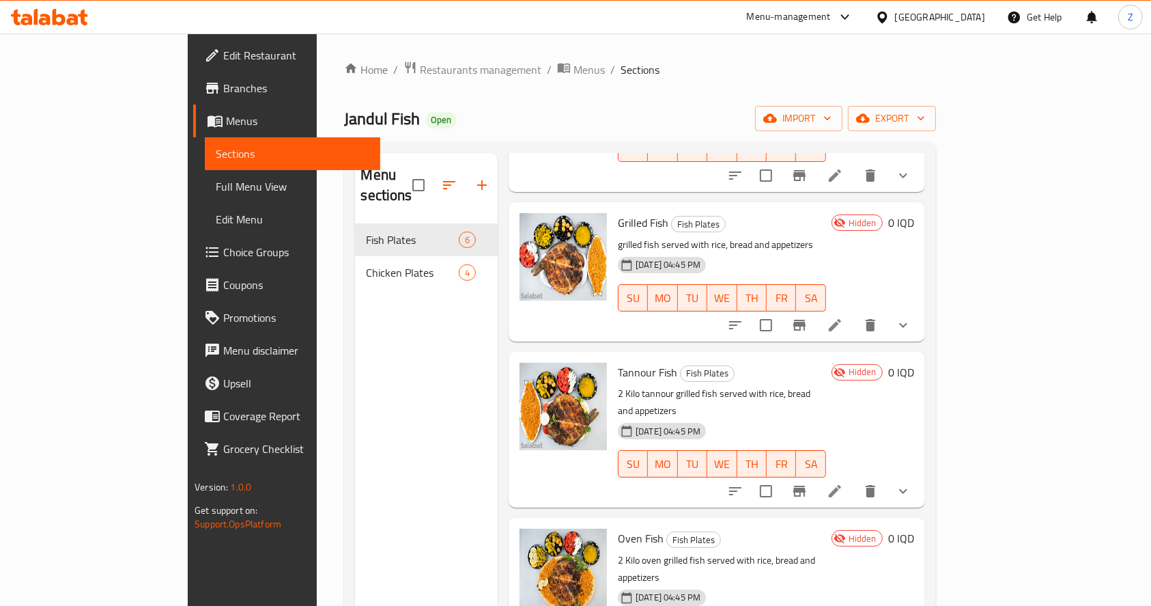
click at [854, 479] on li at bounding box center [835, 491] width 38 height 25
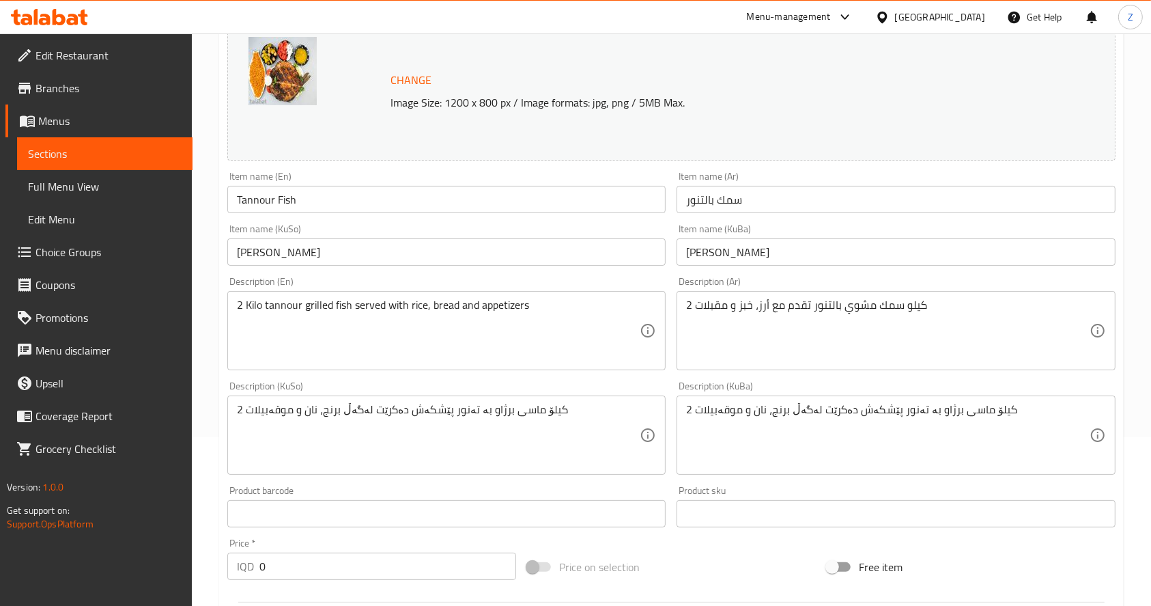
scroll to position [182, 0]
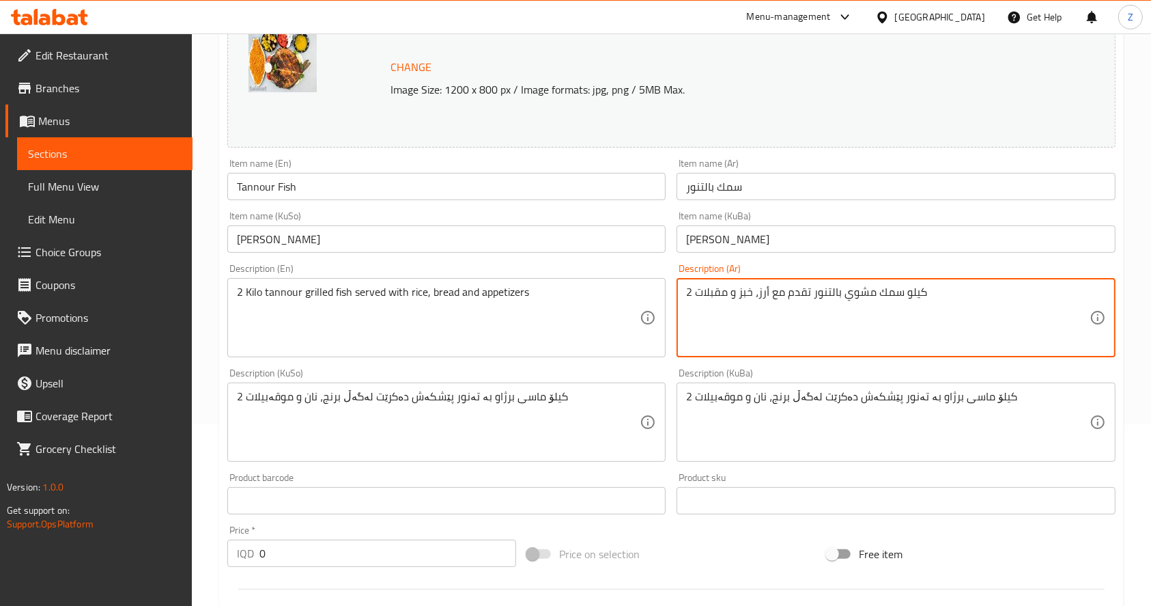
drag, startPoint x: 899, startPoint y: 292, endPoint x: 998, endPoint y: 289, distance: 99.1
click at [998, 289] on textarea "2 كيلو سمك مشوي بالتنور تقدم مع أرز، خبز و مقبلات" at bounding box center [887, 317] width 403 height 65
click at [697, 290] on textarea "2 سمك مشوي بالتنور تقدم مع أرز، خبز و مقبلات" at bounding box center [887, 317] width 403 height 65
click at [690, 292] on textarea "2 سمك مشوي بالتنور تقدم مع أرز، خبز و مقبلات" at bounding box center [887, 317] width 403 height 65
click at [689, 292] on textarea "2 سمك مشوي بالتنور تقدم مع أرز، خبز و مقبلات" at bounding box center [887, 317] width 403 height 65
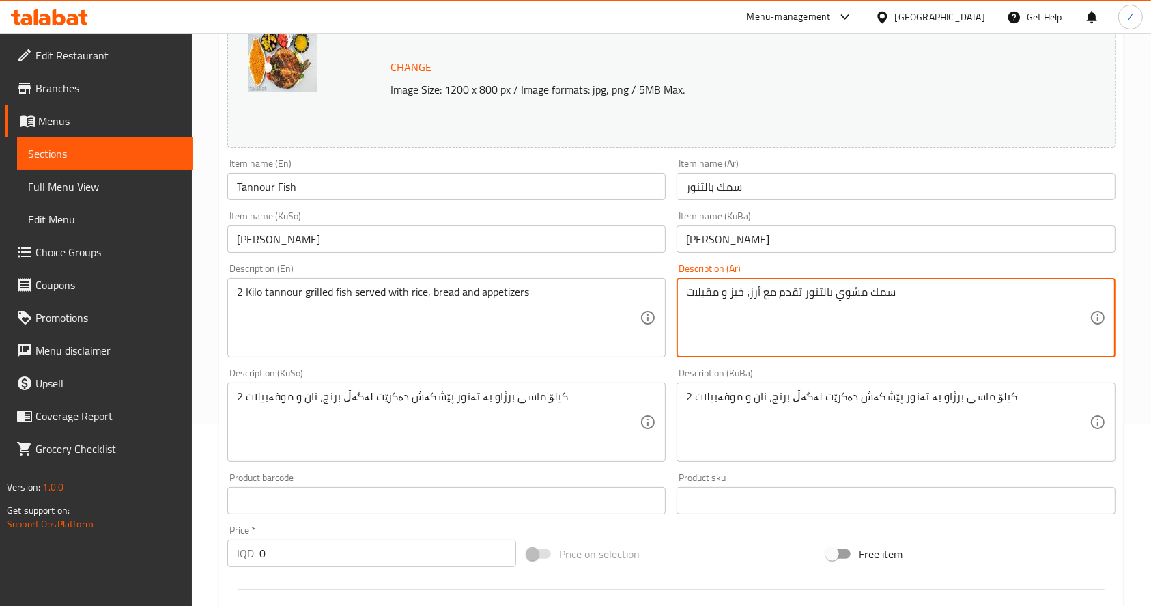
type textarea "سمك مشوي بالتنور تقدم مع أرز، خبز و مقبلات"
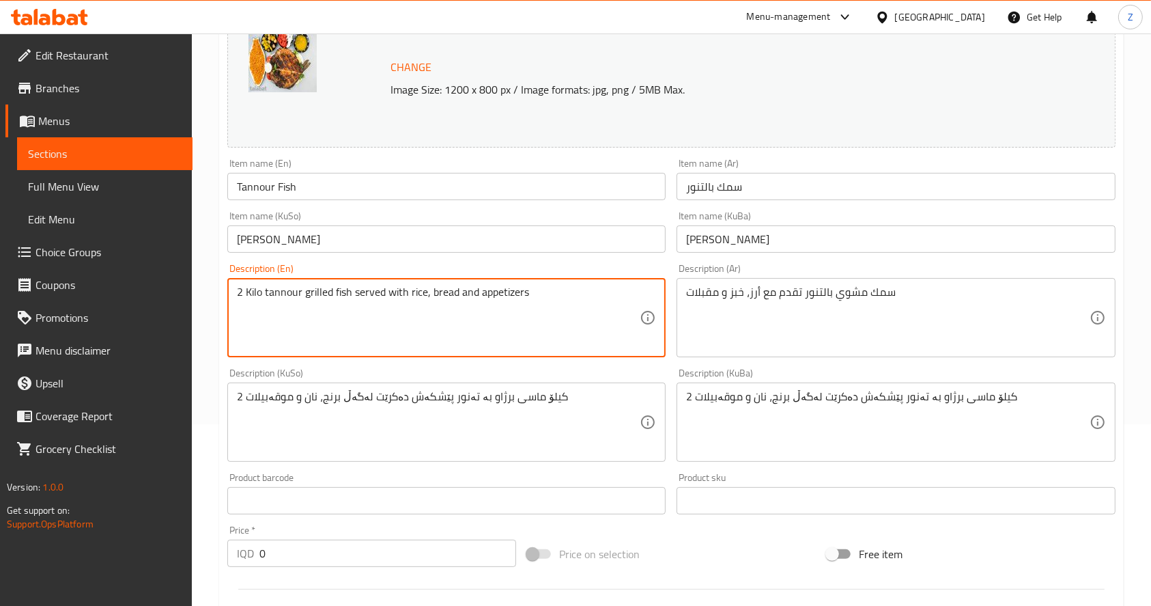
drag, startPoint x: 267, startPoint y: 296, endPoint x: 175, endPoint y: 297, distance: 92.2
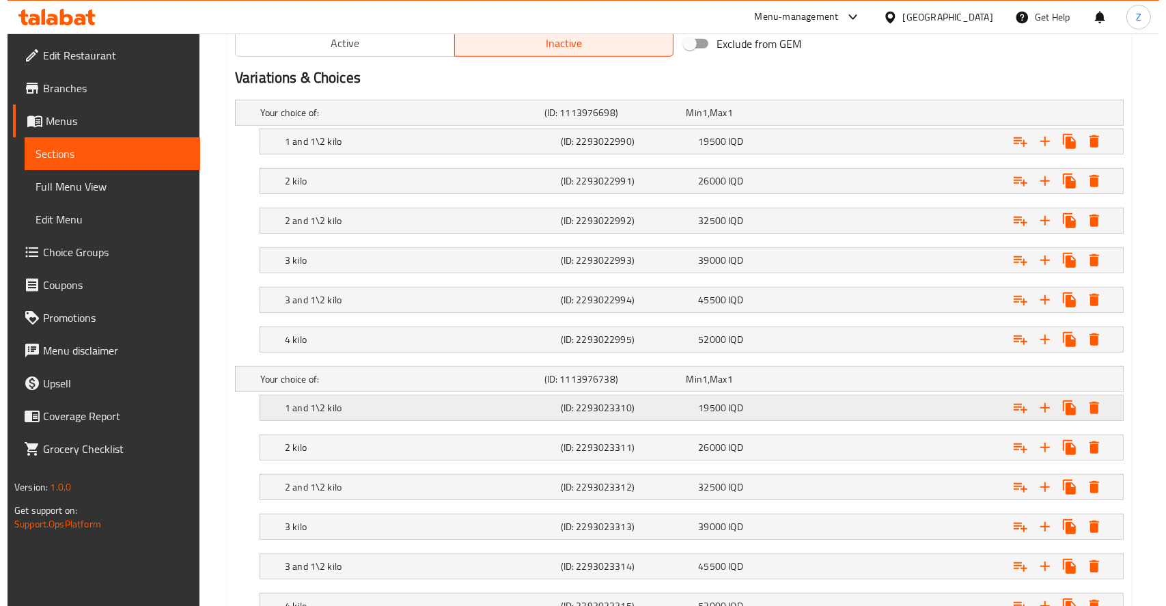
scroll to position [910, 0]
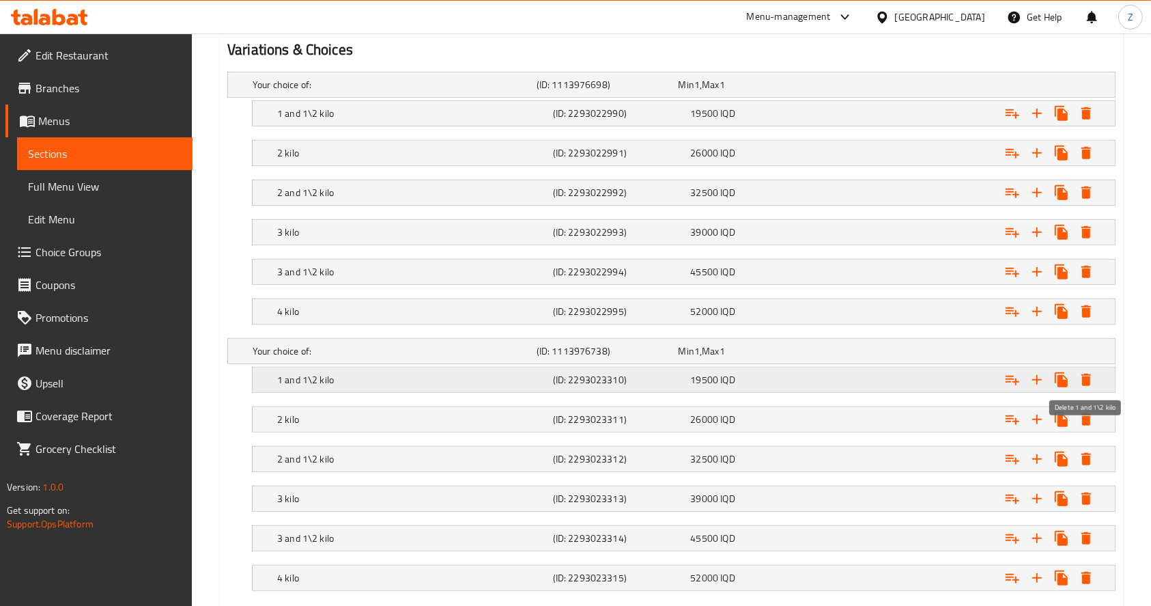
type textarea "tannour grilled fish served with rice, bread and appetizers"
click at [1091, 374] on icon "Expand" at bounding box center [1087, 380] width 10 height 12
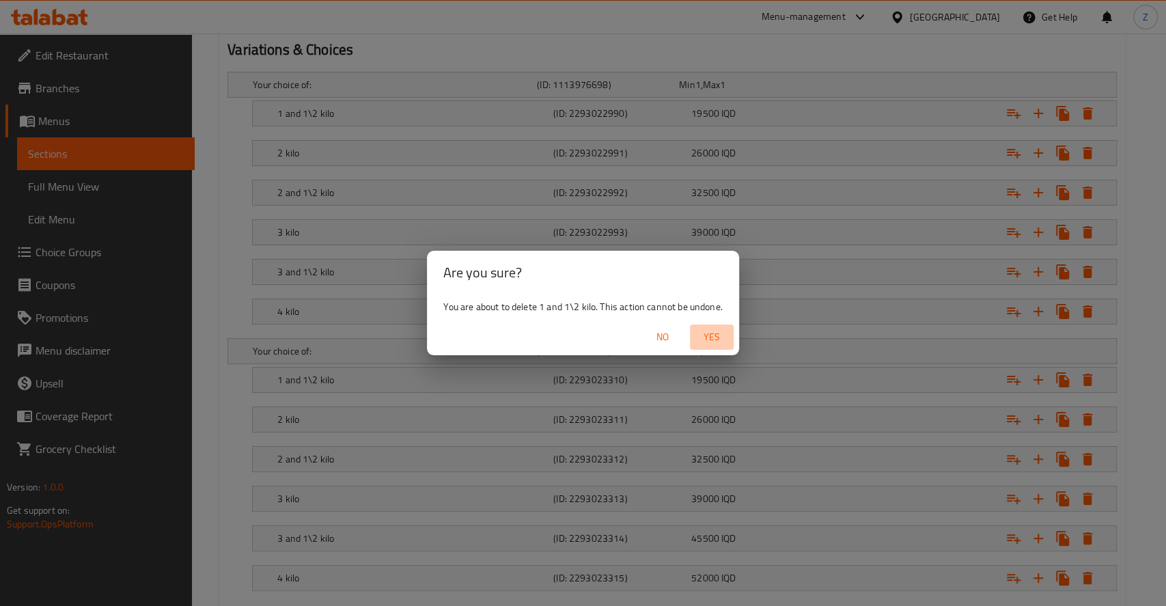
click at [723, 333] on span "Yes" at bounding box center [711, 336] width 33 height 17
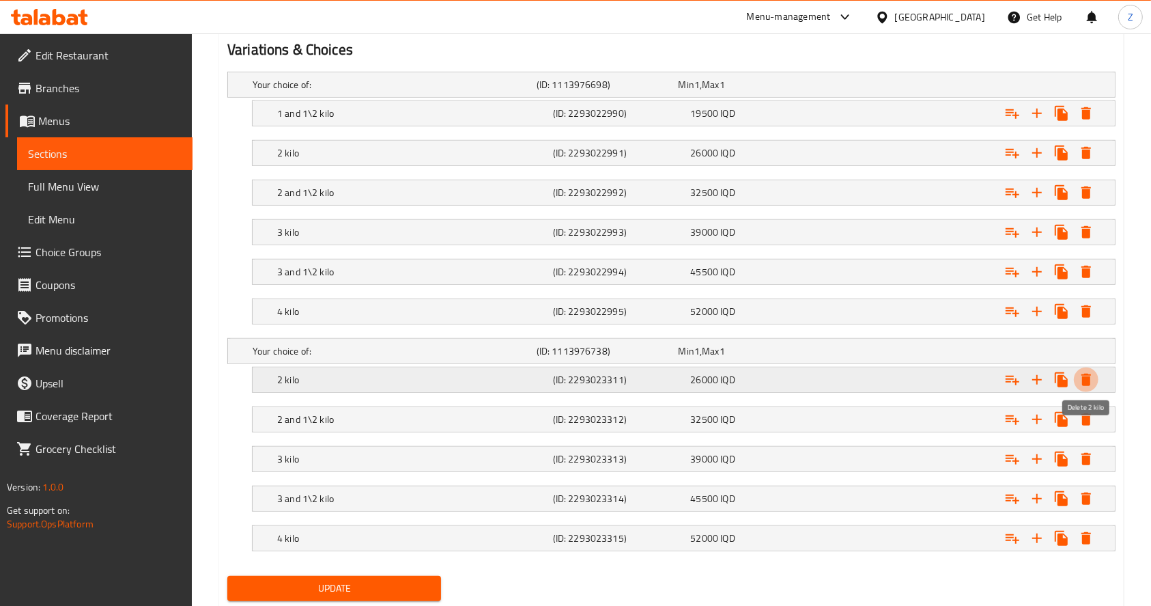
click at [1082, 377] on icon "Expand" at bounding box center [1086, 379] width 16 height 16
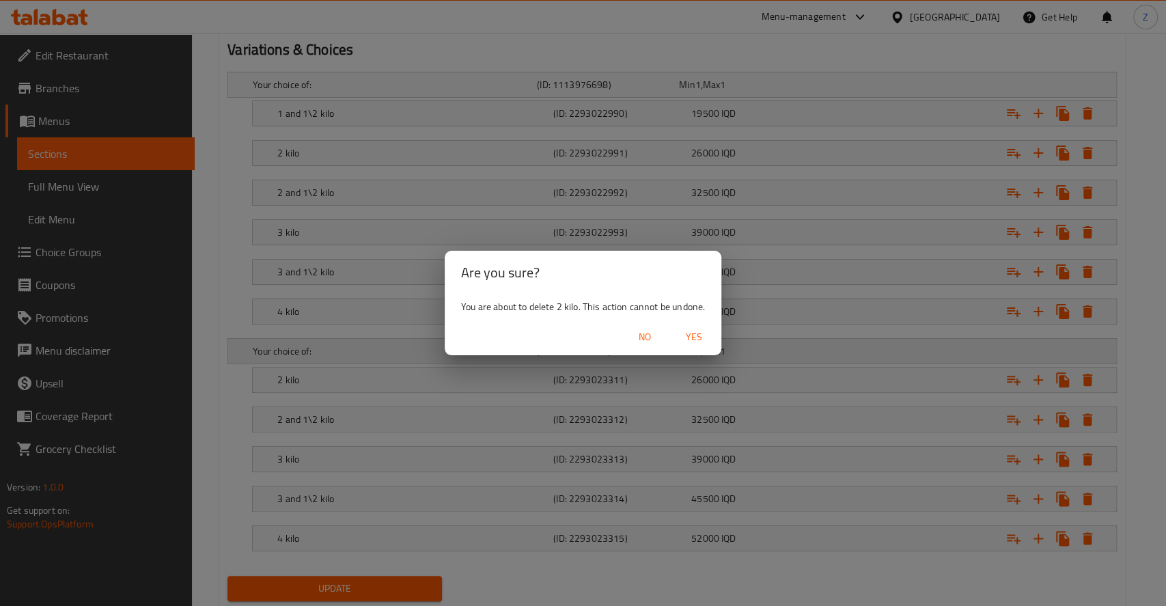
click at [710, 335] on span "Yes" at bounding box center [693, 336] width 33 height 17
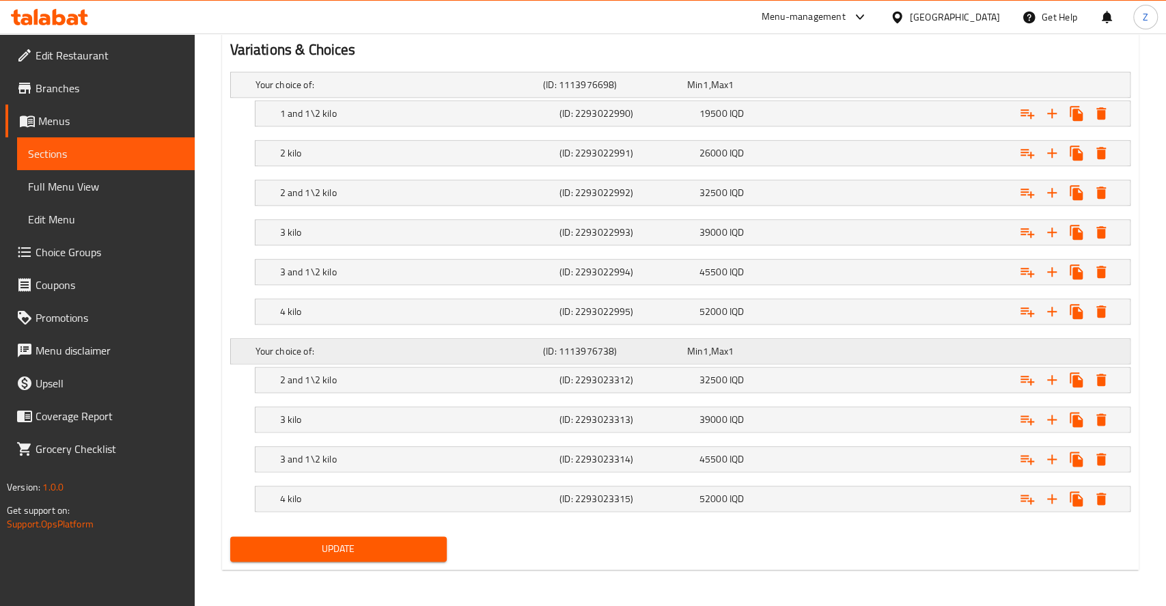
scroll to position [910, 0]
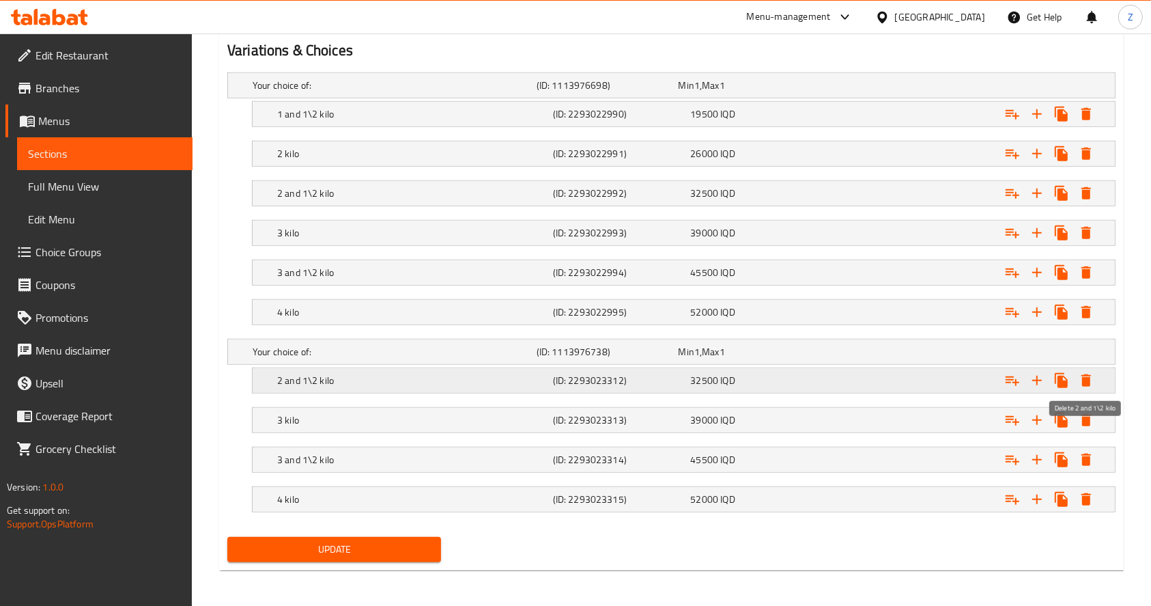
click at [1084, 380] on icon "Expand" at bounding box center [1087, 380] width 10 height 12
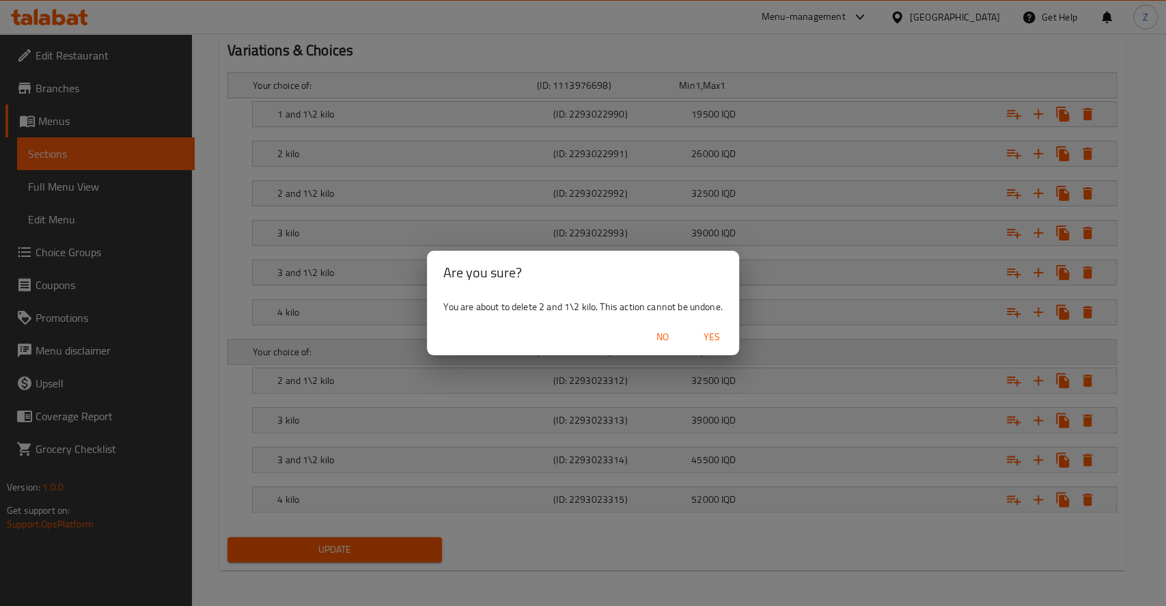
drag, startPoint x: 703, startPoint y: 339, endPoint x: 1019, endPoint y: 384, distance: 319.3
click at [705, 339] on span "Yes" at bounding box center [711, 336] width 33 height 17
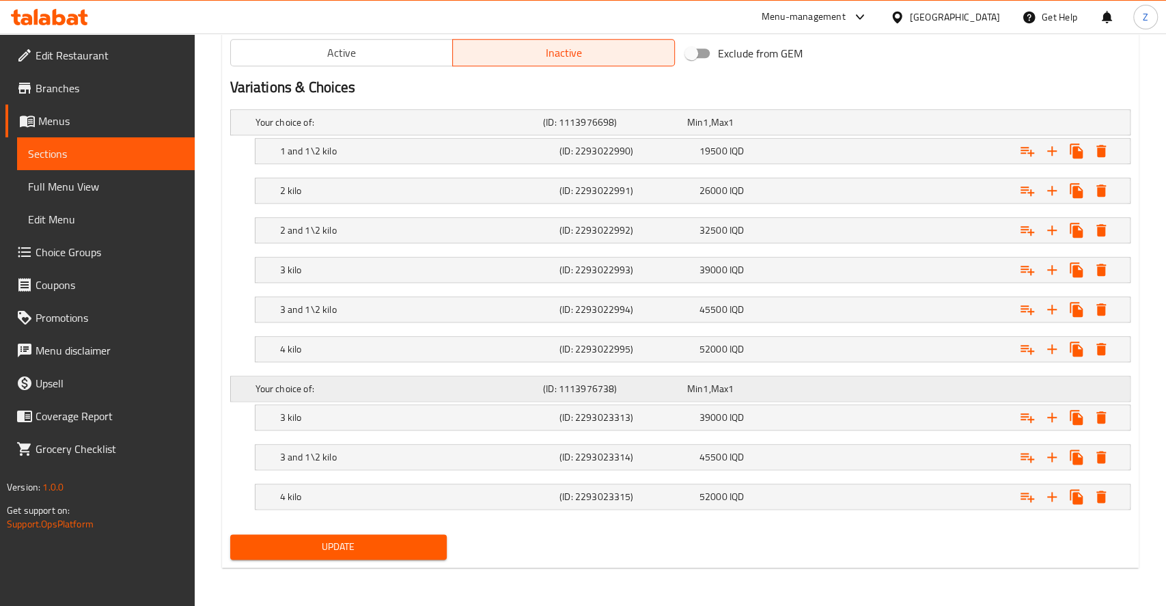
scroll to position [870, 0]
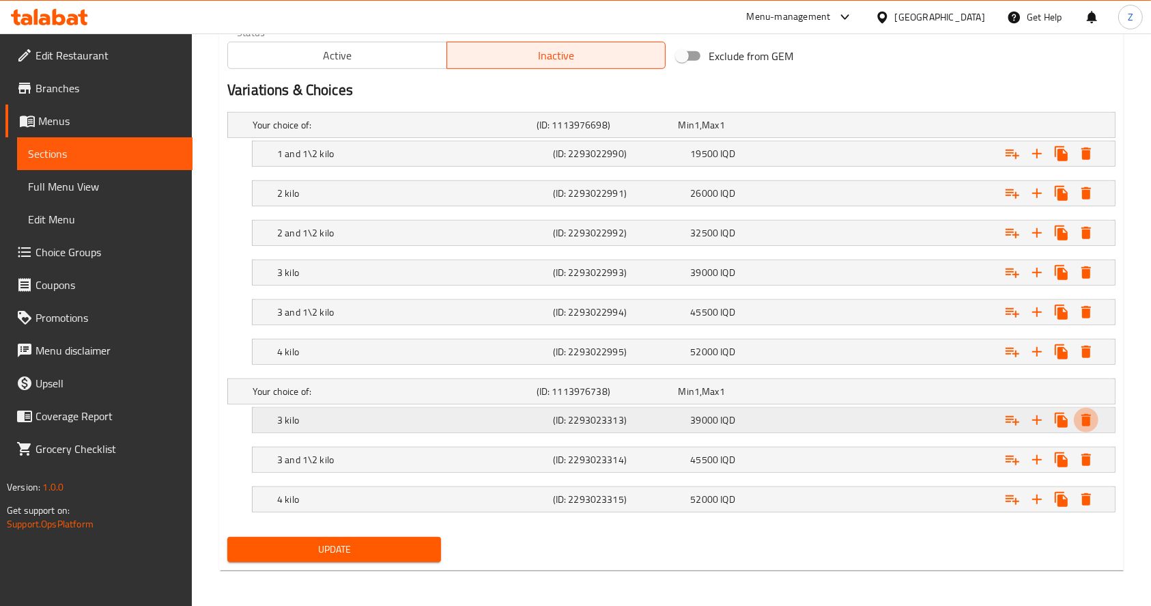
click at [1087, 414] on icon "Expand" at bounding box center [1086, 420] width 16 height 16
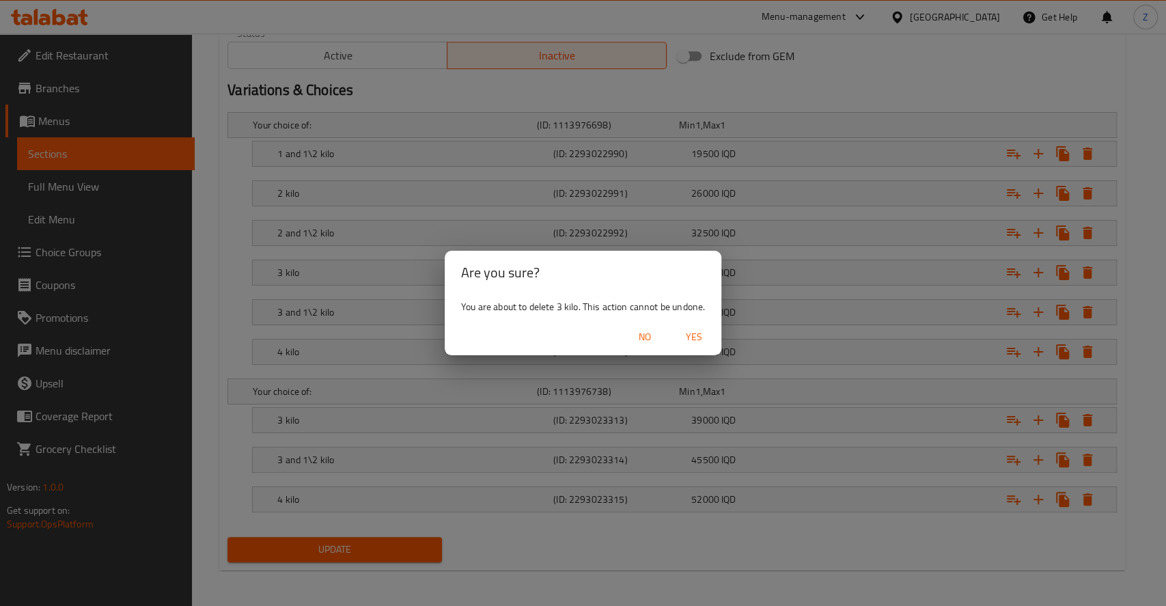
drag, startPoint x: 699, startPoint y: 336, endPoint x: 953, endPoint y: 435, distance: 272.0
click at [701, 336] on span "Yes" at bounding box center [693, 336] width 33 height 17
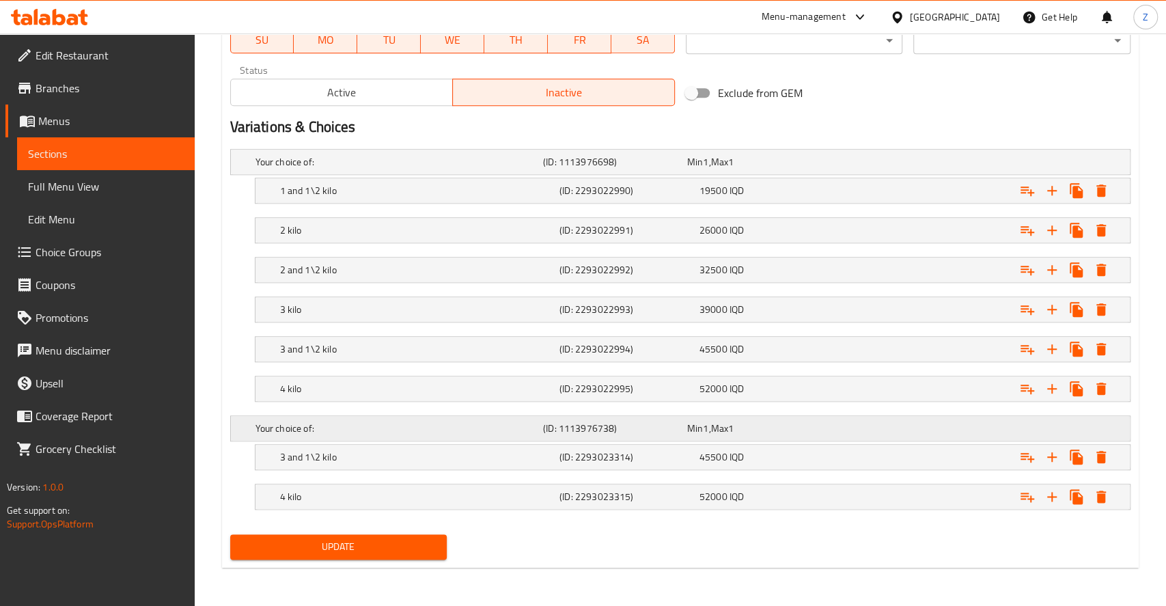
scroll to position [830, 0]
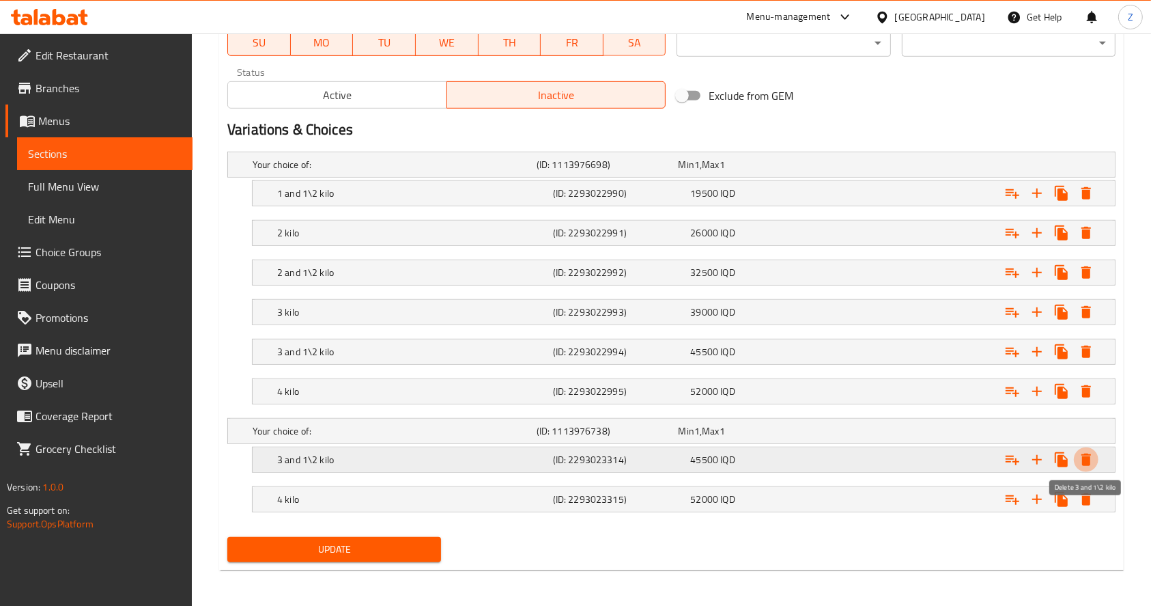
click at [1087, 457] on icon "Expand" at bounding box center [1087, 459] width 10 height 12
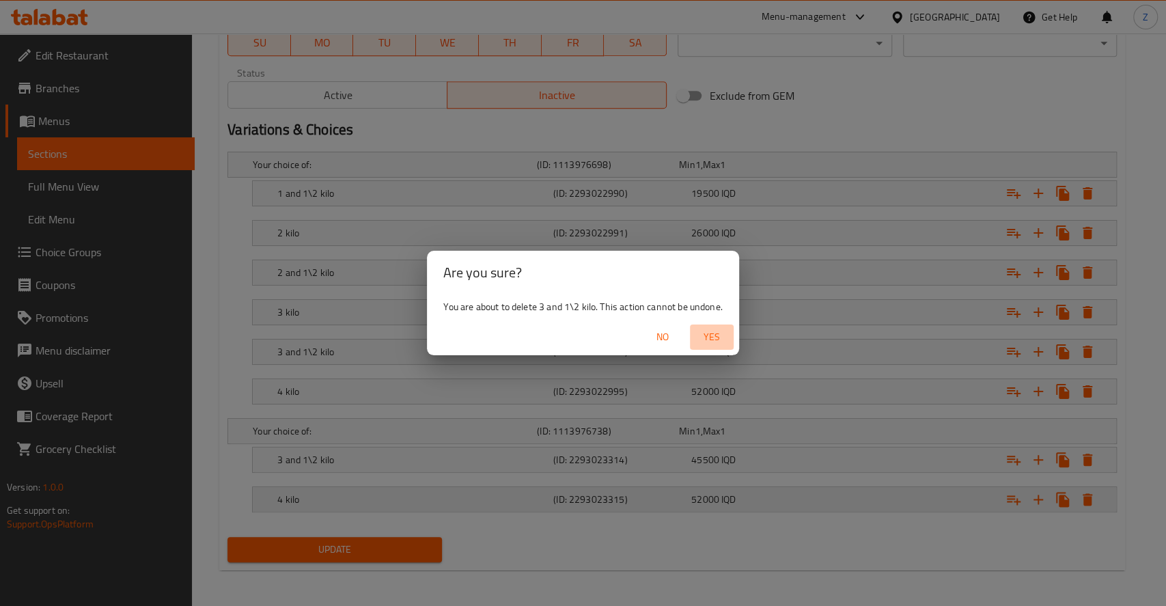
drag, startPoint x: 705, startPoint y: 341, endPoint x: 984, endPoint y: 494, distance: 318.8
click at [709, 341] on span "Yes" at bounding box center [711, 336] width 33 height 17
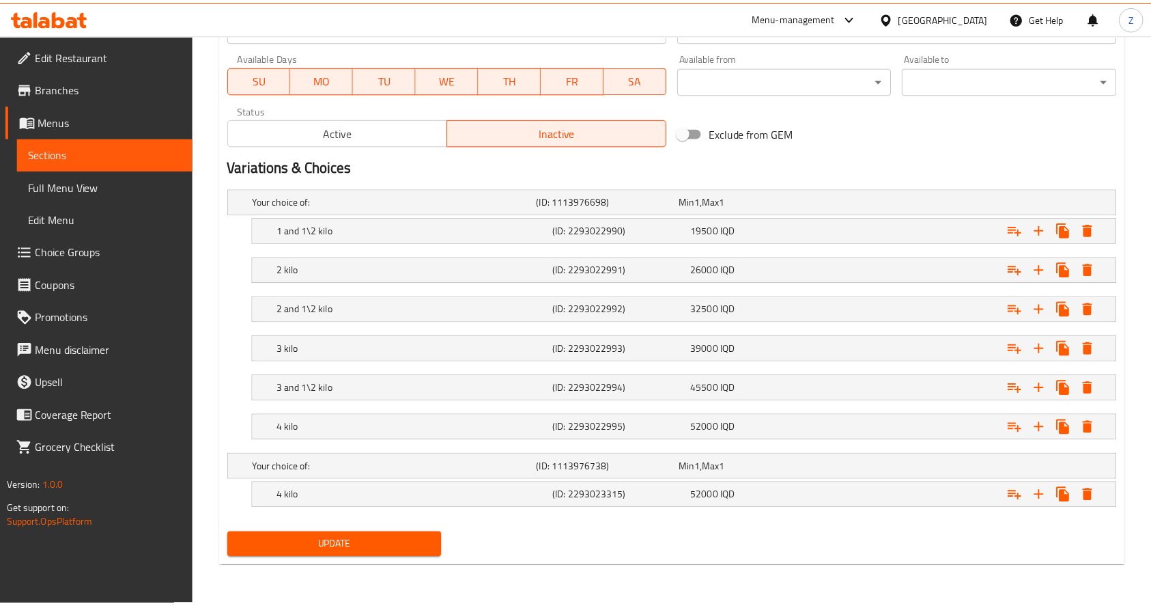
scroll to position [791, 0]
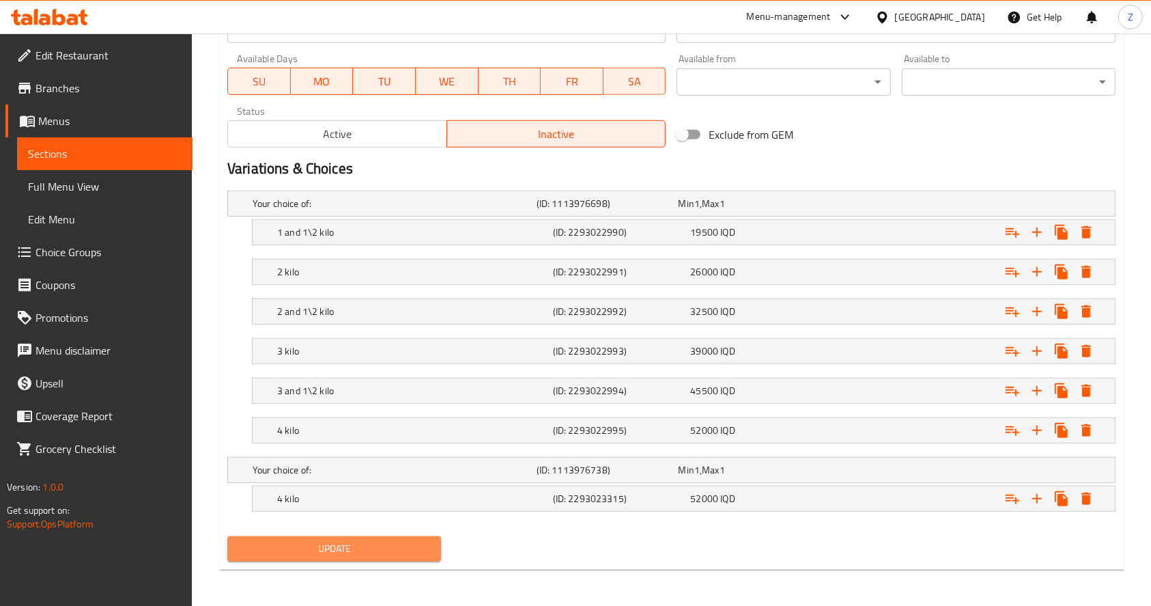
click at [395, 544] on span "Update" at bounding box center [334, 548] width 192 height 17
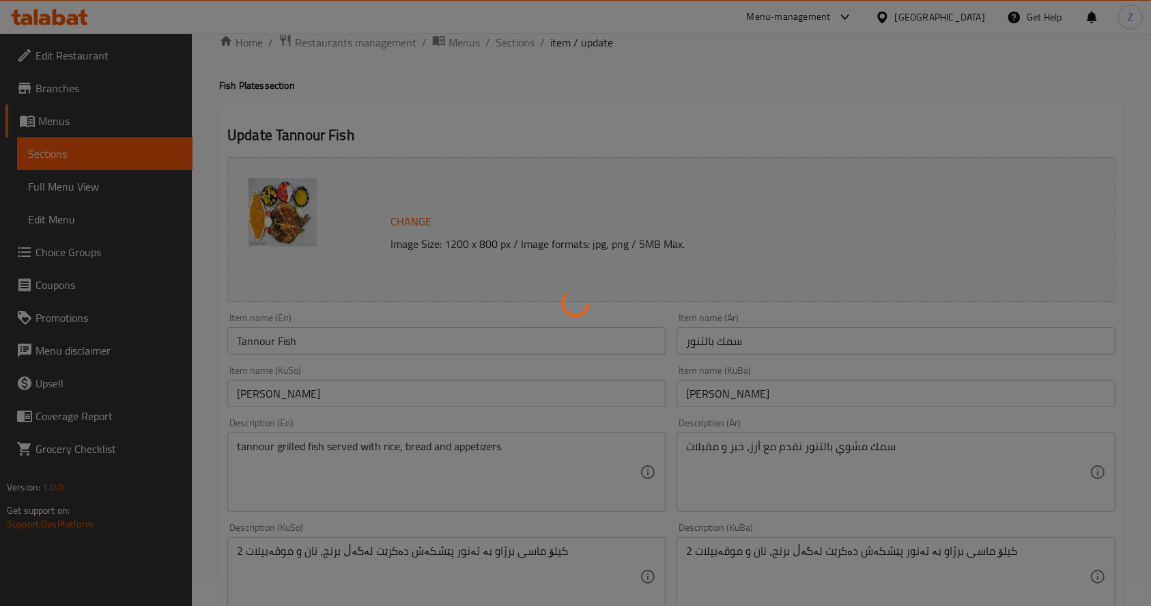
scroll to position [0, 0]
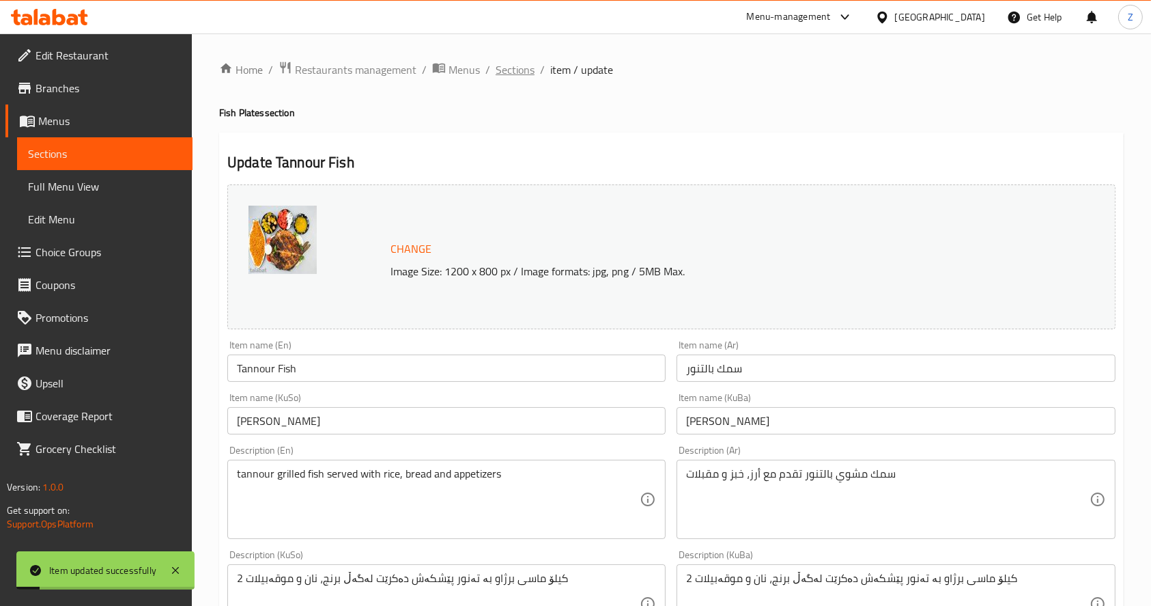
click at [505, 63] on span "Sections" at bounding box center [515, 69] width 39 height 16
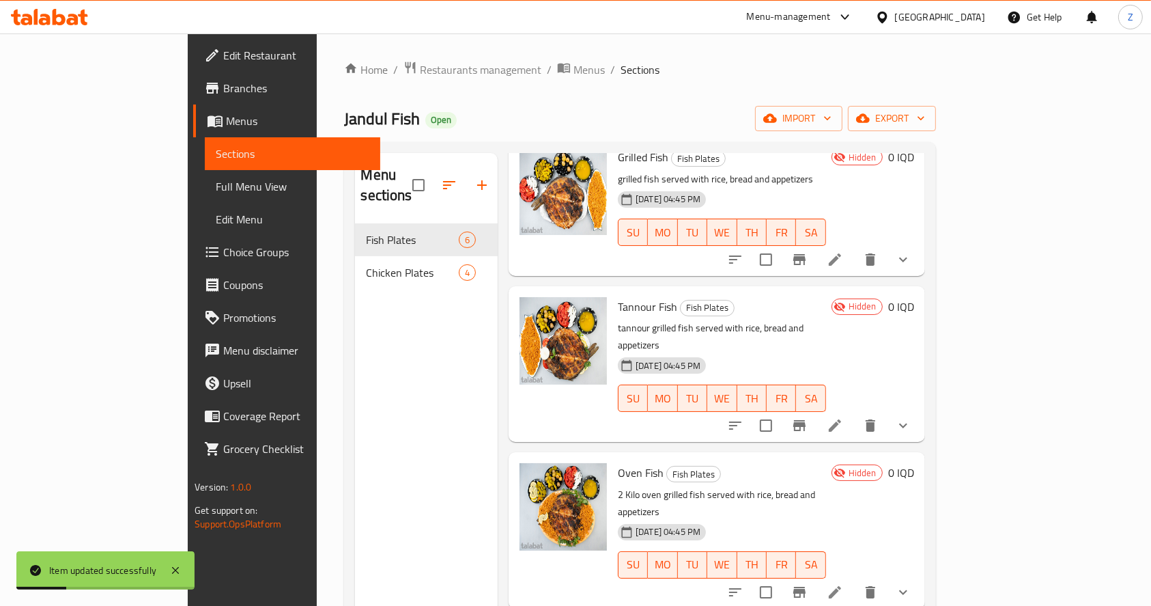
scroll to position [323, 0]
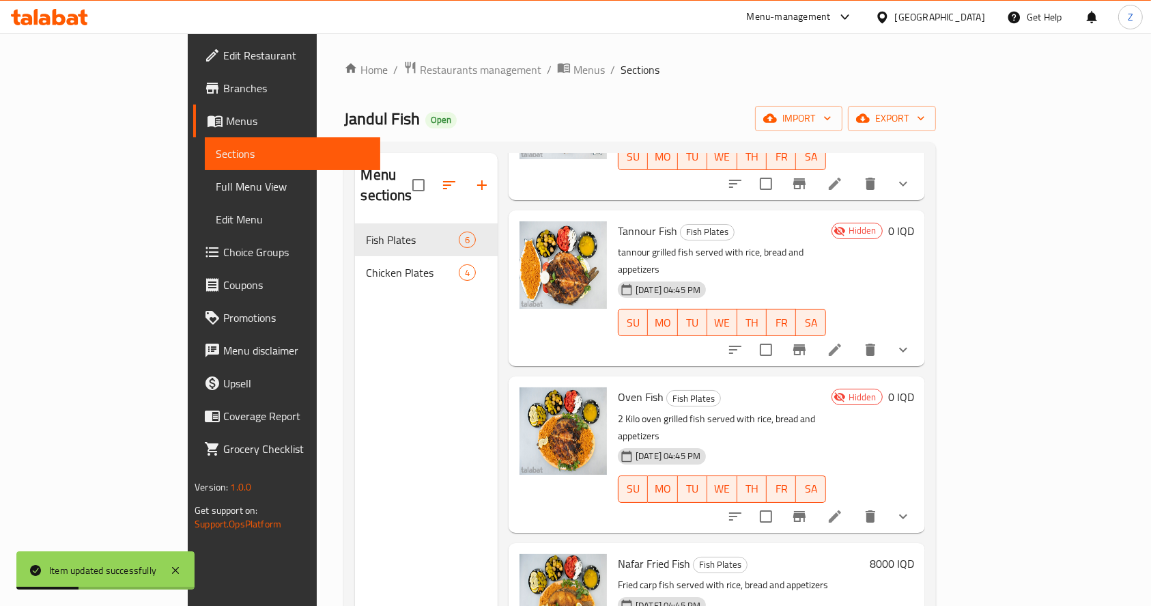
click at [843, 508] on icon at bounding box center [835, 516] width 16 height 16
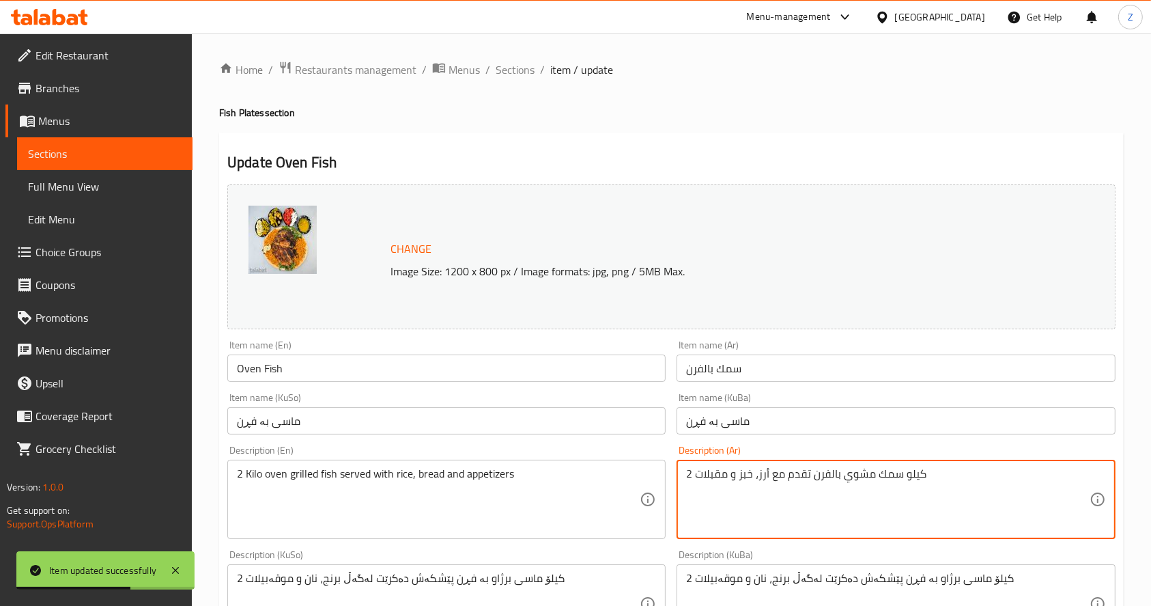
drag, startPoint x: 695, startPoint y: 474, endPoint x: 688, endPoint y: 471, distance: 7.4
click at [906, 473] on textarea "كيلو سمك مشوي بالفرن تقدم مع أرز، خبز و مقبلات" at bounding box center [887, 499] width 403 height 65
type textarea "سمك مشوي بالفرن تقدم مع أرز، خبز و مقبلات"
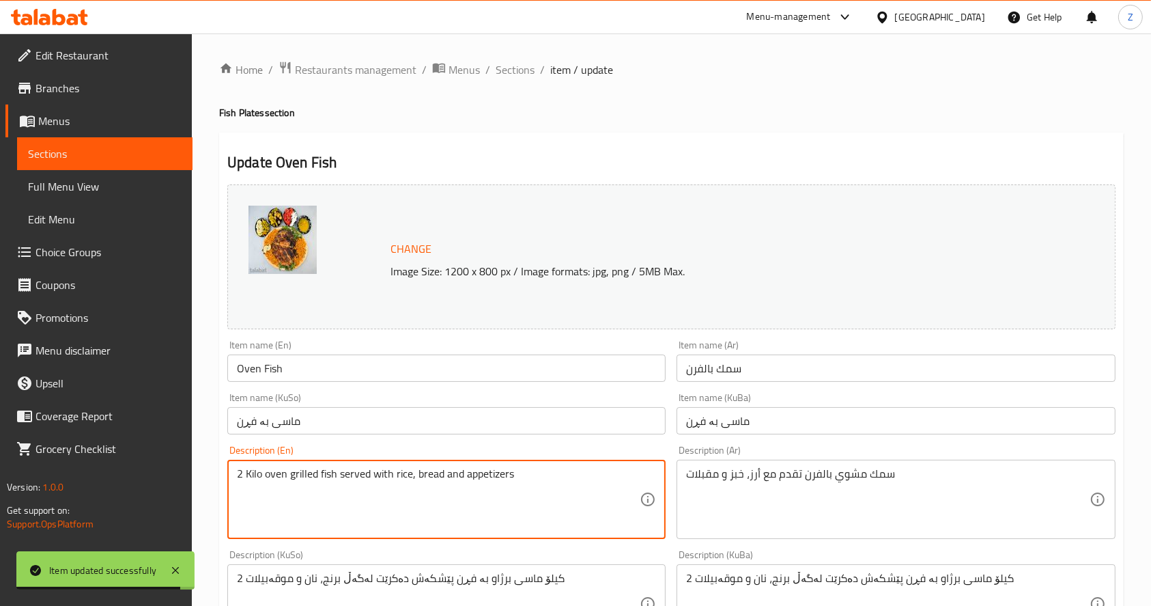
drag, startPoint x: 265, startPoint y: 477, endPoint x: 227, endPoint y: 466, distance: 38.9
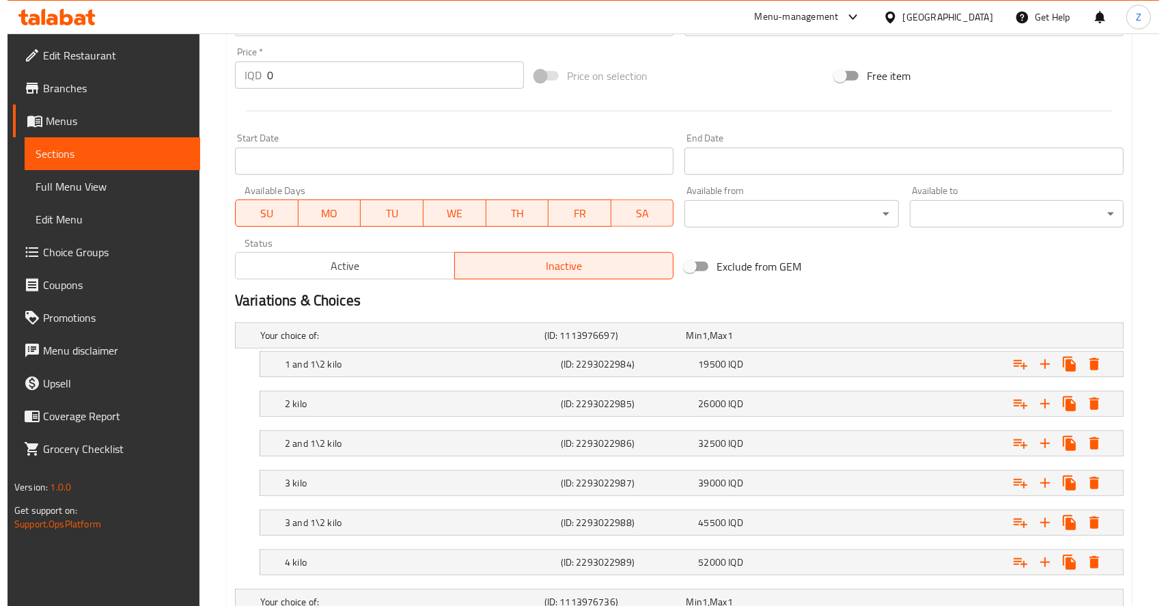
scroll to position [910, 0]
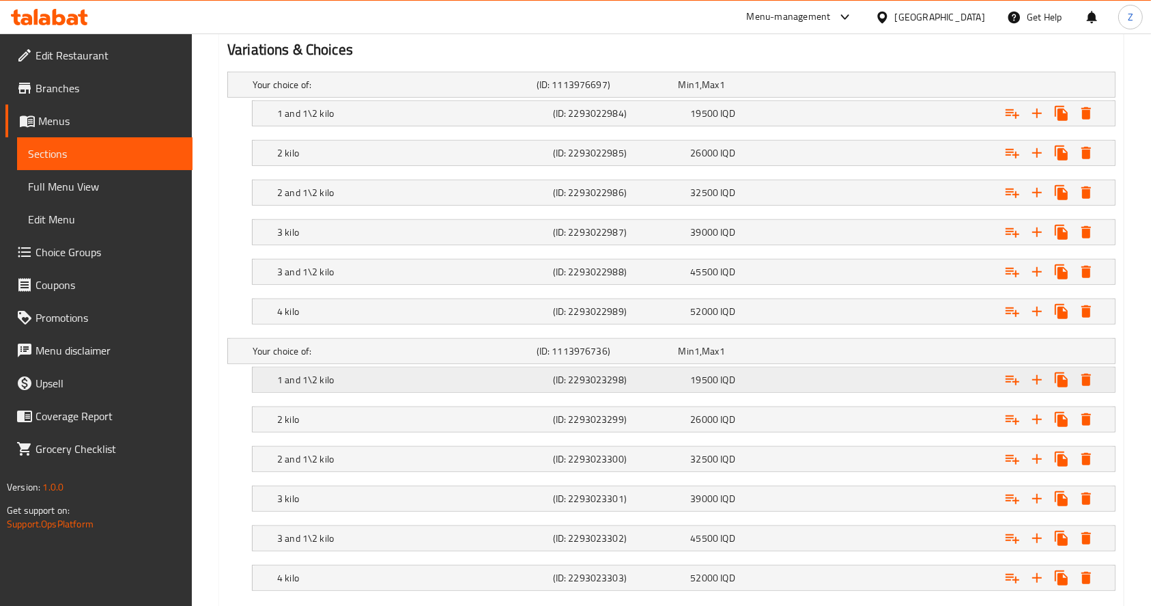
type textarea "oven grilled fish served with rice, bread and appetizers"
click at [1081, 385] on icon "Expand" at bounding box center [1086, 379] width 16 height 16
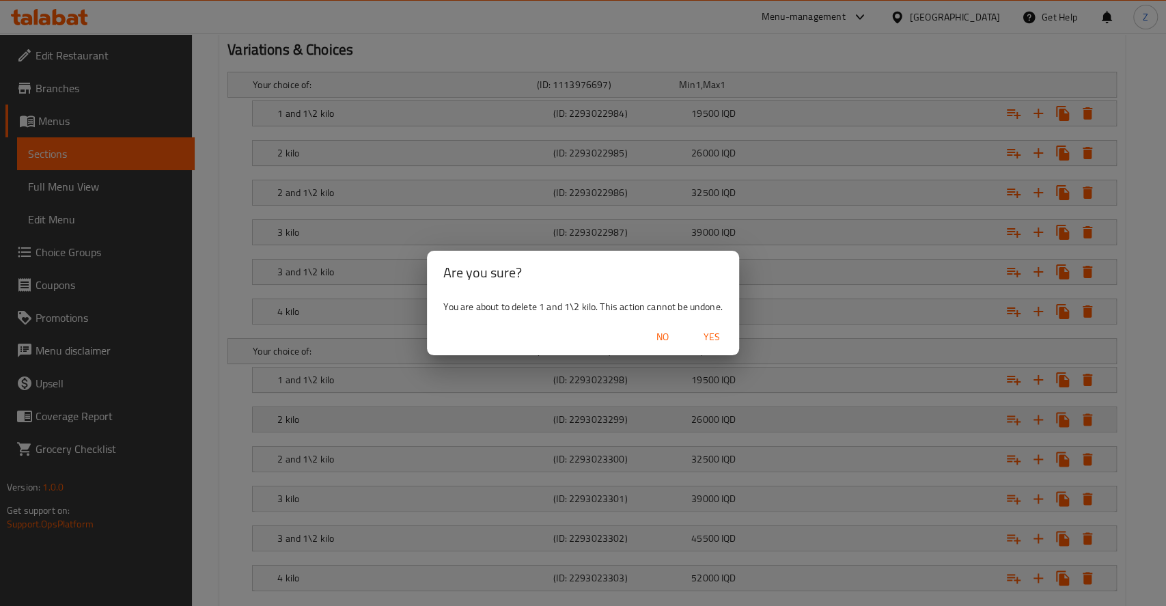
click at [711, 324] on button "Yes" at bounding box center [712, 336] width 44 height 25
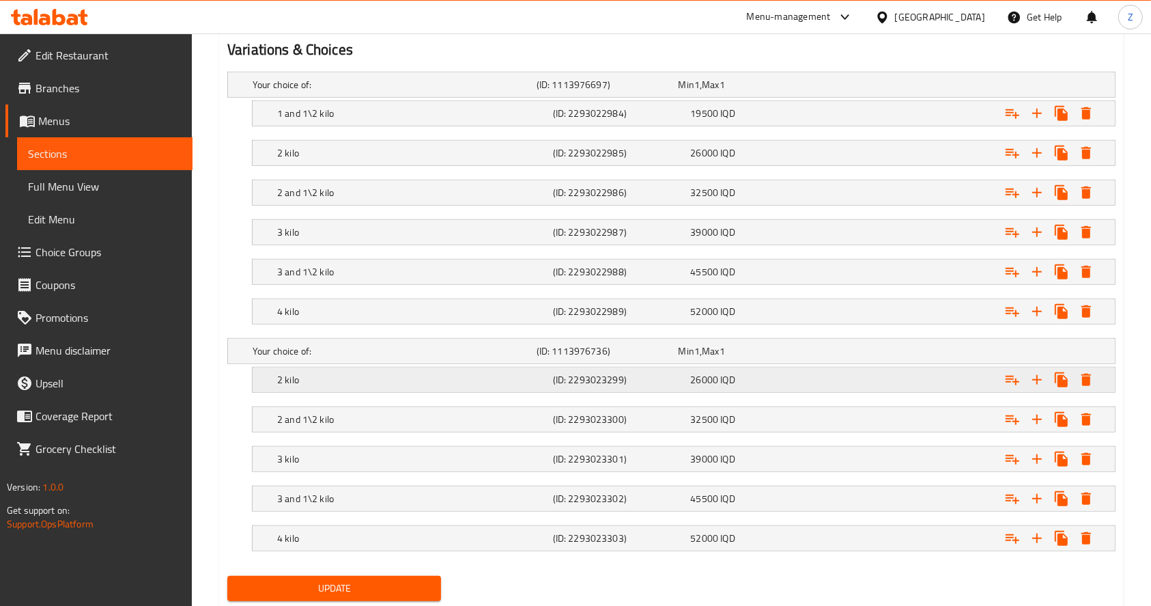
click at [1081, 387] on button "Expand" at bounding box center [1086, 379] width 25 height 25
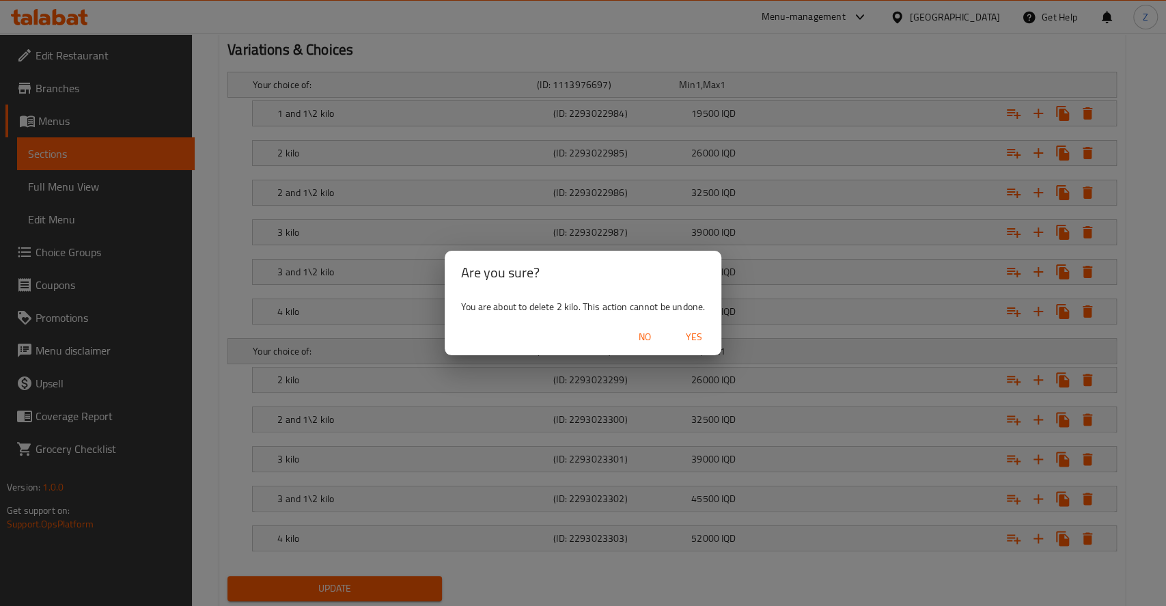
drag, startPoint x: 645, startPoint y: 339, endPoint x: 666, endPoint y: 339, distance: 21.2
click at [648, 339] on span "No" at bounding box center [644, 336] width 33 height 17
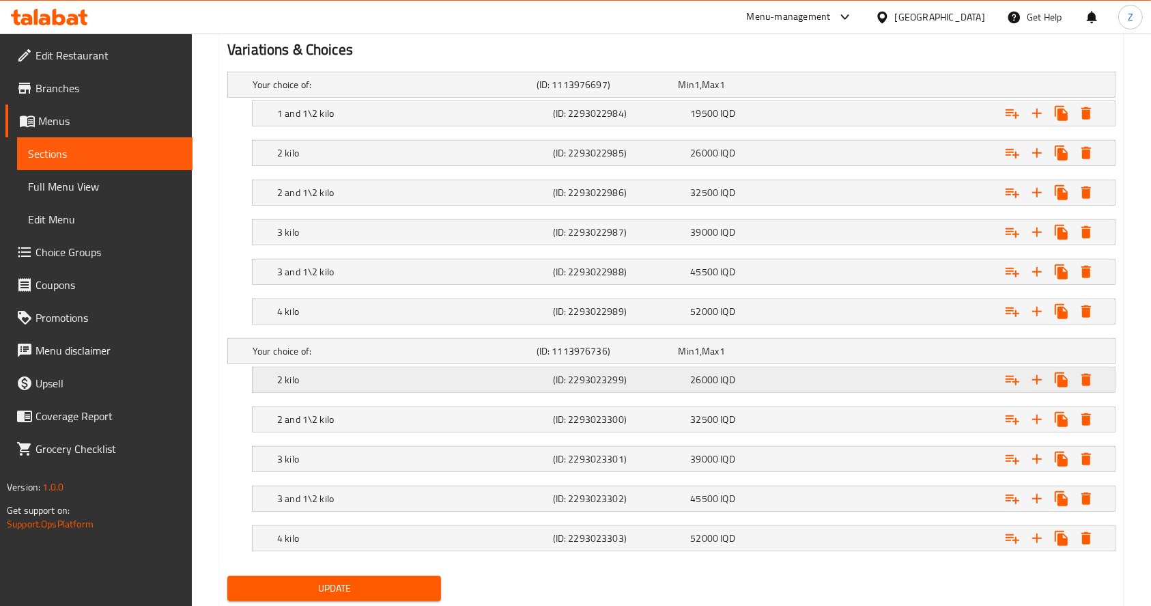
drag, startPoint x: 1074, startPoint y: 371, endPoint x: 1081, endPoint y: 378, distance: 9.7
click at [1076, 374] on div "Expand" at bounding box center [1049, 379] width 98 height 25
click at [1082, 380] on icon "Expand" at bounding box center [1086, 379] width 16 height 16
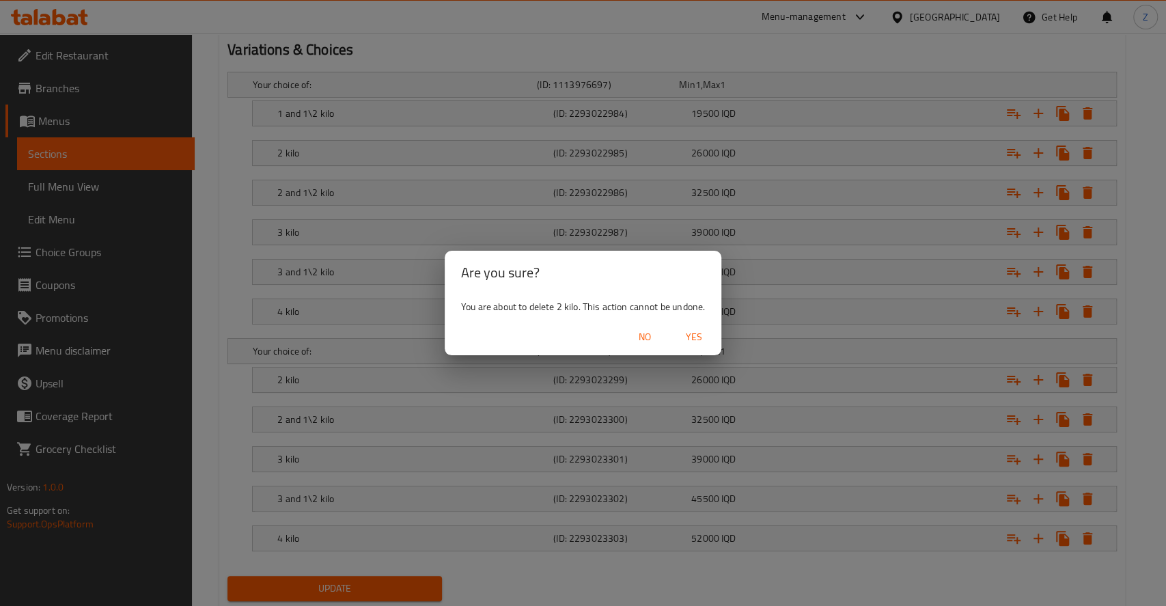
drag, startPoint x: 703, startPoint y: 336, endPoint x: 951, endPoint y: 353, distance: 248.5
click at [703, 336] on span "Yes" at bounding box center [693, 336] width 33 height 17
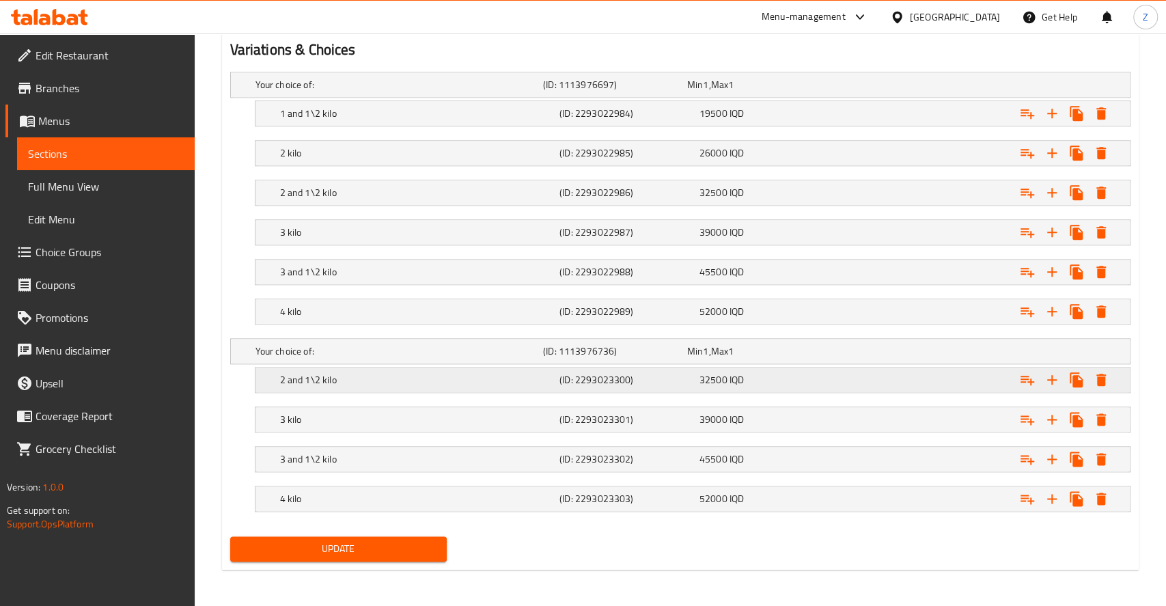
scroll to position [910, 0]
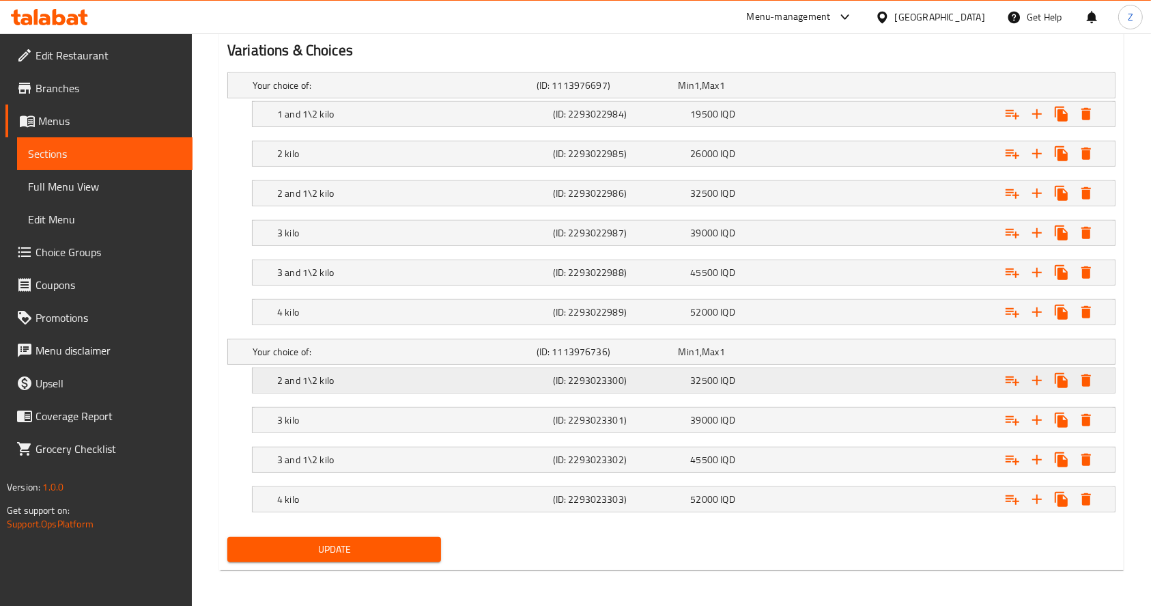
click at [1084, 374] on icon "Expand" at bounding box center [1087, 380] width 10 height 12
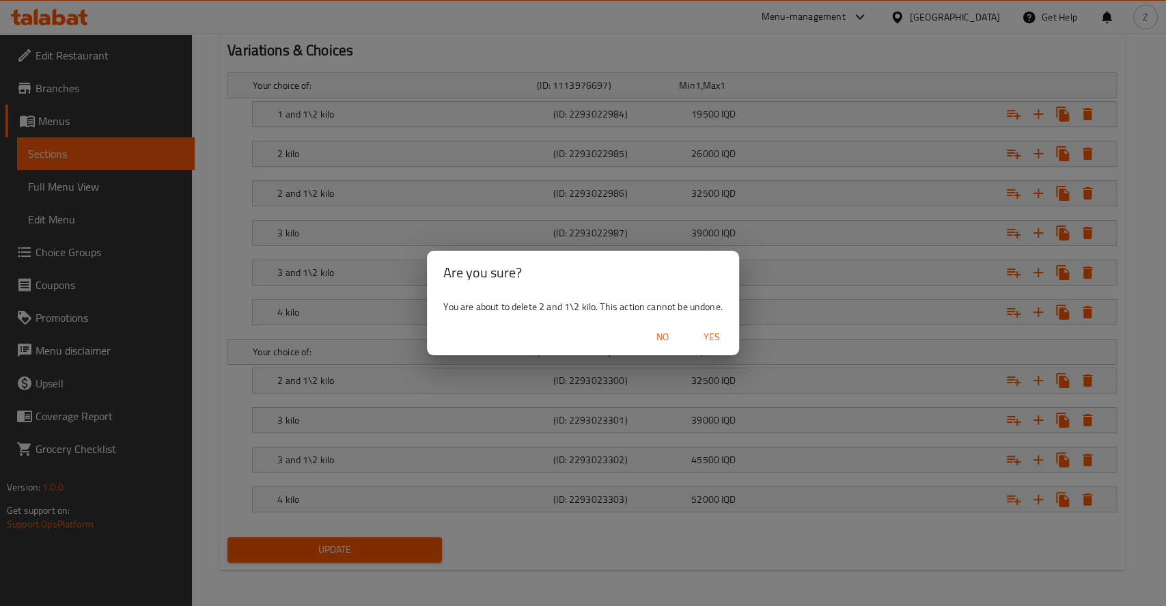
click at [705, 332] on span "Yes" at bounding box center [711, 336] width 33 height 17
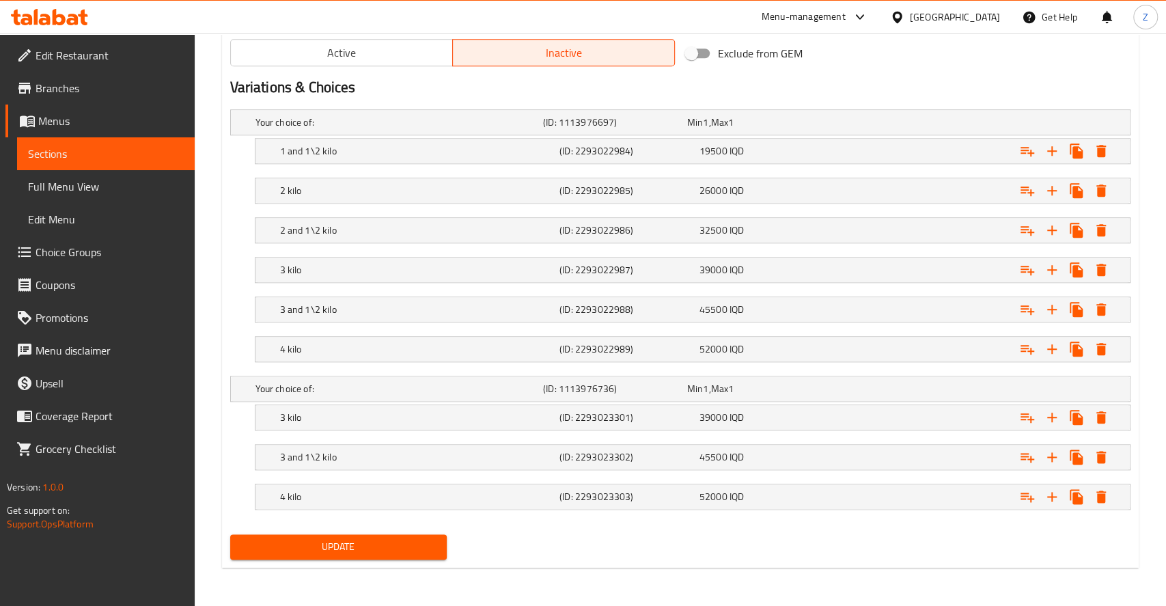
scroll to position [870, 0]
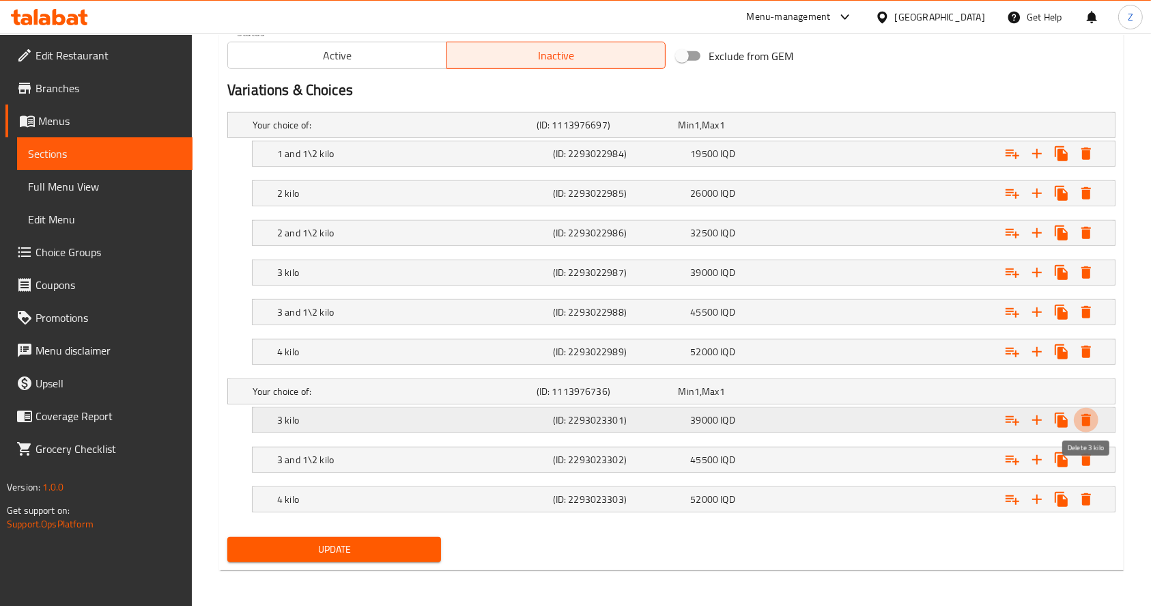
click at [1087, 408] on button "Expand" at bounding box center [1086, 420] width 25 height 25
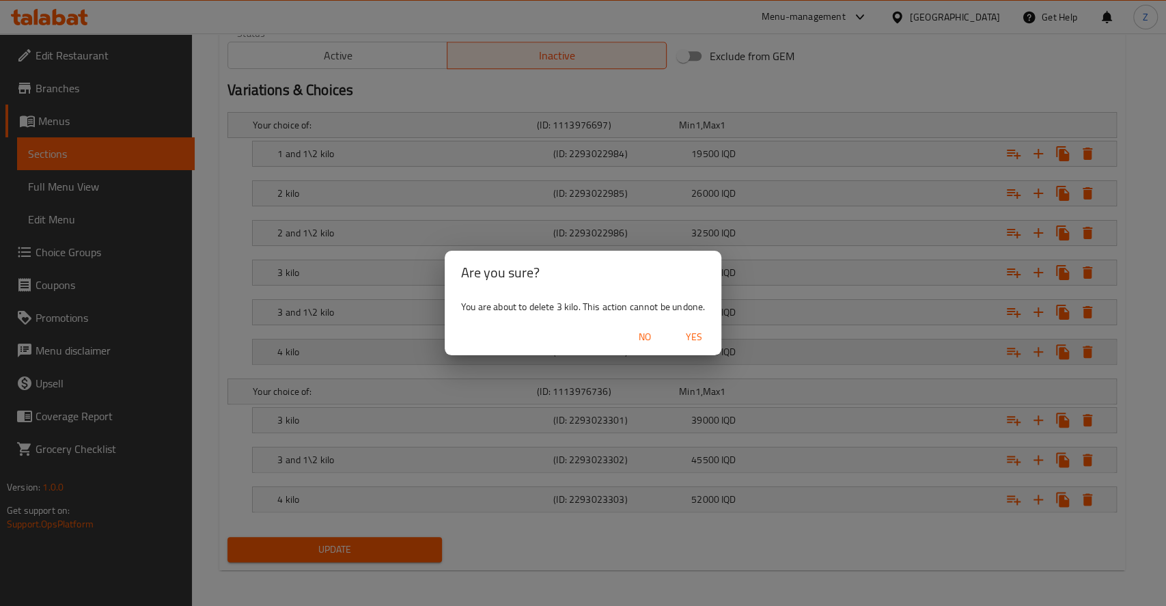
drag, startPoint x: 695, startPoint y: 337, endPoint x: 788, endPoint y: 374, distance: 100.6
click at [696, 337] on span "Yes" at bounding box center [693, 336] width 33 height 17
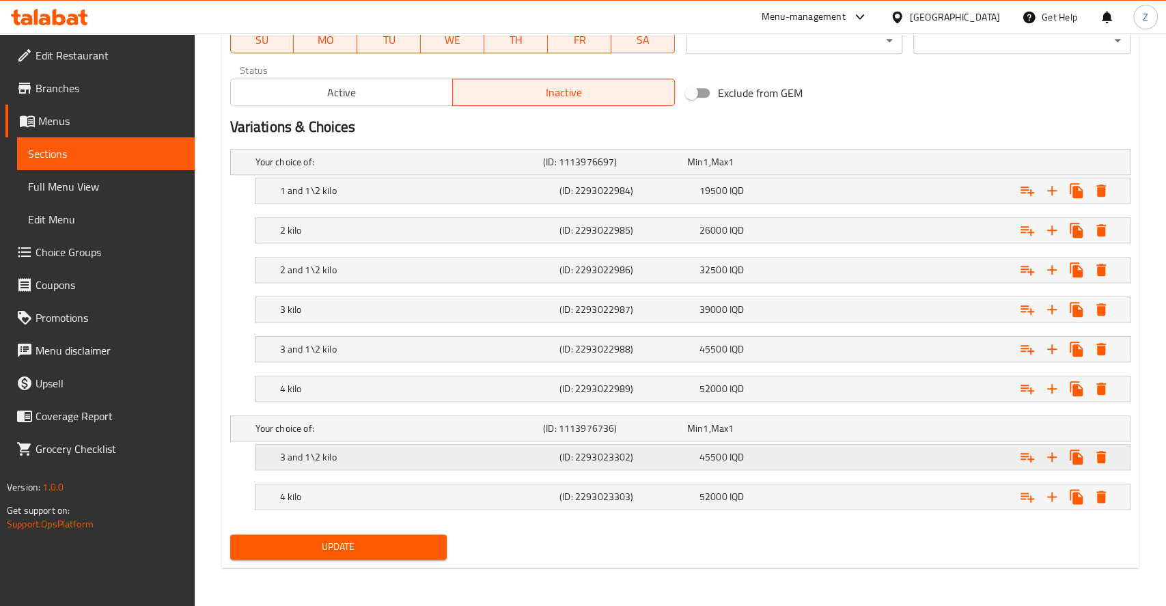
scroll to position [830, 0]
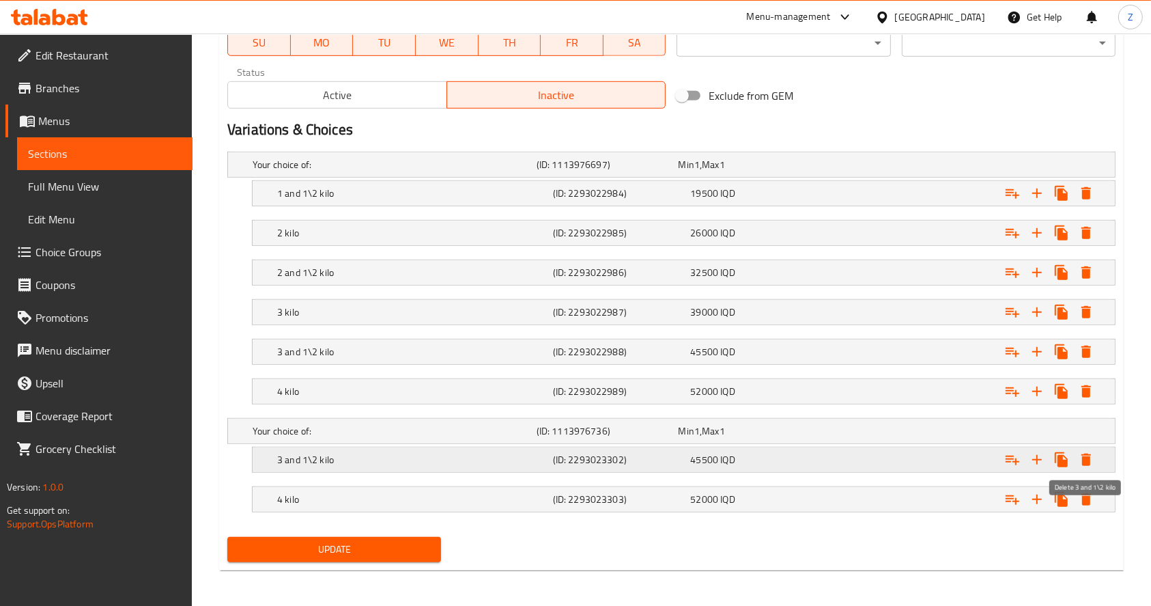
click at [1090, 459] on icon "Expand" at bounding box center [1086, 459] width 16 height 16
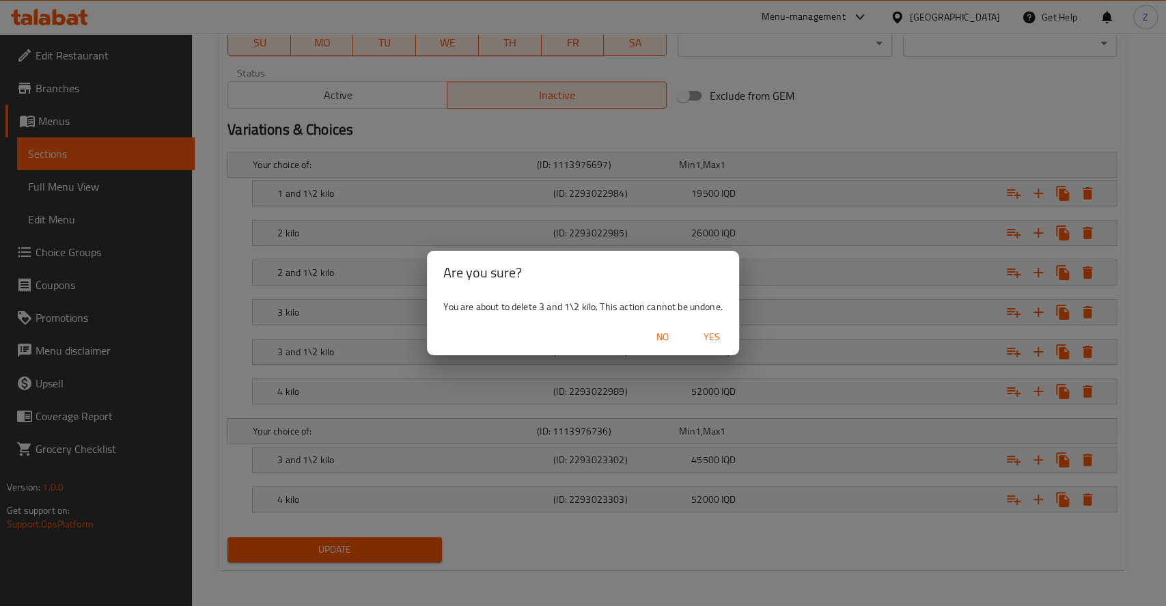
click at [701, 337] on span "Yes" at bounding box center [711, 336] width 33 height 17
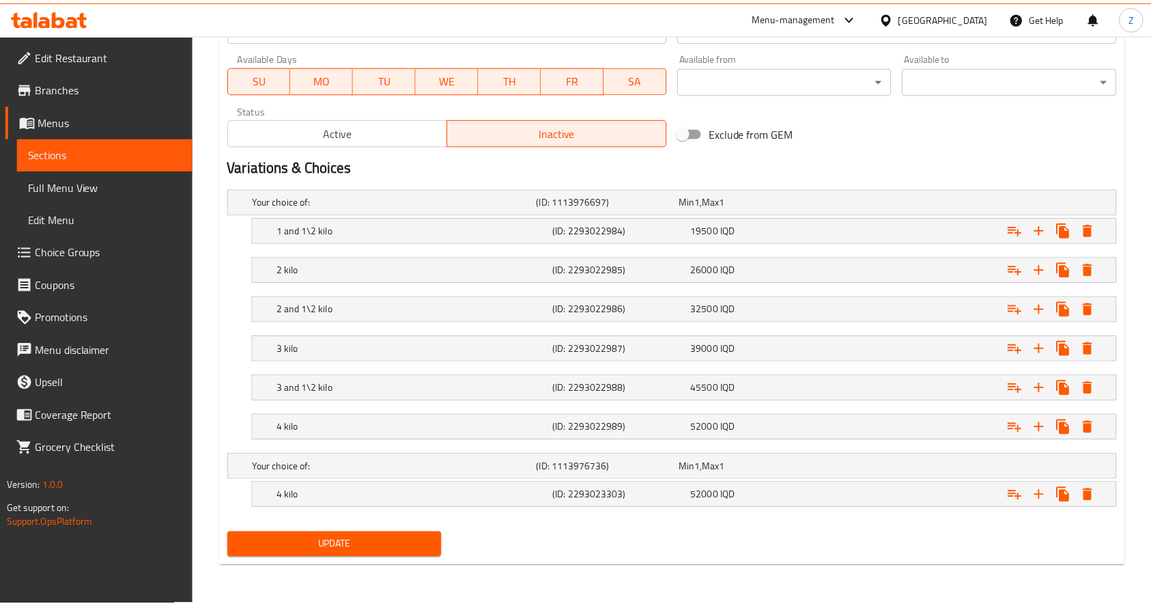
scroll to position [791, 0]
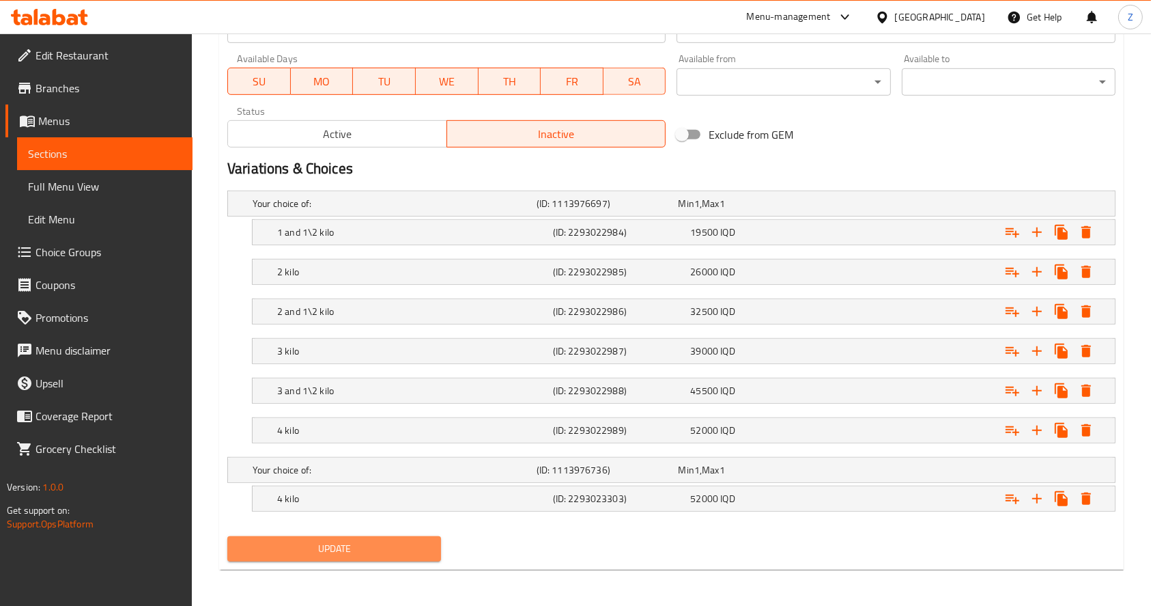
click at [410, 545] on span "Update" at bounding box center [334, 548] width 192 height 17
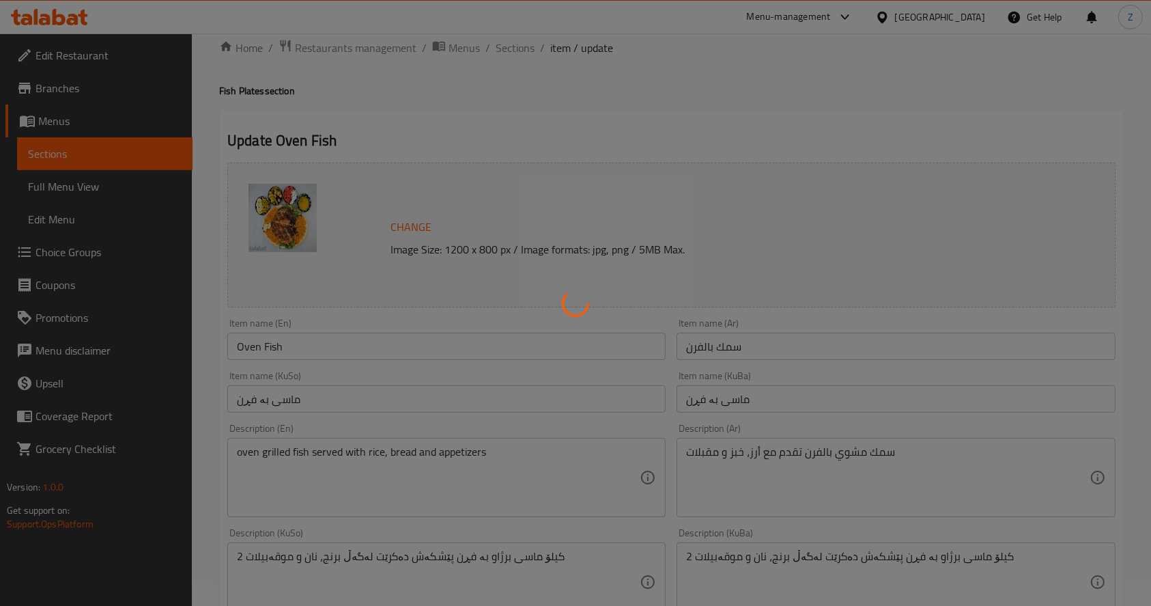
scroll to position [0, 0]
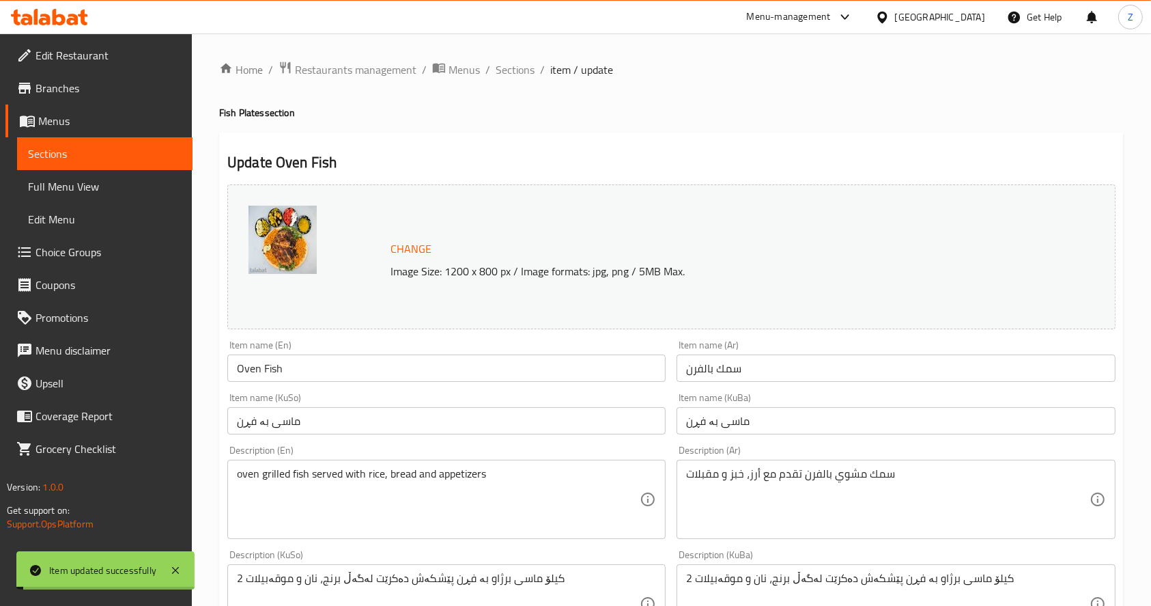
click at [533, 71] on ol "Home / Restaurants management / Menus / Sections / item / update" at bounding box center [671, 70] width 905 height 18
click at [524, 68] on span "Sections" at bounding box center [515, 69] width 39 height 16
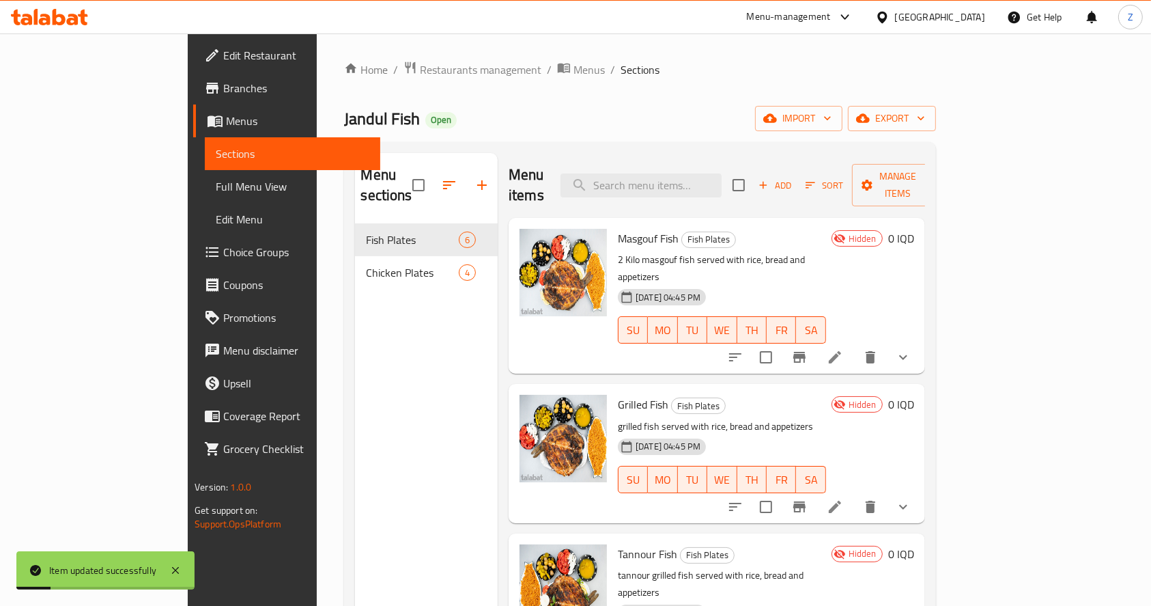
click at [781, 343] on input "checkbox" at bounding box center [766, 357] width 29 height 29
checkbox input "true"
click at [781, 492] on input "checkbox" at bounding box center [766, 506] width 29 height 29
checkbox input "true"
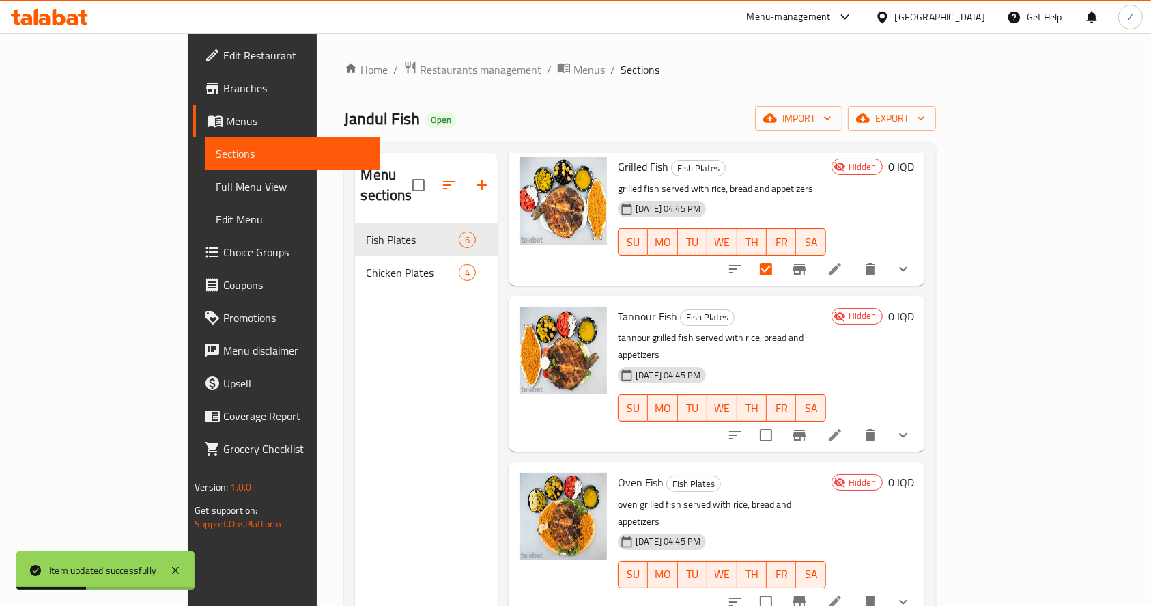
scroll to position [273, 0]
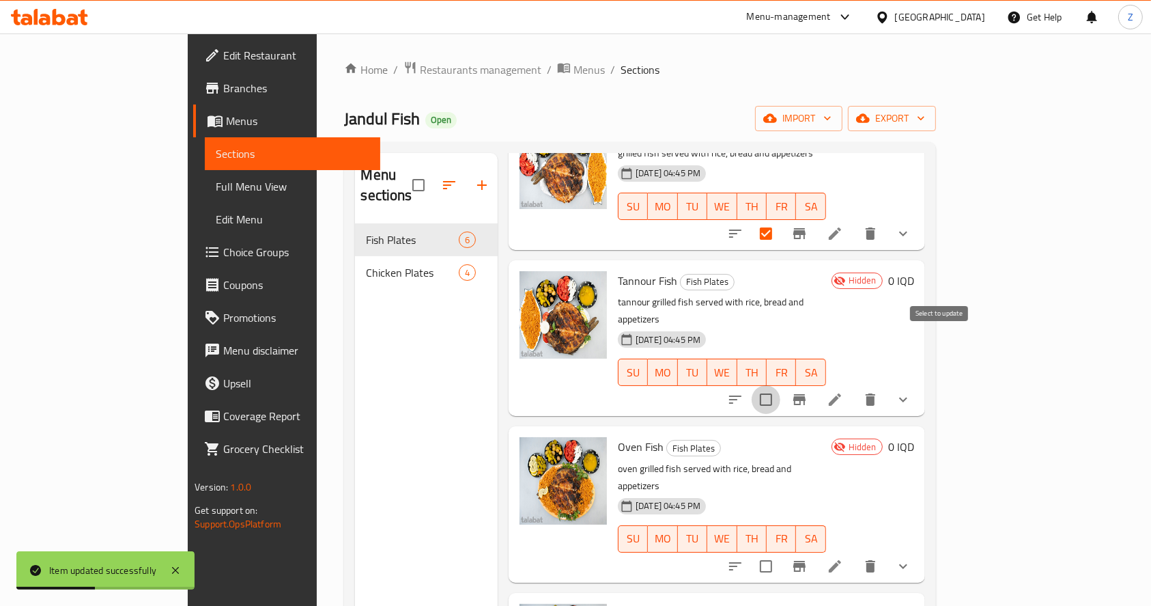
click at [781, 385] on input "checkbox" at bounding box center [766, 399] width 29 height 29
checkbox input "true"
click at [781, 552] on input "checkbox" at bounding box center [766, 566] width 29 height 29
checkbox input "true"
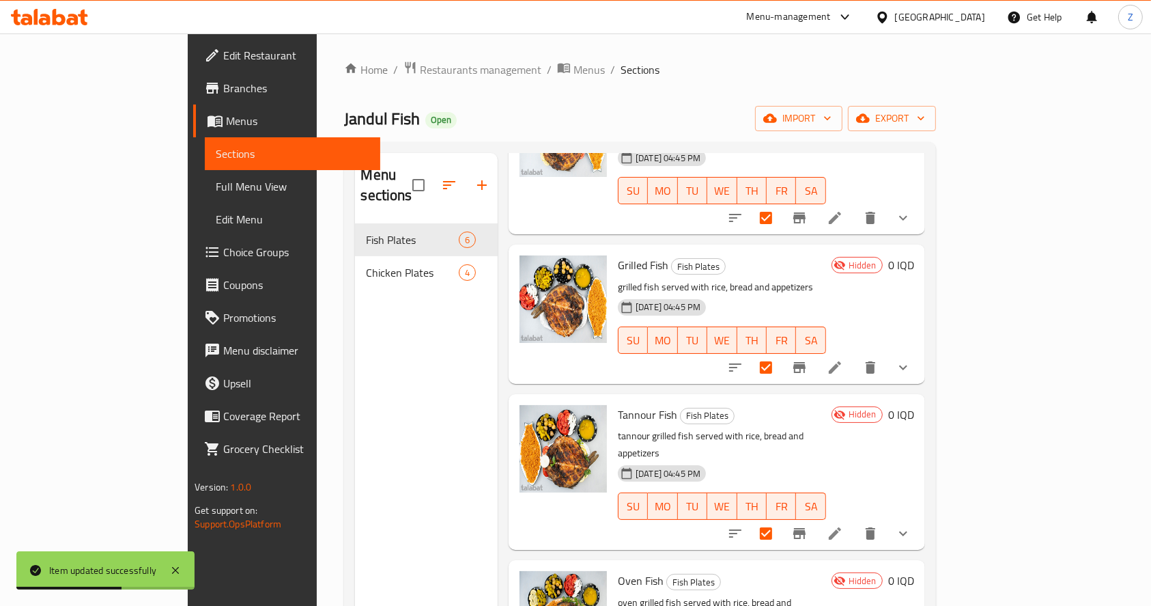
scroll to position [0, 0]
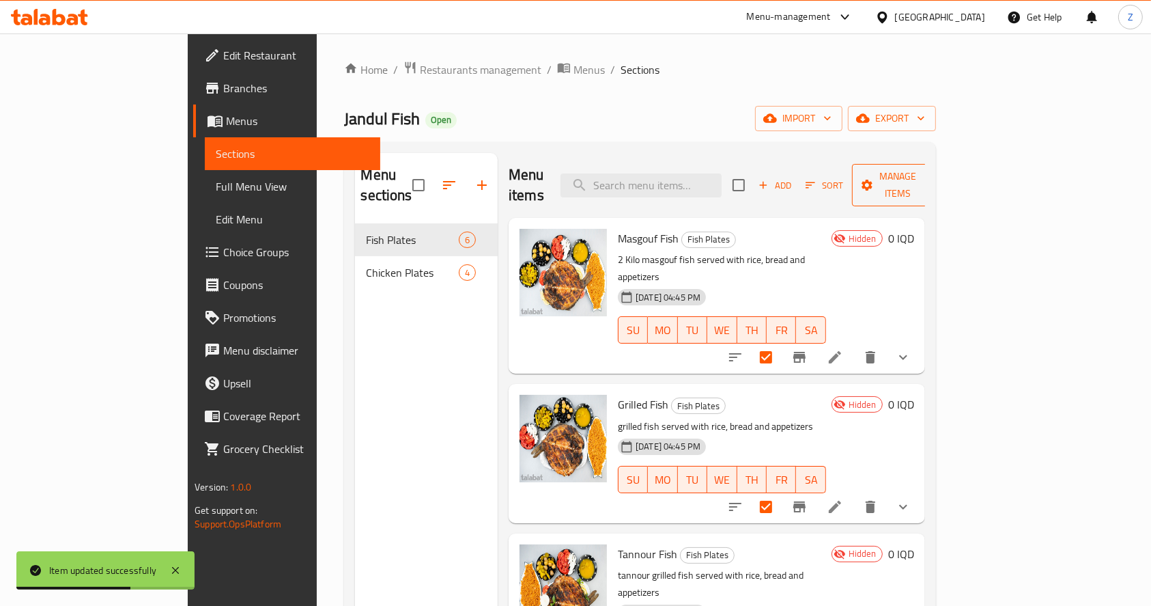
click at [933, 182] on span "Manage items" at bounding box center [898, 185] width 70 height 34
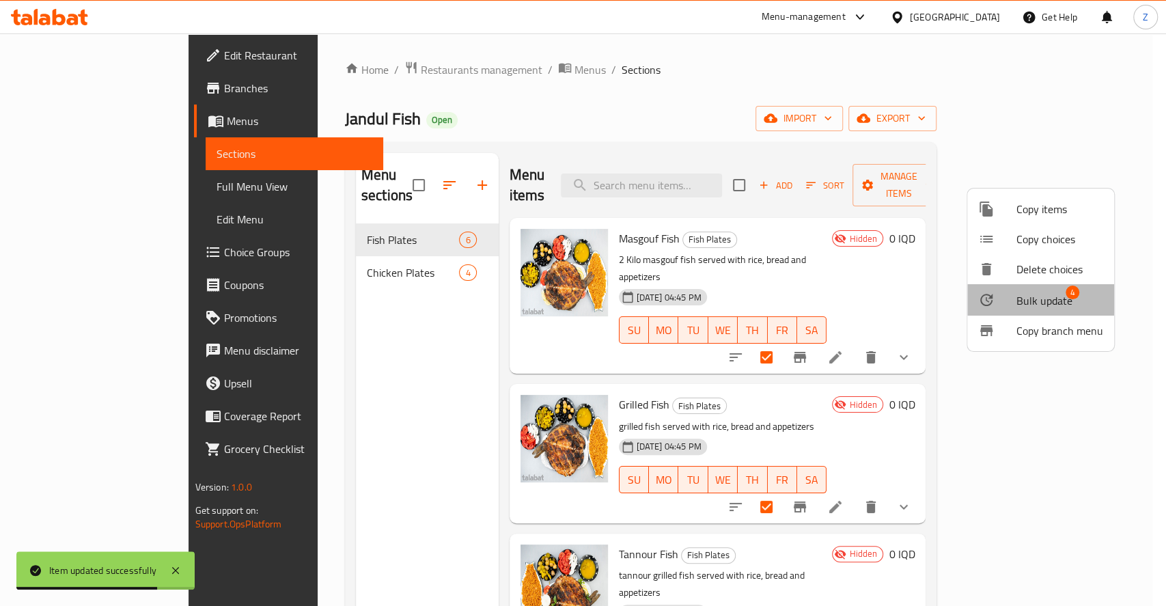
click at [1033, 296] on span "Bulk update" at bounding box center [1044, 300] width 56 height 16
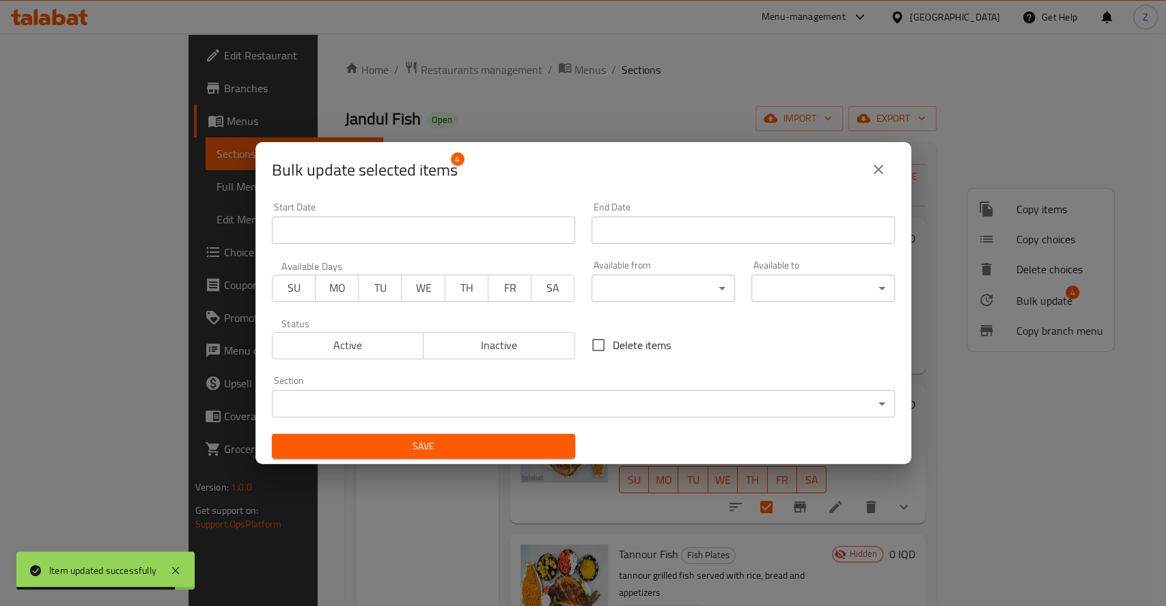
click at [397, 347] on span "Active" at bounding box center [348, 345] width 141 height 20
click at [470, 438] on span "Save" at bounding box center [423, 446] width 281 height 17
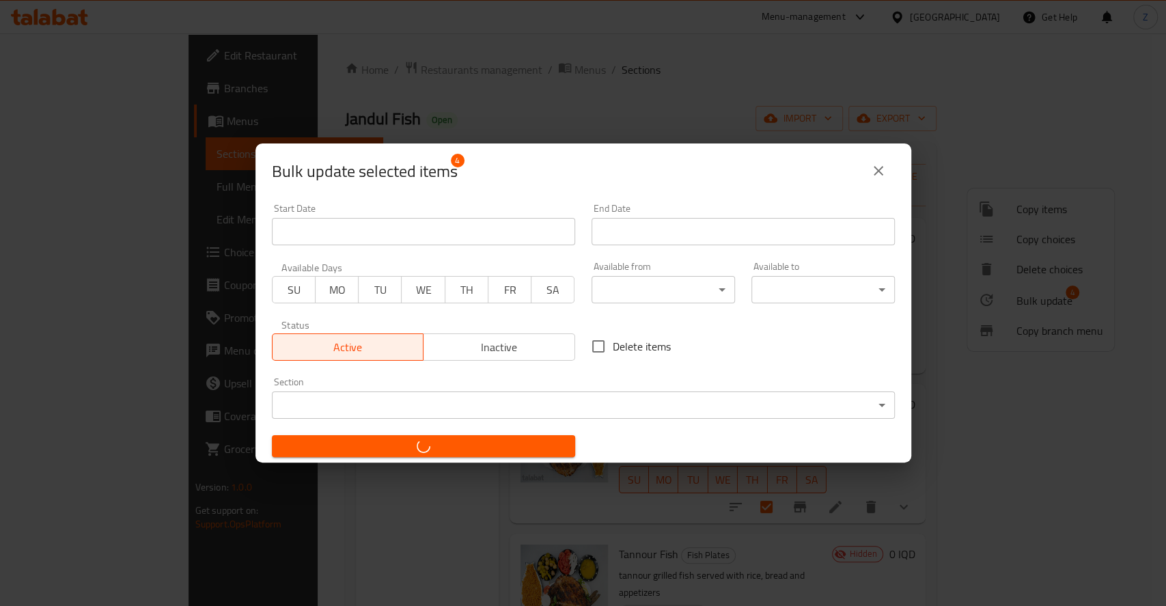
checkbox input "false"
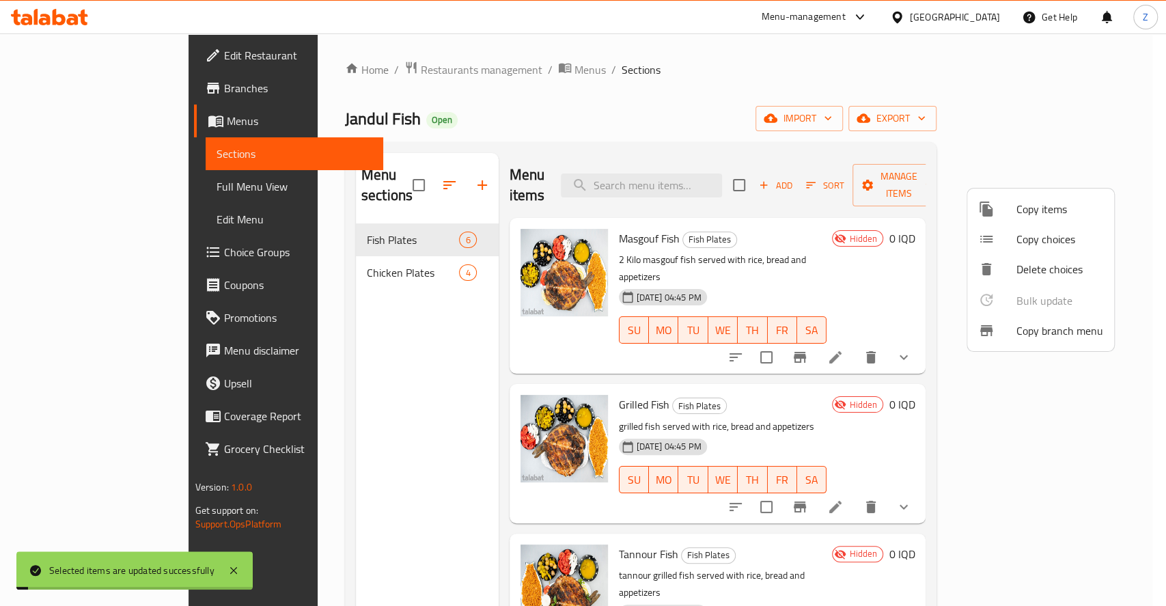
click at [1136, 368] on div at bounding box center [583, 303] width 1166 height 606
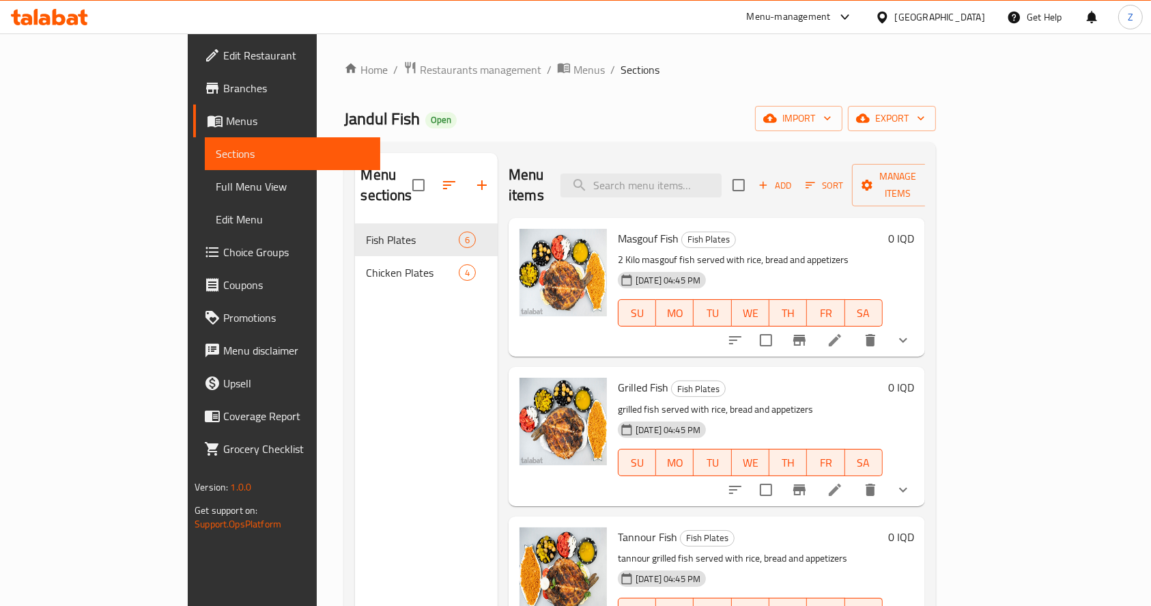
click at [393, 311] on div "Menu sections Fish Plates 6 Chicken Plates 4" at bounding box center [426, 456] width 143 height 606
